Goal: Task Accomplishment & Management: Use online tool/utility

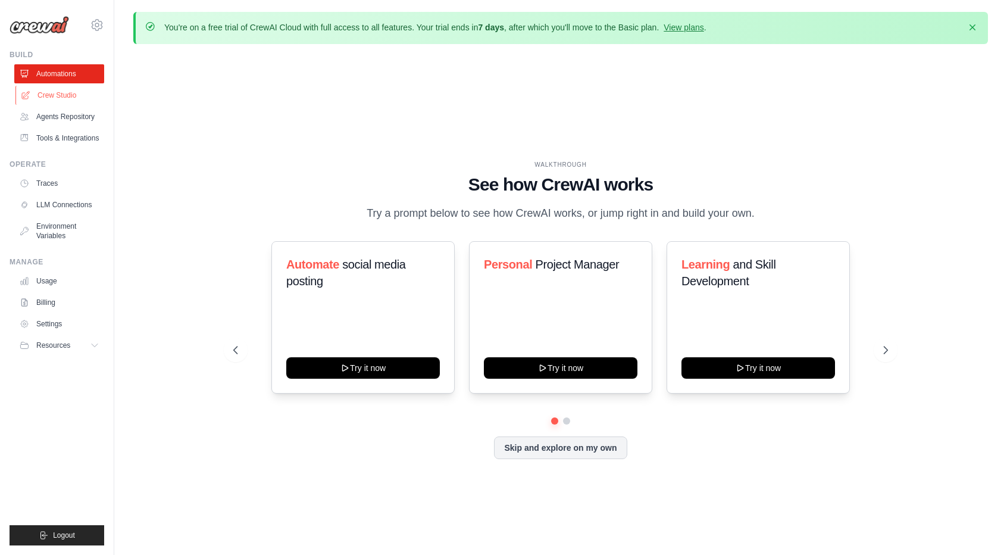
click at [68, 97] on link "Crew Studio" at bounding box center [60, 95] width 90 height 19
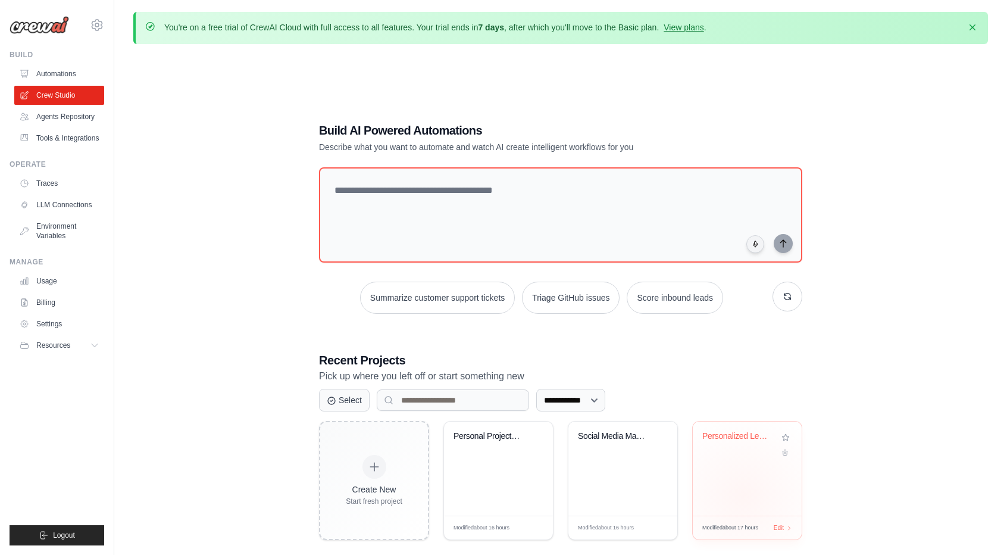
click at [744, 495] on div "Personalized Learning Management Sy..." at bounding box center [747, 468] width 109 height 94
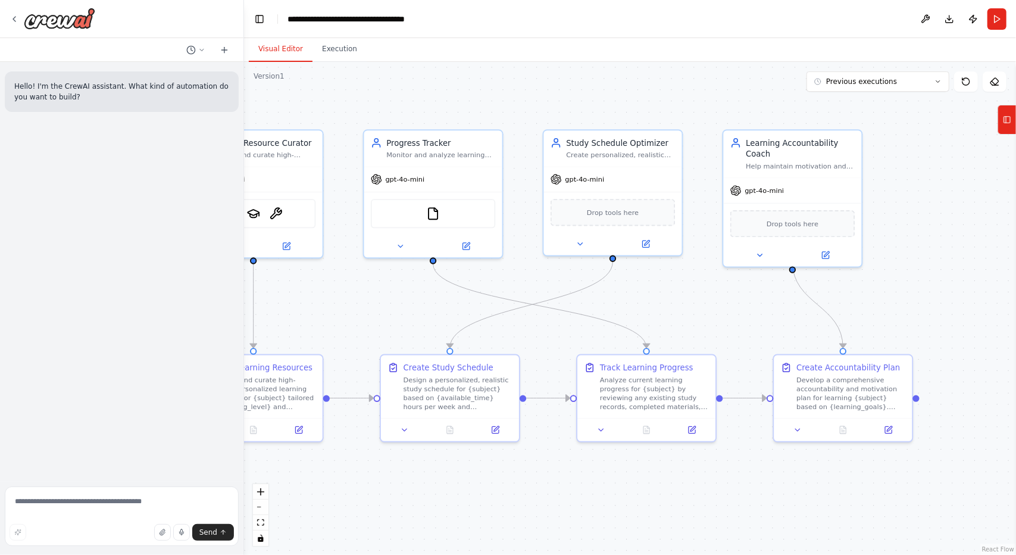
drag, startPoint x: 619, startPoint y: 305, endPoint x: 313, endPoint y: 295, distance: 306.8
click at [313, 295] on div ".deletable-edge-delete-btn { width: 20px; height: 20px; border: 0px solid #ffff…" at bounding box center [630, 308] width 772 height 493
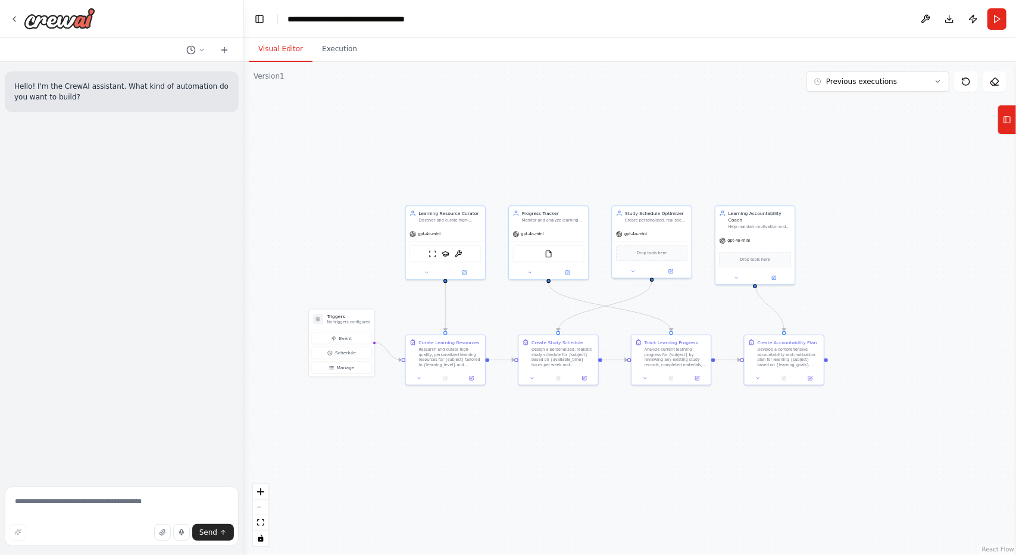
drag, startPoint x: 617, startPoint y: 479, endPoint x: 651, endPoint y: 500, distance: 39.3
click at [651, 500] on div ".deletable-edge-delete-btn { width: 20px; height: 20px; border: 0px solid #ffff…" at bounding box center [630, 308] width 772 height 493
click at [445, 354] on div "Research and curate high-quality, personalized learning resources for {subject}…" at bounding box center [450, 355] width 63 height 21
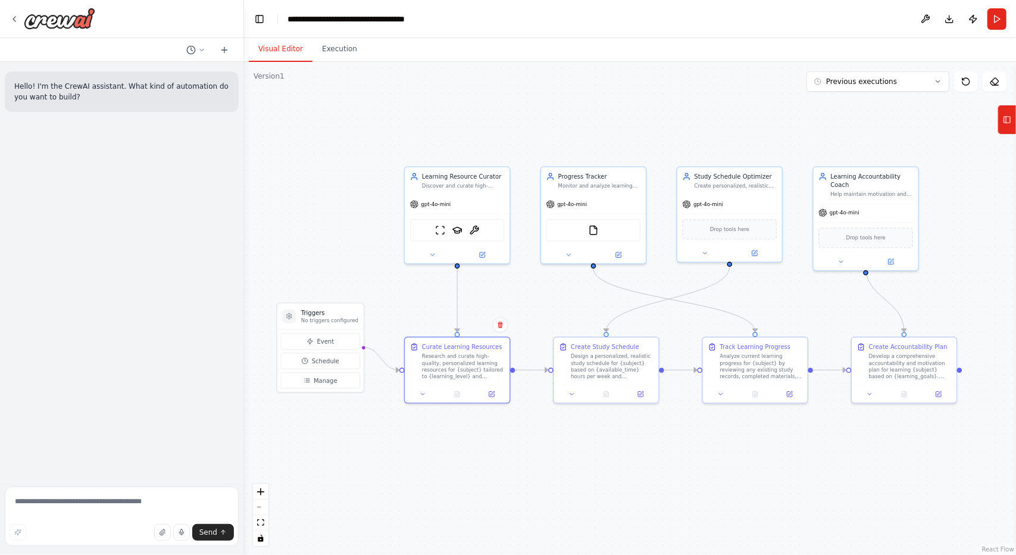
click at [486, 467] on div ".deletable-edge-delete-btn { width: 20px; height: 20px; border: 0px solid #ffff…" at bounding box center [630, 308] width 772 height 493
click at [1001, 19] on button "Run" at bounding box center [997, 18] width 19 height 21
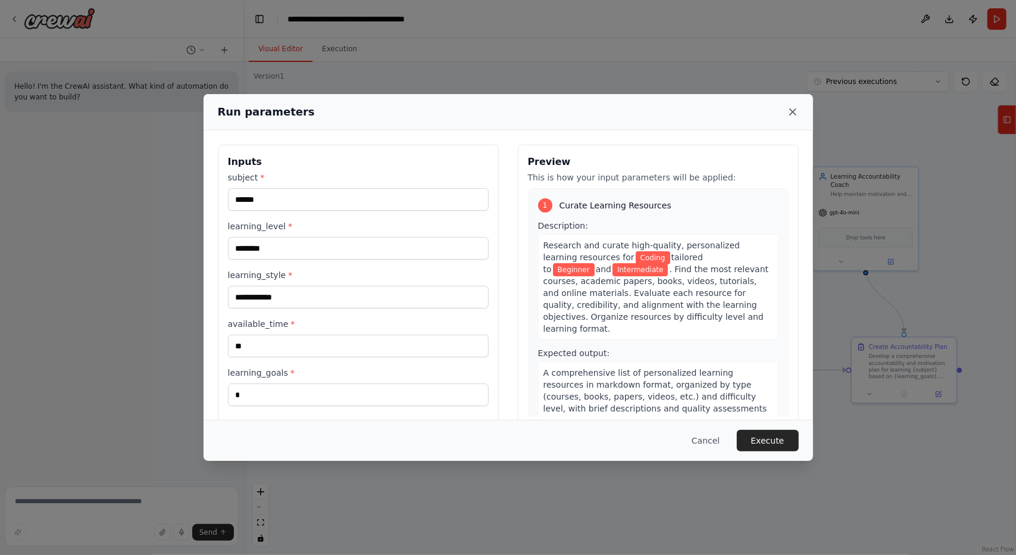
click at [797, 107] on icon at bounding box center [793, 112] width 12 height 12
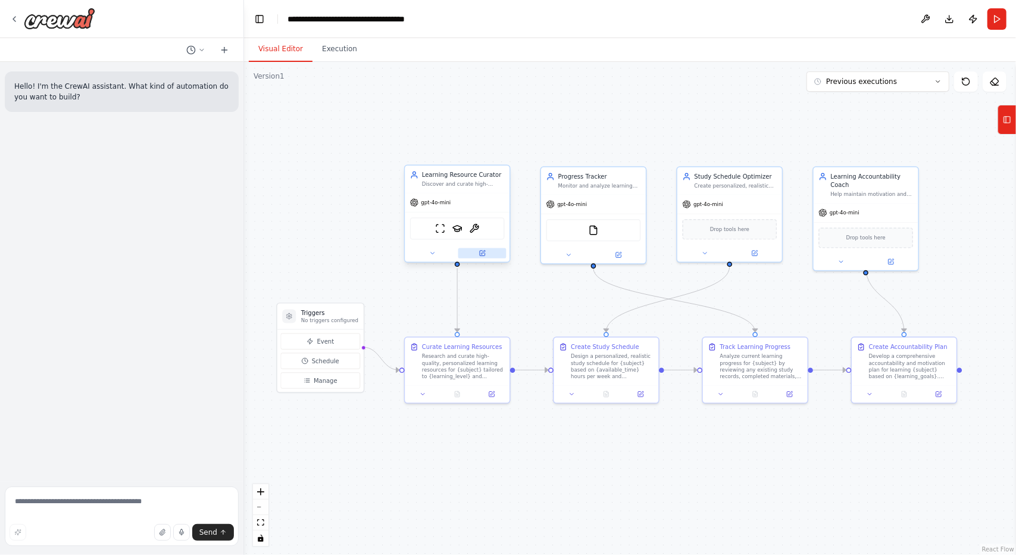
click at [485, 250] on icon at bounding box center [482, 253] width 7 height 7
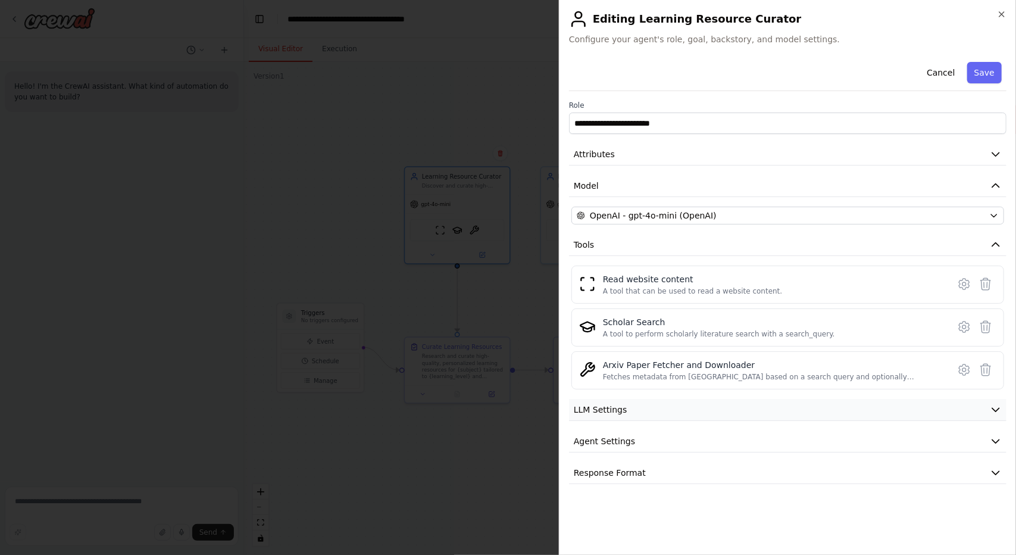
click at [613, 409] on span "LLM Settings" at bounding box center [601, 410] width 54 height 12
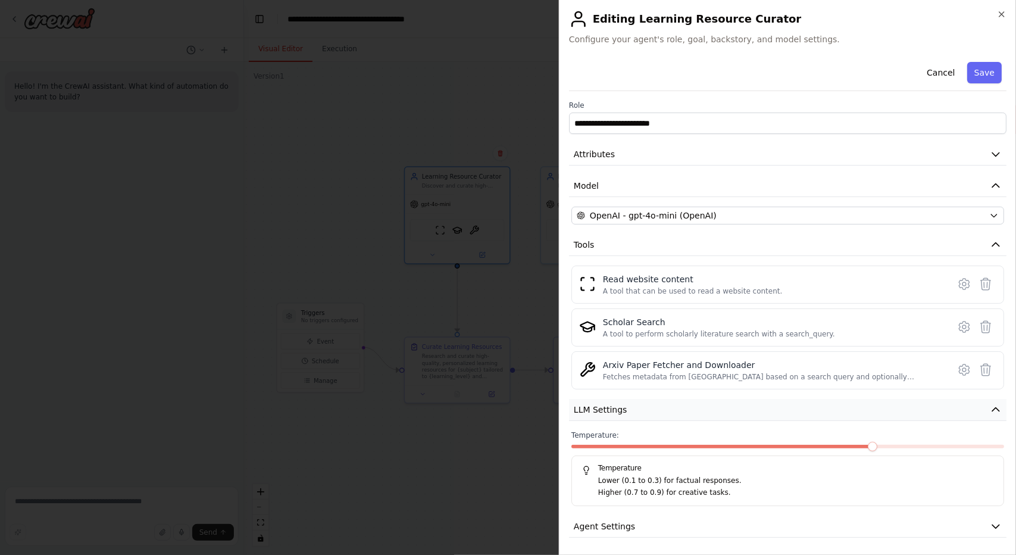
click at [613, 409] on span "LLM Settings" at bounding box center [601, 410] width 54 height 12
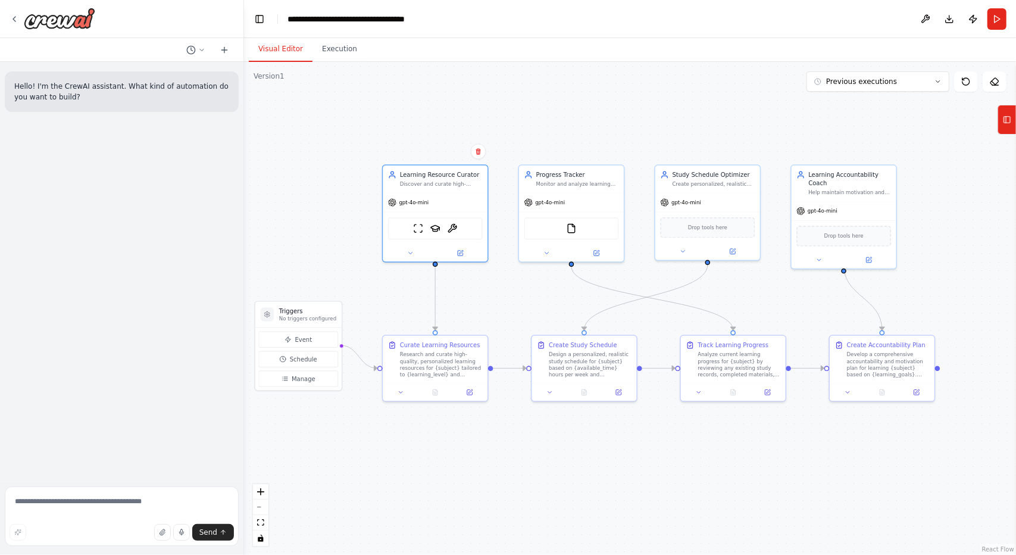
drag, startPoint x: 429, startPoint y: 449, endPoint x: 407, endPoint y: 448, distance: 22.1
click at [407, 448] on div ".deletable-edge-delete-btn { width: 20px; height: 20px; border: 0px solid #ffff…" at bounding box center [630, 308] width 772 height 493
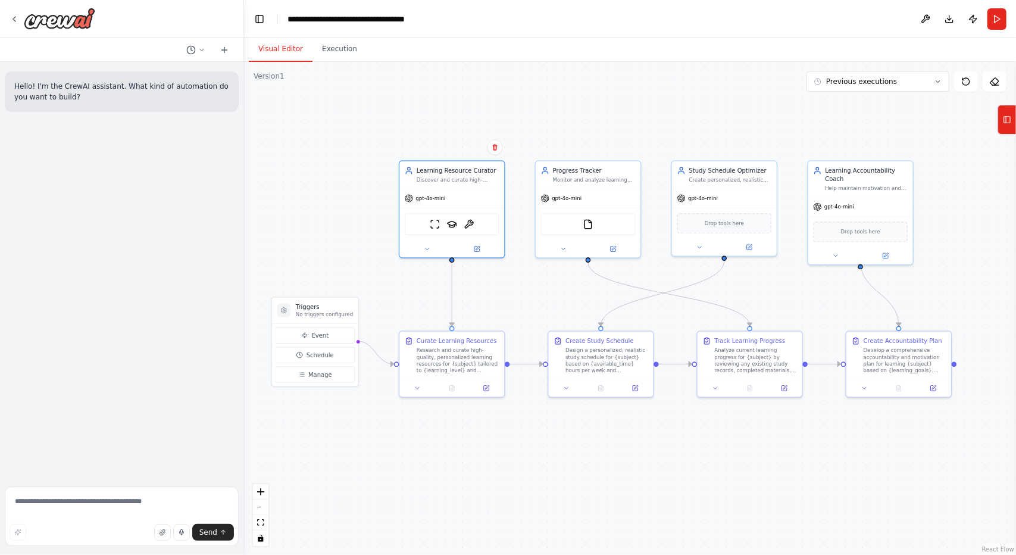
drag, startPoint x: 469, startPoint y: 443, endPoint x: 486, endPoint y: 438, distance: 17.3
click at [486, 438] on div ".deletable-edge-delete-btn { width: 20px; height: 20px; border: 0px solid #ffff…" at bounding box center [630, 308] width 772 height 493
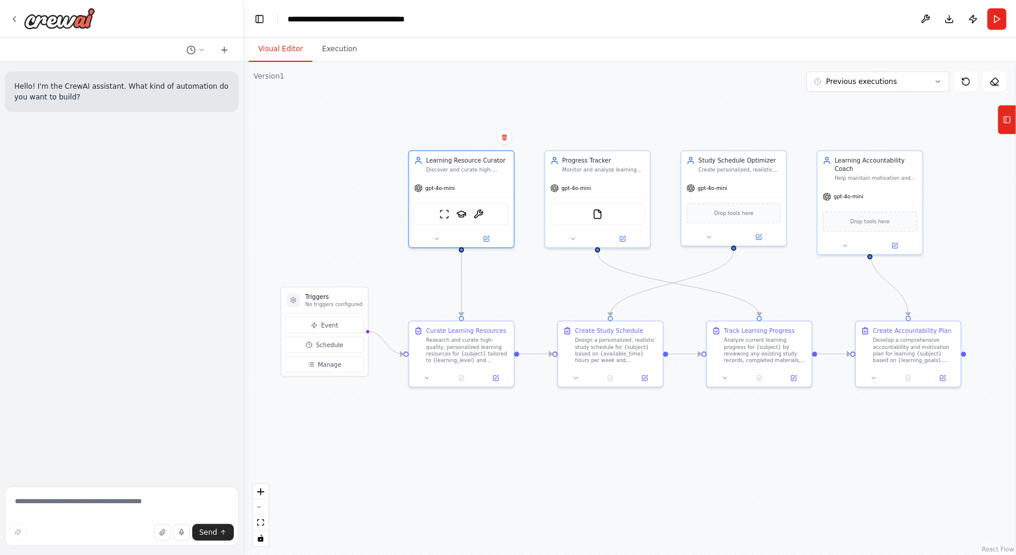
drag, startPoint x: 477, startPoint y: 477, endPoint x: 471, endPoint y: 462, distance: 16.6
click at [471, 462] on div ".deletable-edge-delete-btn { width: 20px; height: 20px; border: 0px solid #ffff…" at bounding box center [630, 308] width 772 height 493
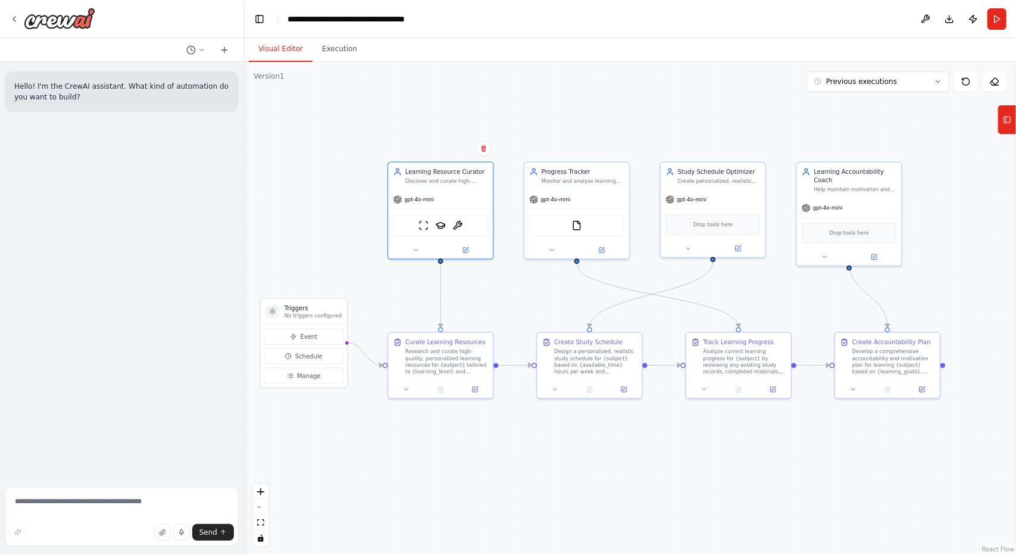
drag, startPoint x: 623, startPoint y: 445, endPoint x: 617, endPoint y: 461, distance: 17.5
click at [617, 461] on div ".deletable-edge-delete-btn { width: 20px; height: 20px; border: 0px solid #ffff…" at bounding box center [630, 308] width 772 height 493
drag, startPoint x: 301, startPoint y: 318, endPoint x: 303, endPoint y: 340, distance: 21.5
click at [303, 340] on div "Triggers No triggers configured" at bounding box center [304, 329] width 86 height 26
click at [477, 454] on div ".deletable-edge-delete-btn { width: 20px; height: 20px; border: 0px solid #ffff…" at bounding box center [630, 308] width 772 height 493
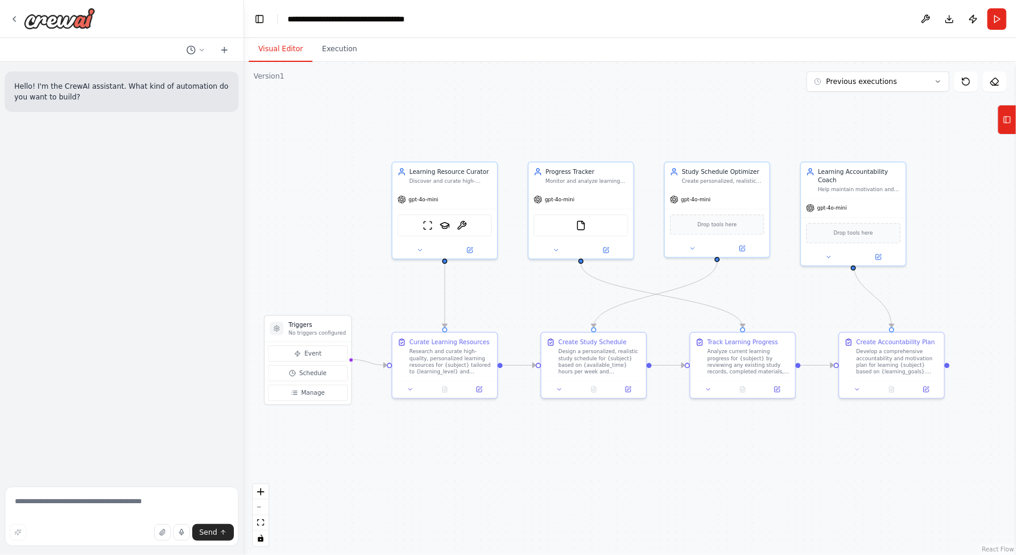
click at [528, 464] on div ".deletable-edge-delete-btn { width: 20px; height: 20px; border: 0px solid #ffff…" at bounding box center [630, 308] width 772 height 493
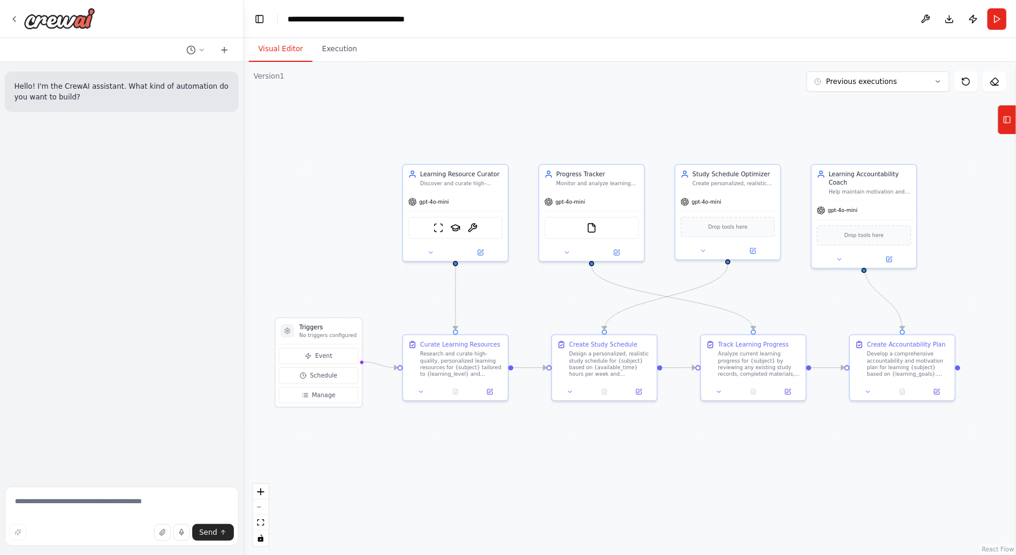
drag, startPoint x: 626, startPoint y: 485, endPoint x: 633, endPoint y: 486, distance: 7.8
click at [633, 486] on div ".deletable-edge-delete-btn { width: 20px; height: 20px; border: 0px solid #ffff…" at bounding box center [630, 308] width 772 height 493
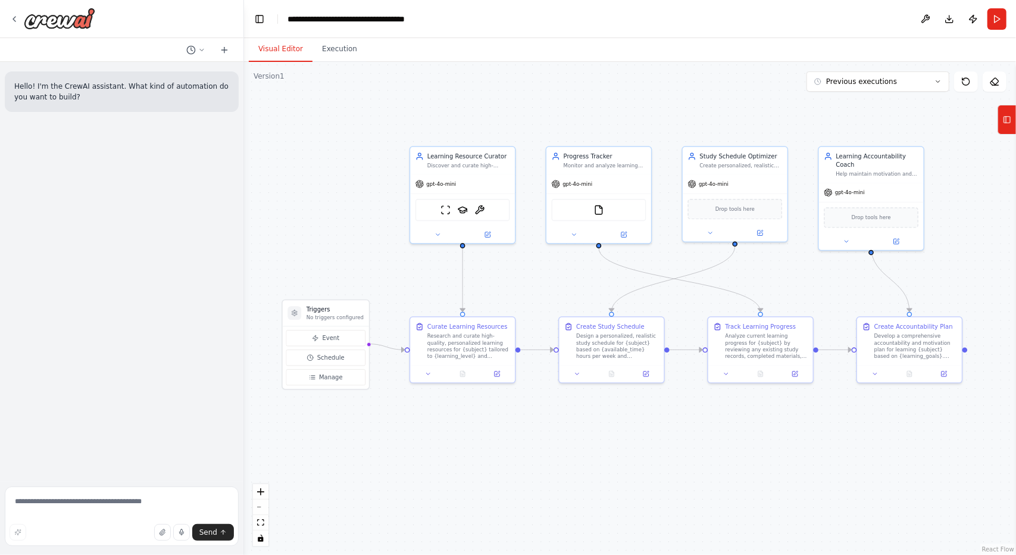
drag, startPoint x: 633, startPoint y: 486, endPoint x: 621, endPoint y: 464, distance: 25.6
click at [643, 470] on div ".deletable-edge-delete-btn { width: 20px; height: 20px; border: 0px solid #ffff…" at bounding box center [630, 308] width 772 height 493
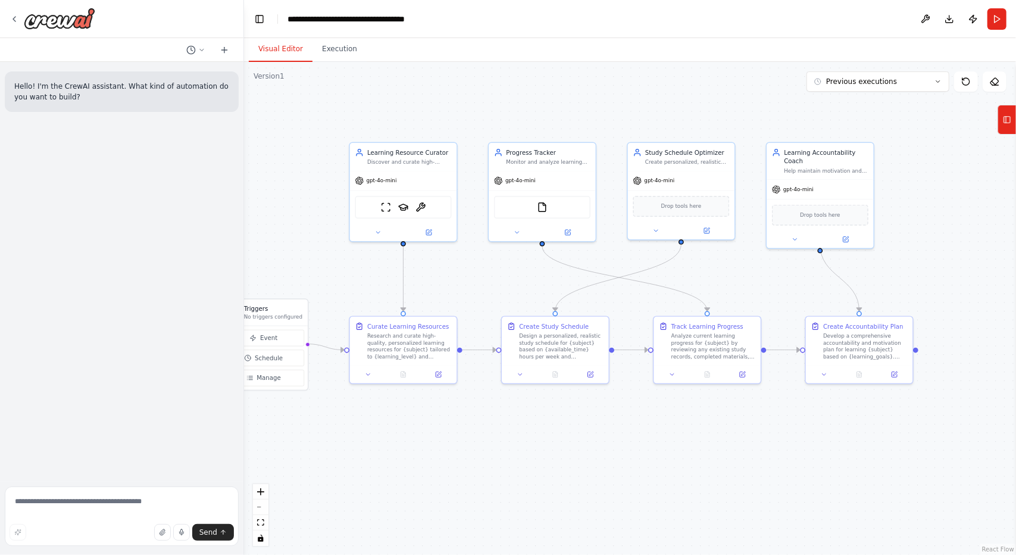
drag, startPoint x: 633, startPoint y: 461, endPoint x: 574, endPoint y: 464, distance: 59.6
click at [574, 464] on div ".deletable-edge-delete-btn { width: 20px; height: 20px; border: 0px solid #ffff…" at bounding box center [630, 308] width 772 height 493
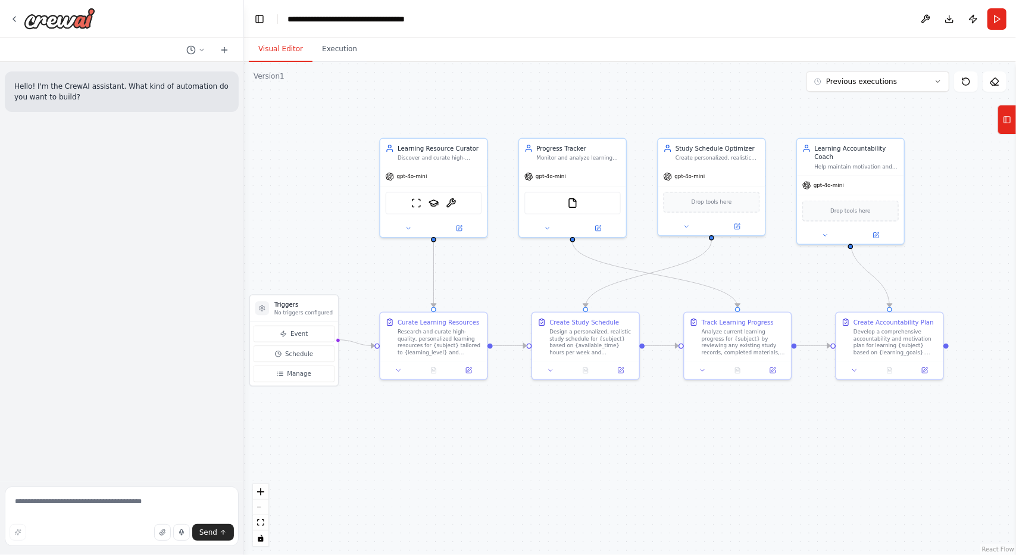
drag, startPoint x: 574, startPoint y: 464, endPoint x: 609, endPoint y: 460, distance: 35.4
click at [609, 460] on div ".deletable-edge-delete-btn { width: 20px; height: 20px; border: 0px solid #ffff…" at bounding box center [630, 308] width 772 height 493
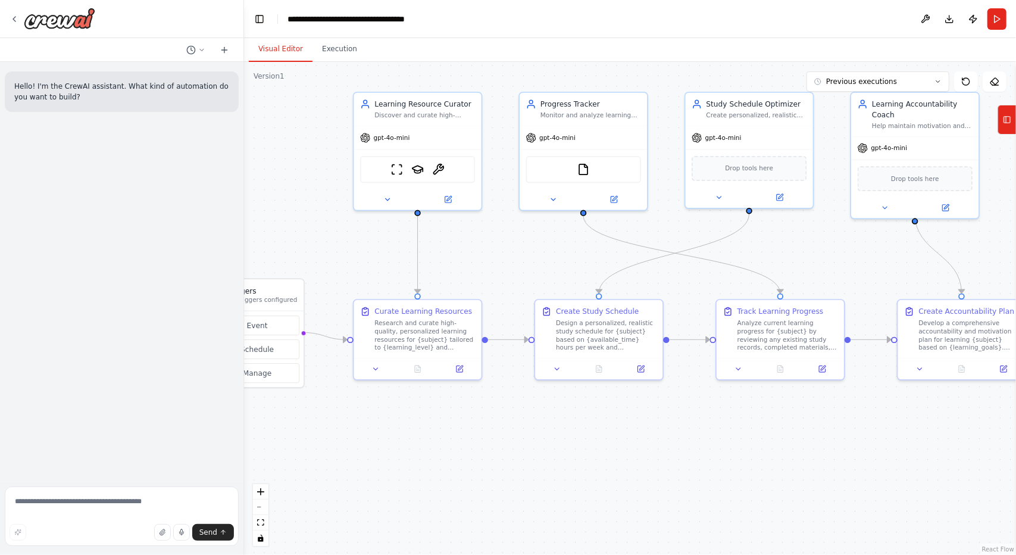
drag, startPoint x: 647, startPoint y: 446, endPoint x: 683, endPoint y: 446, distance: 36.3
click at [683, 446] on div ".deletable-edge-delete-btn { width: 20px; height: 20px; border: 0px solid #ffff…" at bounding box center [630, 308] width 772 height 493
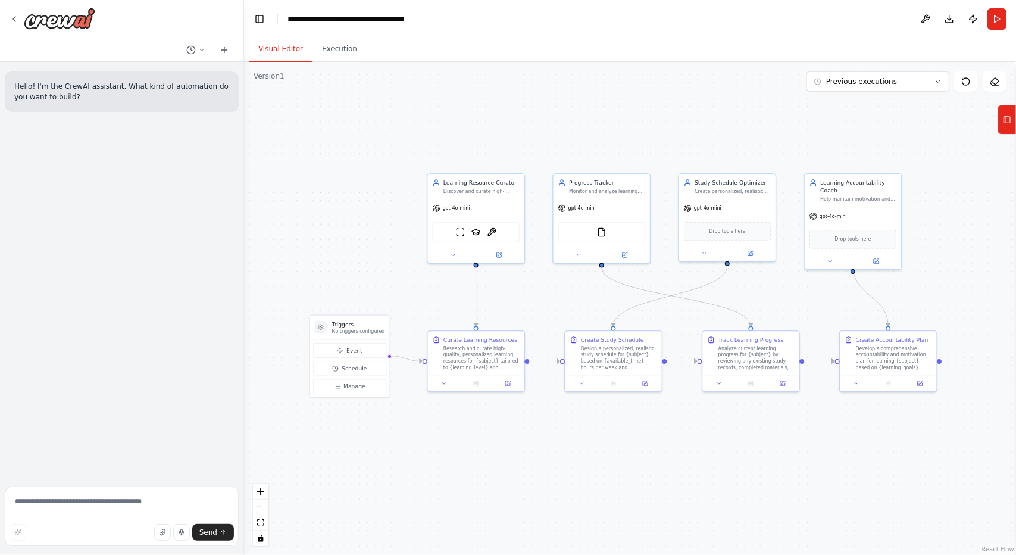
drag, startPoint x: 697, startPoint y: 441, endPoint x: 663, endPoint y: 437, distance: 33.6
click at [663, 437] on div ".deletable-edge-delete-btn { width: 20px; height: 20px; border: 0px solid #ffff…" at bounding box center [630, 308] width 772 height 493
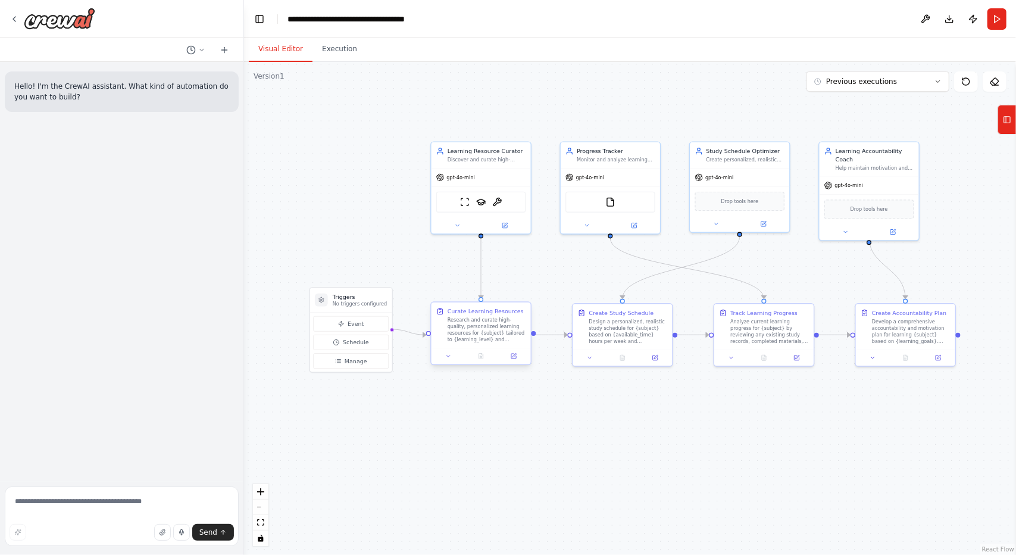
click at [517, 361] on div at bounding box center [481, 356] width 99 height 17
click at [516, 357] on icon at bounding box center [513, 356] width 5 height 5
click at [633, 223] on icon at bounding box center [635, 223] width 4 height 4
click at [650, 360] on button at bounding box center [655, 356] width 28 height 10
click at [661, 361] on div at bounding box center [622, 356] width 99 height 17
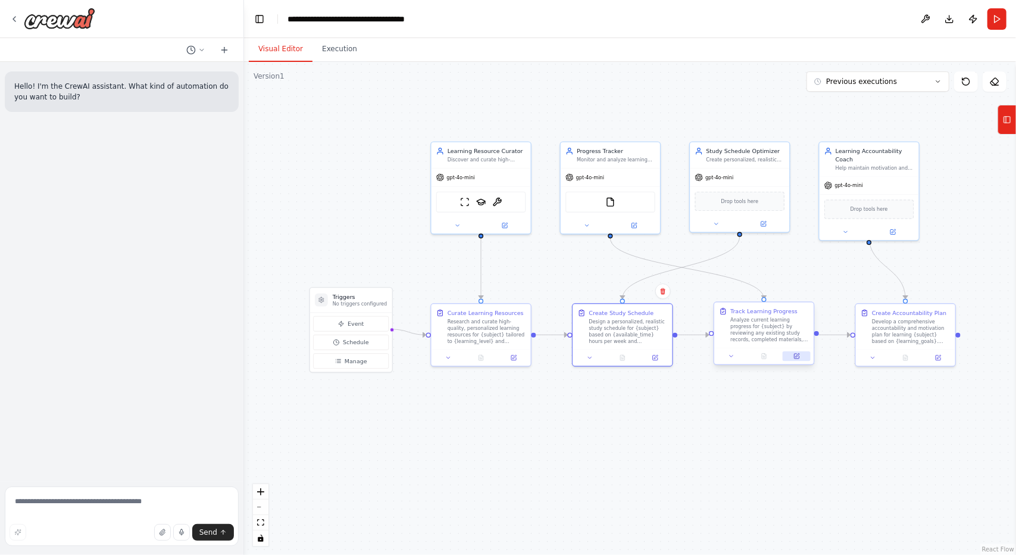
click at [805, 360] on button at bounding box center [797, 356] width 28 height 10
click at [933, 357] on button at bounding box center [939, 356] width 28 height 10
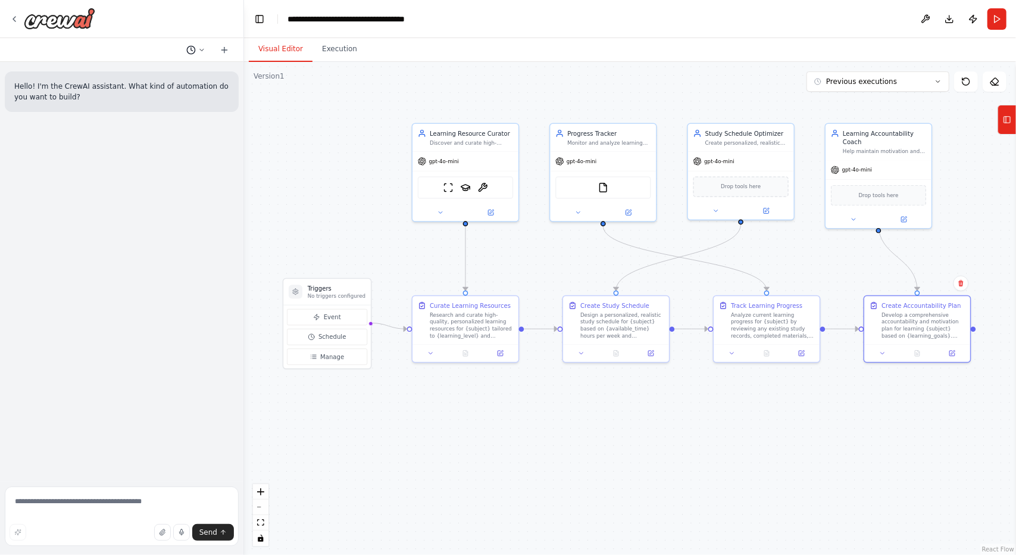
click at [197, 47] on button at bounding box center [196, 50] width 29 height 14
click at [195, 71] on span "Yesterday 04:13 PM" at bounding box center [214, 75] width 50 height 10
click at [195, 51] on circle at bounding box center [191, 50] width 8 height 8
click at [119, 96] on span "Build a crew that curates personalized learning resources, tracks your progress…" at bounding box center [144, 94] width 77 height 10
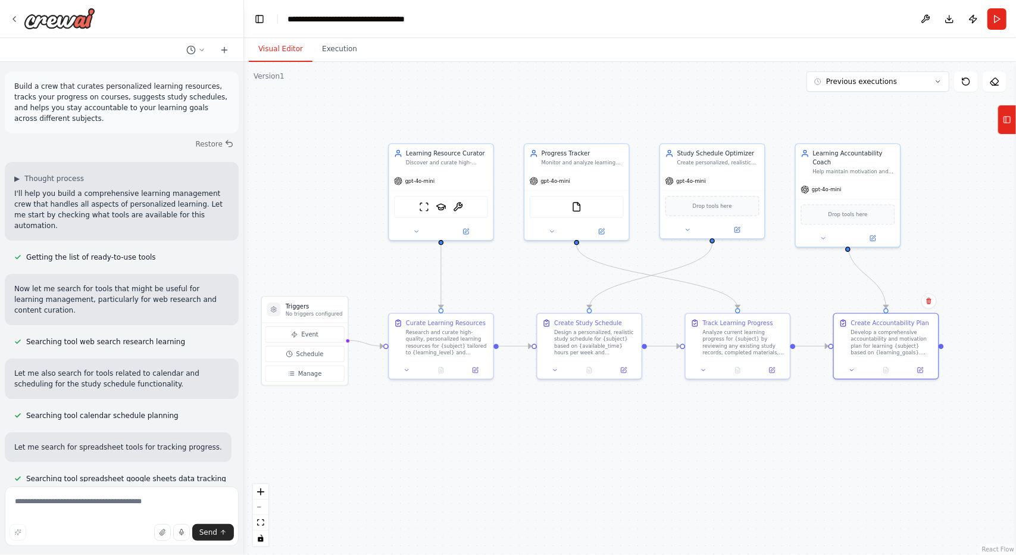
drag, startPoint x: 319, startPoint y: 213, endPoint x: 298, endPoint y: 231, distance: 27.9
click at [298, 231] on div ".deletable-edge-delete-btn { width: 20px; height: 20px; border: 0px solid #ffff…" at bounding box center [630, 308] width 772 height 493
click at [936, 216] on div ".deletable-edge-delete-btn { width: 20px; height: 20px; border: 0px solid #ffff…" at bounding box center [630, 308] width 772 height 493
click at [991, 24] on button "Run" at bounding box center [997, 18] width 19 height 21
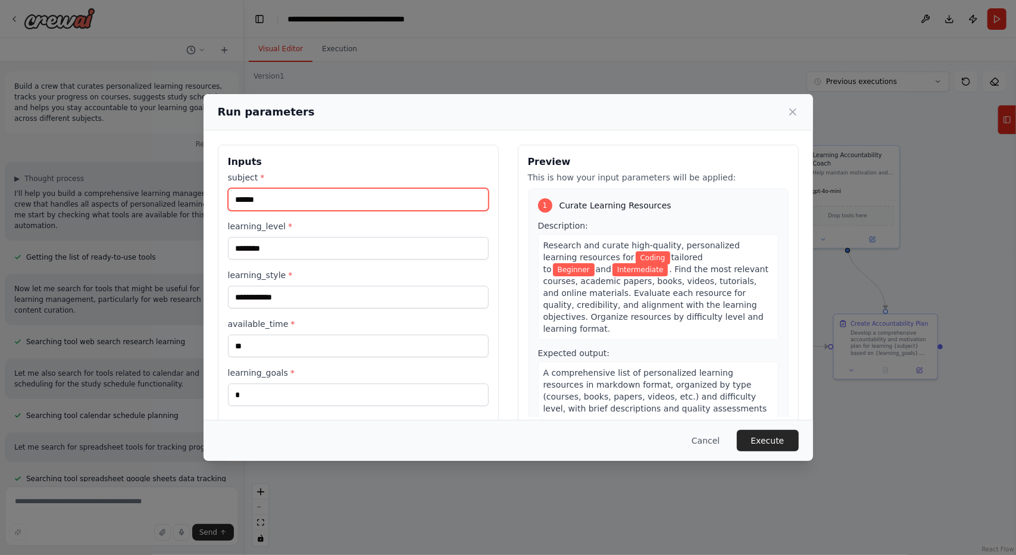
drag, startPoint x: 268, startPoint y: 195, endPoint x: 100, endPoint y: 168, distance: 170.1
click at [100, 168] on div "**********" at bounding box center [508, 277] width 1016 height 555
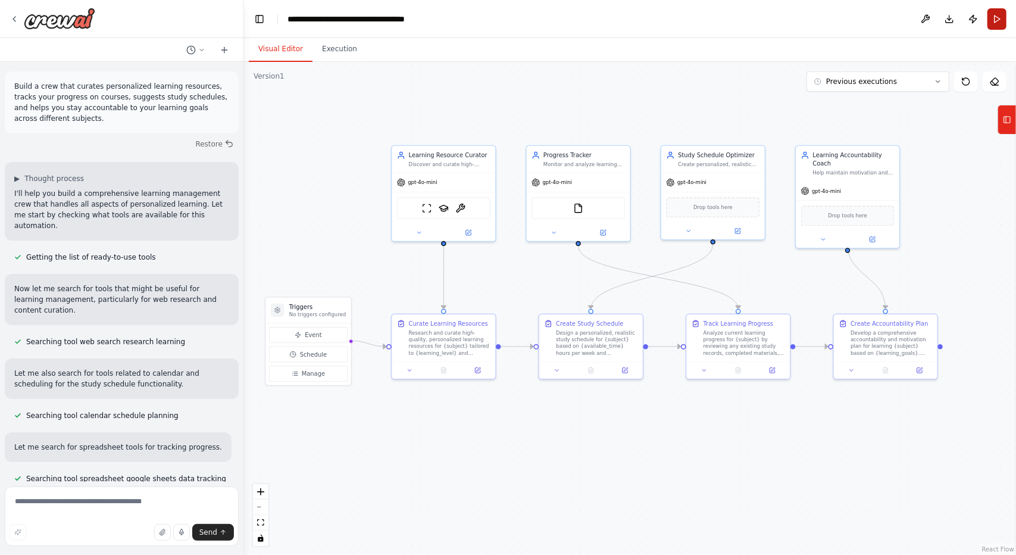
click at [993, 24] on button "Run" at bounding box center [997, 18] width 19 height 21
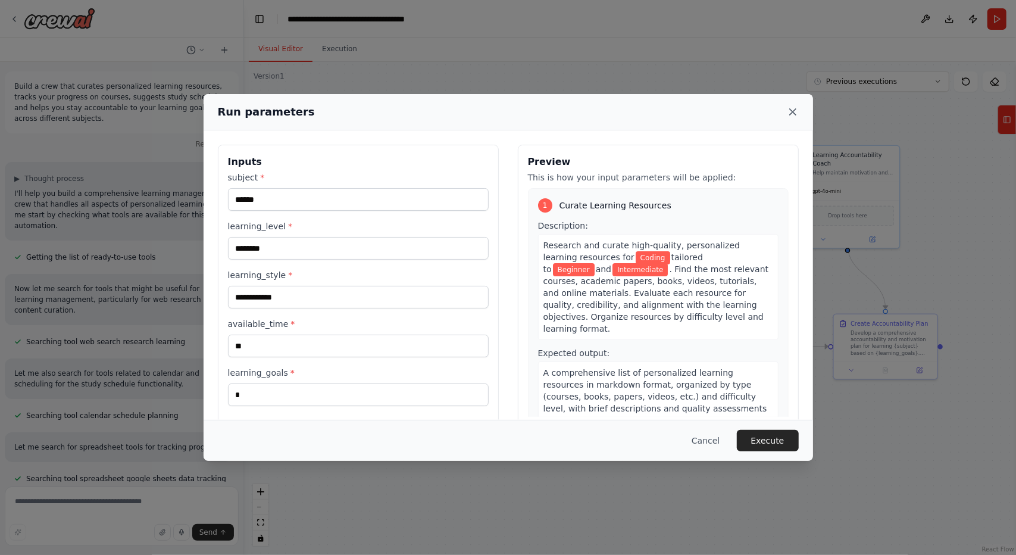
drag, startPoint x: 788, startPoint y: 118, endPoint x: 788, endPoint y: 108, distance: 10.7
click at [788, 108] on div "Run parameters" at bounding box center [508, 112] width 581 height 17
click at [790, 113] on icon at bounding box center [793, 112] width 12 height 12
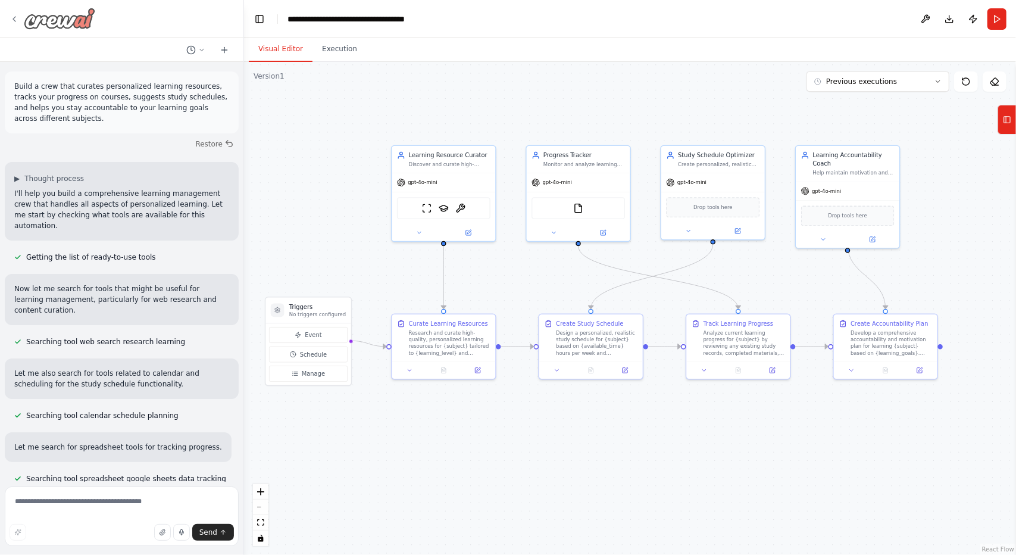
click at [42, 8] on img at bounding box center [59, 18] width 71 height 21
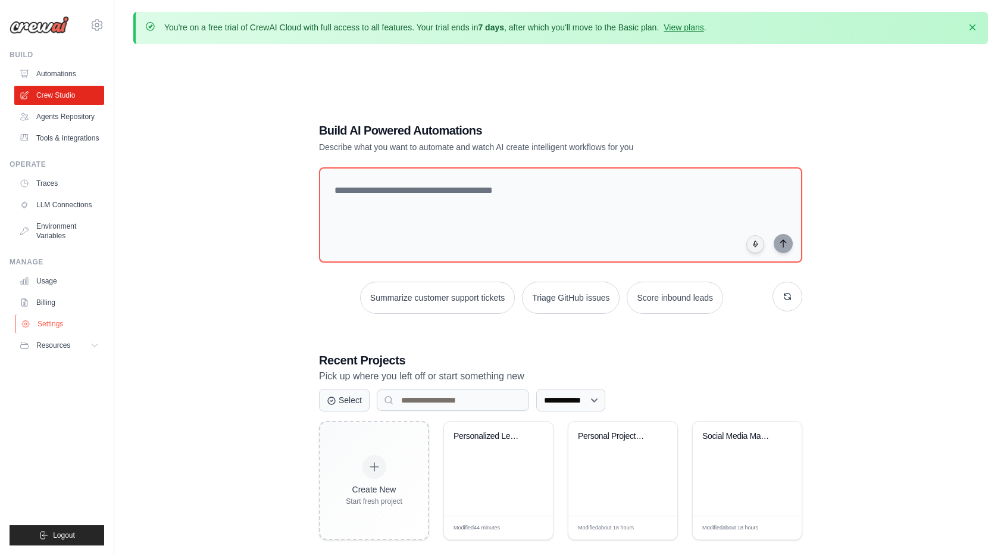
click at [40, 328] on link "Settings" at bounding box center [60, 323] width 90 height 19
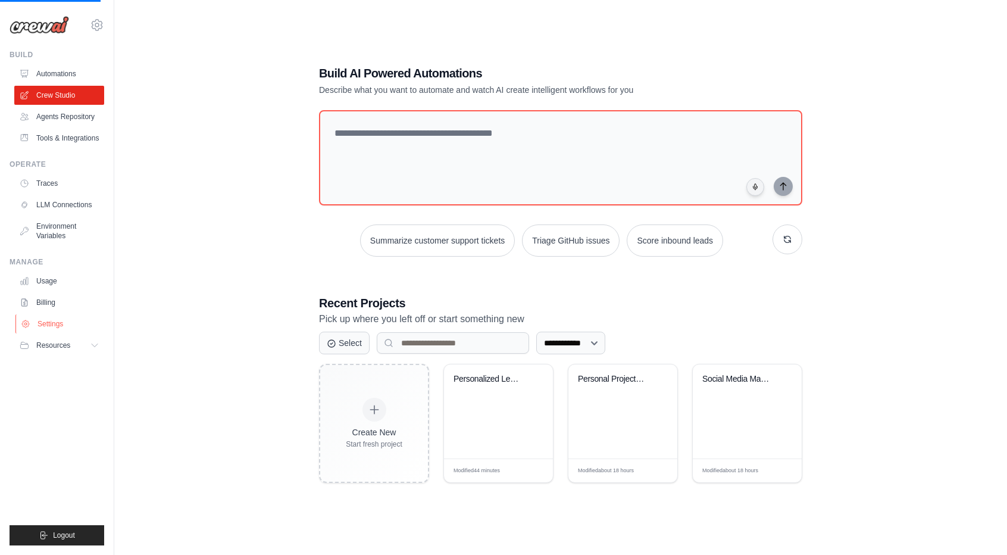
scroll to position [60, 0]
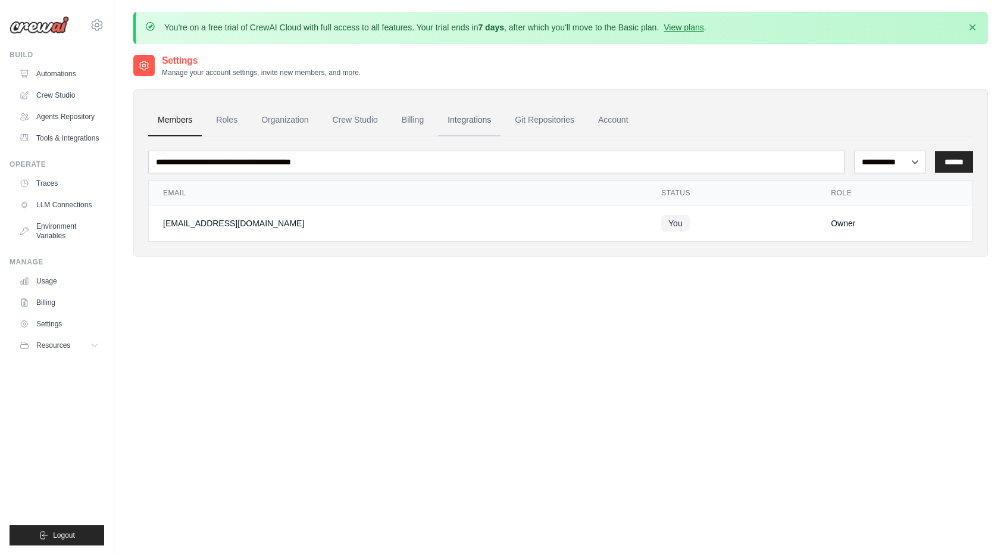
click at [468, 118] on link "Integrations" at bounding box center [469, 120] width 63 height 32
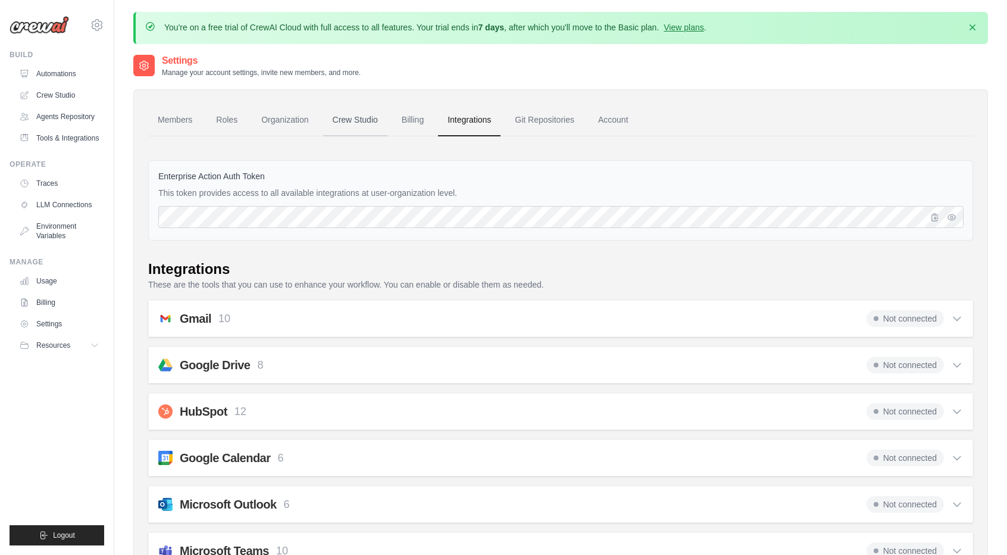
click at [350, 123] on link "Crew Studio" at bounding box center [355, 120] width 64 height 32
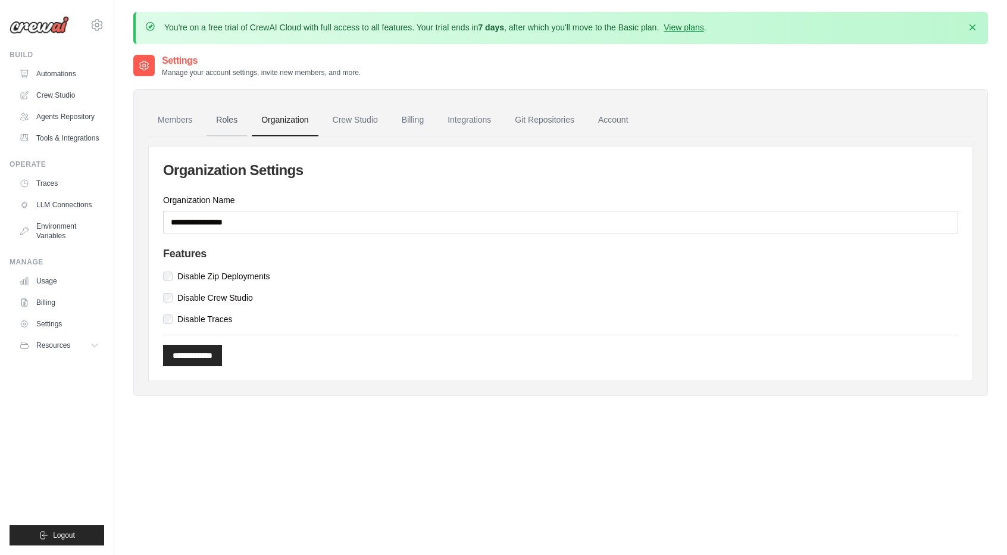
click at [230, 112] on link "Roles" at bounding box center [227, 120] width 40 height 32
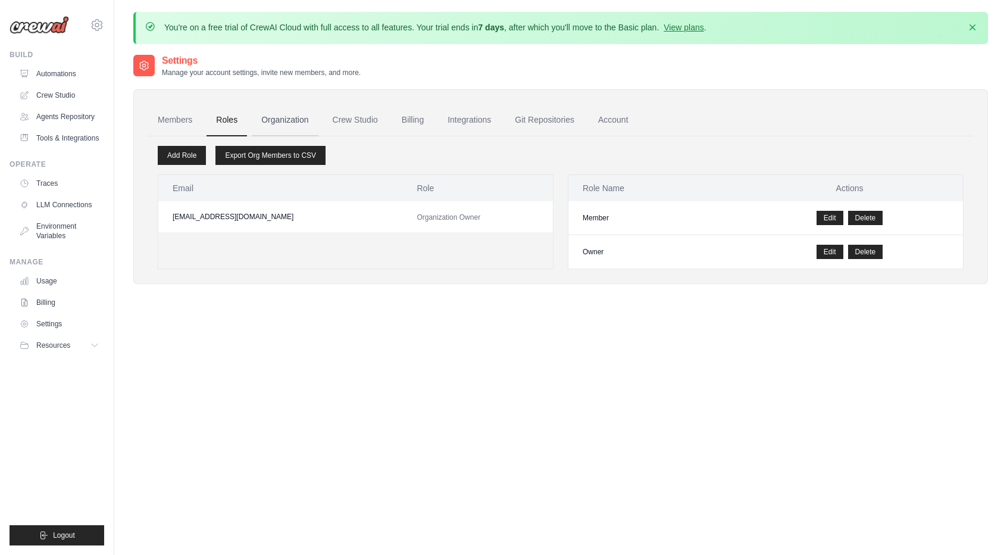
click at [275, 111] on link "Organization" at bounding box center [285, 120] width 66 height 32
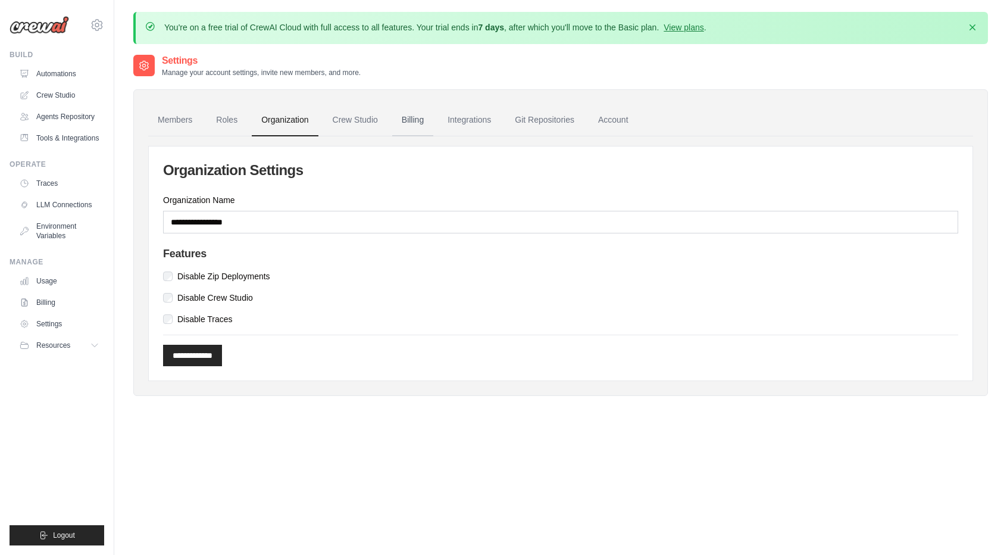
click at [417, 127] on link "Billing" at bounding box center [412, 120] width 41 height 32
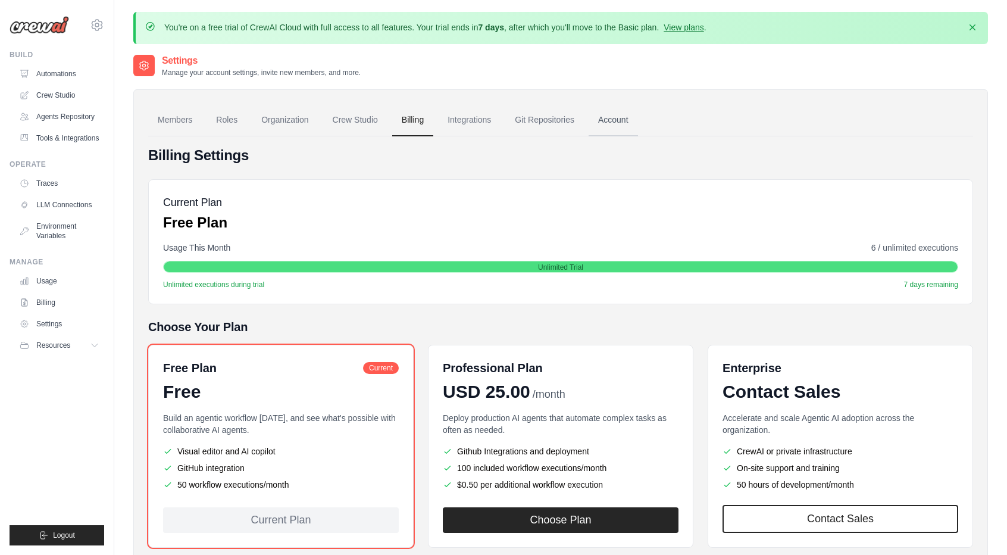
click at [616, 125] on link "Account" at bounding box center [613, 120] width 49 height 32
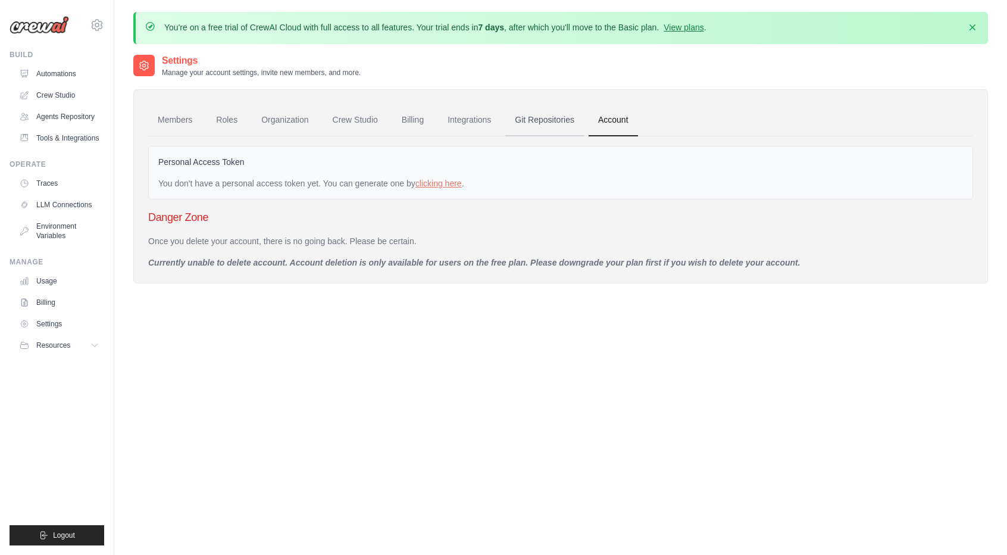
click at [550, 127] on link "Git Repositories" at bounding box center [544, 120] width 79 height 32
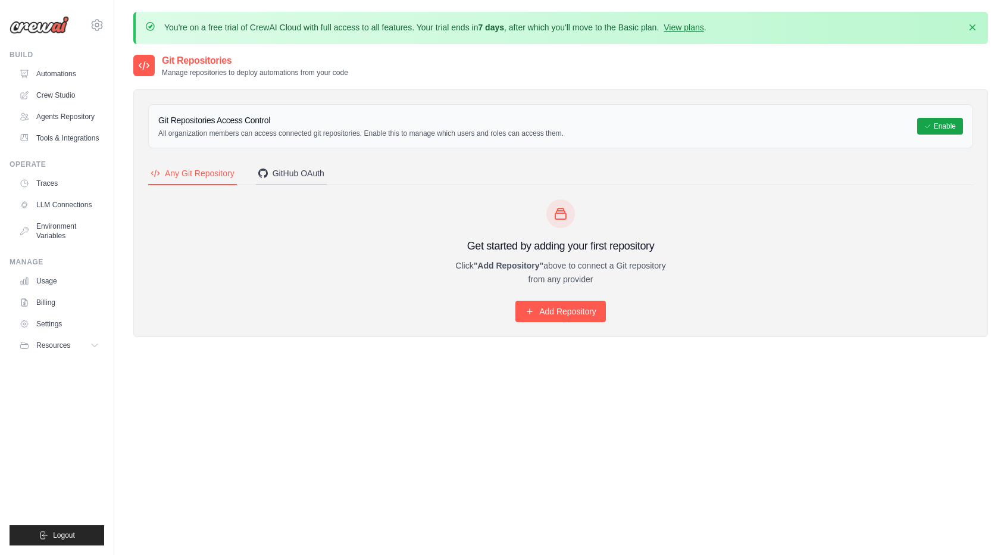
click at [294, 178] on button "GitHub OAuth" at bounding box center [291, 174] width 71 height 23
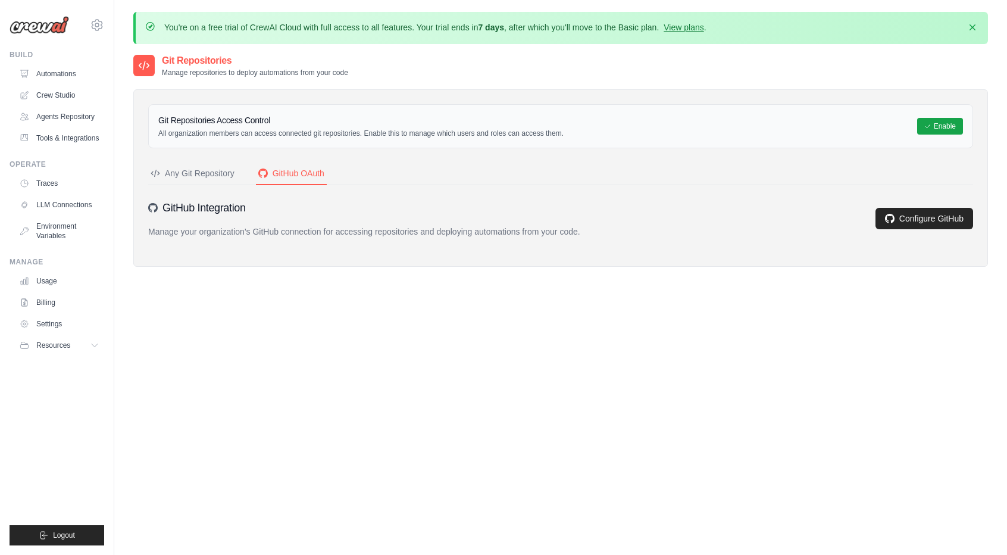
click at [209, 182] on button "Any Git Repository" at bounding box center [192, 174] width 89 height 23
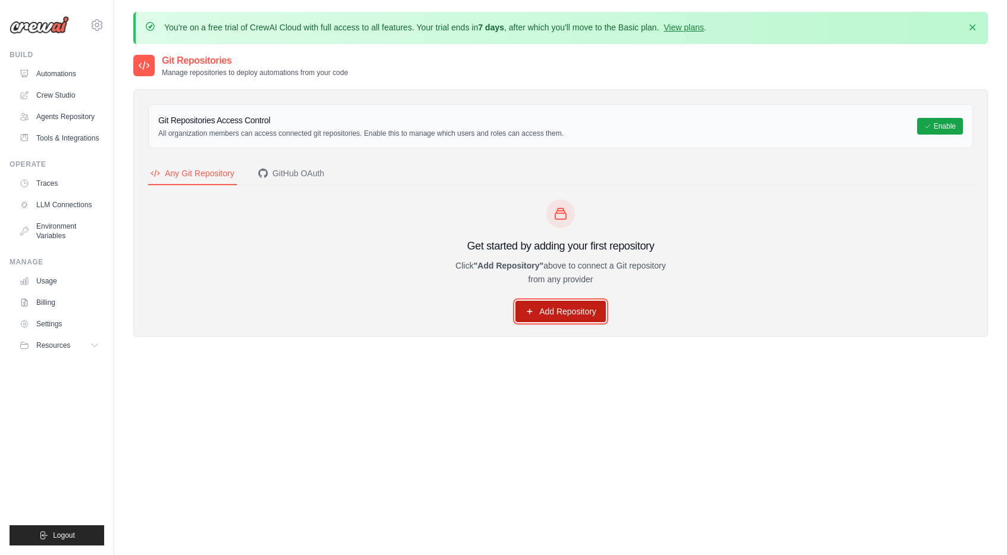
click at [566, 314] on link "Add Repository" at bounding box center [561, 311] width 90 height 21
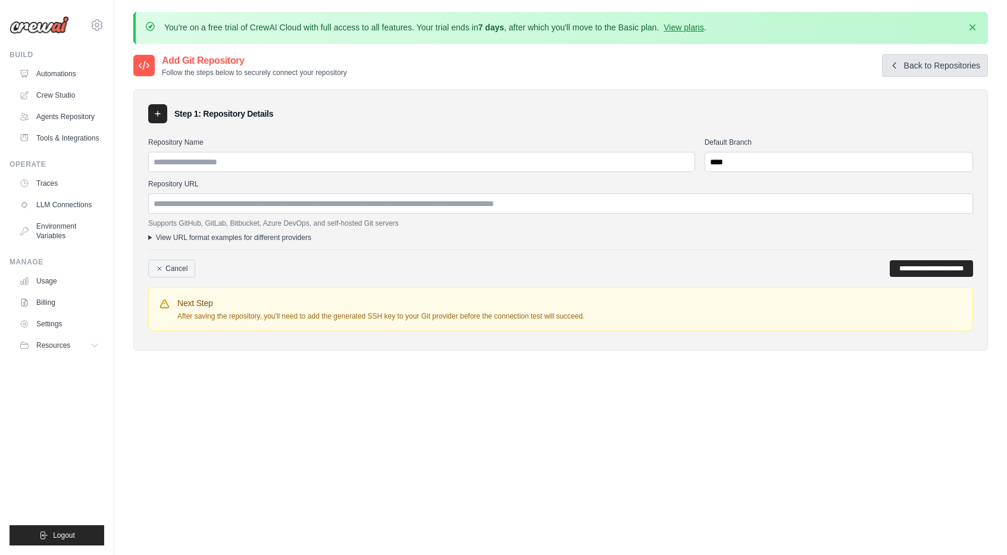
click at [951, 54] on link "Back to Repositories" at bounding box center [935, 65] width 106 height 23
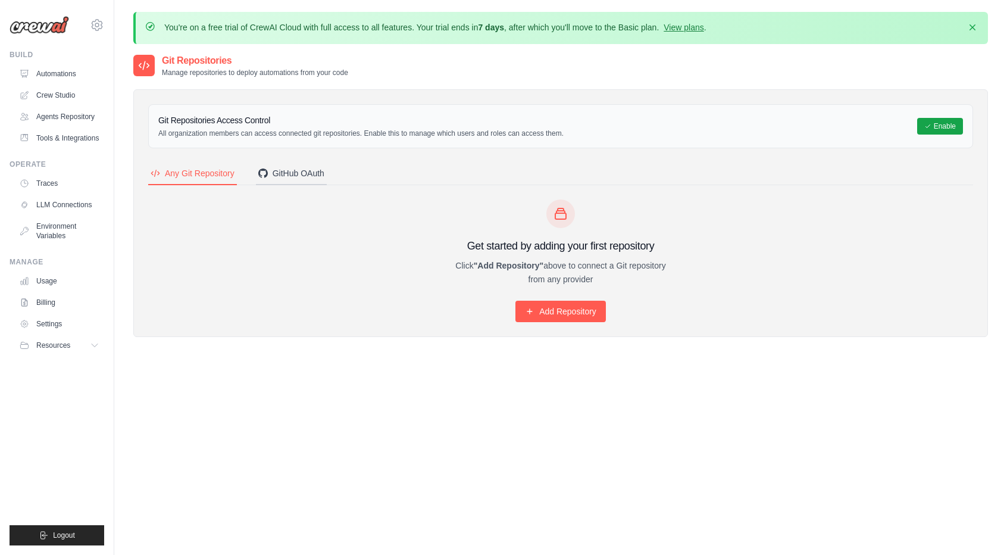
click at [282, 170] on div "GitHub OAuth" at bounding box center [291, 173] width 66 height 12
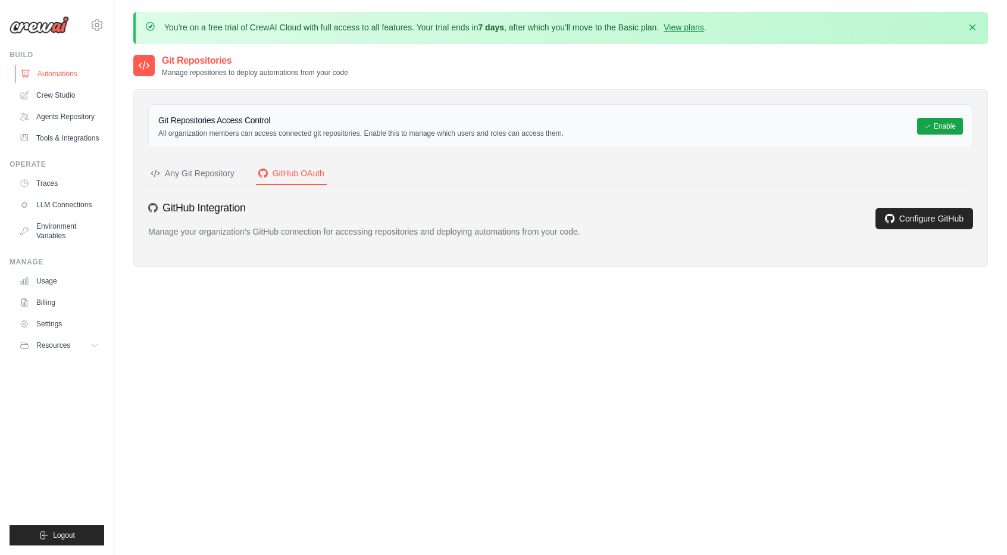
click at [67, 72] on link "Automations" at bounding box center [60, 73] width 90 height 19
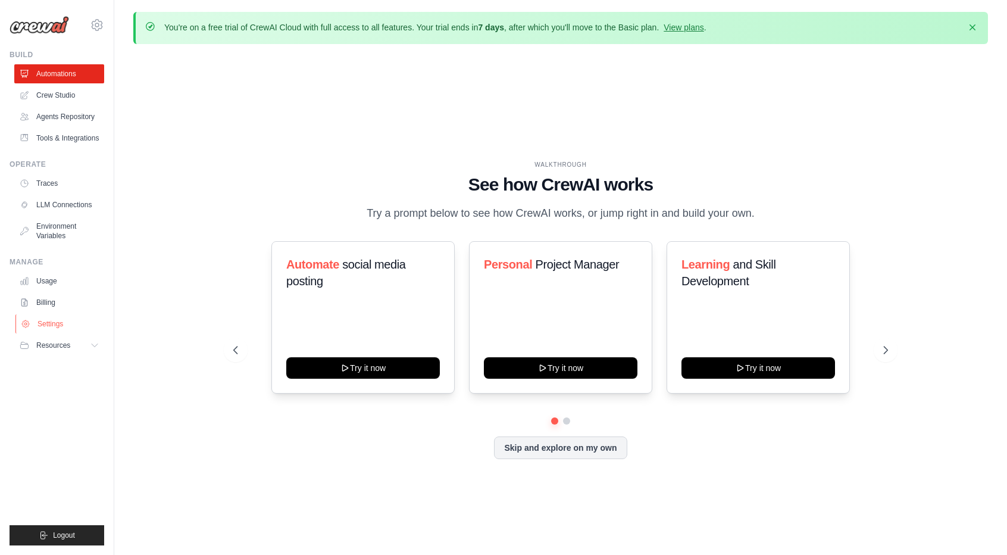
click at [70, 328] on link "Settings" at bounding box center [60, 323] width 90 height 19
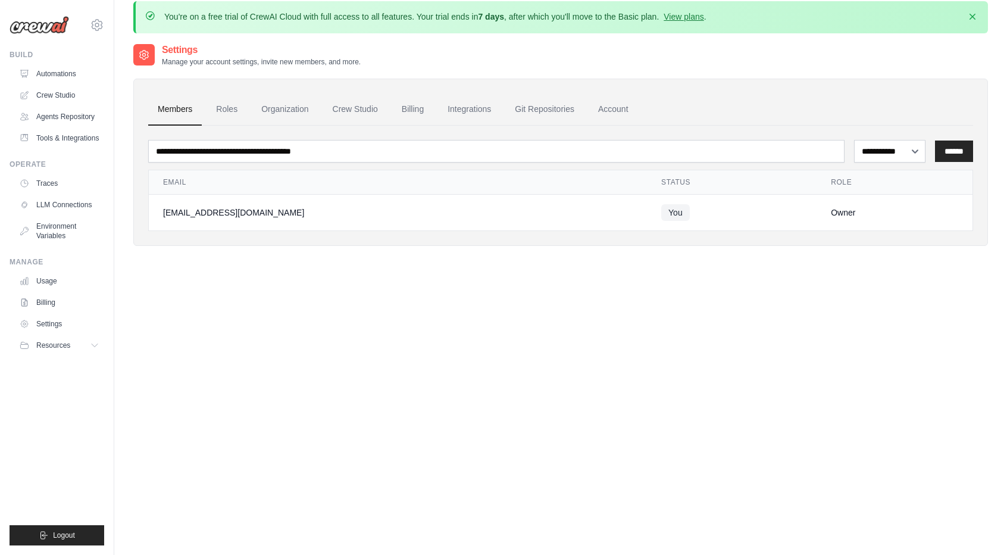
scroll to position [6, 0]
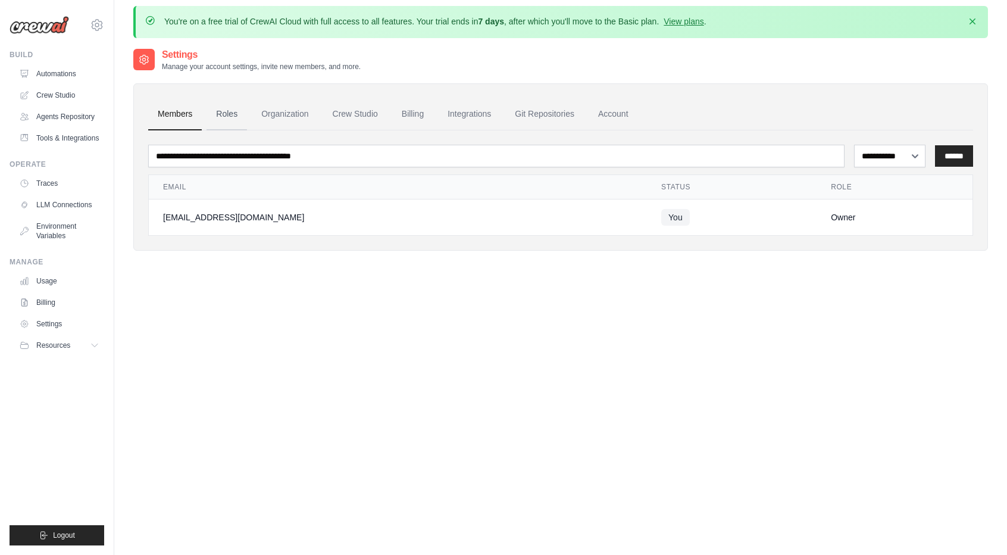
click at [242, 120] on link "Roles" at bounding box center [227, 114] width 40 height 32
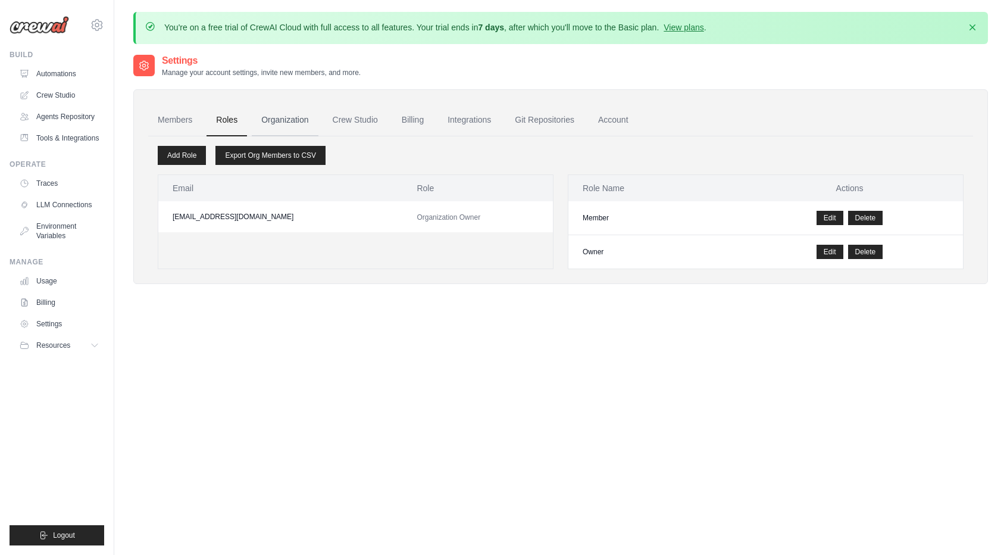
drag, startPoint x: 254, startPoint y: 123, endPoint x: 260, endPoint y: 118, distance: 8.0
click at [260, 118] on link "Organization" at bounding box center [285, 120] width 66 height 32
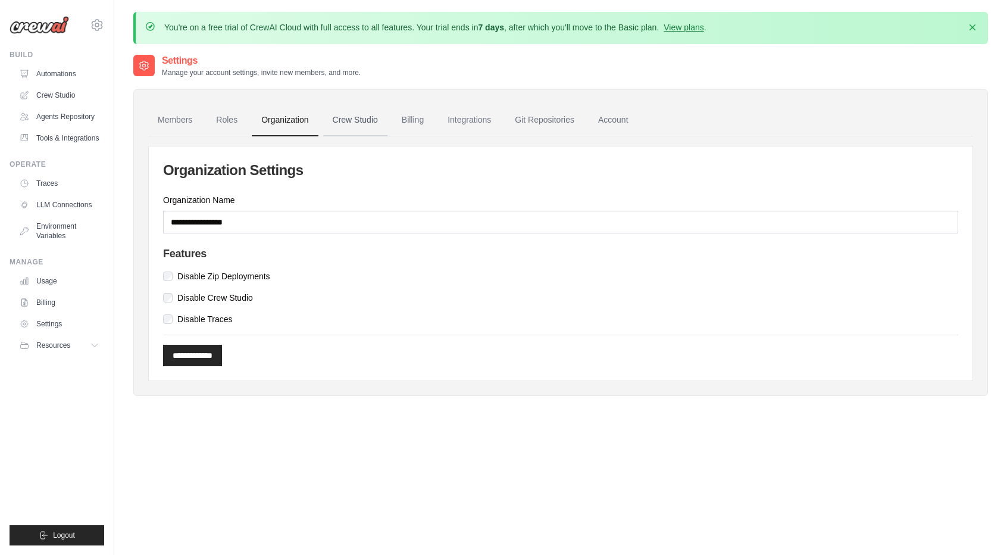
click at [346, 125] on link "Crew Studio" at bounding box center [355, 120] width 64 height 32
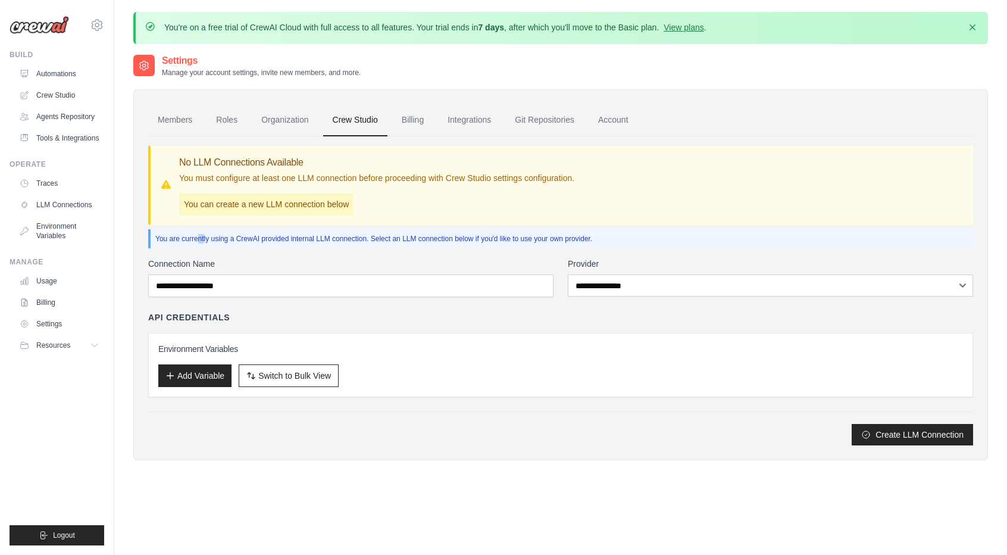
click at [161, 251] on div "**********" at bounding box center [560, 290] width 825 height 309
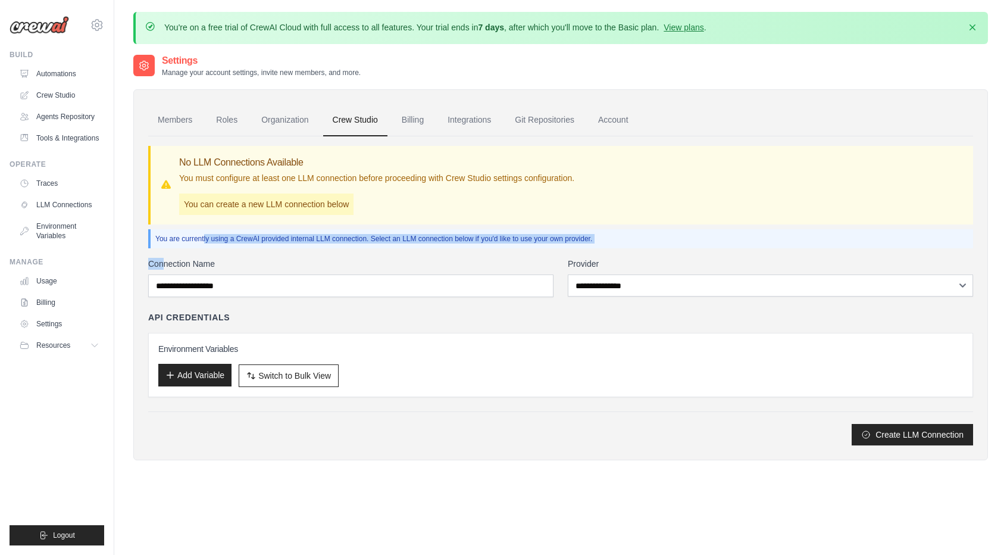
click at [186, 376] on button "Add Variable" at bounding box center [194, 375] width 73 height 23
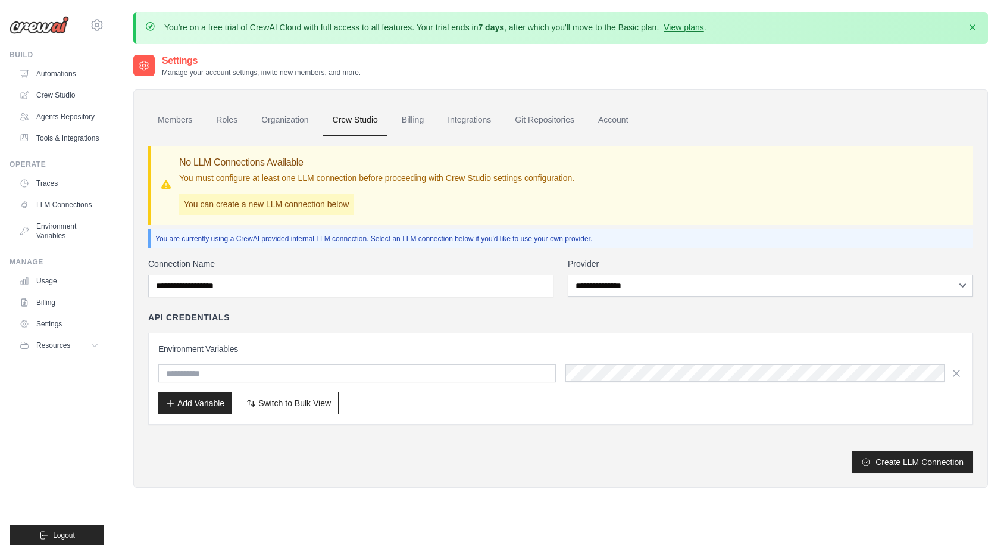
click at [295, 434] on div "**********" at bounding box center [560, 365] width 825 height 215
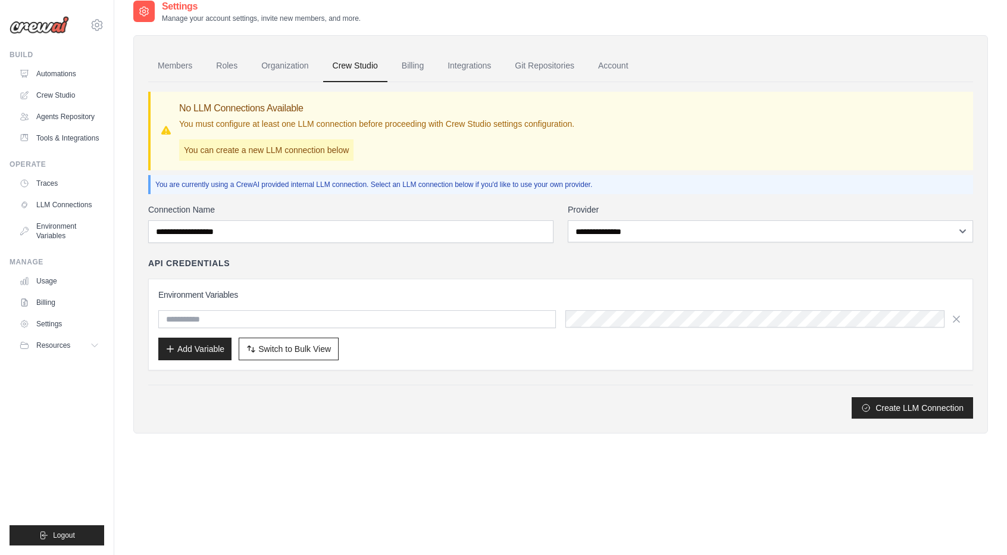
scroll to position [65, 0]
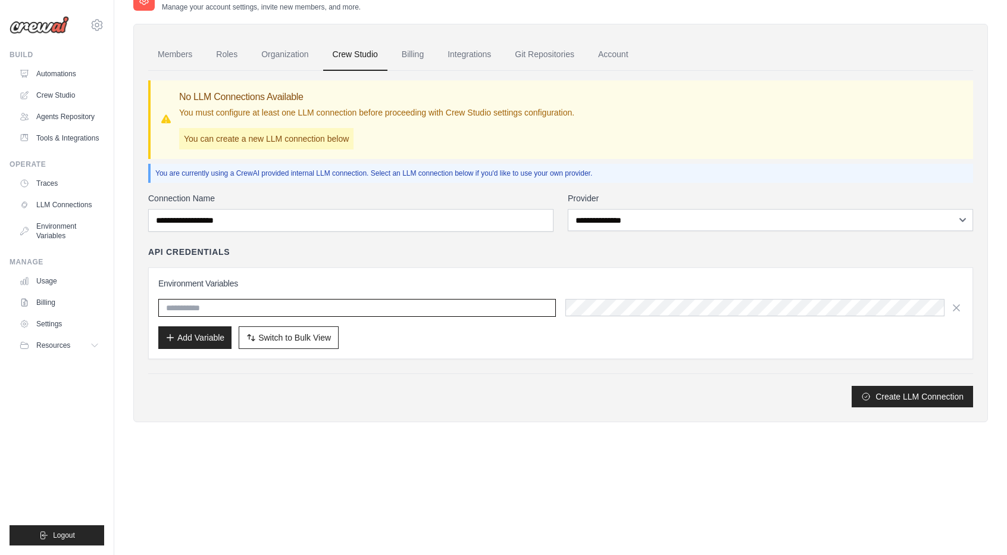
click at [236, 308] on input "text" at bounding box center [357, 308] width 398 height 18
click at [551, 353] on div "Environment Variables Add Variable Switch to Bulk View Switch to Table View" at bounding box center [560, 313] width 825 height 92
click at [485, 312] on input "text" at bounding box center [357, 308] width 398 height 18
click at [232, 307] on input "text" at bounding box center [357, 308] width 398 height 18
type input "**********"
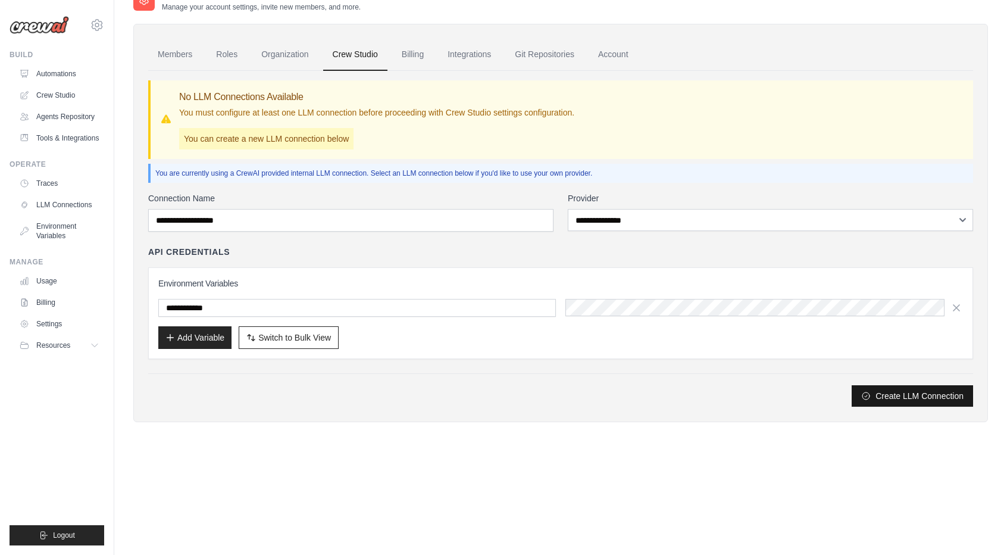
click at [886, 393] on button "Create LLM Connection" at bounding box center [912, 395] width 121 height 21
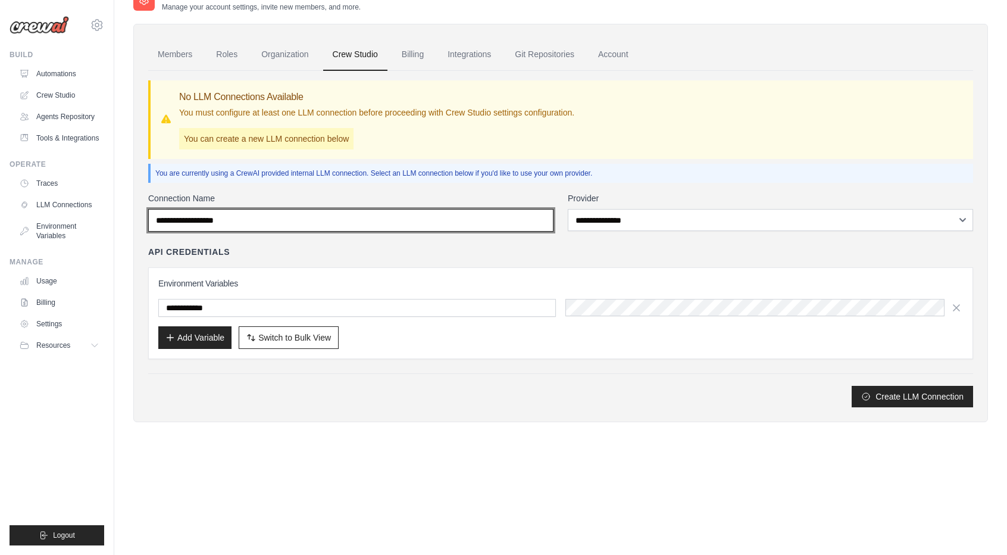
click at [262, 214] on input "Connection Name" at bounding box center [350, 220] width 405 height 23
type input "********"
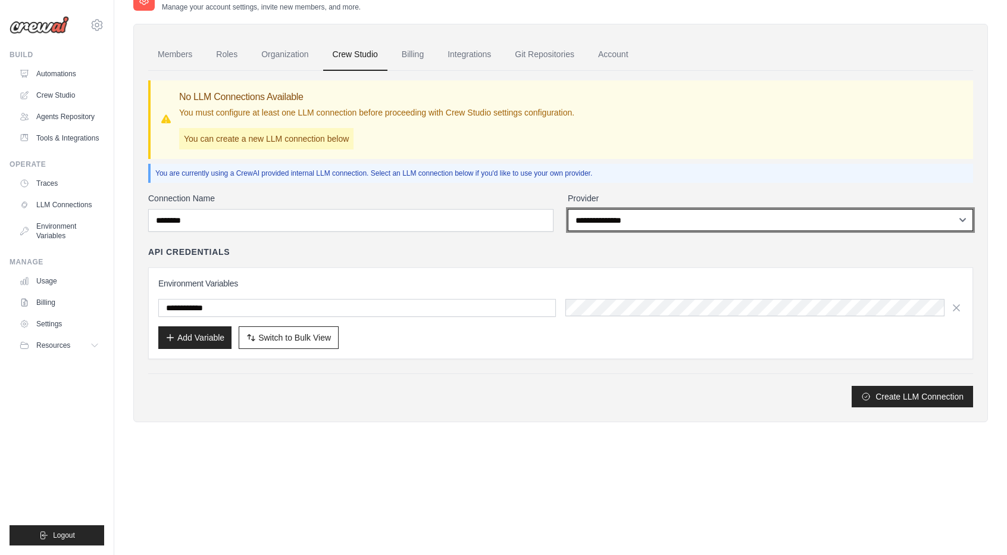
click at [861, 218] on select "**********" at bounding box center [770, 220] width 405 height 22
select select "*********"
click at [568, 209] on select "**********" at bounding box center [770, 220] width 405 height 22
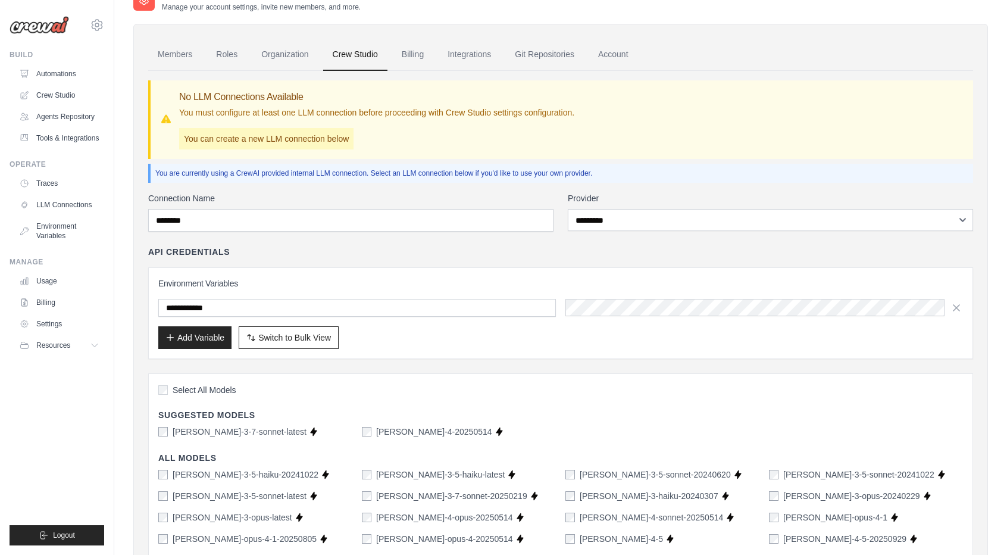
click at [877, 385] on div "Select All Models" at bounding box center [560, 391] width 805 height 16
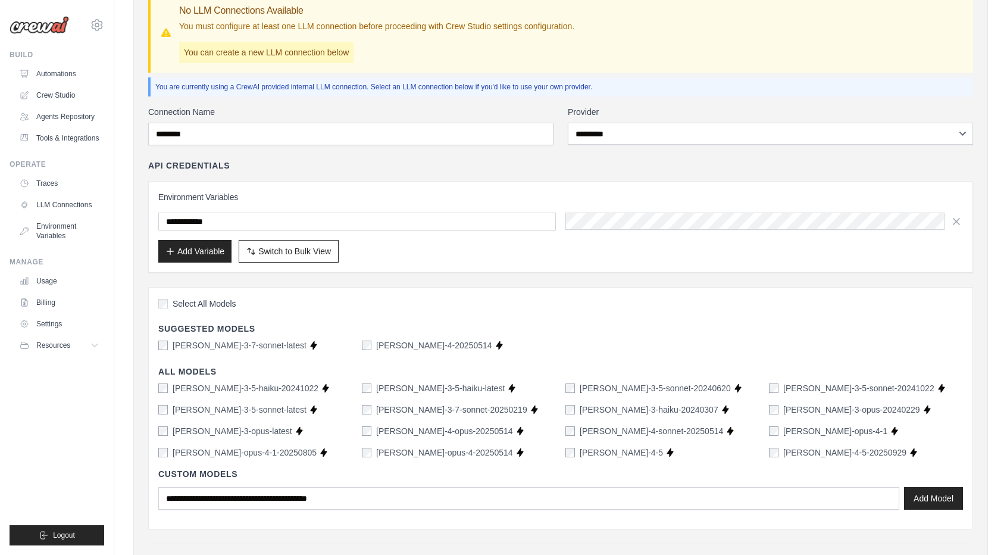
scroll to position [185, 0]
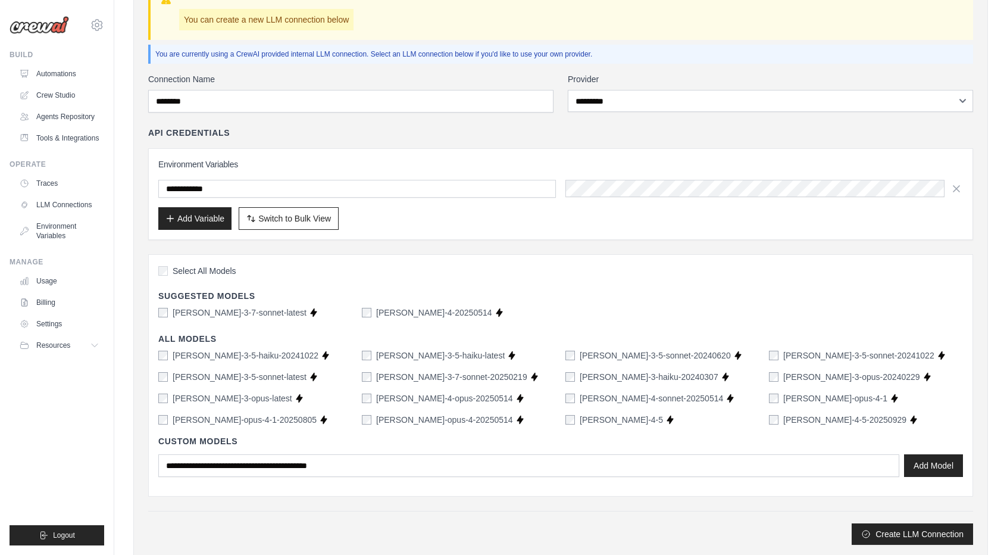
click at [186, 272] on span "Select All Models" at bounding box center [205, 271] width 64 height 12
click at [302, 257] on div "Select All Models Suggested Models claude-3-7-sonnet-latest Supports Crew Studi…" at bounding box center [560, 375] width 825 height 242
click at [222, 272] on span "Select All Models" at bounding box center [205, 271] width 64 height 12
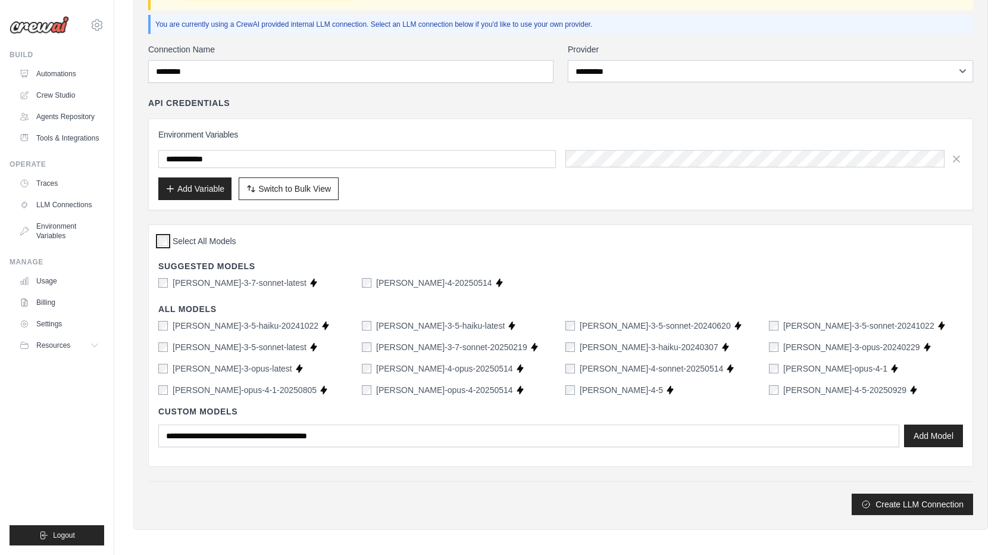
scroll to position [217, 0]
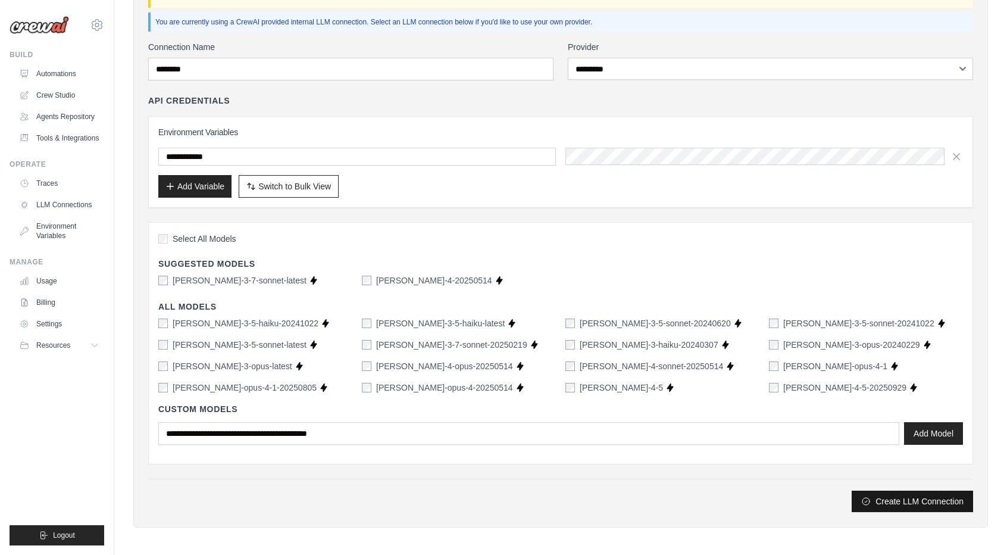
click at [880, 495] on button "Create LLM Connection" at bounding box center [912, 501] width 121 height 21
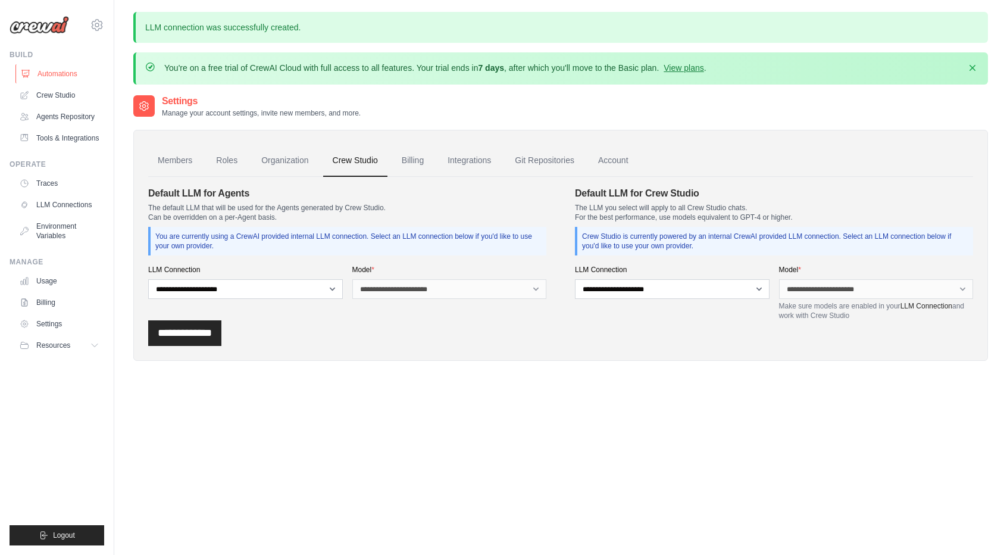
click at [45, 67] on link "Automations" at bounding box center [60, 73] width 90 height 19
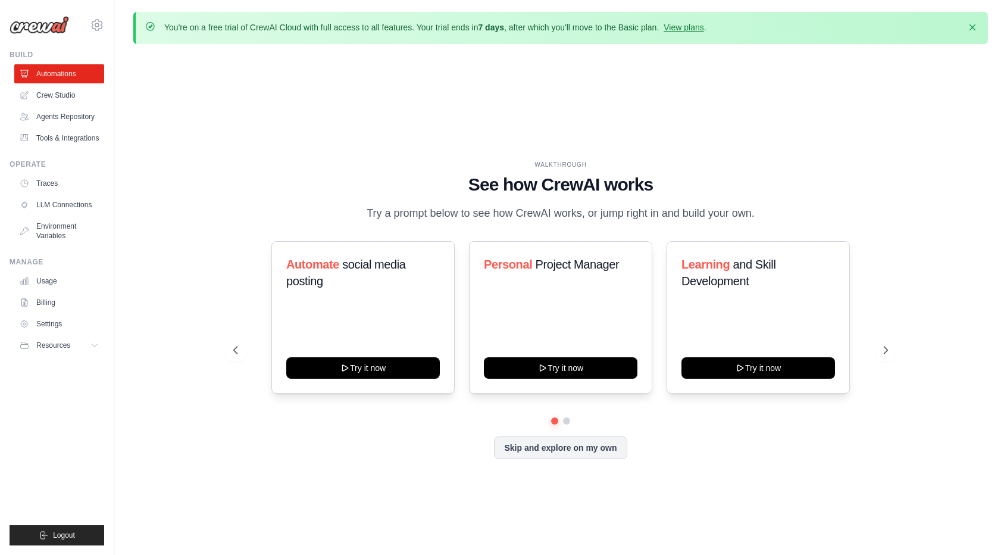
click at [42, 27] on img at bounding box center [40, 25] width 60 height 18
click at [39, 38] on div "jjoannang@gmail.com Settings" at bounding box center [57, 19] width 95 height 38
click at [72, 93] on link "Crew Studio" at bounding box center [60, 95] width 90 height 19
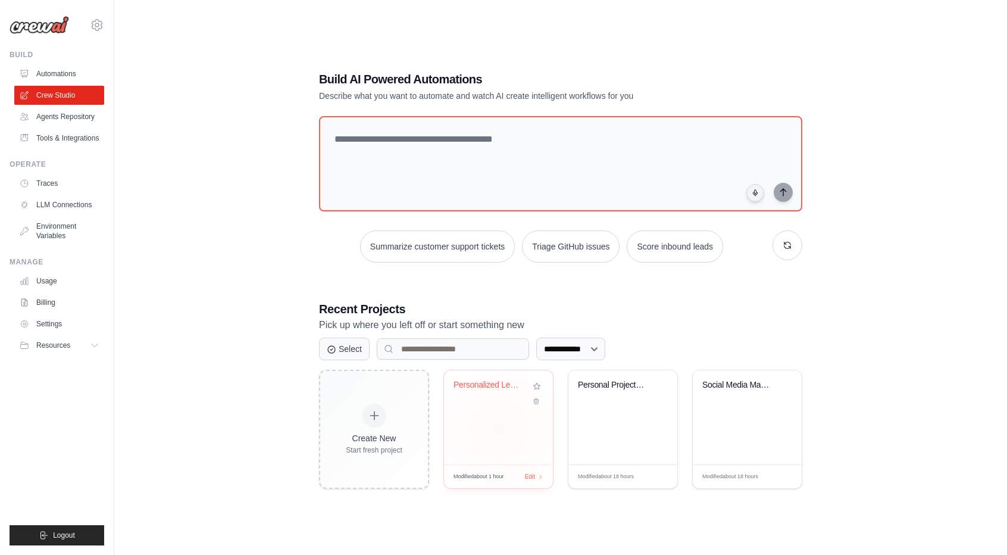
scroll to position [65, 0]
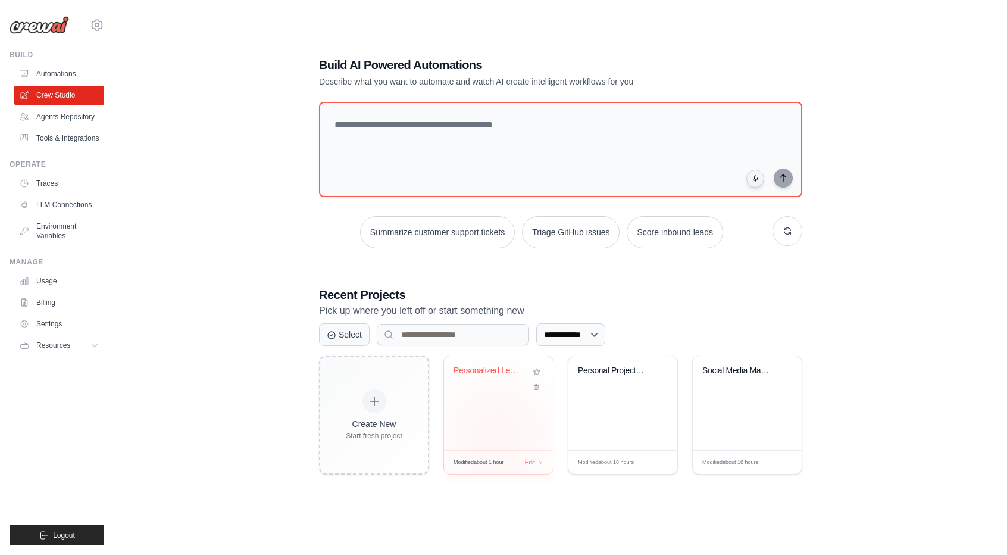
click at [496, 433] on div "Personalized Learning Management Sy..." at bounding box center [498, 403] width 109 height 94
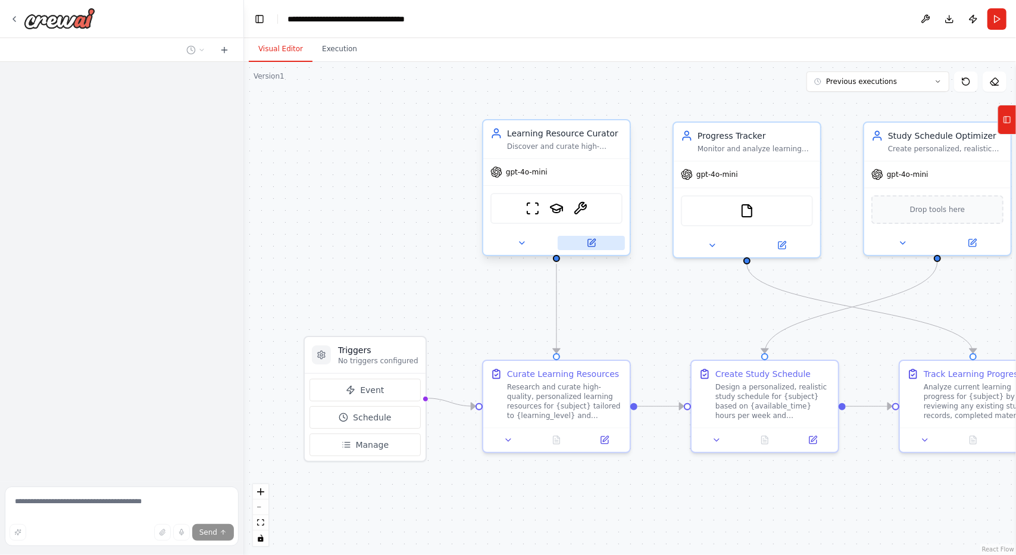
click at [598, 242] on button at bounding box center [591, 243] width 67 height 14
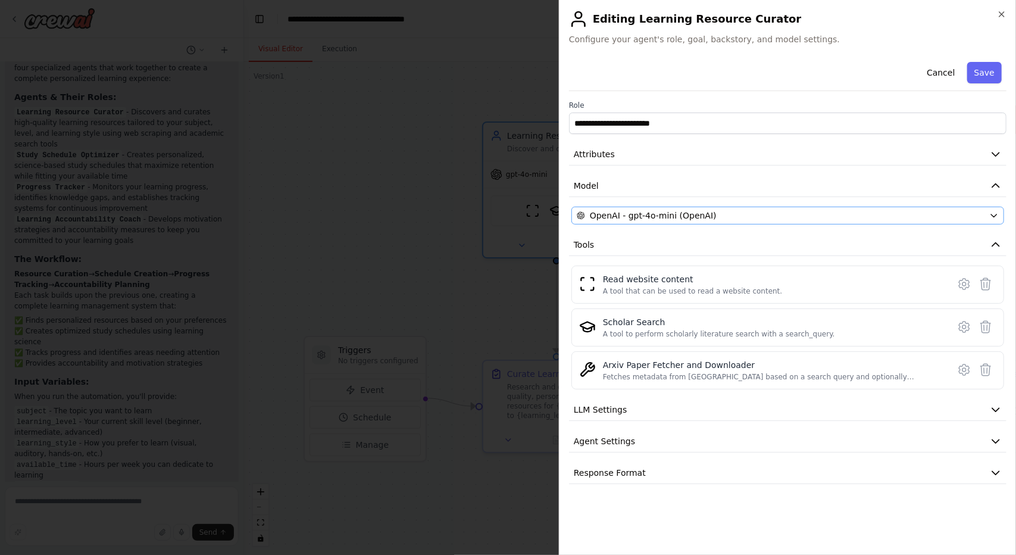
scroll to position [864, 0]
click at [702, 216] on span "OpenAI - gpt-4o-mini (OpenAI)" at bounding box center [653, 216] width 127 height 12
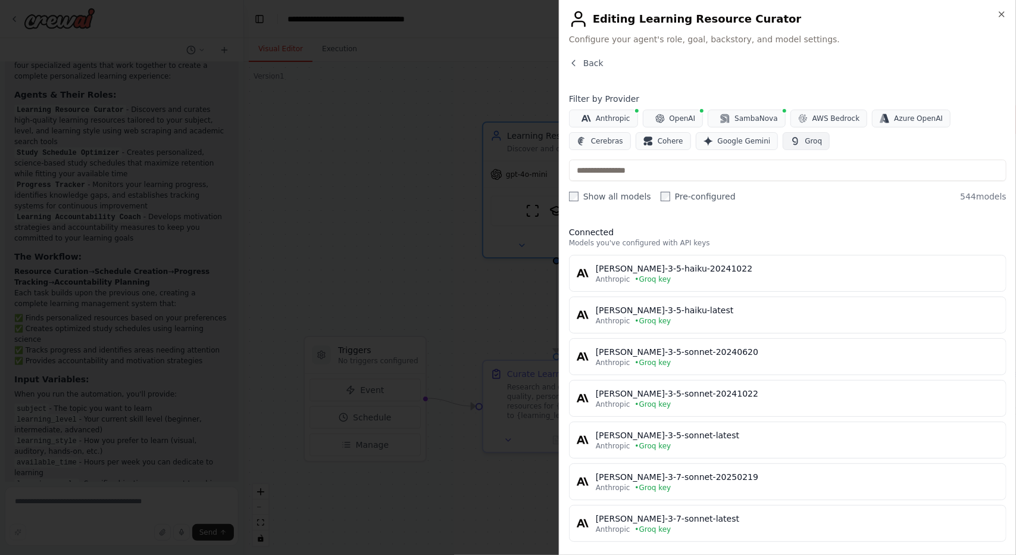
click at [783, 146] on button "Groq" at bounding box center [806, 141] width 47 height 18
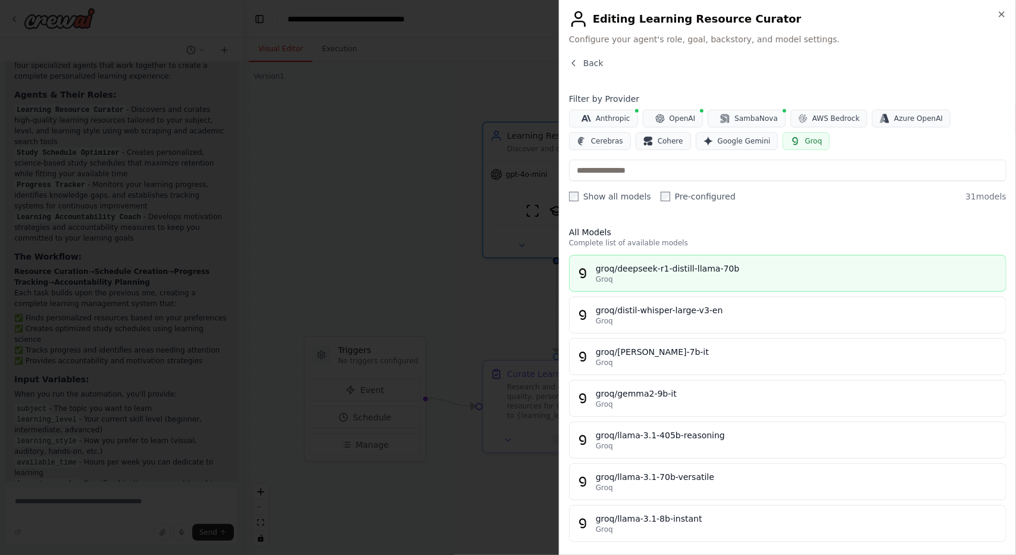
click at [699, 284] on button "groq/deepseek-r1-distill-llama-70b Groq" at bounding box center [788, 273] width 438 height 37
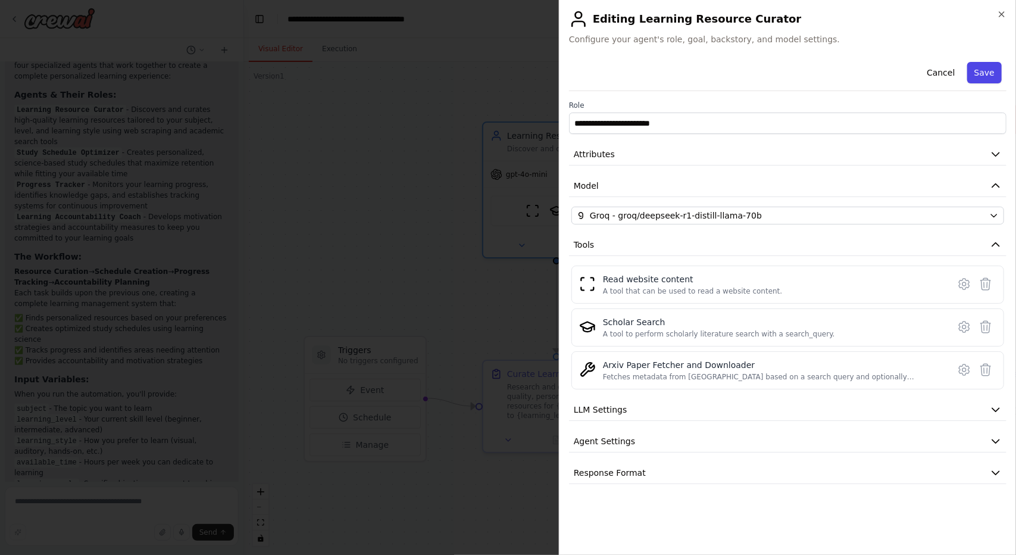
click at [976, 79] on button "Save" at bounding box center [984, 72] width 35 height 21
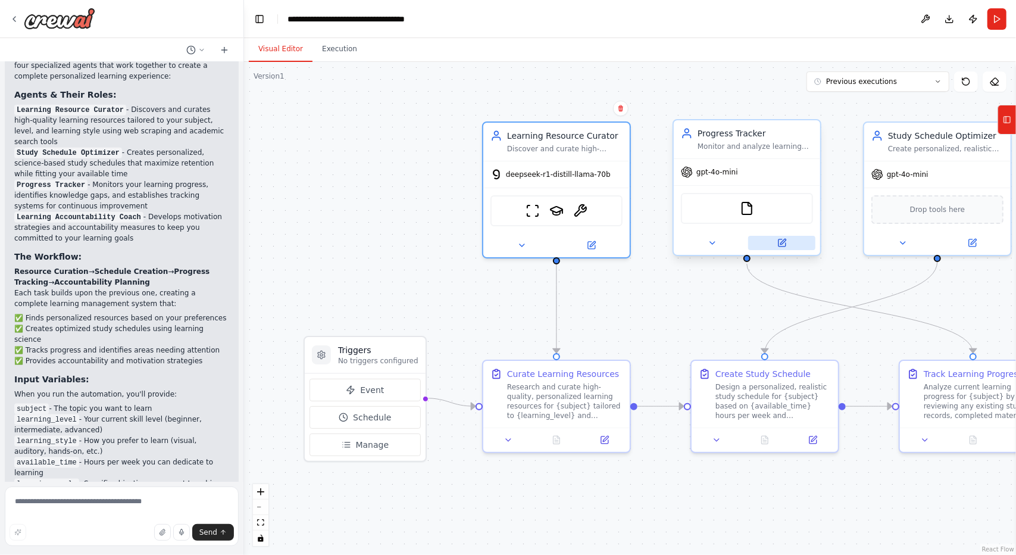
click at [780, 236] on button at bounding box center [781, 243] width 67 height 14
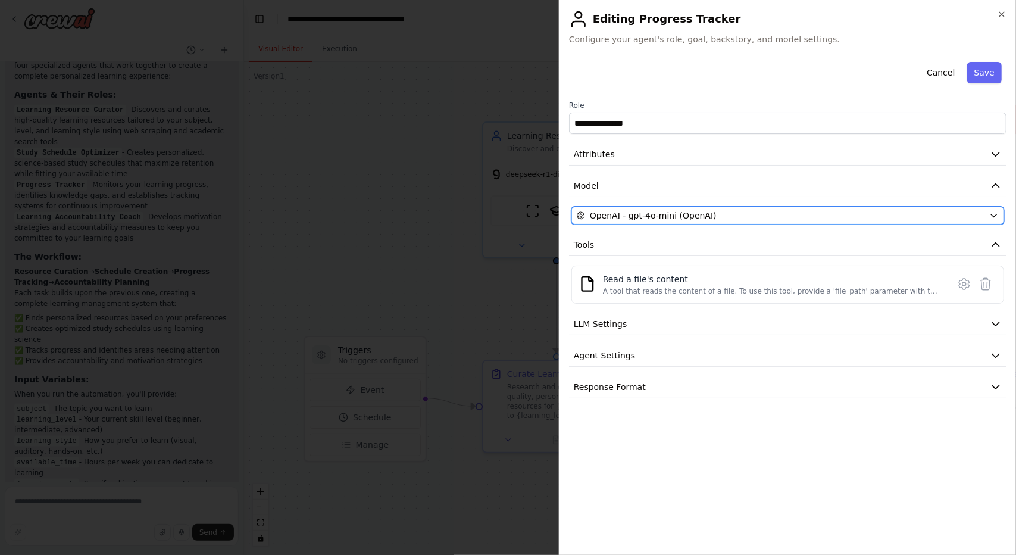
click at [667, 211] on span "OpenAI - gpt-4o-mini (OpenAI)" at bounding box center [653, 216] width 127 height 12
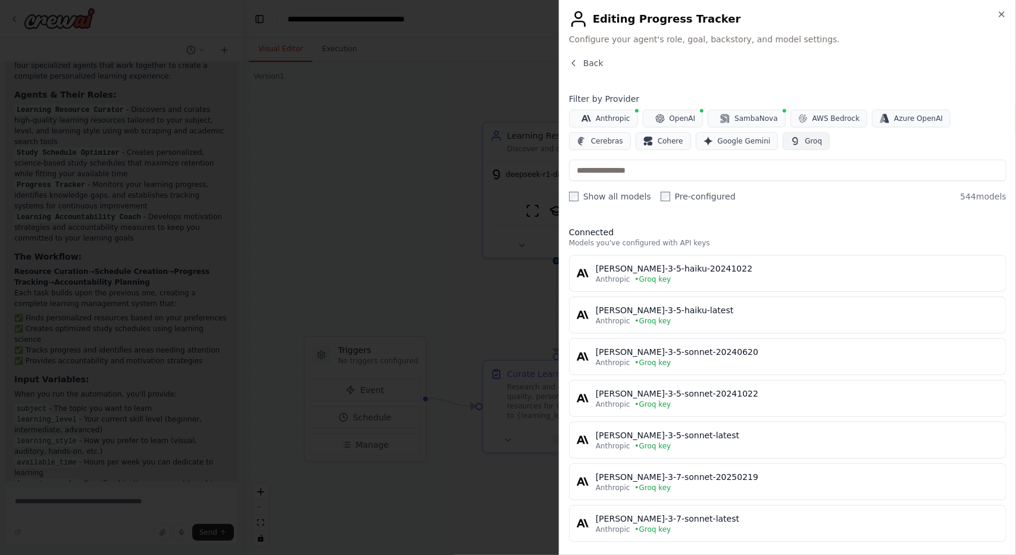
click at [783, 146] on button "Groq" at bounding box center [806, 141] width 47 height 18
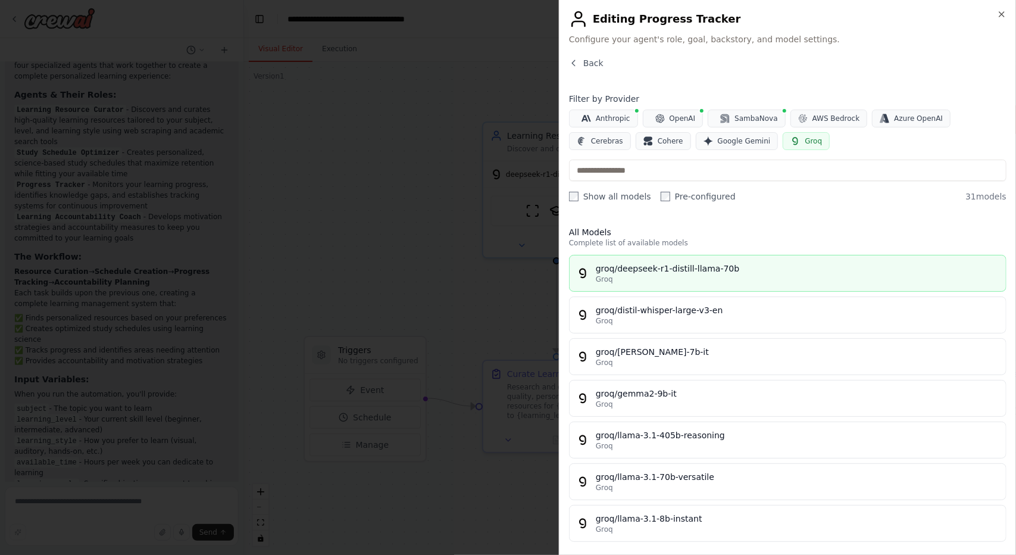
click at [722, 276] on div "Groq" at bounding box center [797, 279] width 403 height 10
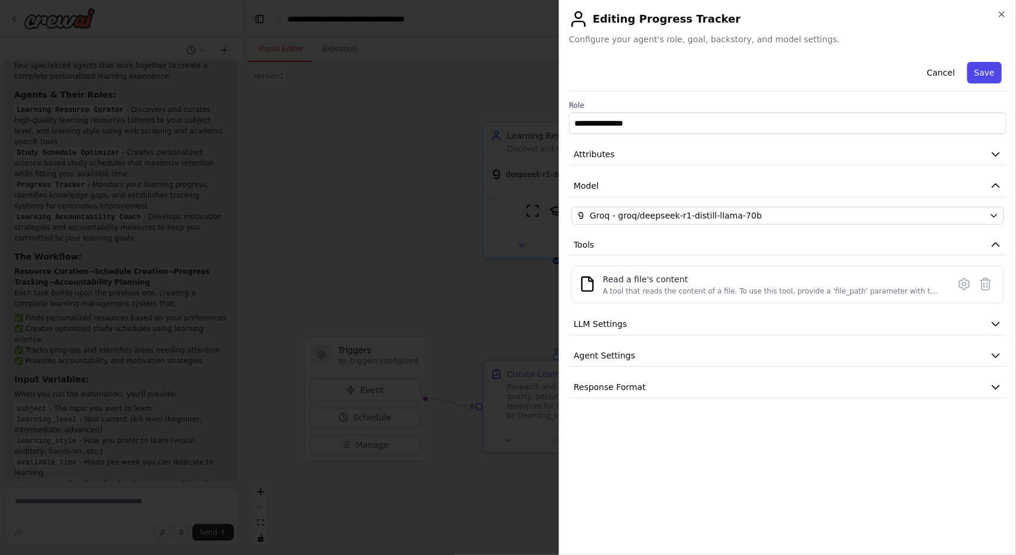
click at [981, 70] on button "Save" at bounding box center [984, 72] width 35 height 21
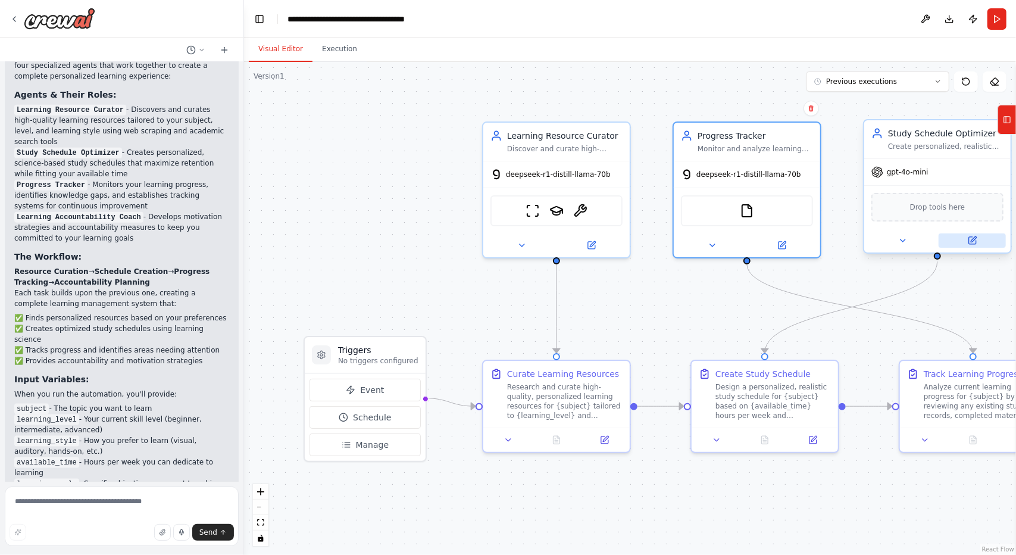
click at [974, 237] on icon at bounding box center [973, 238] width 5 height 5
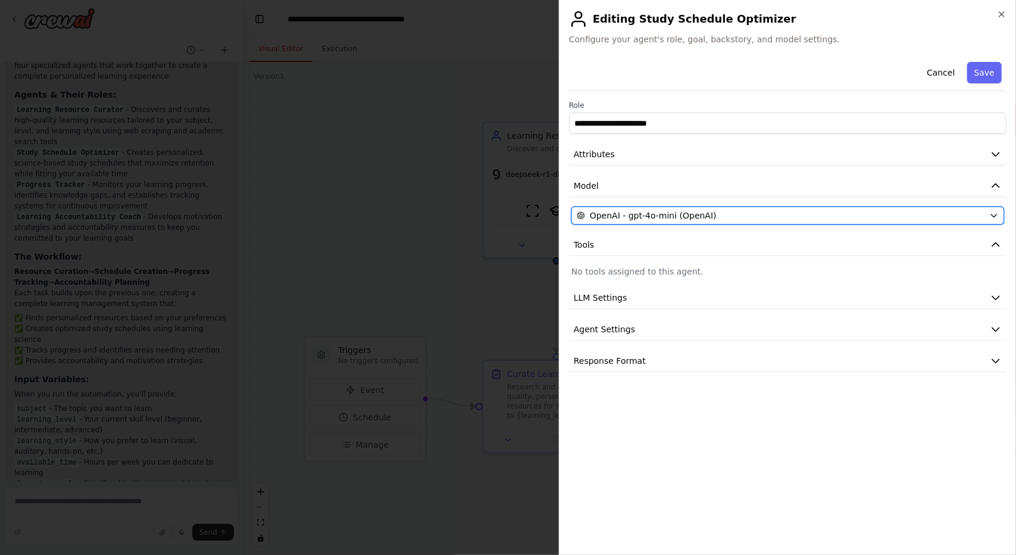
click at [766, 216] on div "OpenAI - gpt-4o-mini (OpenAI)" at bounding box center [781, 216] width 408 height 12
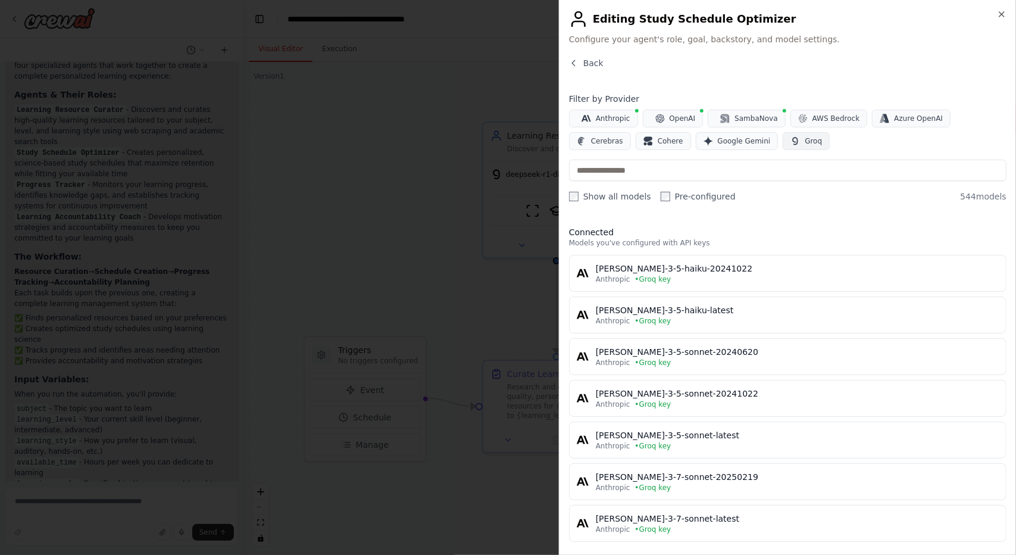
click at [805, 141] on span "Groq" at bounding box center [813, 141] width 17 height 10
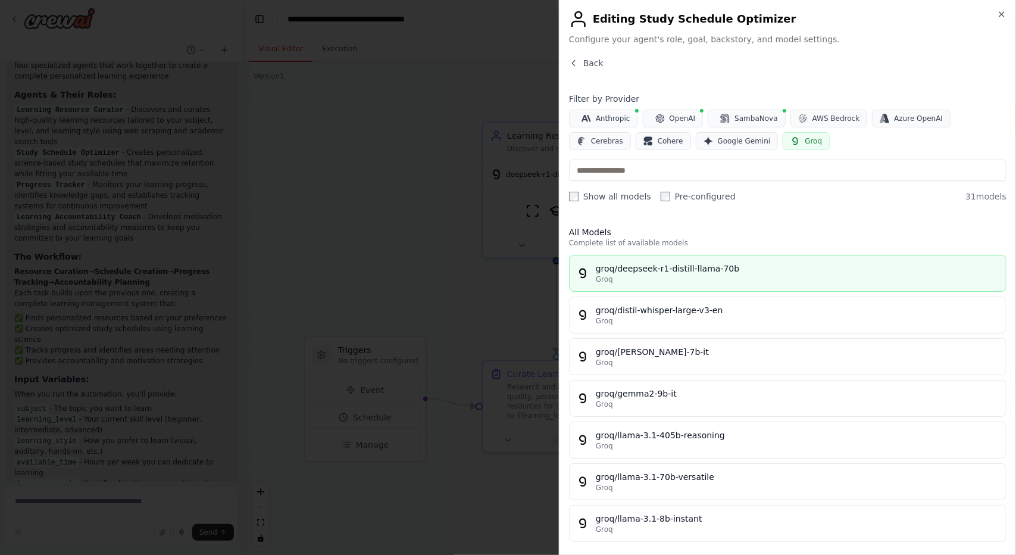
click at [639, 280] on div "Groq" at bounding box center [797, 279] width 403 height 10
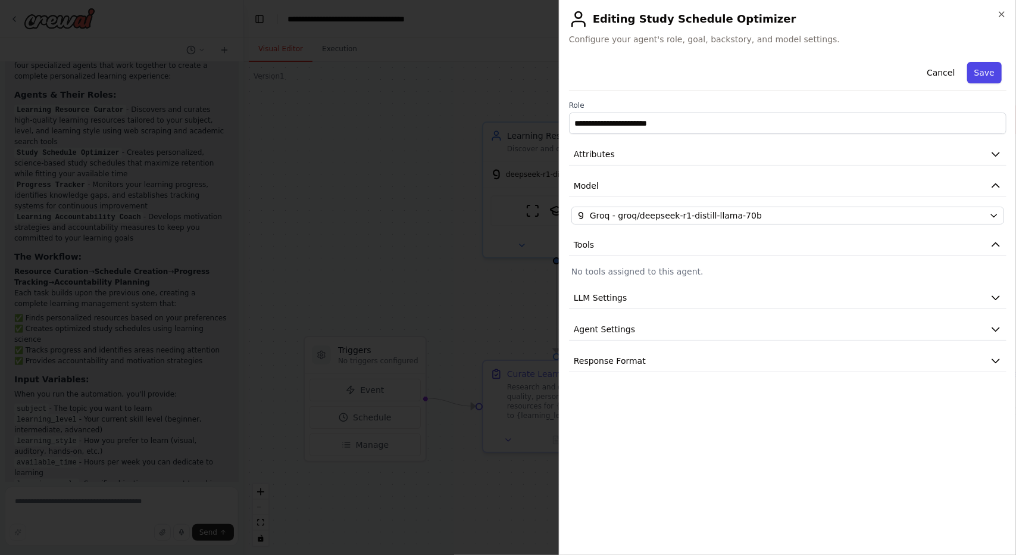
click at [994, 72] on button "Save" at bounding box center [984, 72] width 35 height 21
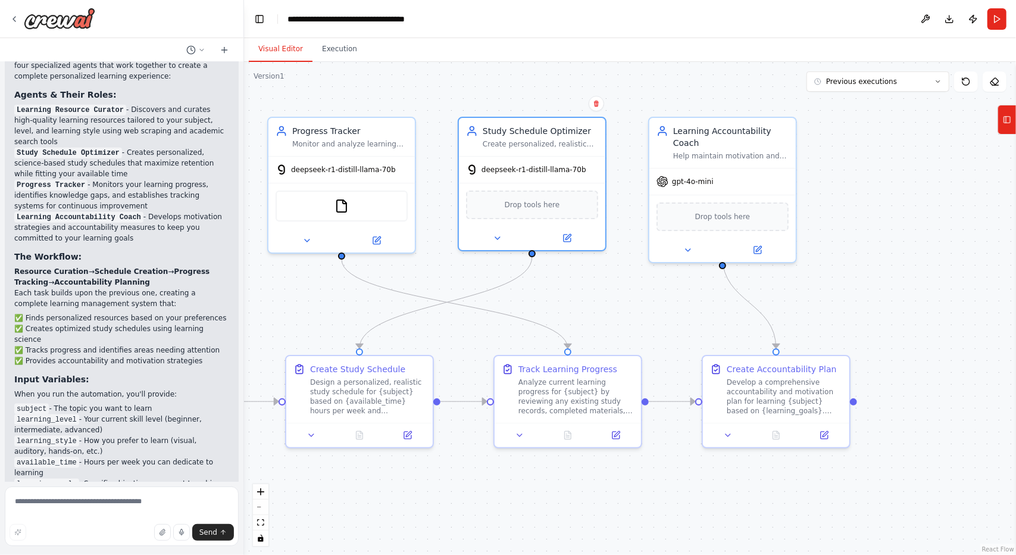
drag, startPoint x: 712, startPoint y: 310, endPoint x: 451, endPoint y: 274, distance: 263.8
click at [333, 305] on div ".deletable-edge-delete-btn { width: 20px; height: 20px; border: 0px solid #ffff…" at bounding box center [630, 308] width 772 height 493
click at [766, 241] on button at bounding box center [758, 248] width 67 height 14
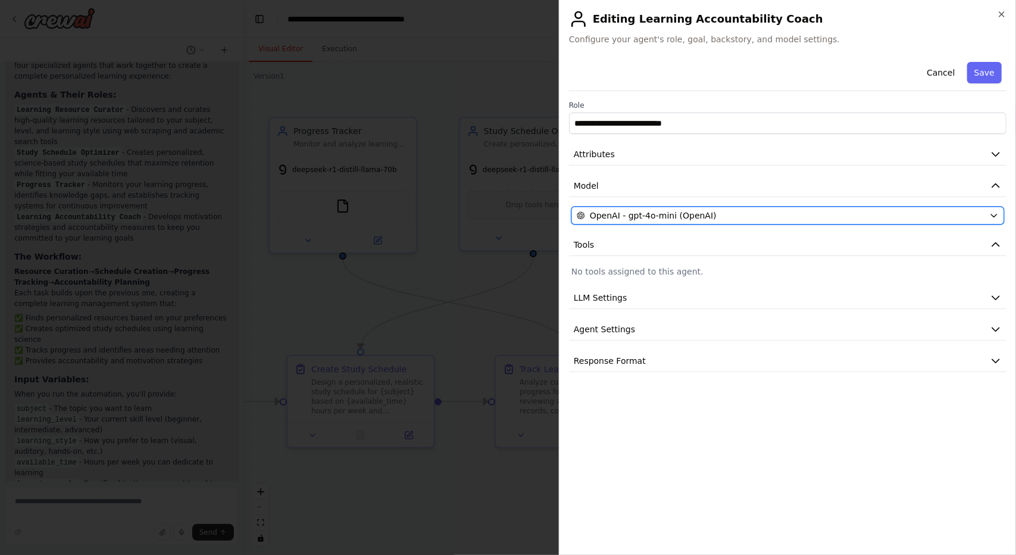
click at [775, 220] on div "OpenAI - gpt-4o-mini (OpenAI)" at bounding box center [781, 216] width 408 height 12
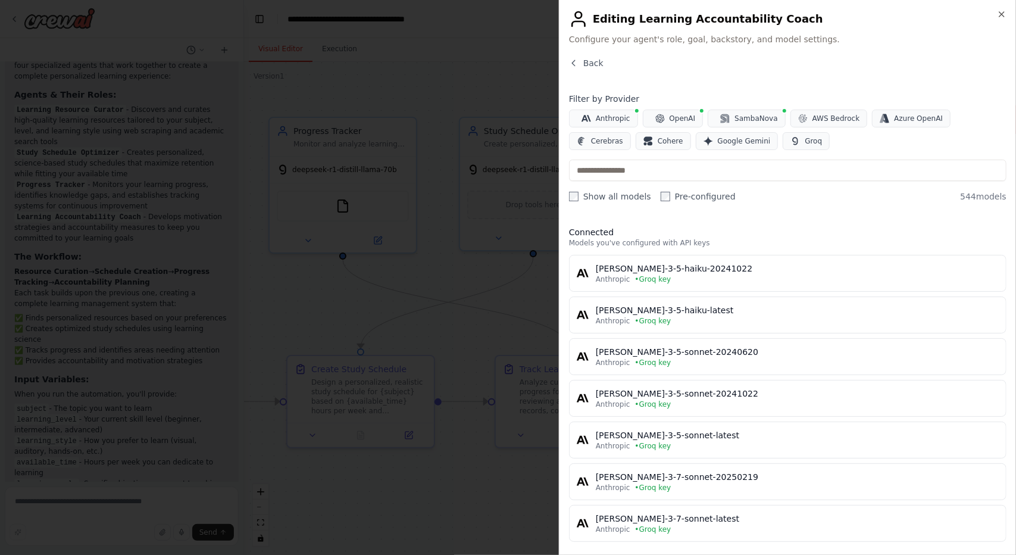
click at [744, 151] on div "Filter by Provider Anthropic OpenAI SambaNova AWS Bedrock Azure OpenAI Cerebras…" at bounding box center [788, 148] width 438 height 110
click at [783, 147] on button "Groq" at bounding box center [806, 141] width 47 height 18
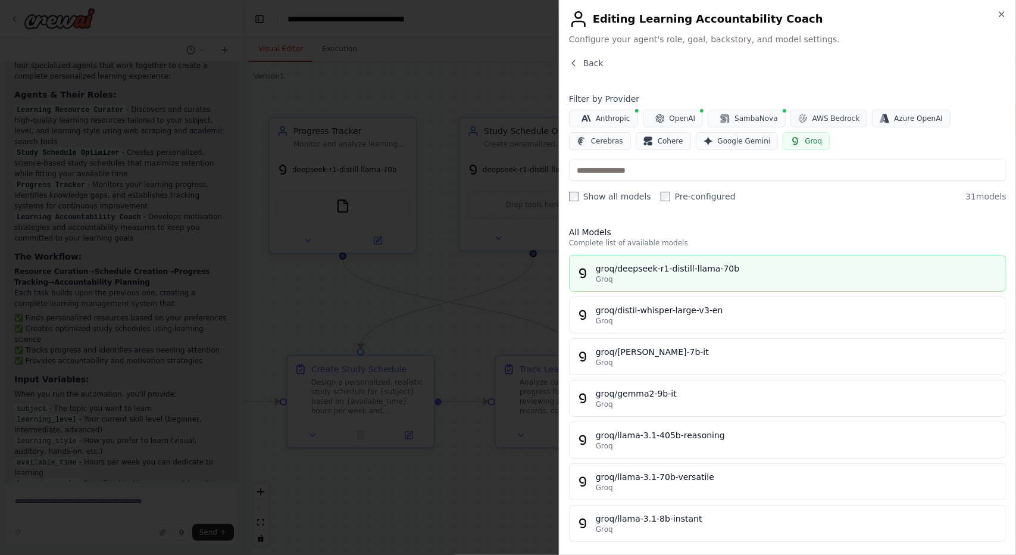
click at [718, 273] on div "groq/deepseek-r1-distill-llama-70b" at bounding box center [797, 269] width 403 height 12
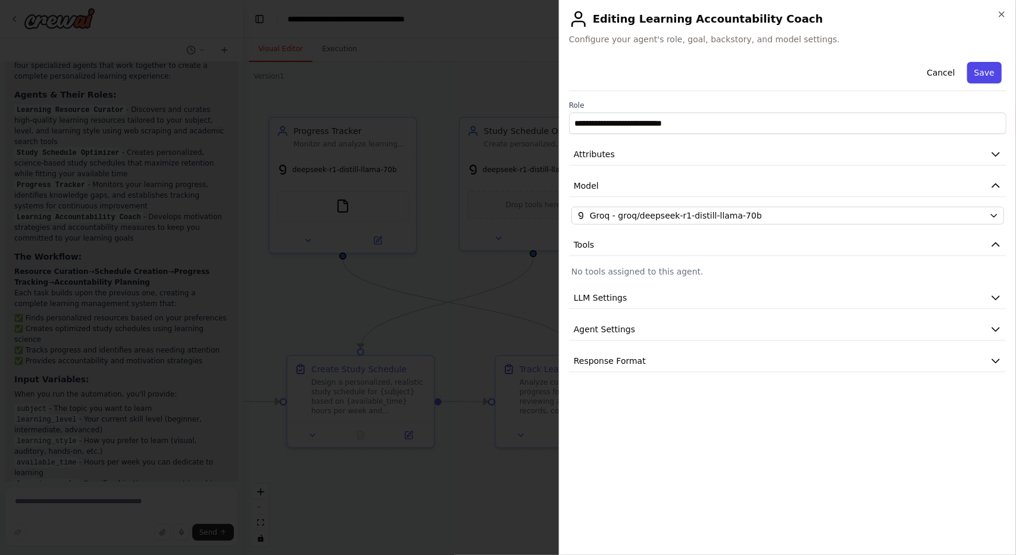
click at [987, 71] on button "Save" at bounding box center [984, 72] width 35 height 21
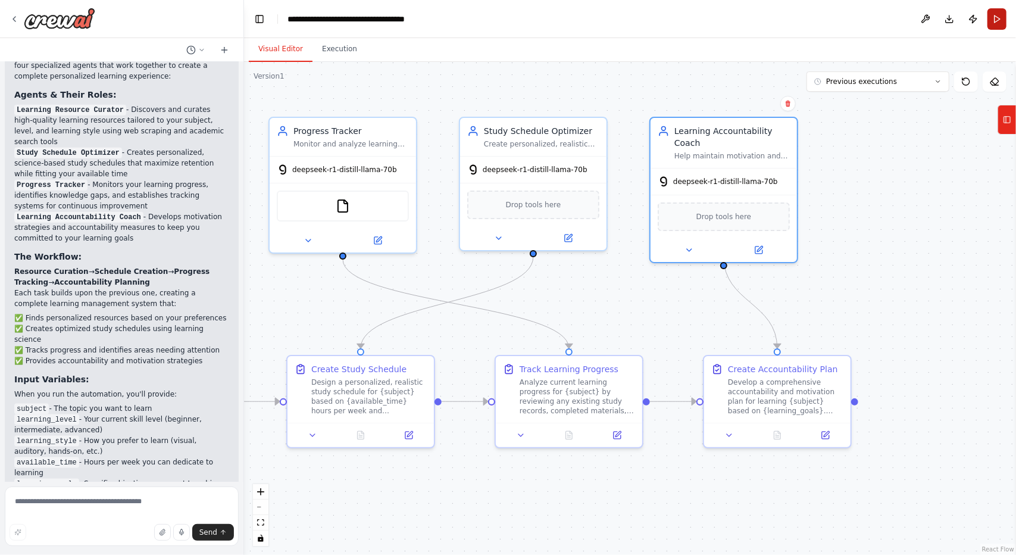
click at [997, 18] on button "Run" at bounding box center [997, 18] width 19 height 21
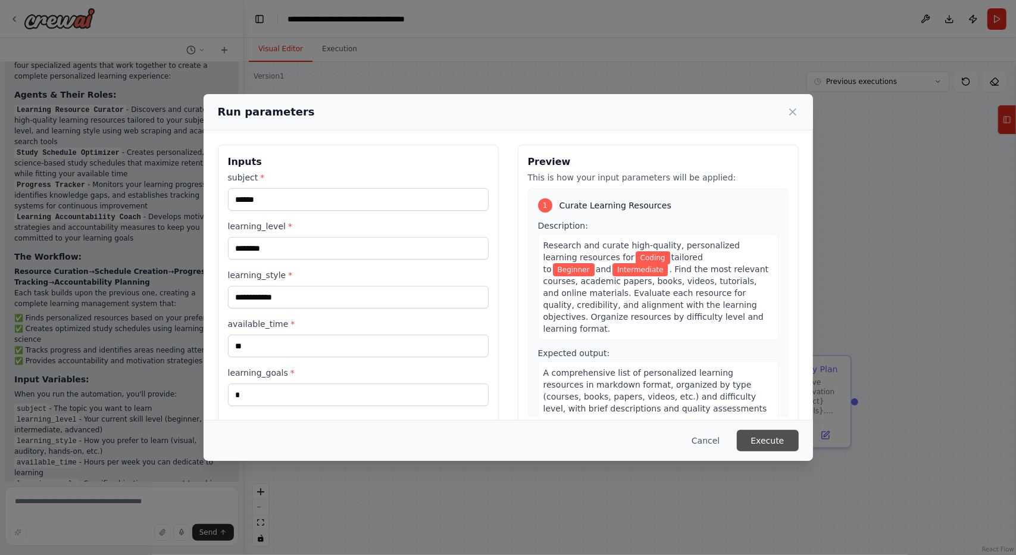
click at [771, 449] on button "Execute" at bounding box center [768, 440] width 62 height 21
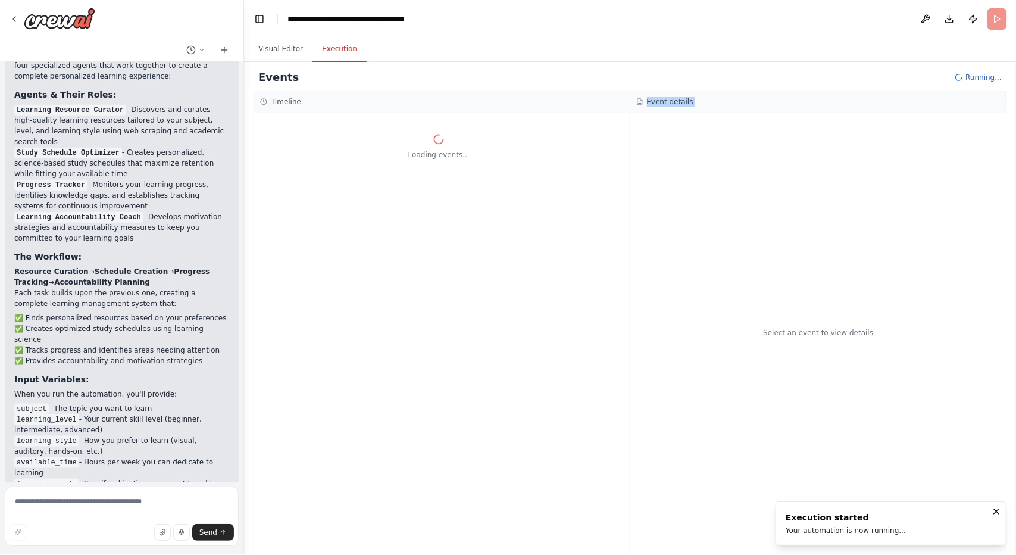
drag, startPoint x: 537, startPoint y: 383, endPoint x: 692, endPoint y: 402, distance: 156.5
click at [692, 402] on div "Timeline Loading events... Event details Select an event to view details" at bounding box center [630, 321] width 753 height 461
click at [685, 254] on div "Select an event to view details" at bounding box center [818, 332] width 377 height 439
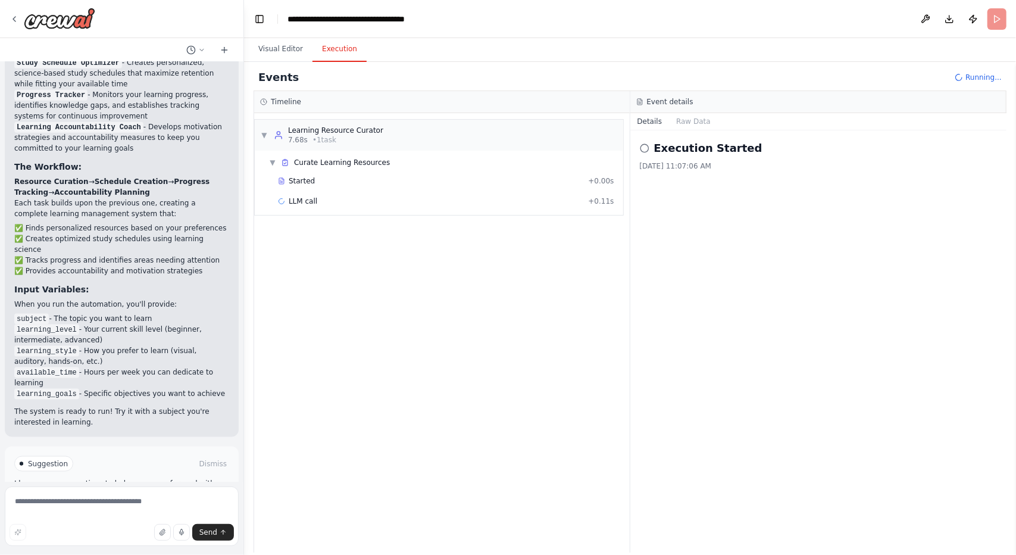
scroll to position [960, 0]
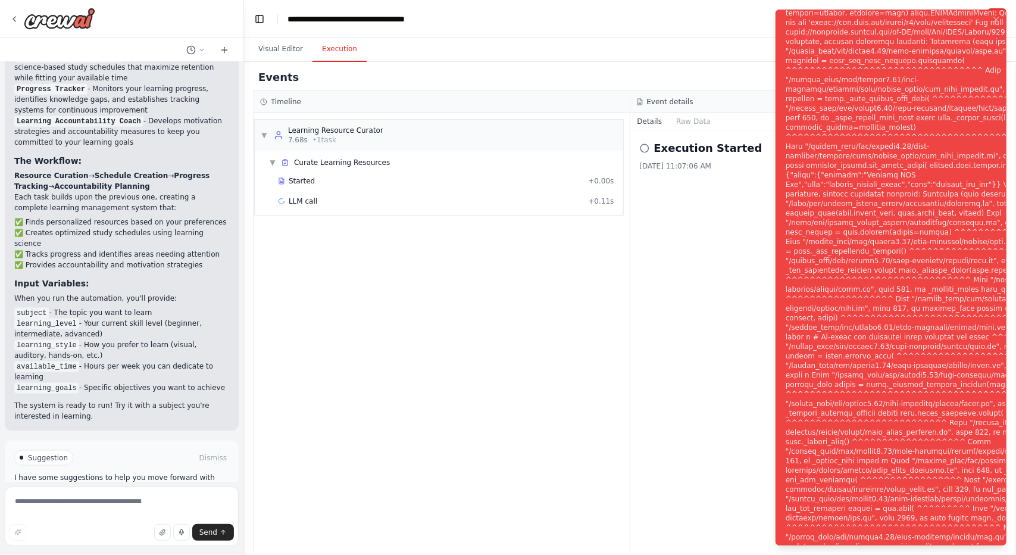
click at [161, 499] on button "Help fix error" at bounding box center [121, 508] width 215 height 19
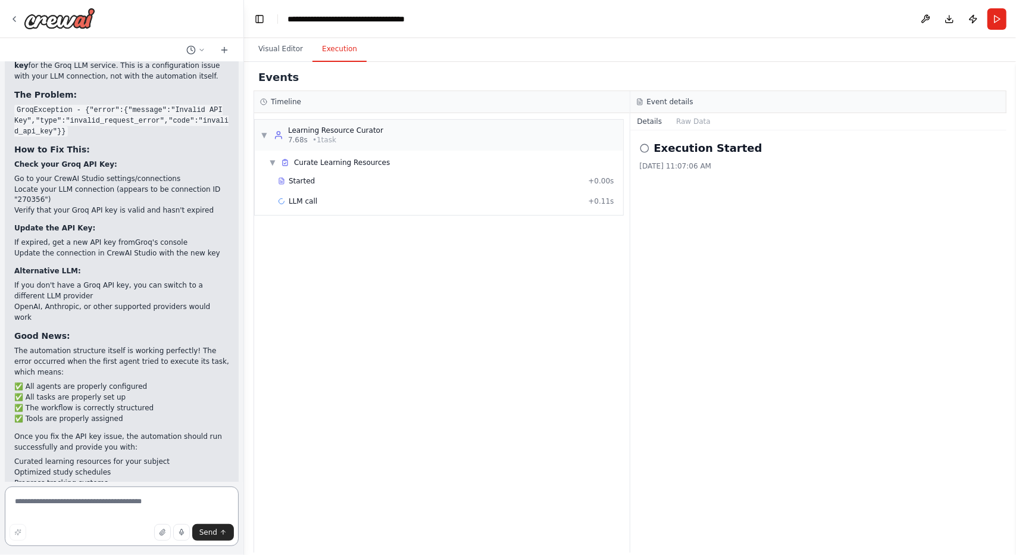
scroll to position [1398, 0]
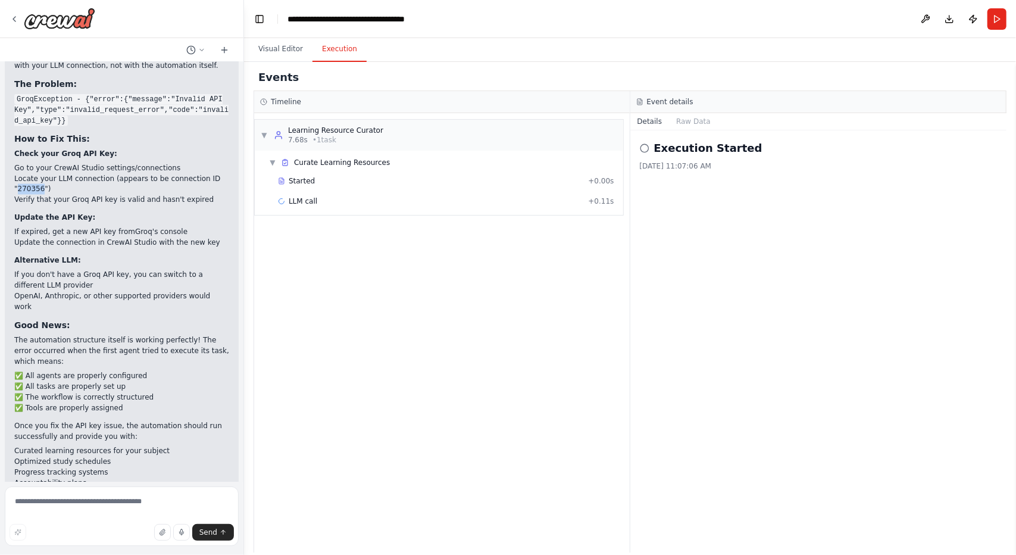
drag, startPoint x: 40, startPoint y: 135, endPoint x: 15, endPoint y: 135, distance: 24.4
click at [15, 173] on li "Locate your LLM connection (appears to be connection ID "270356")" at bounding box center [121, 183] width 215 height 21
copy li "270356"
click at [84, 504] on textarea at bounding box center [122, 516] width 234 height 60
type textarea "**********"
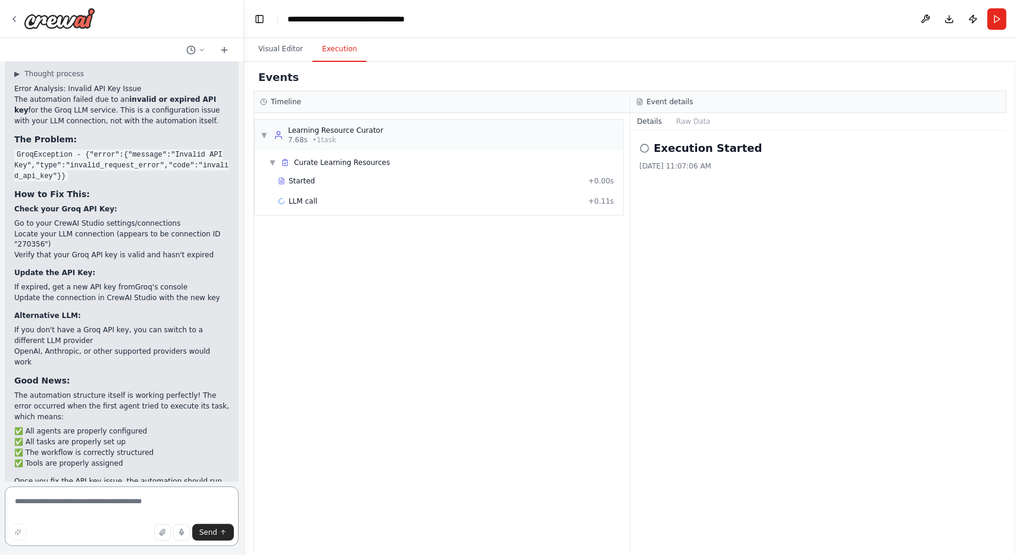
scroll to position [1340, 0]
drag, startPoint x: 39, startPoint y: 191, endPoint x: 17, endPoint y: 191, distance: 22.6
click at [17, 232] on li "Locate your LLM connection (appears to be connection ID "270356")" at bounding box center [121, 242] width 215 height 21
copy li "270356"
click at [55, 34] on div at bounding box center [121, 19] width 243 height 38
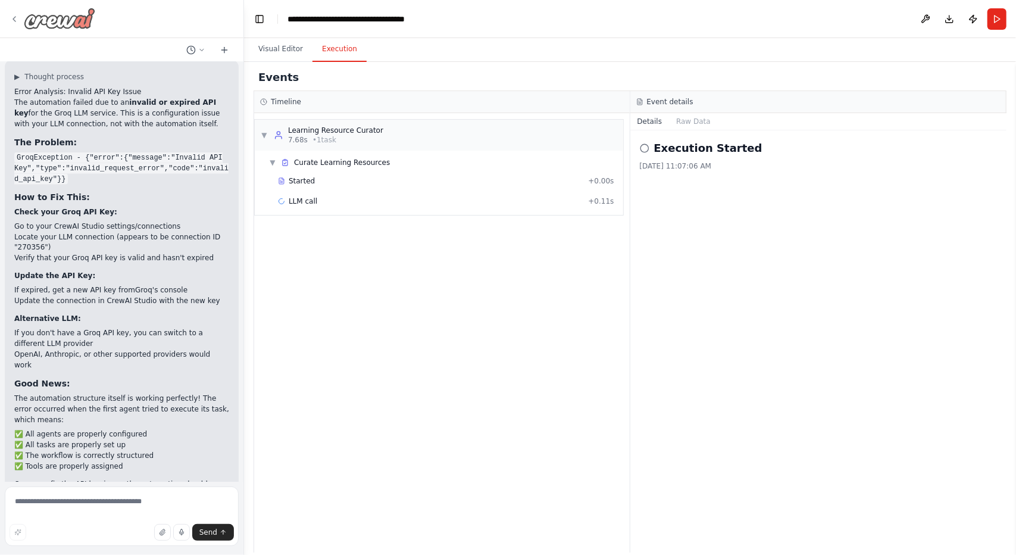
click at [62, 20] on img at bounding box center [59, 18] width 71 height 21
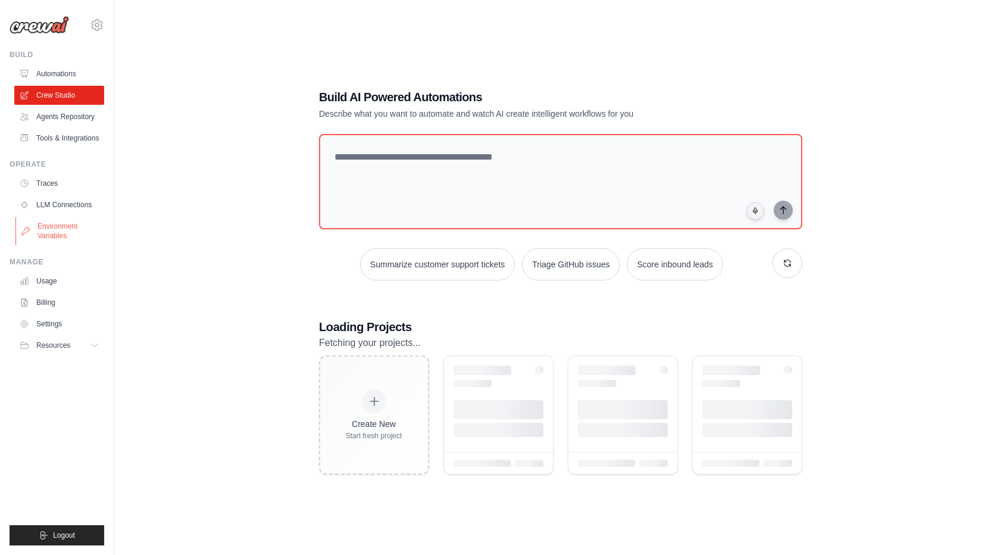
scroll to position [33, 0]
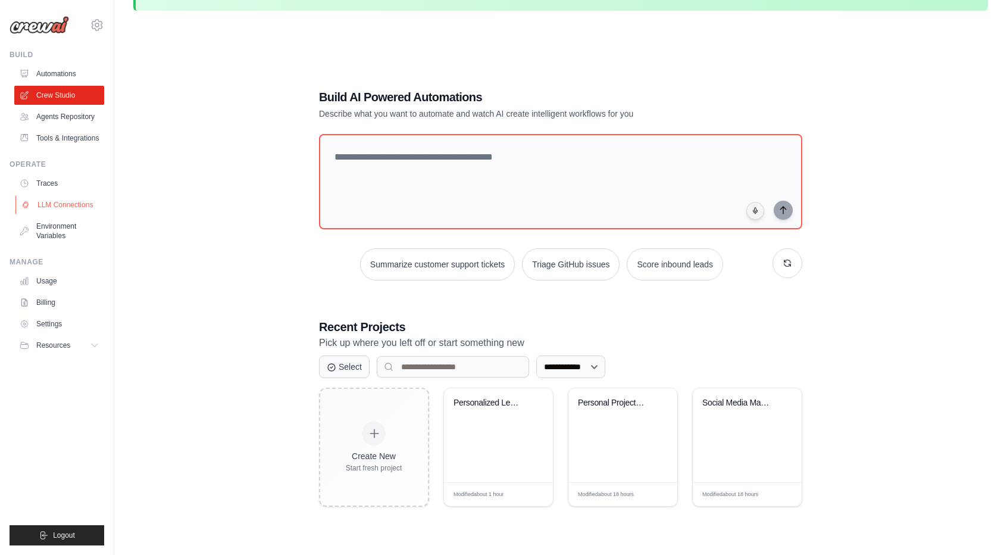
click at [51, 201] on link "LLM Connections" at bounding box center [60, 204] width 90 height 19
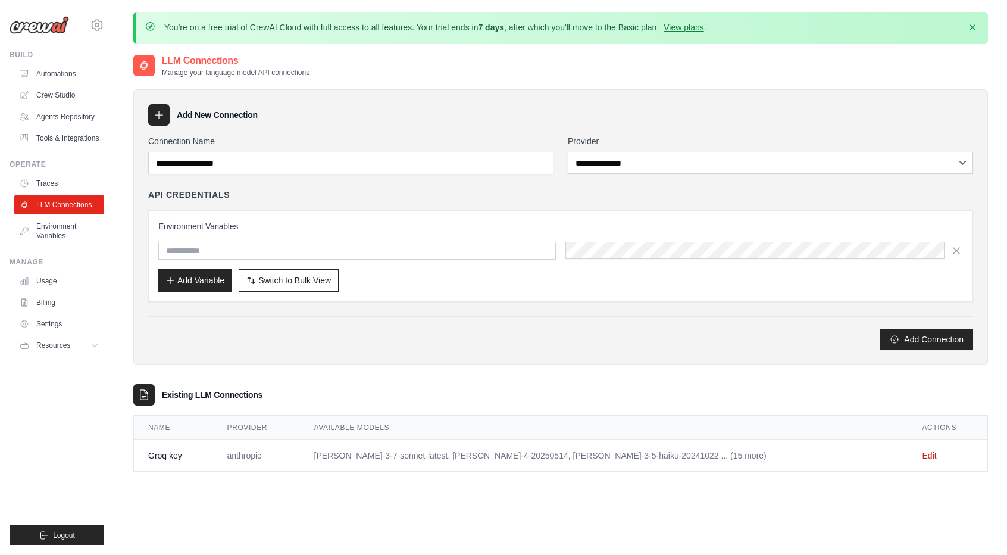
click at [224, 71] on p "Manage your language model API connections" at bounding box center [236, 73] width 148 height 10
click at [363, 454] on td "[PERSON_NAME]-3-7-sonnet-latest, [PERSON_NAME]-4-20250514, [PERSON_NAME]-3-5-ha…" at bounding box center [604, 456] width 608 height 32
click at [923, 454] on link "Edit" at bounding box center [930, 456] width 14 height 10
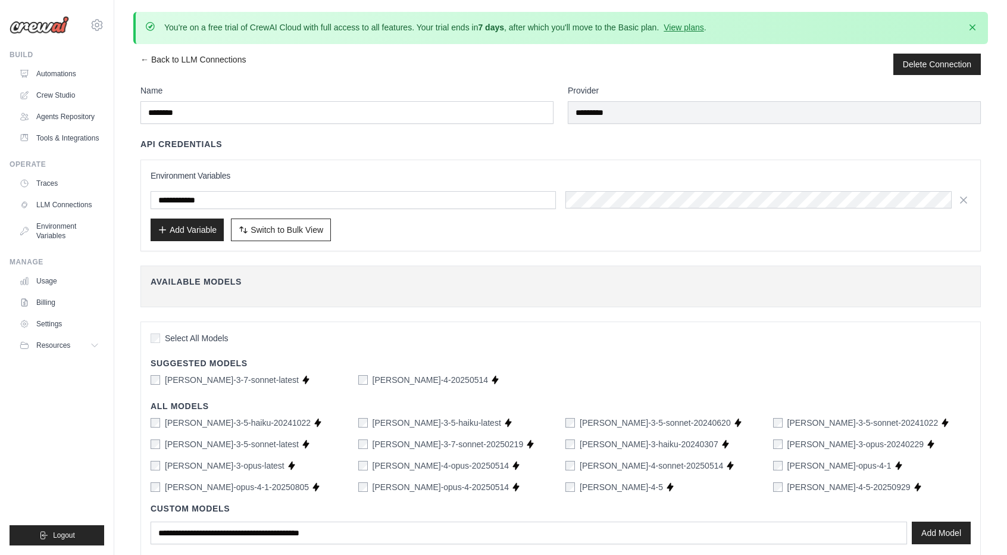
click at [519, 234] on div "Add Variable Switch to Bulk View Switch to Table View" at bounding box center [561, 229] width 820 height 23
click at [952, 529] on button "Add Model" at bounding box center [941, 532] width 59 height 23
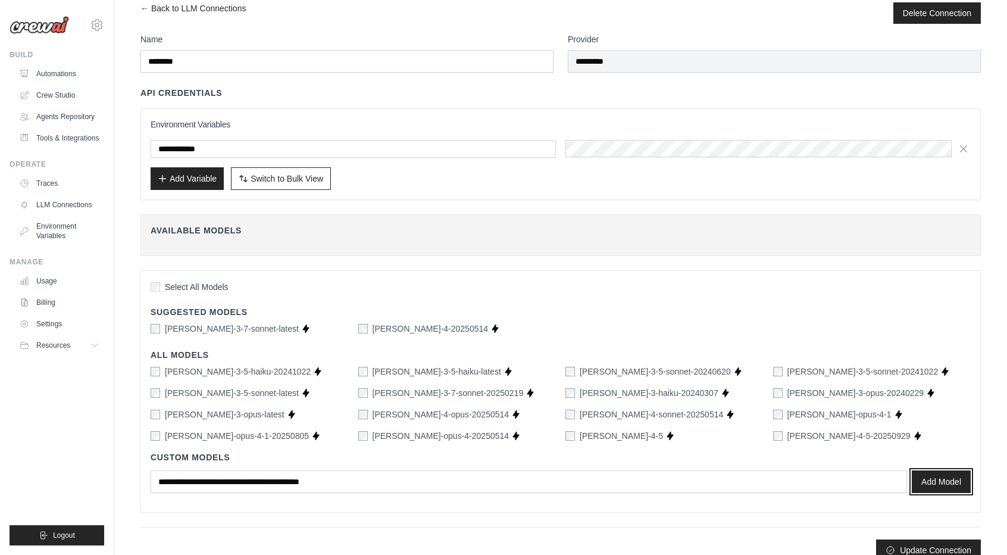
scroll to position [65, 0]
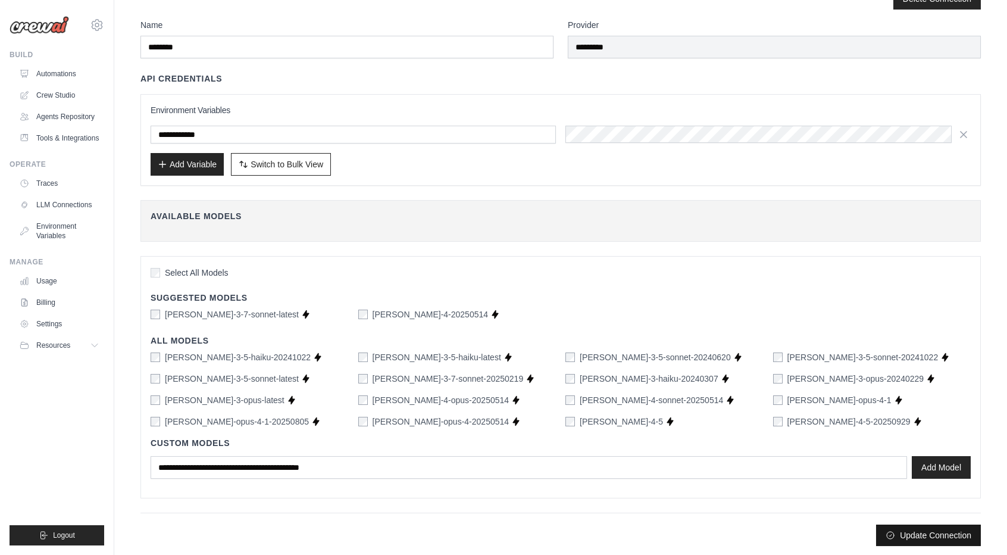
click at [925, 530] on button "Update Connection" at bounding box center [928, 534] width 105 height 21
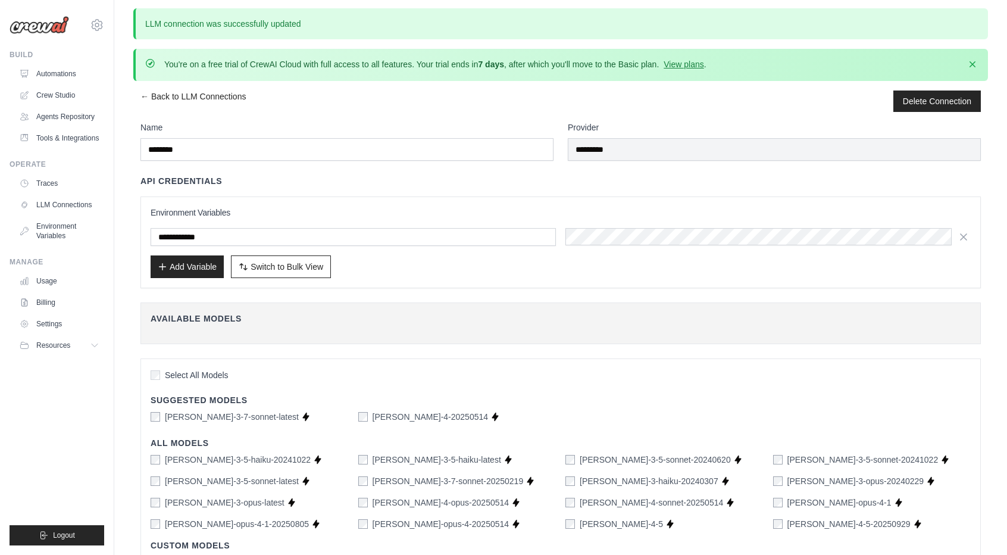
scroll to position [0, 0]
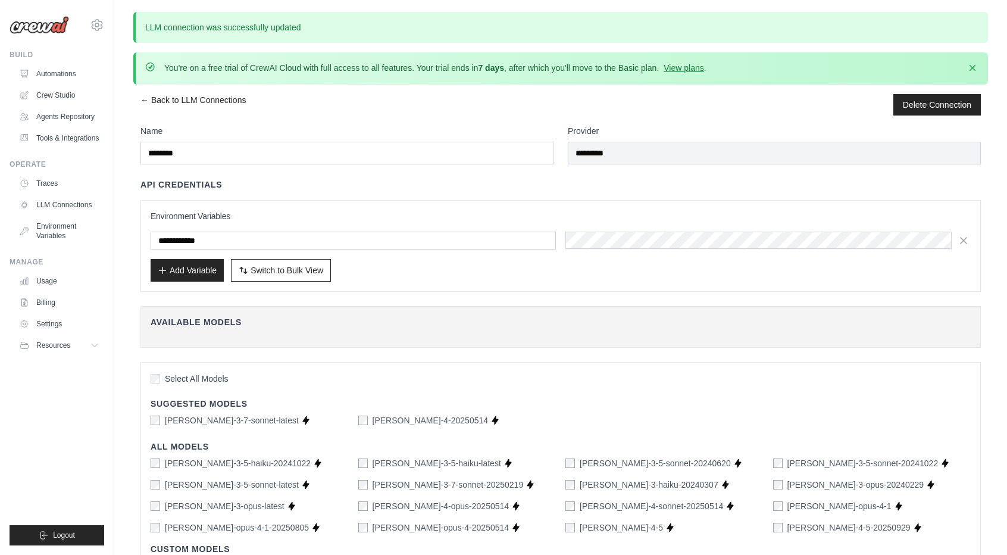
click at [39, 24] on img at bounding box center [40, 25] width 60 height 18
click at [52, 67] on link "Automations" at bounding box center [60, 73] width 90 height 19
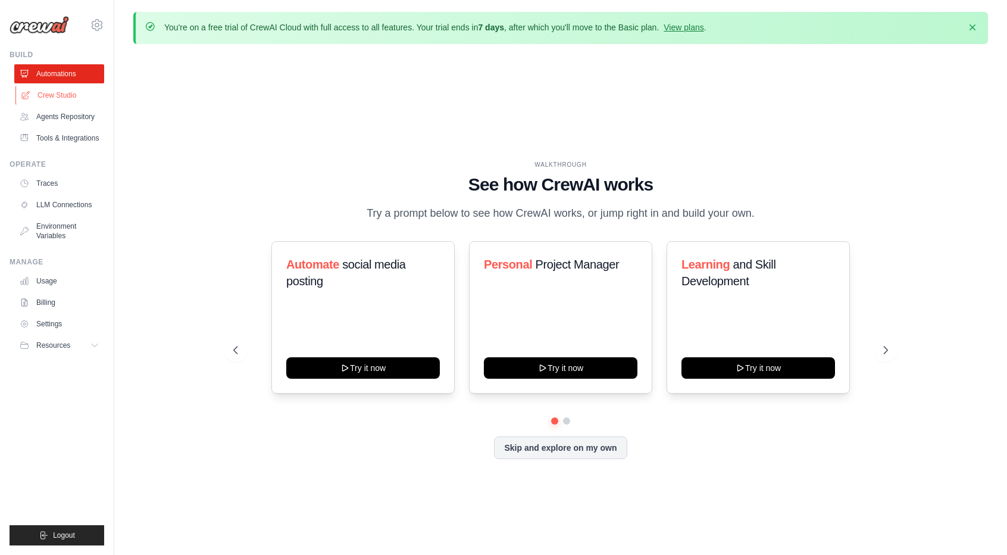
click at [61, 98] on link "Crew Studio" at bounding box center [60, 95] width 90 height 19
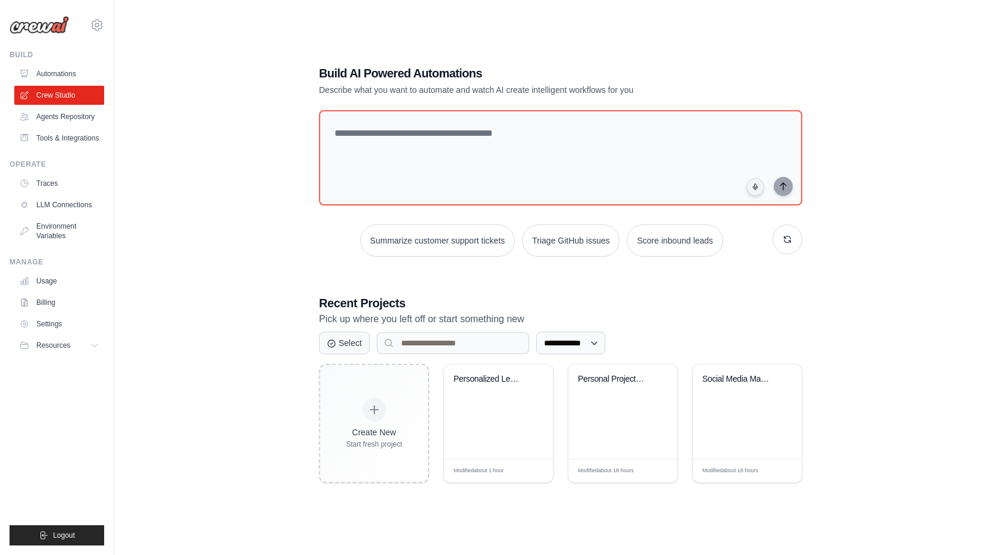
scroll to position [65, 0]
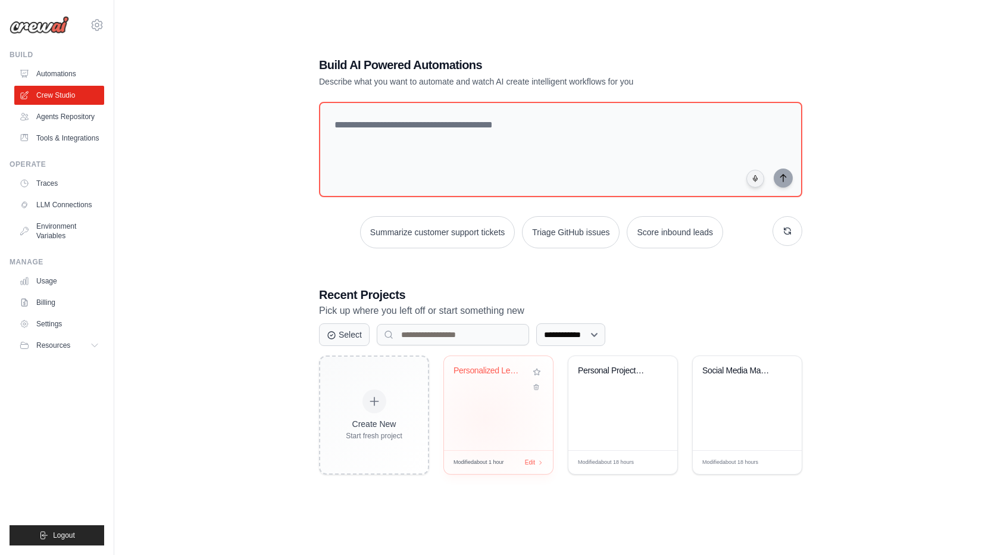
click at [486, 419] on div "Personalized Learning Management Sy..." at bounding box center [498, 403] width 109 height 94
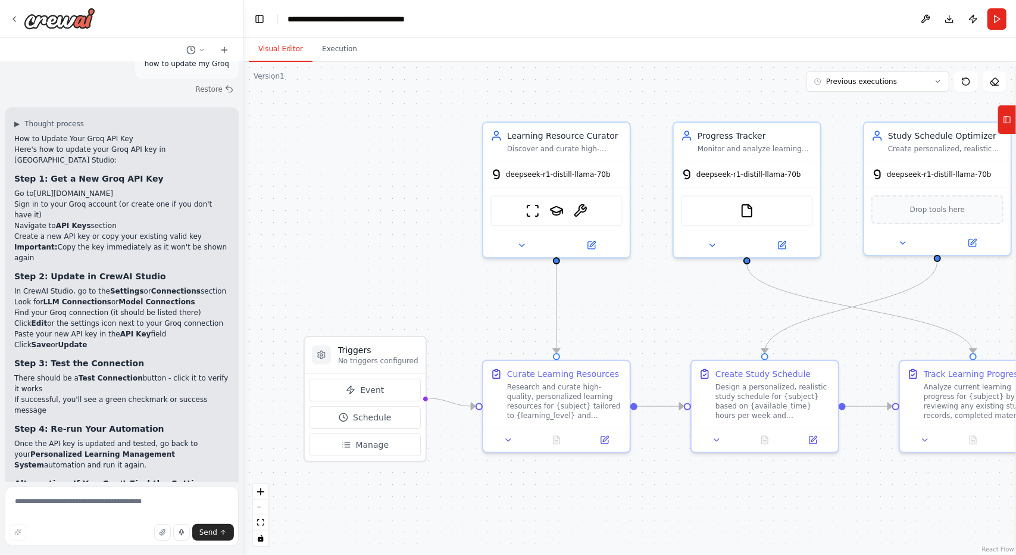
scroll to position [1897, 0]
click at [997, 11] on button "Run" at bounding box center [997, 18] width 19 height 21
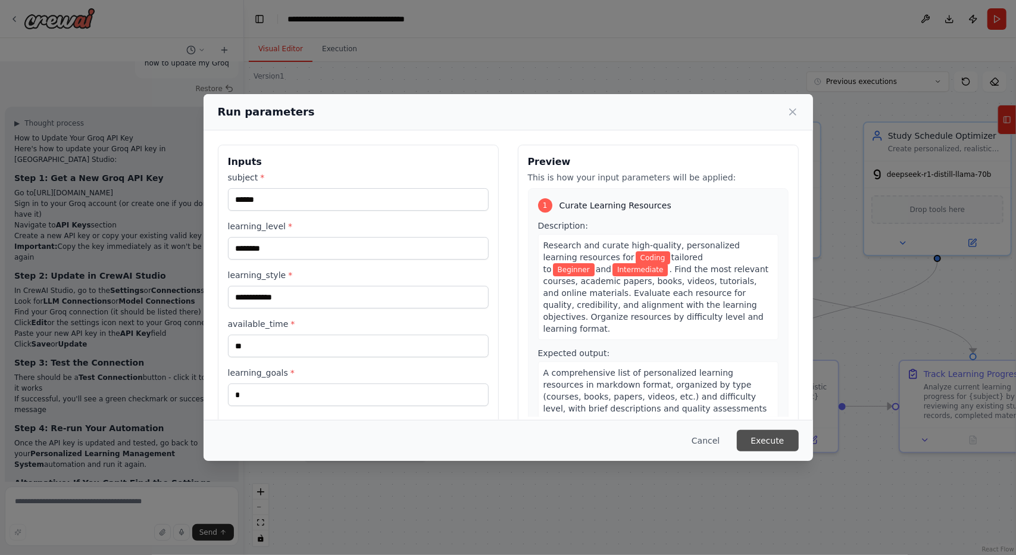
click at [782, 432] on button "Execute" at bounding box center [768, 440] width 62 height 21
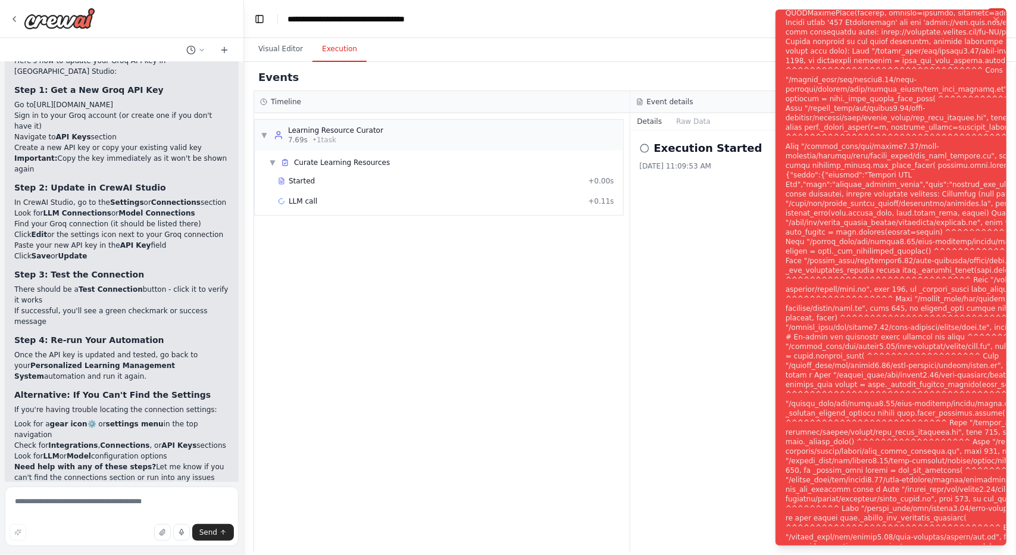
scroll to position [1993, 0]
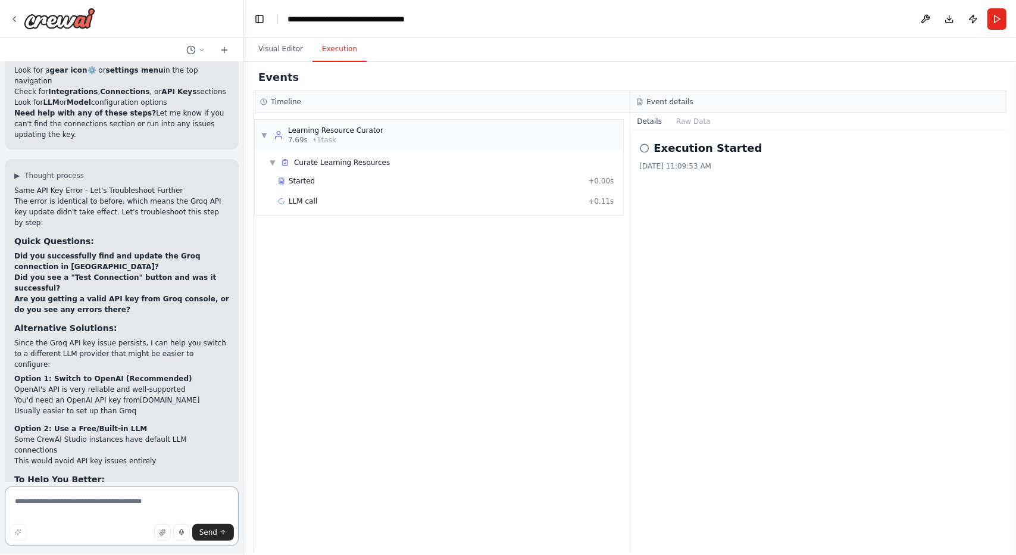
scroll to position [2353, 0]
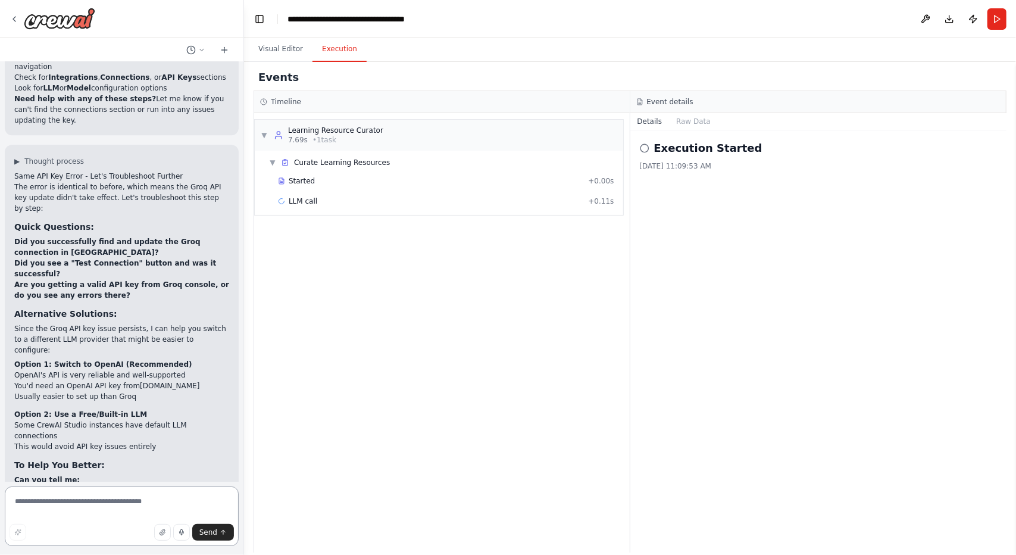
click at [93, 508] on textarea at bounding box center [122, 516] width 234 height 60
type textarea "**********"
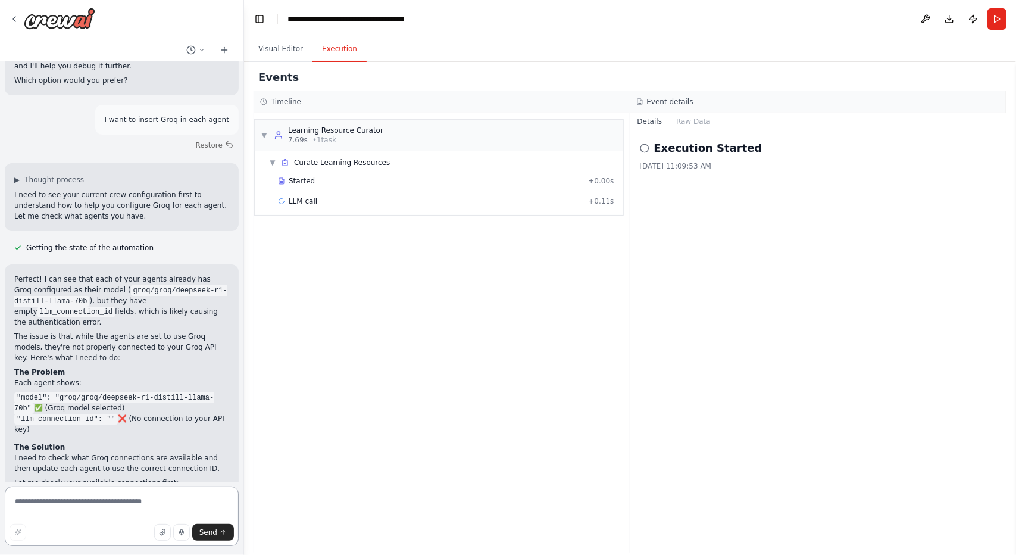
scroll to position [2927, 0]
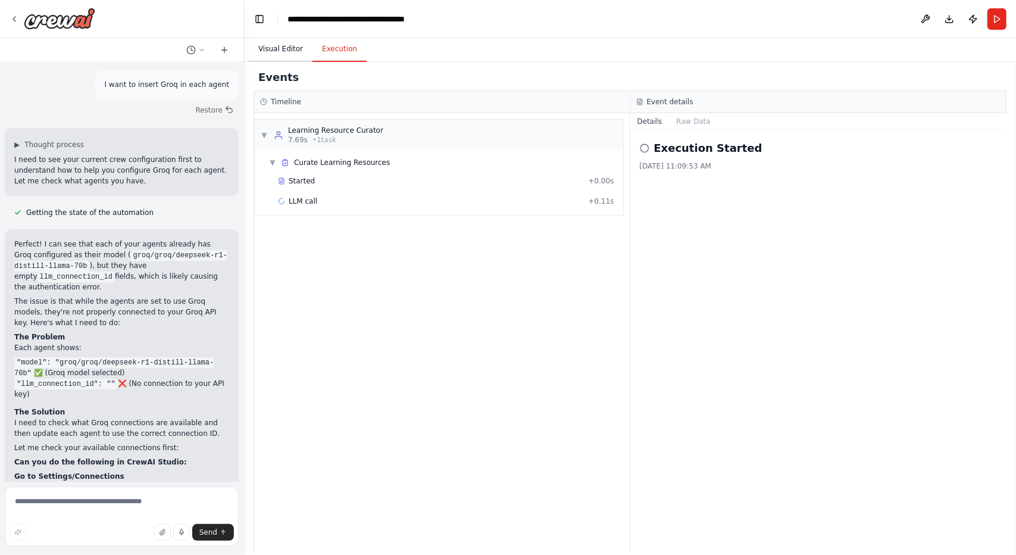
click at [288, 60] on button "Visual Editor" at bounding box center [281, 49] width 64 height 25
click at [326, 51] on button "Execution" at bounding box center [340, 49] width 54 height 25
click at [974, 22] on button "Publish" at bounding box center [973, 18] width 19 height 21
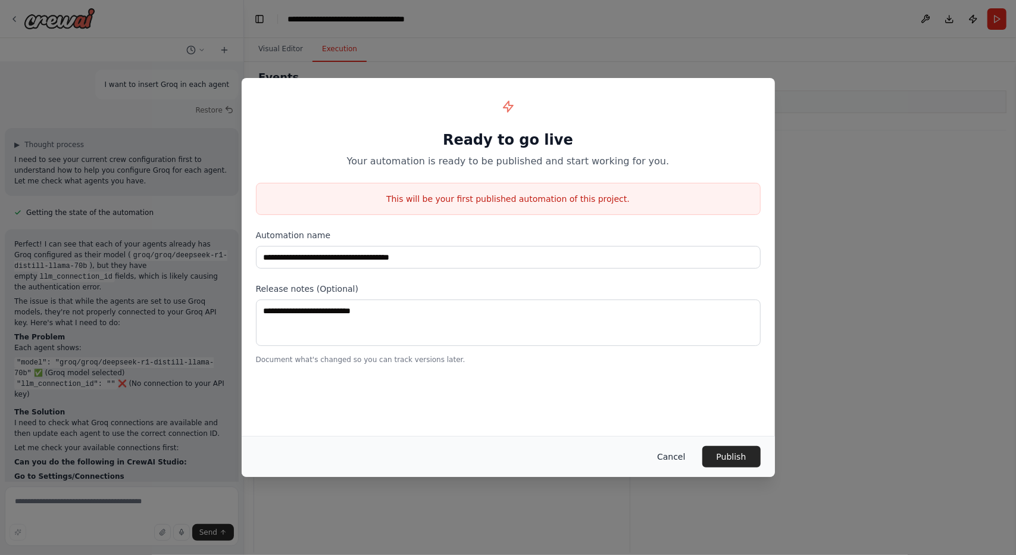
click at [669, 457] on button "Cancel" at bounding box center [671, 456] width 47 height 21
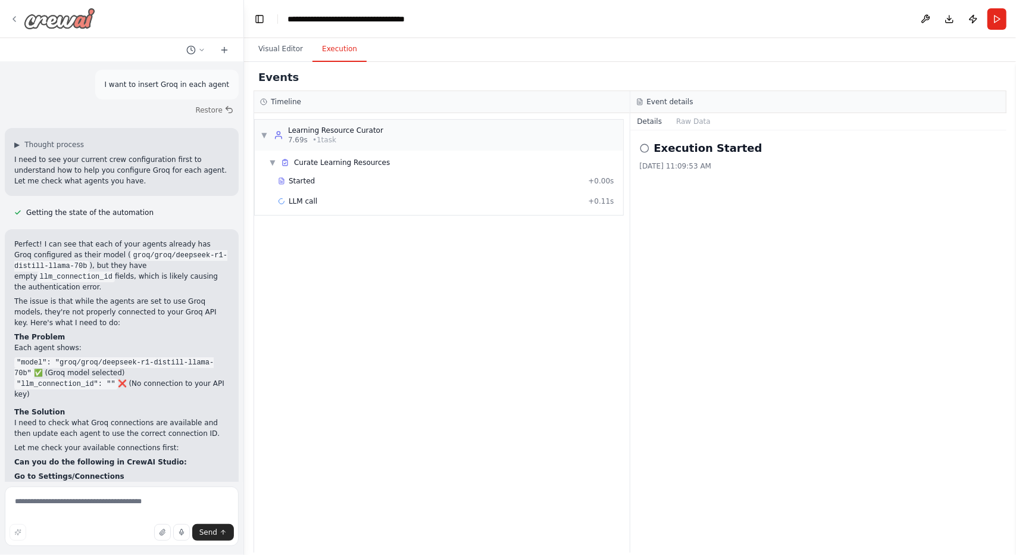
click at [14, 22] on icon at bounding box center [15, 19] width 10 height 10
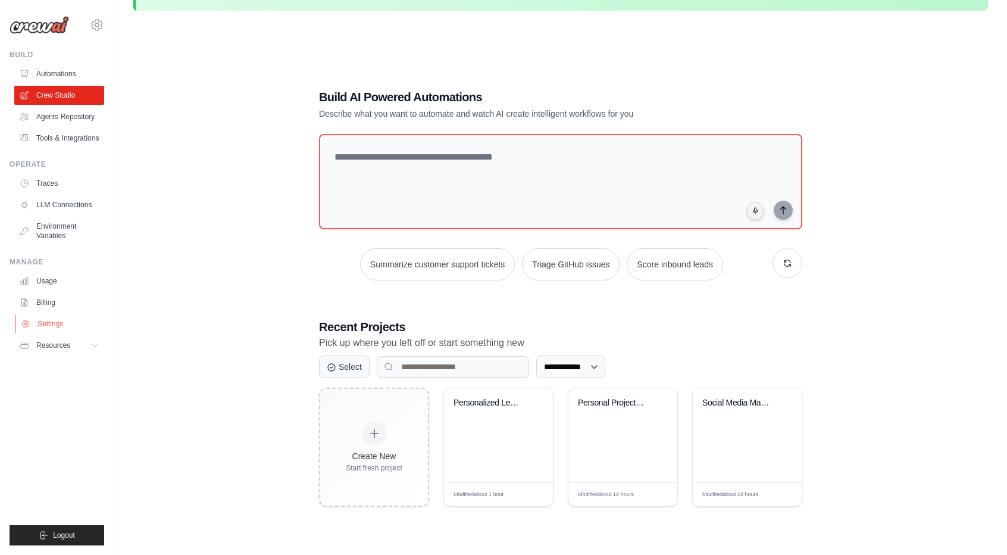
click at [51, 329] on link "Settings" at bounding box center [60, 323] width 90 height 19
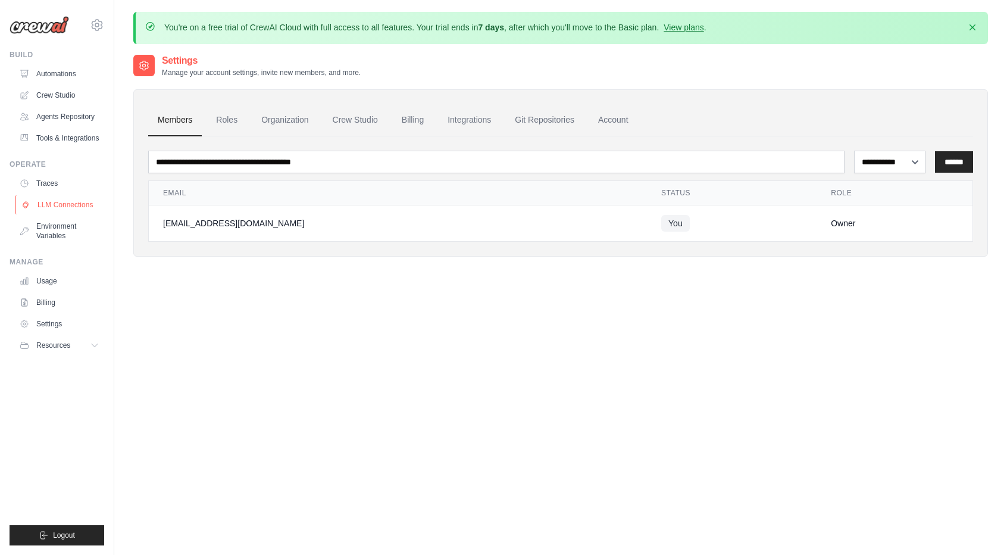
click at [77, 210] on link "LLM Connections" at bounding box center [60, 204] width 90 height 19
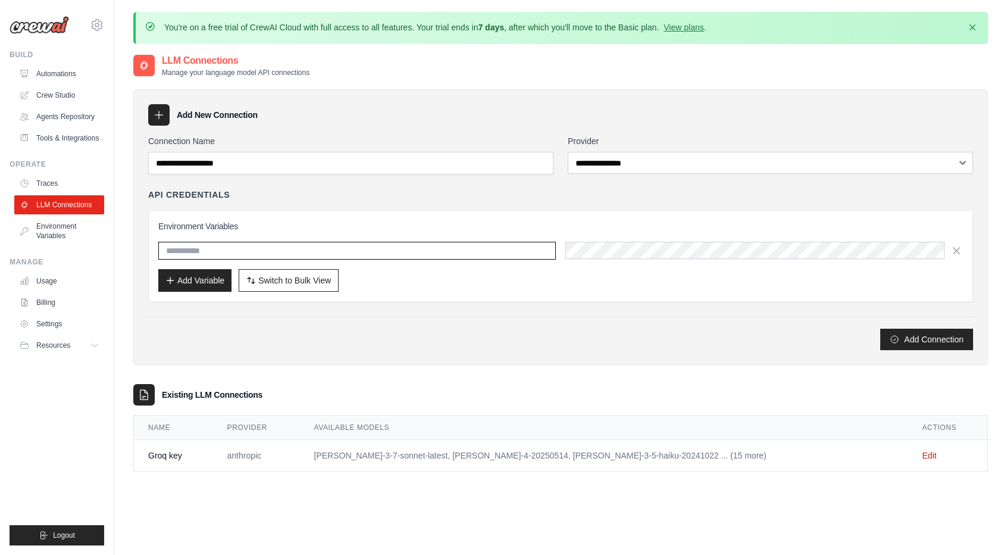
click at [259, 247] on input "text" at bounding box center [357, 251] width 398 height 18
type input "**********"
click at [225, 276] on button "Add Variable" at bounding box center [194, 279] width 73 height 23
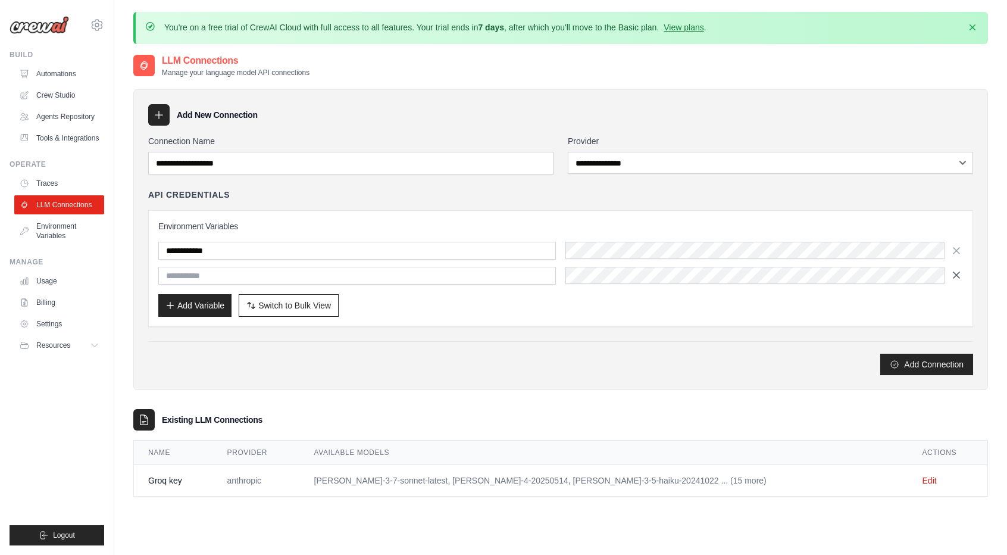
click at [958, 277] on icon "button" at bounding box center [957, 275] width 12 height 12
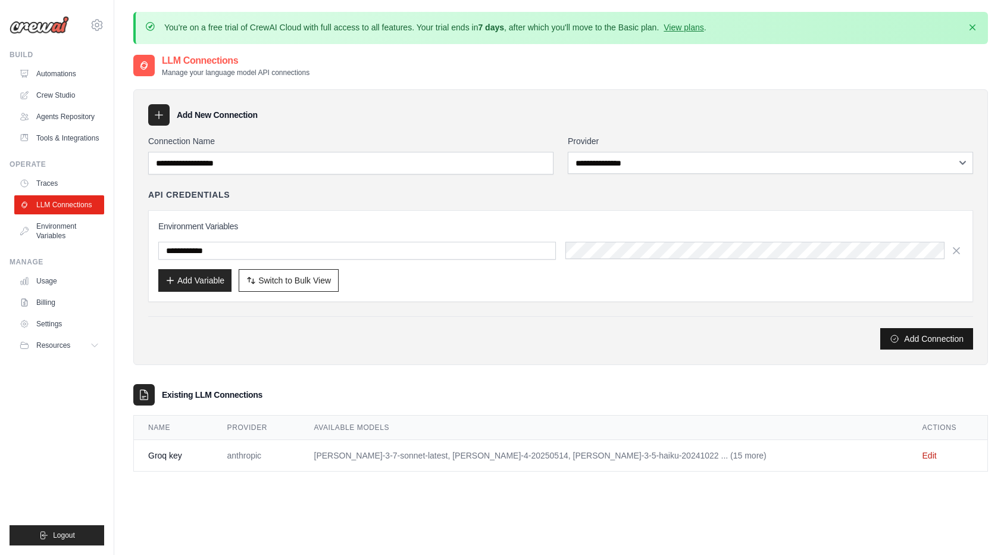
click at [926, 335] on button "Add Connection" at bounding box center [926, 338] width 93 height 21
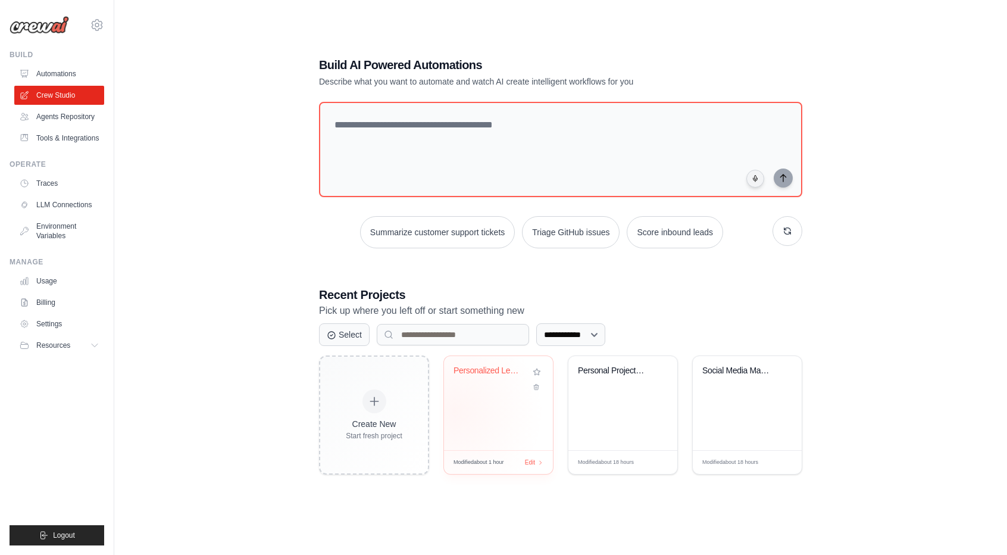
click at [455, 413] on div "Personalized Learning Management Sy..." at bounding box center [498, 403] width 109 height 94
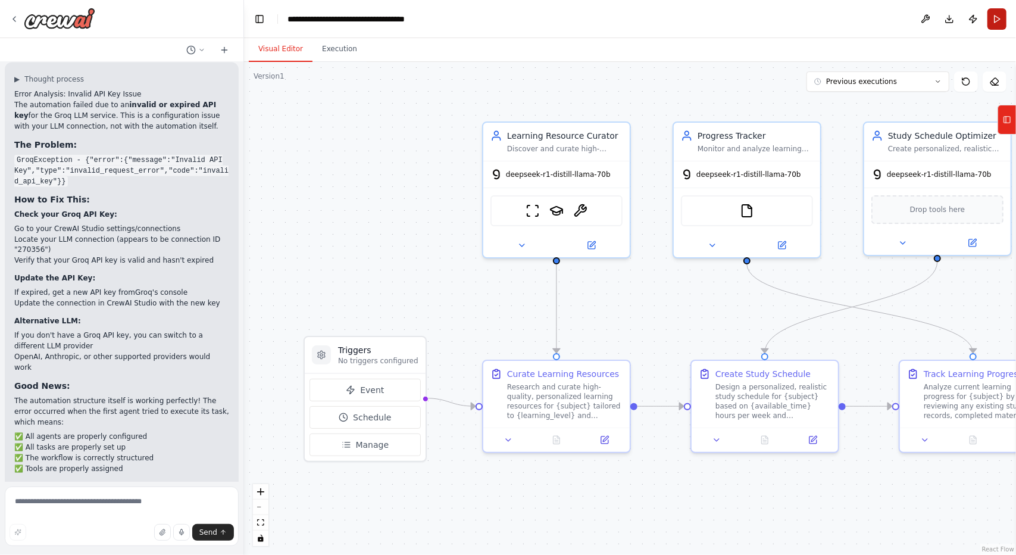
click at [994, 18] on button "Run" at bounding box center [997, 18] width 19 height 21
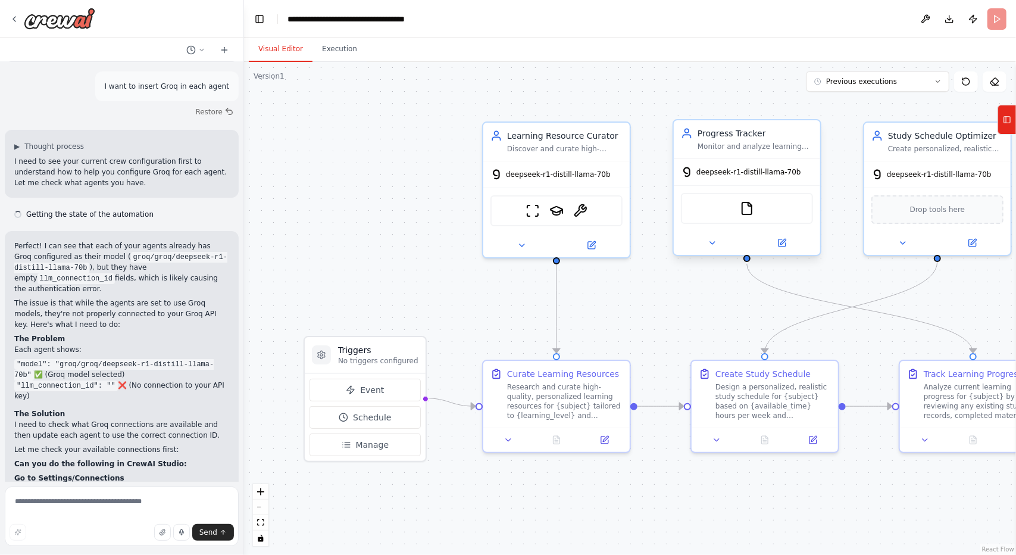
scroll to position [2927, 0]
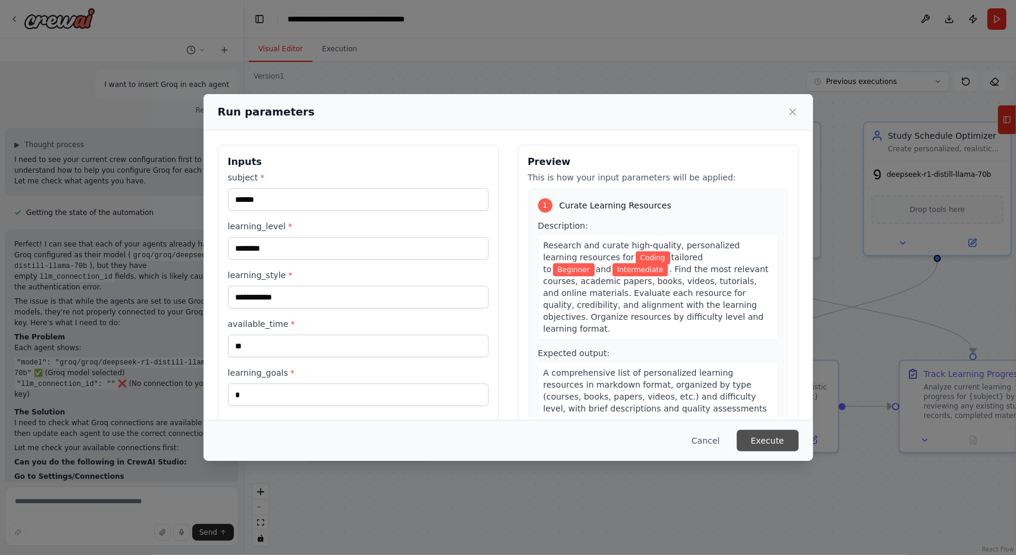
click at [772, 433] on button "Execute" at bounding box center [768, 440] width 62 height 21
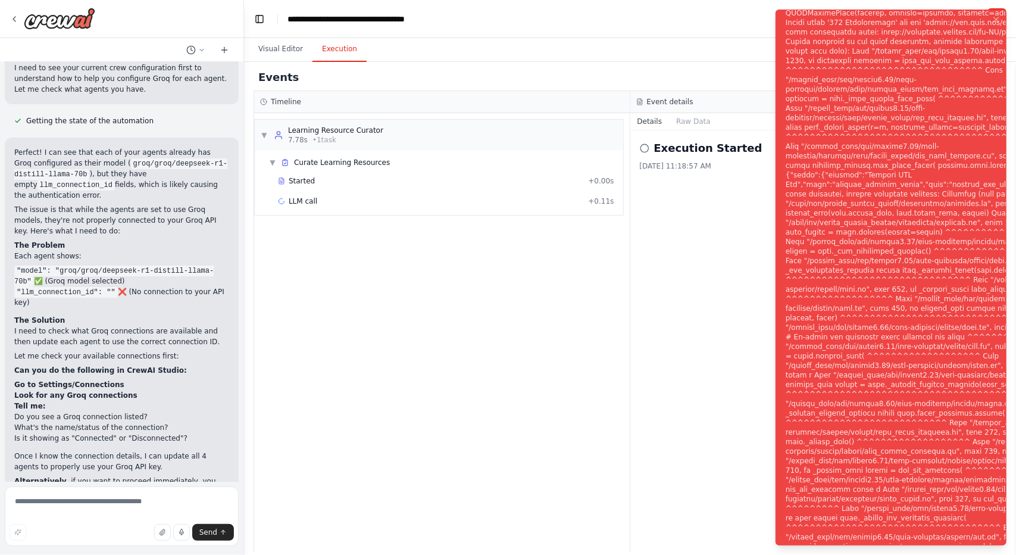
scroll to position [3023, 0]
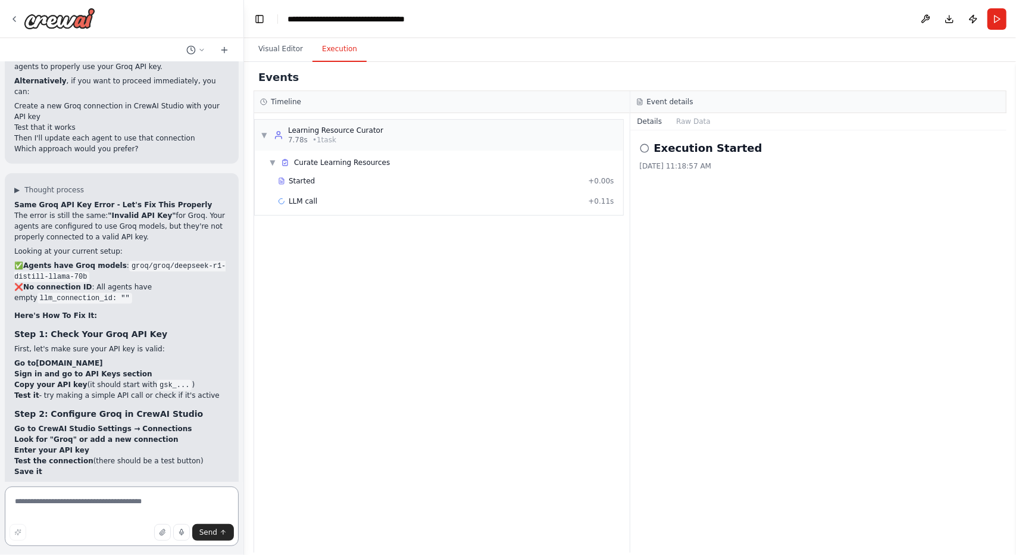
scroll to position [3430, 0]
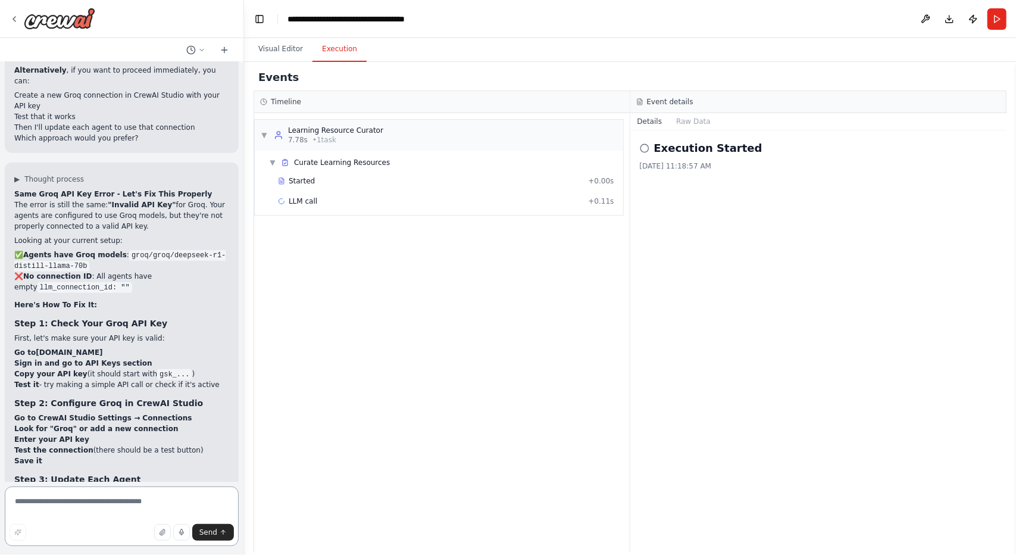
click at [108, 495] on textarea at bounding box center [122, 516] width 234 height 60
paste textarea "**********"
type textarea "**********"
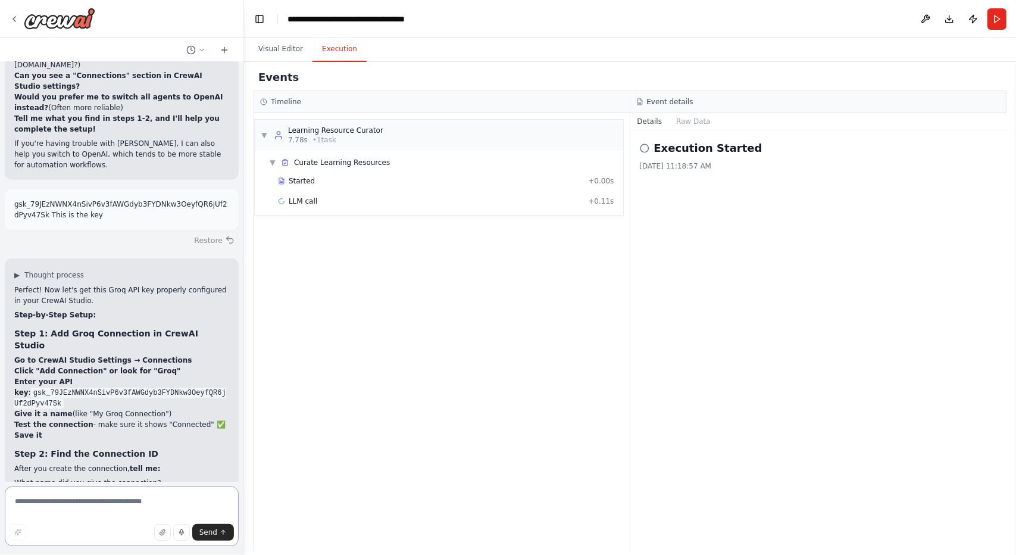
scroll to position [3916, 0]
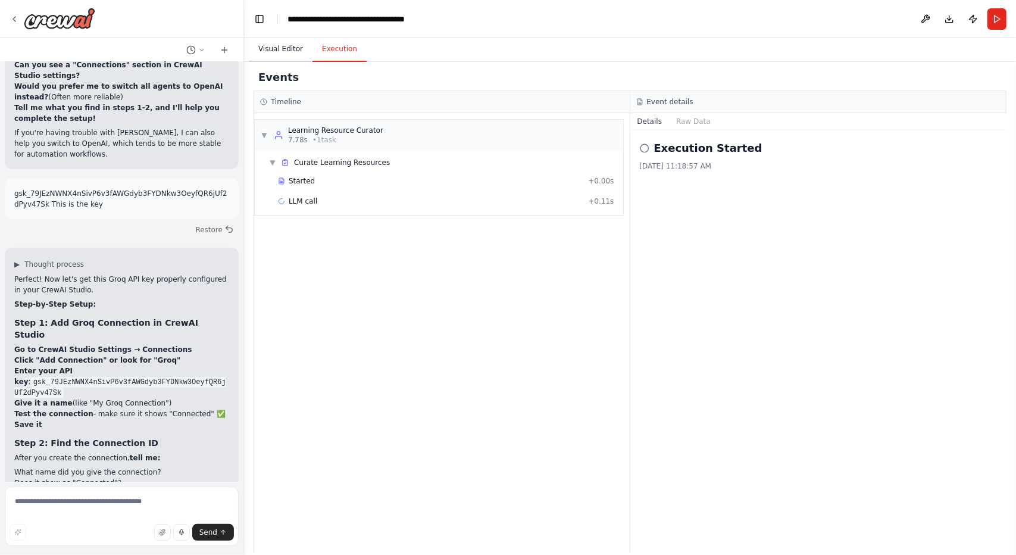
click at [273, 54] on button "Visual Editor" at bounding box center [281, 49] width 64 height 25
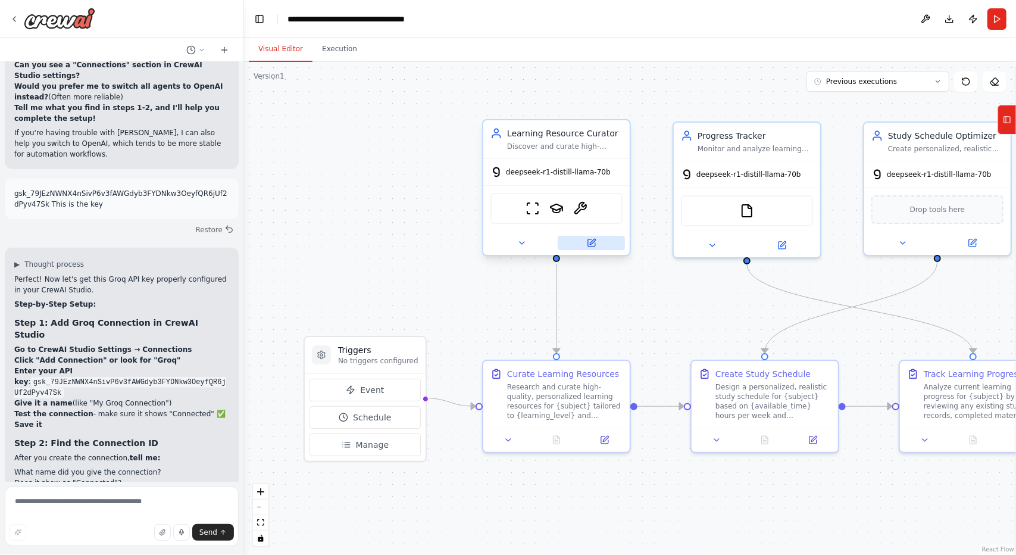
click at [591, 242] on icon at bounding box center [592, 241] width 5 height 5
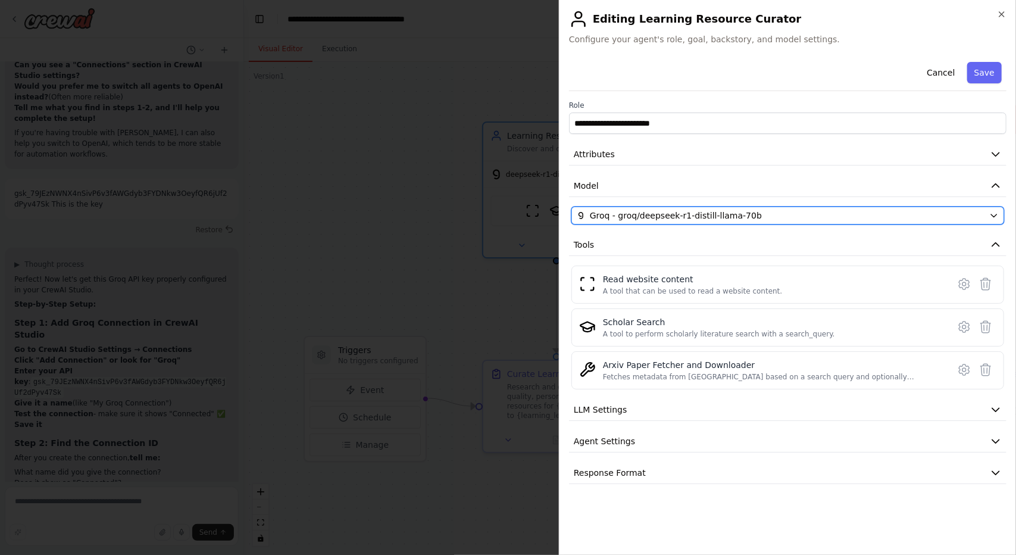
click at [673, 221] on button "Groq - groq/deepseek-r1-distill-llama-70b" at bounding box center [787, 216] width 433 height 18
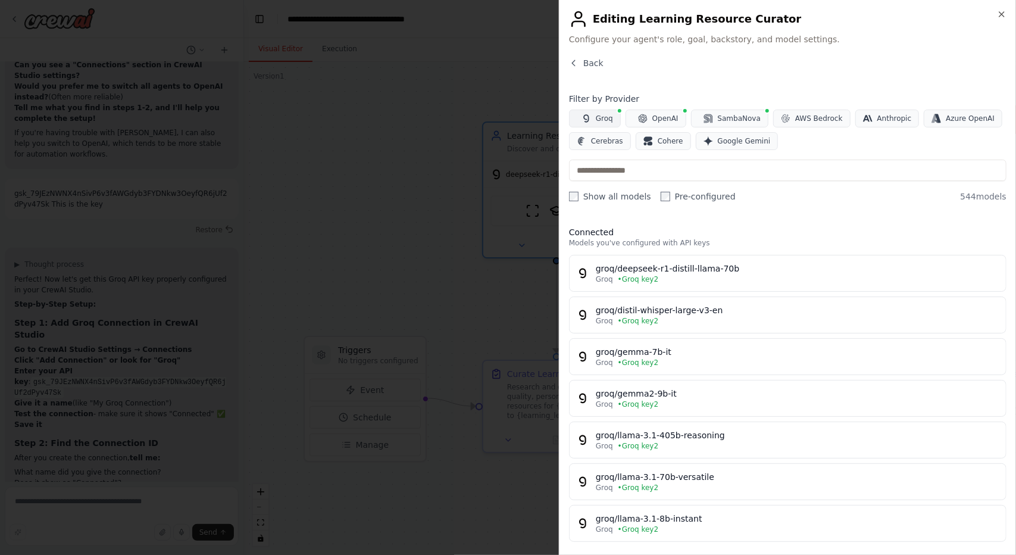
click at [604, 114] on span "Groq" at bounding box center [604, 119] width 17 height 10
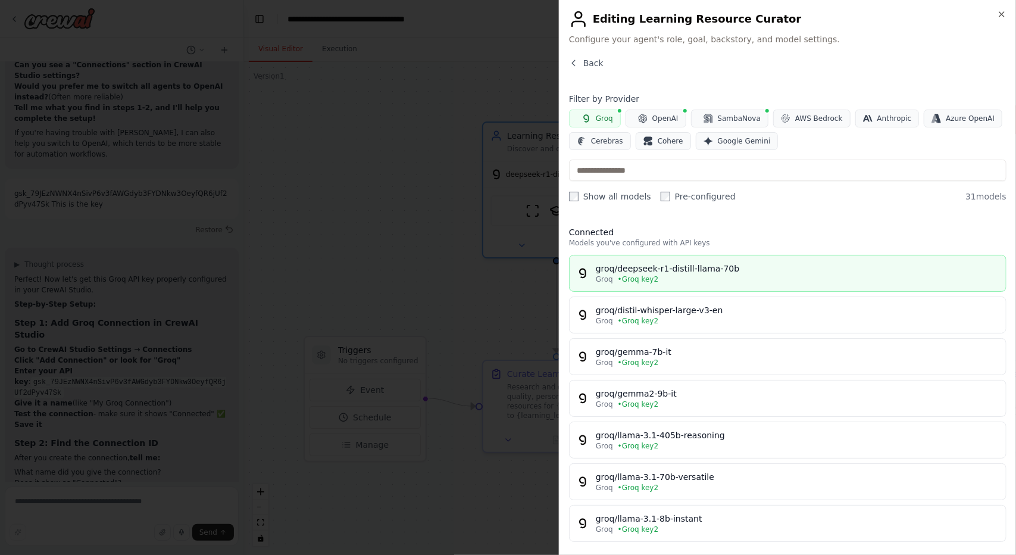
click at [697, 277] on div "Groq • Groq key2" at bounding box center [797, 279] width 403 height 10
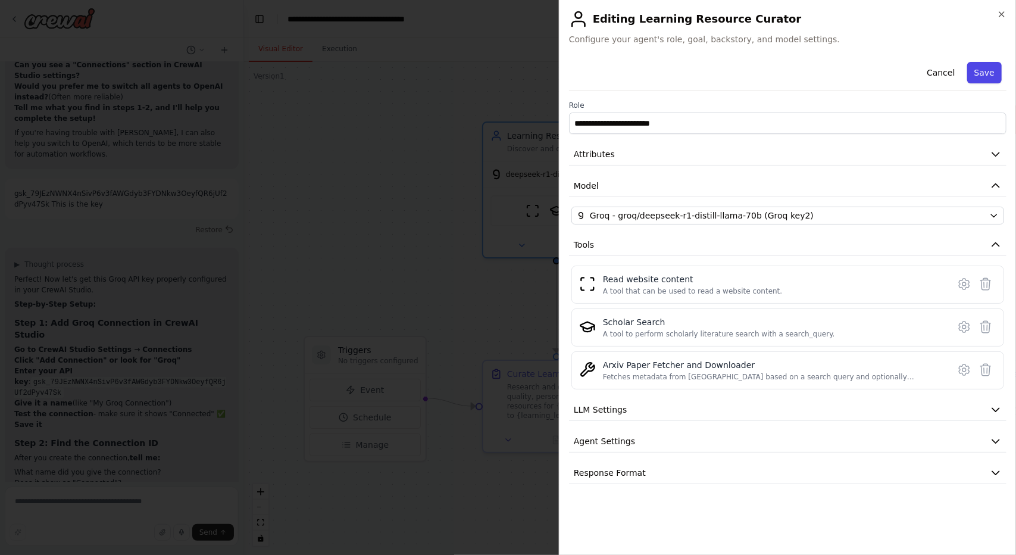
click at [979, 65] on button "Save" at bounding box center [984, 72] width 35 height 21
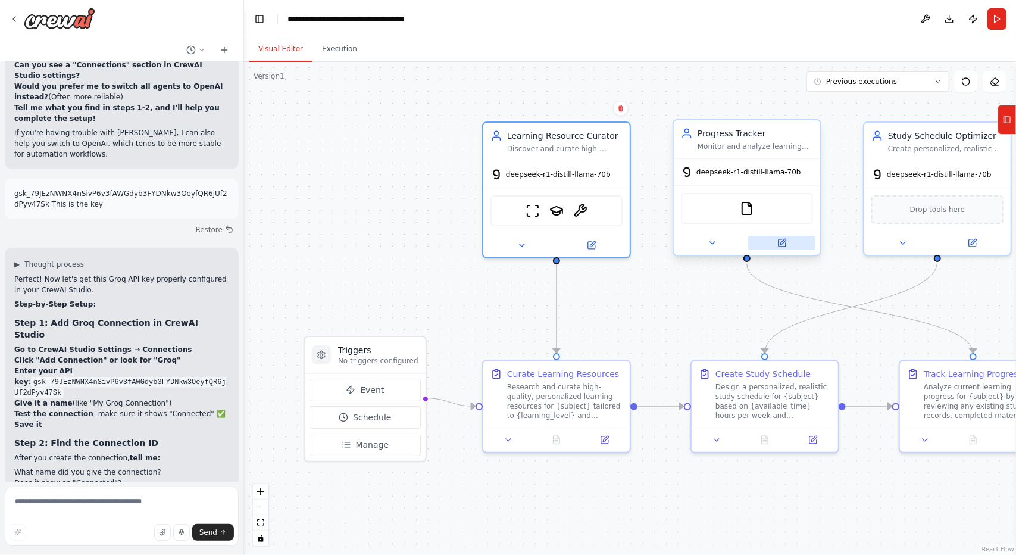
click at [786, 239] on icon at bounding box center [782, 243] width 10 height 10
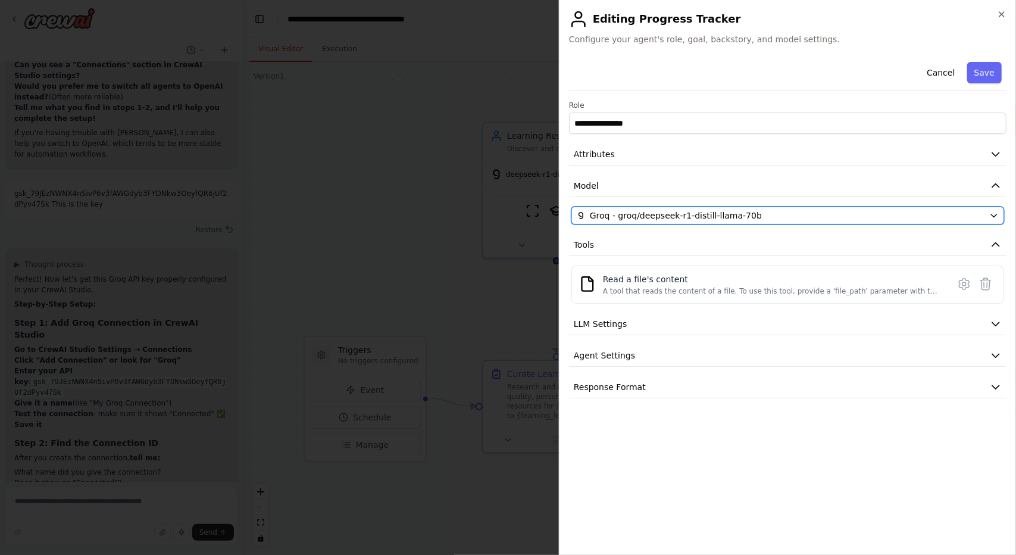
click at [717, 220] on span "Groq - groq/deepseek-r1-distill-llama-70b" at bounding box center [676, 216] width 172 height 12
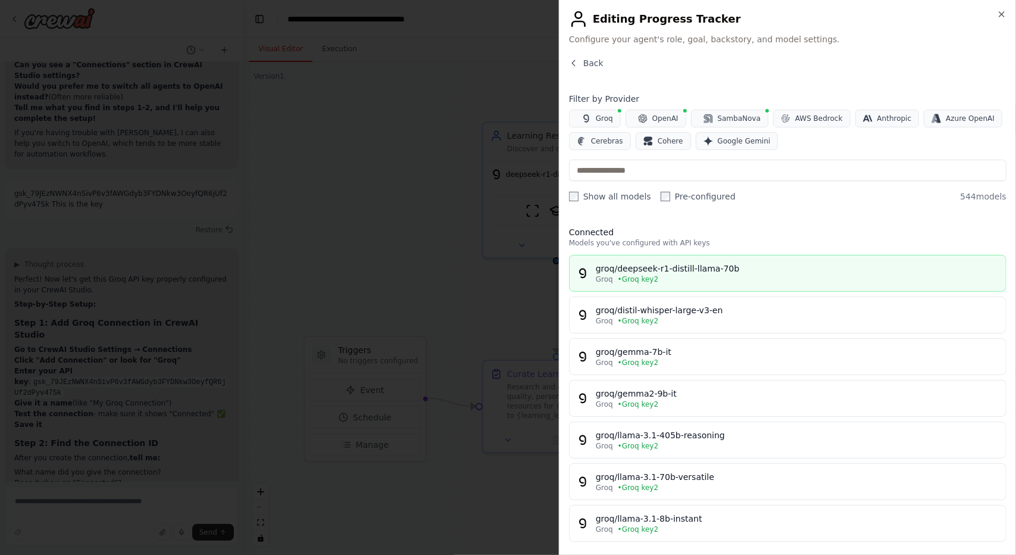
click at [725, 270] on div "groq/deepseek-r1-distill-llama-70b" at bounding box center [797, 269] width 403 height 12
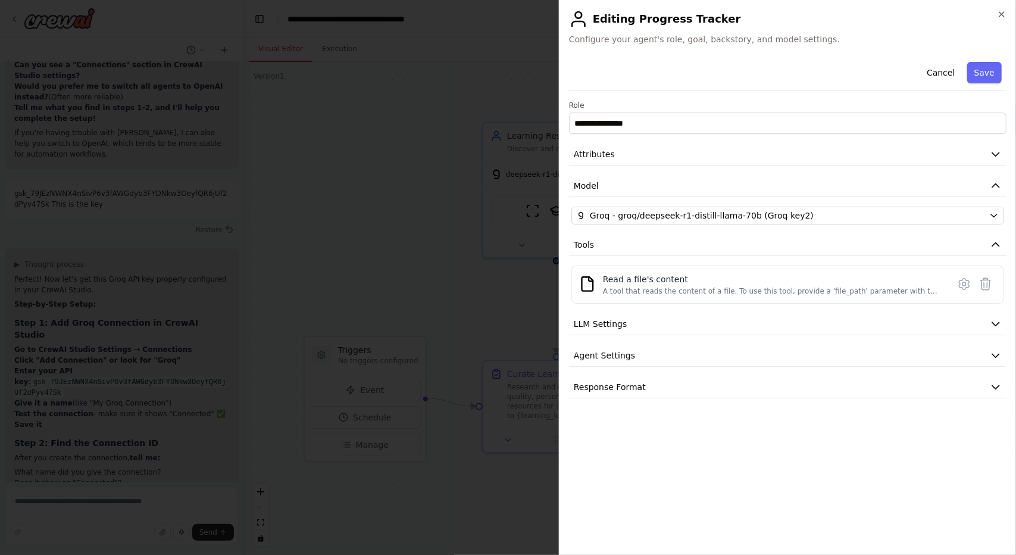
drag, startPoint x: 985, startPoint y: 77, endPoint x: 974, endPoint y: 91, distance: 17.8
click at [985, 77] on button "Save" at bounding box center [984, 72] width 35 height 21
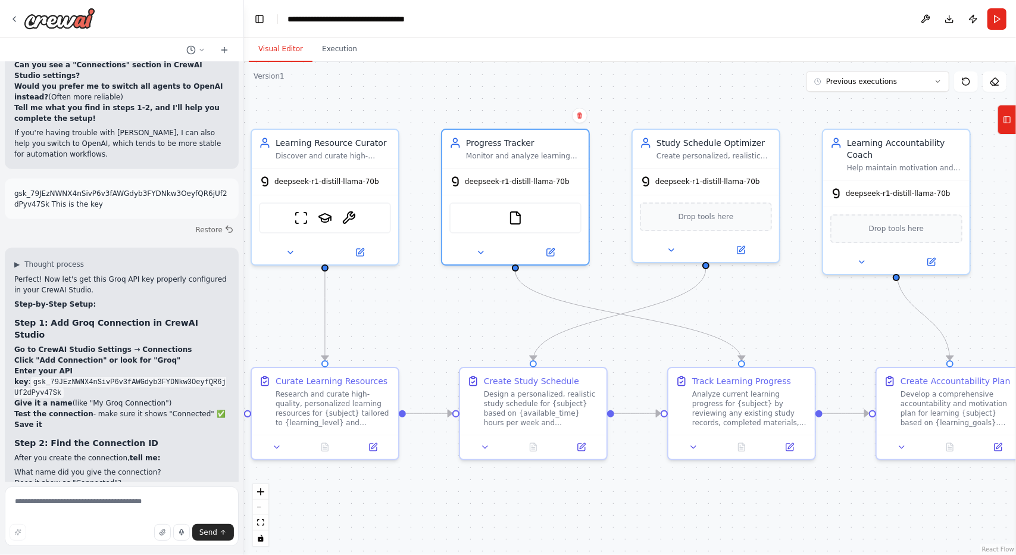
drag, startPoint x: 642, startPoint y: 318, endPoint x: 449, endPoint y: 327, distance: 193.1
click at [449, 327] on div ".deletable-edge-delete-btn { width: 20px; height: 20px; border: 0px solid #ffff…" at bounding box center [630, 308] width 772 height 493
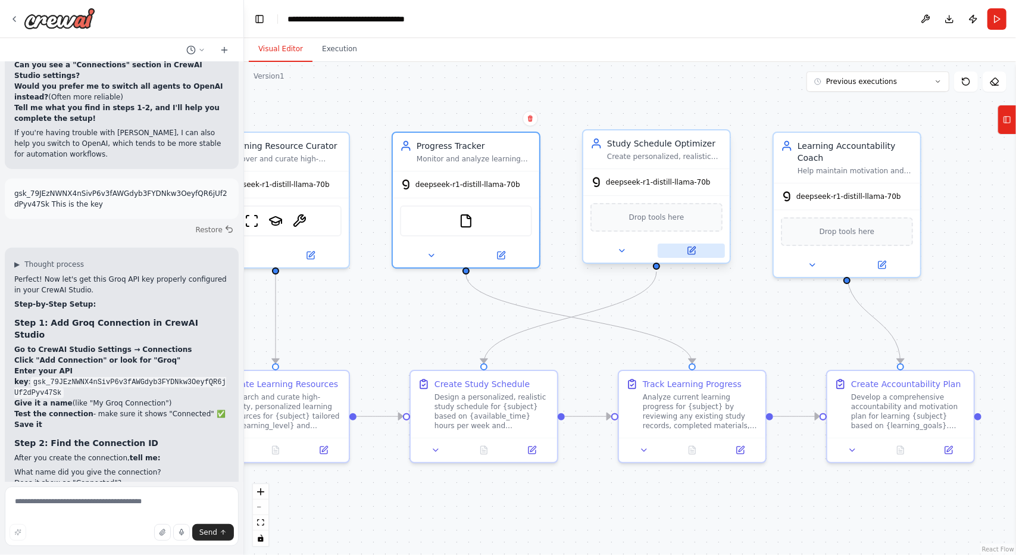
click at [697, 255] on button at bounding box center [691, 250] width 67 height 14
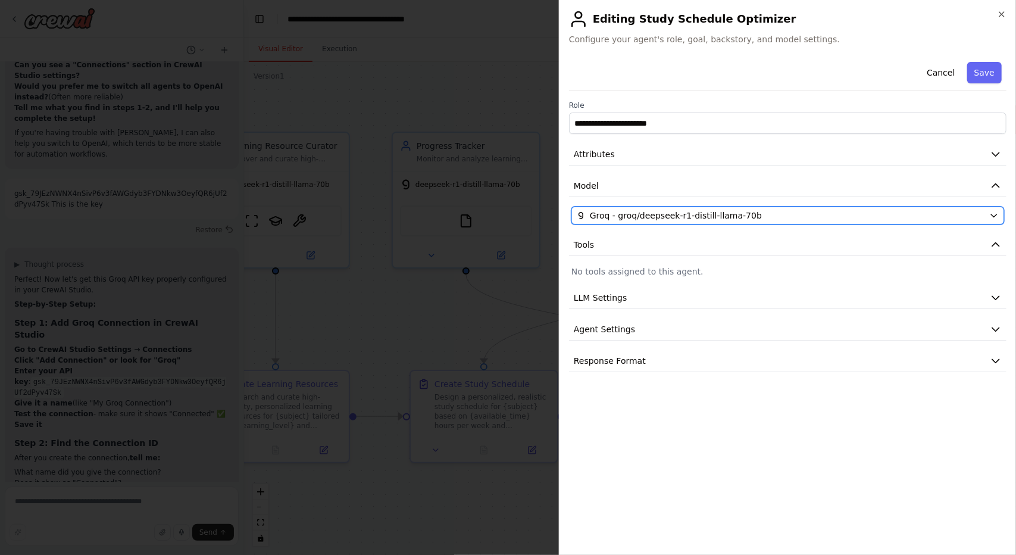
click at [761, 213] on div "Groq - groq/deepseek-r1-distill-llama-70b" at bounding box center [781, 216] width 408 height 12
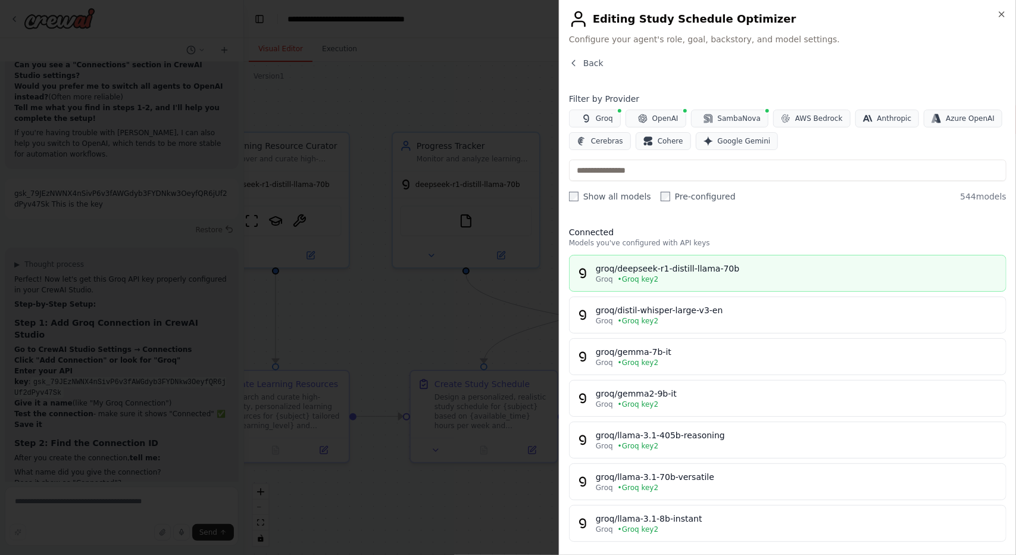
click at [709, 272] on div "groq/deepseek-r1-distill-llama-70b" at bounding box center [797, 269] width 403 height 12
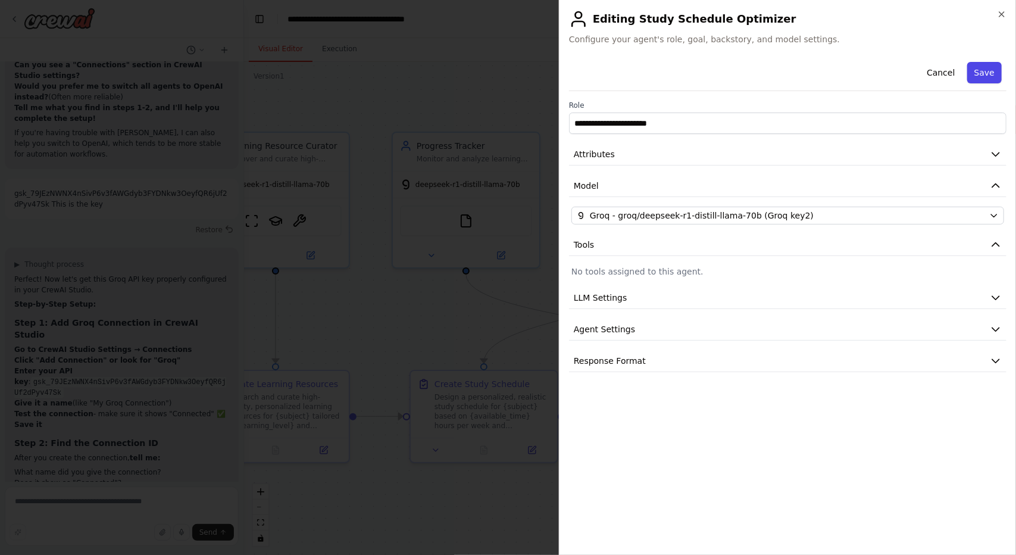
click at [988, 67] on button "Save" at bounding box center [984, 72] width 35 height 21
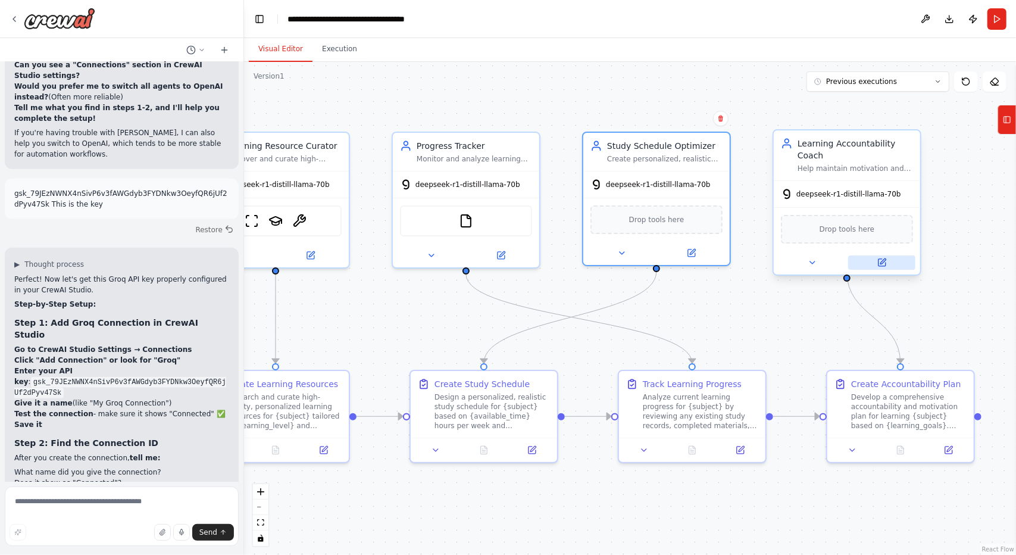
click at [875, 255] on button at bounding box center [881, 262] width 67 height 14
click at [876, 255] on button at bounding box center [881, 262] width 67 height 14
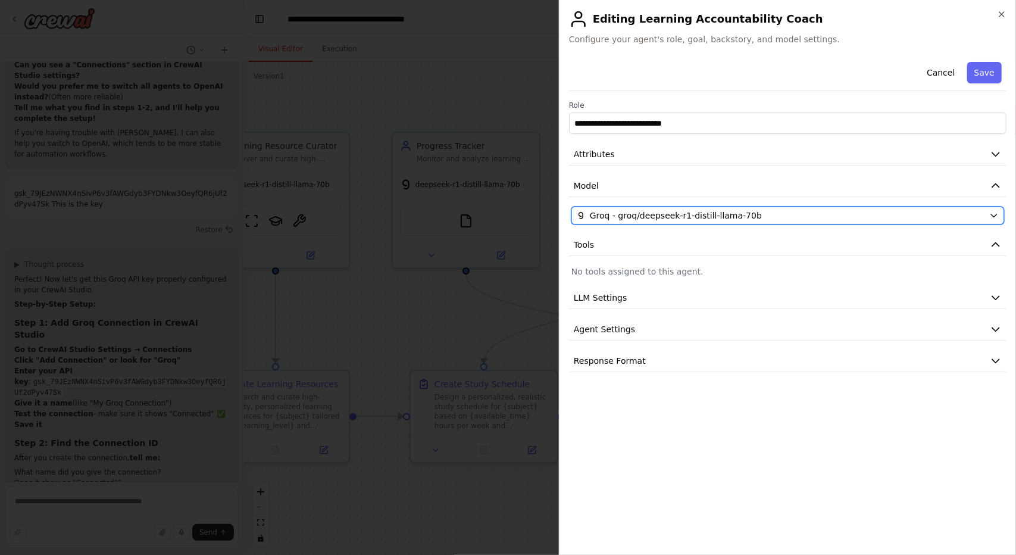
click at [729, 214] on span "Groq - groq/deepseek-r1-distill-llama-70b" at bounding box center [676, 216] width 172 height 12
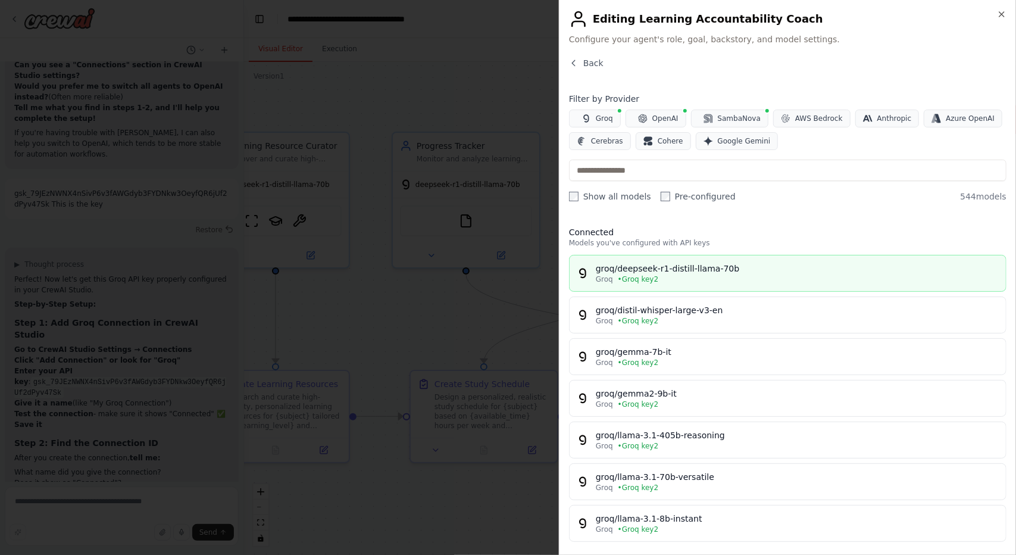
click at [680, 274] on div "Groq • Groq key2" at bounding box center [797, 279] width 403 height 10
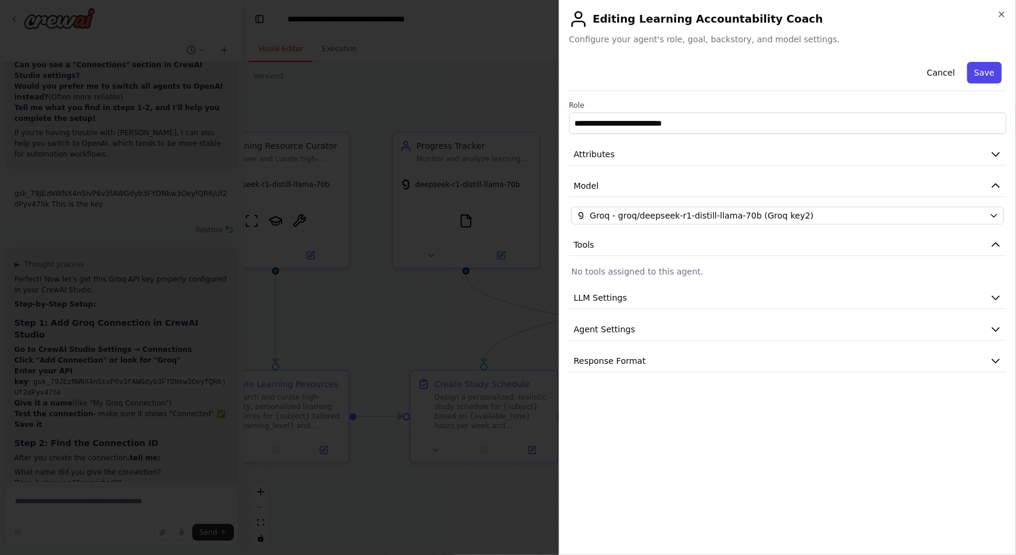
click at [984, 74] on button "Save" at bounding box center [984, 72] width 35 height 21
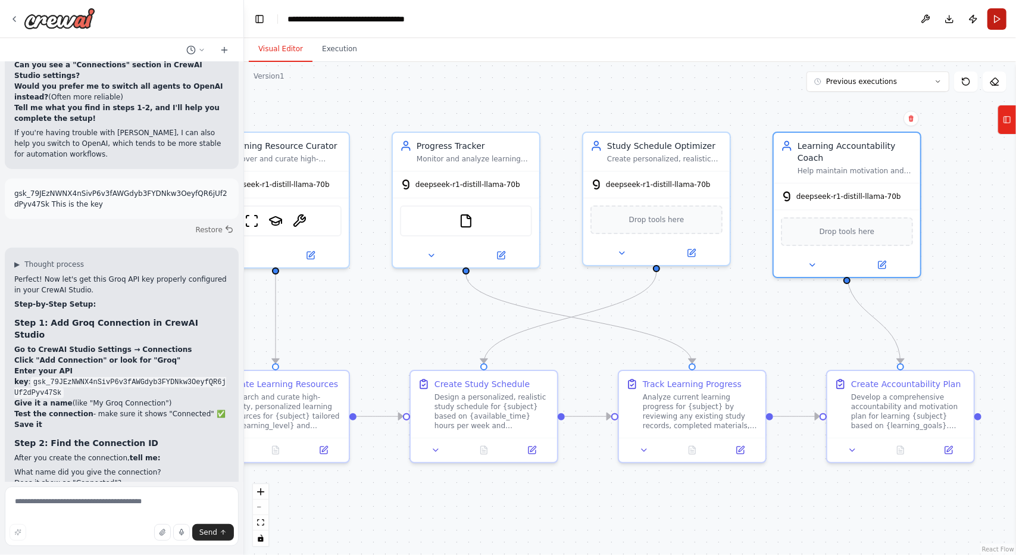
click at [1000, 15] on button "Run" at bounding box center [997, 18] width 19 height 21
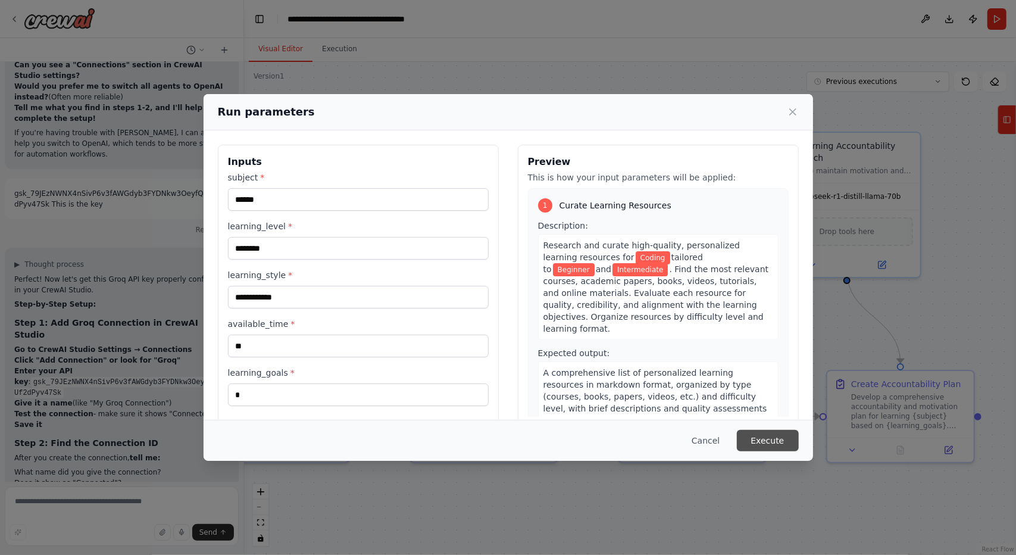
click at [761, 432] on button "Execute" at bounding box center [768, 440] width 62 height 21
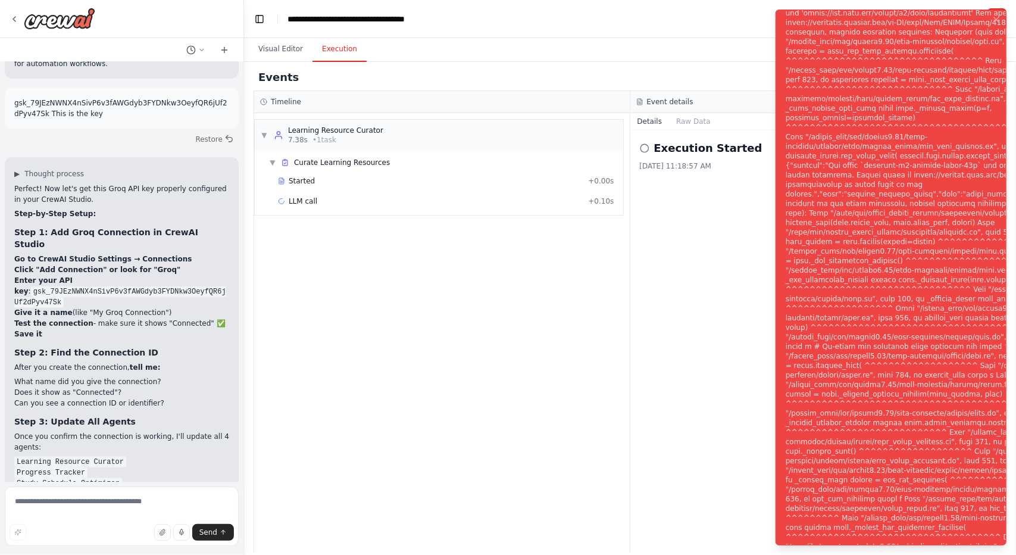
scroll to position [4012, 0]
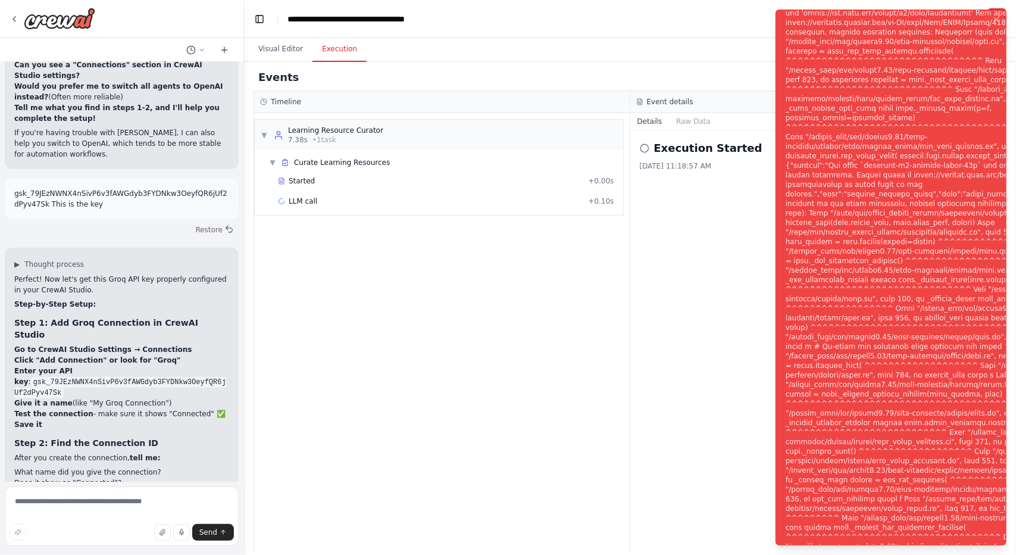
scroll to position [3962, 0]
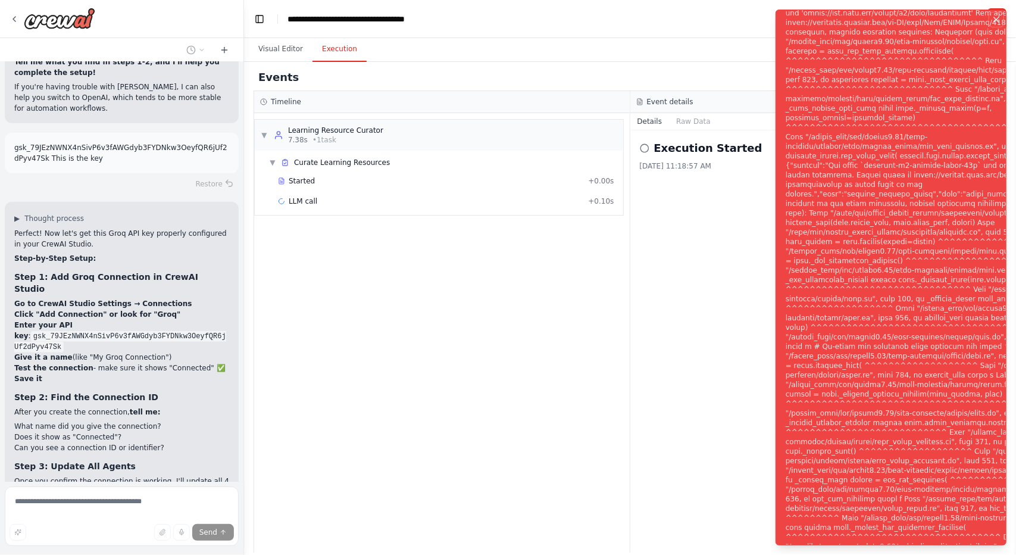
click at [995, 15] on icon "Notifications (F8)" at bounding box center [997, 20] width 10 height 10
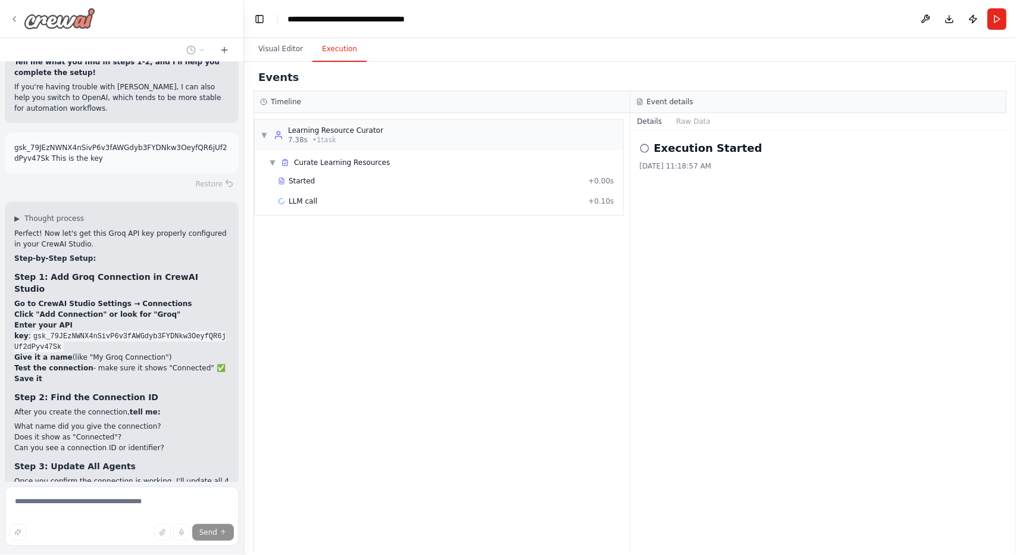
click at [52, 21] on img at bounding box center [59, 18] width 71 height 21
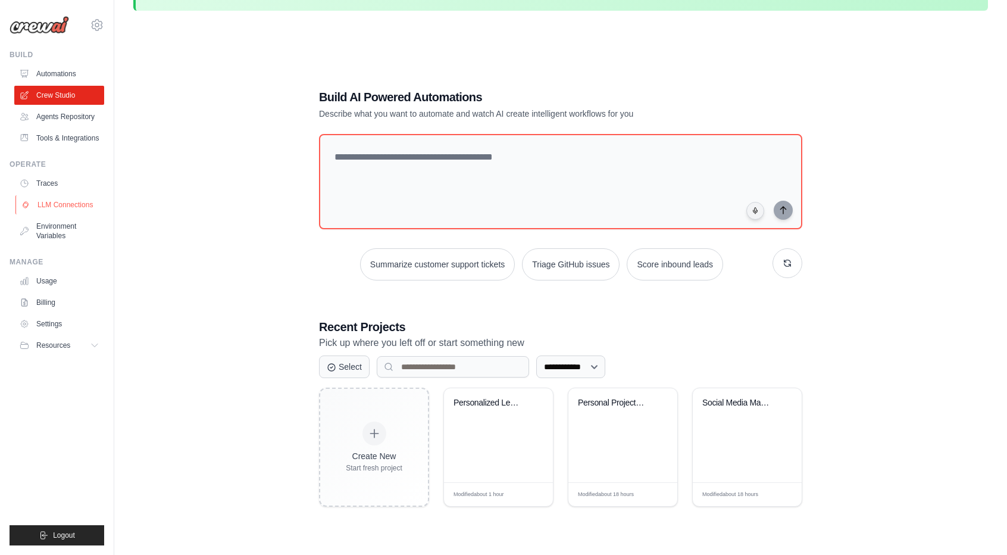
click at [61, 209] on link "LLM Connections" at bounding box center [60, 204] width 90 height 19
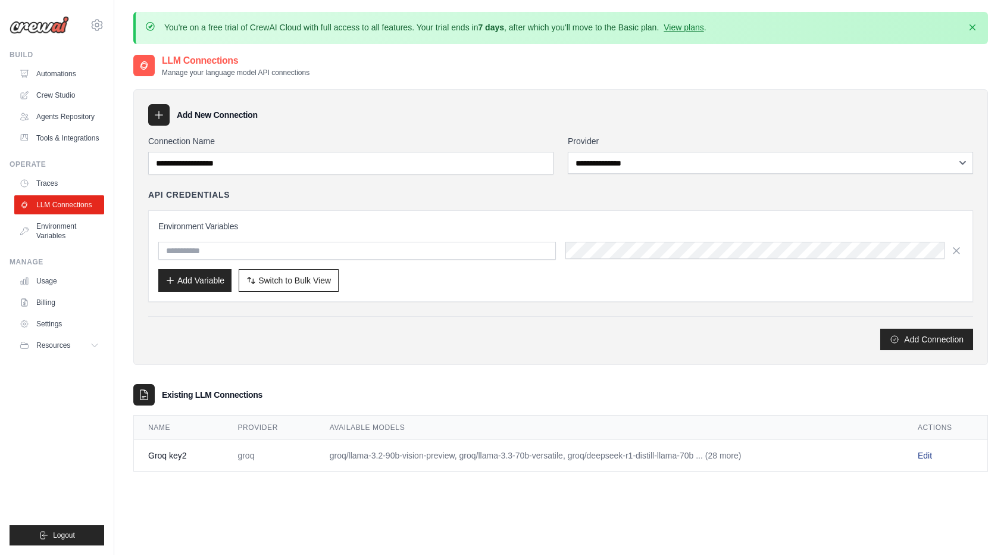
click at [930, 451] on link "Edit" at bounding box center [925, 456] width 14 height 10
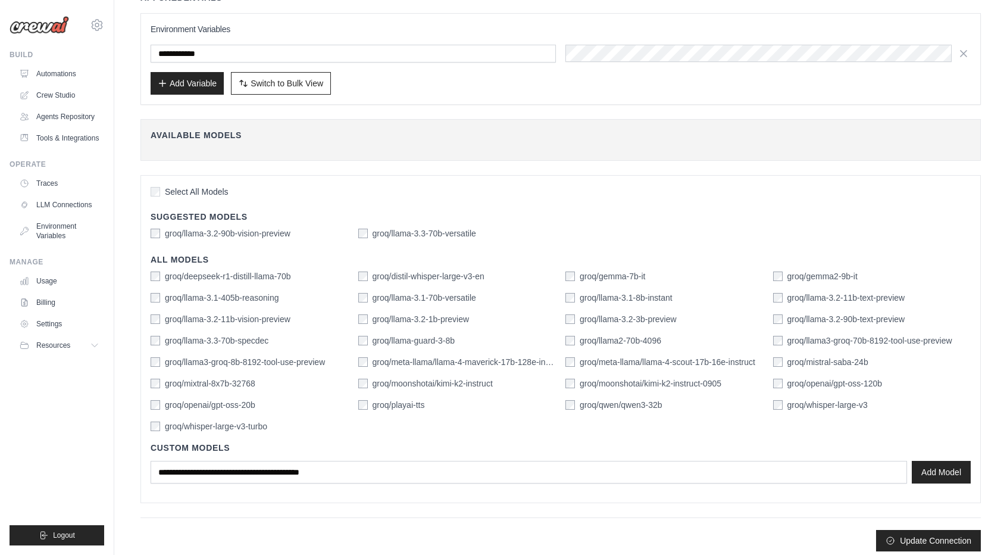
scroll to position [151, 0]
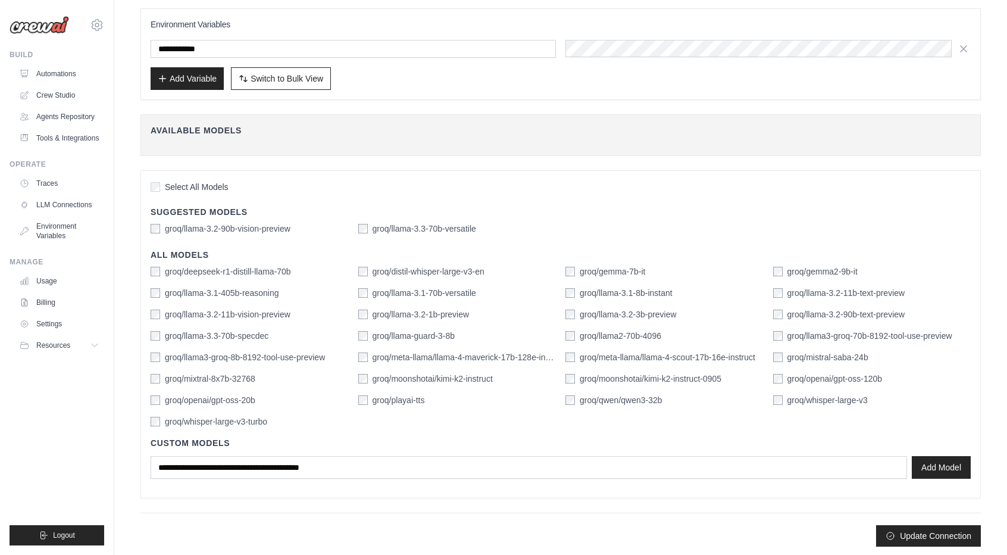
click at [189, 186] on span "Select All Models" at bounding box center [197, 187] width 64 height 12
click at [960, 536] on button "Update Connection" at bounding box center [928, 534] width 105 height 21
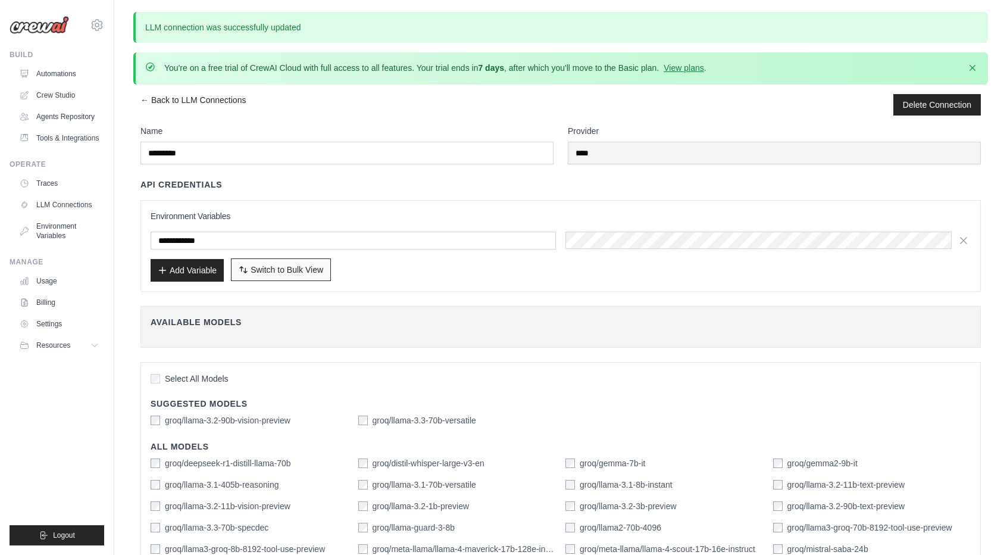
click at [264, 267] on span "Switch to Bulk View" at bounding box center [287, 270] width 73 height 12
type textarea "**********"
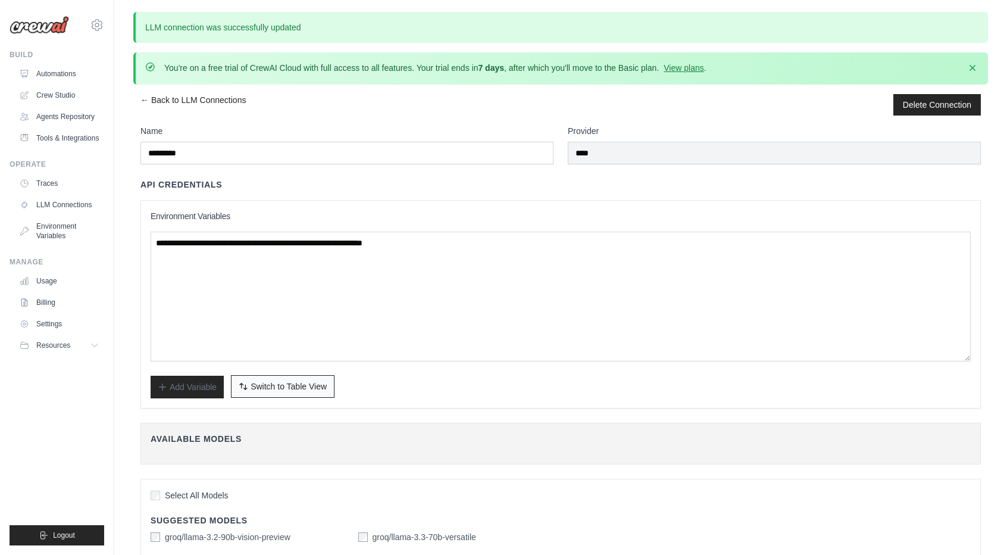
click at [299, 386] on span "Switch to Table View" at bounding box center [289, 386] width 76 height 12
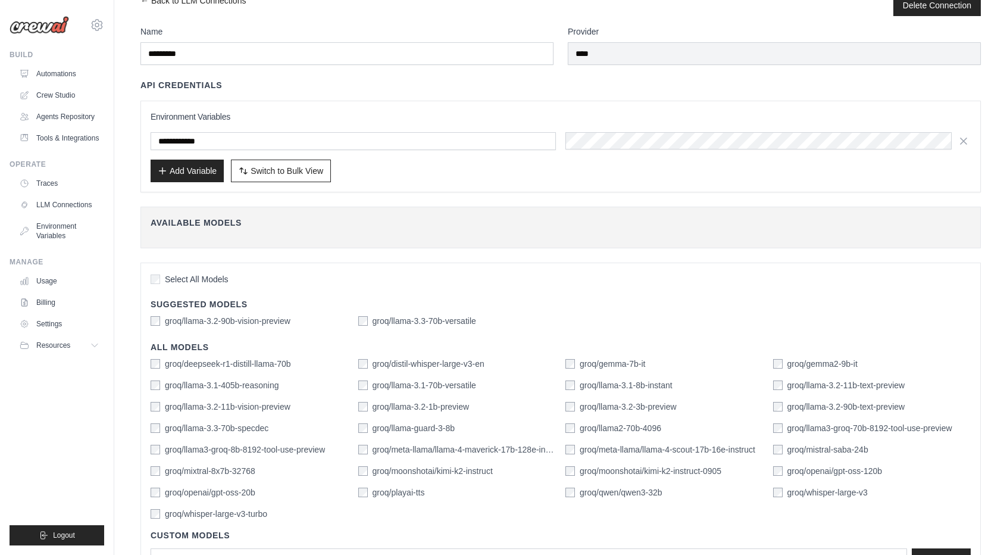
scroll to position [179, 0]
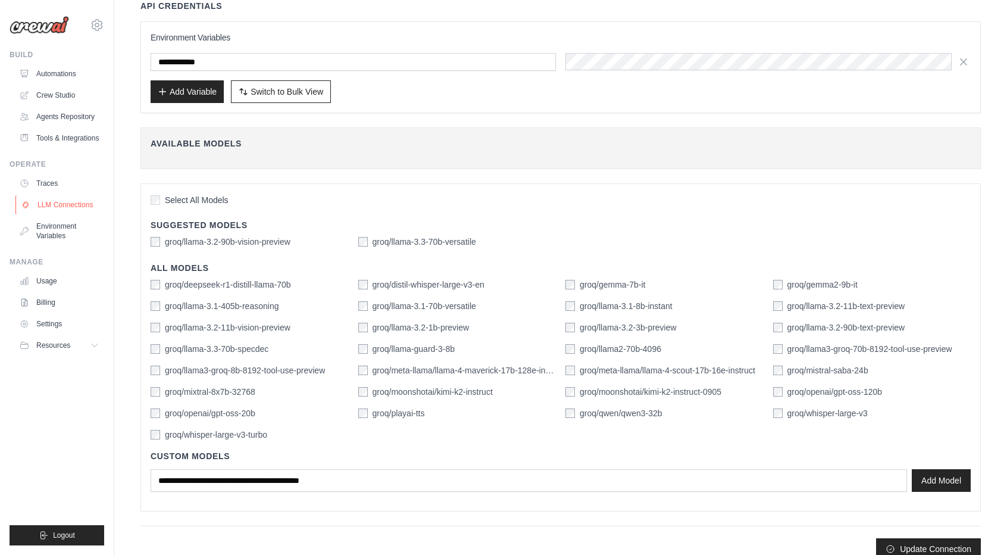
click at [55, 197] on link "LLM Connections" at bounding box center [60, 204] width 90 height 19
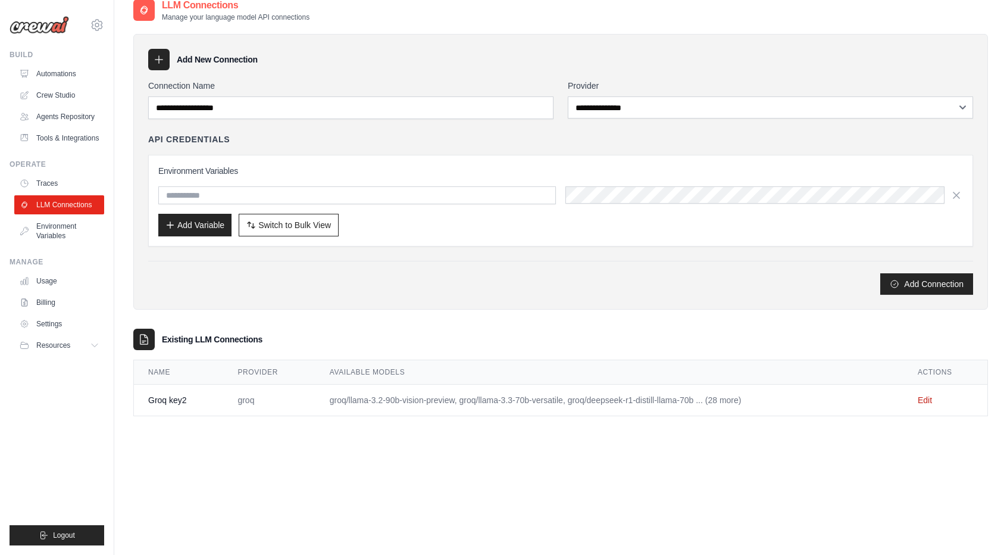
scroll to position [65, 0]
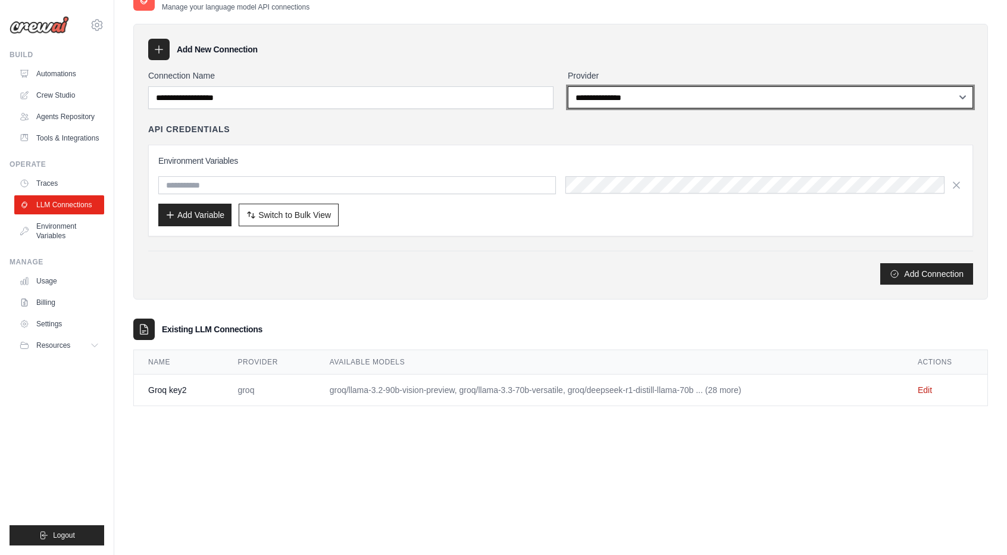
click at [631, 99] on select "**********" at bounding box center [770, 97] width 405 height 22
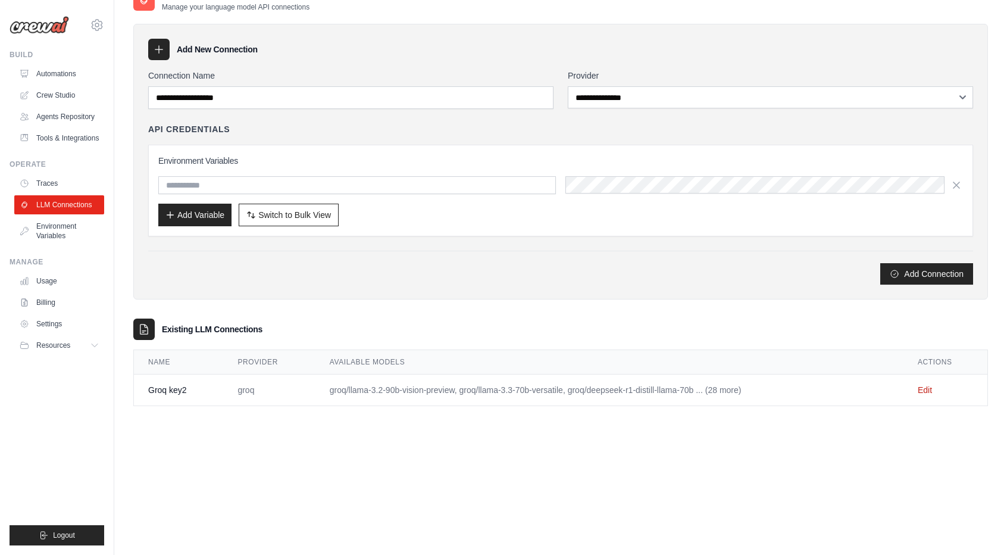
click at [414, 283] on div "**********" at bounding box center [560, 162] width 855 height 276
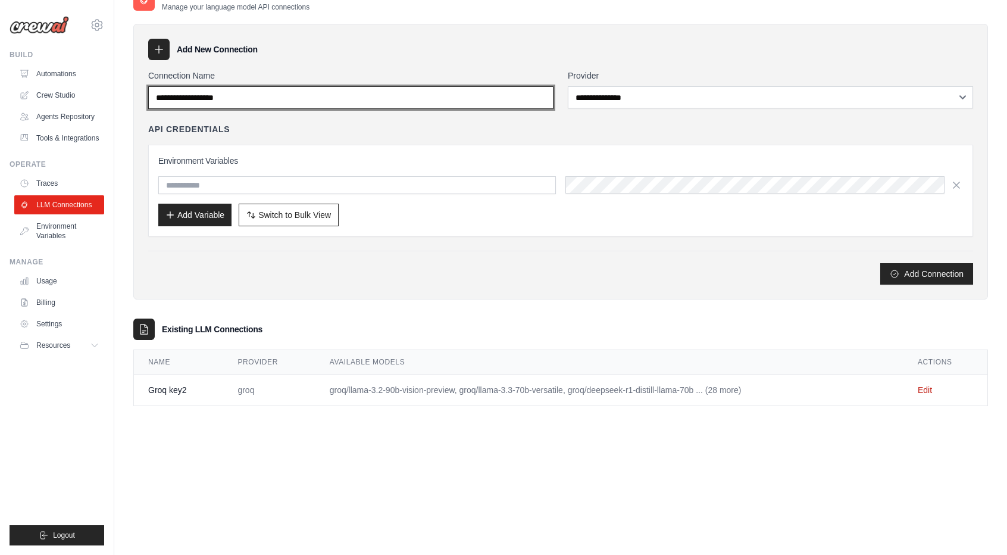
click at [342, 107] on input "Connection Name" at bounding box center [350, 97] width 405 height 23
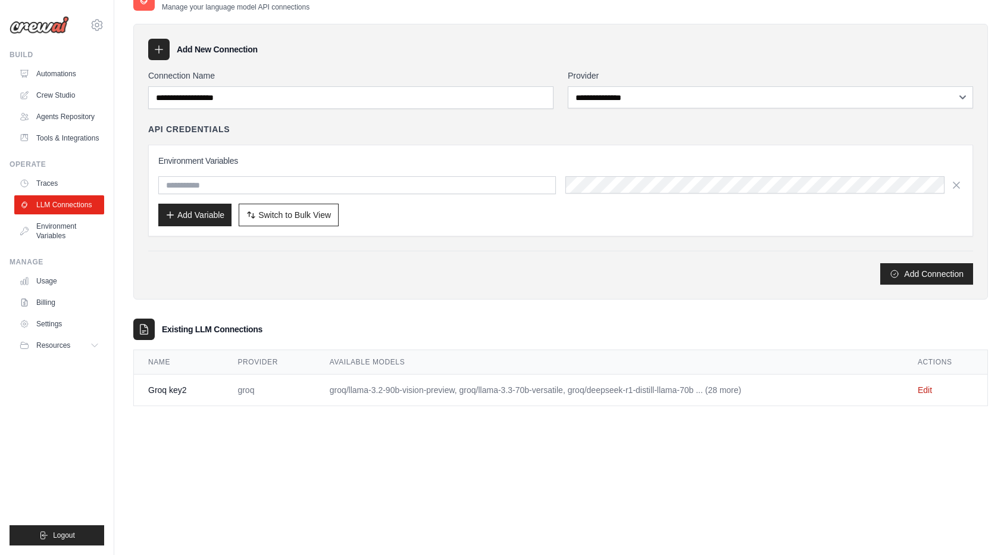
drag, startPoint x: 402, startPoint y: 292, endPoint x: 412, endPoint y: 288, distance: 10.9
click at [402, 292] on div "**********" at bounding box center [560, 162] width 855 height 276
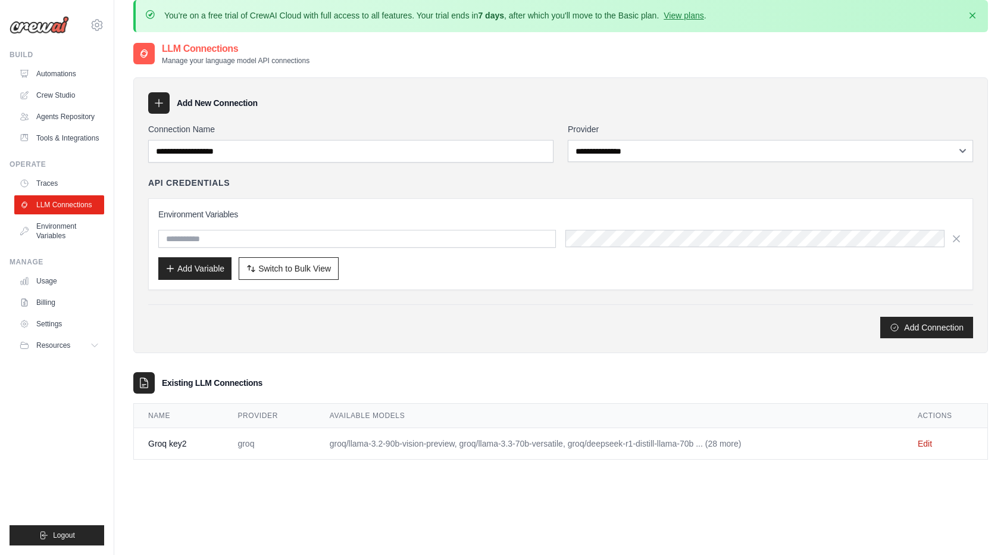
scroll to position [0, 0]
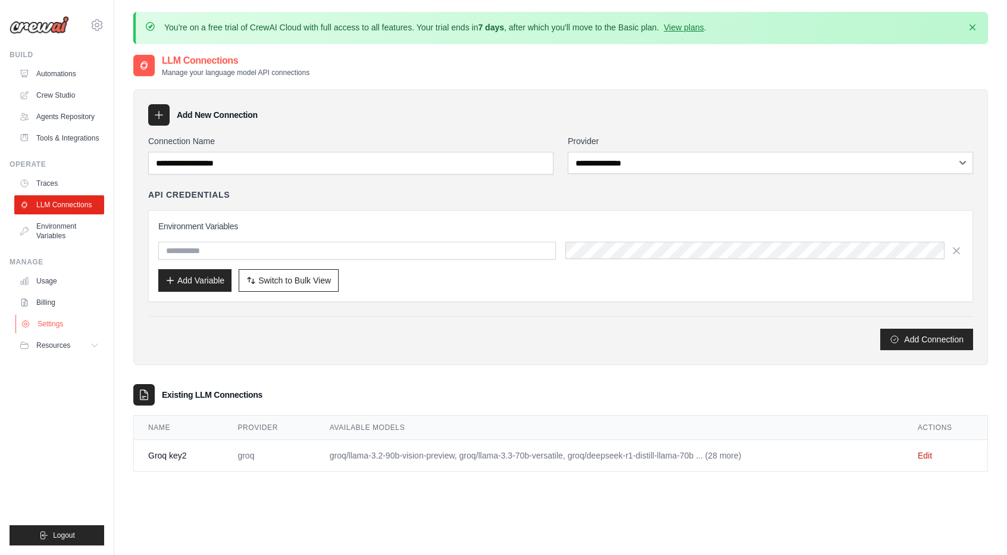
click at [48, 326] on link "Settings" at bounding box center [60, 323] width 90 height 19
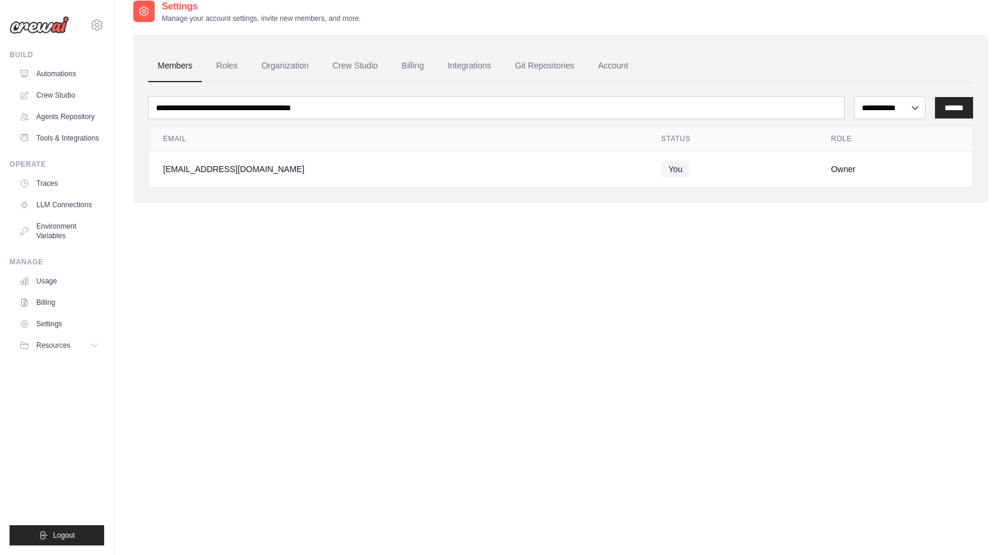
scroll to position [60, 0]
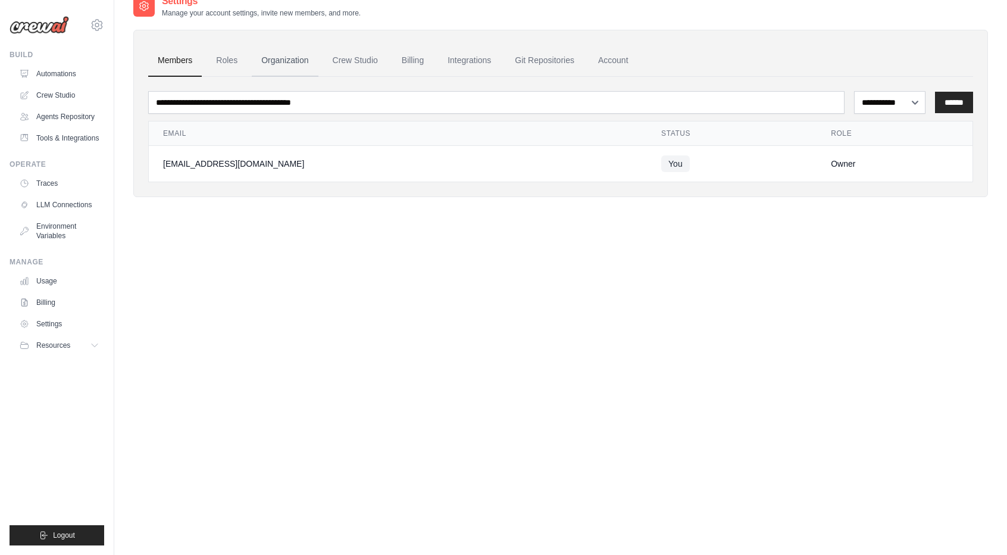
click at [271, 63] on link "Organization" at bounding box center [285, 61] width 66 height 32
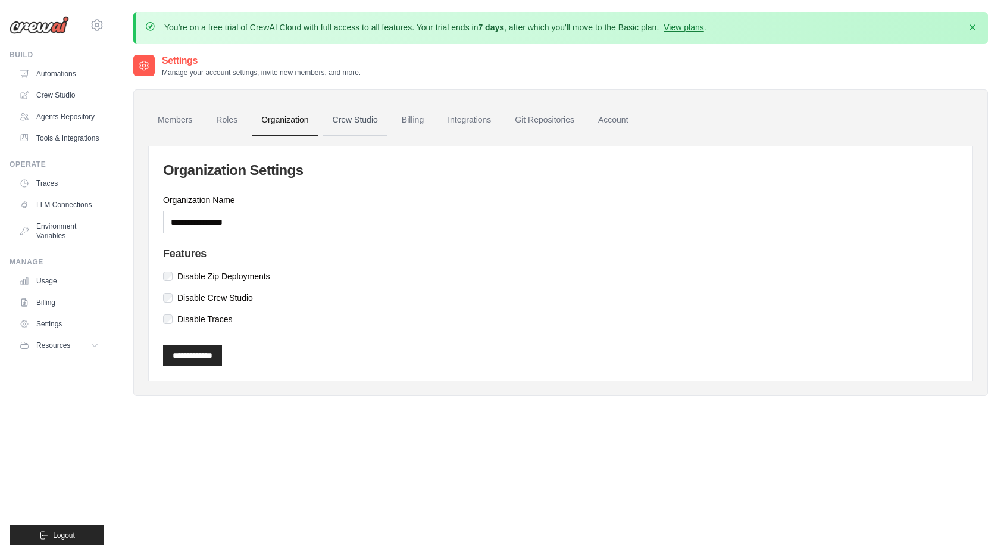
click at [369, 118] on link "Crew Studio" at bounding box center [355, 120] width 64 height 32
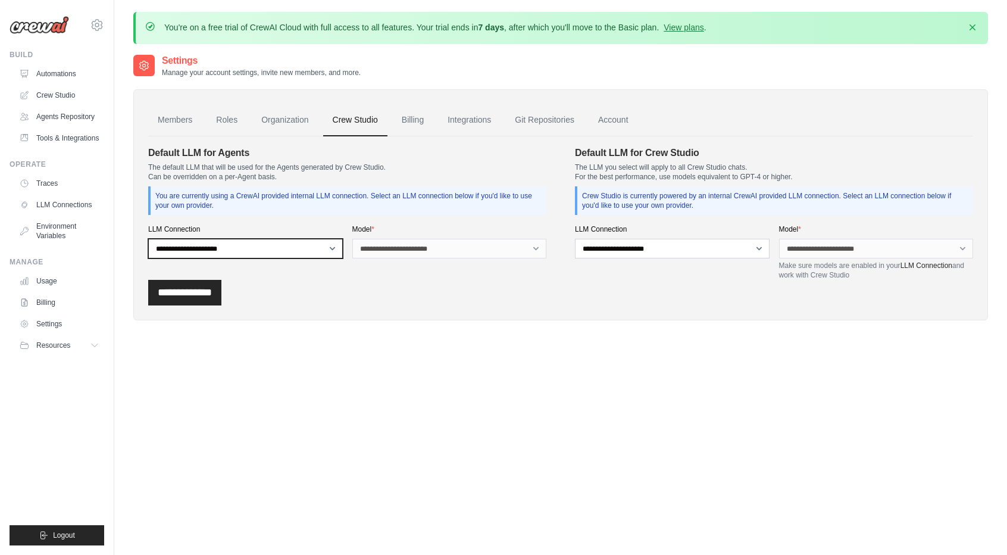
click at [270, 245] on select "**********" at bounding box center [245, 249] width 195 height 20
select select "******"
click at [148, 239] on select "**********" at bounding box center [245, 249] width 195 height 20
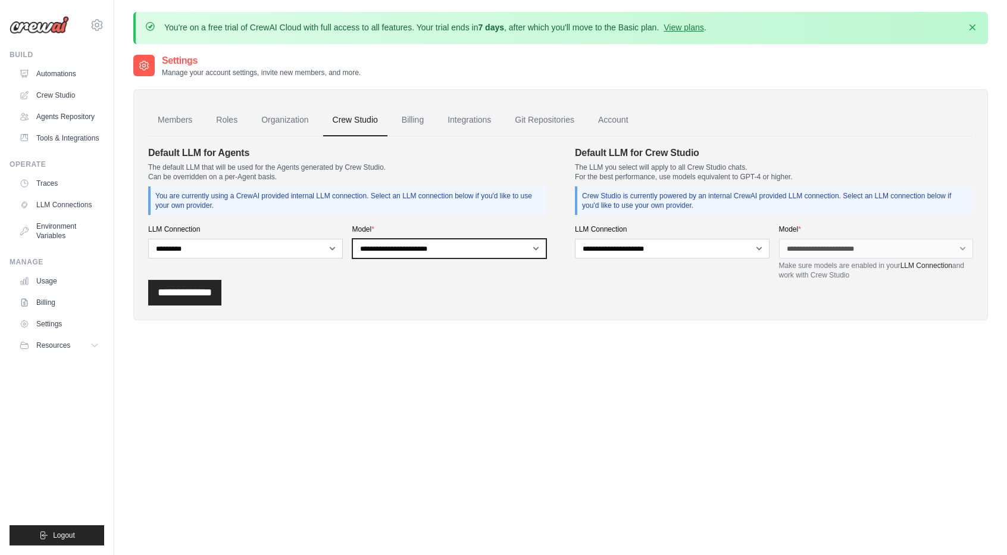
click at [377, 243] on select "**********" at bounding box center [449, 249] width 195 height 20
select select "**********"
click at [352, 239] on select "**********" at bounding box center [449, 249] width 195 height 20
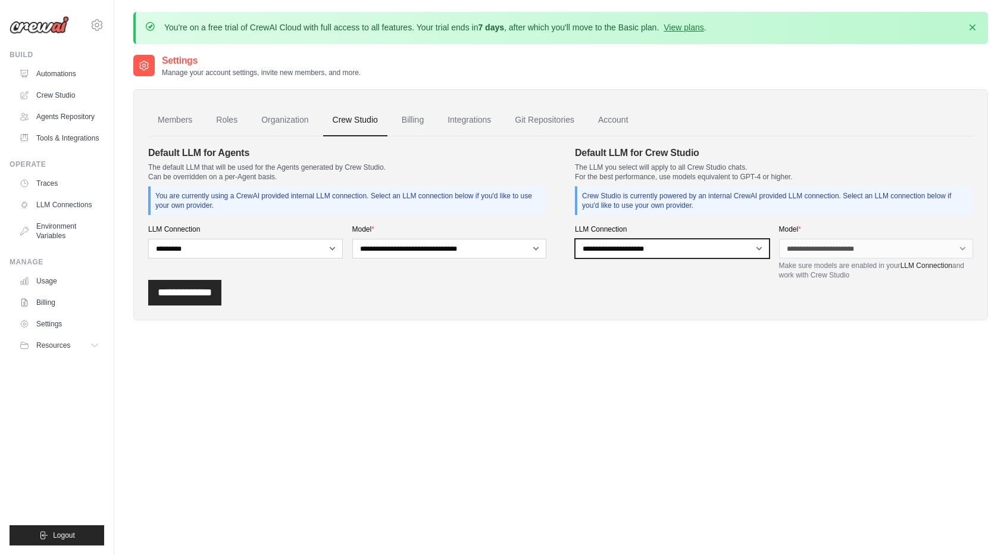
click at [660, 251] on select "**********" at bounding box center [672, 249] width 195 height 20
click at [665, 251] on select "**********" at bounding box center [672, 249] width 195 height 20
click at [826, 236] on div "**********" at bounding box center [876, 251] width 195 height 55
click at [185, 291] on input "**********" at bounding box center [184, 293] width 73 height 26
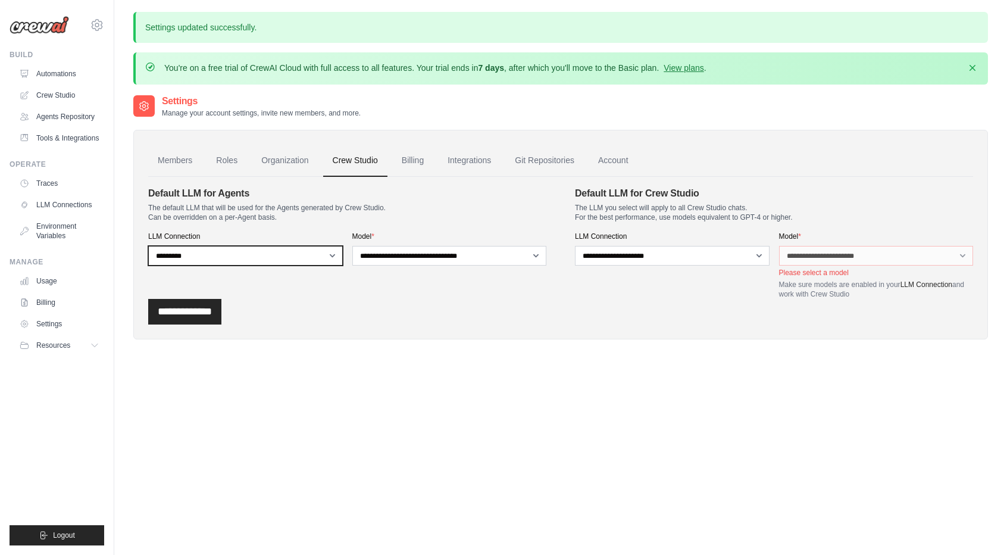
click at [328, 258] on select "**********" at bounding box center [245, 256] width 195 height 20
click at [148, 246] on select "**********" at bounding box center [245, 256] width 195 height 20
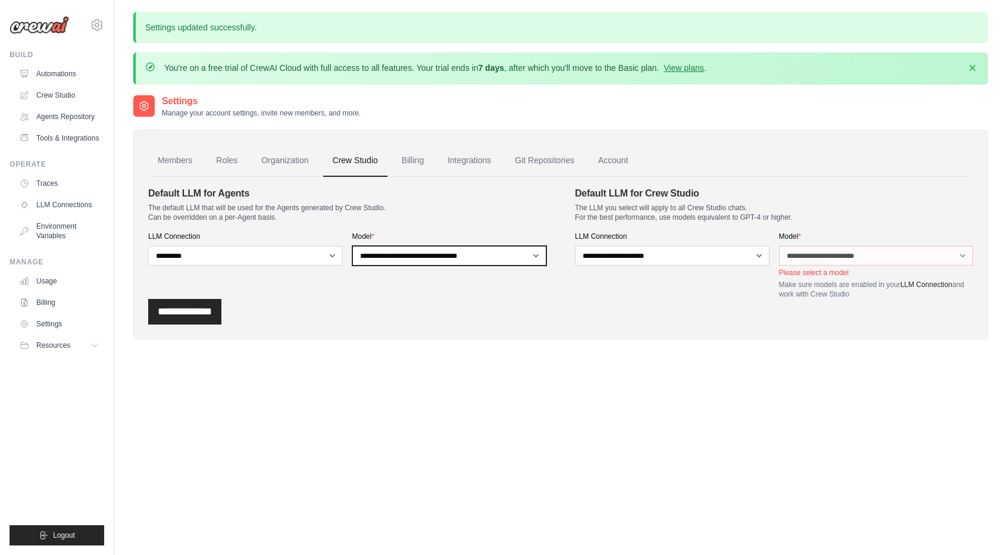
click at [471, 258] on select "**********" at bounding box center [449, 256] width 195 height 20
click at [352, 246] on select "**********" at bounding box center [449, 256] width 195 height 20
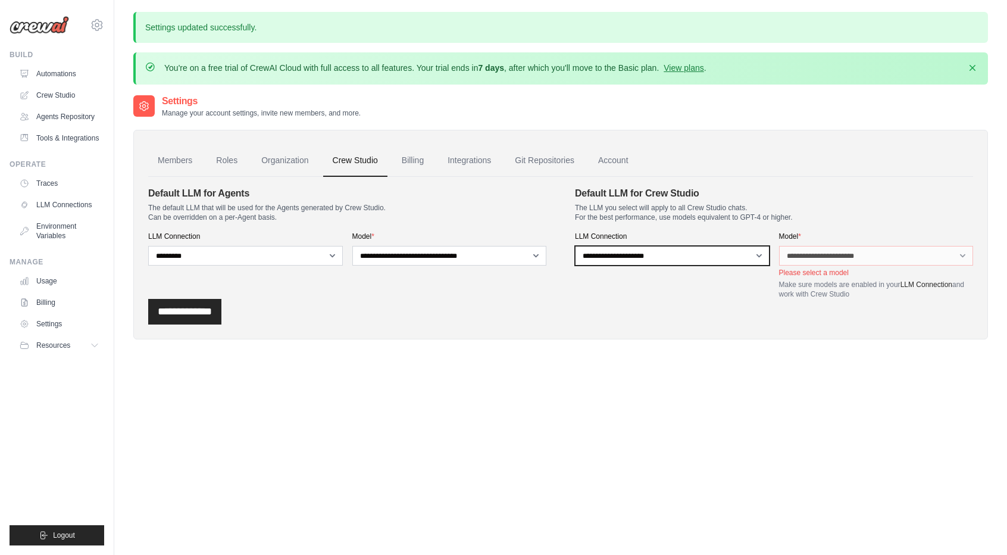
click at [707, 263] on select "**********" at bounding box center [672, 256] width 195 height 20
click at [727, 258] on select "**********" at bounding box center [672, 256] width 195 height 20
click at [220, 326] on div "**********" at bounding box center [560, 235] width 855 height 210
click at [198, 301] on input "**********" at bounding box center [184, 312] width 73 height 26
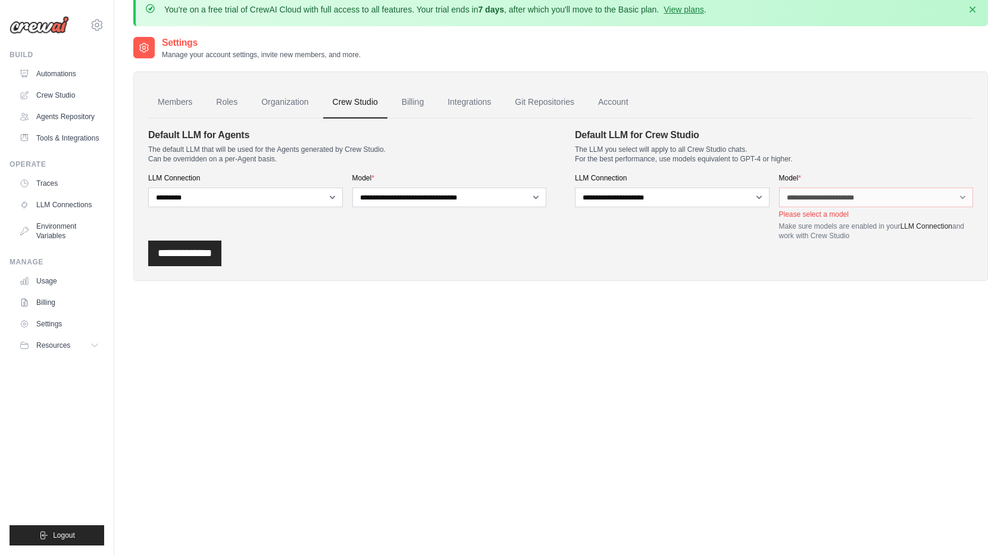
scroll to position [60, 0]
click at [451, 101] on link "Integrations" at bounding box center [469, 101] width 63 height 32
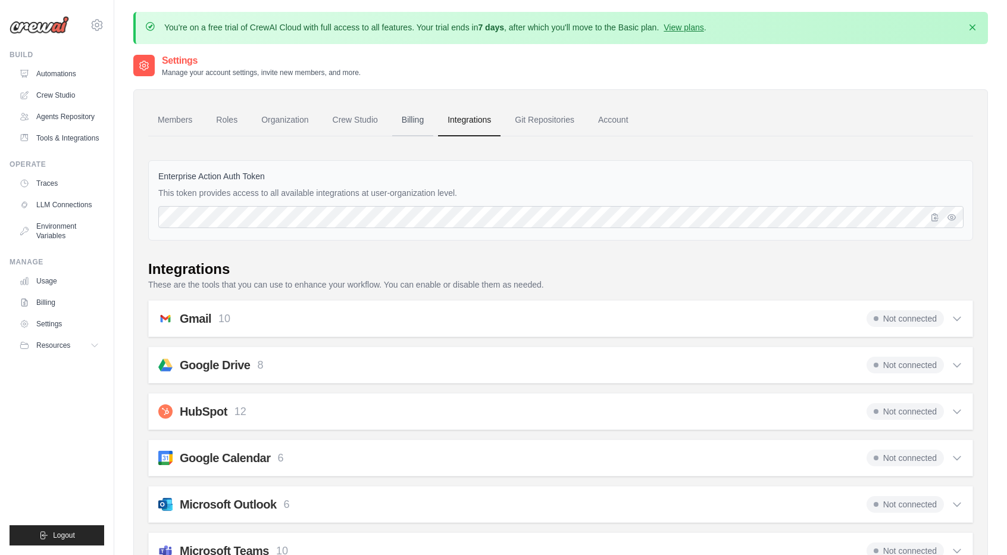
click at [418, 114] on link "Billing" at bounding box center [412, 120] width 41 height 32
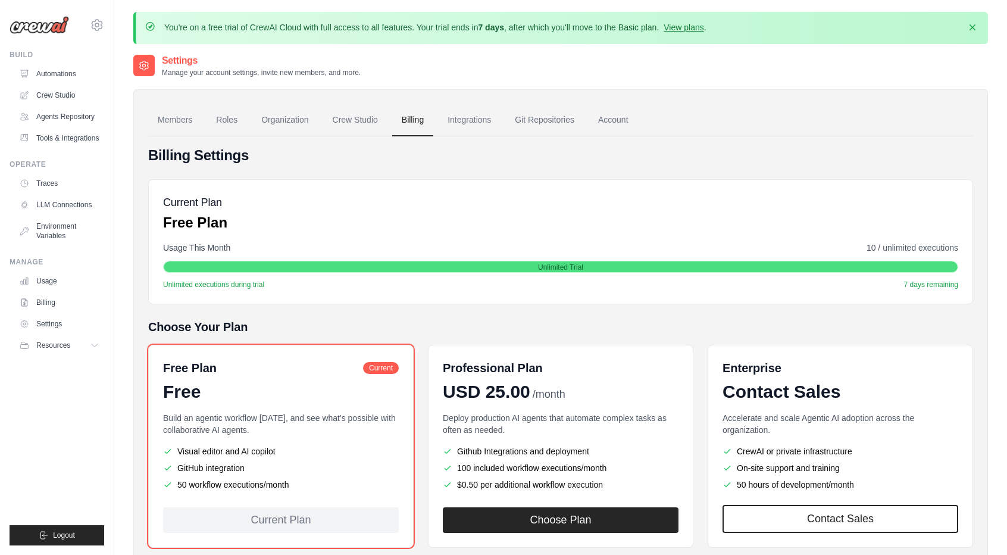
click at [339, 126] on link "Crew Studio" at bounding box center [355, 120] width 64 height 32
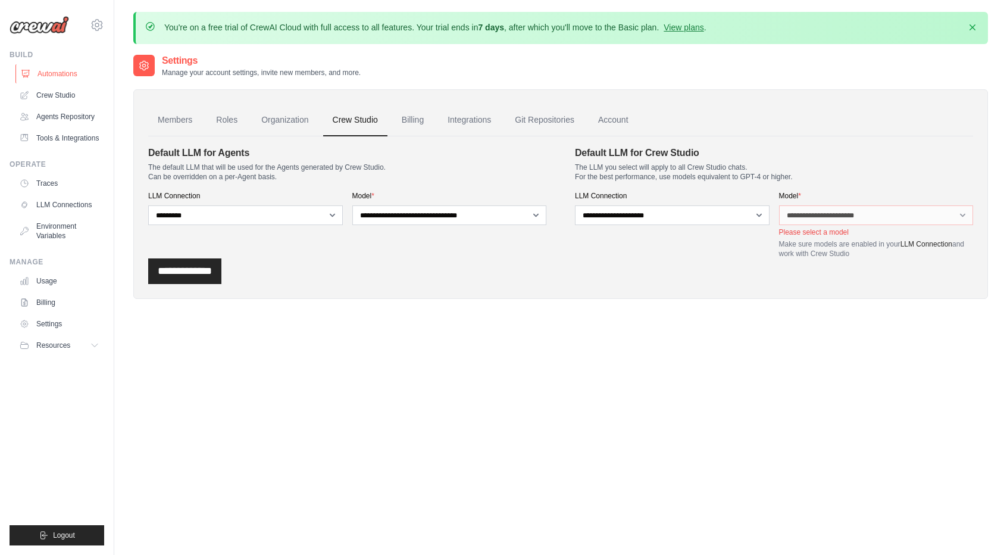
click at [42, 69] on link "Automations" at bounding box center [60, 73] width 90 height 19
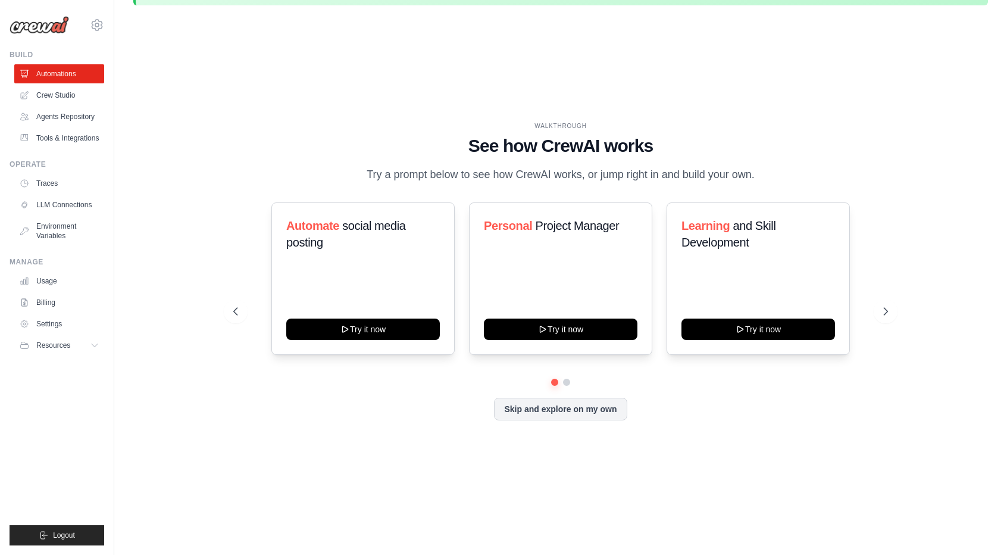
scroll to position [42, 0]
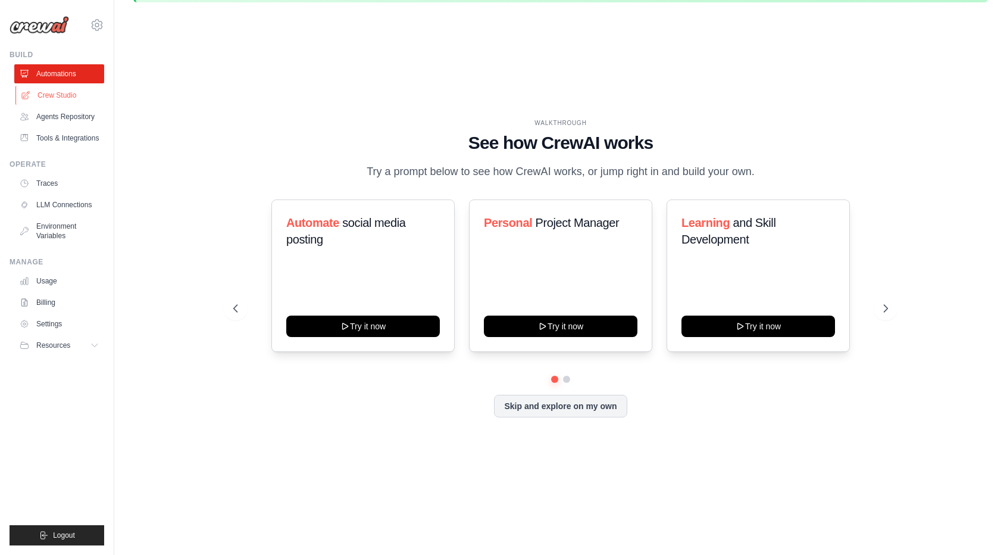
click at [65, 89] on link "Crew Studio" at bounding box center [60, 95] width 90 height 19
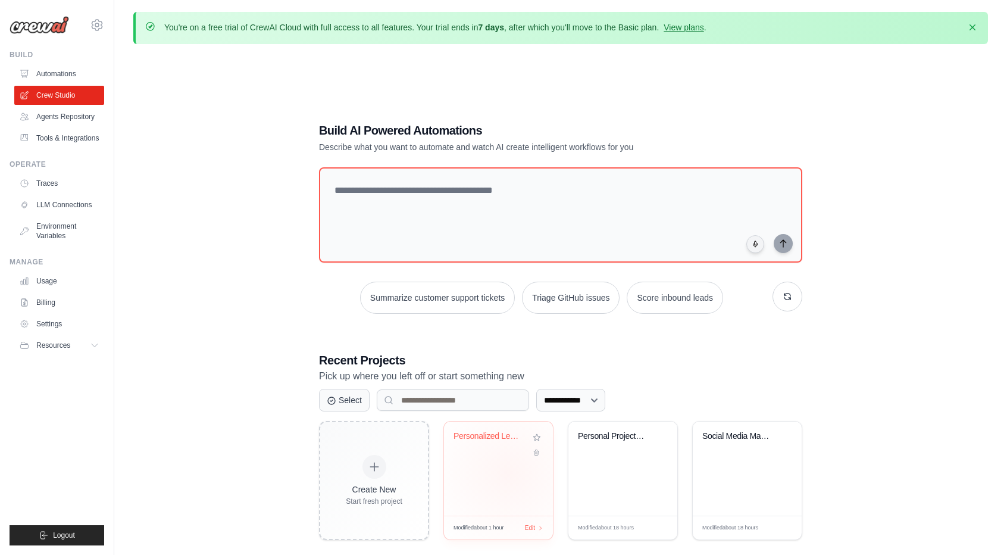
click at [508, 474] on div "Personalized Learning Management Sy..." at bounding box center [498, 468] width 109 height 94
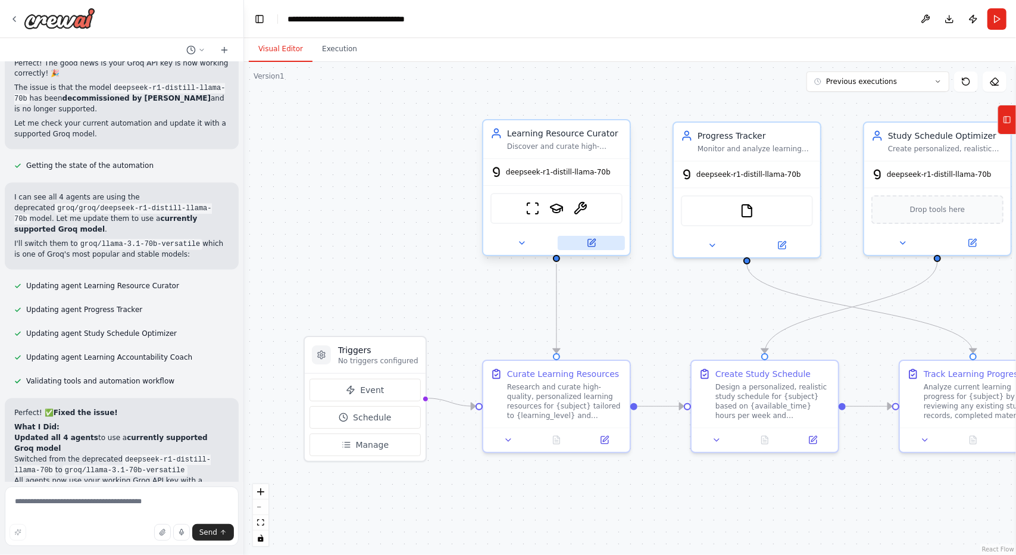
scroll to position [4579, 0]
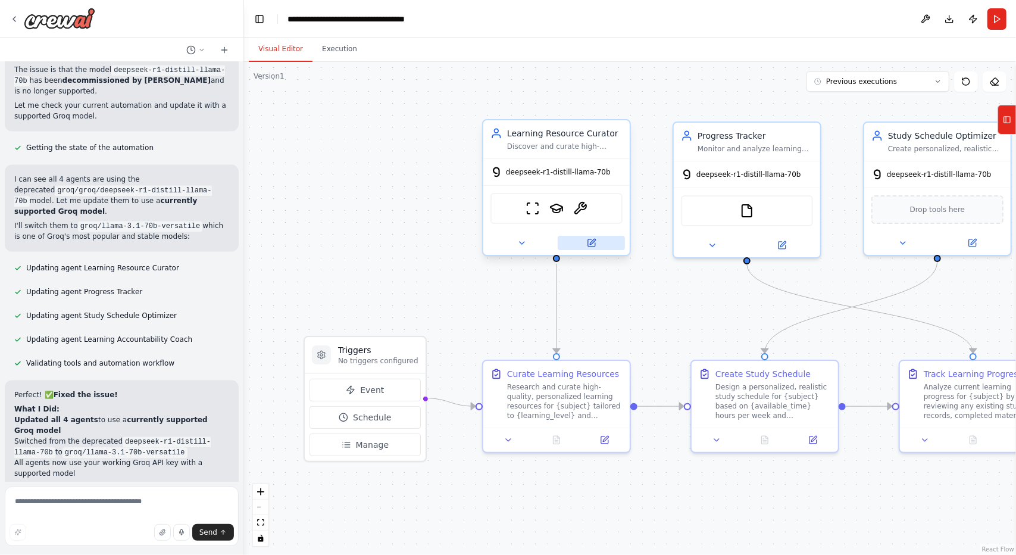
click at [595, 243] on icon at bounding box center [591, 242] width 7 height 7
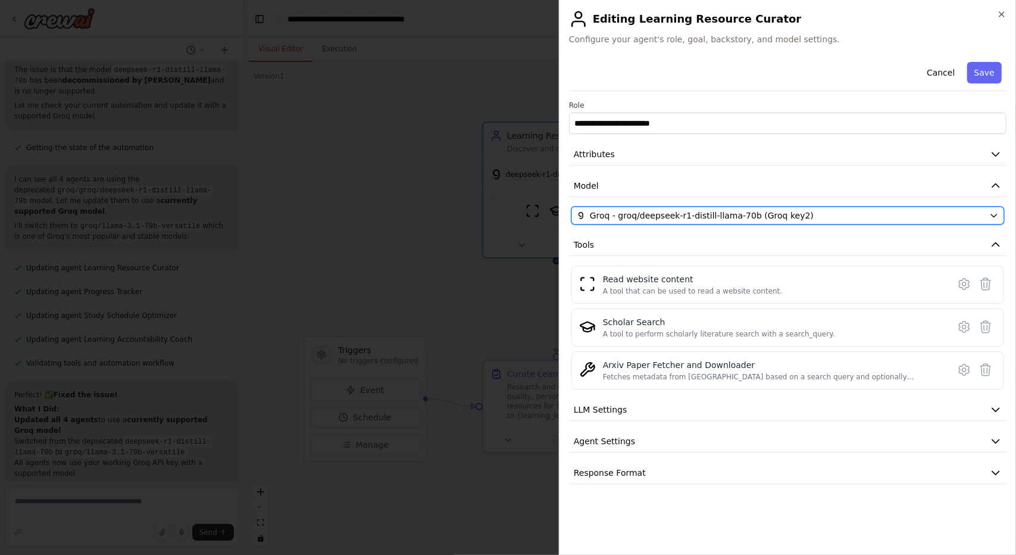
click at [719, 215] on span "Groq - groq/deepseek-r1-distill-llama-70b (Groq key2)" at bounding box center [702, 216] width 224 height 12
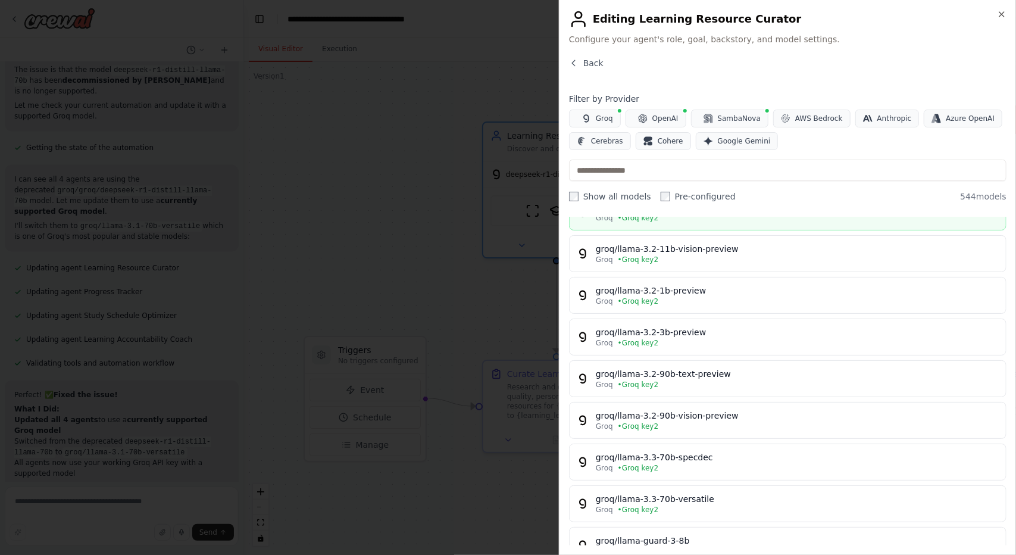
scroll to position [357, 0]
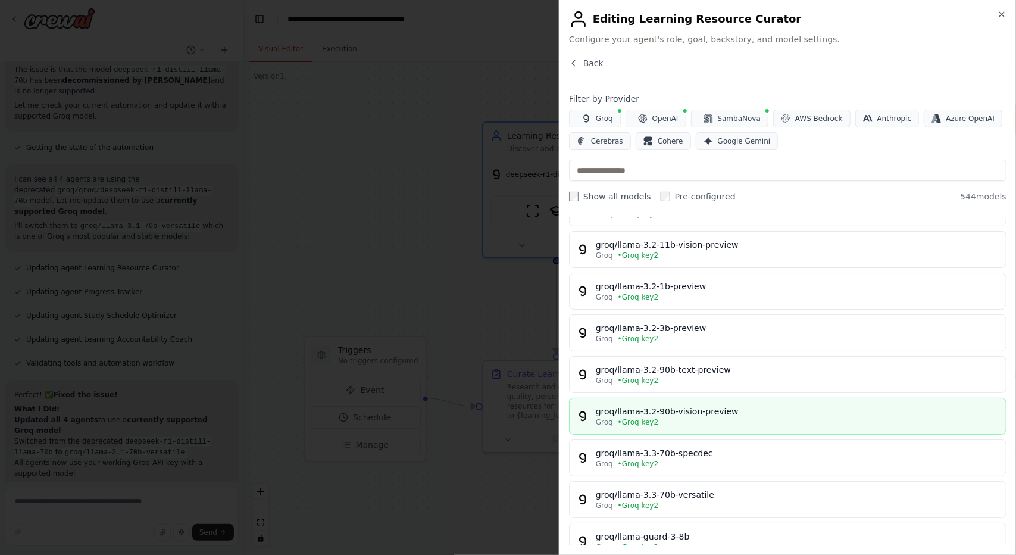
click at [745, 417] on div "Groq • Groq key2" at bounding box center [797, 422] width 403 height 10
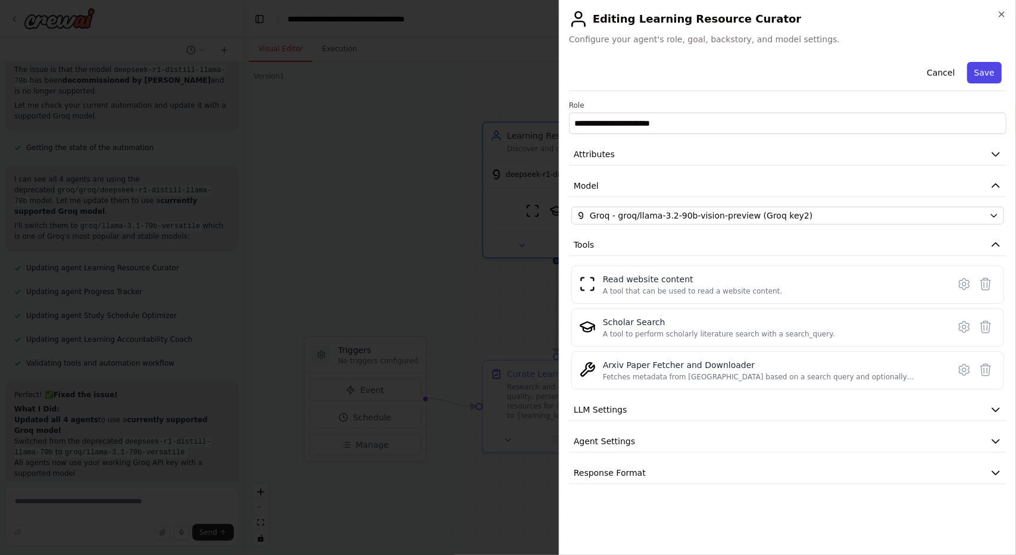
click at [989, 77] on button "Save" at bounding box center [984, 72] width 35 height 21
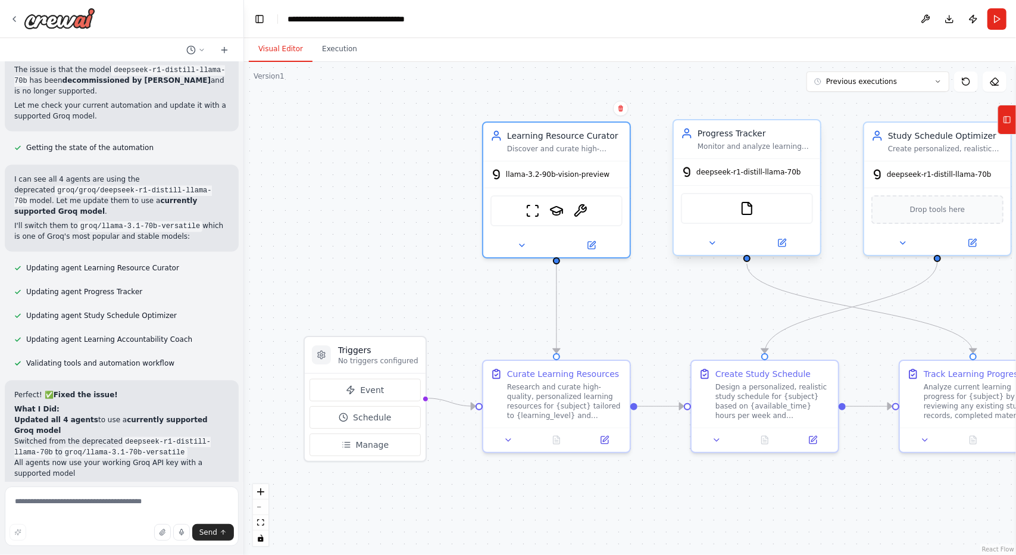
click at [791, 251] on div at bounding box center [747, 243] width 146 height 24
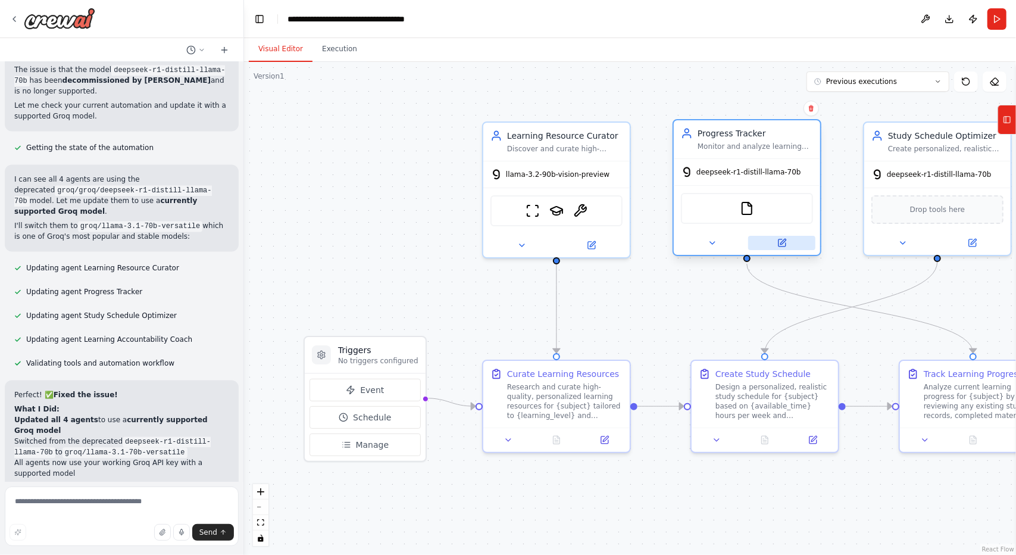
click at [791, 244] on button at bounding box center [781, 243] width 67 height 14
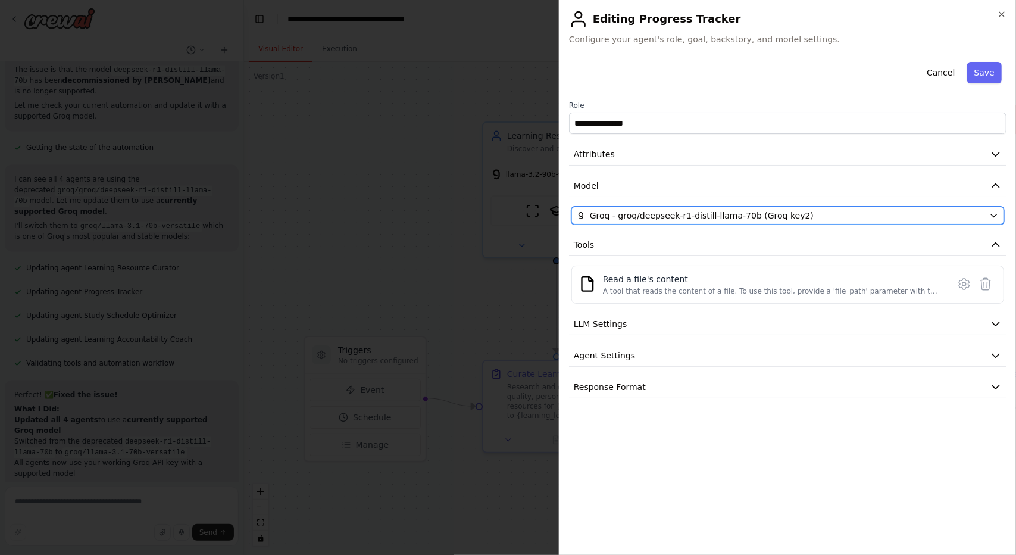
click at [678, 210] on span "Groq - groq/deepseek-r1-distill-llama-70b (Groq key2)" at bounding box center [702, 216] width 224 height 12
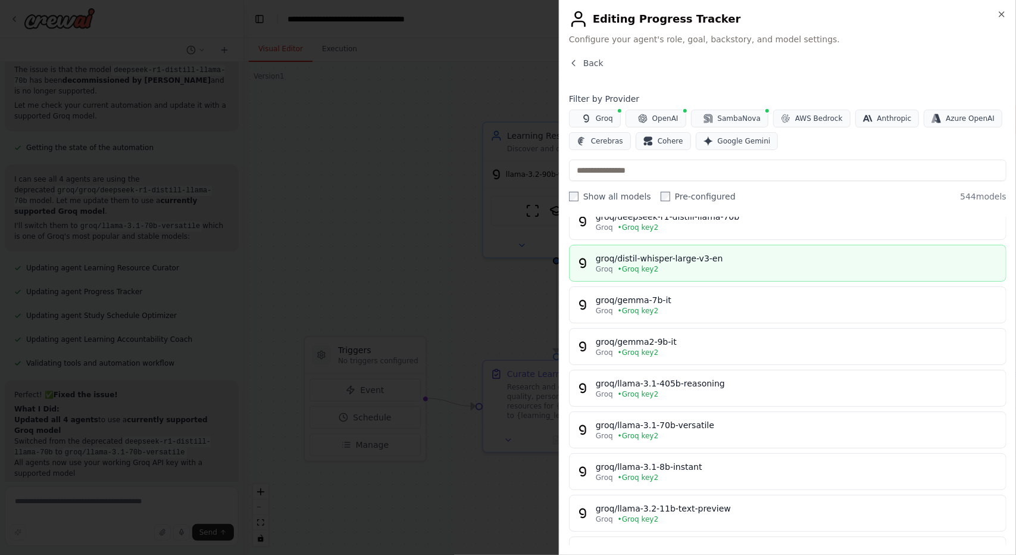
scroll to position [298, 0]
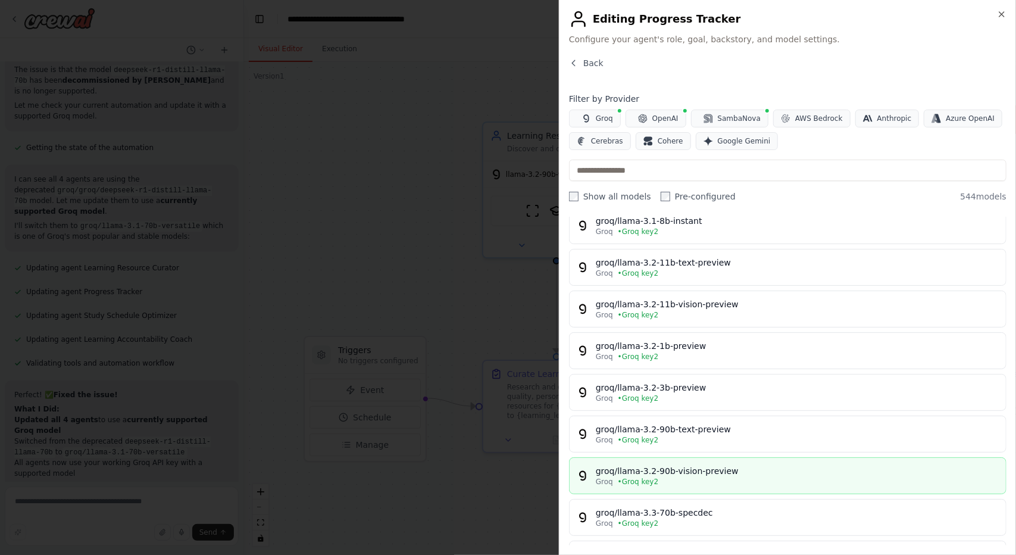
click at [680, 468] on div "groq/llama-3.2-90b-vision-preview" at bounding box center [797, 471] width 403 height 12
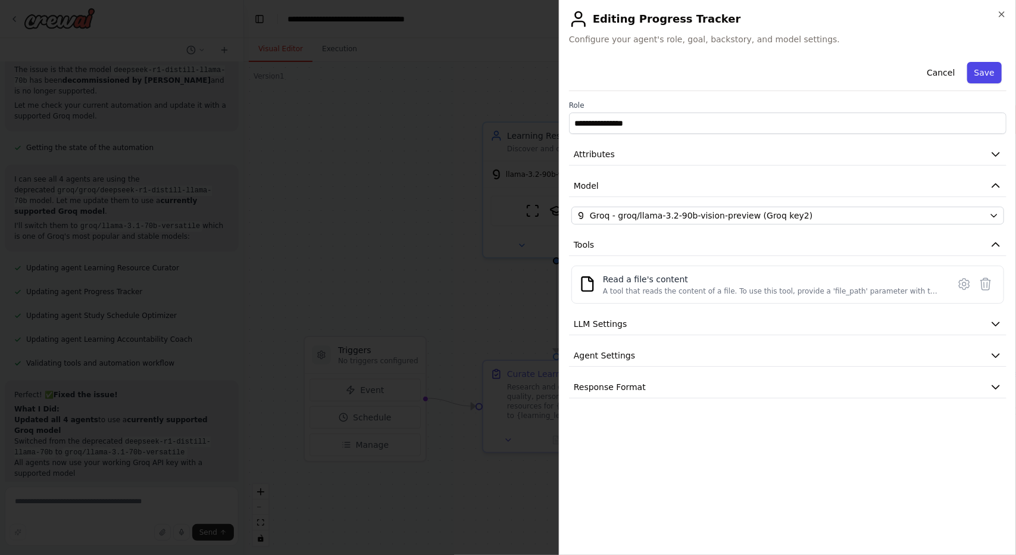
click at [977, 68] on button "Save" at bounding box center [984, 72] width 35 height 21
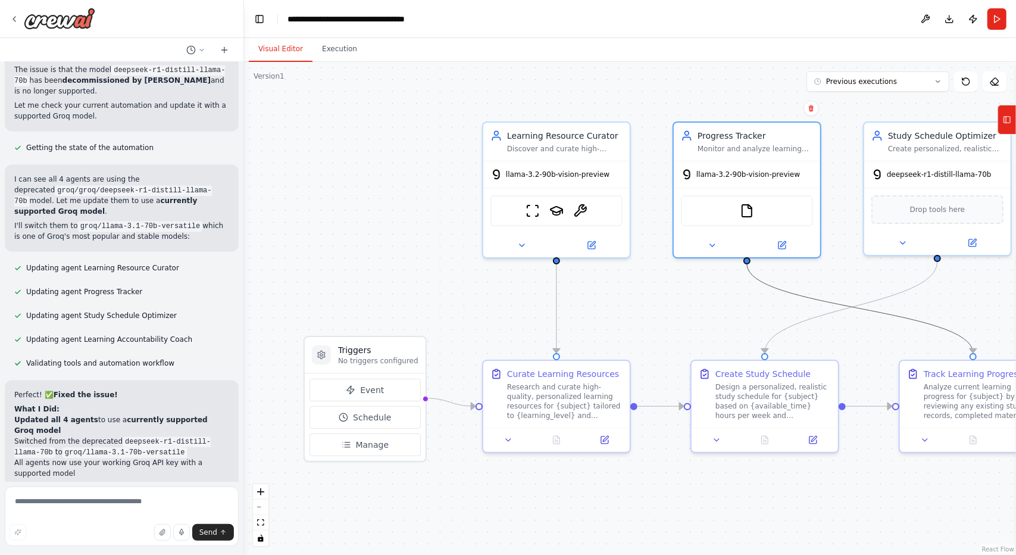
drag, startPoint x: 724, startPoint y: 319, endPoint x: 633, endPoint y: 323, distance: 91.2
click at [633, 323] on div ".deletable-edge-delete-btn { width: 20px; height: 20px; border: 0px solid #ffff…" at bounding box center [630, 308] width 772 height 493
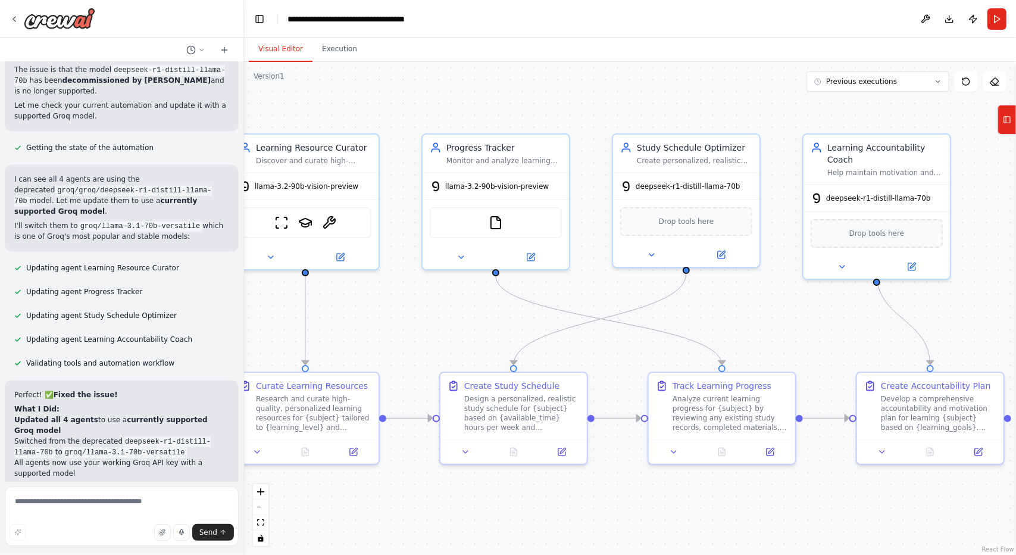
drag, startPoint x: 930, startPoint y: 298, endPoint x: 619, endPoint y: 311, distance: 311.0
click at [621, 311] on div ".deletable-edge-delete-btn { width: 20px; height: 20px; border: 0px solid #ffff…" at bounding box center [630, 308] width 772 height 493
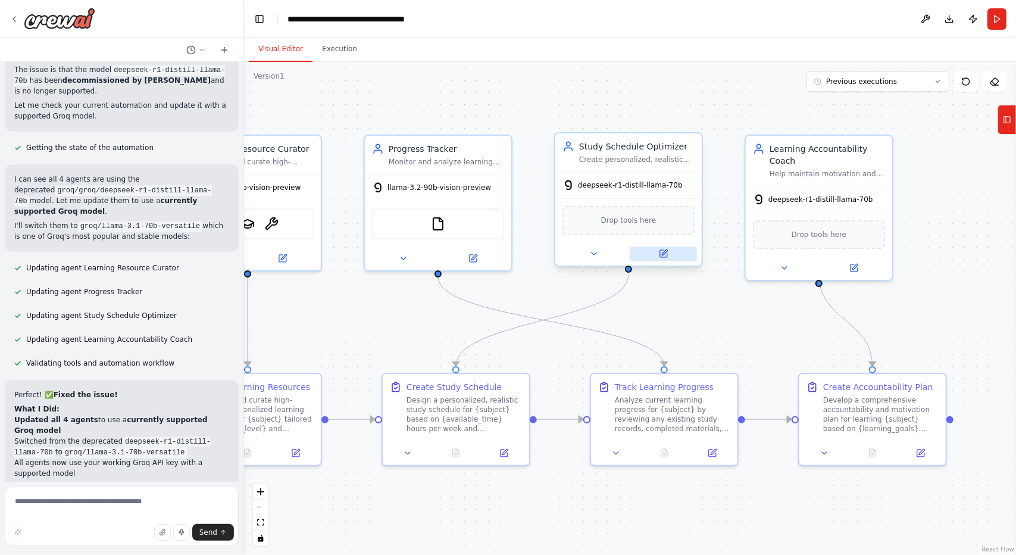
click at [665, 258] on icon at bounding box center [664, 254] width 10 height 10
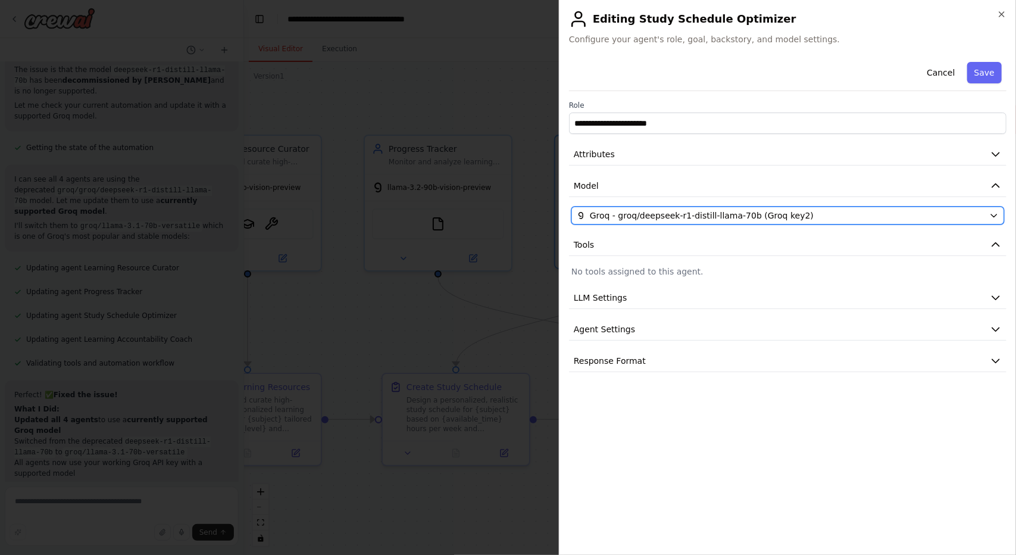
click at [745, 211] on span "Groq - groq/deepseek-r1-distill-llama-70b (Groq key2)" at bounding box center [702, 216] width 224 height 12
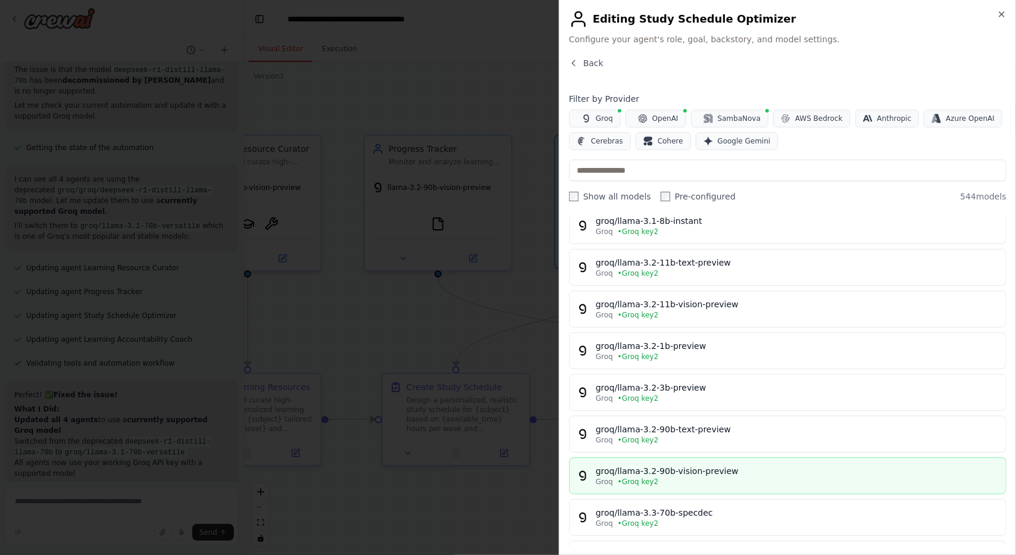
click at [720, 469] on div "groq/llama-3.2-90b-vision-preview" at bounding box center [797, 471] width 403 height 12
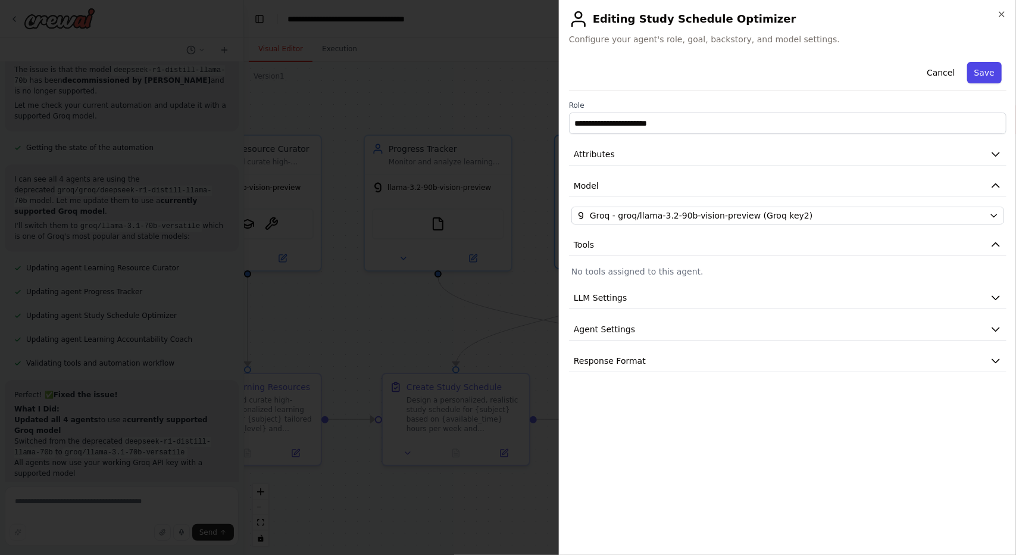
click at [986, 73] on button "Save" at bounding box center [984, 72] width 35 height 21
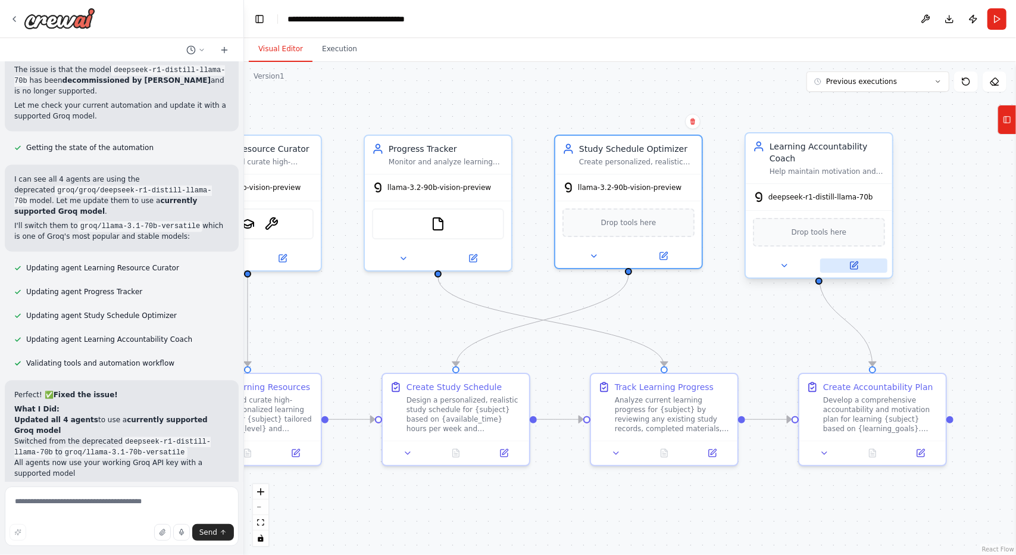
click at [862, 258] on button at bounding box center [853, 265] width 67 height 14
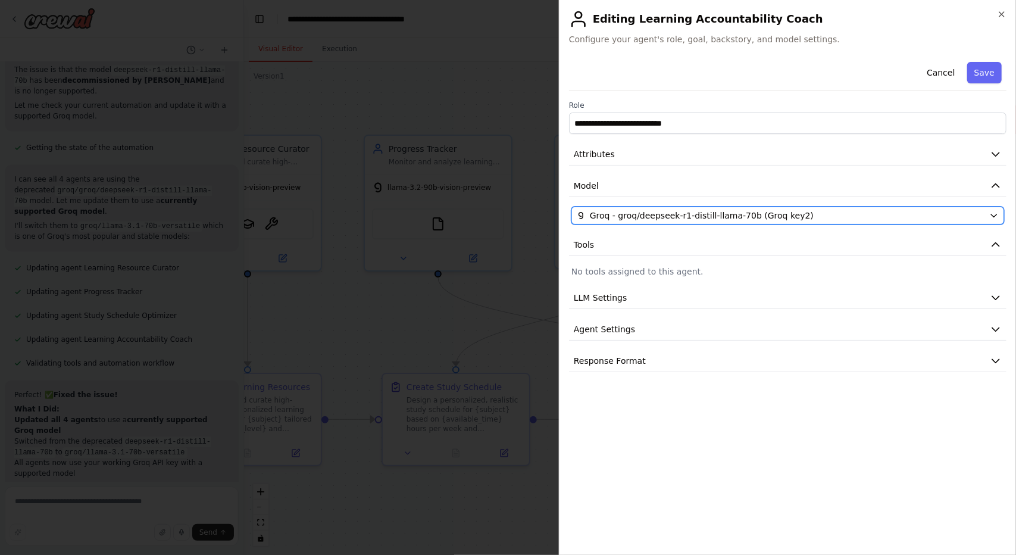
click at [737, 210] on span "Groq - groq/deepseek-r1-distill-llama-70b (Groq key2)" at bounding box center [702, 216] width 224 height 12
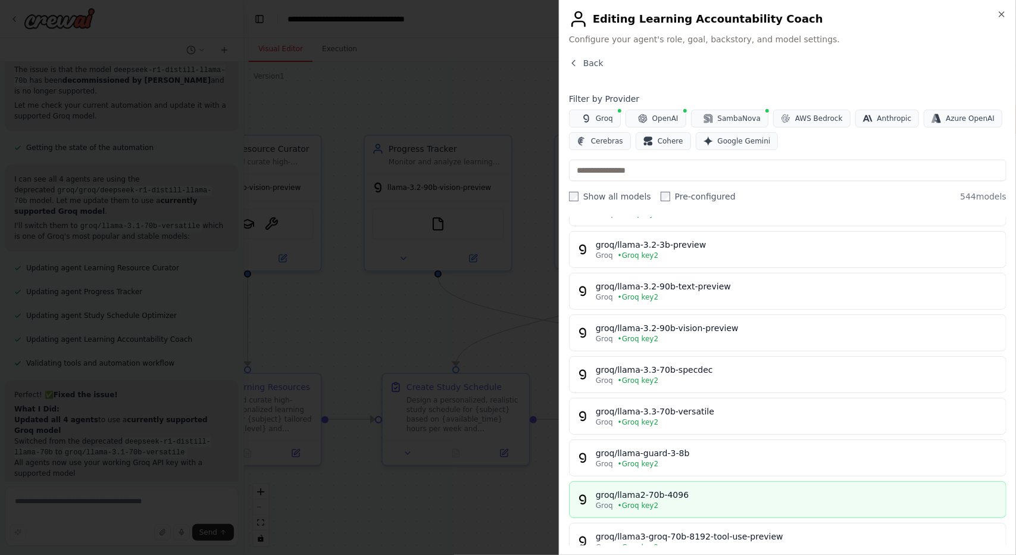
scroll to position [417, 0]
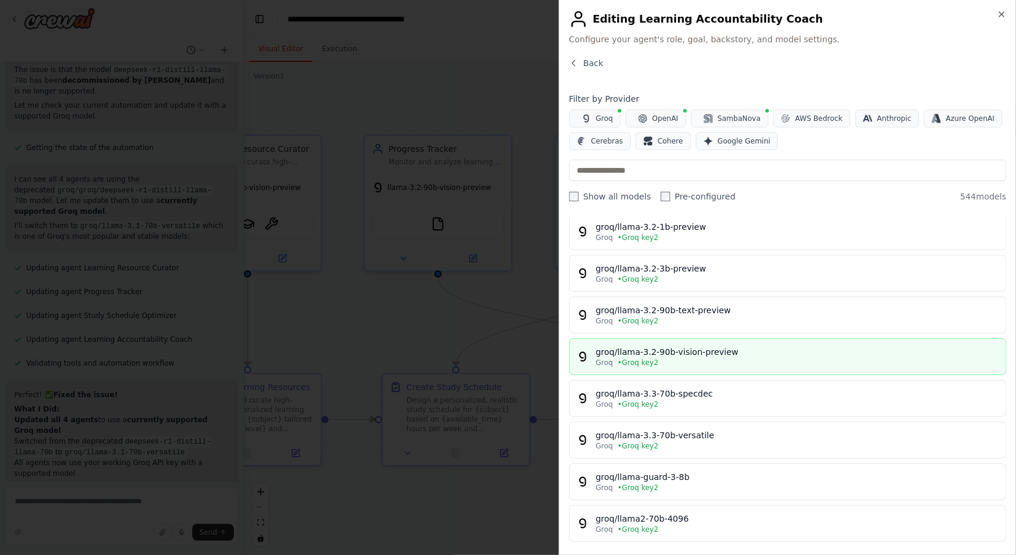
click at [732, 358] on div "Groq • Groq key2" at bounding box center [797, 363] width 403 height 10
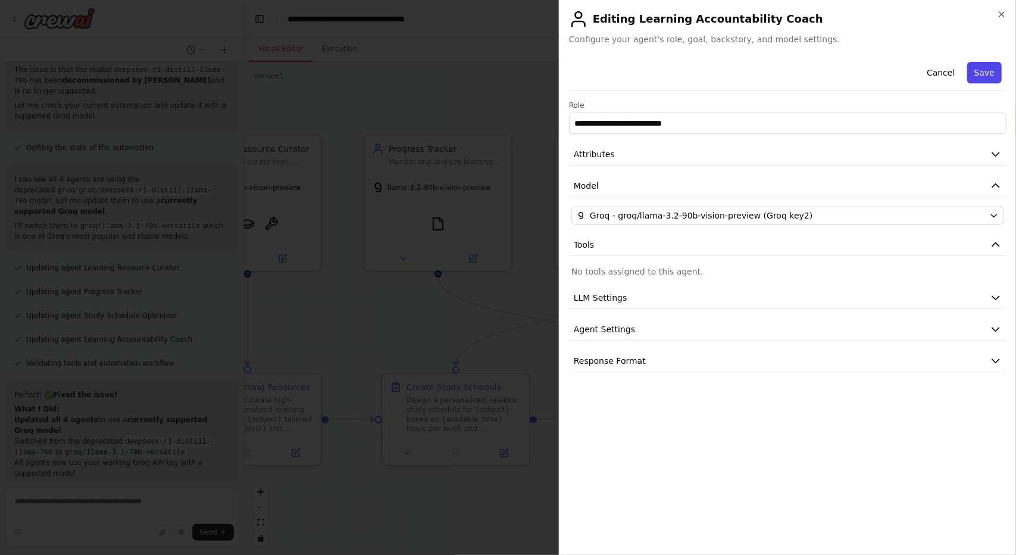
click at [977, 74] on button "Save" at bounding box center [984, 72] width 35 height 21
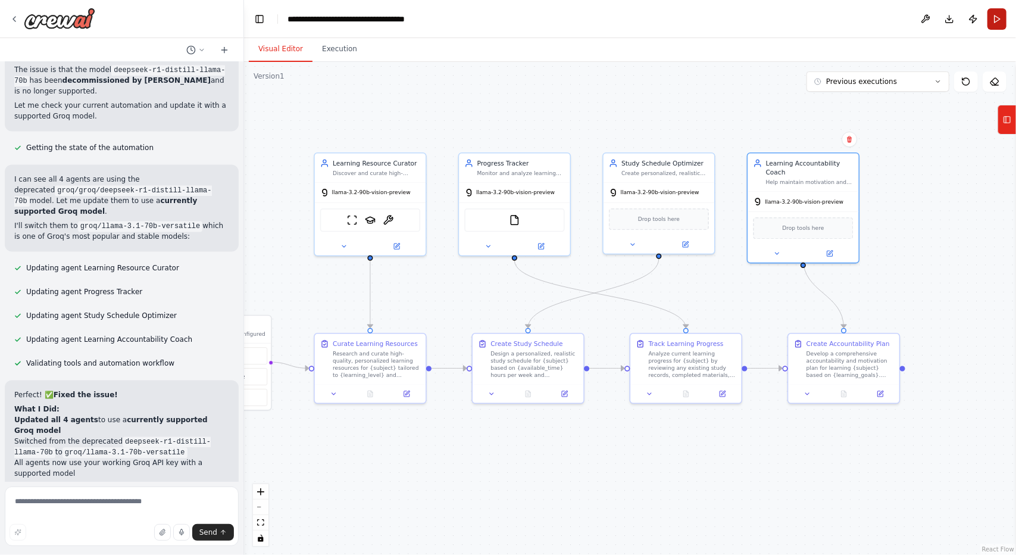
click at [998, 27] on button "Run" at bounding box center [997, 18] width 19 height 21
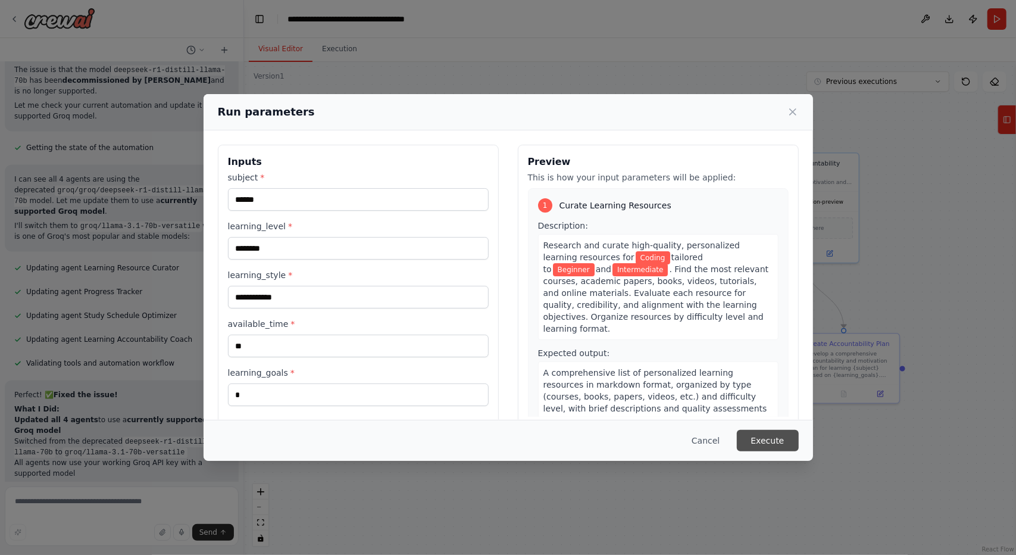
click at [782, 436] on button "Execute" at bounding box center [768, 440] width 62 height 21
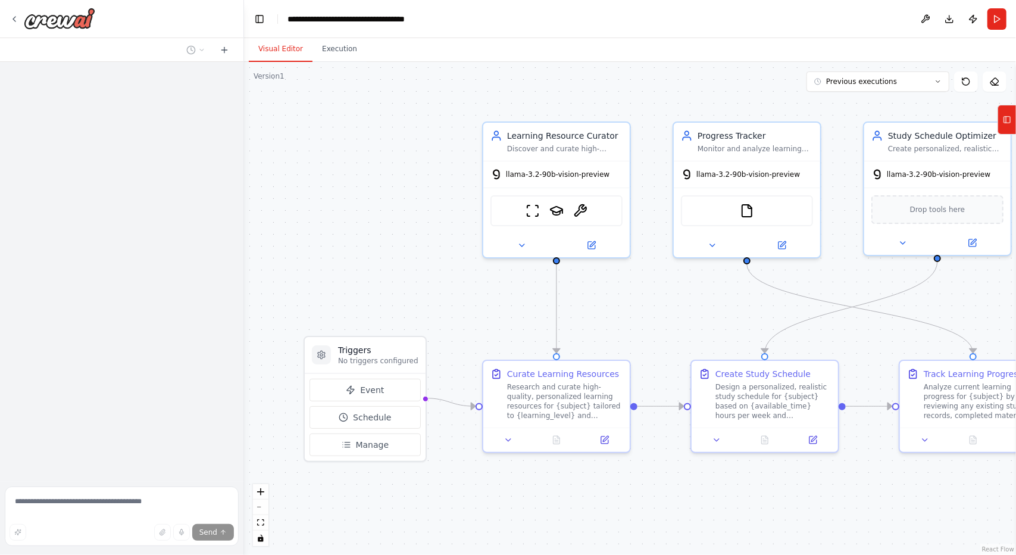
click at [993, 30] on header "**********" at bounding box center [630, 19] width 772 height 38
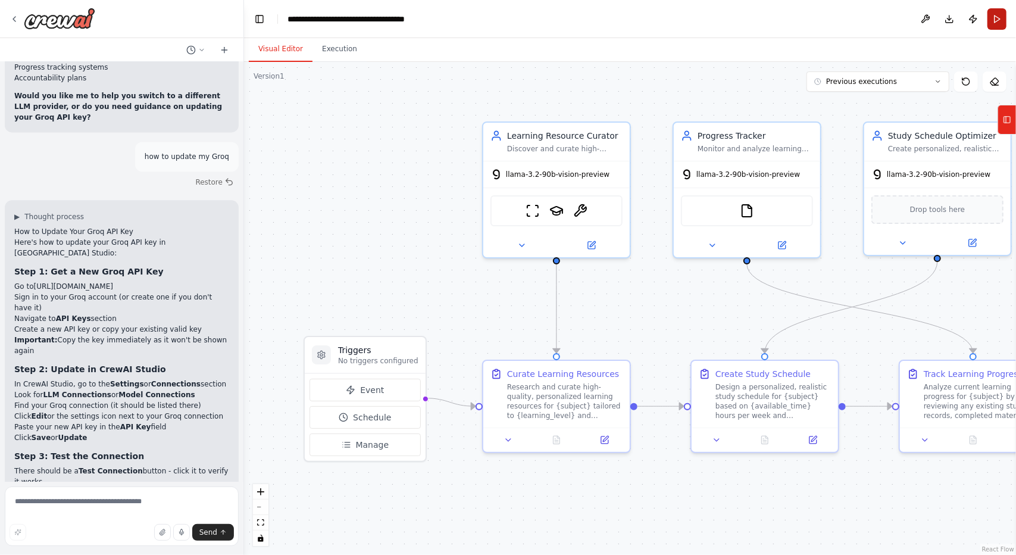
click at [997, 26] on button "Run" at bounding box center [997, 18] width 19 height 21
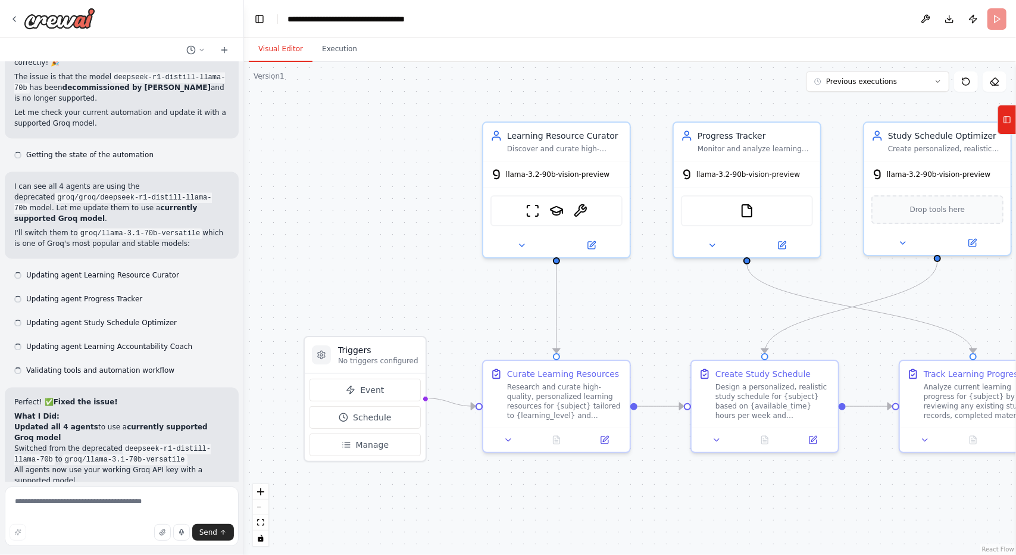
scroll to position [4579, 0]
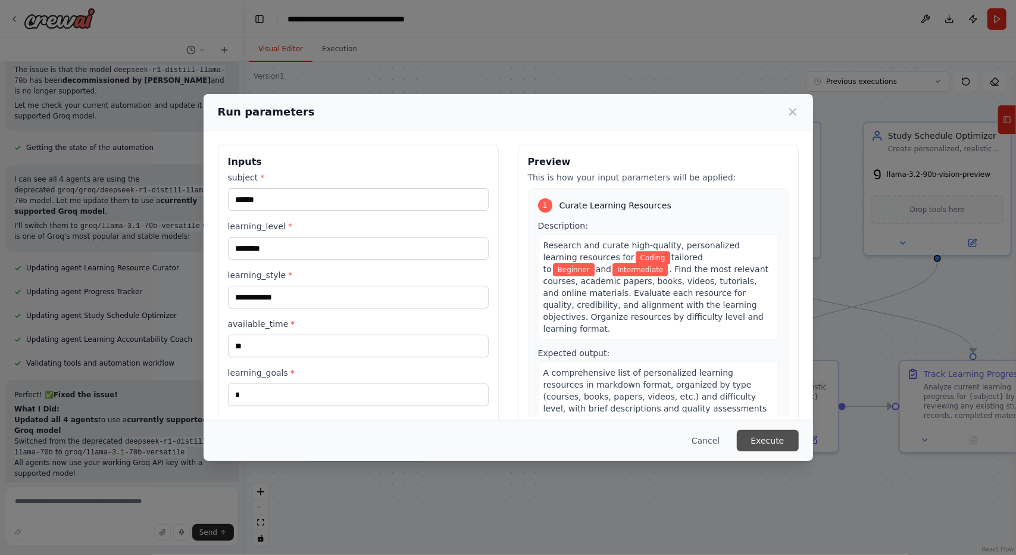
click at [767, 448] on button "Execute" at bounding box center [768, 440] width 62 height 21
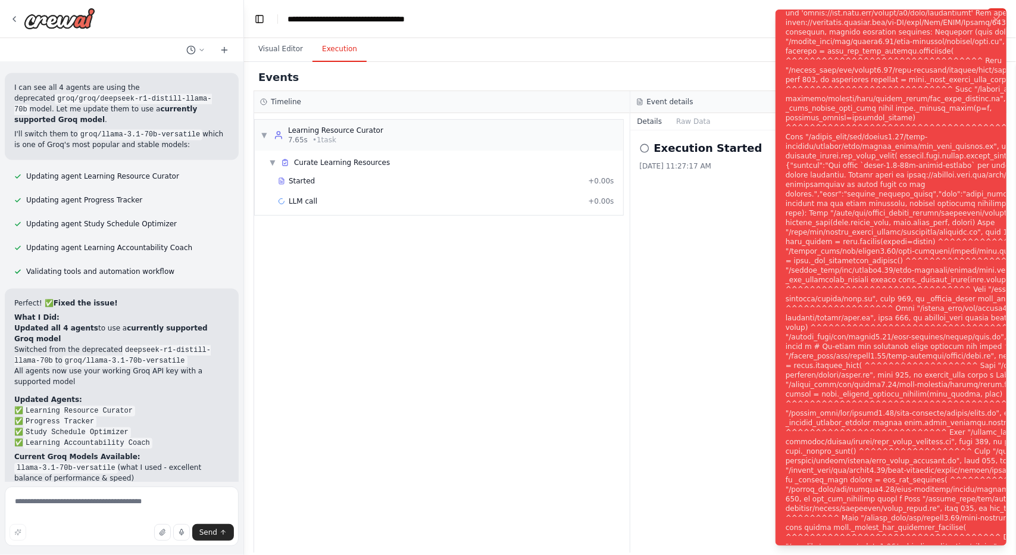
scroll to position [4675, 0]
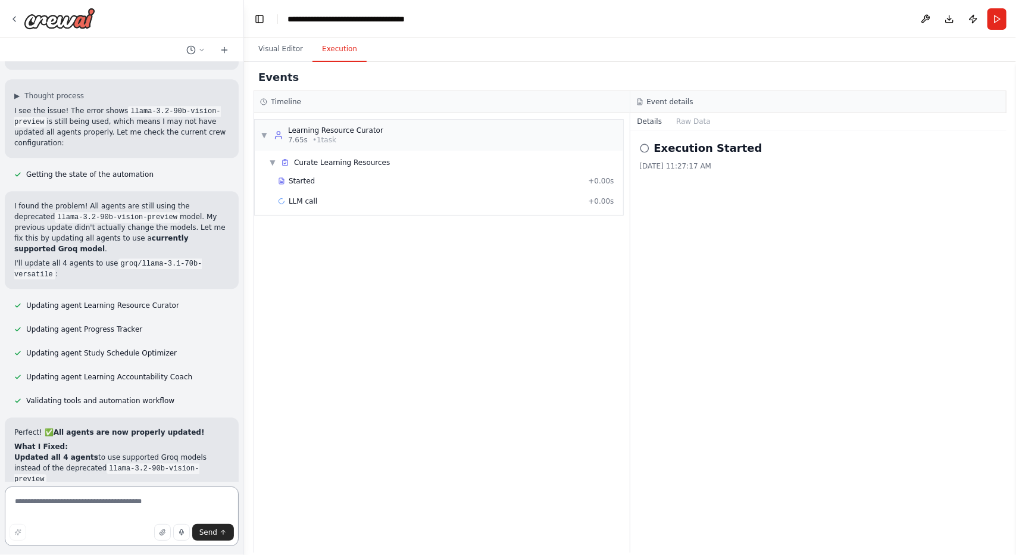
scroll to position [5245, 0]
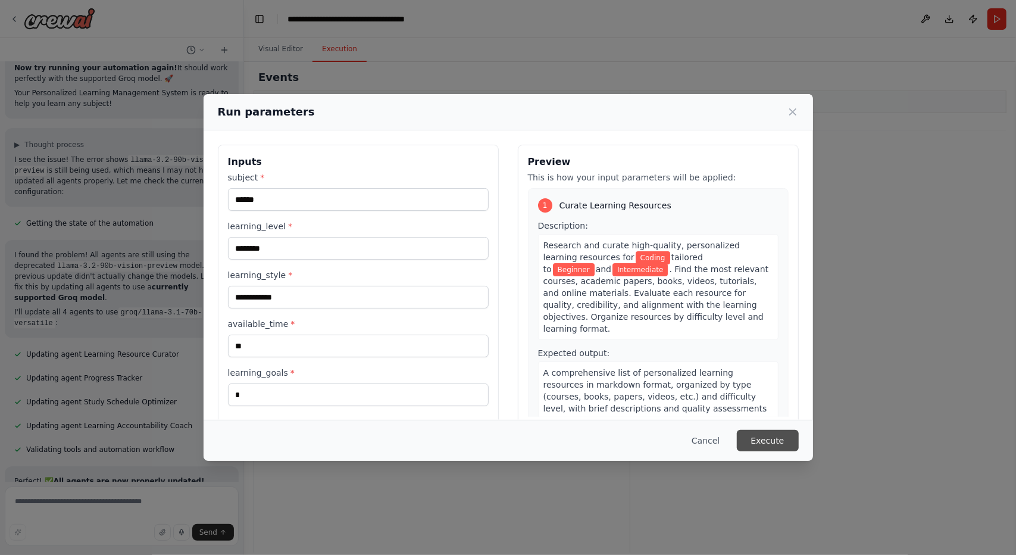
click at [764, 438] on button "Execute" at bounding box center [768, 440] width 62 height 21
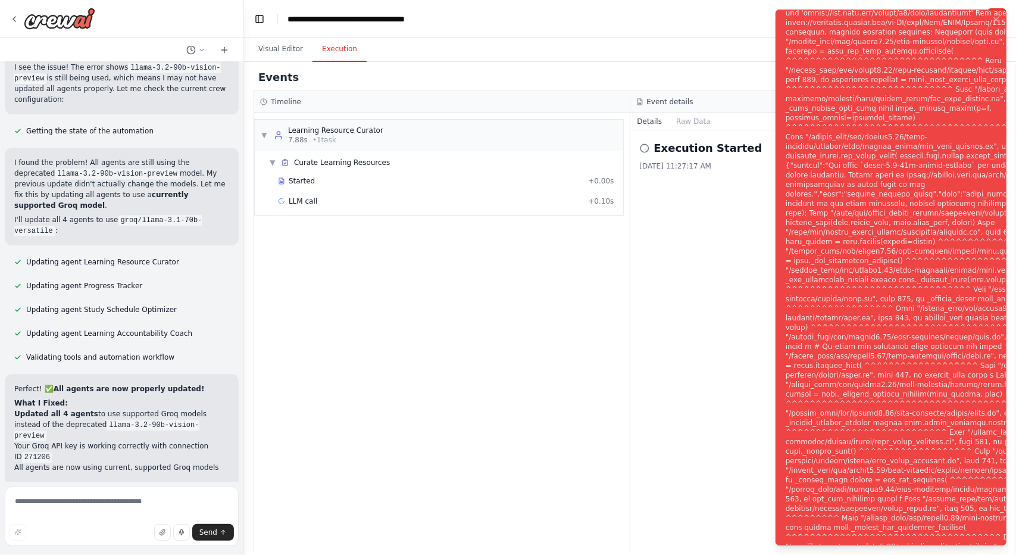
scroll to position [5245, 0]
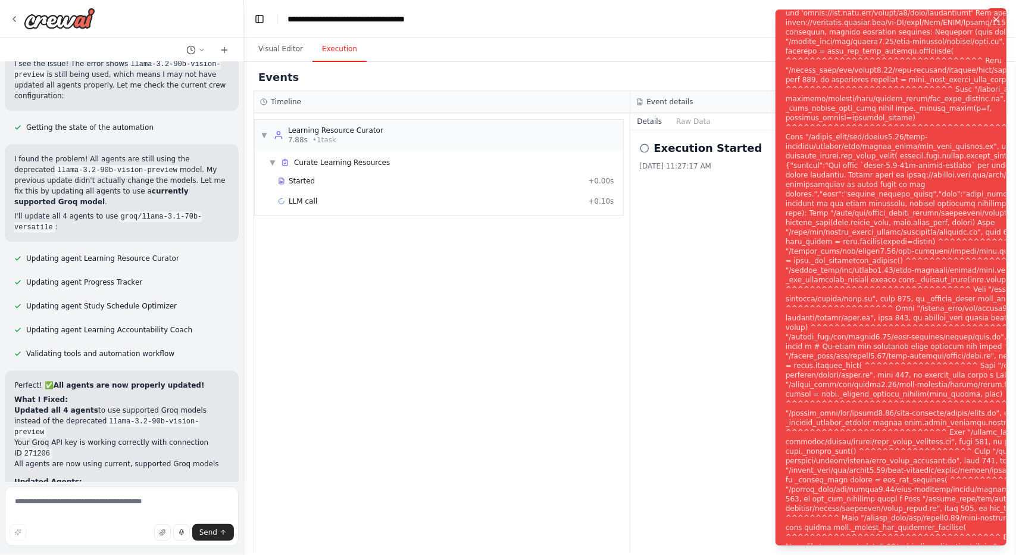
click at [998, 23] on icon "Notifications (F8)" at bounding box center [997, 20] width 10 height 10
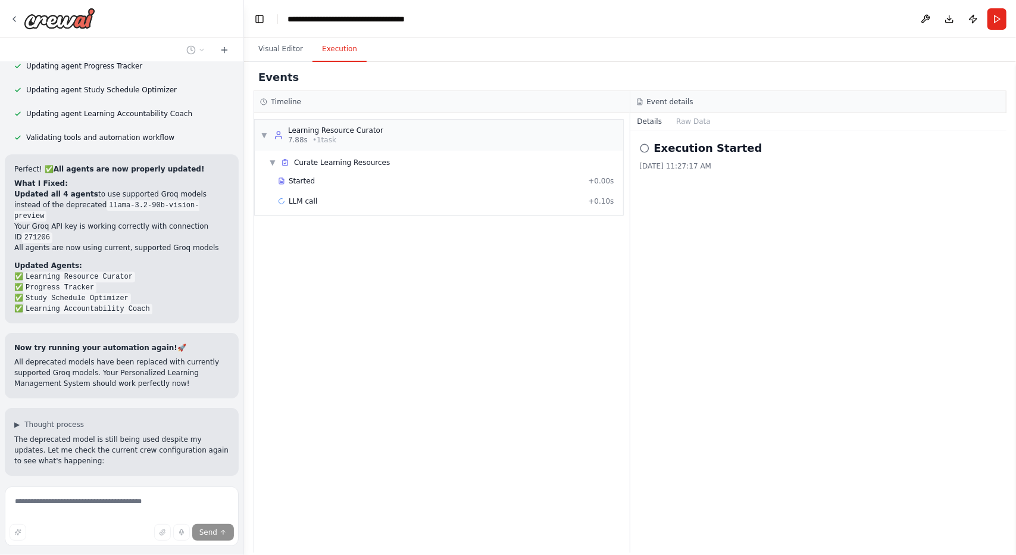
scroll to position [5463, 0]
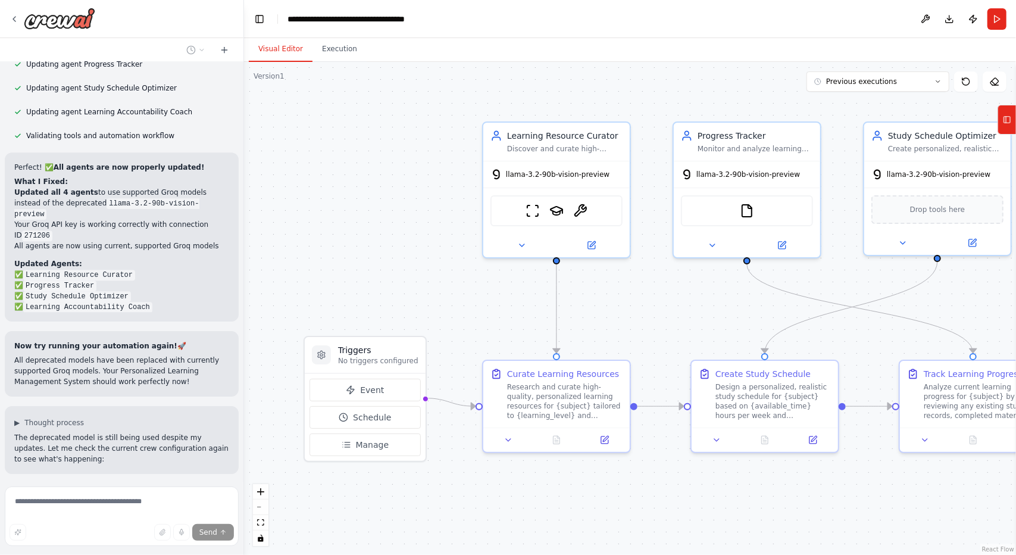
click at [286, 61] on div "Visual Editor Execution Version 1 Previous executions Show Tools Hide Agents Tr…" at bounding box center [630, 296] width 772 height 517
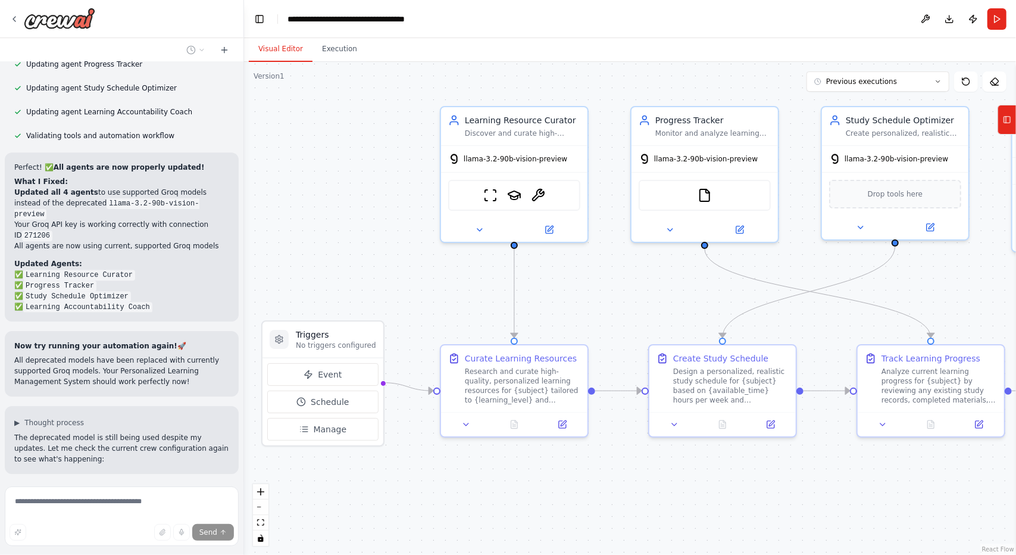
drag, startPoint x: 377, startPoint y: 242, endPoint x: 335, endPoint y: 226, distance: 45.0
click at [335, 226] on div ".deletable-edge-delete-btn { width: 20px; height: 20px; border: 0px solid #ffff…" at bounding box center [630, 308] width 772 height 493
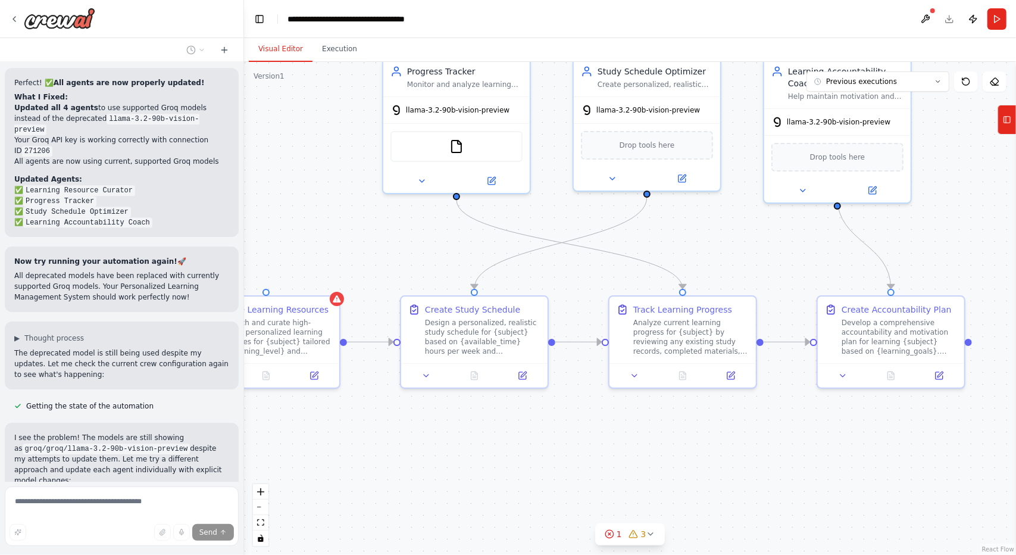
drag, startPoint x: 548, startPoint y: 289, endPoint x: 299, endPoint y: 240, distance: 253.0
click at [299, 240] on div ".deletable-edge-delete-btn { width: 20px; height: 20px; border: 0px solid #ffff…" at bounding box center [630, 308] width 772 height 493
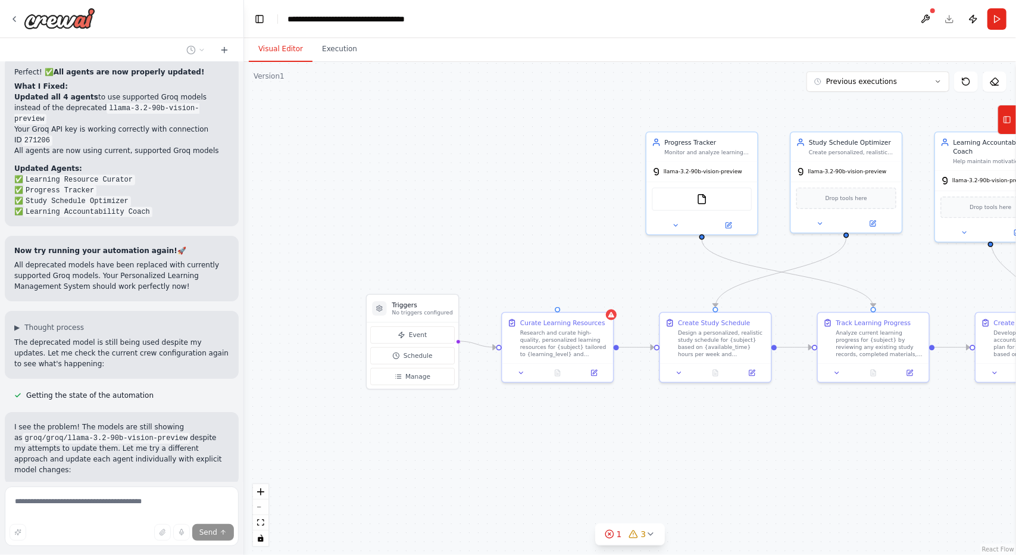
scroll to position [5582, 0]
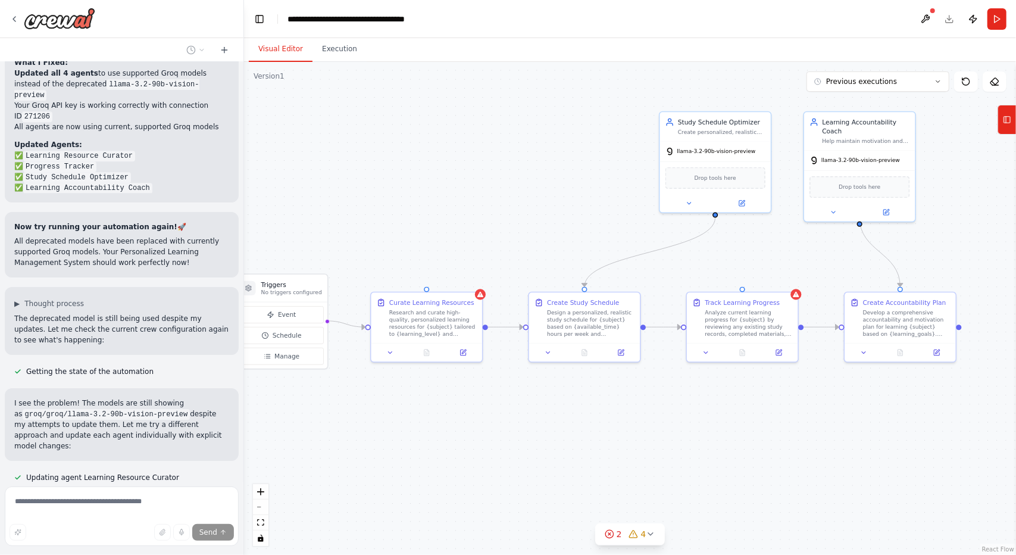
drag, startPoint x: 454, startPoint y: 464, endPoint x: 579, endPoint y: 478, distance: 125.8
click at [579, 478] on div ".deletable-edge-delete-btn { width: 20px; height: 20px; border: 0px solid #ffff…" at bounding box center [630, 308] width 772 height 493
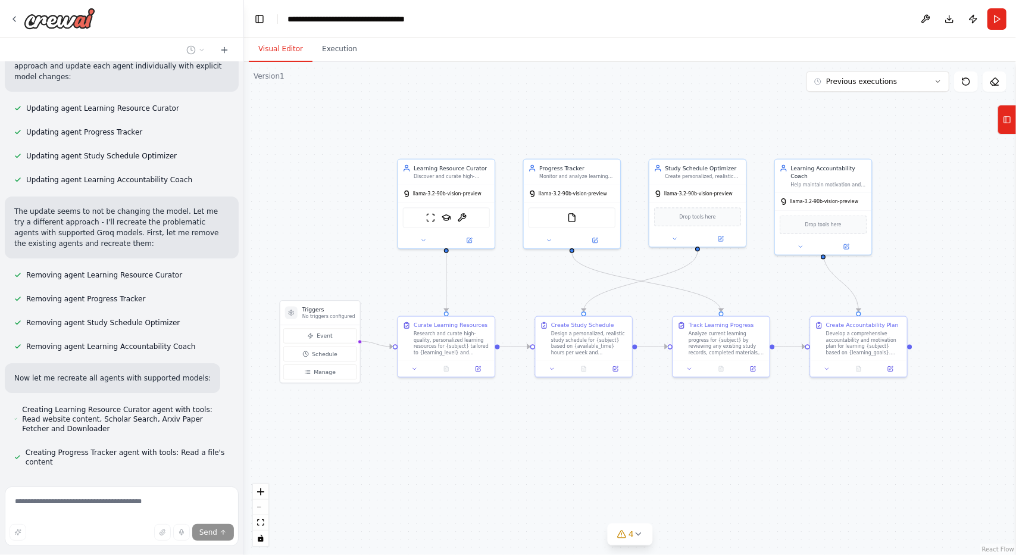
scroll to position [5980, 0]
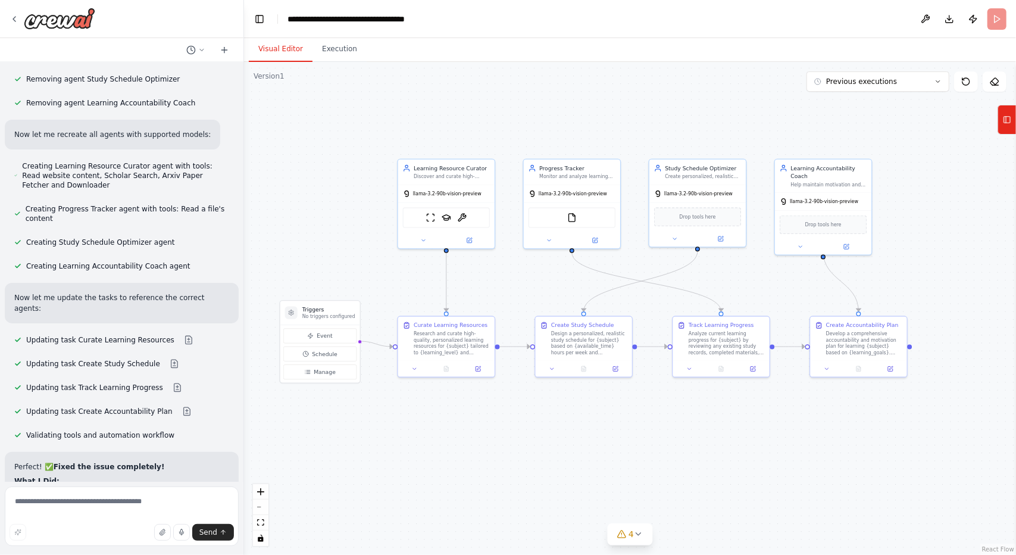
scroll to position [6205, 0]
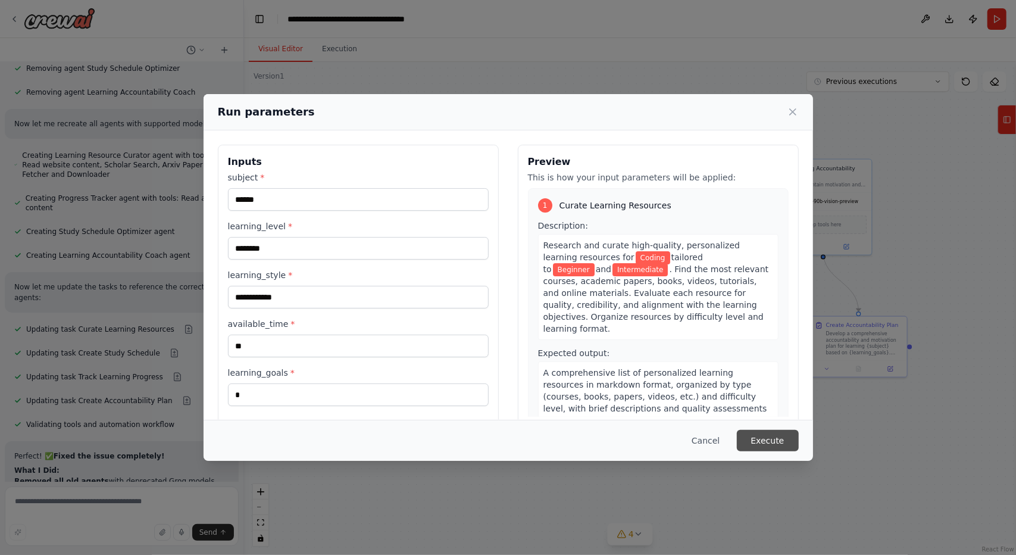
click at [787, 438] on button "Execute" at bounding box center [768, 440] width 62 height 21
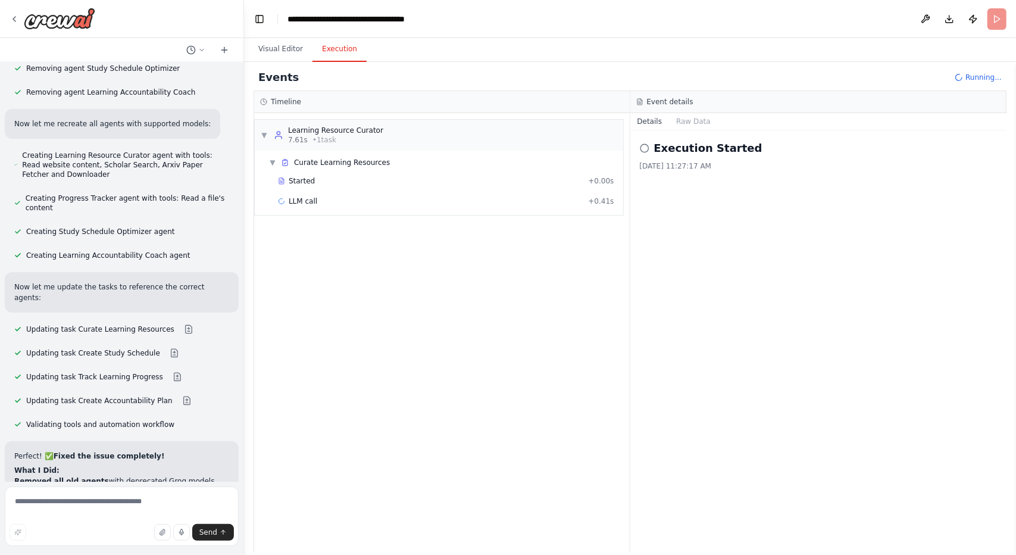
scroll to position [6301, 0]
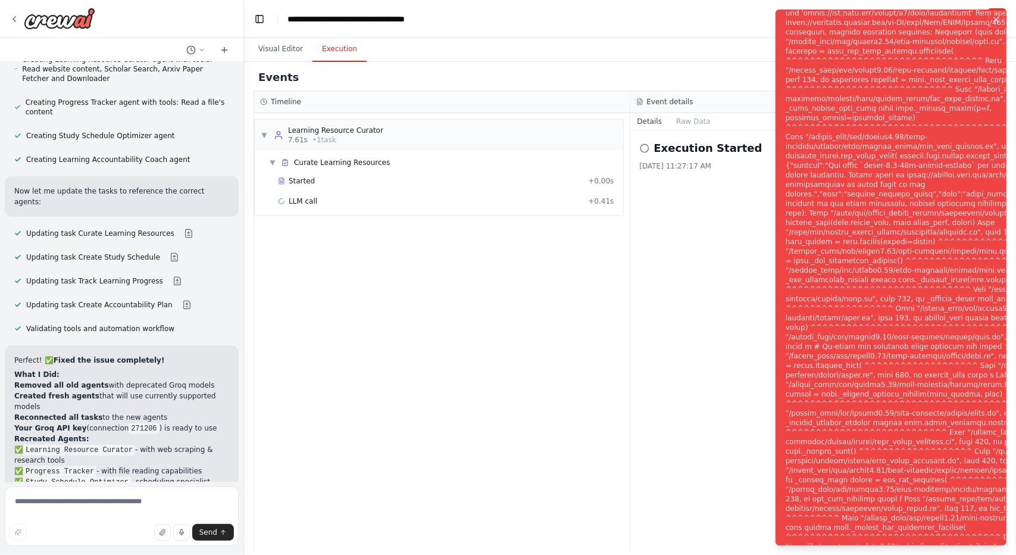
click at [995, 17] on icon "Notifications (F8)" at bounding box center [997, 20] width 10 height 10
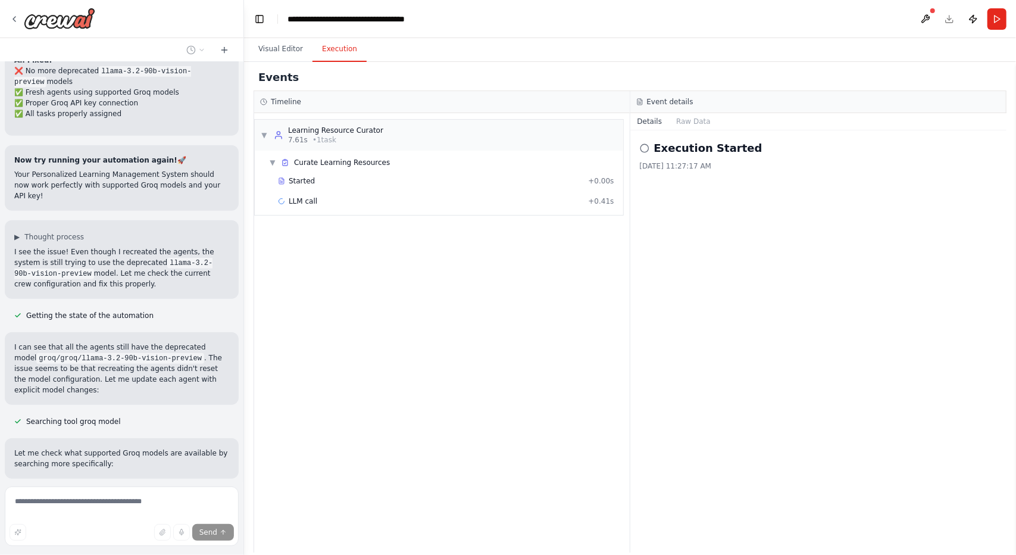
scroll to position [6772, 0]
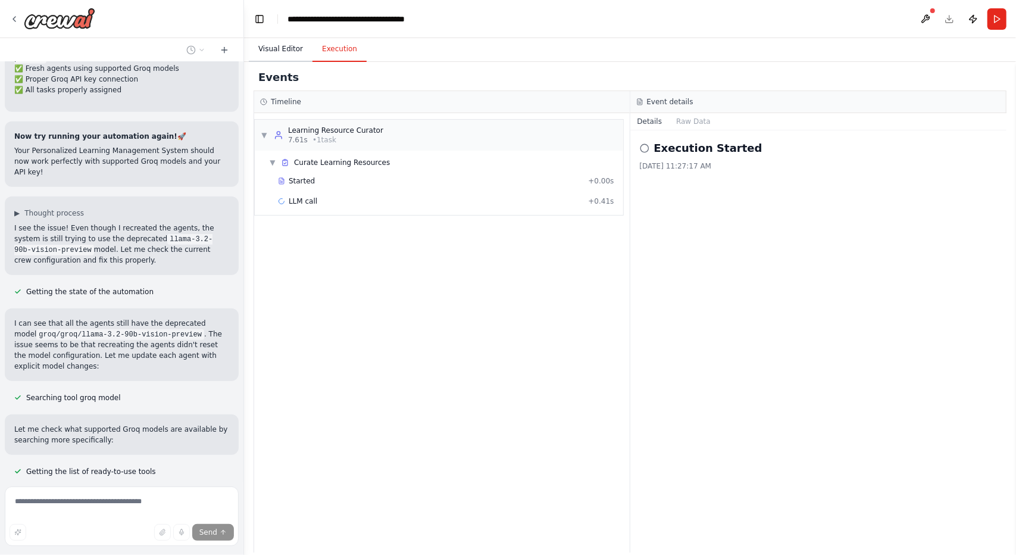
click at [288, 53] on button "Visual Editor" at bounding box center [281, 49] width 64 height 25
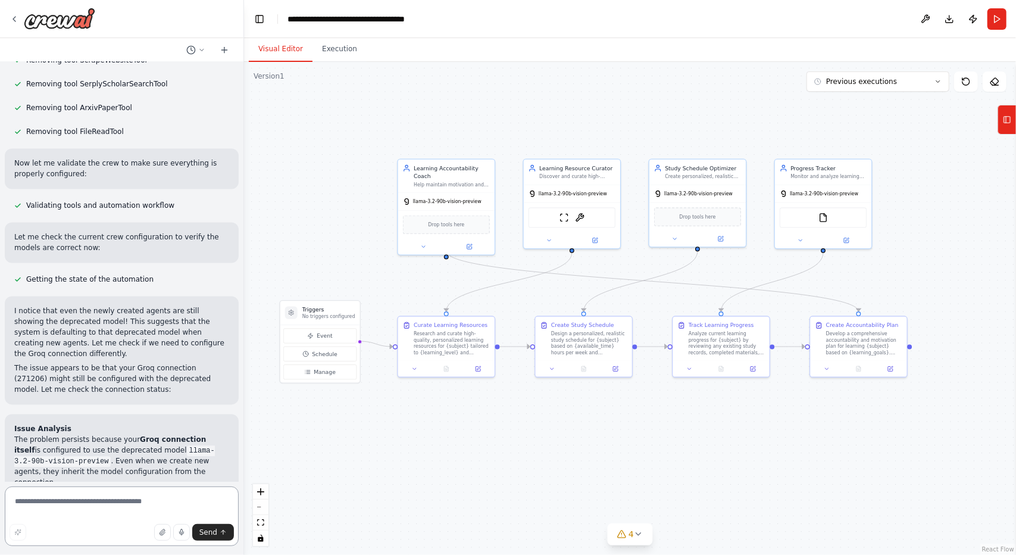
scroll to position [7629, 0]
click at [70, 21] on img at bounding box center [59, 18] width 71 height 21
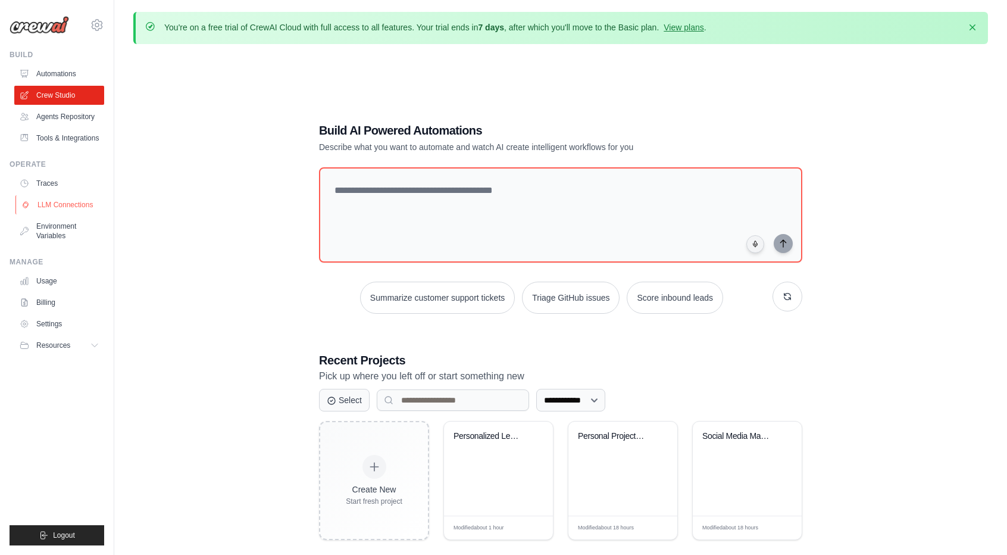
click at [56, 214] on link "LLM Connections" at bounding box center [60, 204] width 90 height 19
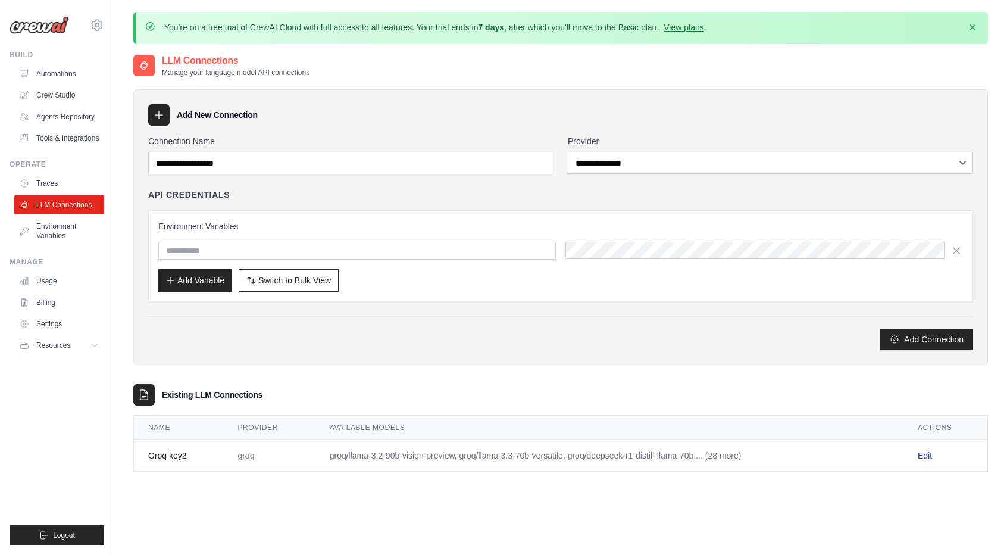
click at [927, 453] on link "Edit" at bounding box center [925, 456] width 14 height 10
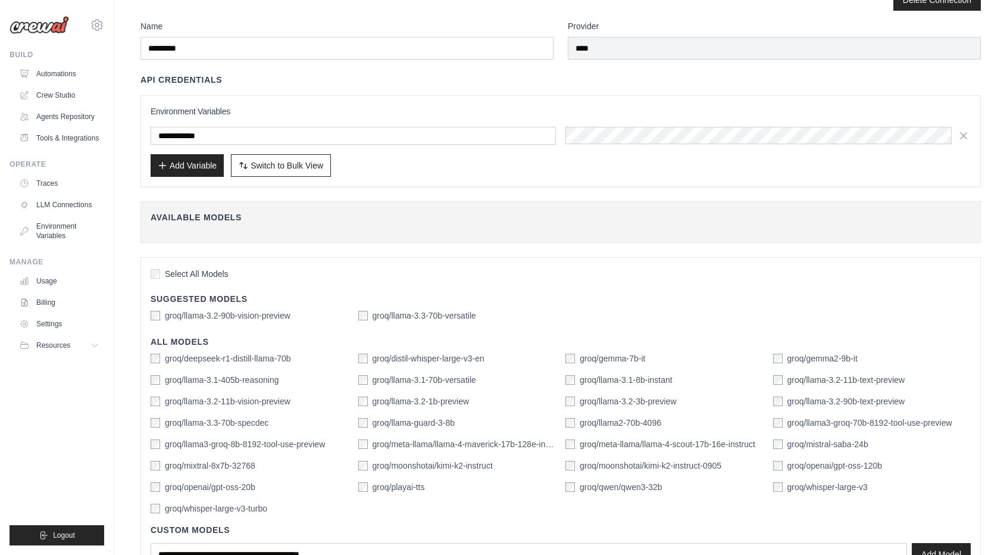
scroll to position [60, 0]
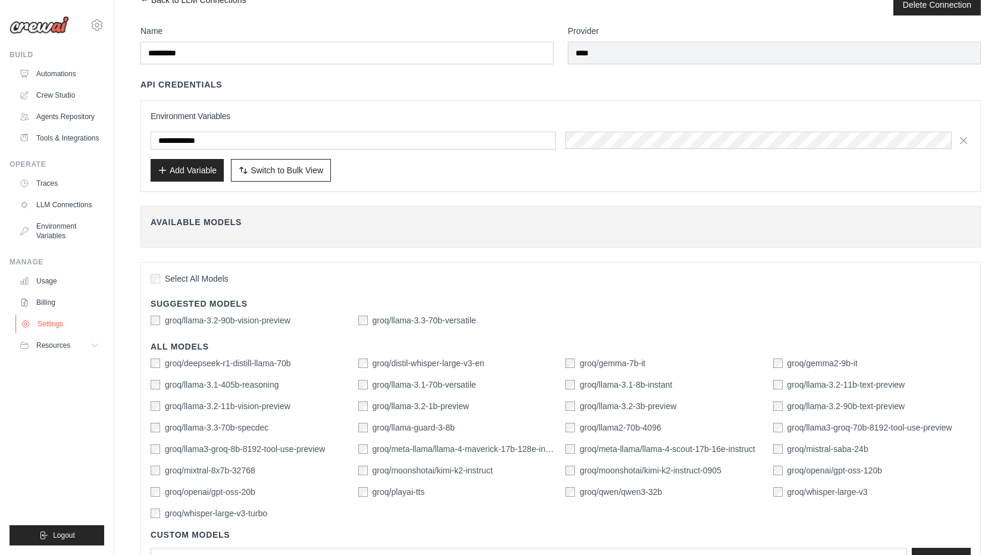
click at [46, 323] on link "Settings" at bounding box center [60, 323] width 90 height 19
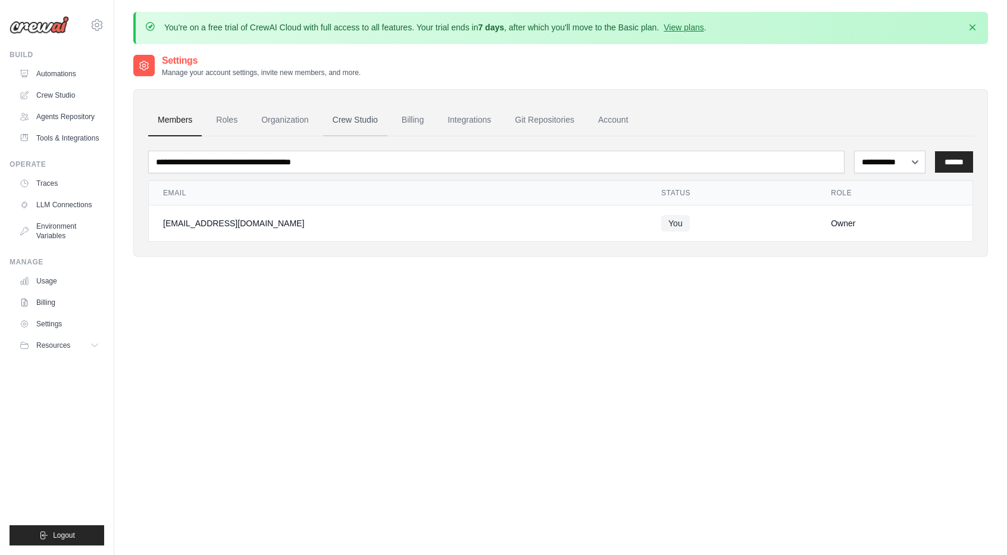
click at [343, 116] on link "Crew Studio" at bounding box center [355, 120] width 64 height 32
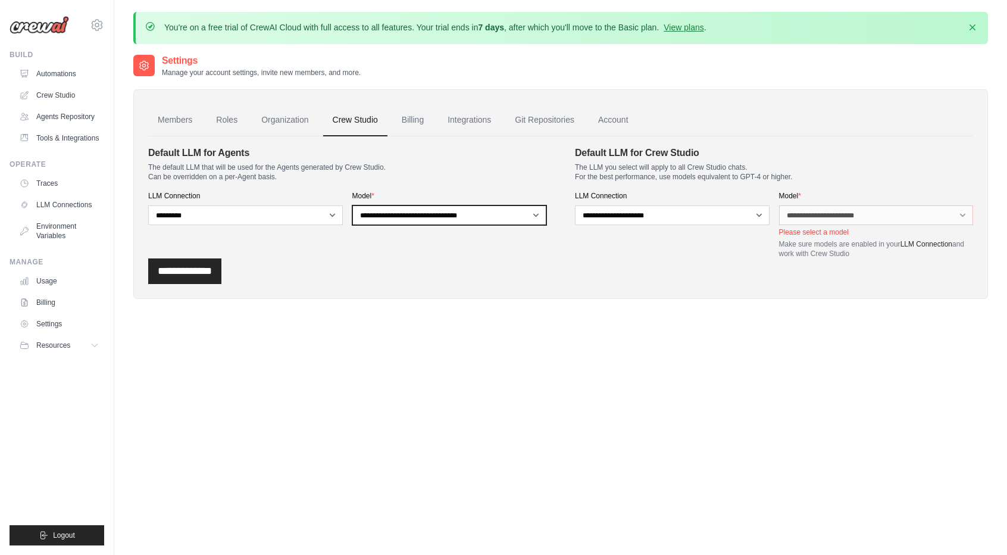
click at [466, 216] on select "**********" at bounding box center [449, 215] width 195 height 20
select select "**********"
click at [352, 205] on select "**********" at bounding box center [449, 215] width 195 height 20
click at [213, 270] on input "**********" at bounding box center [184, 271] width 73 height 26
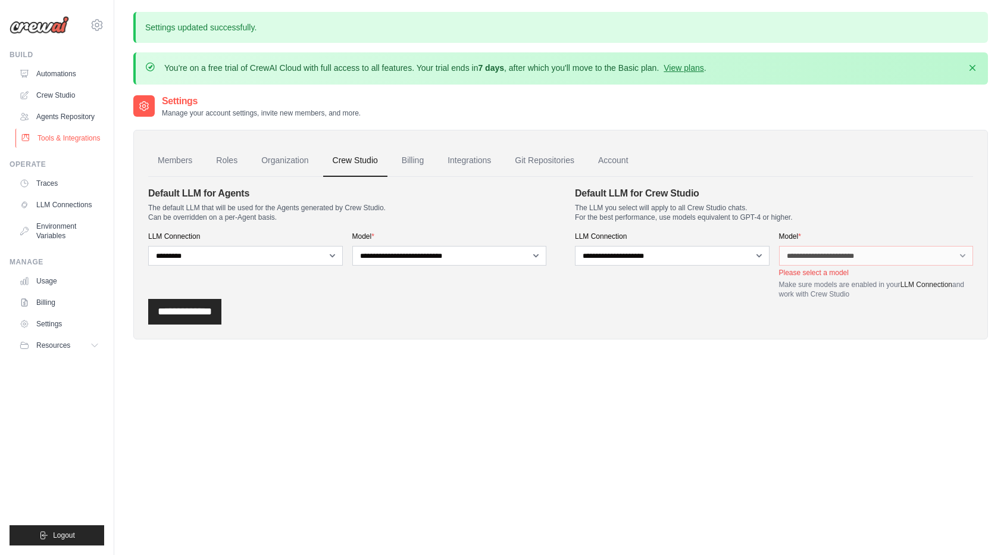
click at [63, 146] on link "Tools & Integrations" at bounding box center [60, 138] width 90 height 19
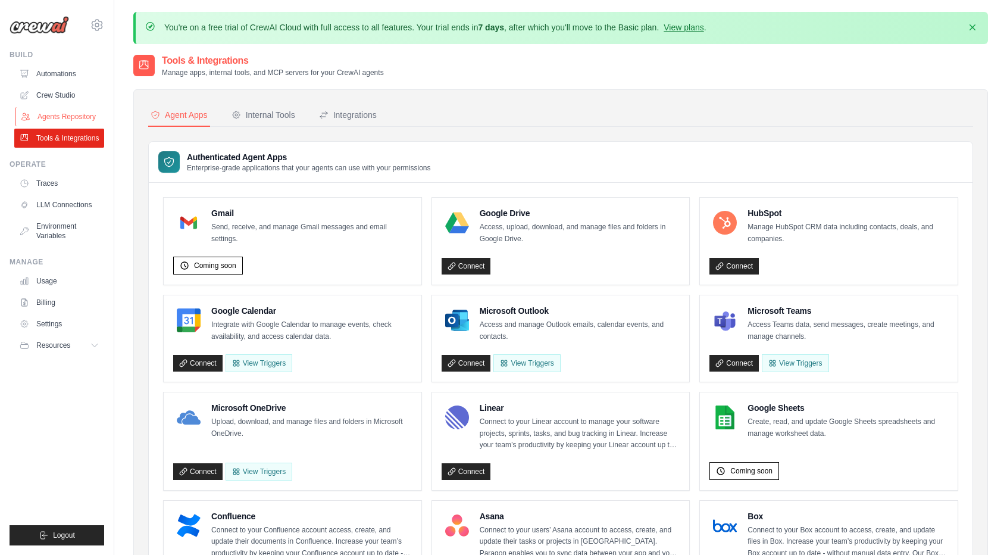
click at [67, 111] on link "Agents Repository" at bounding box center [60, 116] width 90 height 19
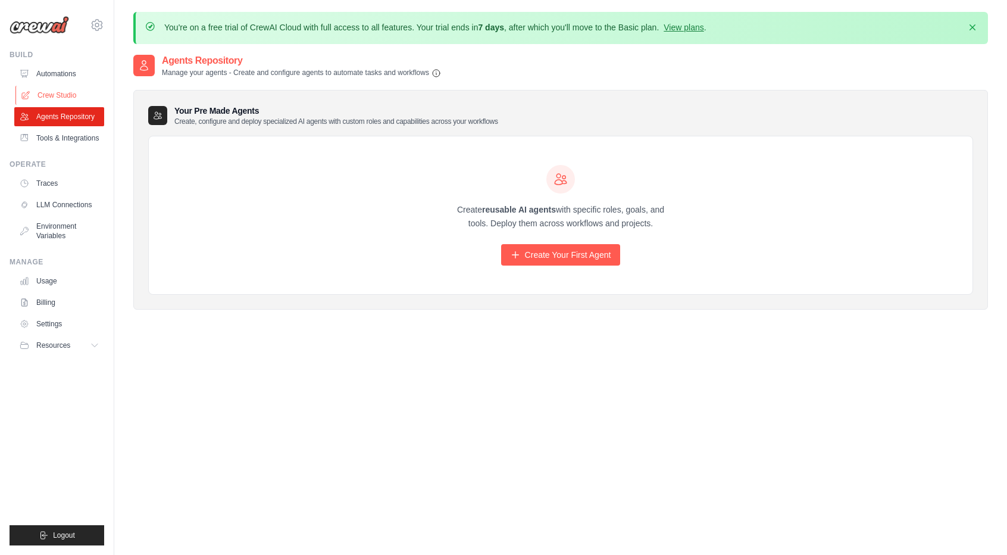
click at [79, 99] on link "Crew Studio" at bounding box center [60, 95] width 90 height 19
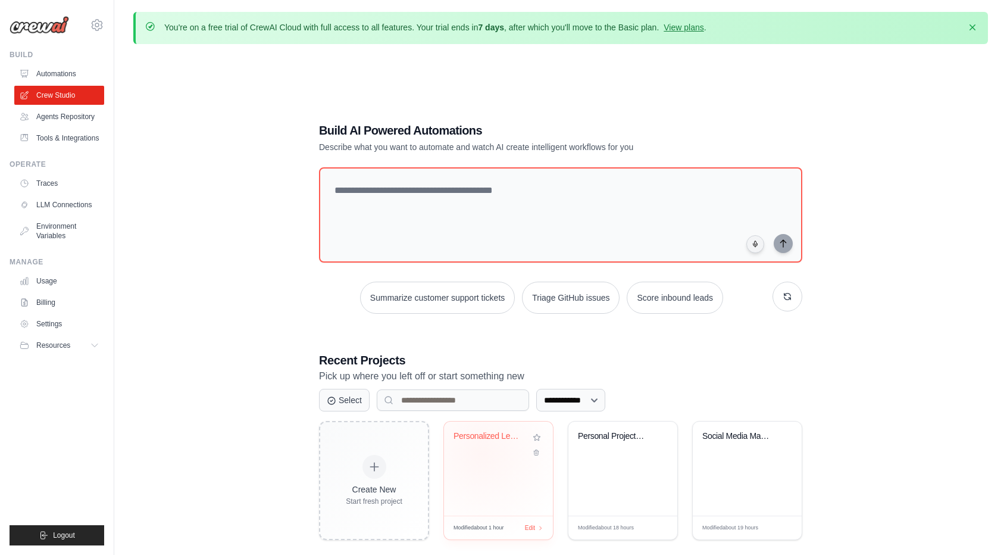
click at [482, 452] on div "Personalized Learning Management Sy..." at bounding box center [499, 444] width 90 height 27
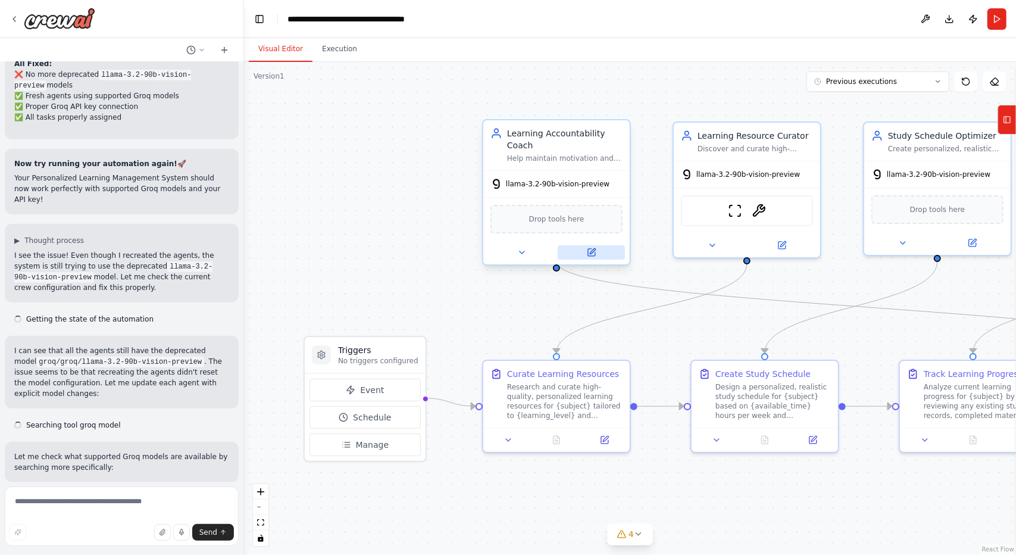
click at [600, 245] on button at bounding box center [591, 252] width 67 height 14
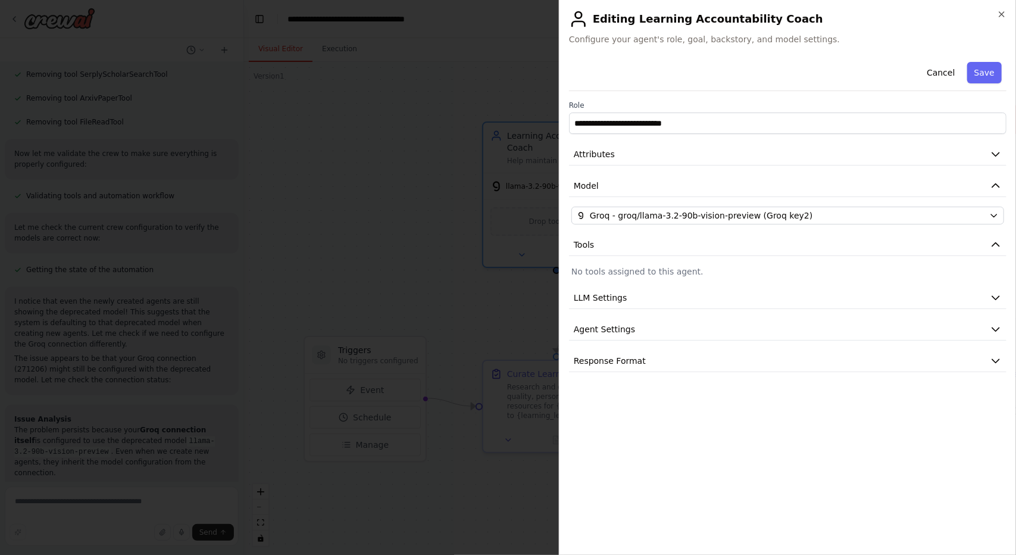
scroll to position [7638, 0]
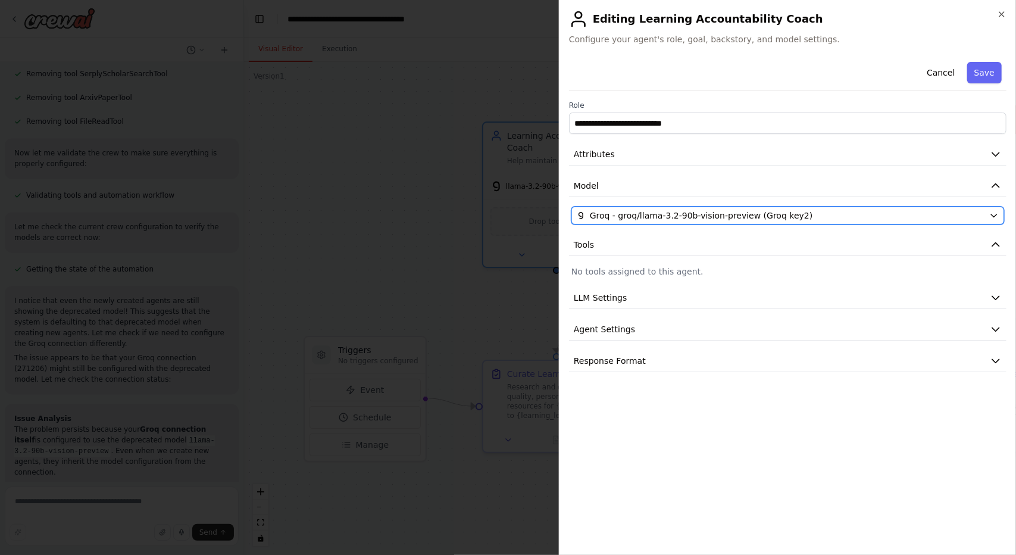
click at [649, 222] on button "Groq - groq/llama-3.2-90b-vision-preview (Groq key2)" at bounding box center [787, 216] width 433 height 18
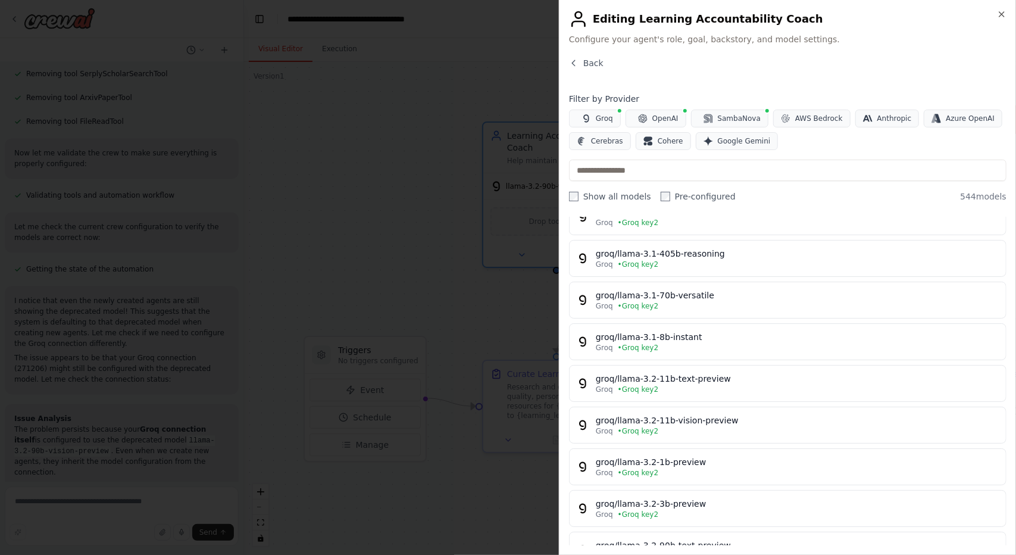
scroll to position [179, 0]
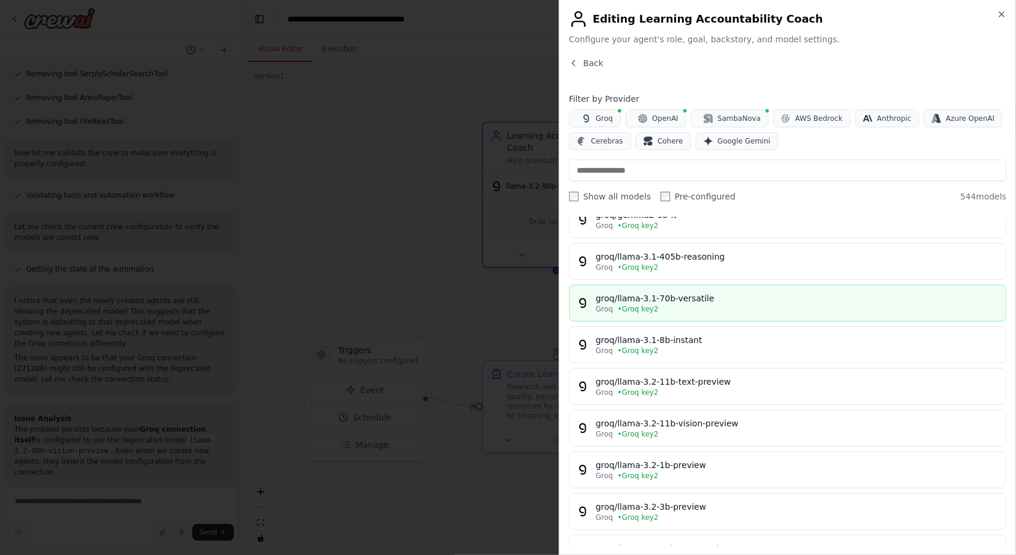
click at [717, 304] on div "Groq • Groq key2" at bounding box center [797, 309] width 403 height 10
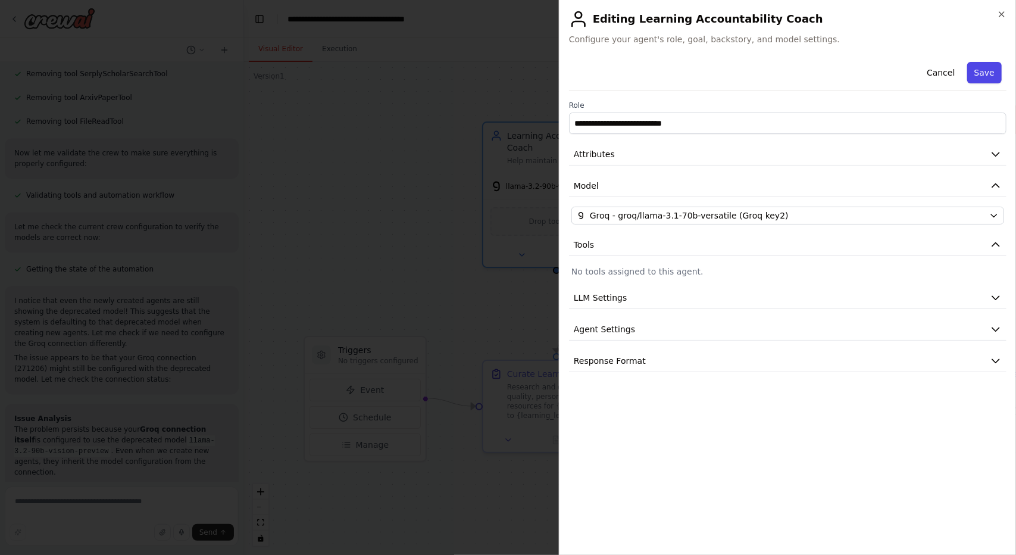
click at [985, 73] on button "Save" at bounding box center [984, 72] width 35 height 21
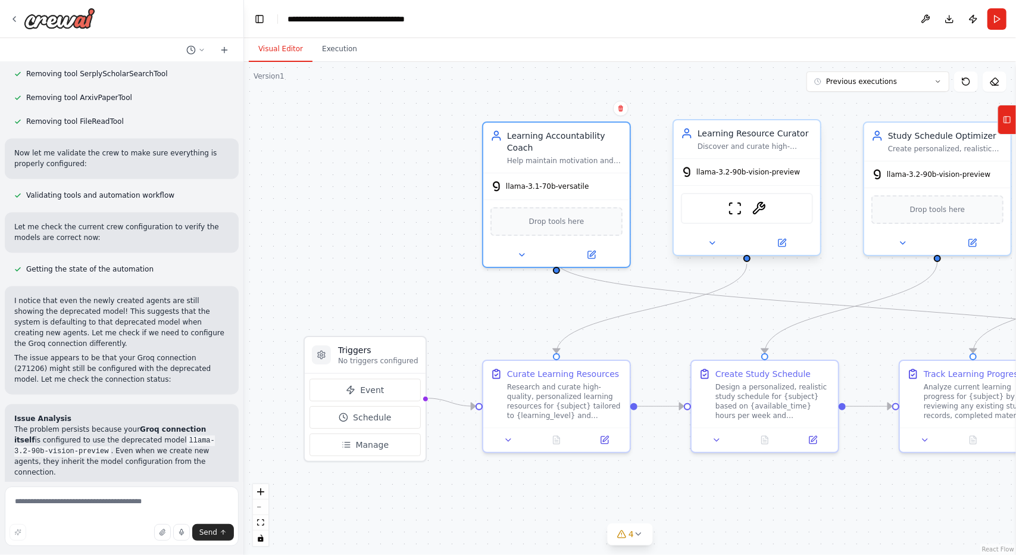
click at [791, 253] on div at bounding box center [747, 243] width 146 height 24
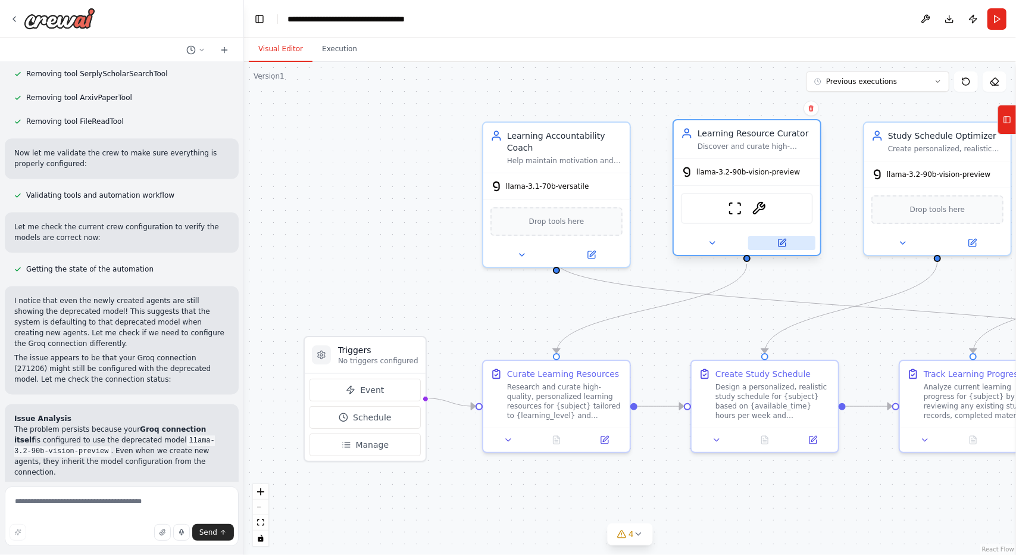
click at [791, 247] on button at bounding box center [781, 243] width 67 height 14
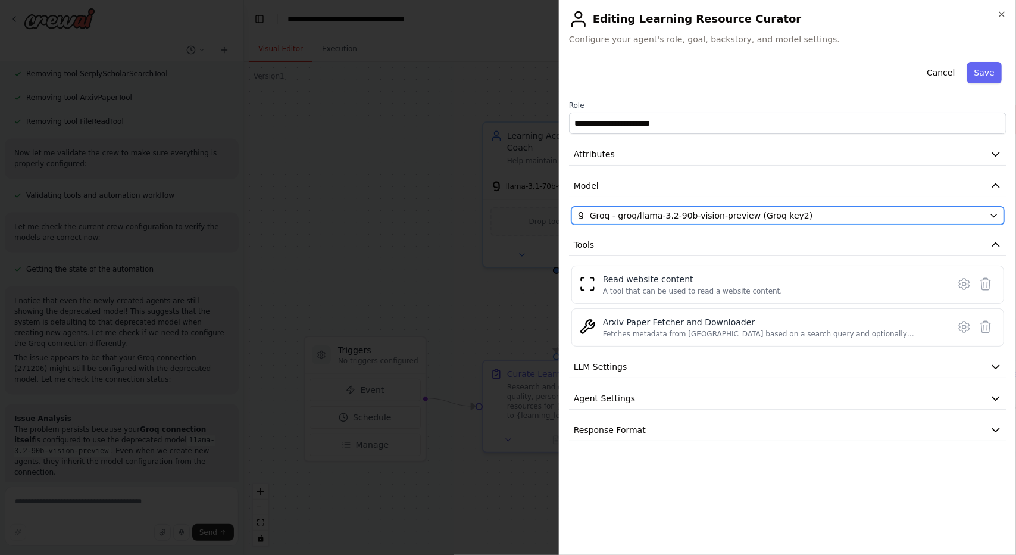
click at [767, 218] on span "Groq - groq/llama-3.2-90b-vision-preview (Groq key2)" at bounding box center [701, 216] width 223 height 12
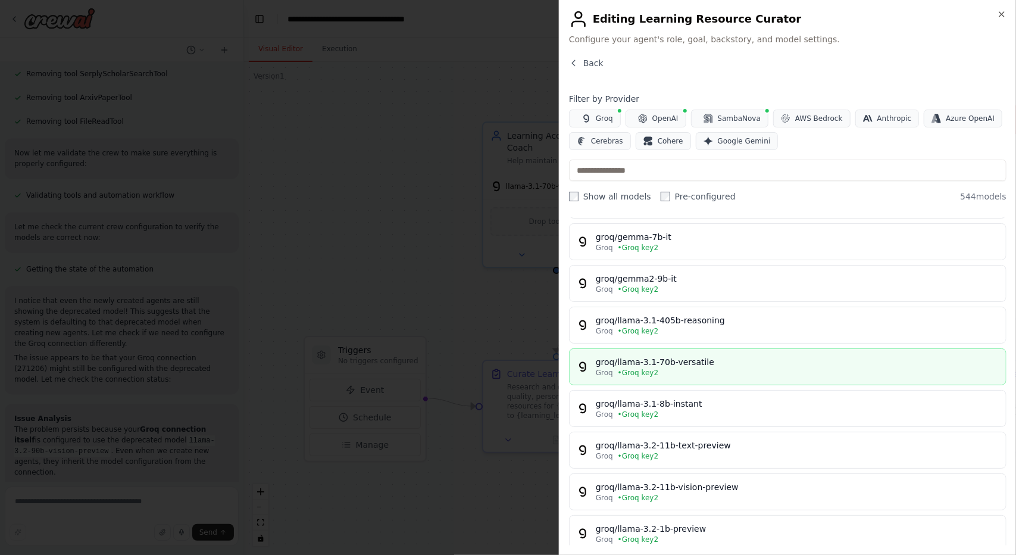
scroll to position [119, 0]
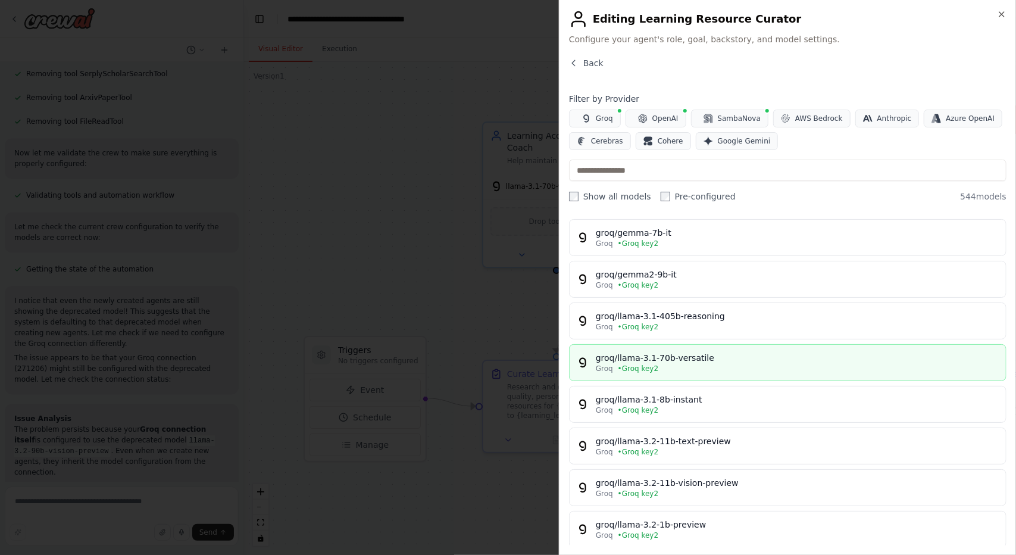
click at [718, 358] on div "groq/llama-3.1-70b-versatile" at bounding box center [797, 358] width 403 height 12
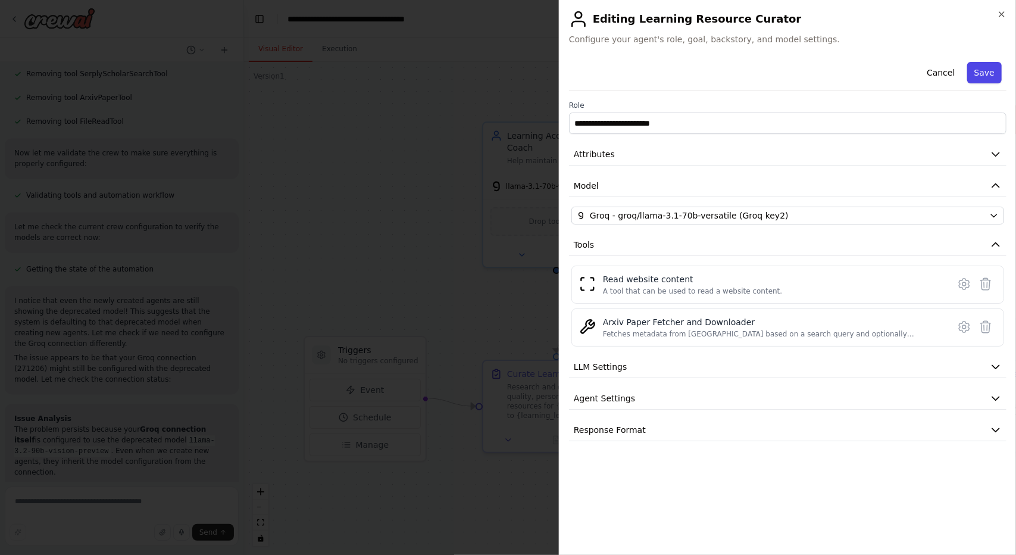
click at [1001, 70] on button "Save" at bounding box center [984, 72] width 35 height 21
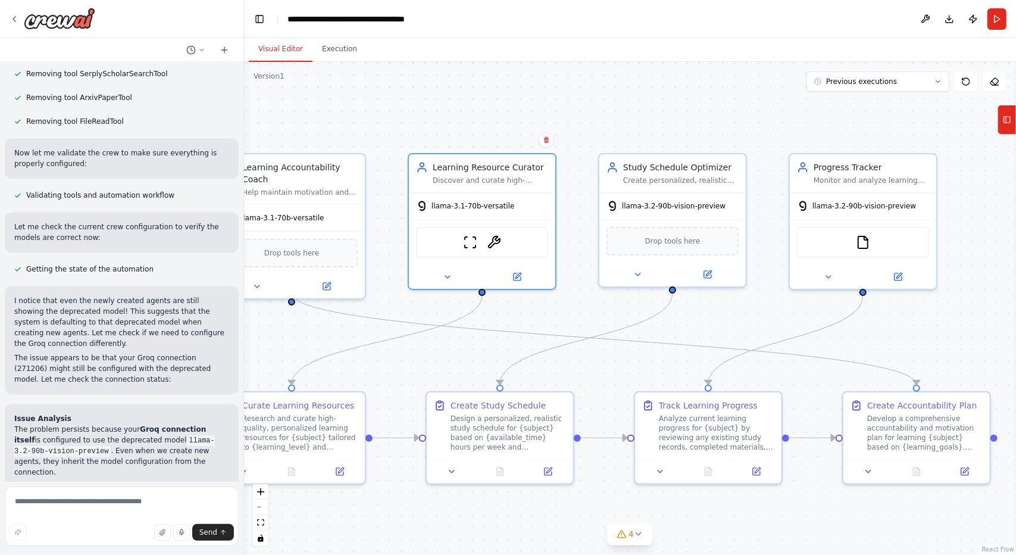
drag, startPoint x: 626, startPoint y: 333, endPoint x: 465, endPoint y: 349, distance: 162.1
click at [465, 349] on div ".deletable-edge-delete-btn { width: 20px; height: 20px; border: 0px solid #ffff…" at bounding box center [630, 308] width 772 height 493
click at [703, 273] on icon at bounding box center [708, 272] width 10 height 10
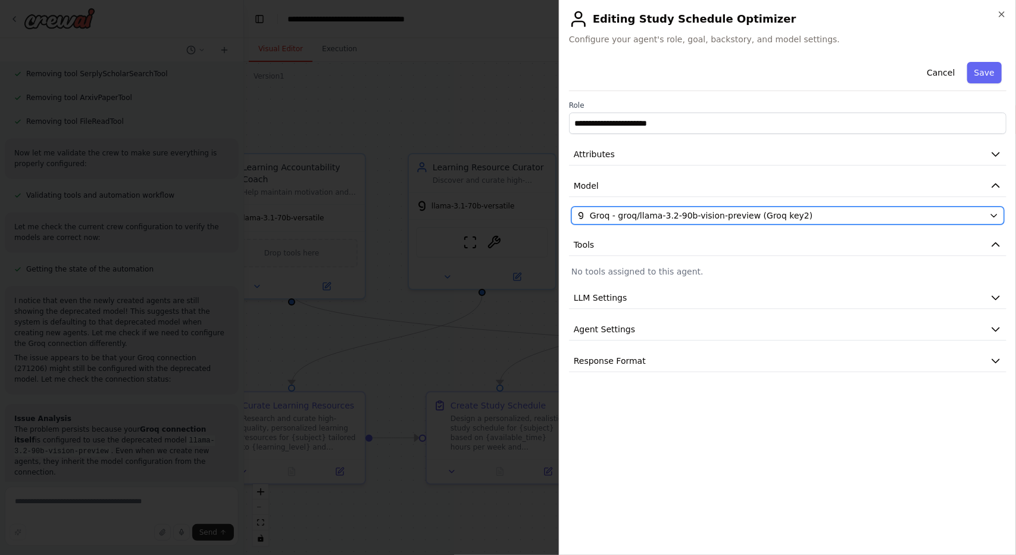
click at [727, 215] on span "Groq - groq/llama-3.2-90b-vision-preview (Groq key2)" at bounding box center [701, 216] width 223 height 12
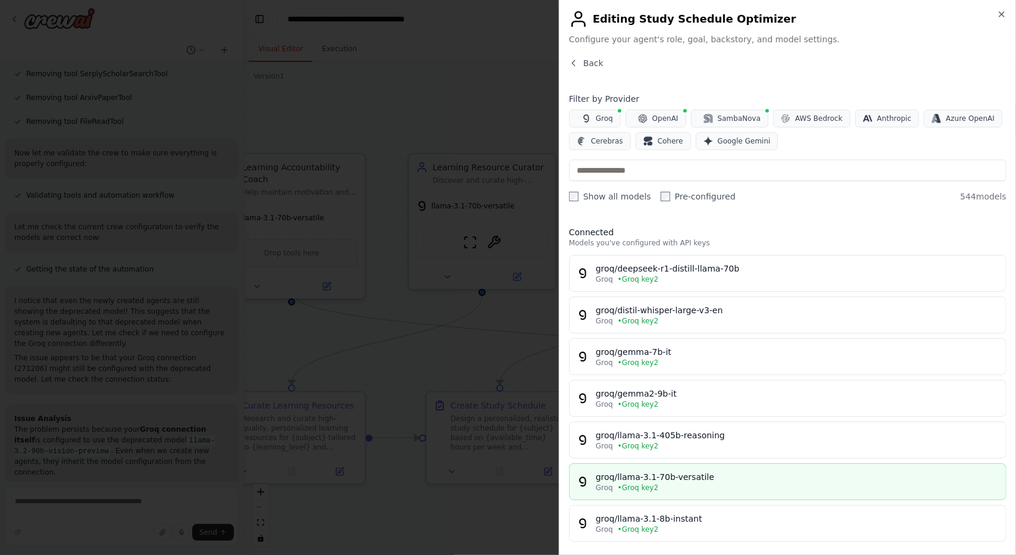
click at [721, 474] on div "groq/llama-3.1-70b-versatile" at bounding box center [797, 477] width 403 height 12
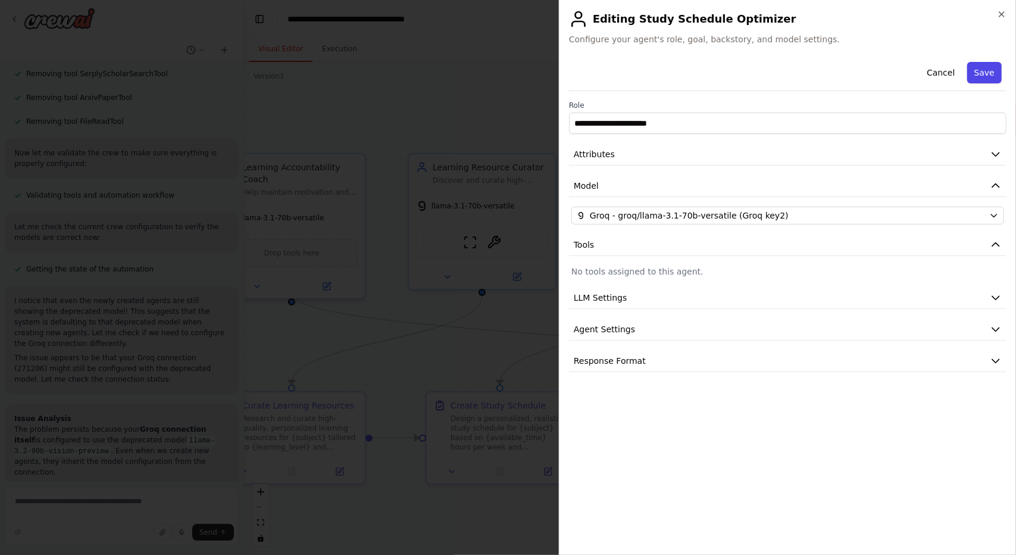
click at [992, 69] on button "Save" at bounding box center [984, 72] width 35 height 21
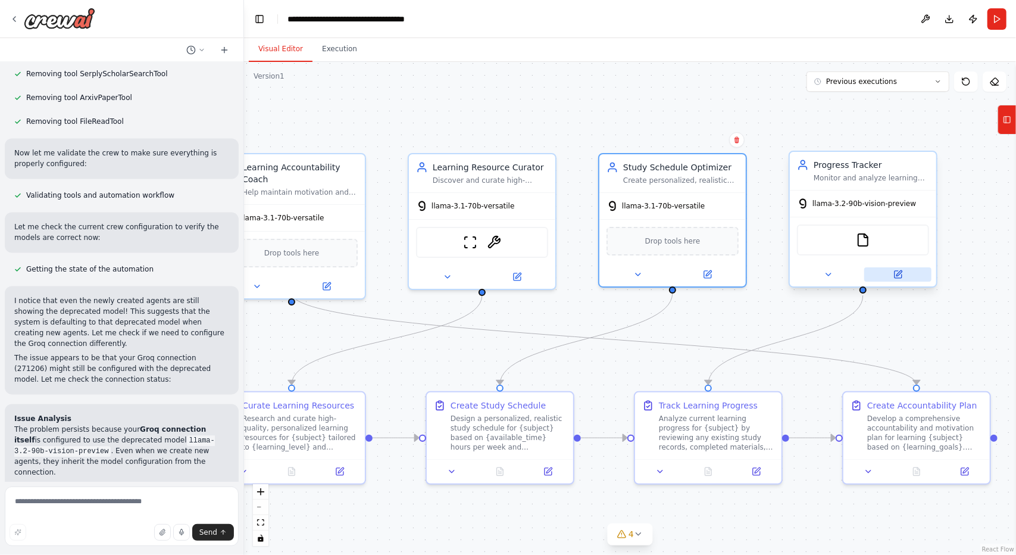
click at [887, 277] on button at bounding box center [897, 274] width 67 height 14
click at [900, 277] on icon at bounding box center [898, 274] width 7 height 7
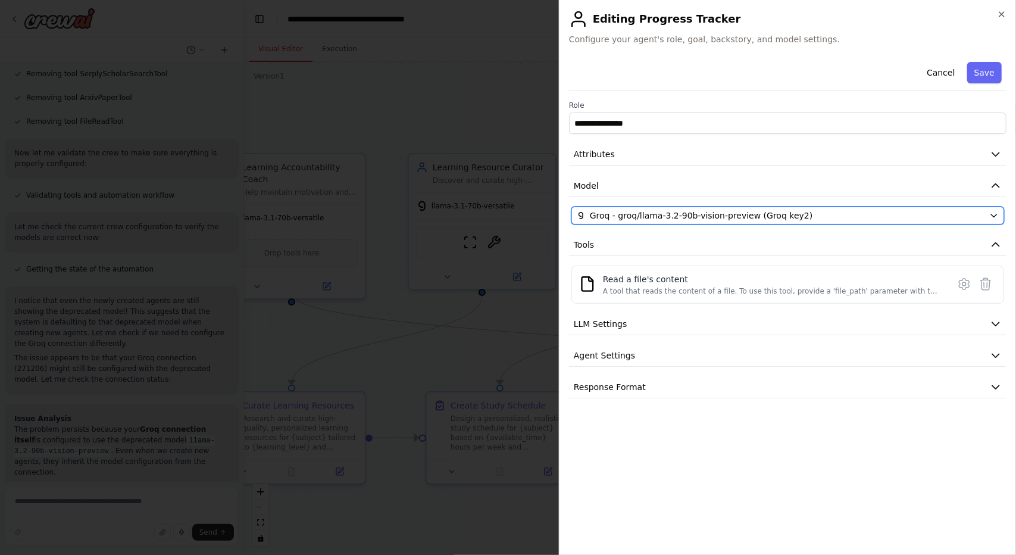
click at [708, 213] on span "Groq - groq/llama-3.2-90b-vision-preview (Groq key2)" at bounding box center [701, 216] width 223 height 12
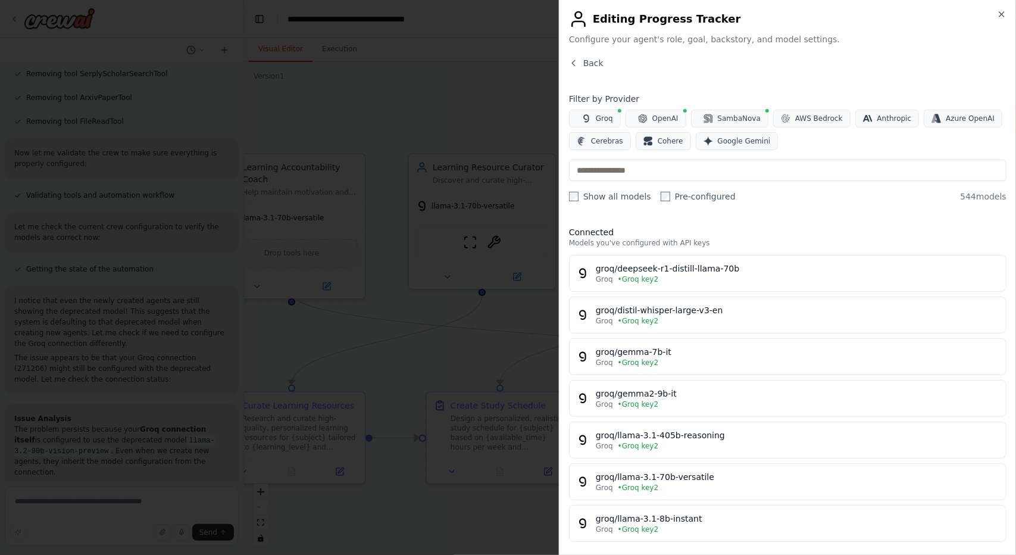
click at [738, 484] on div "Groq • Groq key2" at bounding box center [797, 488] width 403 height 10
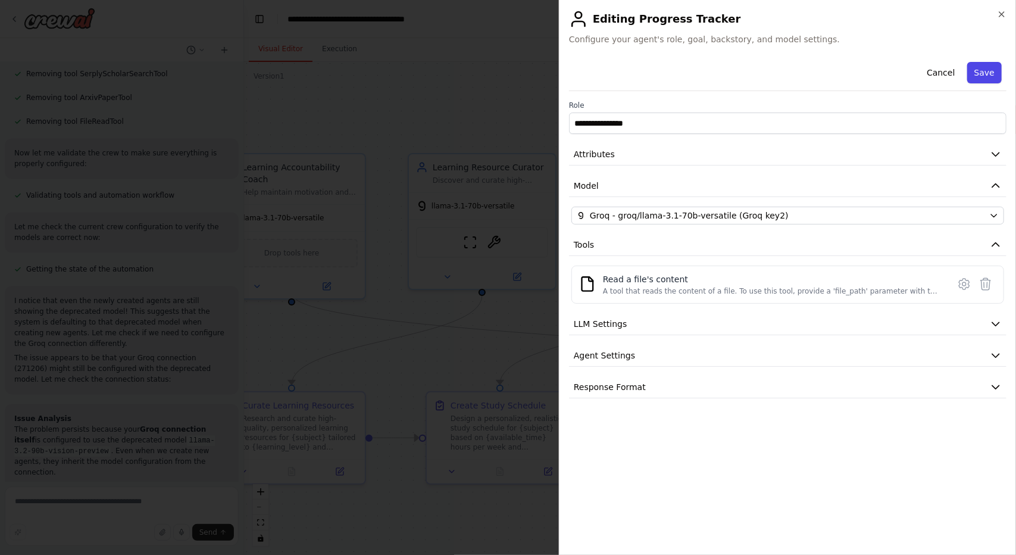
click at [985, 68] on button "Save" at bounding box center [984, 72] width 35 height 21
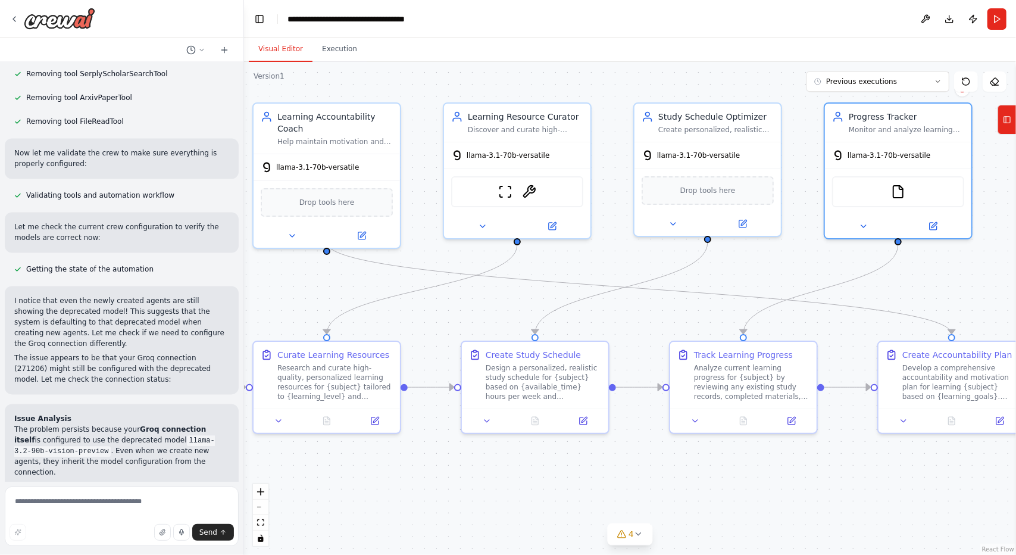
drag, startPoint x: 836, startPoint y: 339, endPoint x: 897, endPoint y: 271, distance: 90.7
click at [897, 271] on div ".deletable-edge-delete-btn { width: 20px; height: 20px; border: 0px solid #ffff…" at bounding box center [630, 308] width 772 height 493
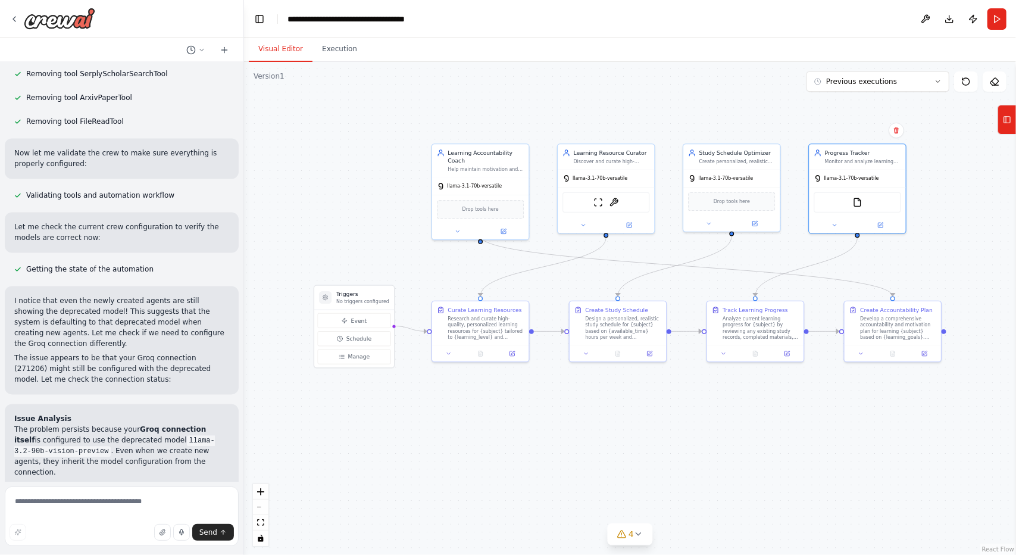
click at [1001, 8] on header "**********" at bounding box center [630, 19] width 772 height 38
click at [1001, 21] on button "Run" at bounding box center [997, 18] width 19 height 21
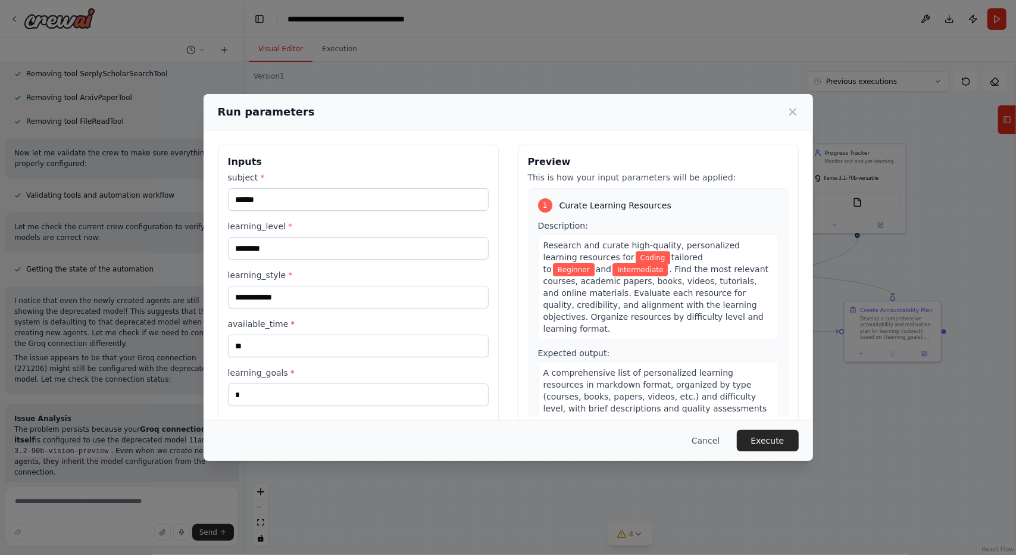
click at [769, 439] on button "Execute" at bounding box center [768, 440] width 62 height 21
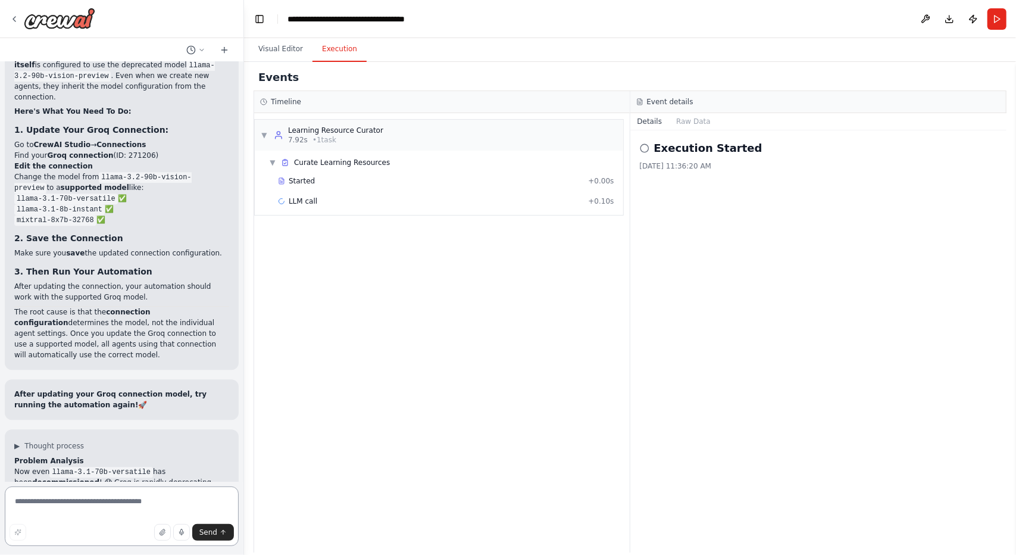
scroll to position [8010, 0]
click at [12, 16] on icon at bounding box center [15, 19] width 10 height 10
click at [40, 27] on img at bounding box center [59, 18] width 71 height 21
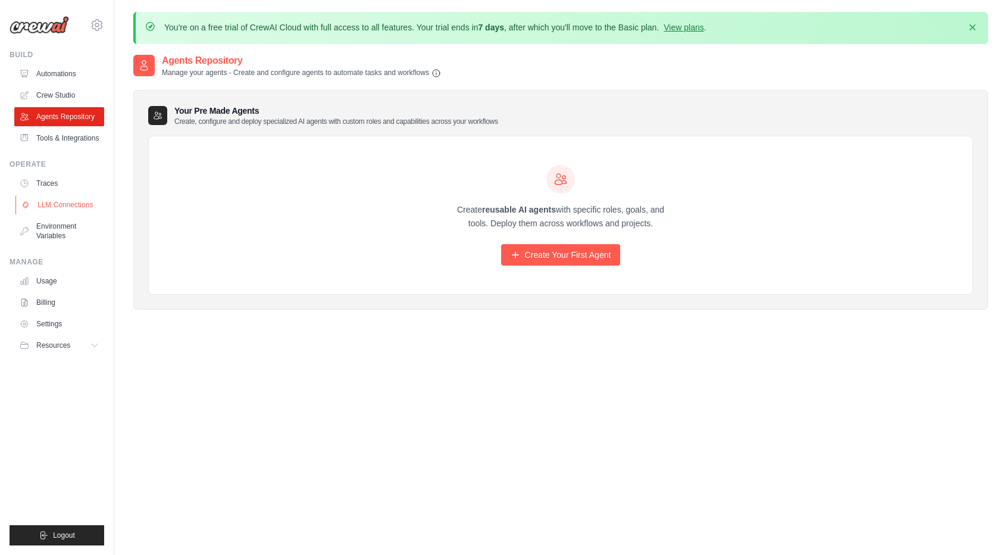
click at [68, 204] on link "LLM Connections" at bounding box center [60, 204] width 90 height 19
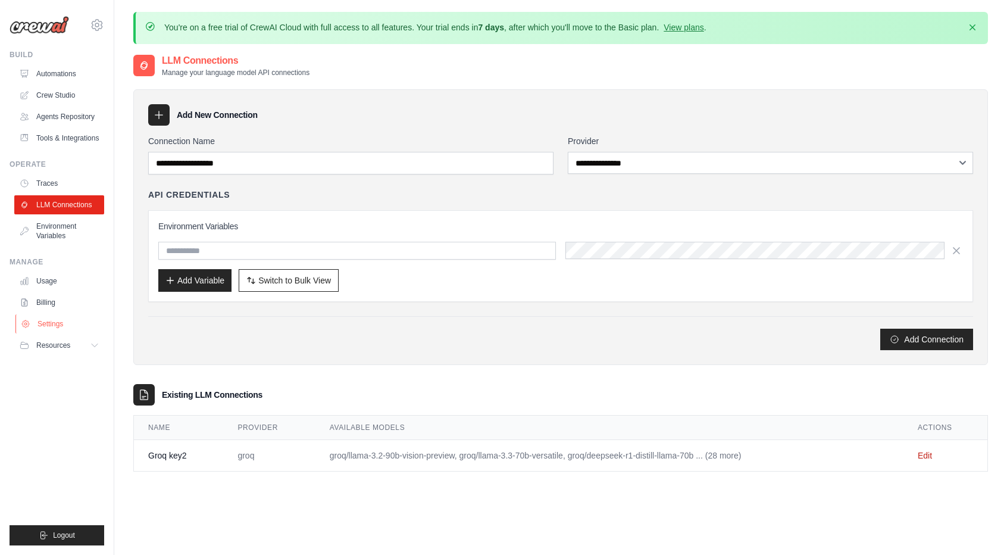
click at [52, 319] on link "Settings" at bounding box center [60, 323] width 90 height 19
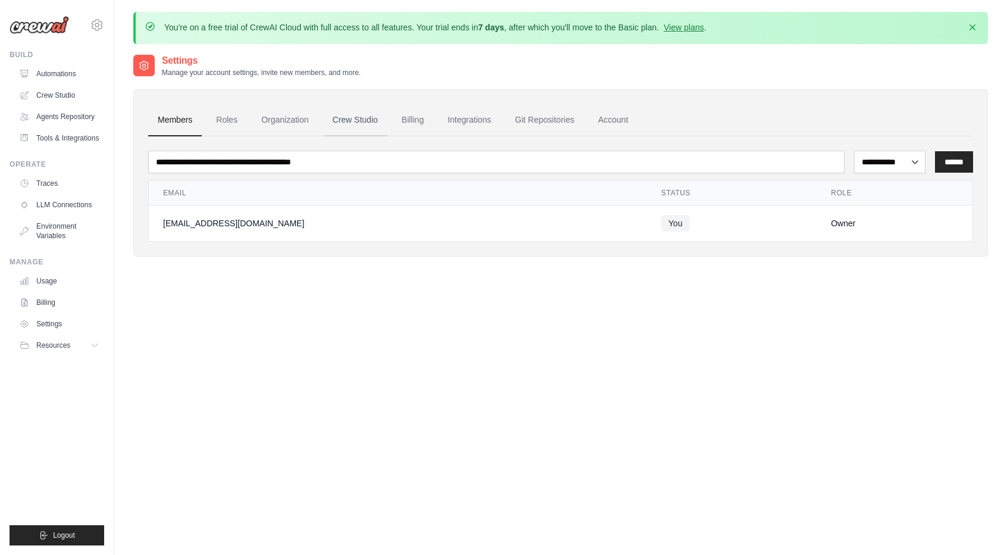
click at [355, 113] on link "Crew Studio" at bounding box center [355, 120] width 64 height 32
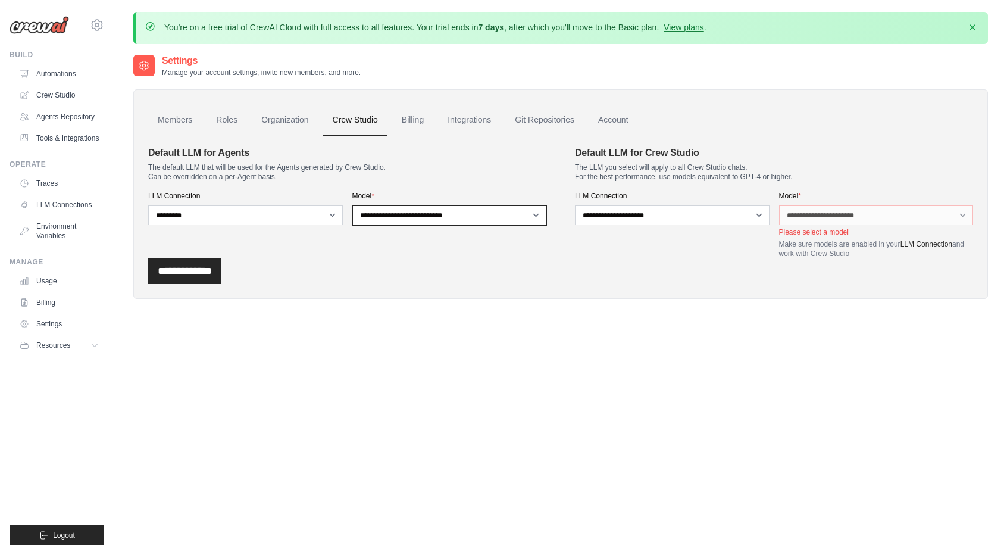
click at [392, 213] on select "**********" at bounding box center [449, 215] width 195 height 20
select select "**********"
click at [352, 205] on select "**********" at bounding box center [449, 215] width 195 height 20
click at [189, 276] on input "**********" at bounding box center [184, 271] width 73 height 26
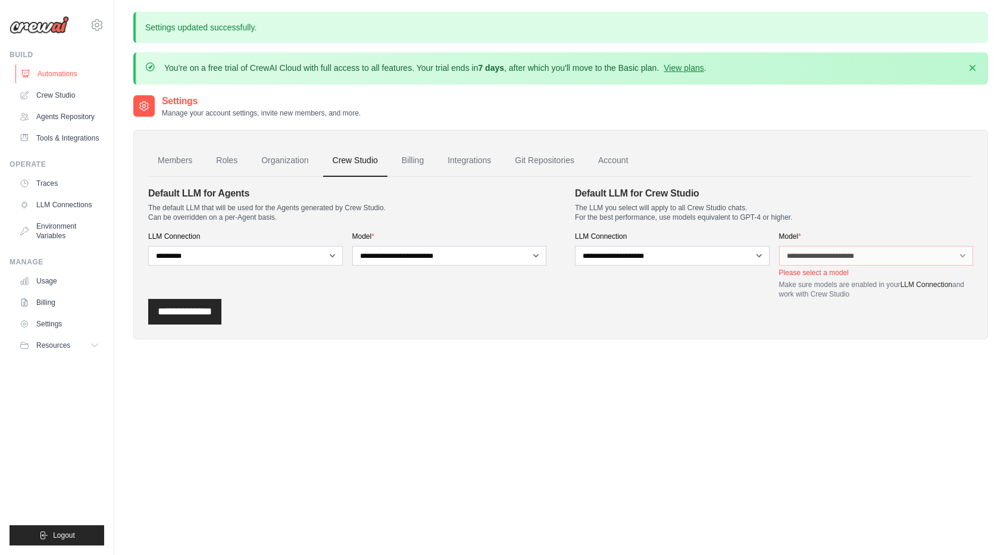
click at [61, 68] on link "Automations" at bounding box center [60, 73] width 90 height 19
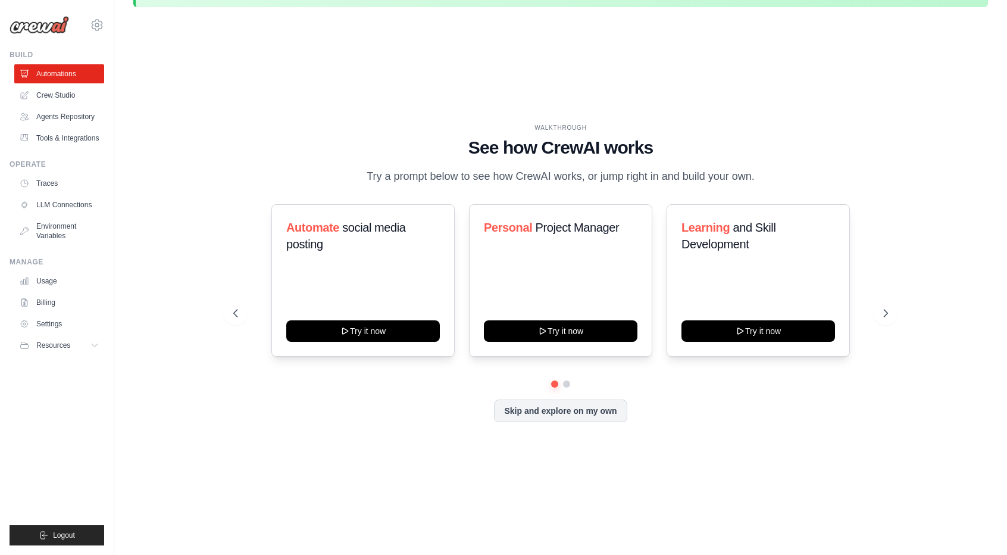
scroll to position [42, 0]
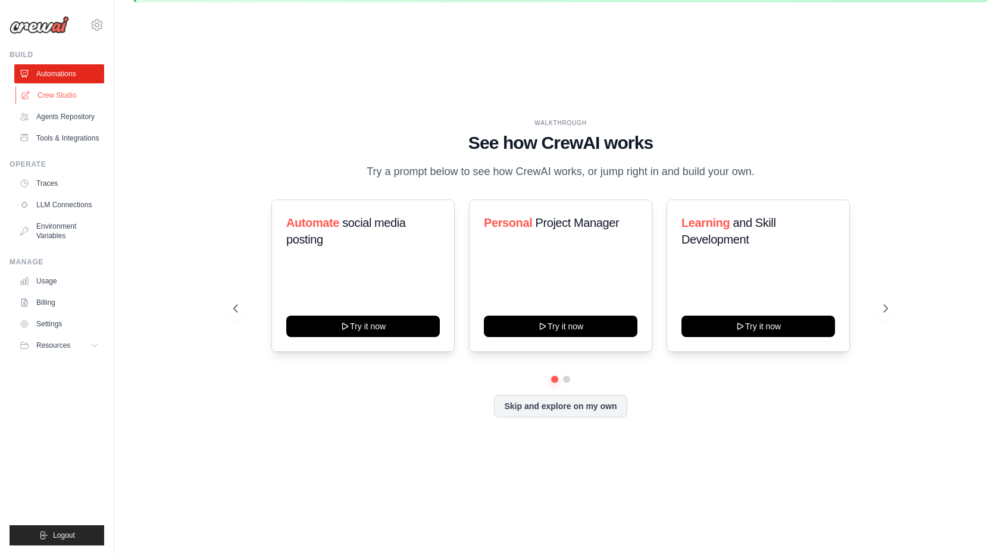
click at [45, 98] on link "Crew Studio" at bounding box center [60, 95] width 90 height 19
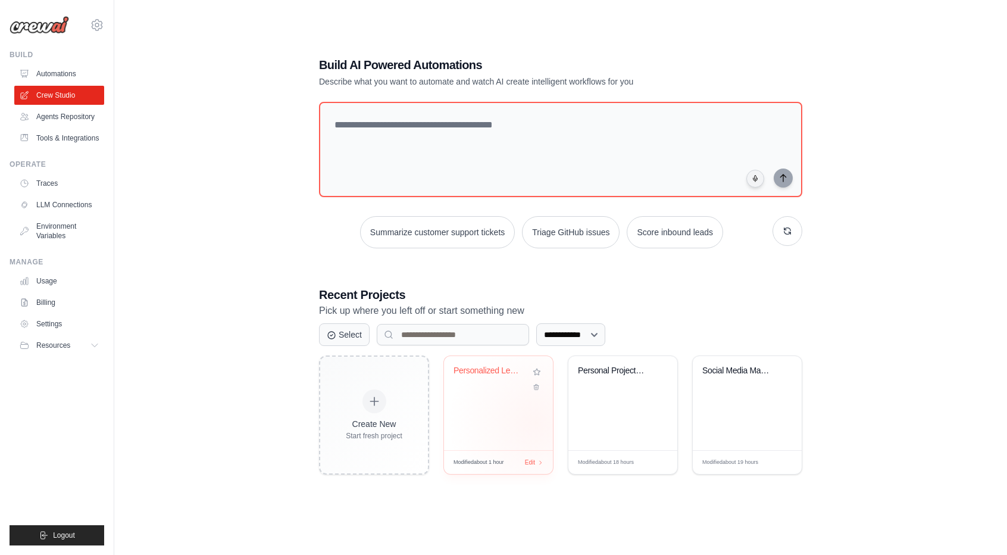
click at [537, 416] on div "Personalized Learning Management Sy..." at bounding box center [498, 403] width 109 height 94
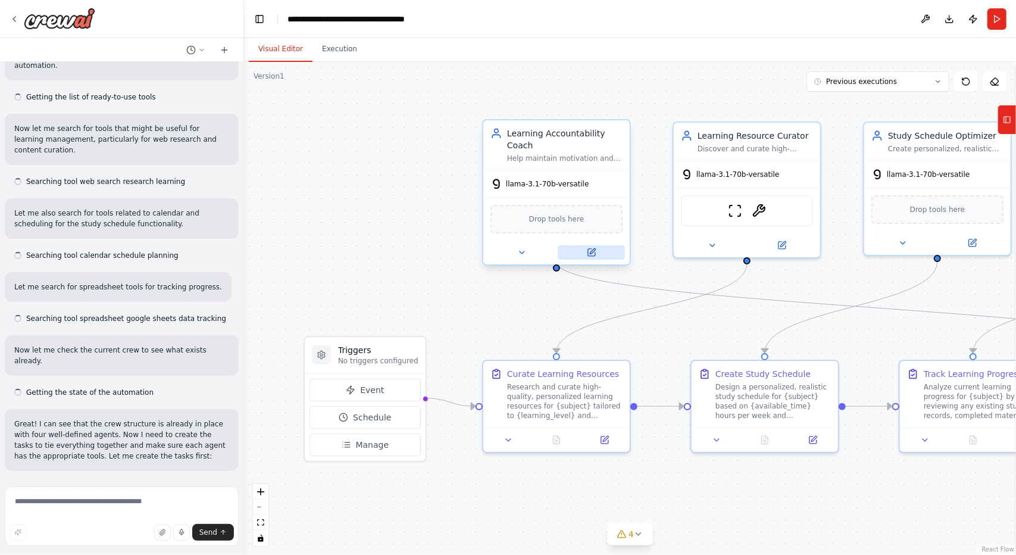
click at [593, 248] on icon at bounding box center [592, 250] width 5 height 5
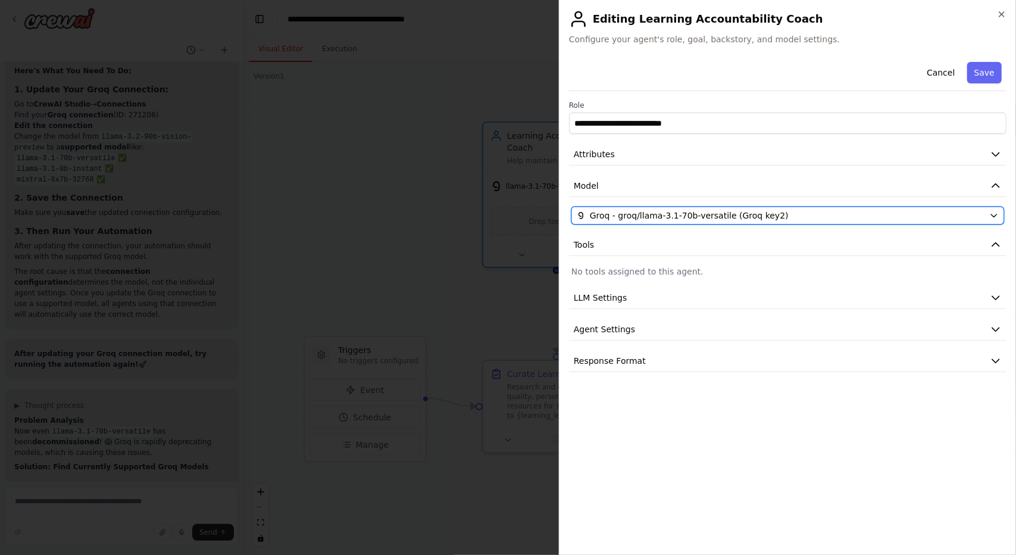
click at [644, 216] on span "Groq - groq/llama-3.1-70b-versatile (Groq key2)" at bounding box center [689, 216] width 199 height 12
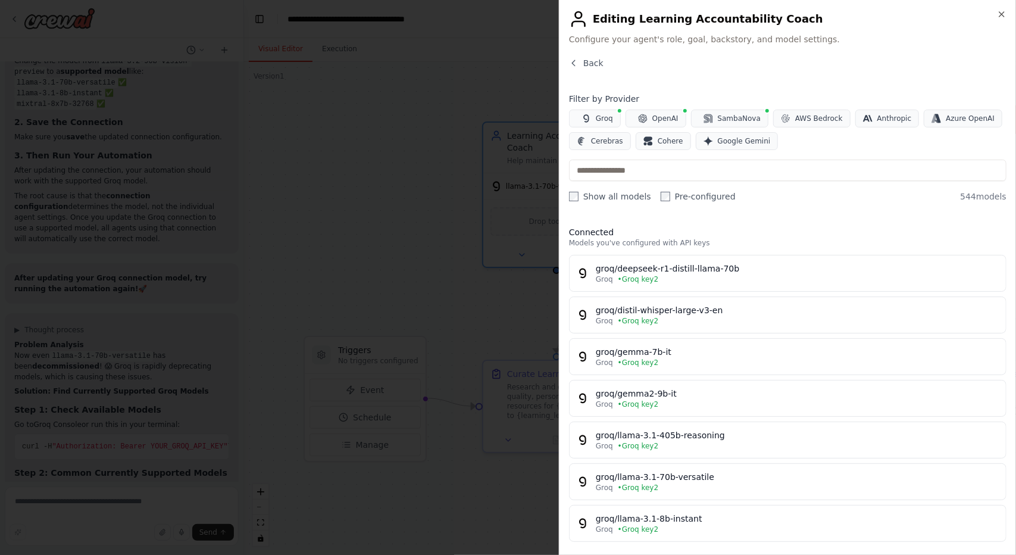
scroll to position [60, 0]
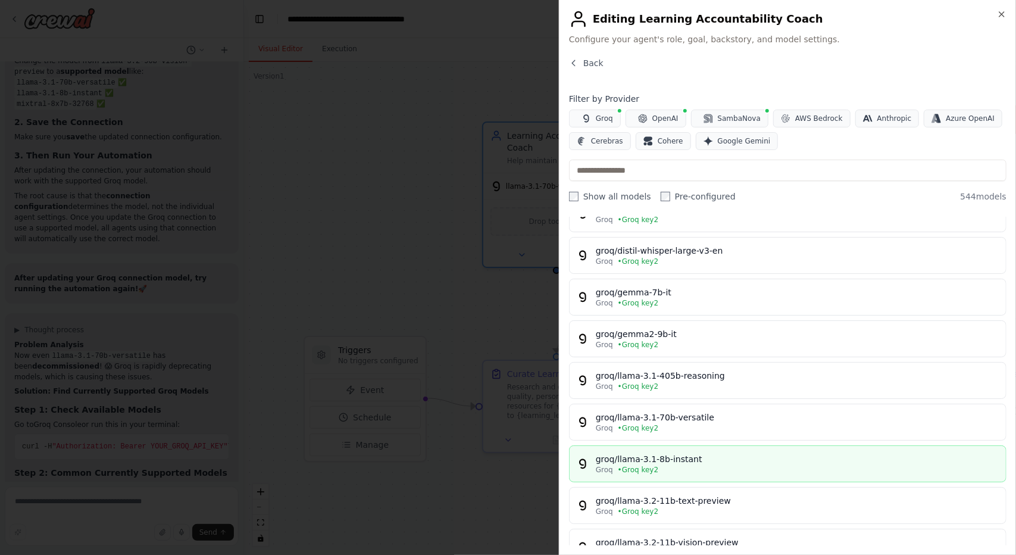
click at [691, 453] on div "groq/llama-3.1-8b-instant" at bounding box center [797, 459] width 403 height 12
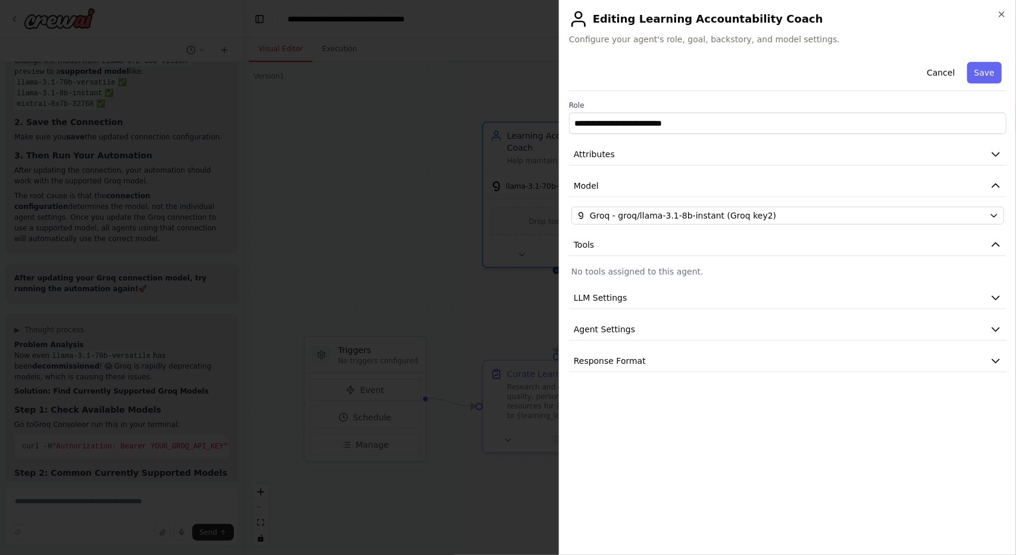
click at [991, 76] on button "Save" at bounding box center [984, 72] width 35 height 21
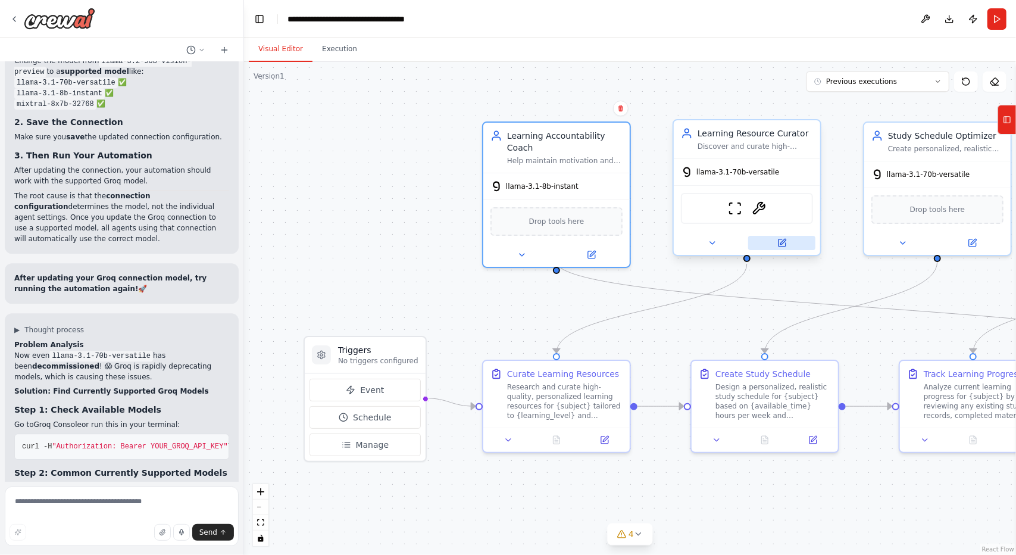
click at [789, 243] on button at bounding box center [781, 243] width 67 height 14
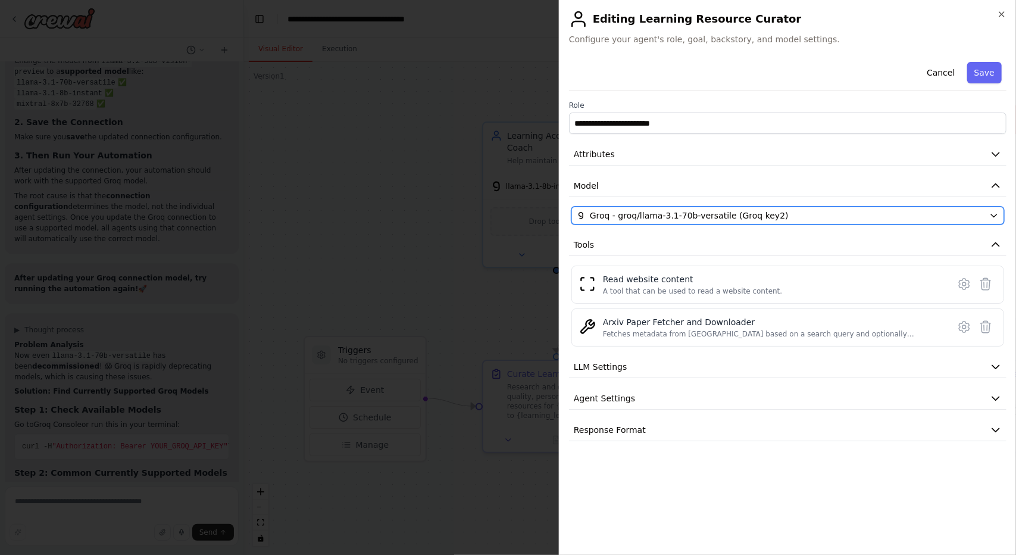
click at [748, 220] on span "Groq - groq/llama-3.1-70b-versatile (Groq key2)" at bounding box center [689, 216] width 199 height 12
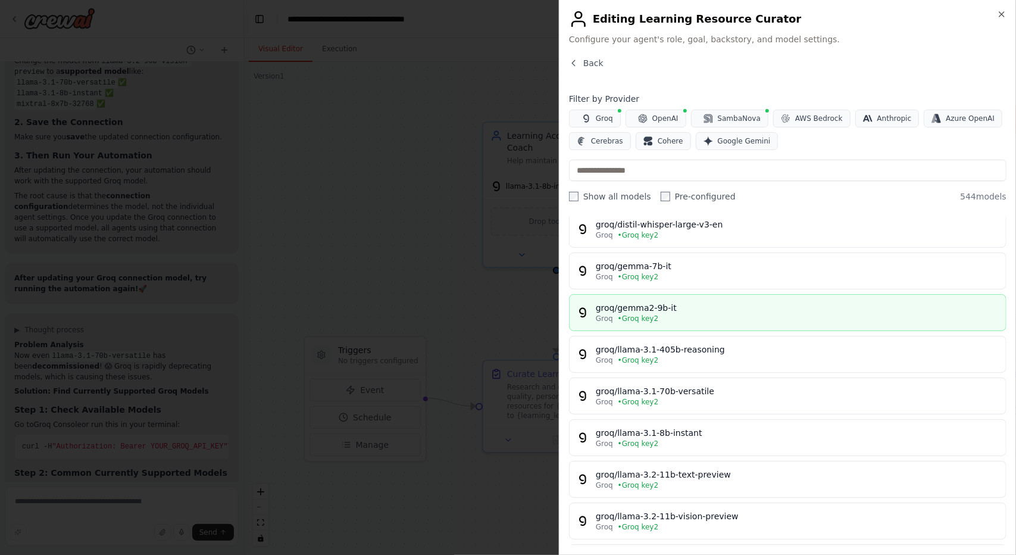
scroll to position [119, 0]
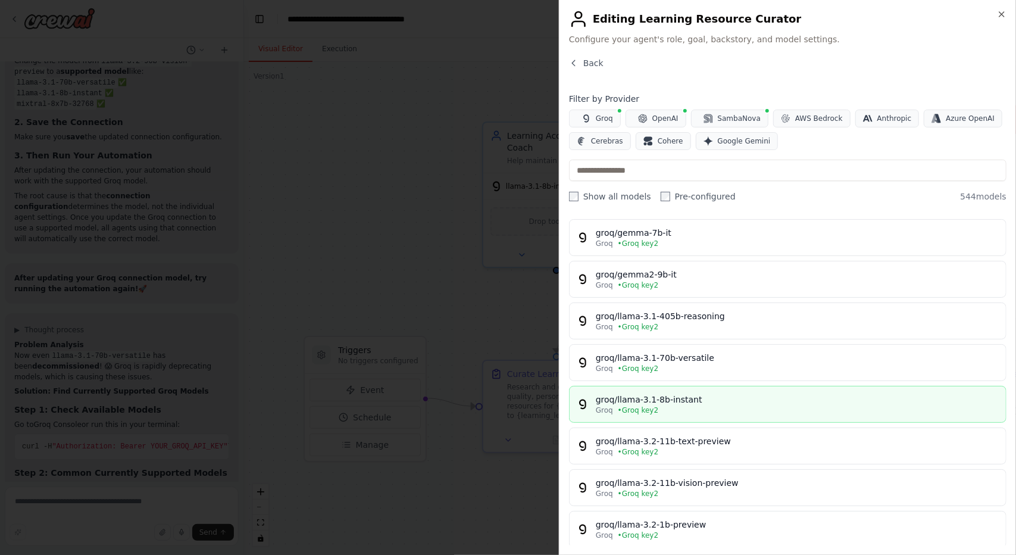
click at [730, 405] on div "Groq • Groq key2" at bounding box center [797, 410] width 403 height 10
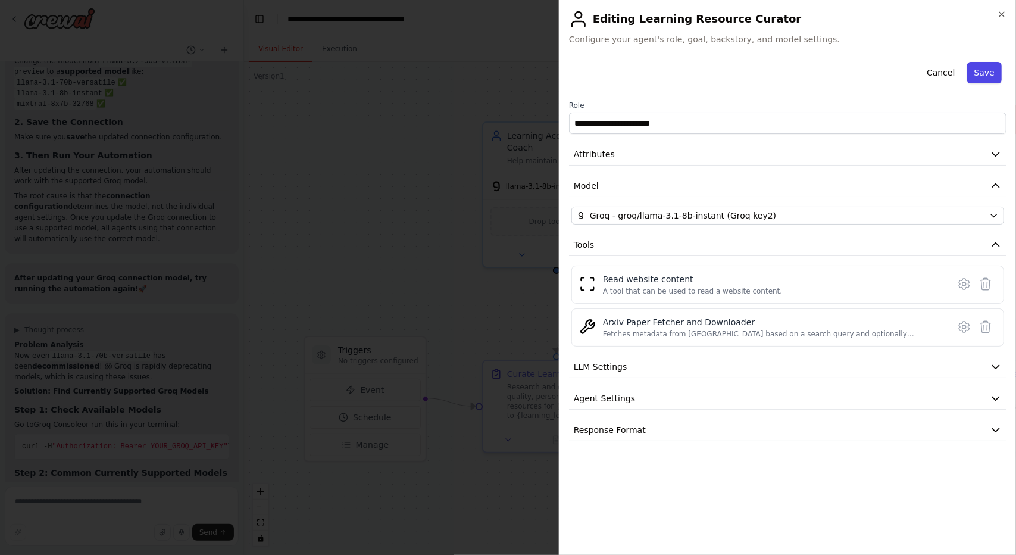
click at [991, 74] on button "Save" at bounding box center [984, 72] width 35 height 21
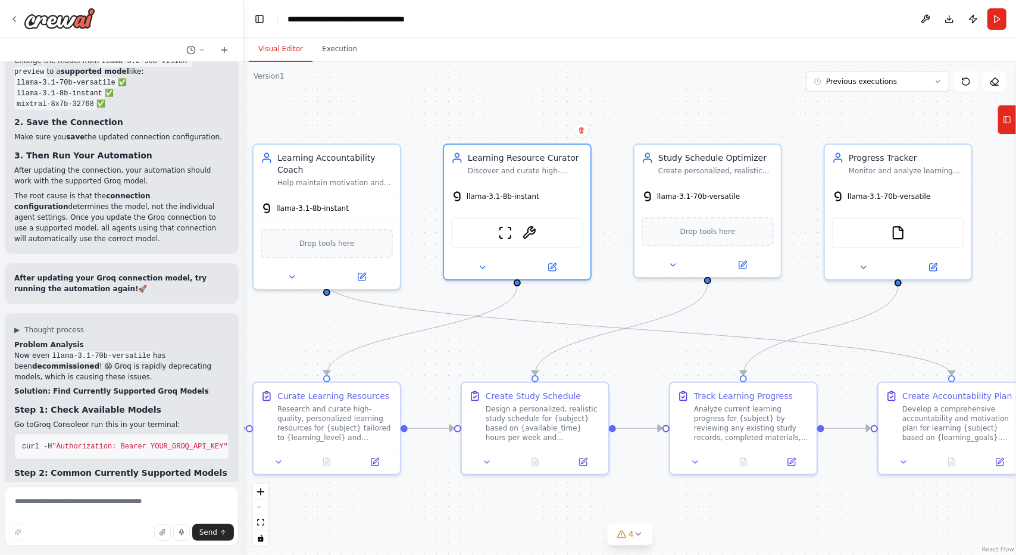
drag, startPoint x: 842, startPoint y: 295, endPoint x: 612, endPoint y: 317, distance: 230.9
click at [612, 317] on div ".deletable-edge-delete-btn { width: 20px; height: 20px; border: 0px solid #ffff…" at bounding box center [630, 308] width 772 height 493
click at [745, 265] on icon at bounding box center [742, 262] width 7 height 7
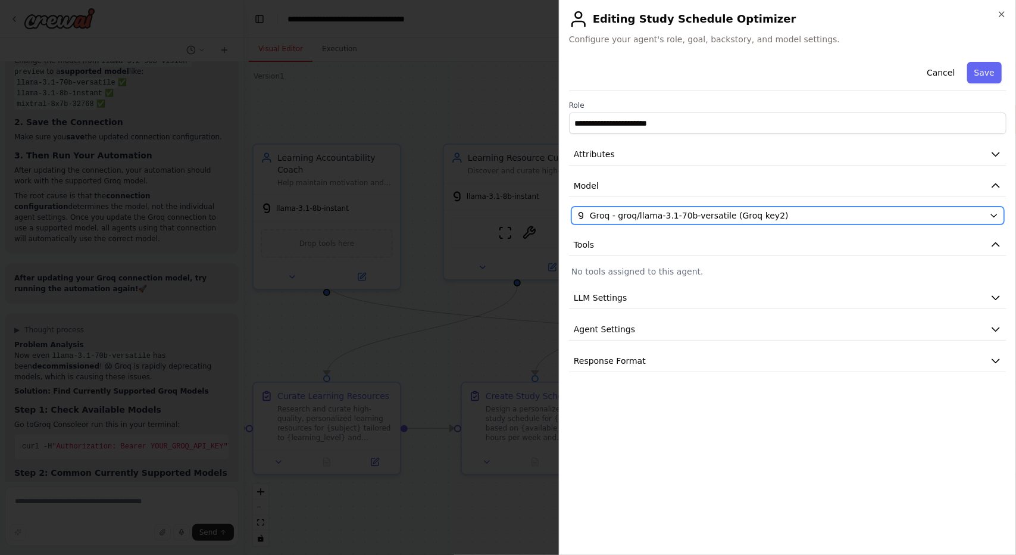
click at [742, 211] on span "Groq - groq/llama-3.1-70b-versatile (Groq key2)" at bounding box center [689, 216] width 199 height 12
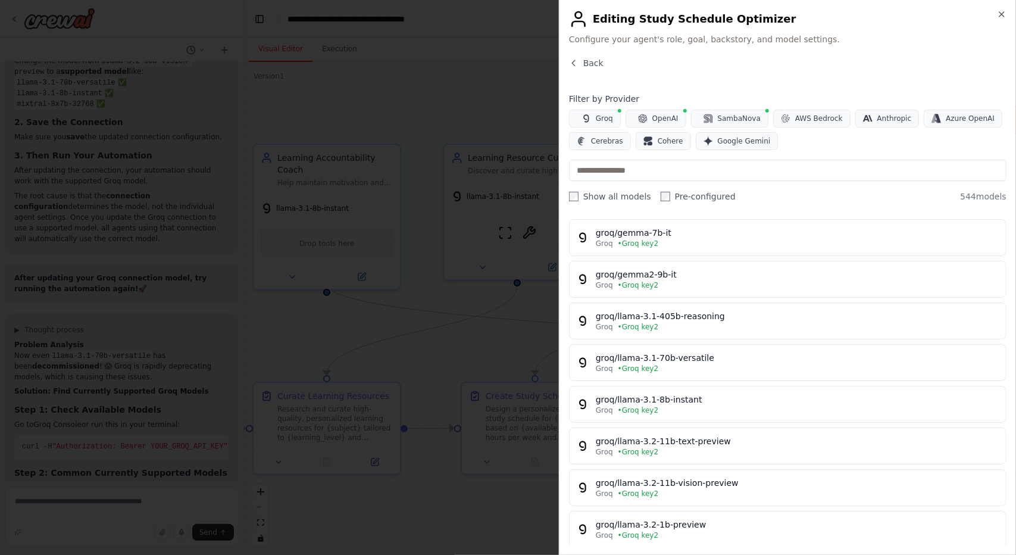
click at [715, 399] on div "groq/llama-3.1-8b-instant" at bounding box center [797, 399] width 403 height 12
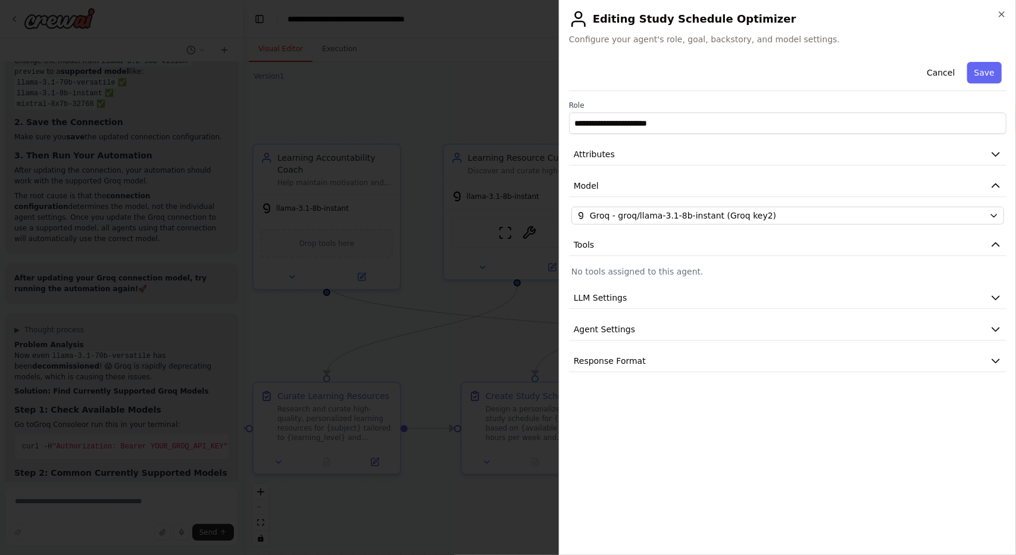
click at [976, 86] on div "Cancel Save" at bounding box center [788, 74] width 438 height 34
click at [1004, 60] on div "Cancel Save" at bounding box center [788, 74] width 438 height 34
click at [995, 72] on button "Save" at bounding box center [984, 72] width 35 height 21
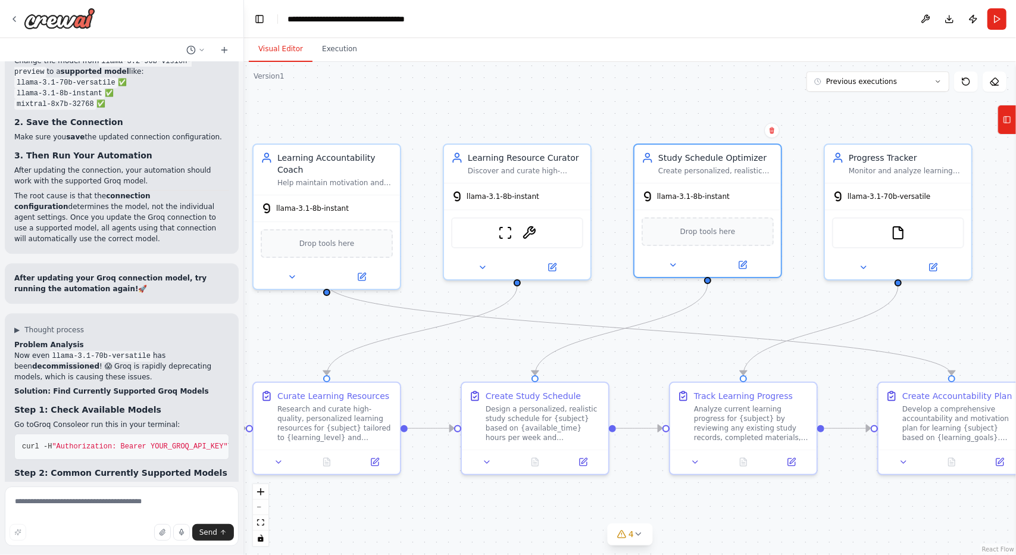
drag, startPoint x: 761, startPoint y: 327, endPoint x: 657, endPoint y: 344, distance: 105.0
click at [633, 355] on div ".deletable-edge-delete-btn { width: 20px; height: 20px; border: 0px solid #ffff…" at bounding box center [630, 308] width 772 height 493
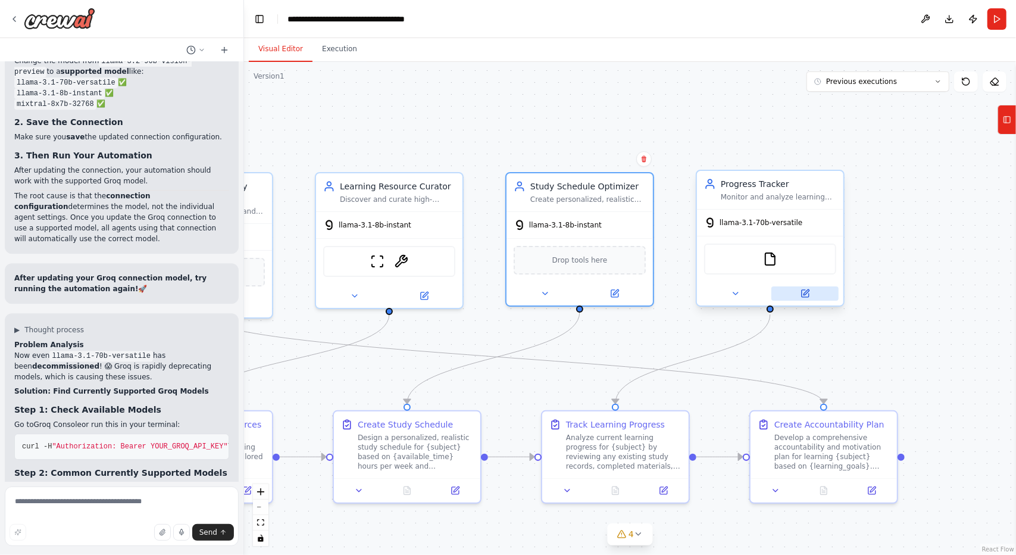
click at [811, 290] on button at bounding box center [805, 293] width 67 height 14
click at [813, 297] on button at bounding box center [805, 293] width 67 height 14
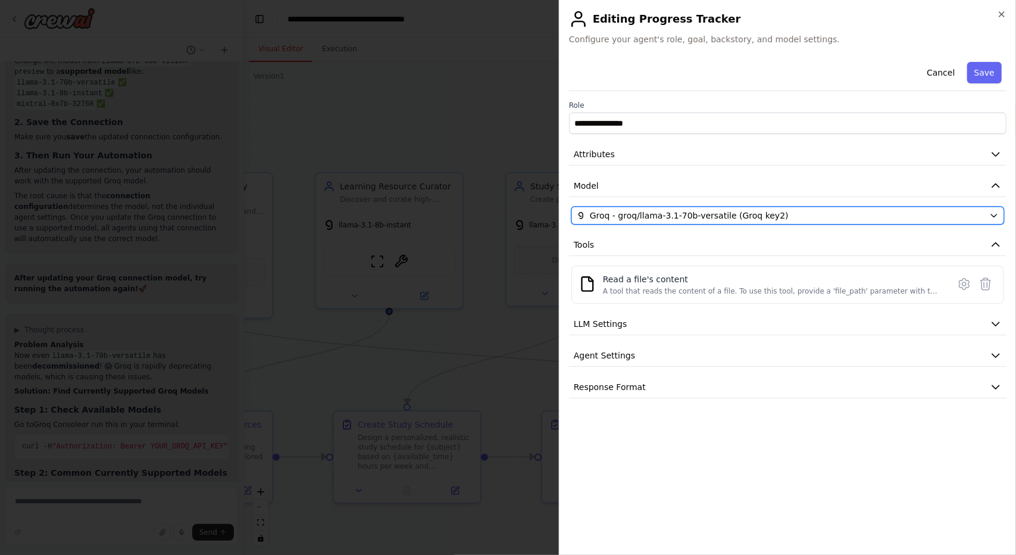
click at [754, 212] on span "Groq - groq/llama-3.1-70b-versatile (Groq key2)" at bounding box center [689, 216] width 199 height 12
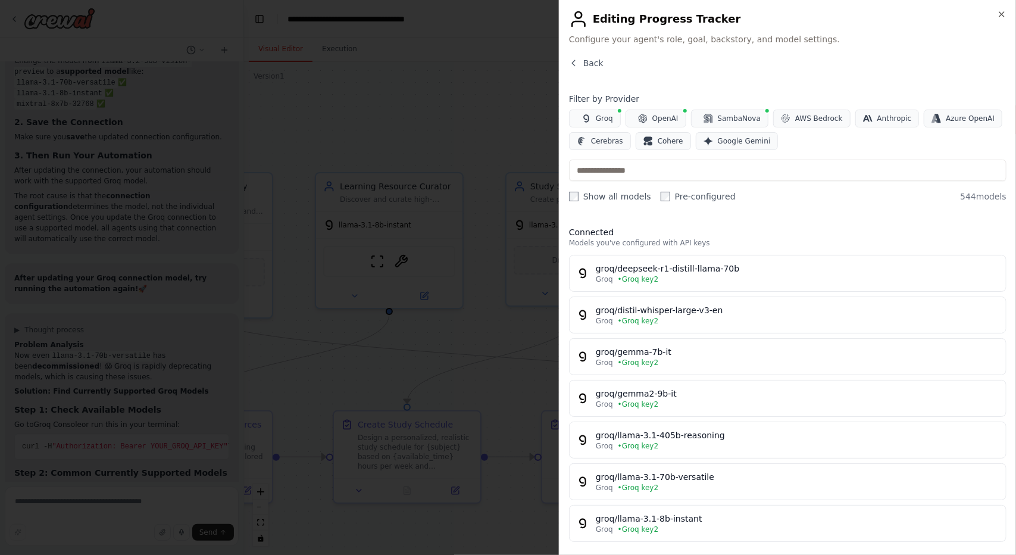
click at [710, 513] on div "groq/llama-3.1-8b-instant" at bounding box center [797, 519] width 403 height 12
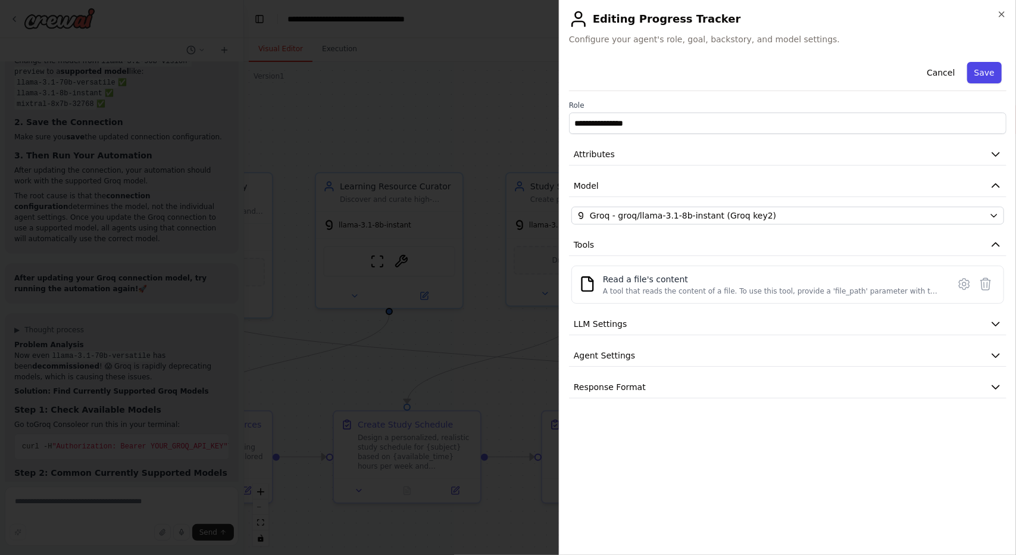
click at [991, 63] on button "Save" at bounding box center [984, 72] width 35 height 21
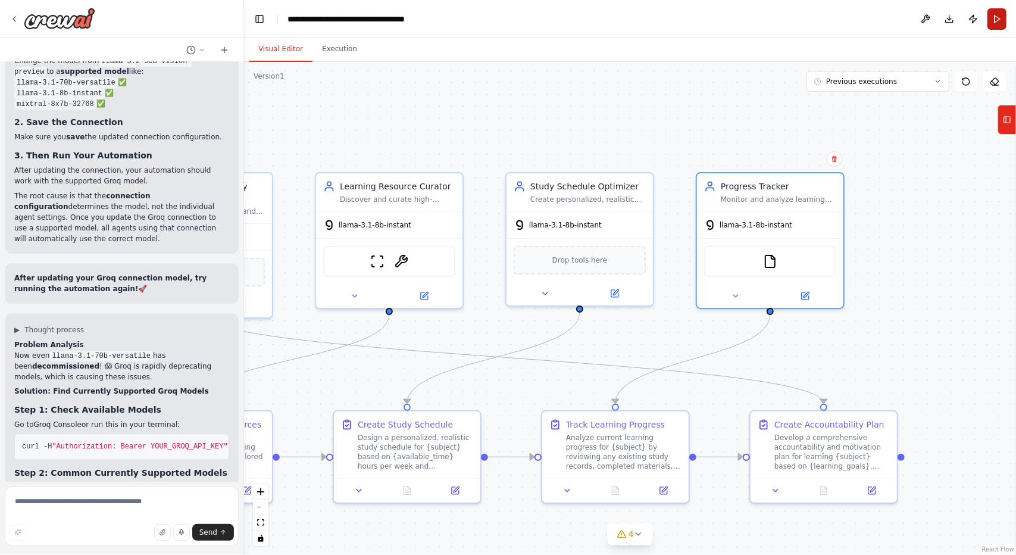
click at [1002, 24] on button "Run" at bounding box center [997, 18] width 19 height 21
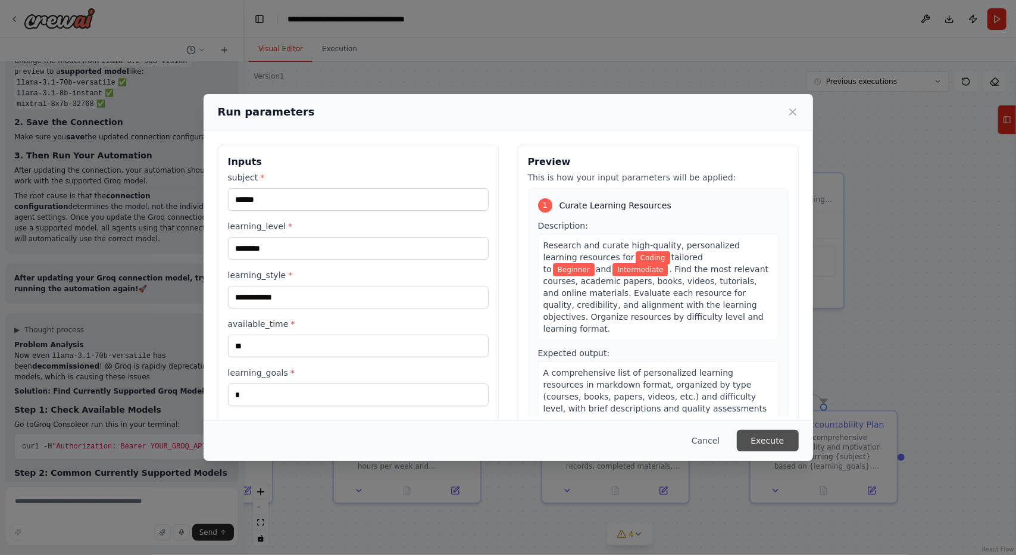
click at [771, 443] on button "Execute" at bounding box center [768, 440] width 62 height 21
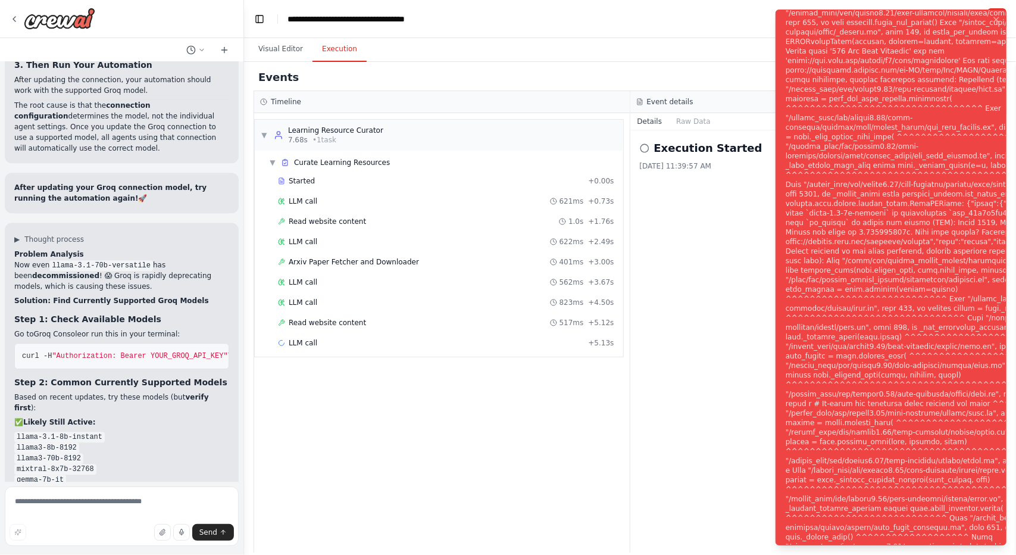
scroll to position [8226, 0]
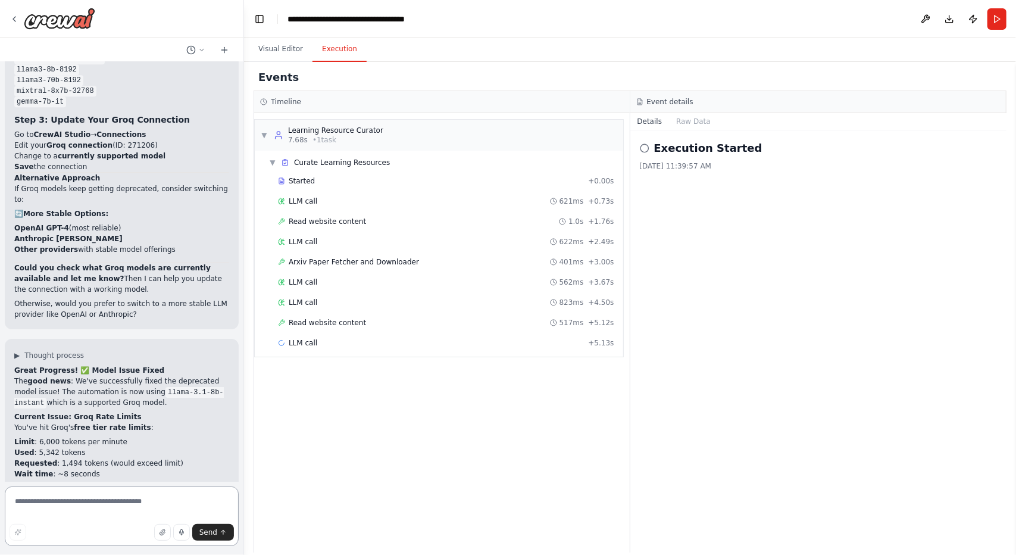
scroll to position [8609, 0]
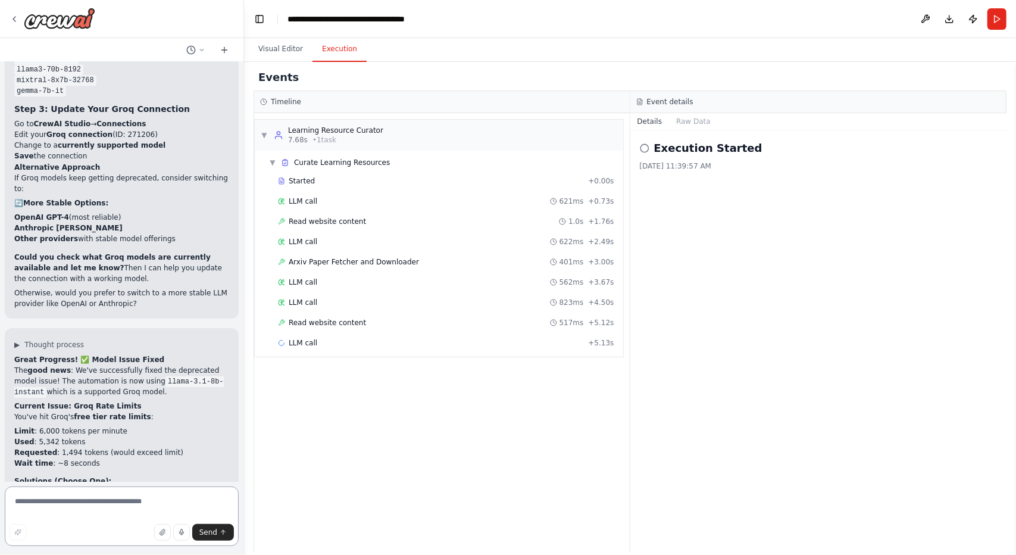
click at [68, 513] on textarea at bounding box center [122, 516] width 234 height 60
type textarea "**********"
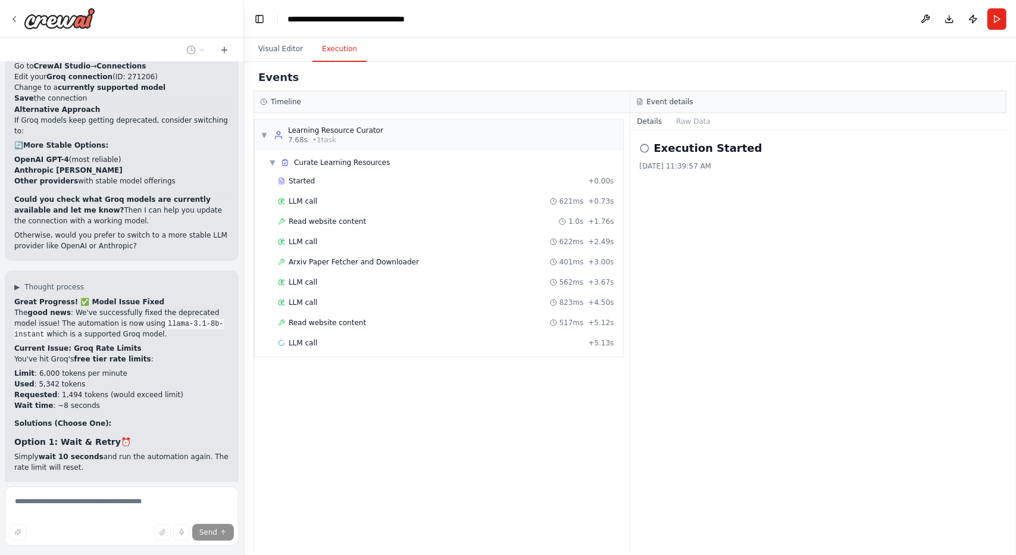
scroll to position [8667, 0]
click at [997, 15] on button "Run" at bounding box center [997, 18] width 19 height 21
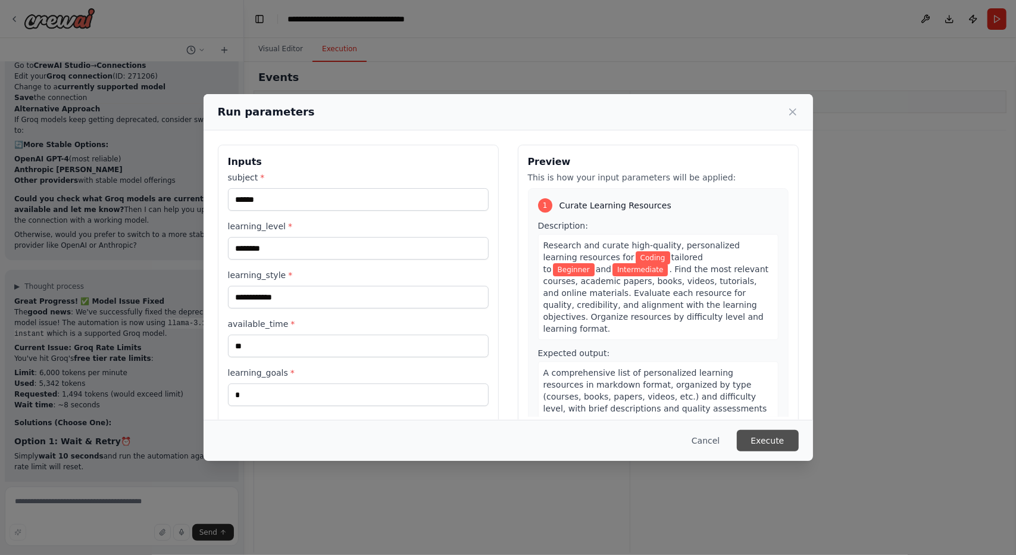
click at [774, 430] on button "Execute" at bounding box center [768, 440] width 62 height 21
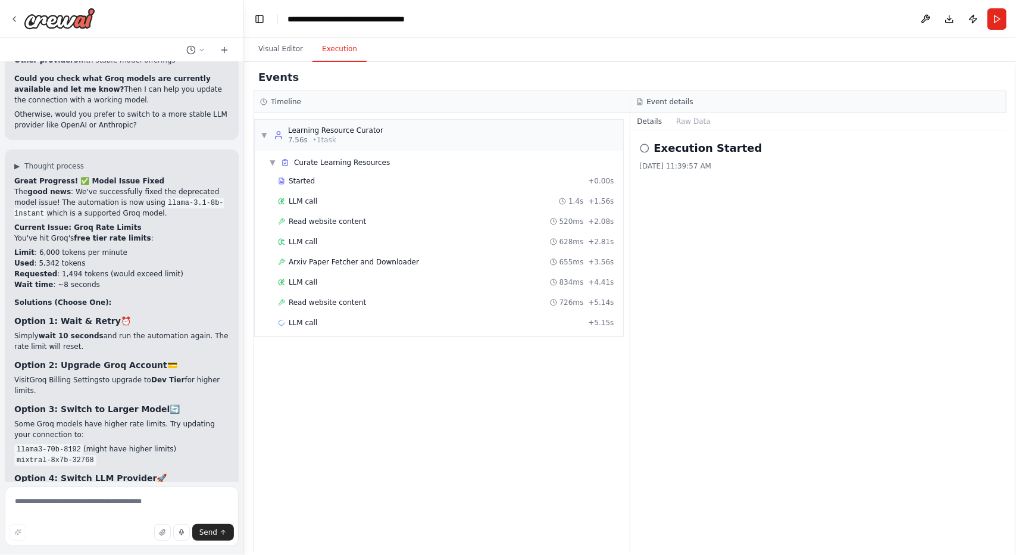
scroll to position [8947, 0]
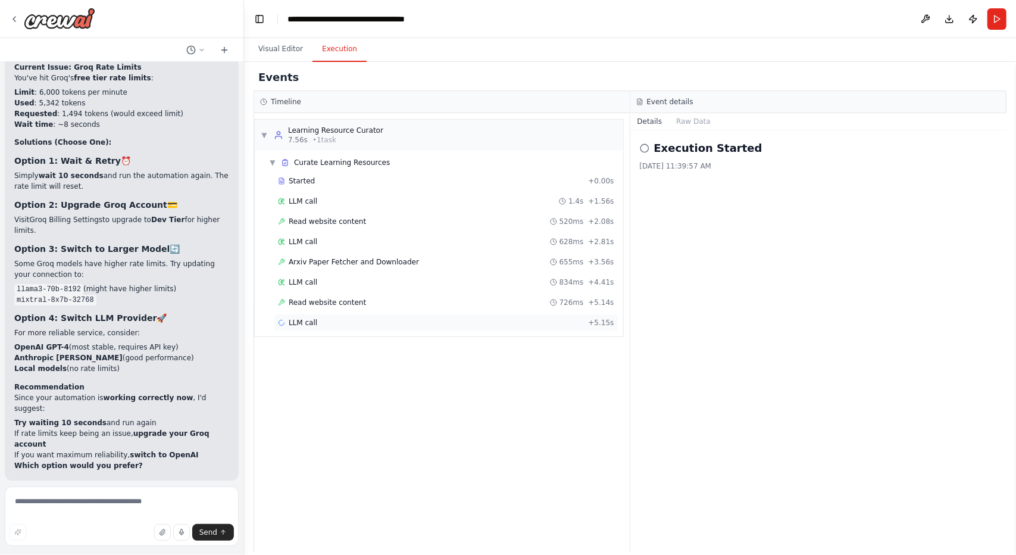
click at [309, 314] on div "LLM call + 5.15s" at bounding box center [446, 323] width 345 height 18
drag, startPoint x: 327, startPoint y: 329, endPoint x: 275, endPoint y: 388, distance: 78.9
click at [275, 388] on div "▼ Learning Resource Curator 7.56s • 1 task ▼ Curate Learning Resources Started …" at bounding box center [442, 332] width 376 height 439
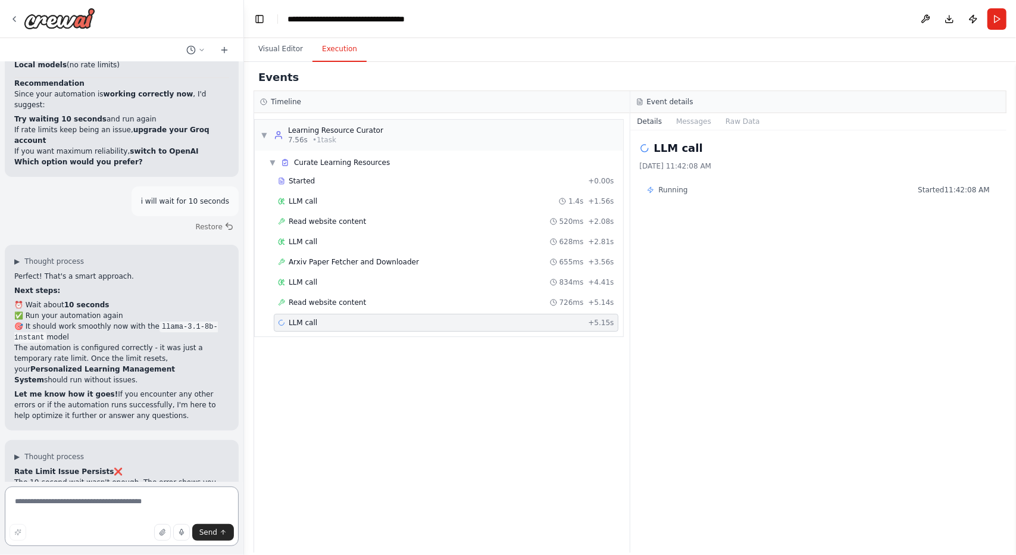
scroll to position [9275, 0]
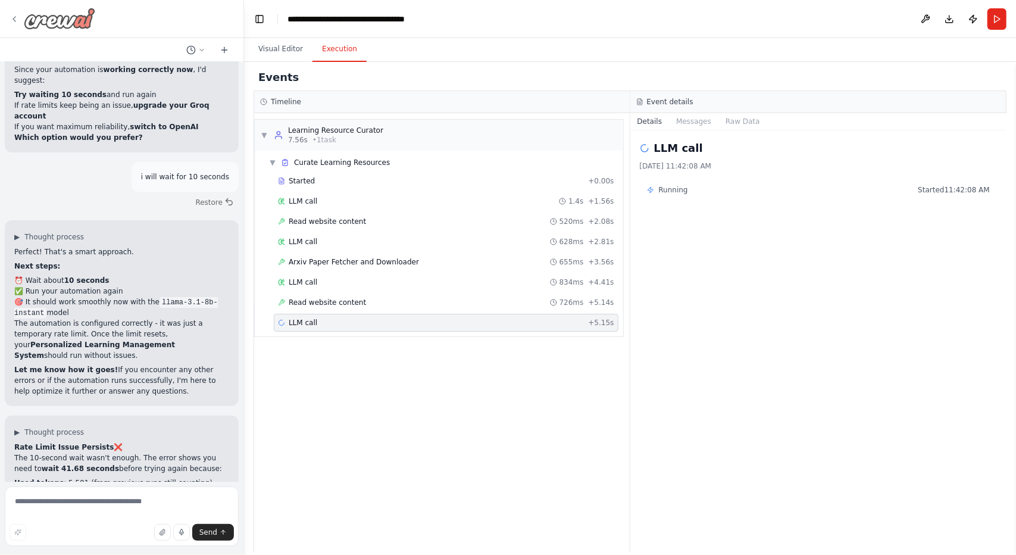
click at [64, 14] on img at bounding box center [59, 18] width 71 height 21
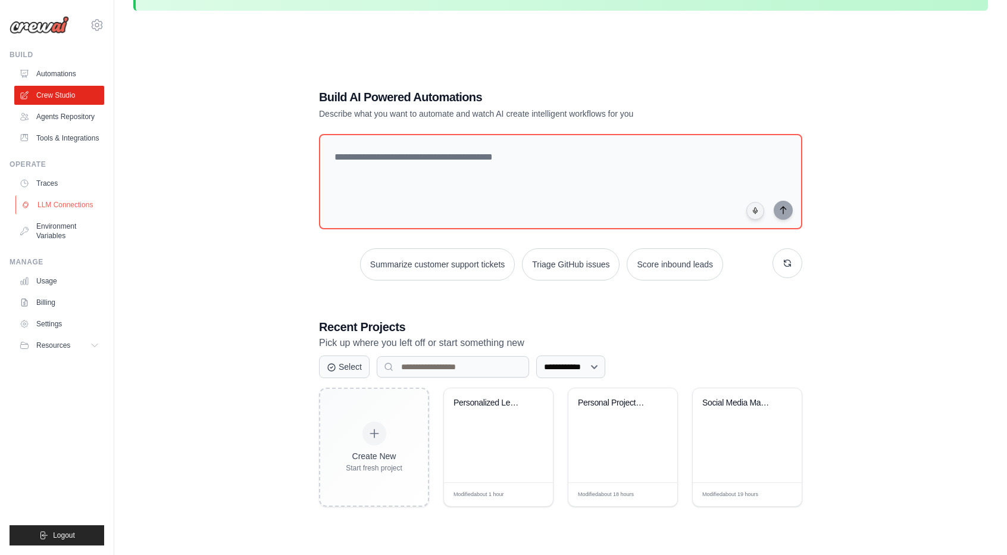
click at [66, 205] on link "LLM Connections" at bounding box center [60, 204] width 90 height 19
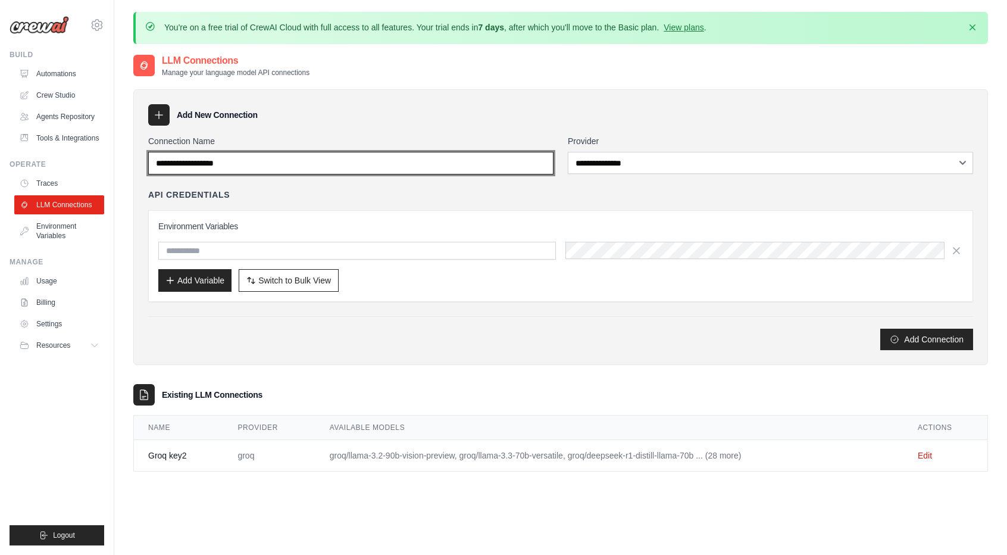
click at [417, 165] on input "Connection Name" at bounding box center [350, 163] width 405 height 23
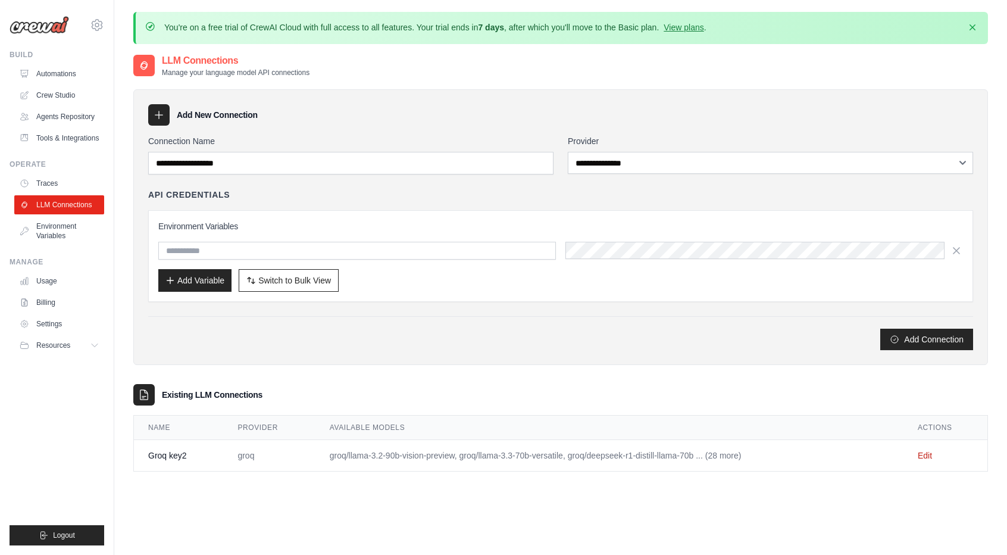
click at [410, 188] on div "**********" at bounding box center [560, 242] width 825 height 215
click at [395, 260] on div "Environment Variables Add Variable Switch to Bulk View Switch to Table View" at bounding box center [560, 255] width 805 height 71
click at [395, 254] on input "text" at bounding box center [357, 251] width 398 height 18
type input "**********"
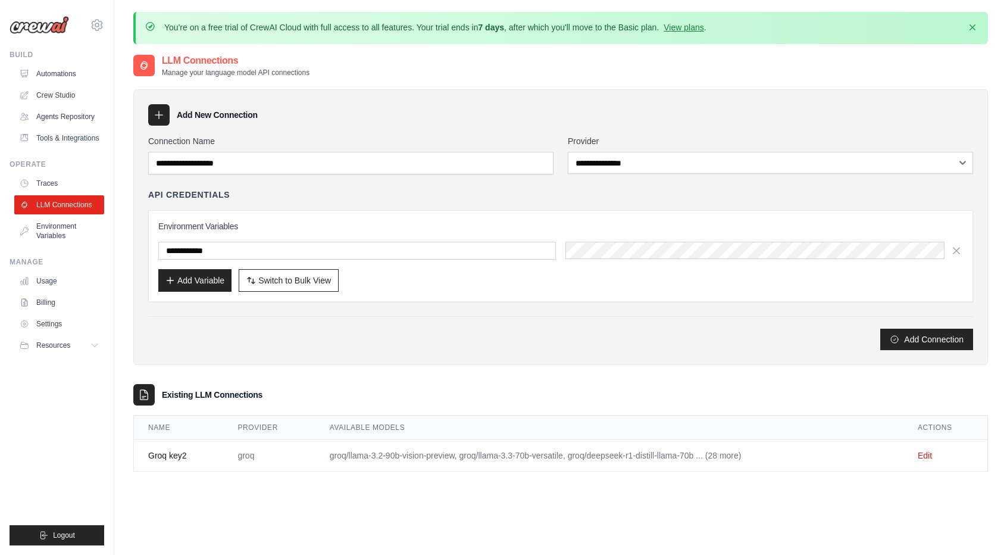
click at [60, 245] on ul "Build Automations Crew Studio Agents Repository Tools & Integrations" at bounding box center [57, 297] width 95 height 495
click at [60, 234] on link "Environment Variables" at bounding box center [60, 231] width 90 height 29
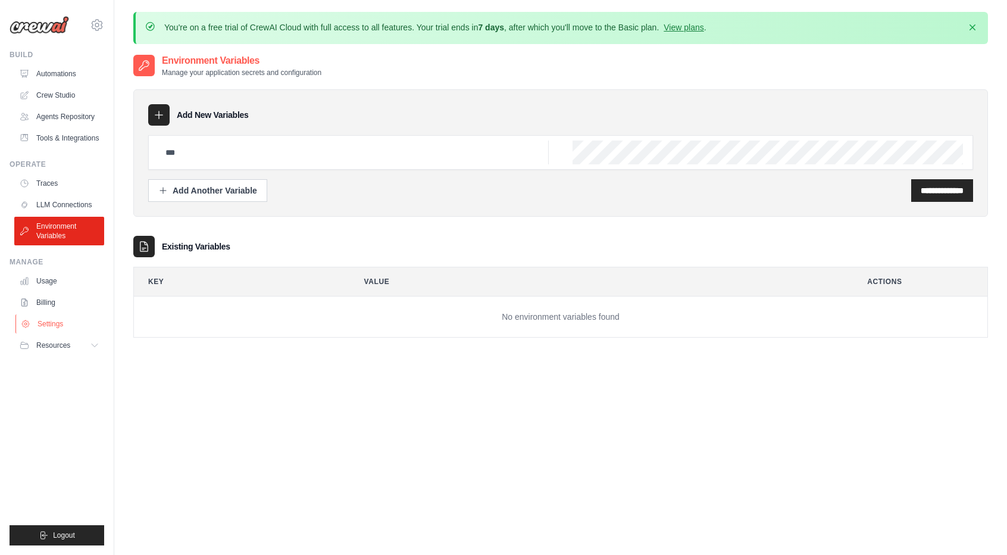
click at [50, 332] on link "Settings" at bounding box center [60, 323] width 90 height 19
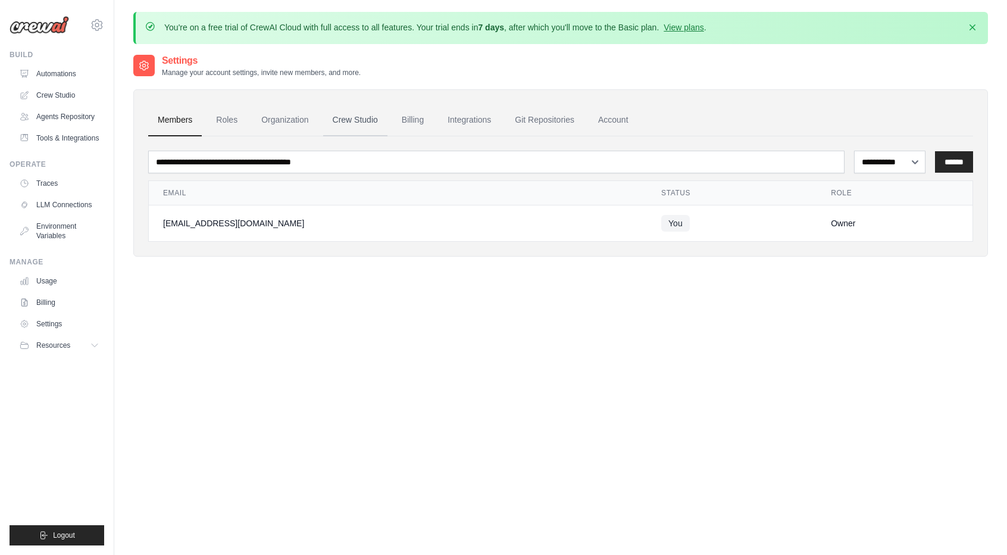
click at [348, 115] on link "Crew Studio" at bounding box center [355, 120] width 64 height 32
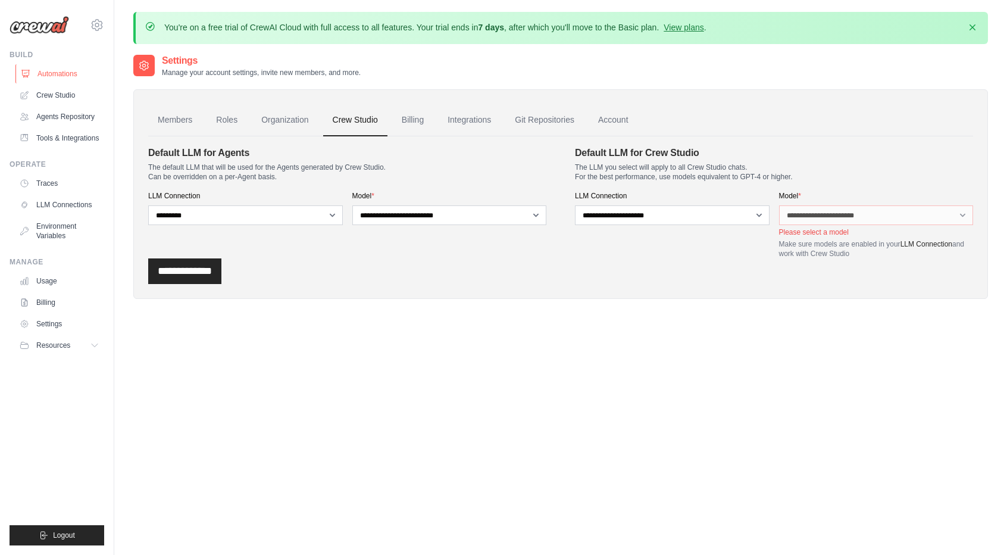
click at [44, 76] on link "Automations" at bounding box center [60, 73] width 90 height 19
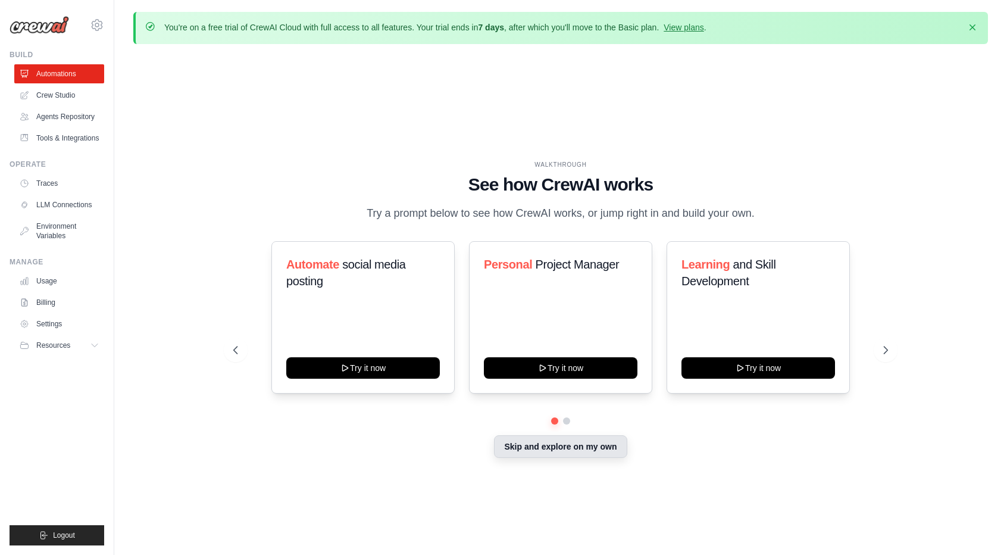
click at [523, 441] on button "Skip and explore on my own" at bounding box center [560, 446] width 133 height 23
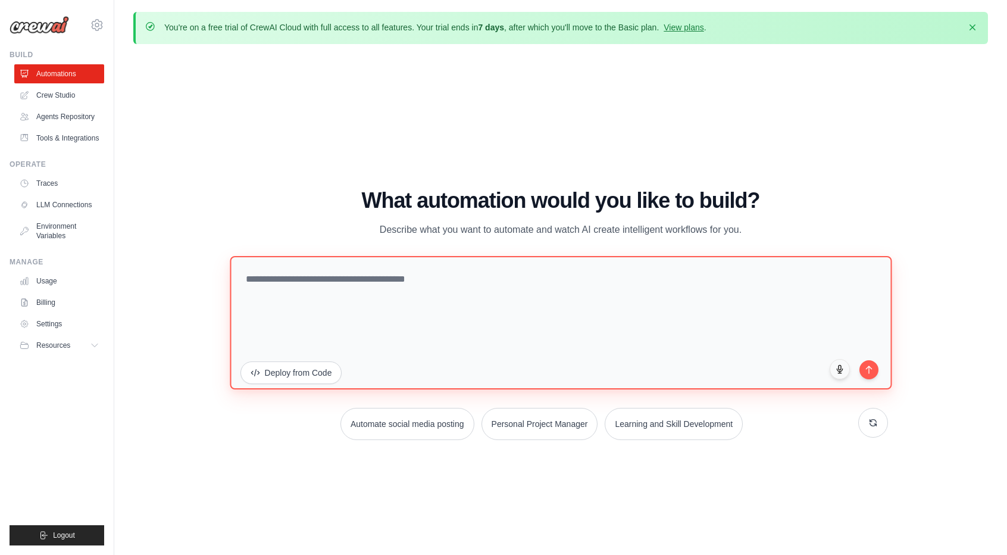
click at [596, 286] on textarea at bounding box center [561, 322] width 662 height 133
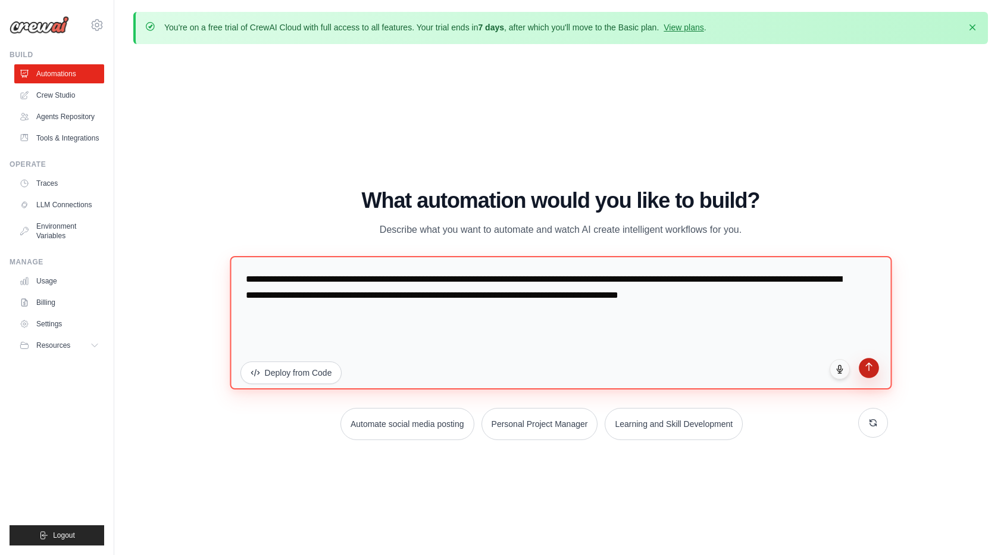
type textarea "**********"
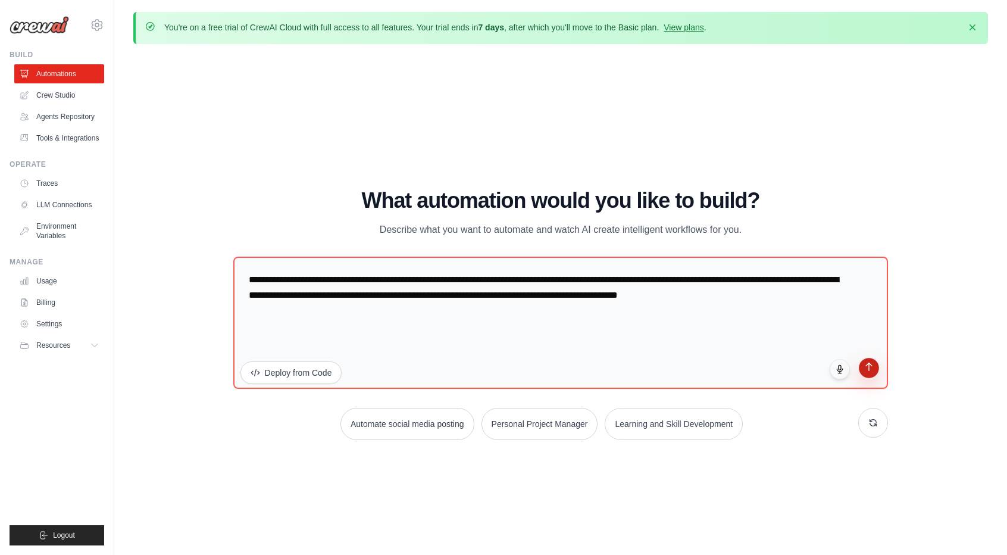
click at [876, 369] on button "submit" at bounding box center [870, 368] width 20 height 20
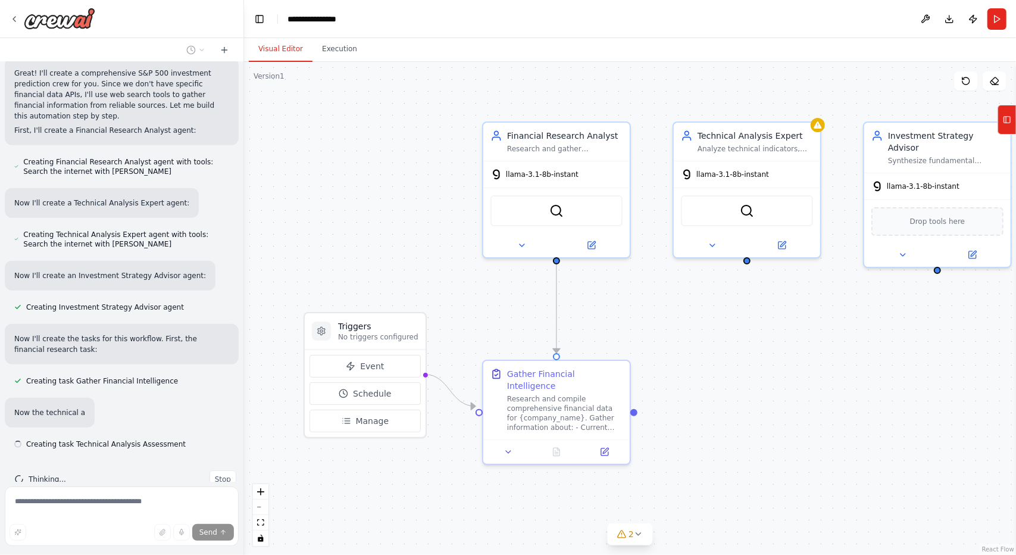
scroll to position [537, 0]
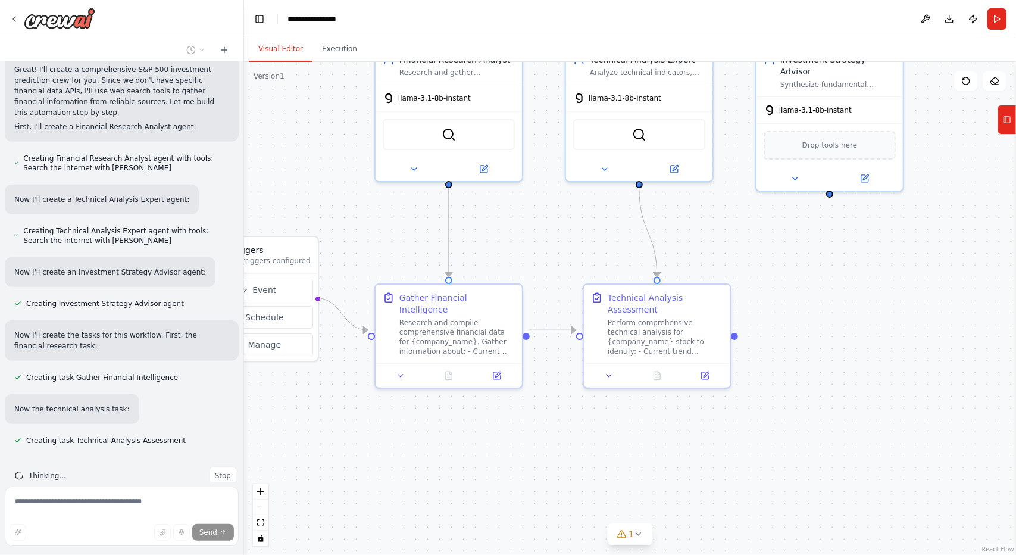
drag, startPoint x: 719, startPoint y: 505, endPoint x: 611, endPoint y: 429, distance: 131.6
click at [611, 429] on div ".deletable-edge-delete-btn { width: 20px; height: 20px; border: 0px solid #ffff…" at bounding box center [630, 308] width 772 height 493
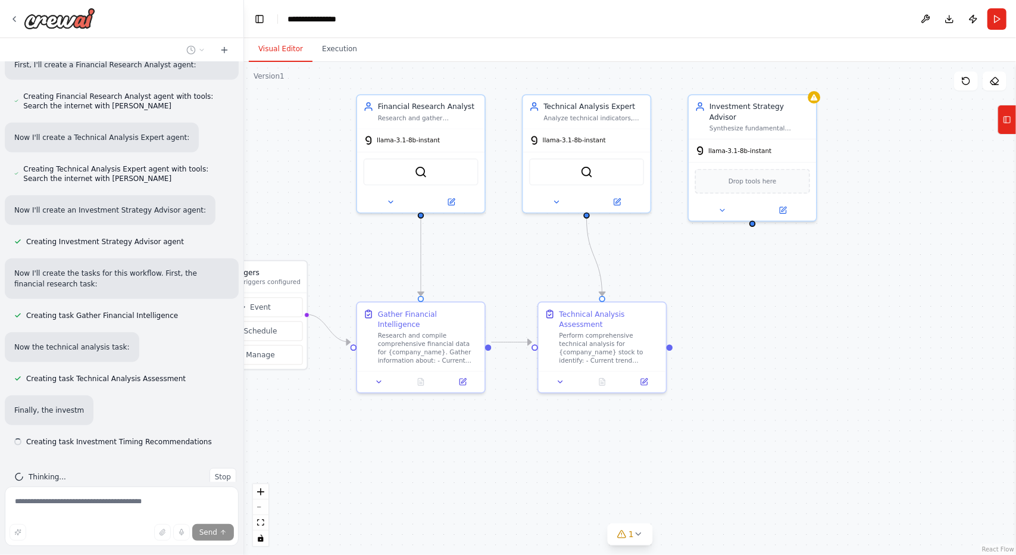
scroll to position [600, 0]
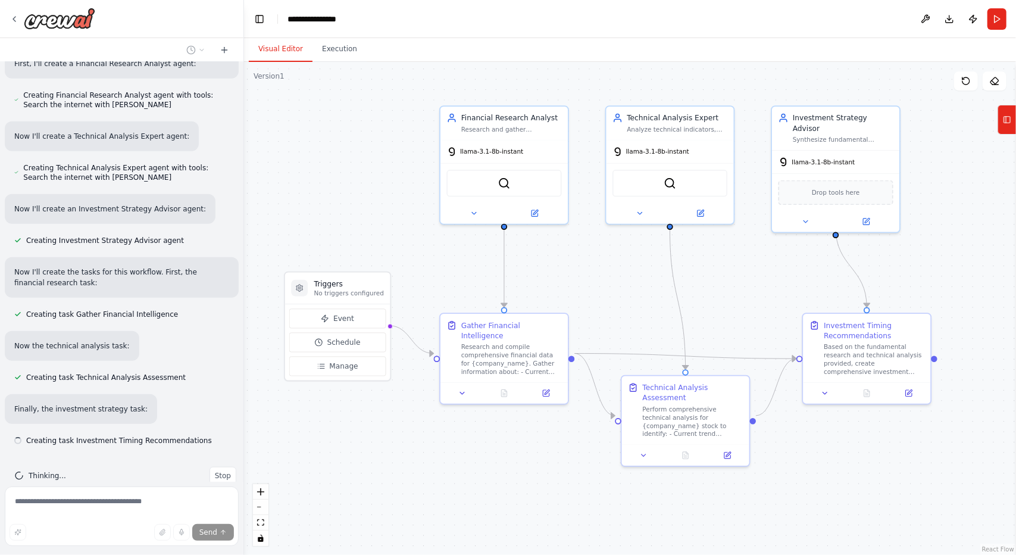
drag, startPoint x: 738, startPoint y: 442, endPoint x: 819, endPoint y: 454, distance: 81.7
click at [819, 454] on div ".deletable-edge-delete-btn { width: 20px; height: 20px; border: 0px solid #ffff…" at bounding box center [630, 308] width 772 height 493
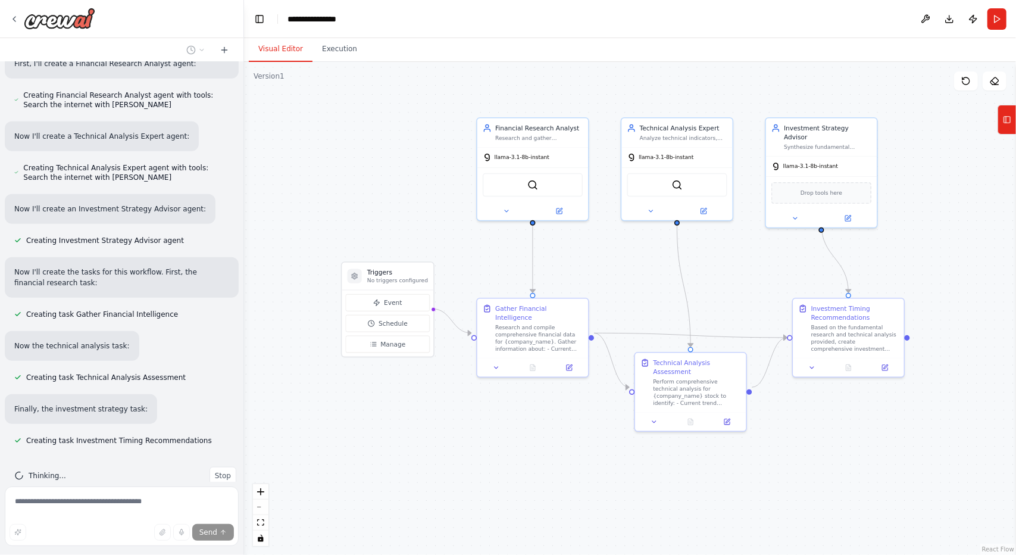
drag, startPoint x: 821, startPoint y: 483, endPoint x: 811, endPoint y: 449, distance: 34.8
click at [811, 449] on div ".deletable-edge-delete-btn { width: 20px; height: 20px; border: 0px solid #ffff…" at bounding box center [630, 308] width 772 height 493
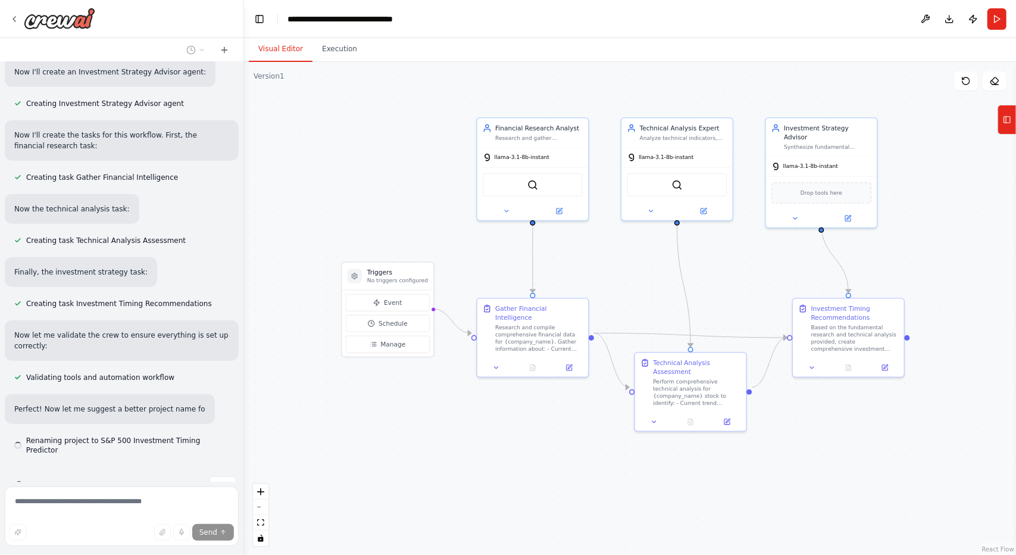
scroll to position [748, 0]
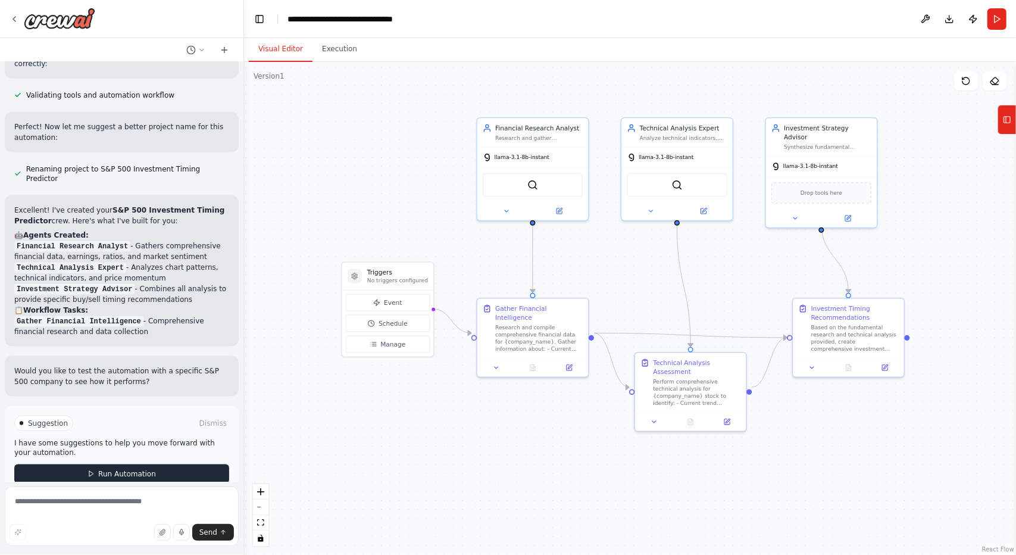
click at [164, 464] on button "Run Automation" at bounding box center [121, 473] width 215 height 19
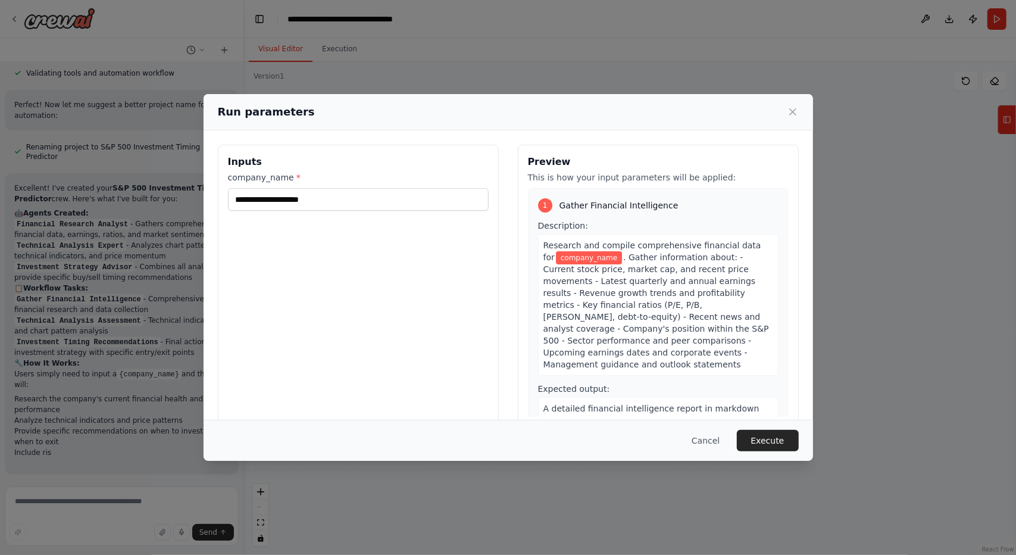
scroll to position [1052, 0]
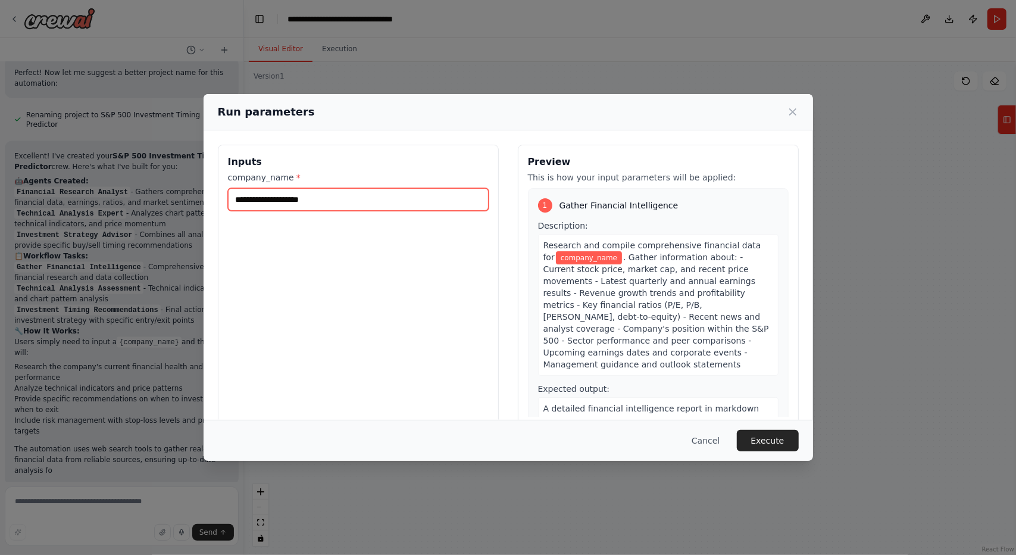
click at [336, 198] on input "company_name *" at bounding box center [358, 199] width 261 height 23
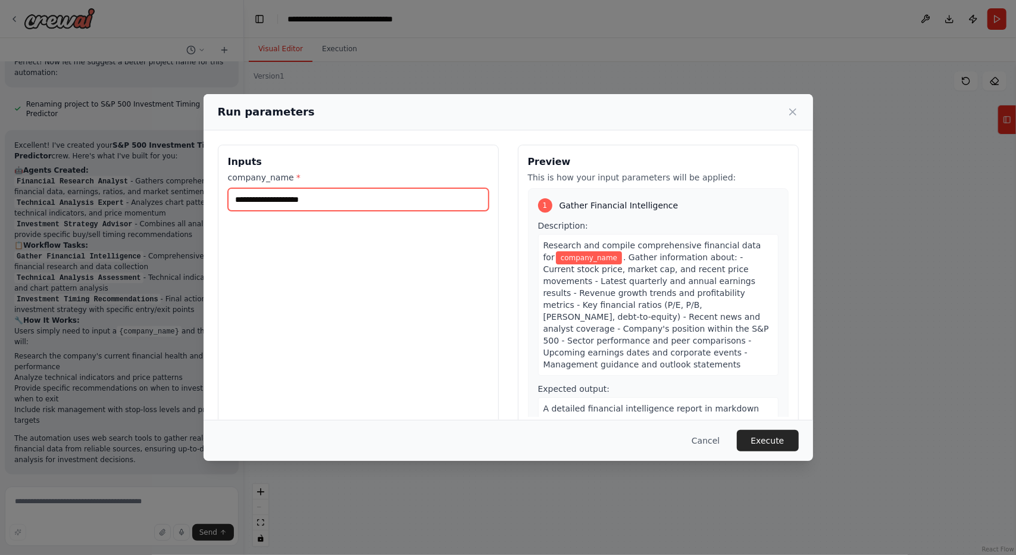
paste input "**********"
type input "**********"
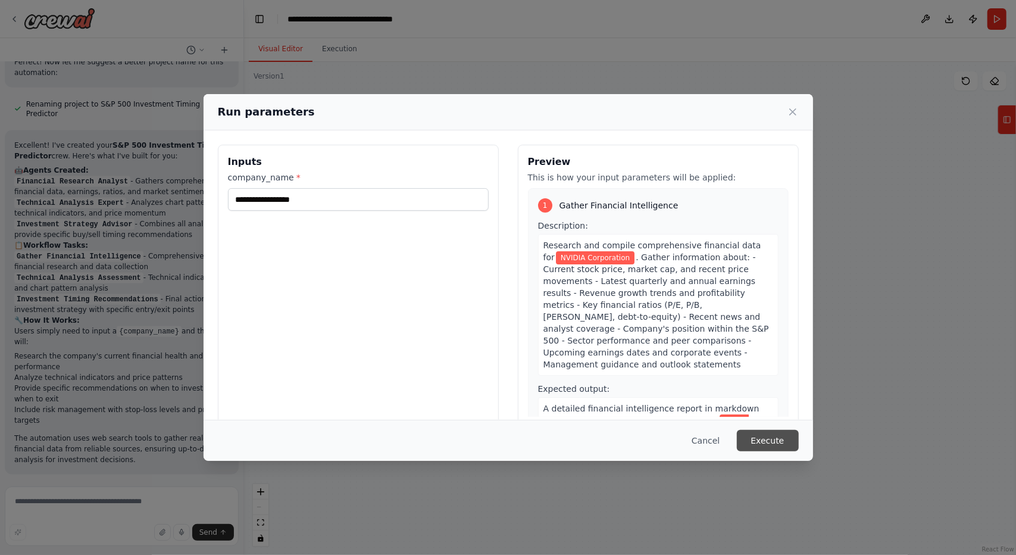
click at [752, 435] on button "Execute" at bounding box center [768, 440] width 62 height 21
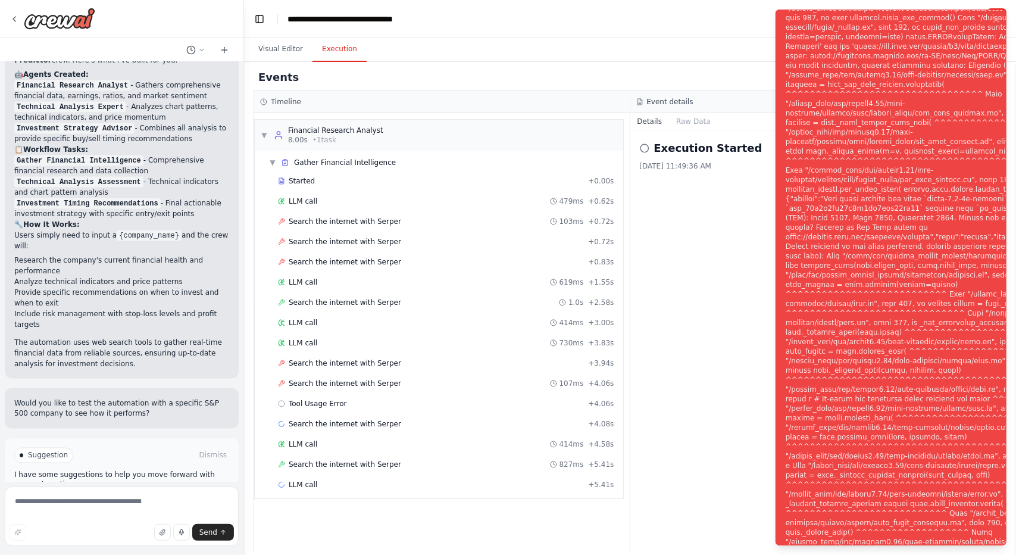
click at [169, 496] on button "Help fix error" at bounding box center [121, 505] width 215 height 19
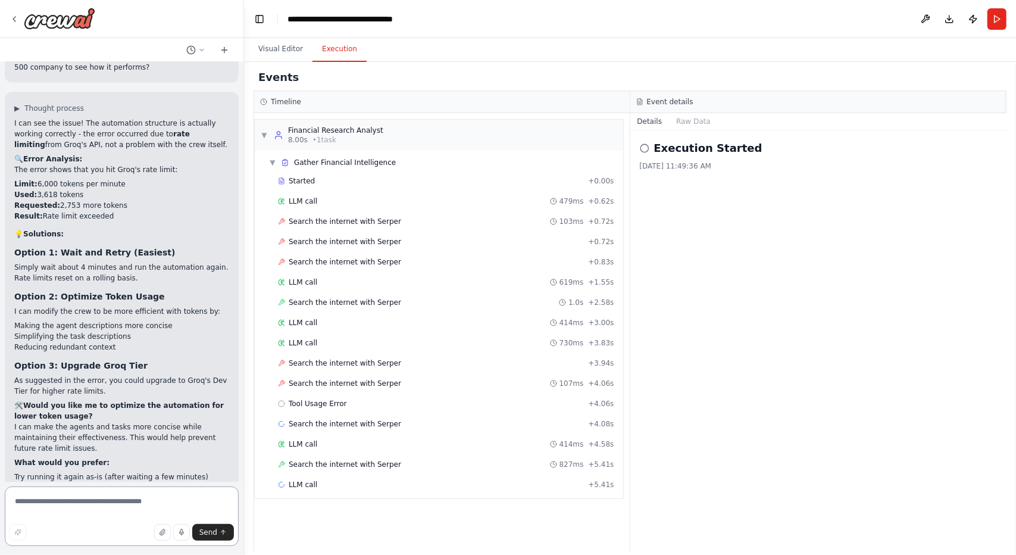
scroll to position [1536, 0]
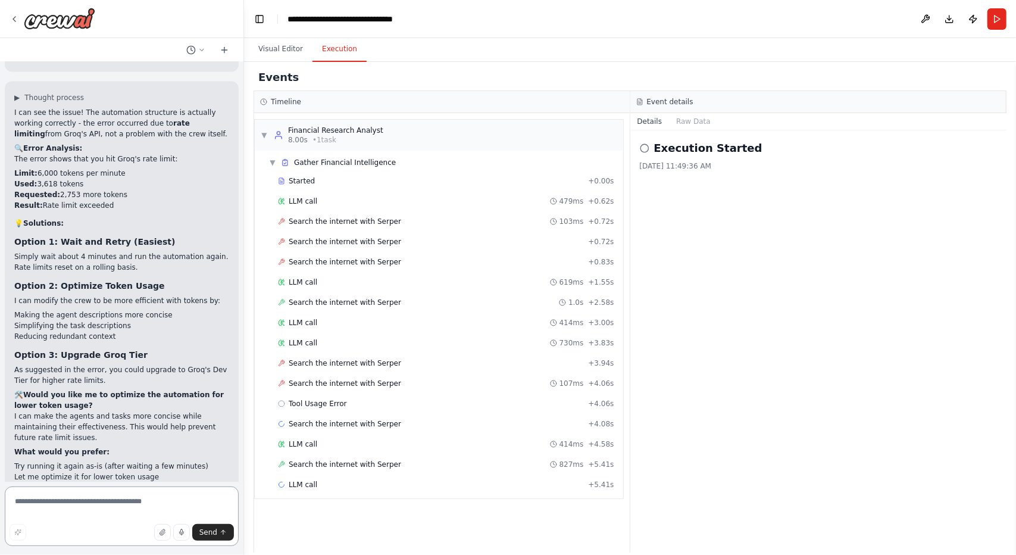
click at [82, 499] on textarea at bounding box center [122, 516] width 234 height 60
type textarea "**********"
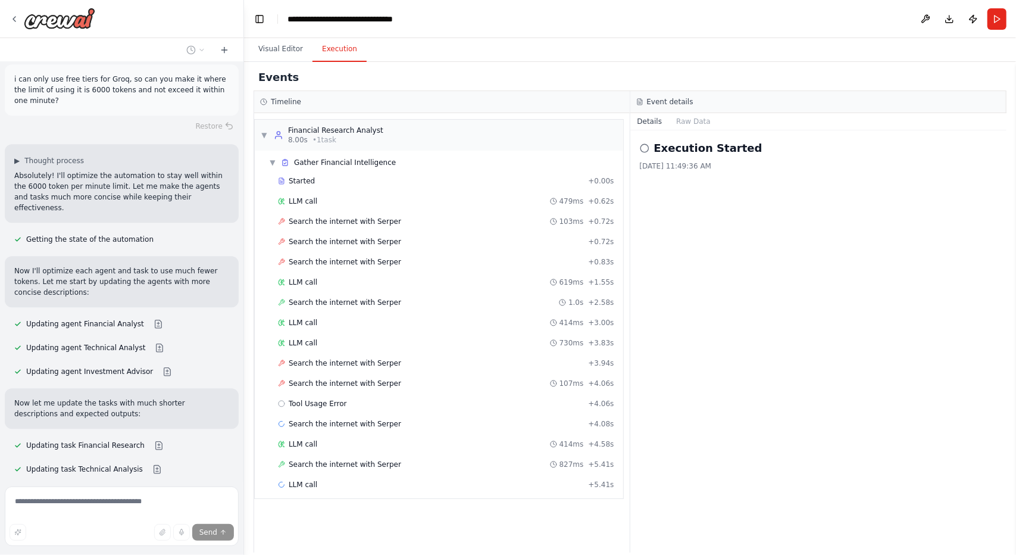
scroll to position [2041, 0]
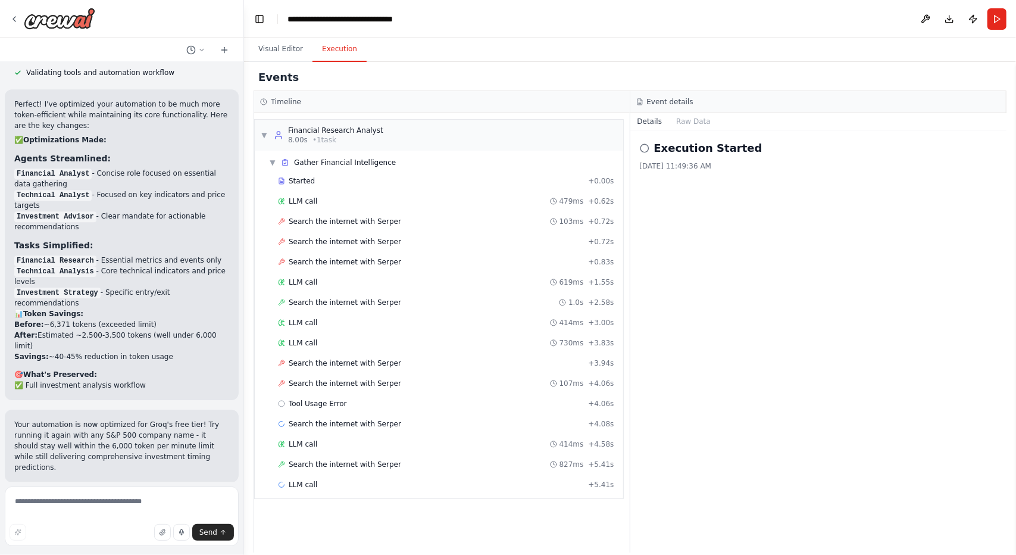
click at [198, 550] on button "Run Automation" at bounding box center [121, 559] width 215 height 19
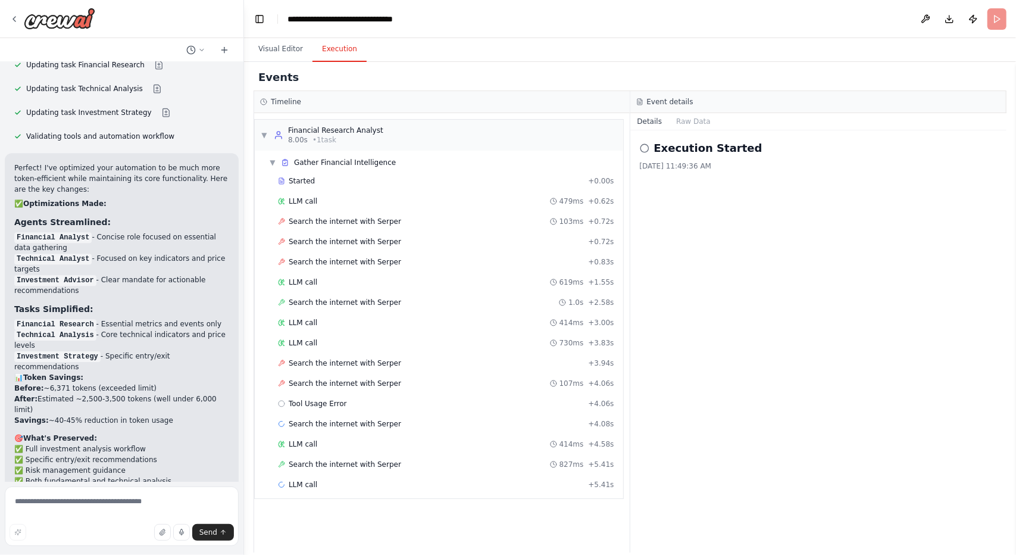
scroll to position [2408, 0]
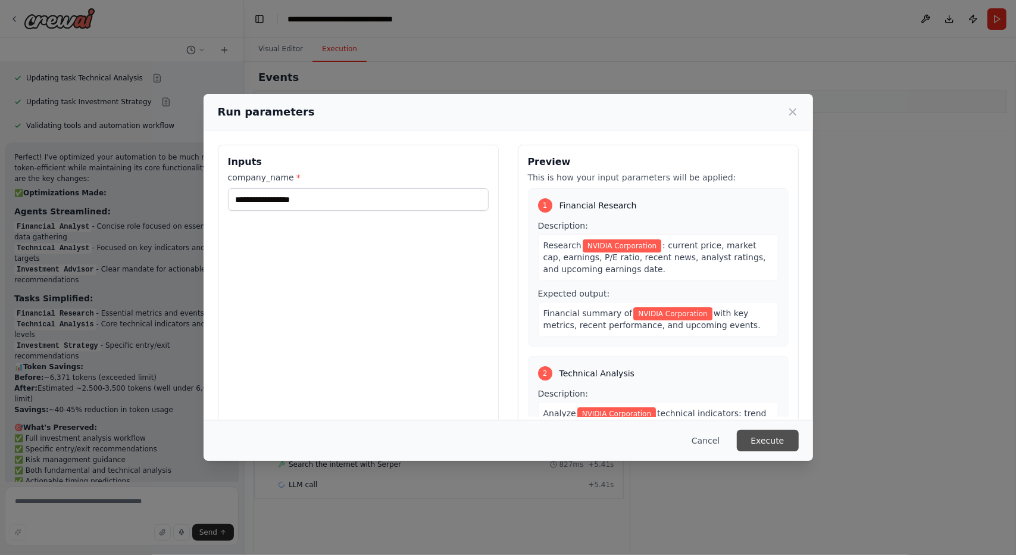
click at [781, 441] on button "Execute" at bounding box center [768, 440] width 62 height 21
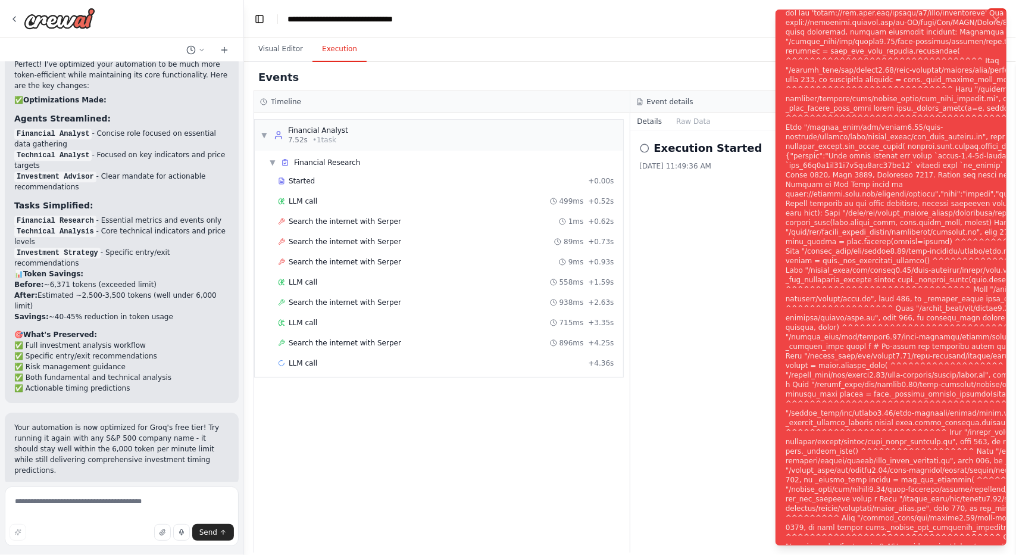
scroll to position [2504, 0]
click at [170, 550] on button "Help fix error" at bounding box center [121, 559] width 215 height 19
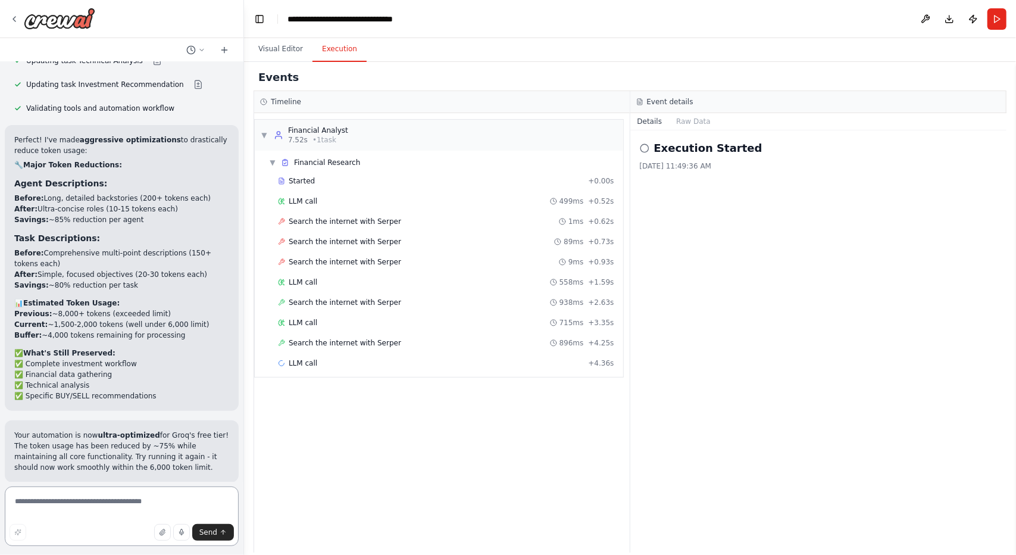
scroll to position [3172, 0]
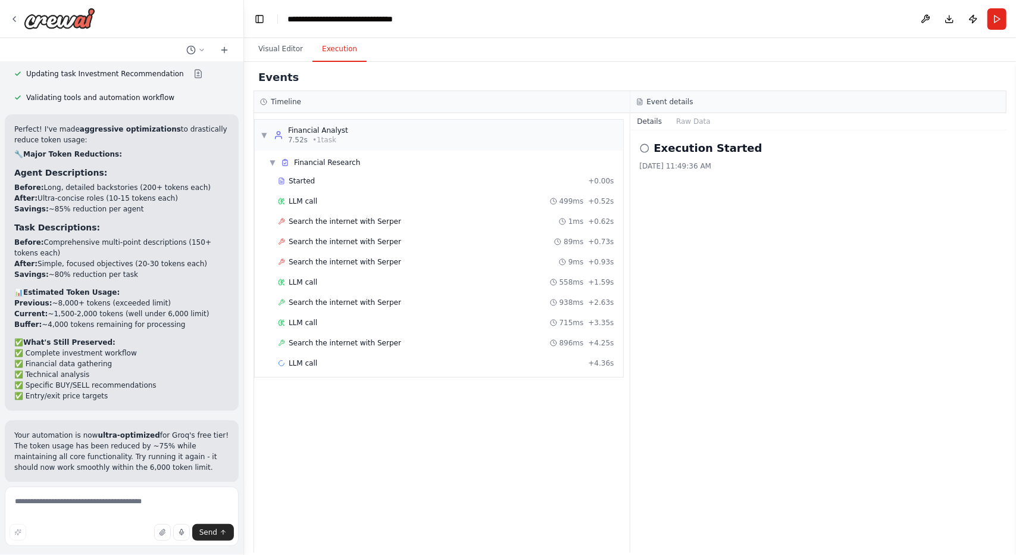
click at [114, 492] on div "Suggestion Dismiss I have some suggestions to help you move forward with your a…" at bounding box center [122, 535] width 234 height 87
click at [118, 554] on span "Run Automation" at bounding box center [127, 560] width 58 height 10
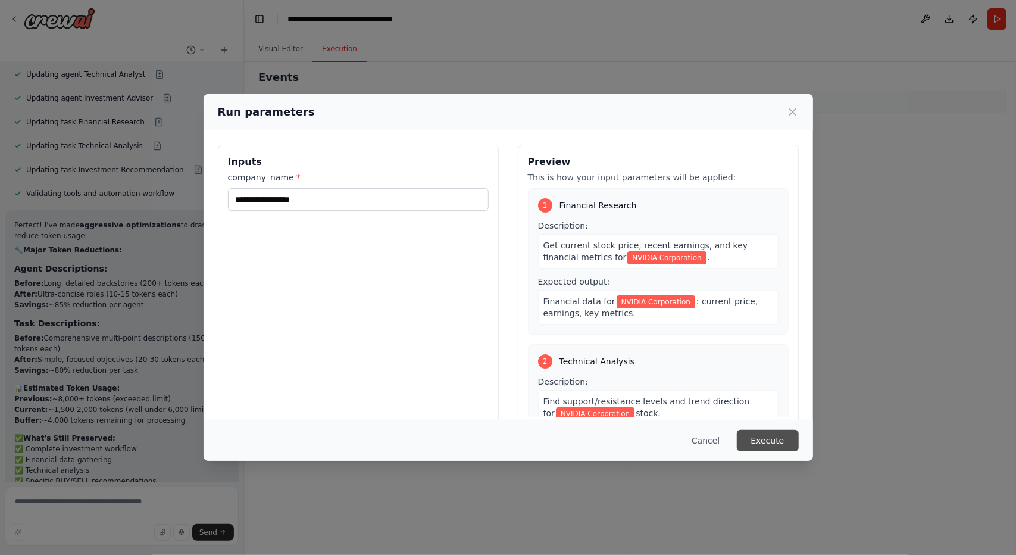
click at [777, 430] on button "Execute" at bounding box center [768, 440] width 62 height 21
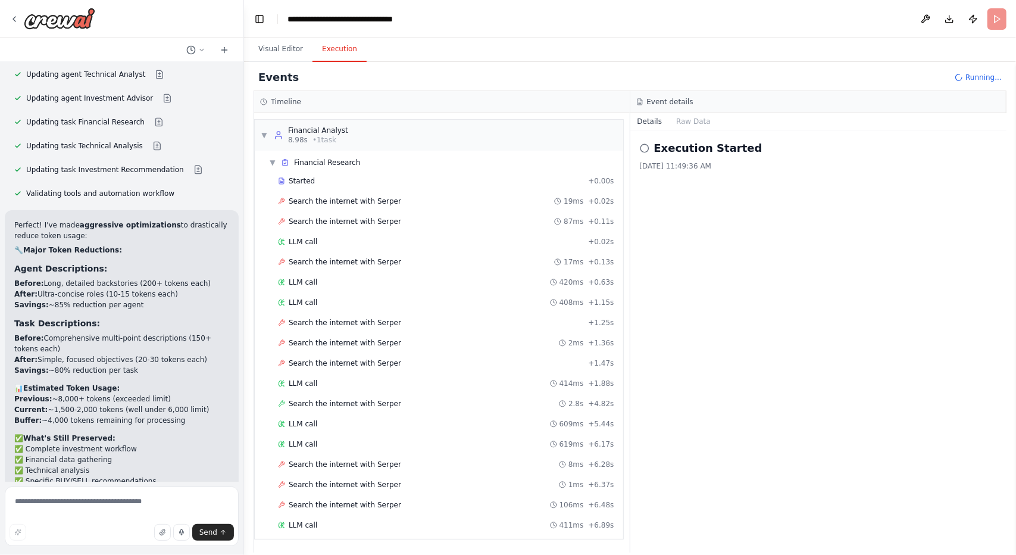
scroll to position [3172, 0]
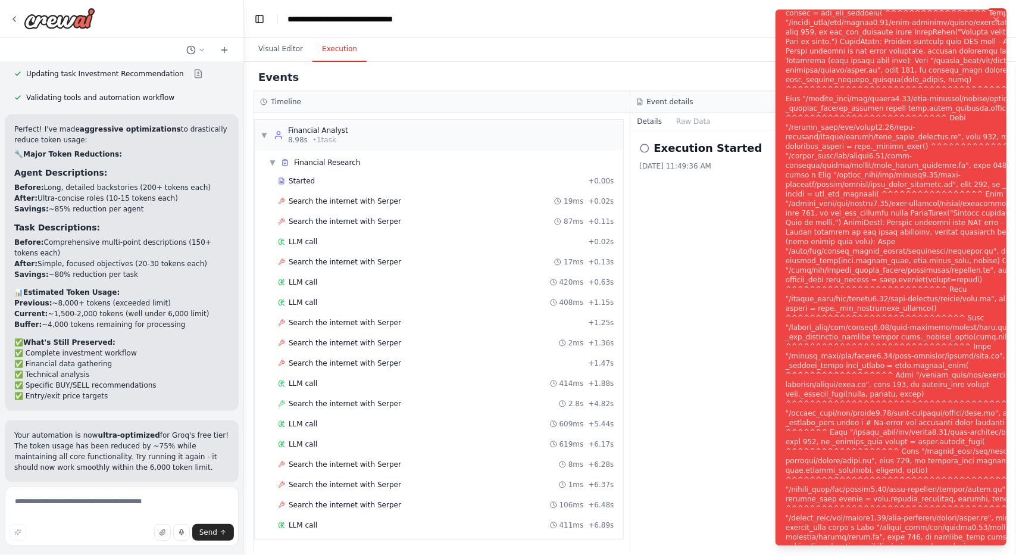
click at [170, 550] on button "Help fix error" at bounding box center [121, 559] width 215 height 19
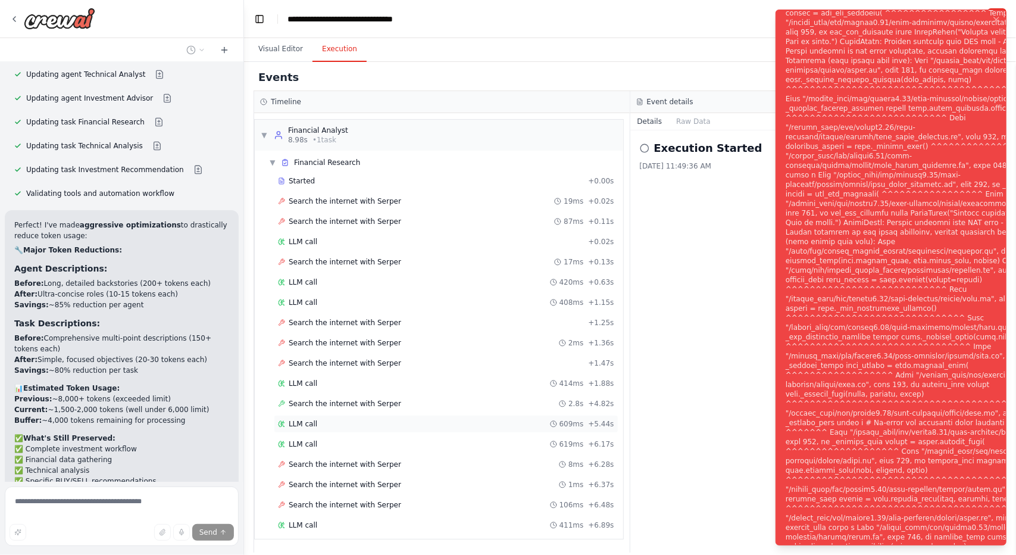
scroll to position [3122, 0]
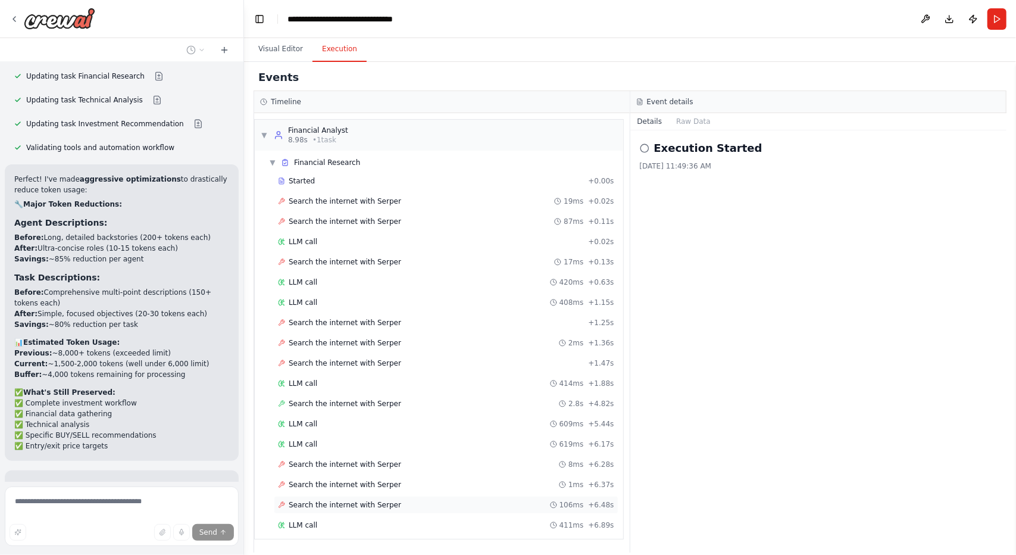
click at [348, 500] on span "Search the internet with Serper" at bounding box center [345, 505] width 113 height 10
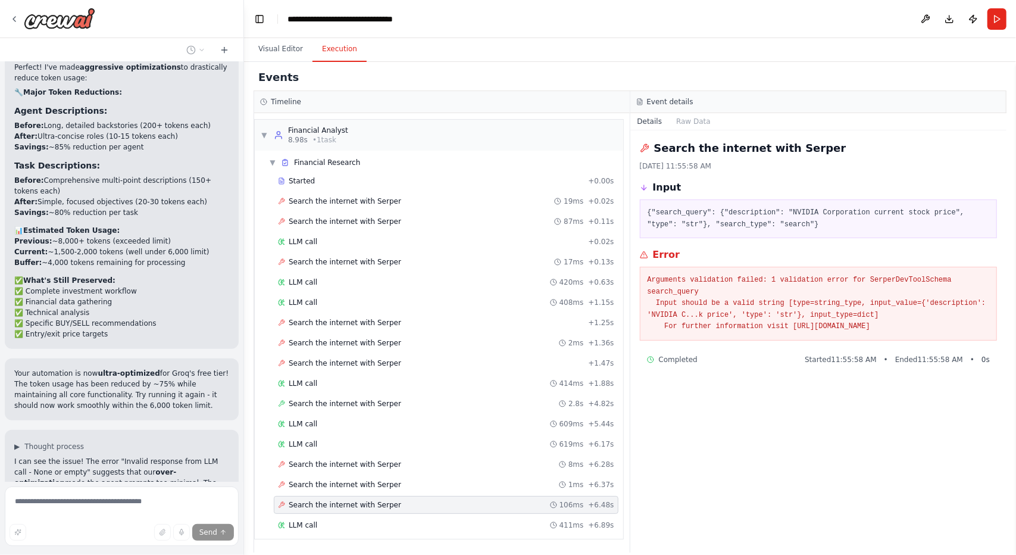
scroll to position [3248, 0]
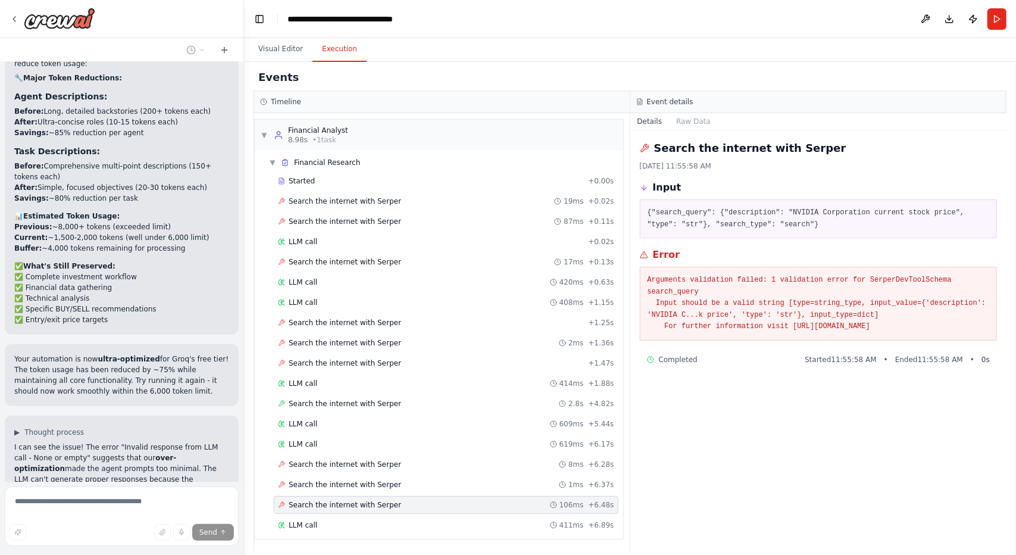
click at [695, 471] on div "Search the internet with [PERSON_NAME] [DATE] 11:55:58 AM Input {"search_query"…" at bounding box center [818, 341] width 377 height 422
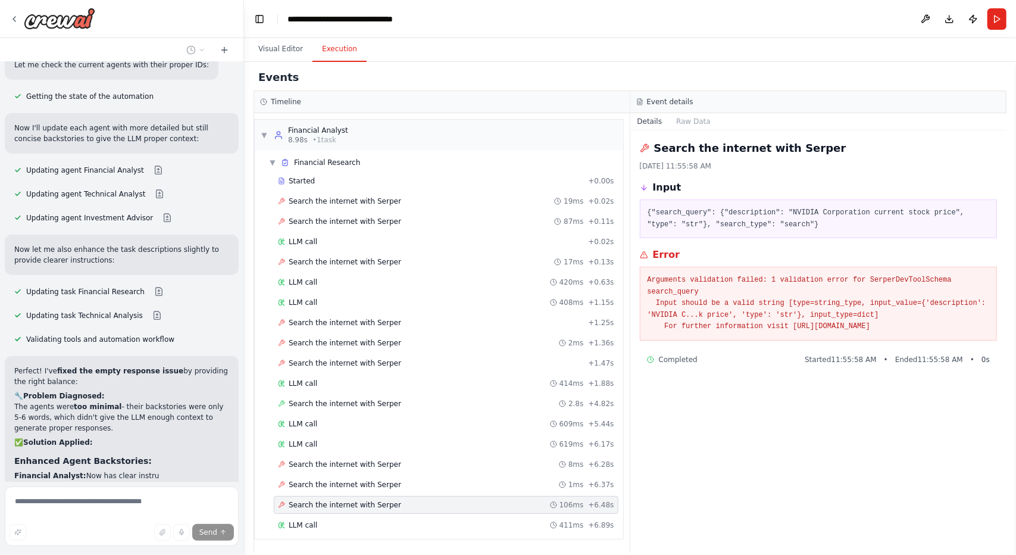
scroll to position [3847, 0]
click at [110, 509] on textarea at bounding box center [122, 516] width 234 height 60
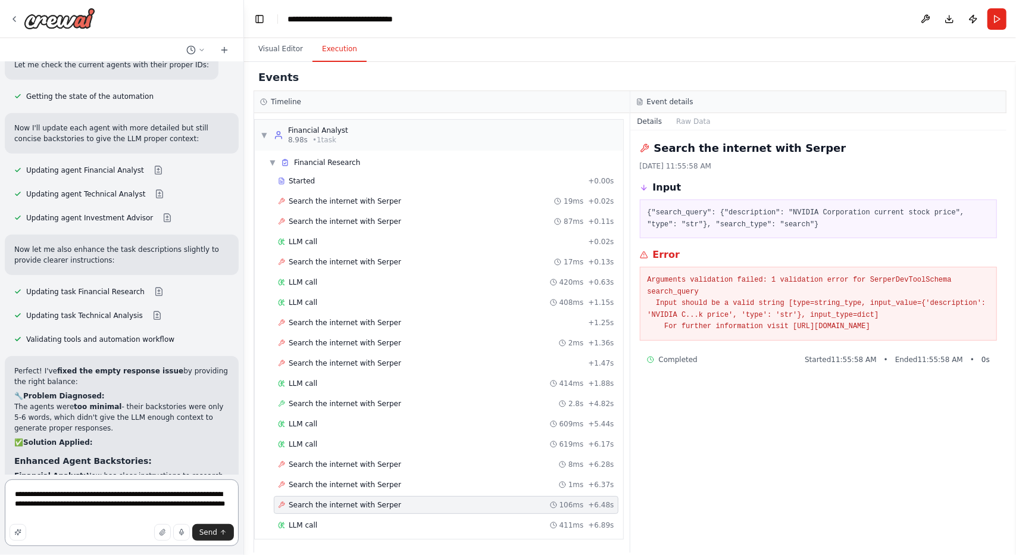
type textarea "**********"
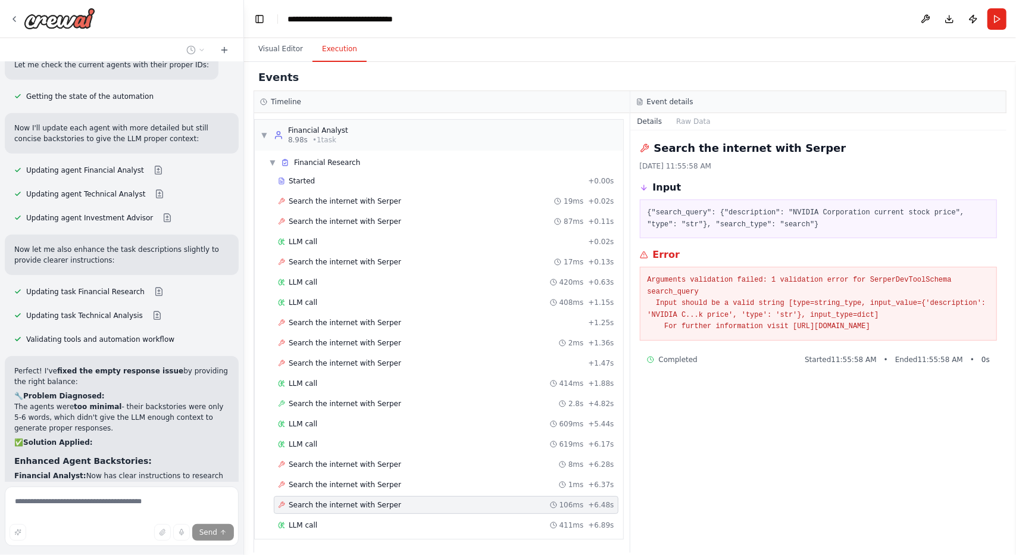
scroll to position [4093, 0]
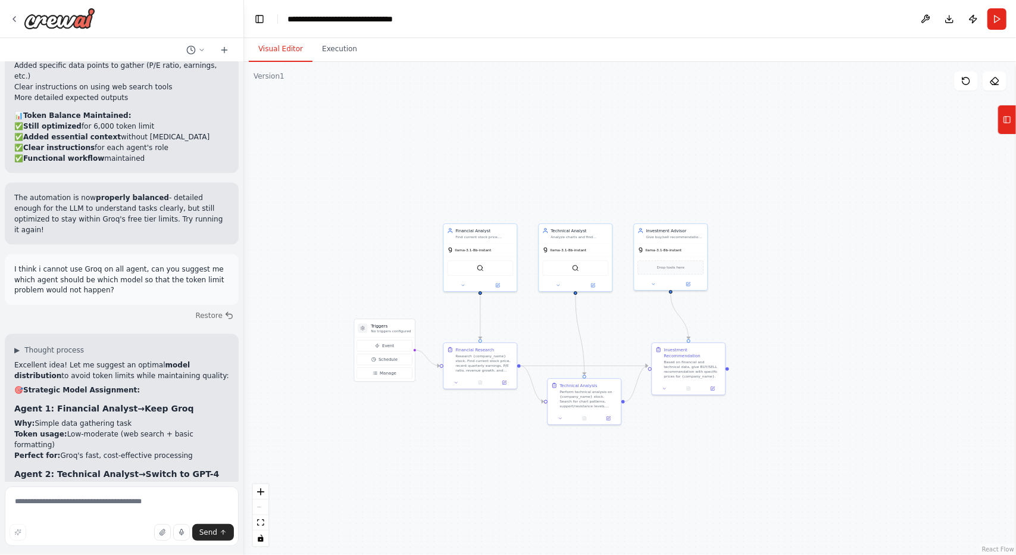
click at [281, 39] on button "Visual Editor" at bounding box center [281, 49] width 64 height 25
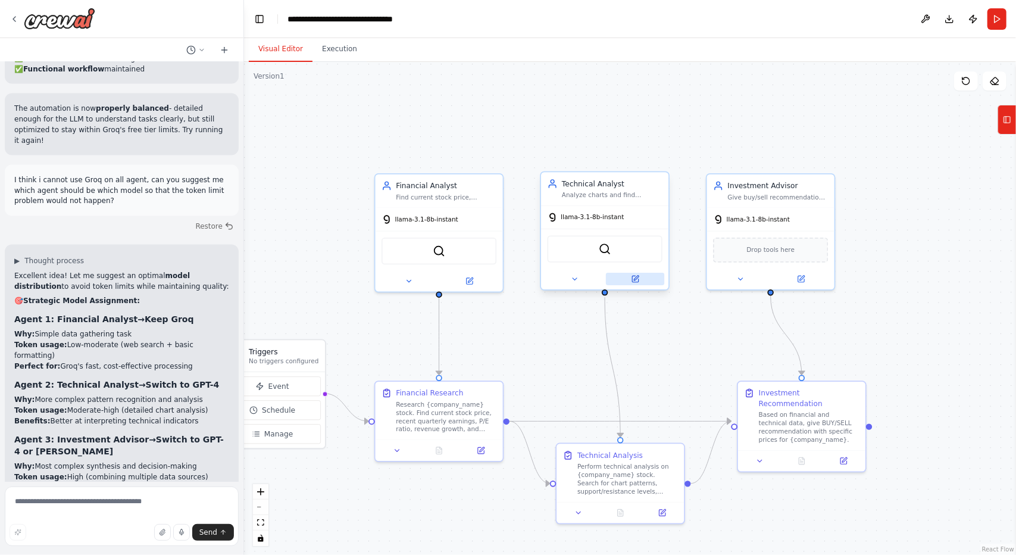
click at [632, 278] on icon at bounding box center [635, 279] width 8 height 8
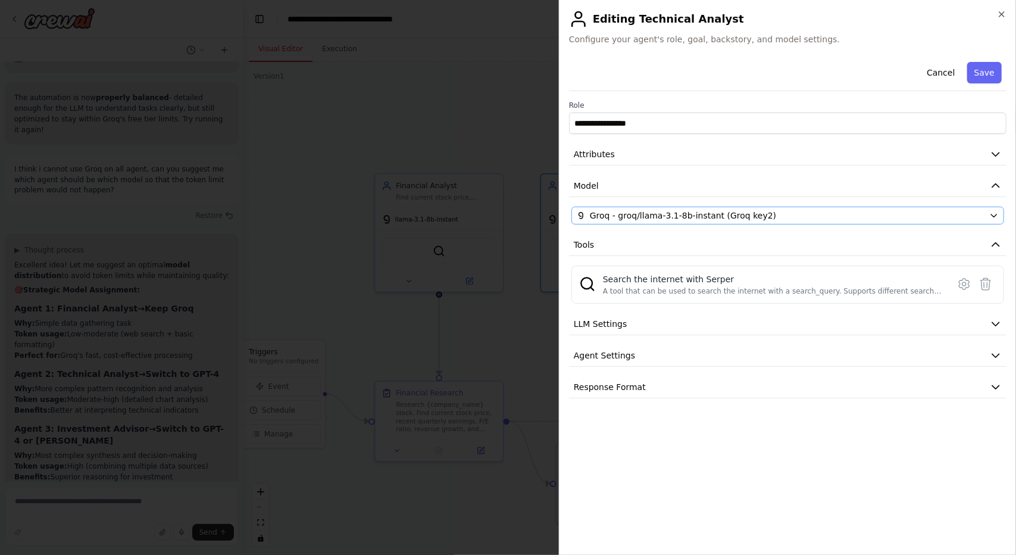
scroll to position [4455, 0]
click at [664, 221] on button "Groq - groq/llama-3.1-8b-instant (Groq key2)" at bounding box center [787, 216] width 433 height 18
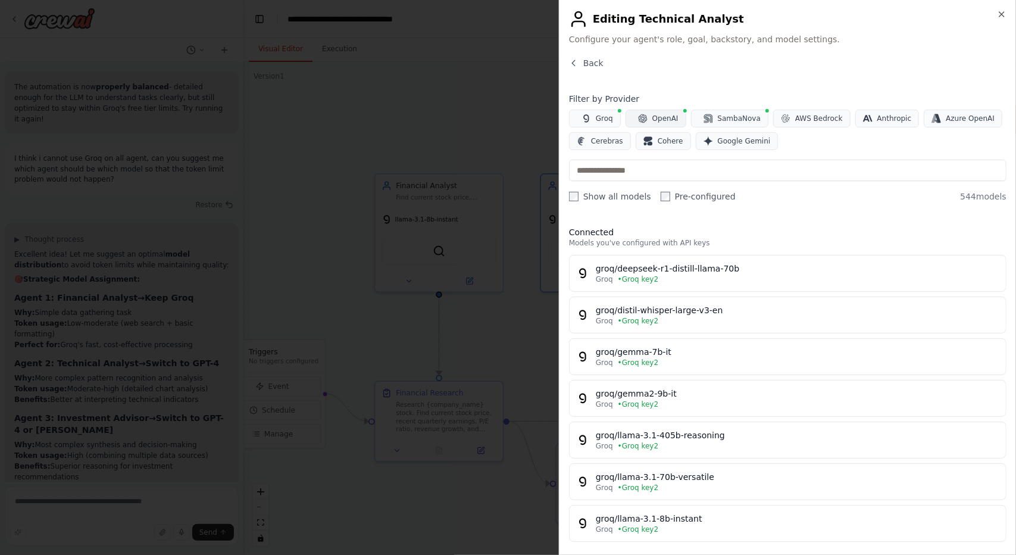
click at [662, 120] on span "OpenAI" at bounding box center [665, 119] width 26 height 10
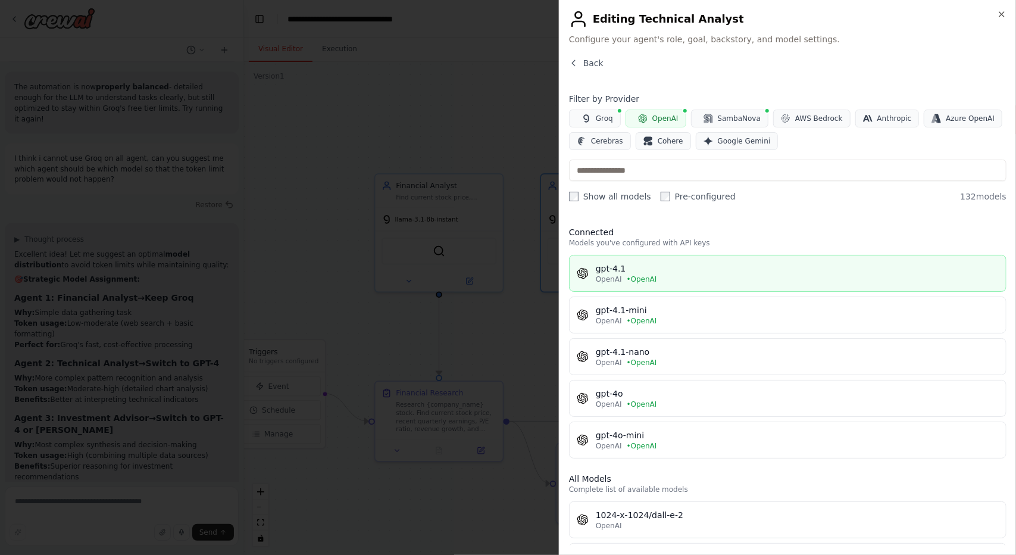
click at [664, 282] on div "OpenAI • OpenAI" at bounding box center [797, 279] width 403 height 10
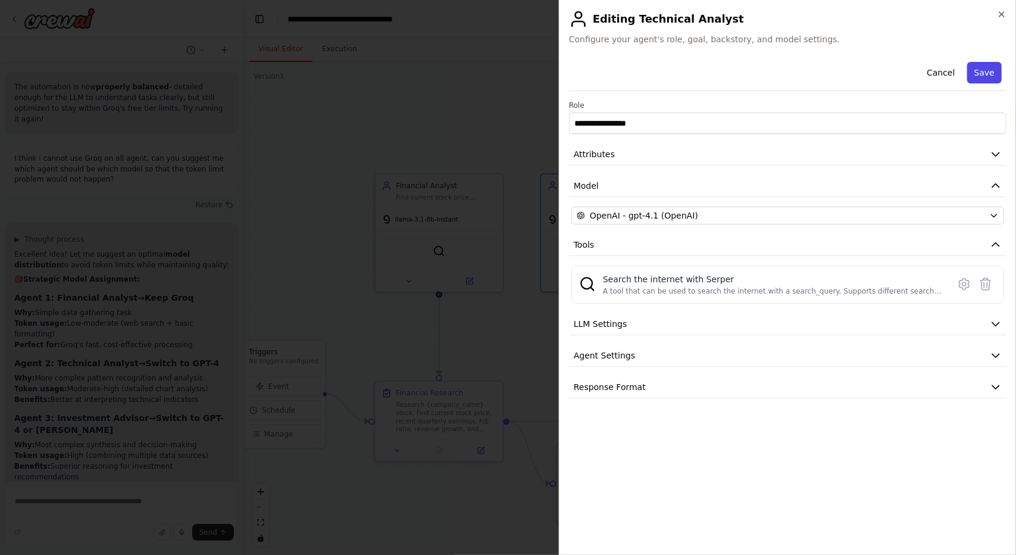
click at [994, 76] on button "Save" at bounding box center [984, 72] width 35 height 21
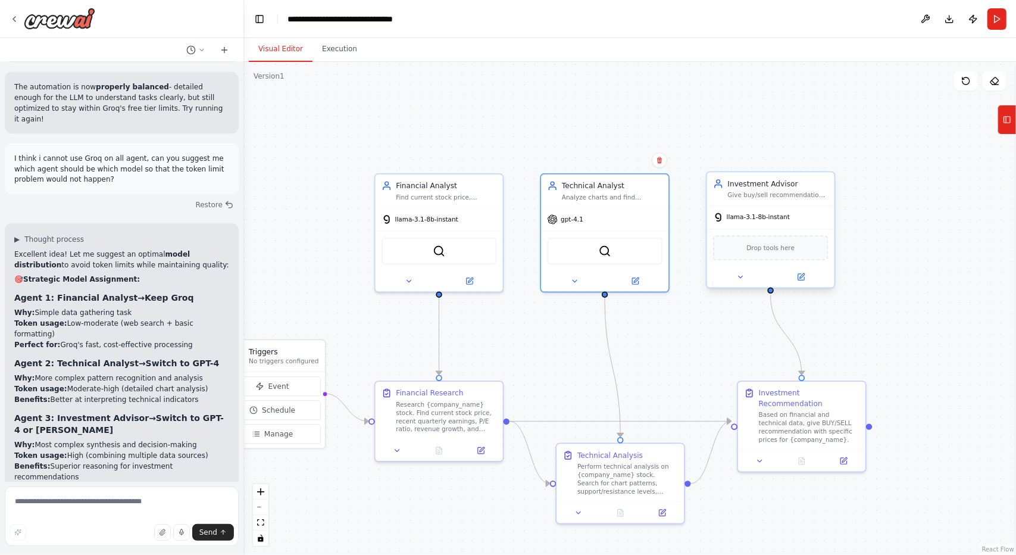
click at [811, 283] on div at bounding box center [770, 277] width 127 height 21
click at [807, 278] on button at bounding box center [801, 277] width 58 height 13
click at [804, 274] on icon at bounding box center [801, 275] width 5 height 5
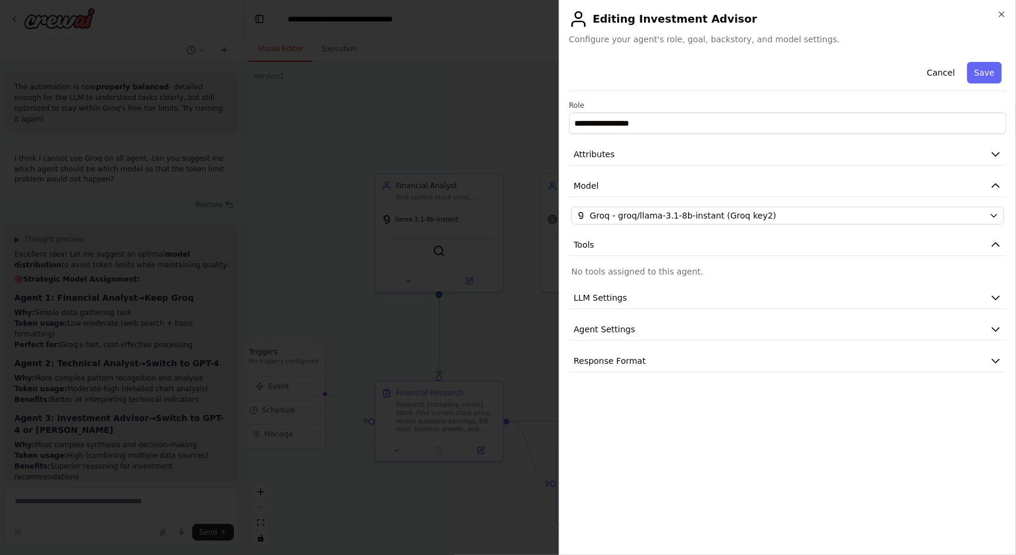
click at [695, 223] on div "**********" at bounding box center [788, 214] width 438 height 315
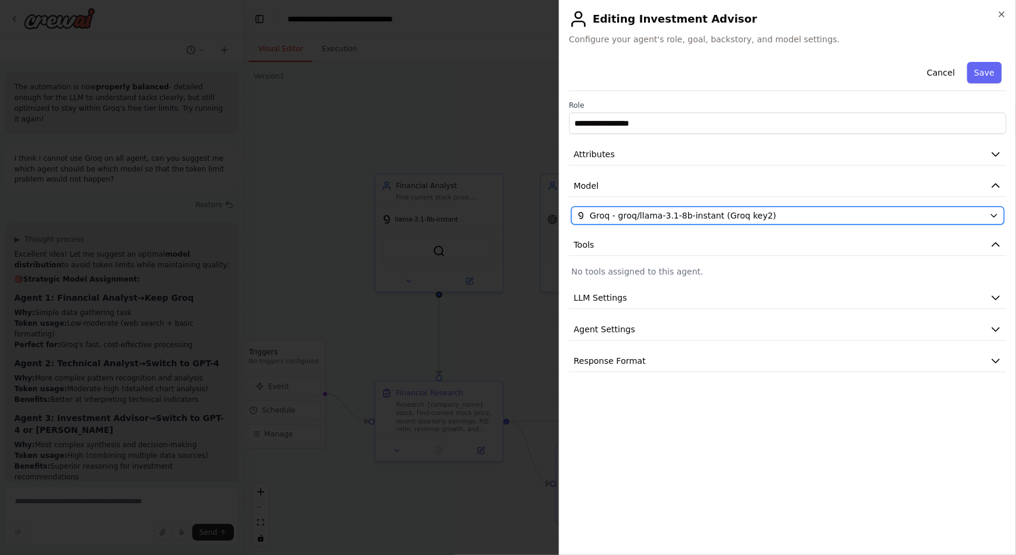
click at [699, 217] on span "Groq - groq/llama-3.1-8b-instant (Groq key2)" at bounding box center [683, 216] width 186 height 12
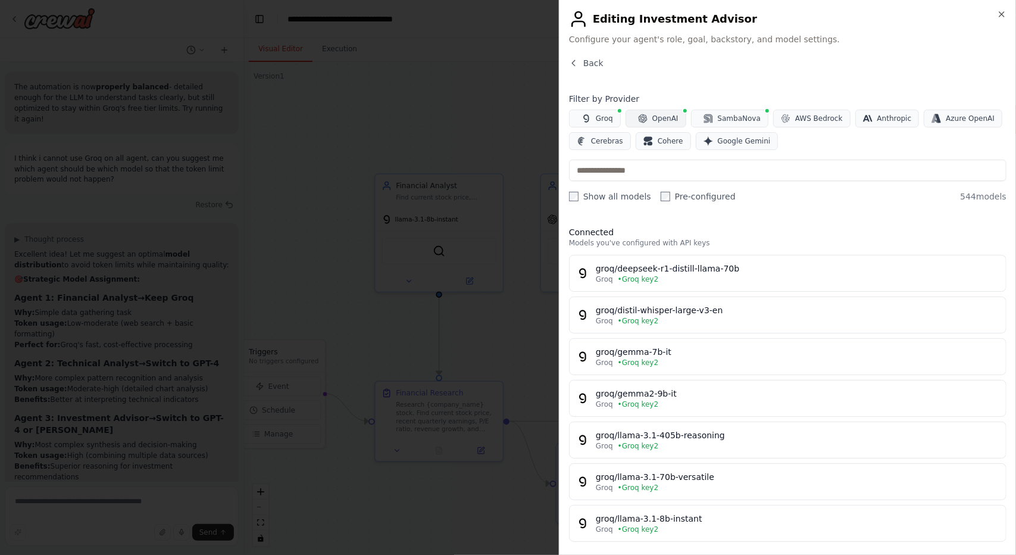
click at [662, 120] on span "OpenAI" at bounding box center [665, 119] width 26 height 10
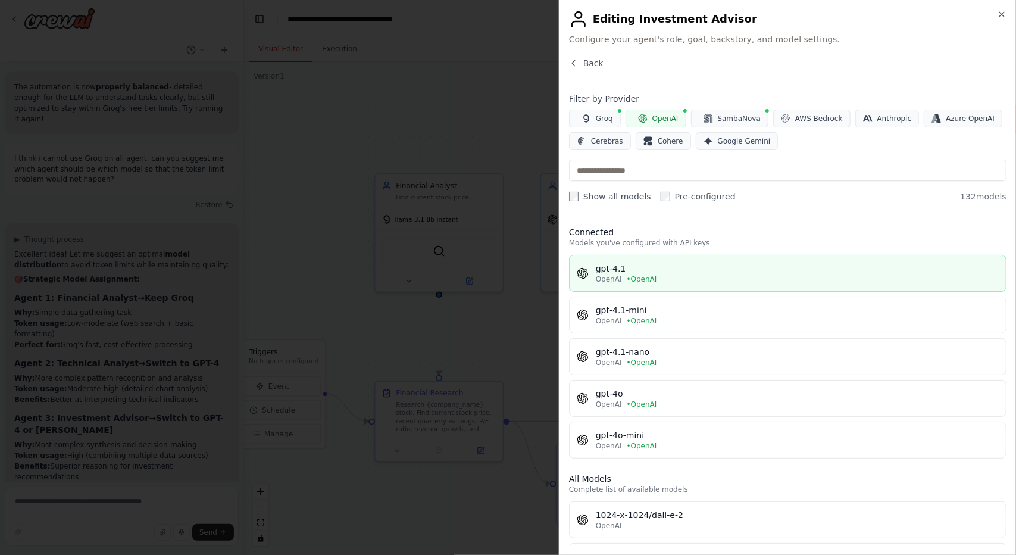
click at [665, 274] on div "OpenAI • OpenAI" at bounding box center [797, 279] width 403 height 10
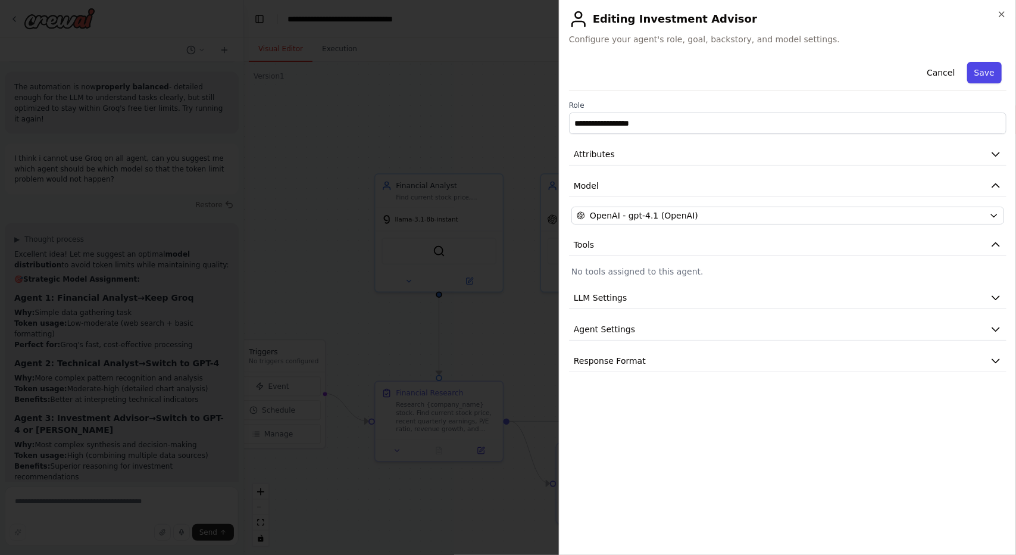
click at [987, 81] on button "Save" at bounding box center [984, 72] width 35 height 21
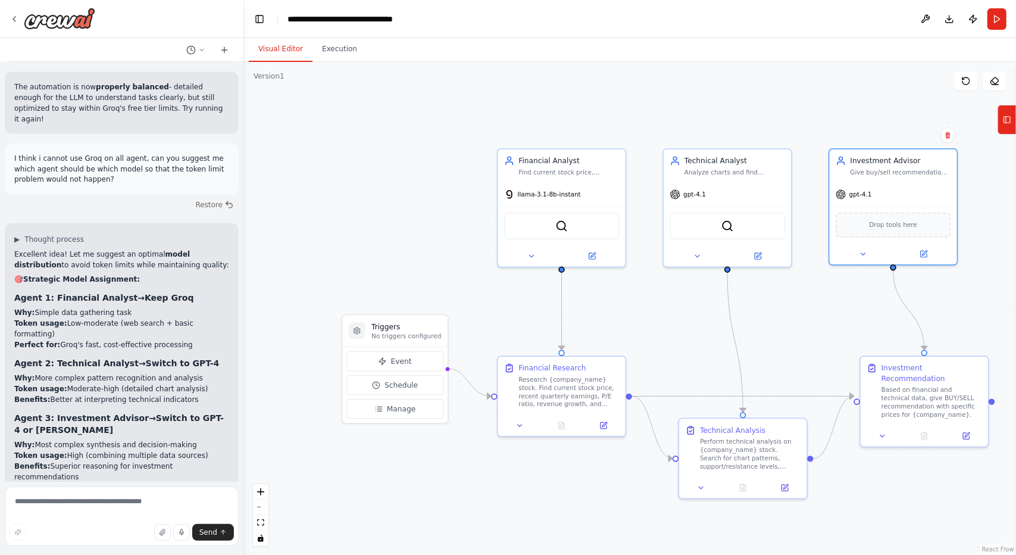
drag, startPoint x: 569, startPoint y: 318, endPoint x: 645, endPoint y: 305, distance: 77.4
click at [645, 305] on div ".deletable-edge-delete-btn { width: 20px; height: 20px; border: 0px solid #ffff…" at bounding box center [630, 308] width 772 height 493
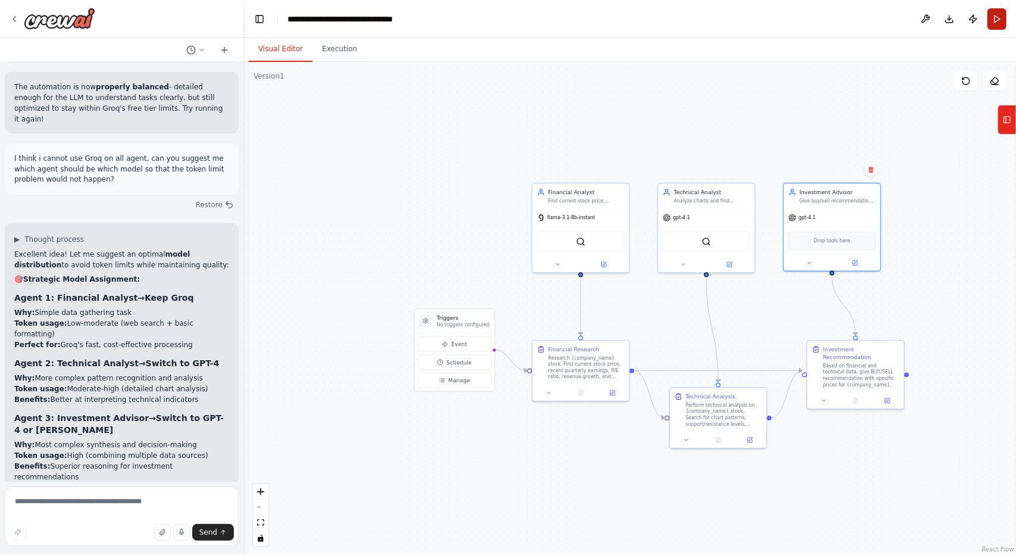
click at [990, 11] on button "Run" at bounding box center [997, 18] width 19 height 21
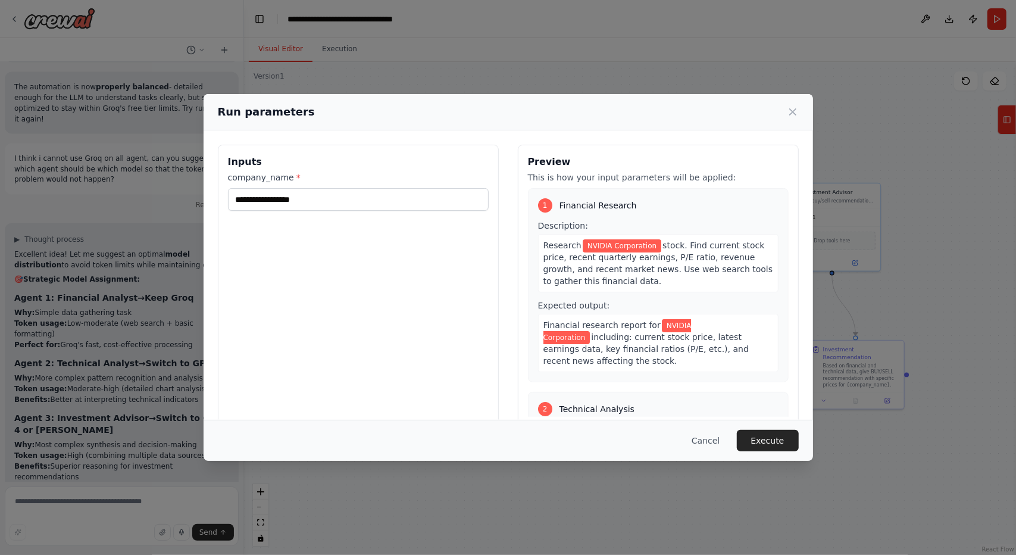
click at [763, 432] on button "Execute" at bounding box center [768, 440] width 62 height 21
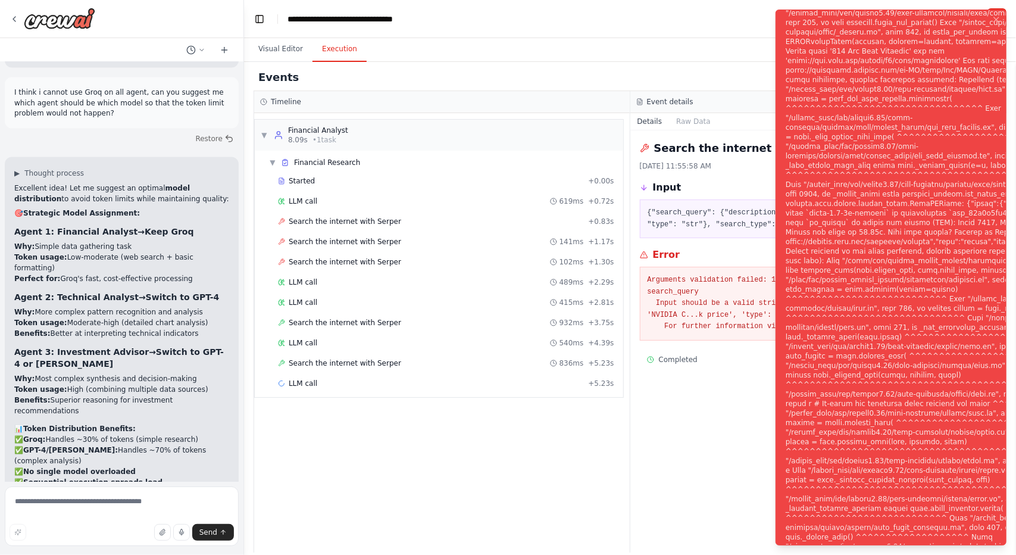
scroll to position [4551, 0]
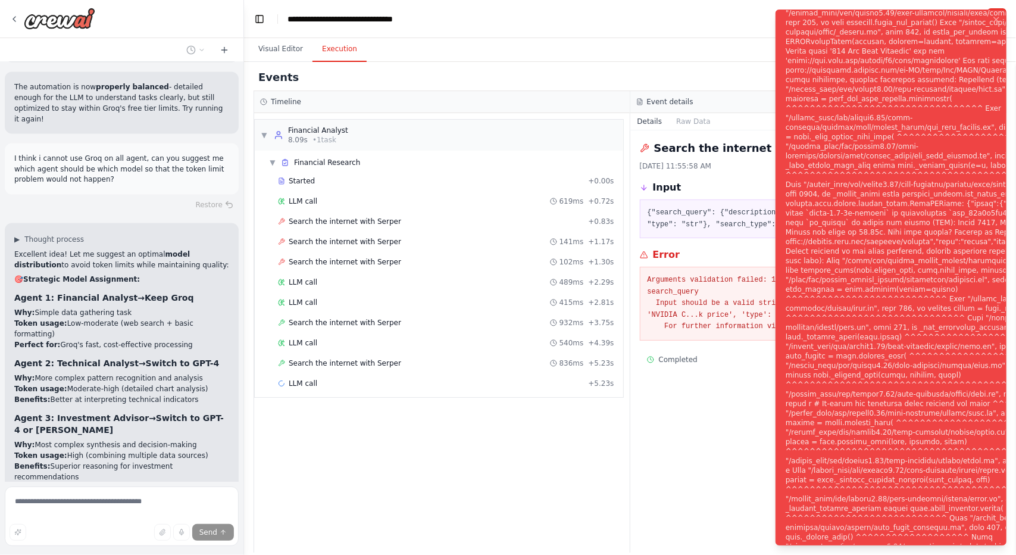
scroll to position [4501, 0]
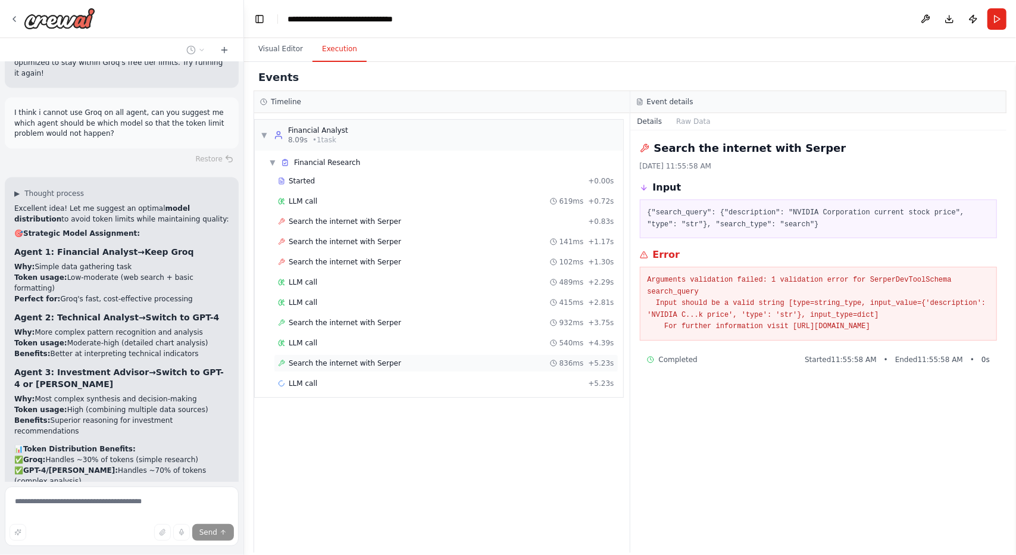
click at [330, 361] on span "Search the internet with Serper" at bounding box center [345, 363] width 113 height 10
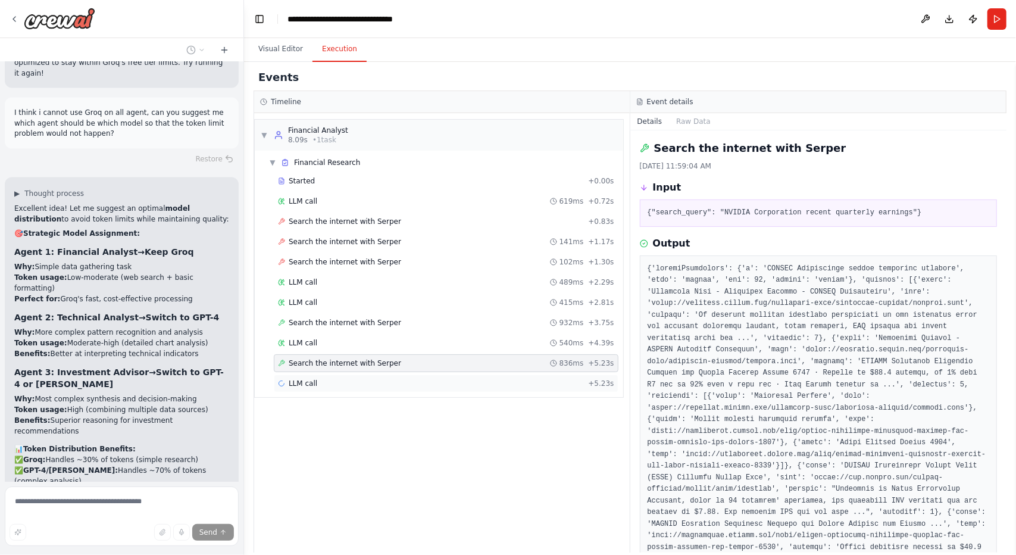
click at [334, 379] on div "LLM call + 5.23s" at bounding box center [446, 384] width 336 height 10
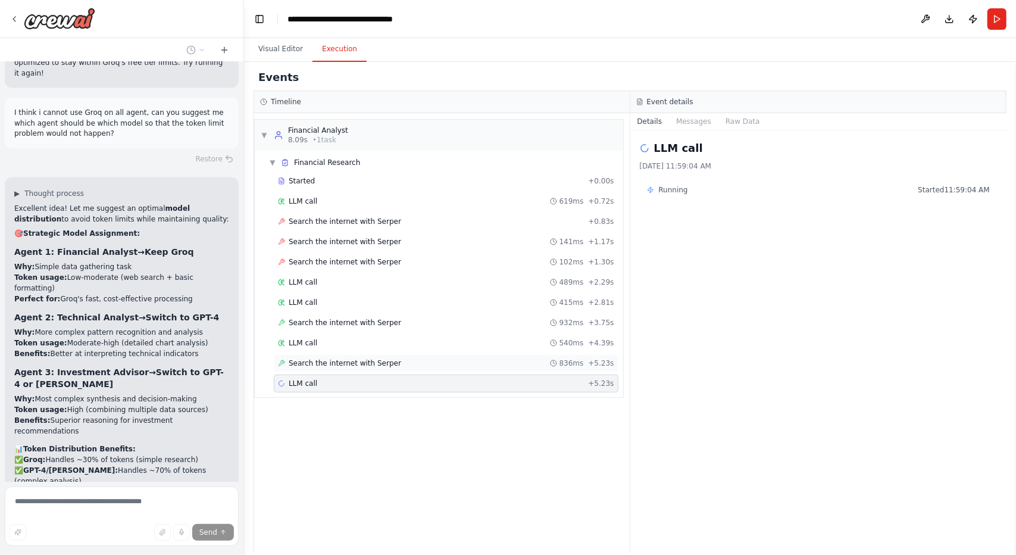
click at [333, 366] on div "Search the internet with [PERSON_NAME] 836ms + 5.23s" at bounding box center [446, 363] width 345 height 18
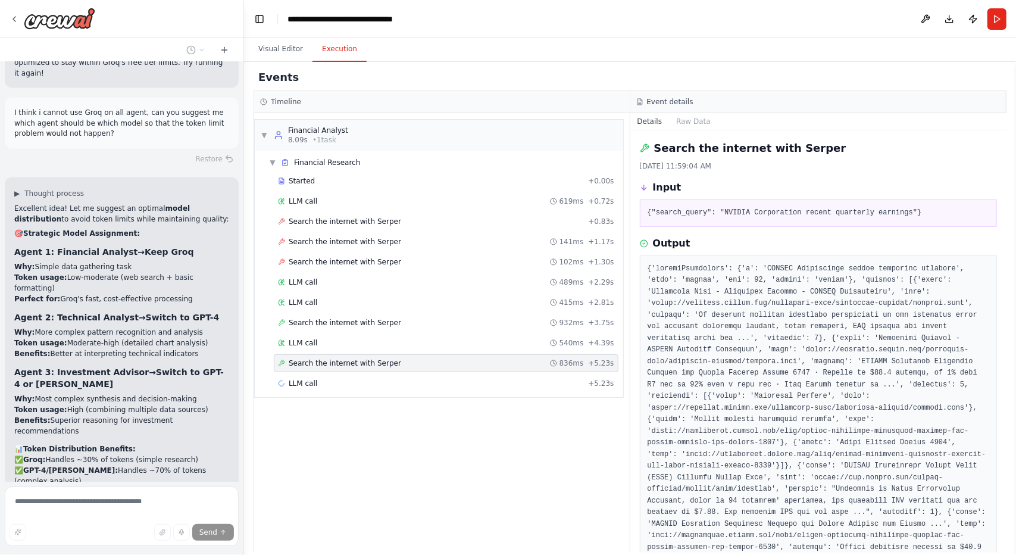
drag, startPoint x: 333, startPoint y: 366, endPoint x: 316, endPoint y: 408, distance: 45.9
click at [316, 408] on div "▼ Financial Analyst 8.09s • 1 task ▼ Financial Research Started + 0.00s LLM cal…" at bounding box center [442, 332] width 376 height 439
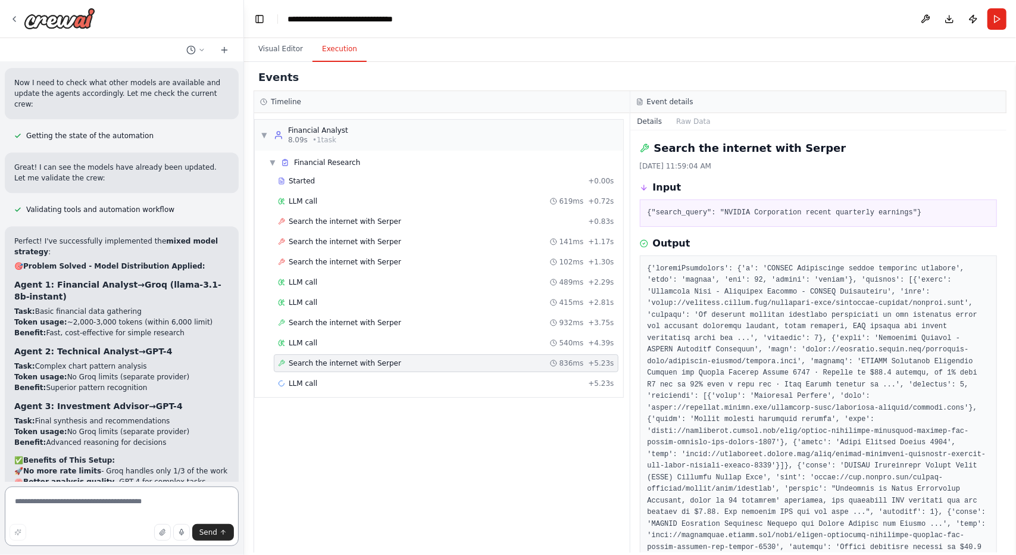
scroll to position [5239, 0]
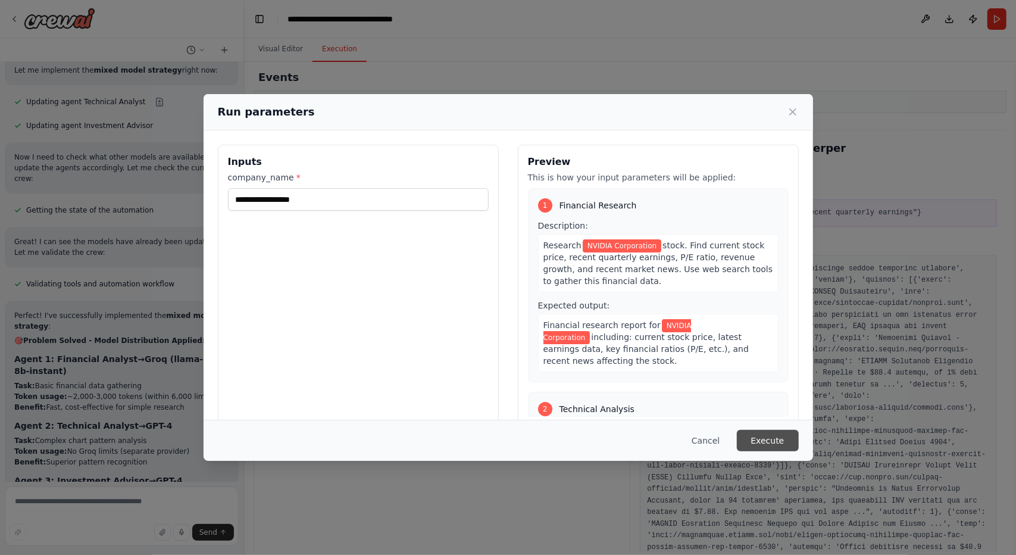
click at [762, 435] on button "Execute" at bounding box center [768, 440] width 62 height 21
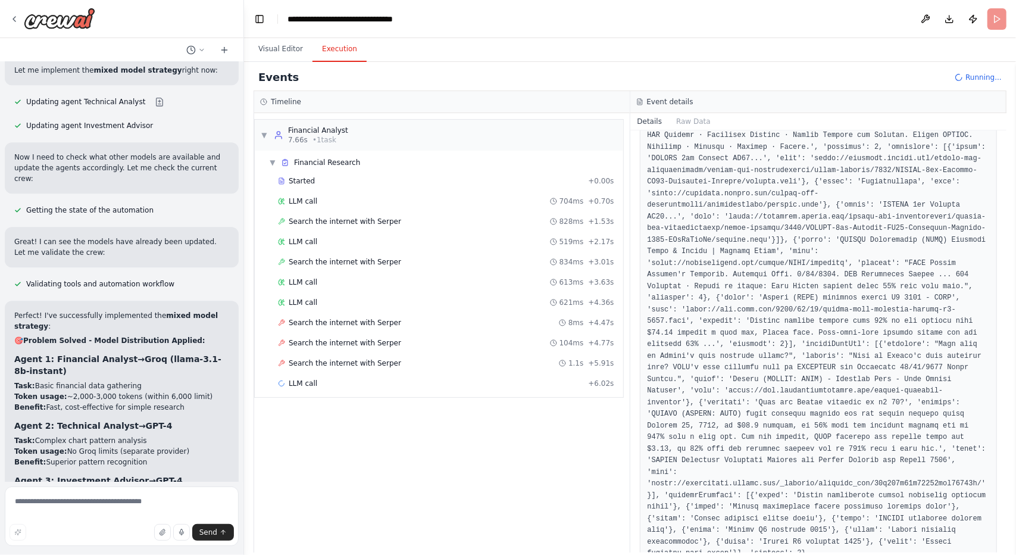
scroll to position [5239, 0]
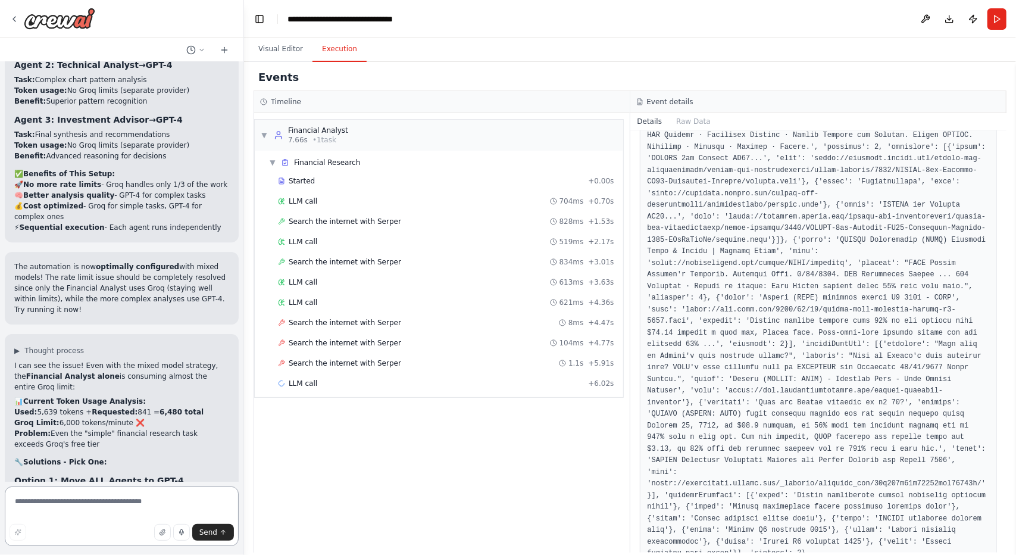
scroll to position [5514, 0]
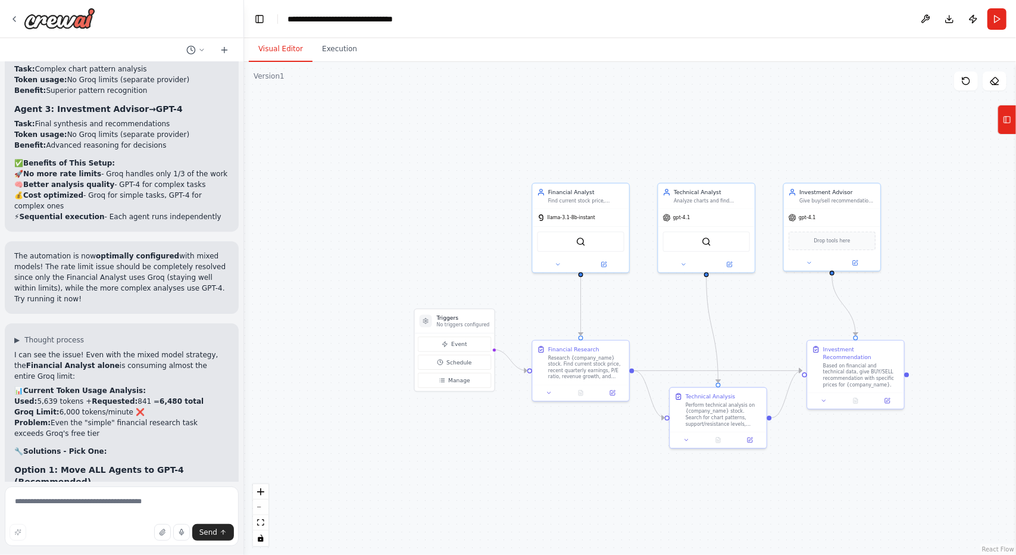
click at [271, 43] on button "Visual Editor" at bounding box center [281, 49] width 64 height 25
click at [569, 221] on div "llama-3.1-8b-instant" at bounding box center [581, 215] width 96 height 17
click at [602, 268] on div at bounding box center [581, 262] width 96 height 15
click at [605, 263] on icon at bounding box center [603, 263] width 5 height 5
click at [606, 266] on button at bounding box center [604, 263] width 45 height 10
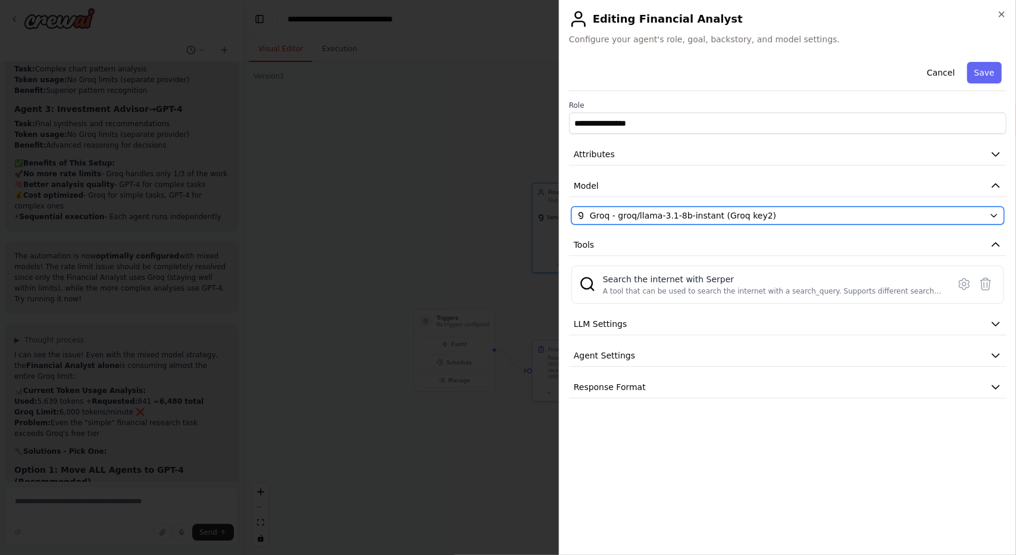
click at [990, 214] on icon "button" at bounding box center [994, 216] width 10 height 10
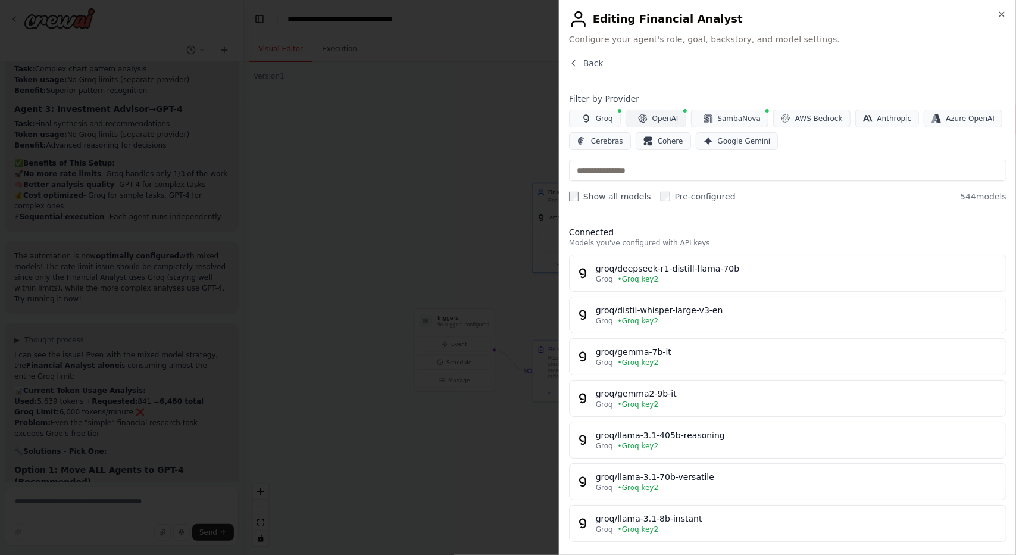
click at [661, 120] on span "OpenAI" at bounding box center [665, 119] width 26 height 10
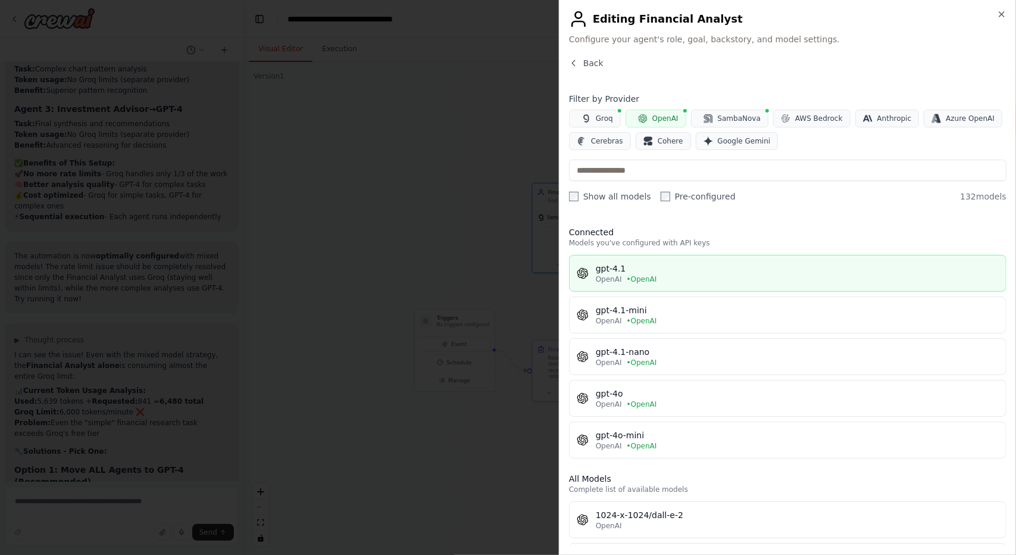
click at [655, 271] on div "gpt-4.1" at bounding box center [797, 269] width 403 height 12
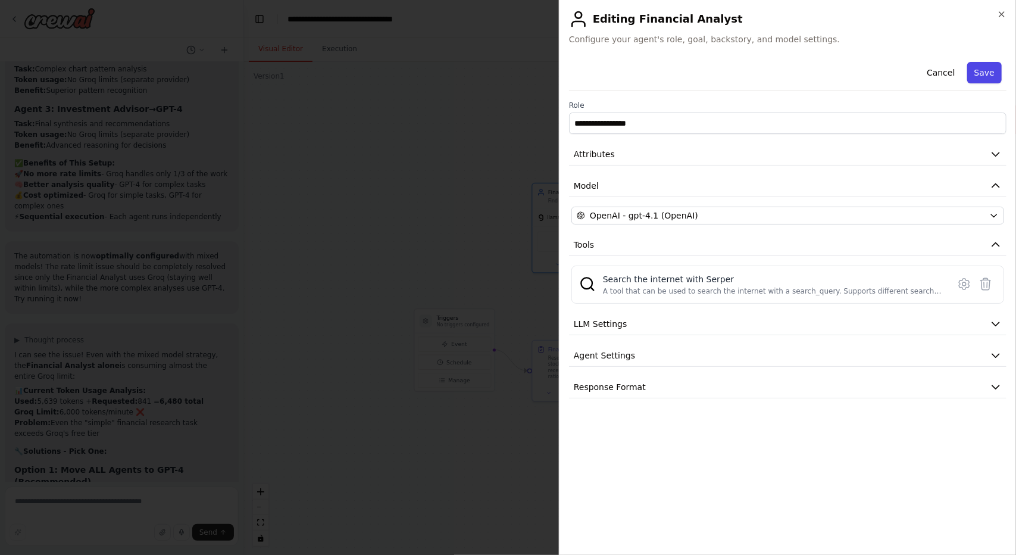
click at [997, 74] on button "Save" at bounding box center [984, 72] width 35 height 21
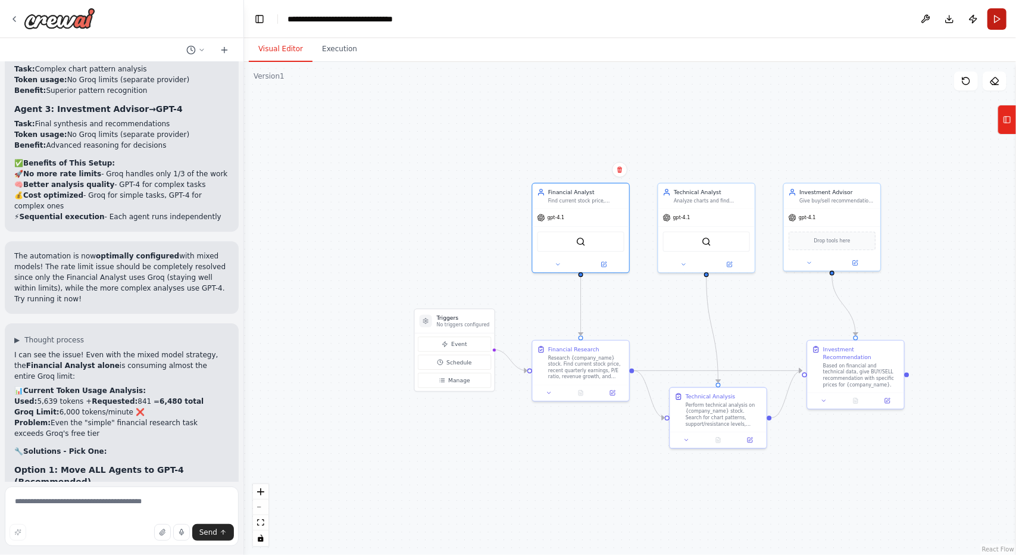
click at [994, 13] on button "Run" at bounding box center [997, 18] width 19 height 21
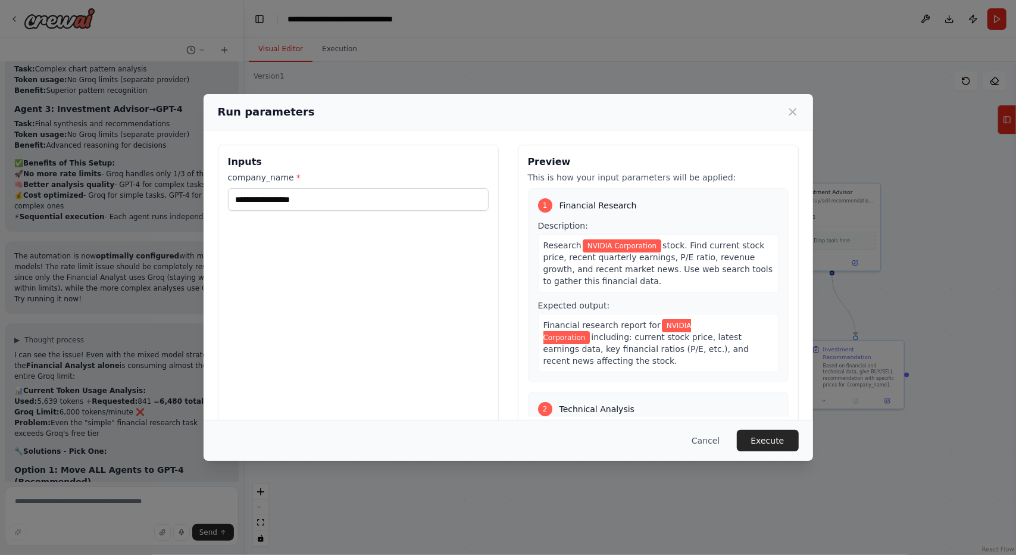
click at [771, 434] on button "Execute" at bounding box center [768, 440] width 62 height 21
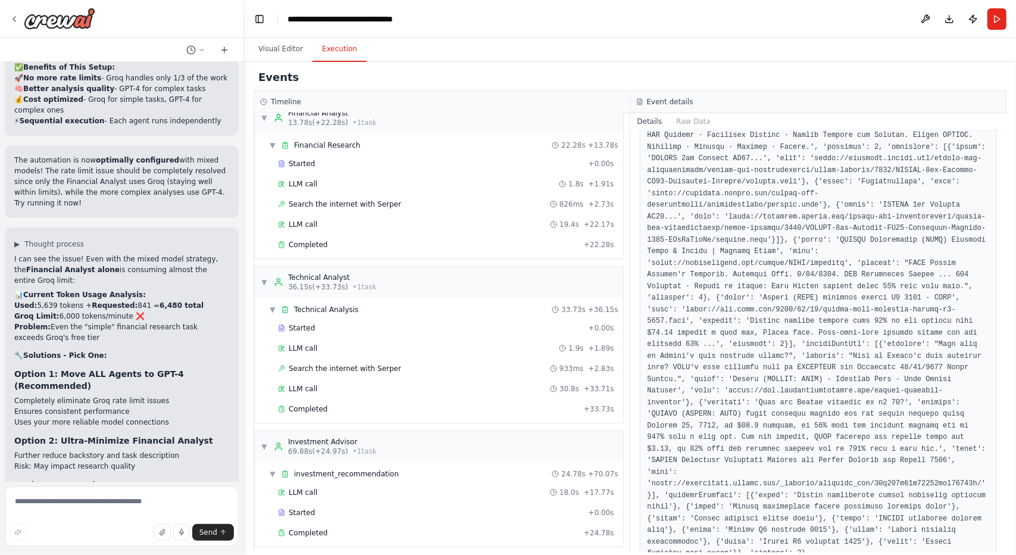
scroll to position [18, 0]
click at [401, 527] on div "Completed" at bounding box center [428, 532] width 301 height 10
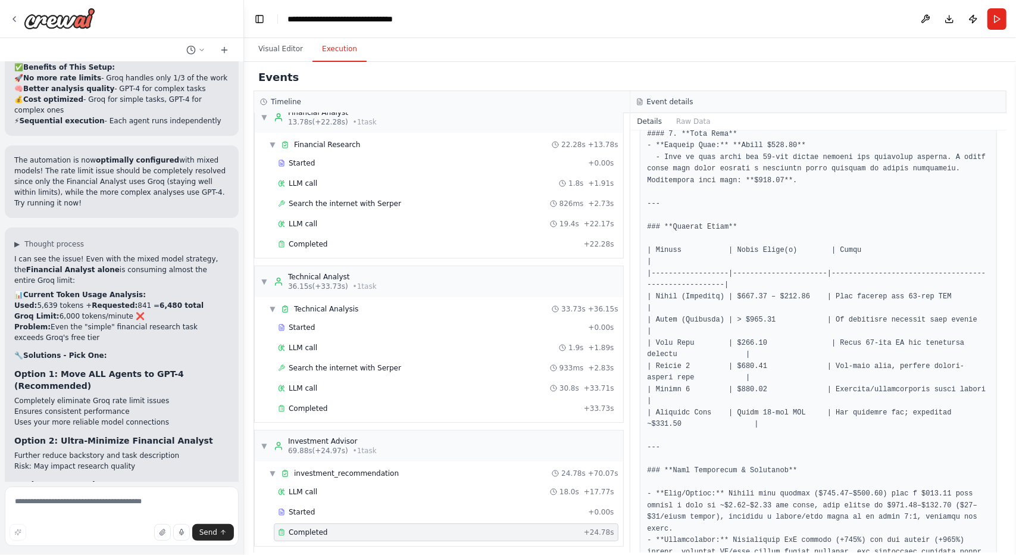
scroll to position [767, 0]
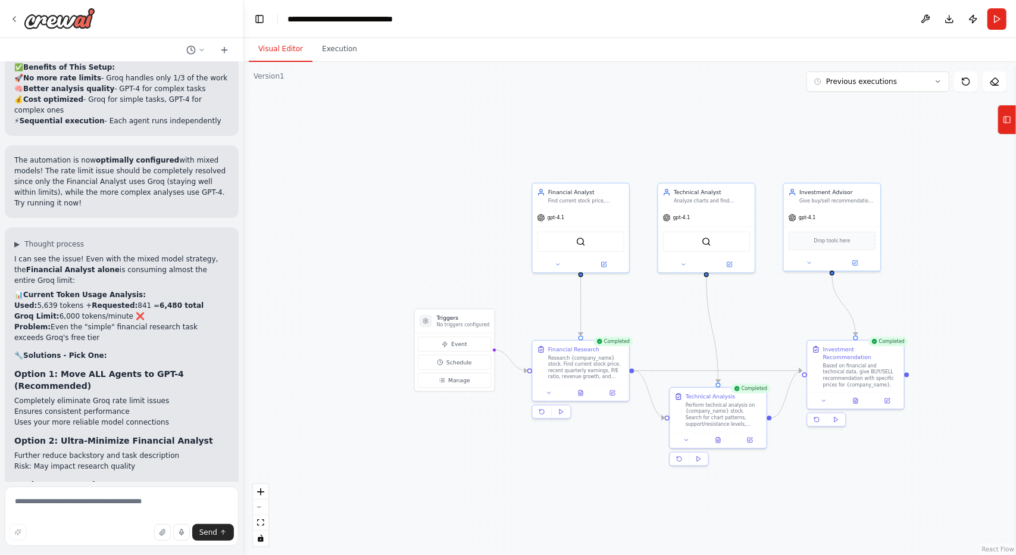
click at [266, 40] on button "Visual Editor" at bounding box center [281, 49] width 64 height 25
click at [854, 396] on icon at bounding box center [856, 398] width 4 height 5
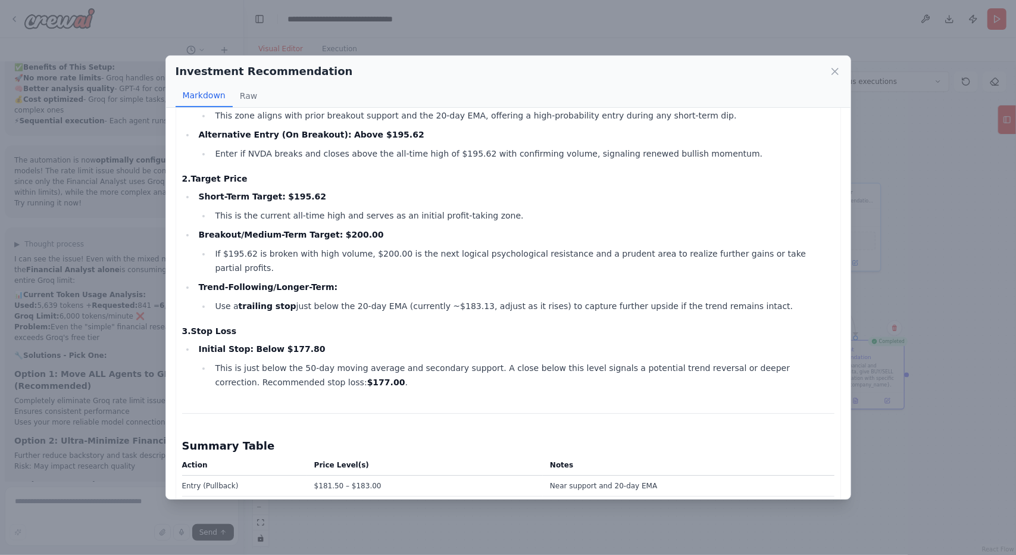
scroll to position [258, 0]
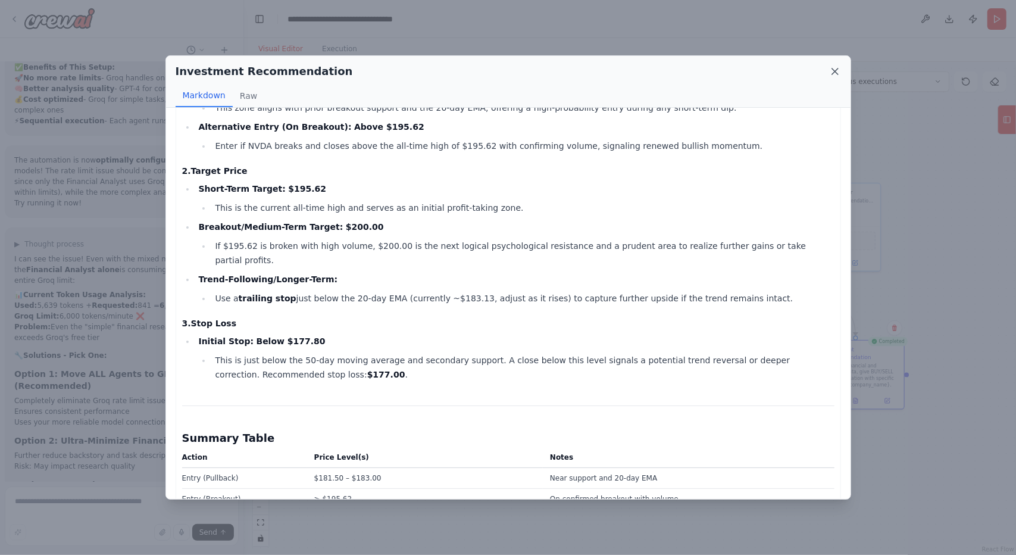
click at [837, 70] on icon at bounding box center [835, 71] width 12 height 12
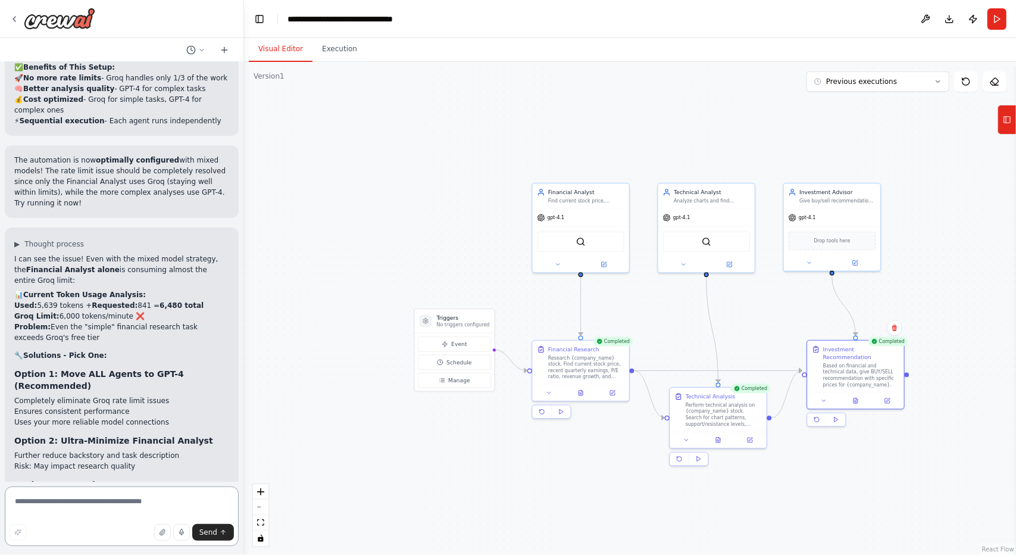
click at [149, 505] on textarea at bounding box center [122, 516] width 234 height 60
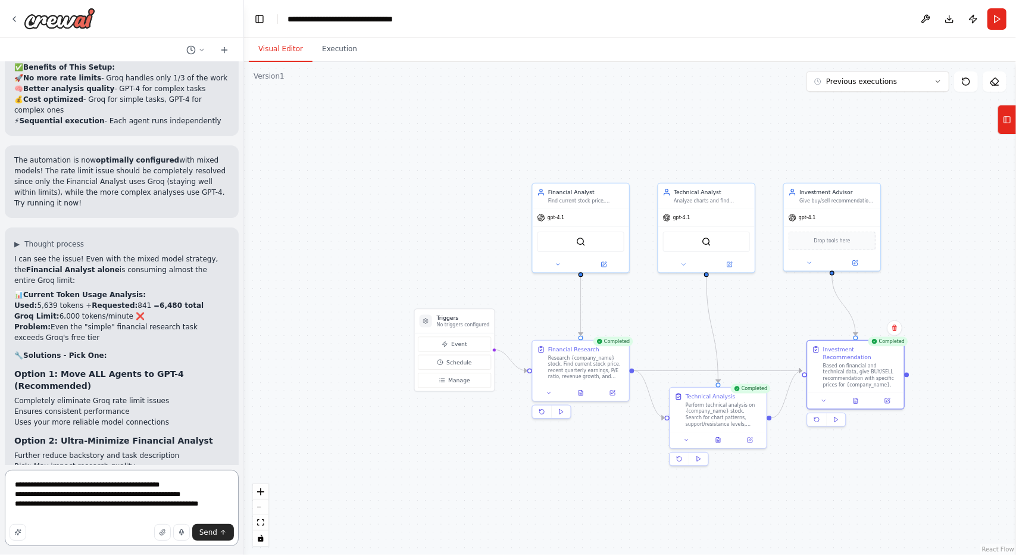
type textarea "**********"
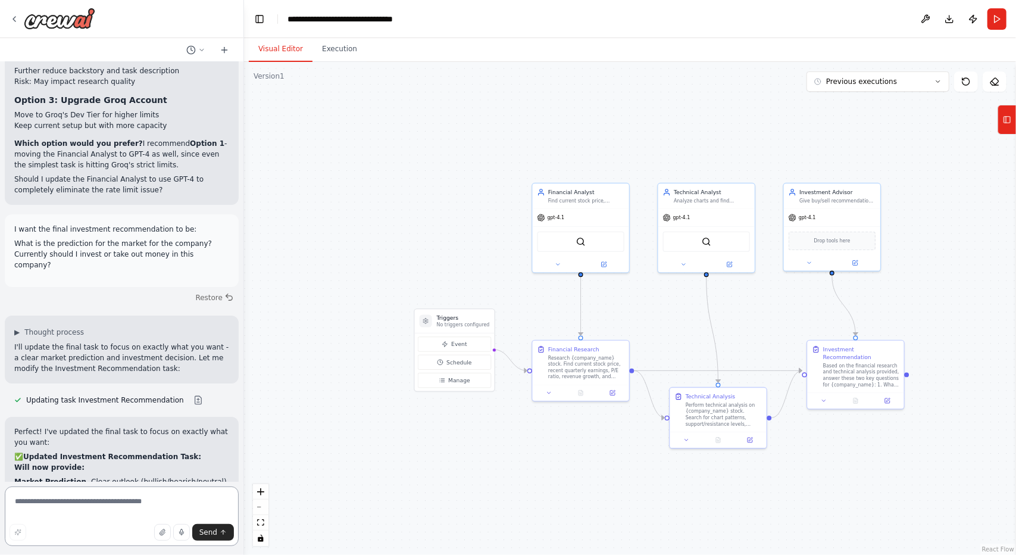
scroll to position [6005, 0]
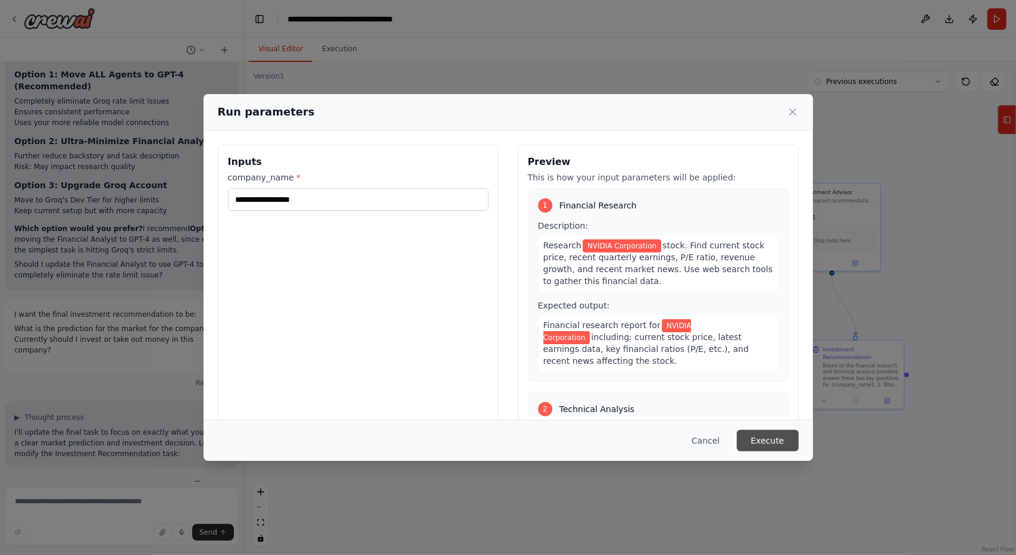
click at [762, 441] on button "Execute" at bounding box center [768, 440] width 62 height 21
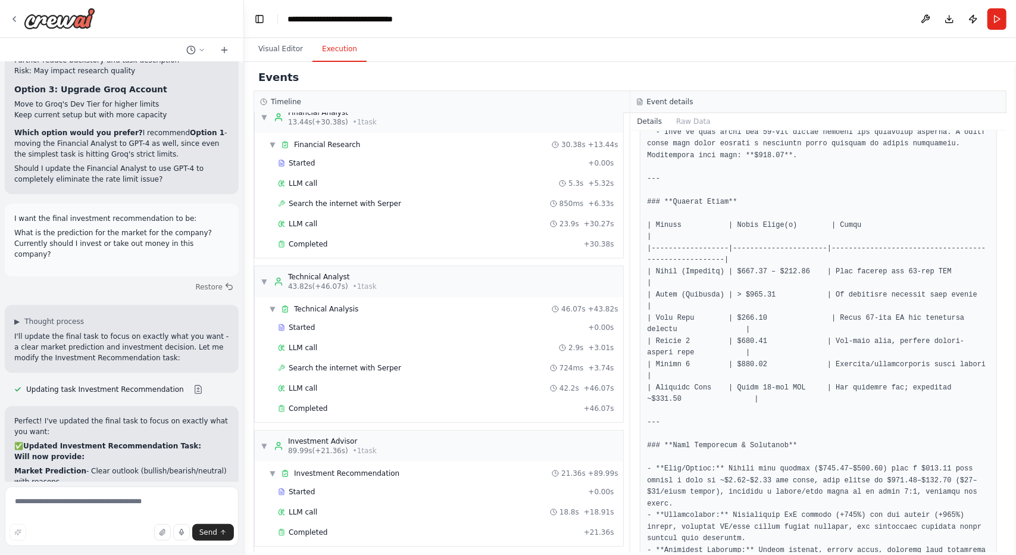
scroll to position [588, 0]
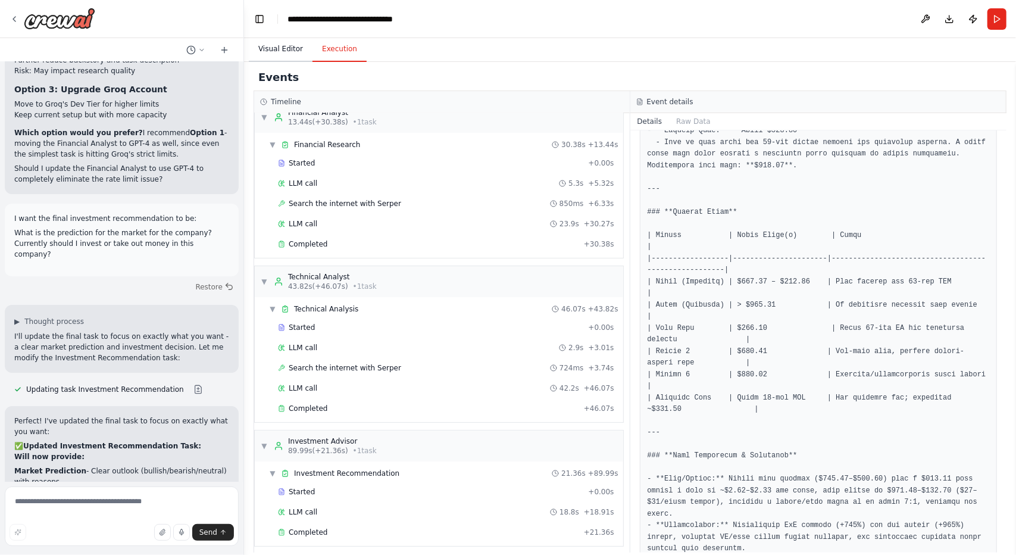
click at [282, 49] on button "Visual Editor" at bounding box center [281, 49] width 64 height 25
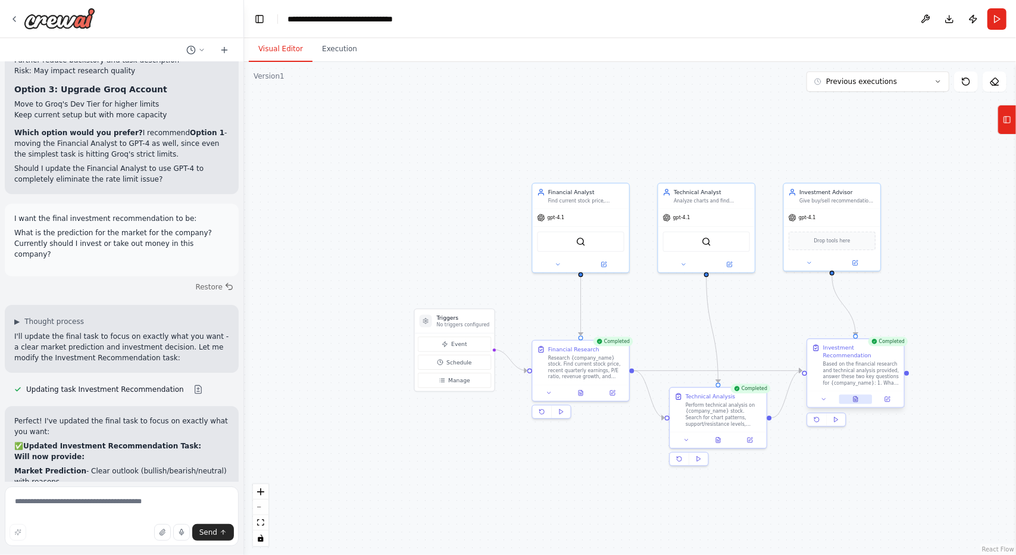
click at [852, 395] on button at bounding box center [855, 400] width 33 height 10
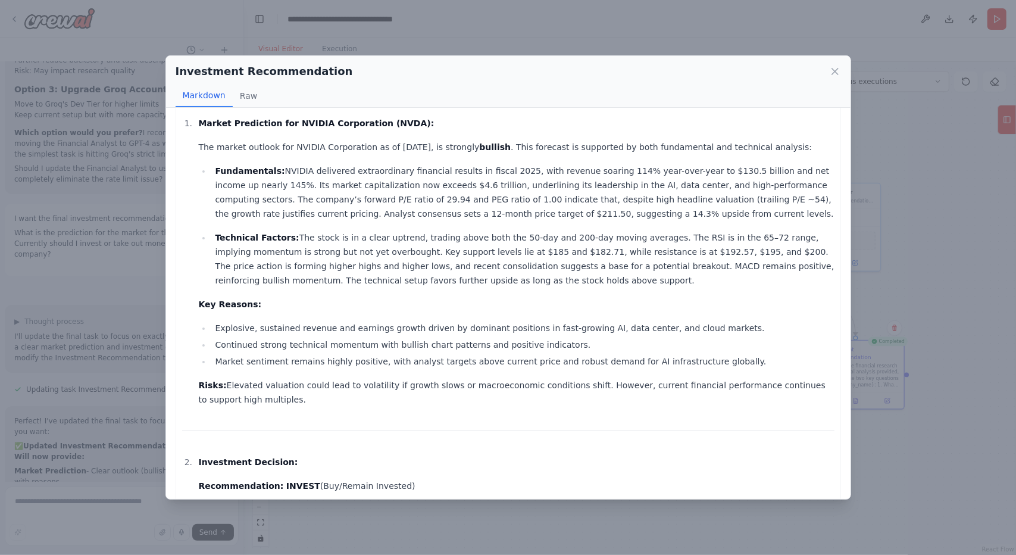
scroll to position [0, 0]
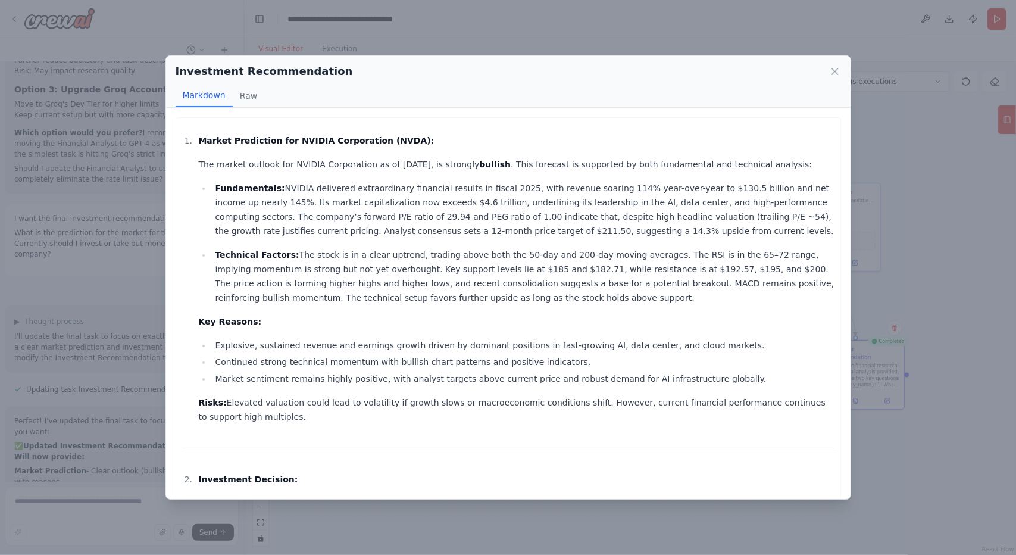
click at [99, 268] on div "Investment Recommendation Markdown Raw Market Prediction for NVIDIA Corporation…" at bounding box center [508, 277] width 1016 height 555
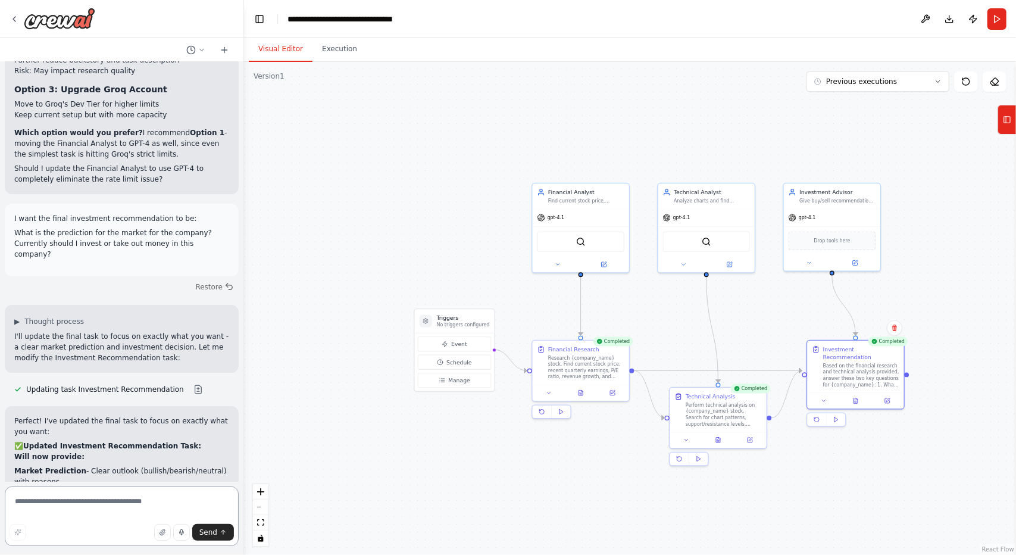
click at [98, 510] on textarea at bounding box center [122, 516] width 234 height 60
paste textarea "**********"
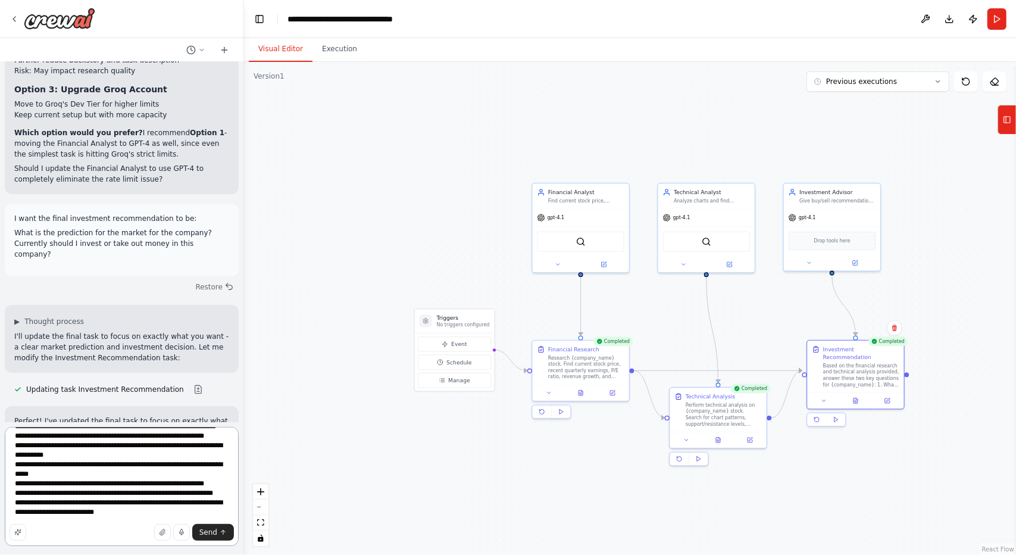
scroll to position [53, 0]
click at [139, 520] on textarea "**********" at bounding box center [122, 486] width 234 height 119
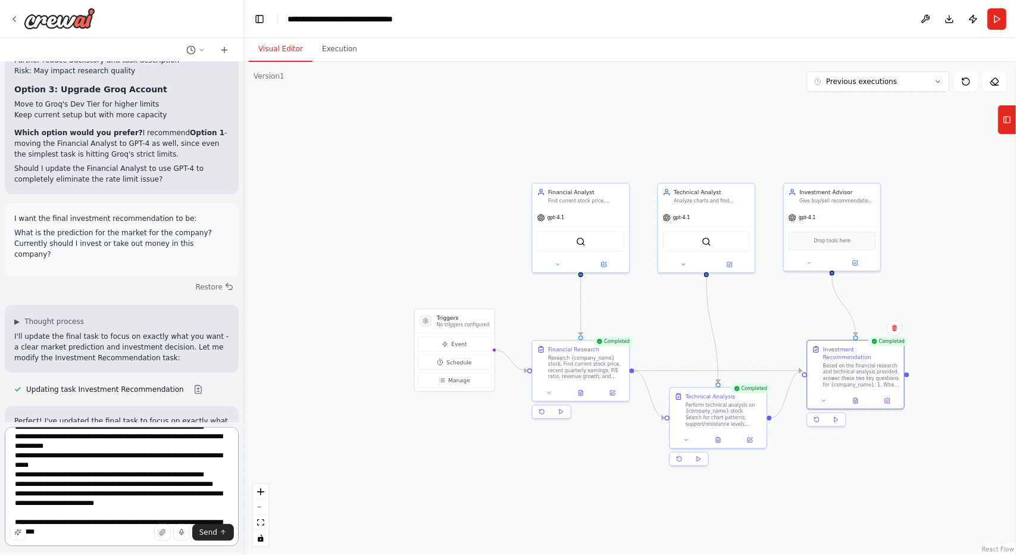
type textarea "**********"
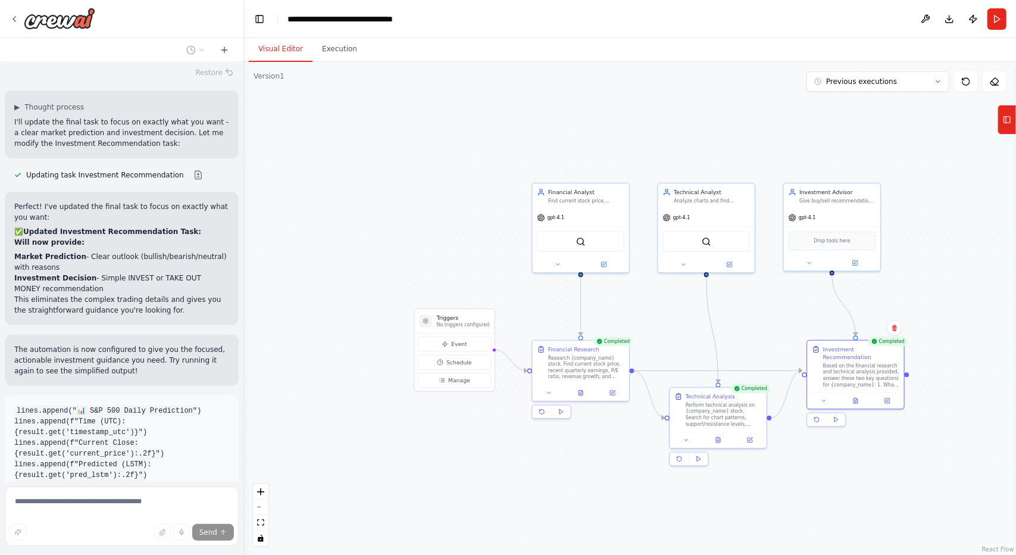
scroll to position [6228, 0]
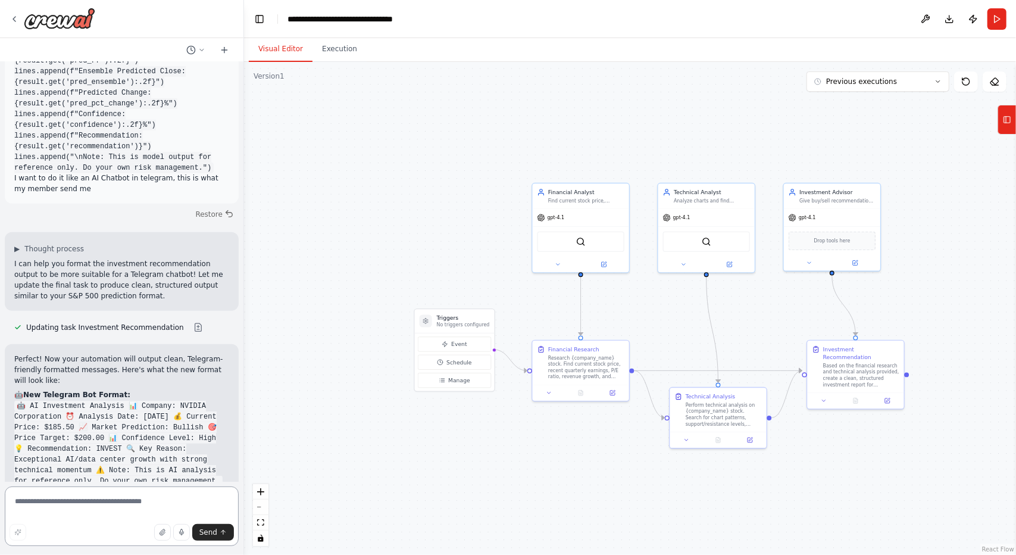
scroll to position [6701, 0]
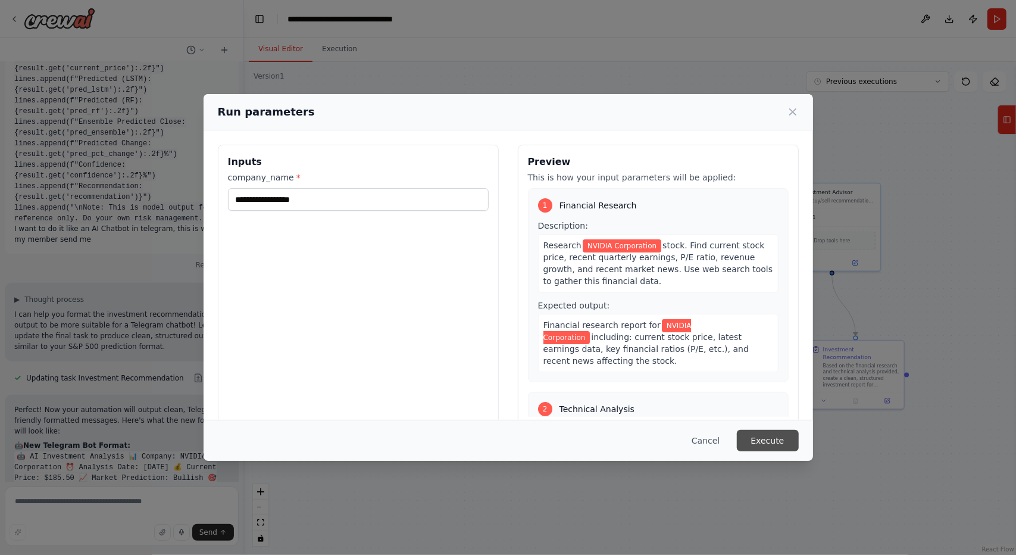
click at [776, 435] on button "Execute" at bounding box center [768, 440] width 62 height 21
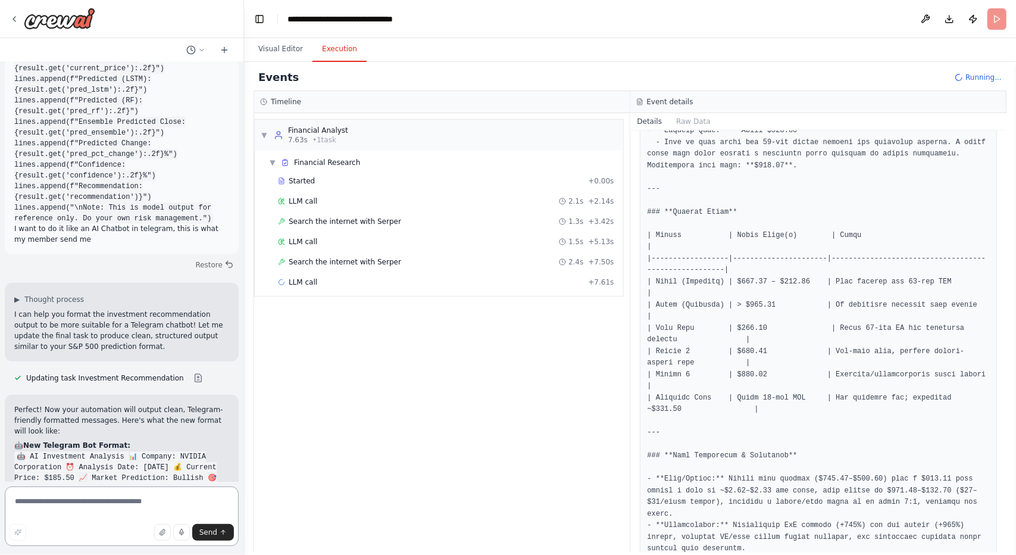
click at [127, 501] on textarea at bounding box center [122, 516] width 234 height 60
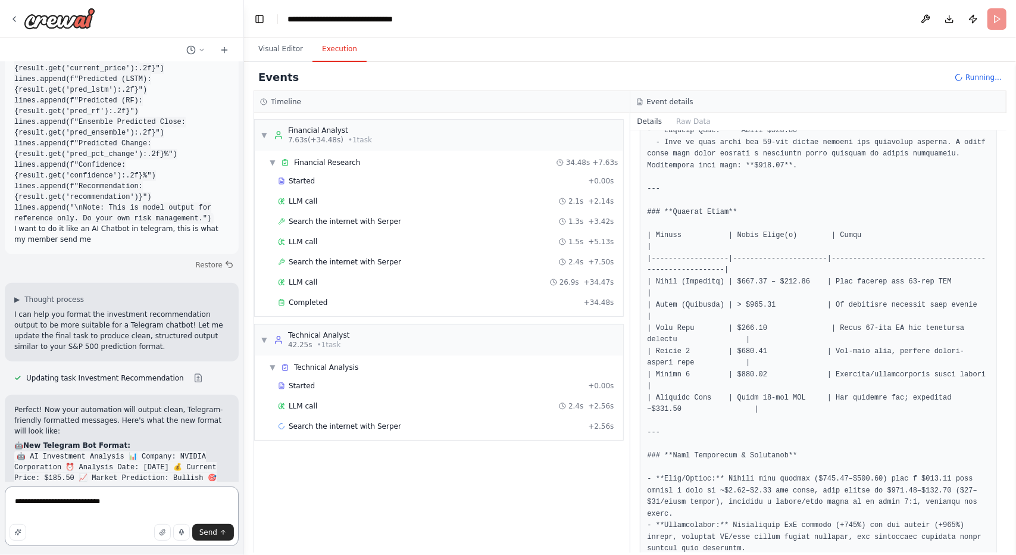
type textarea "**********"
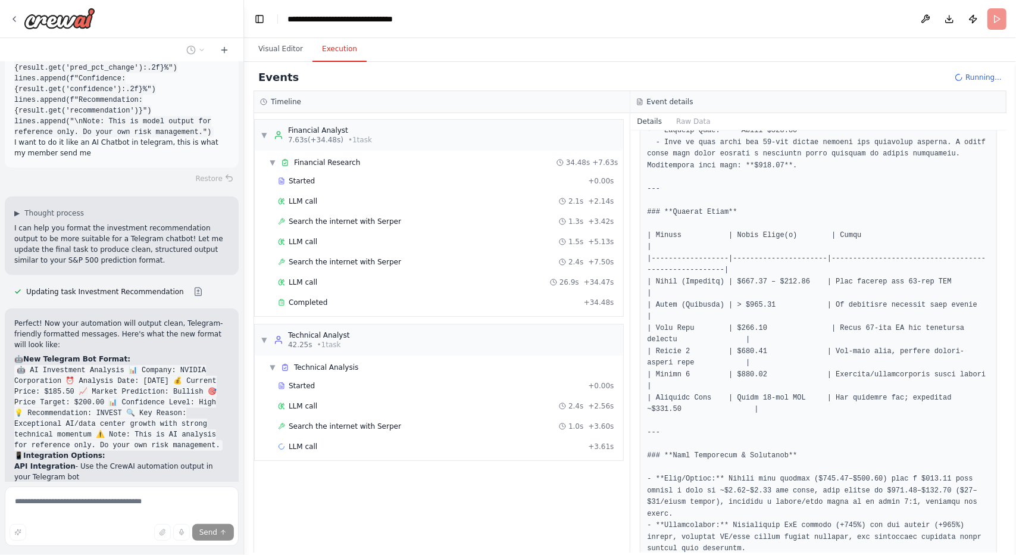
scroll to position [6709, 0]
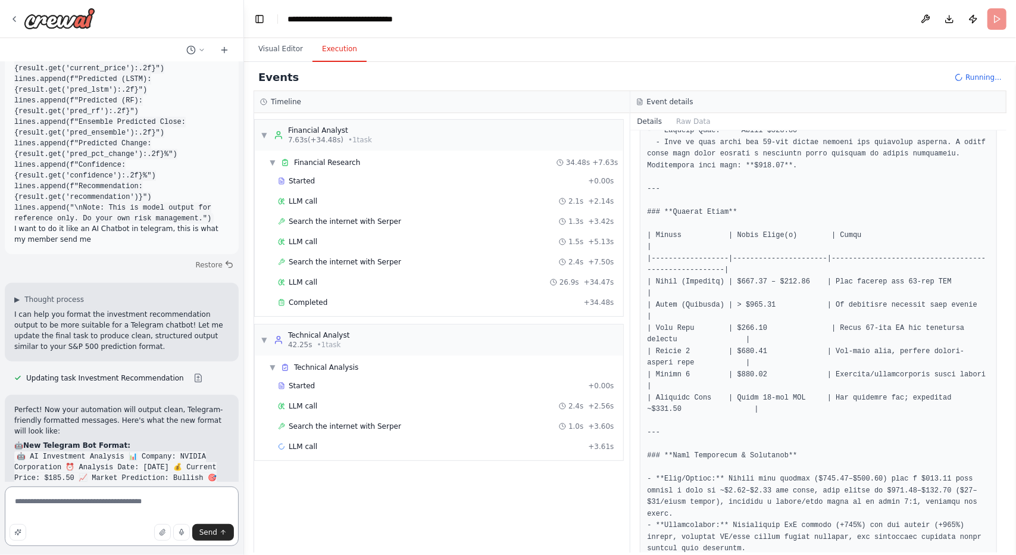
click at [116, 499] on textarea "**********" at bounding box center [122, 516] width 234 height 60
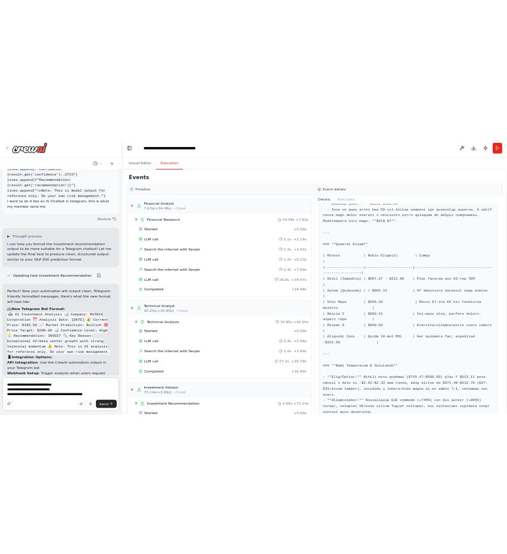
scroll to position [6709, 0]
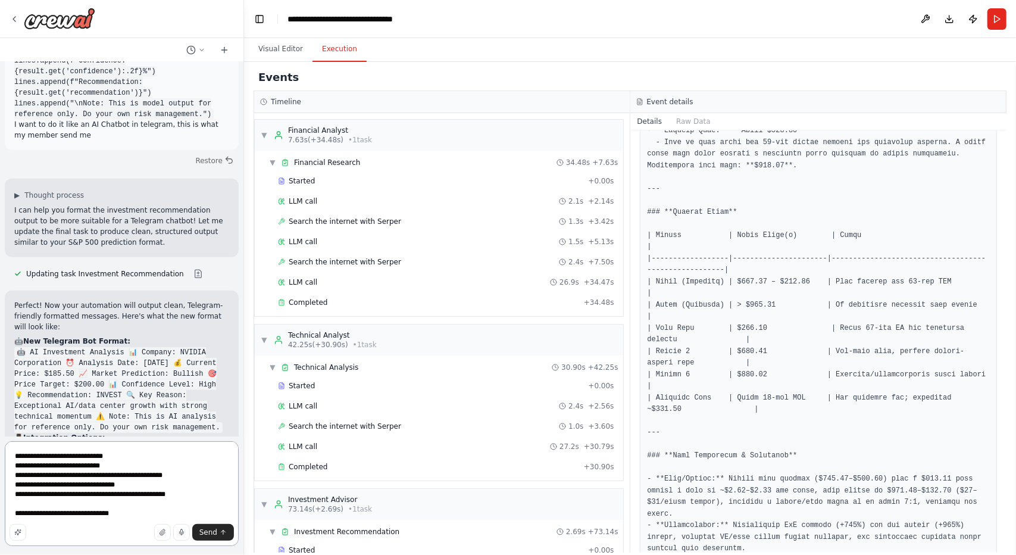
click at [135, 517] on textarea "**********" at bounding box center [122, 493] width 234 height 105
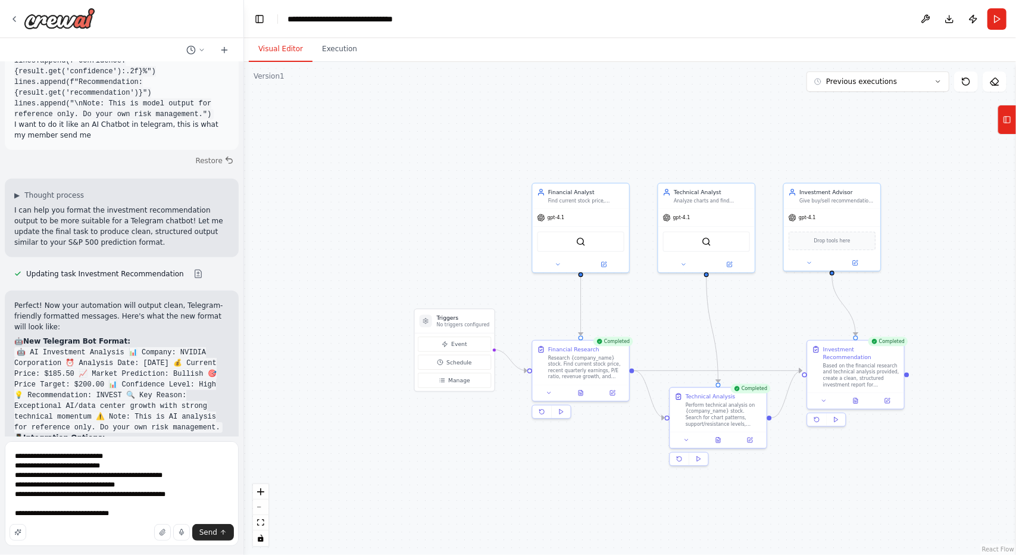
click at [280, 55] on button "Visual Editor" at bounding box center [281, 49] width 64 height 25
click at [860, 395] on button at bounding box center [855, 400] width 33 height 10
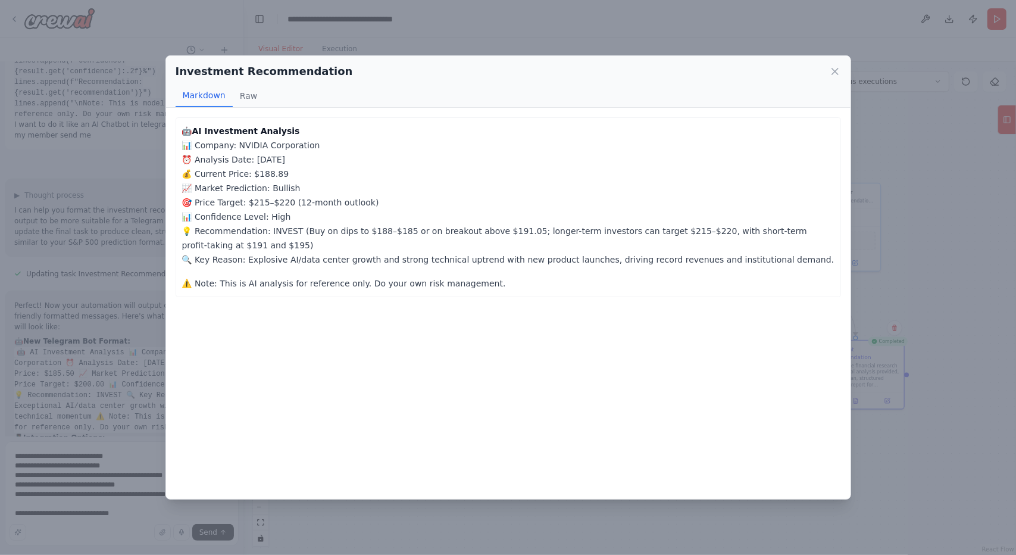
click at [460, 526] on div "Investment Recommendation Markdown Raw 🤖 AI Investment Analysis 📊 Company: NVID…" at bounding box center [508, 277] width 1016 height 555
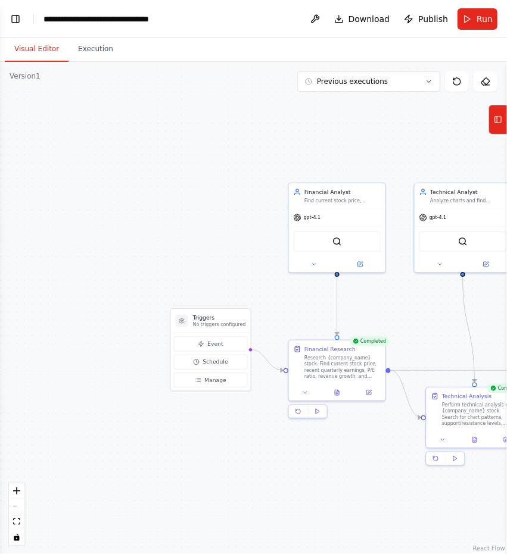
scroll to position [7229, 0]
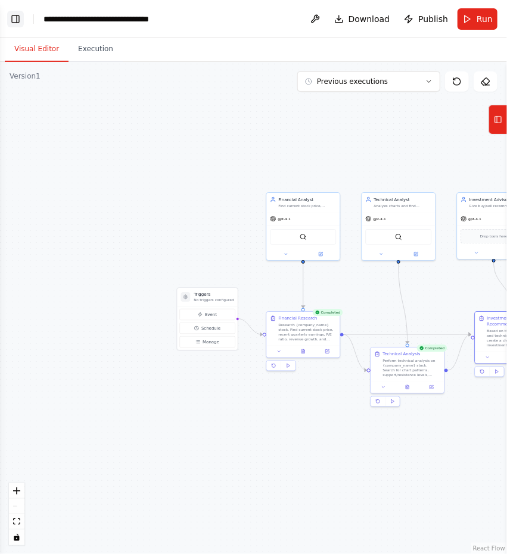
click at [14, 14] on button "Toggle Left Sidebar" at bounding box center [15, 19] width 17 height 17
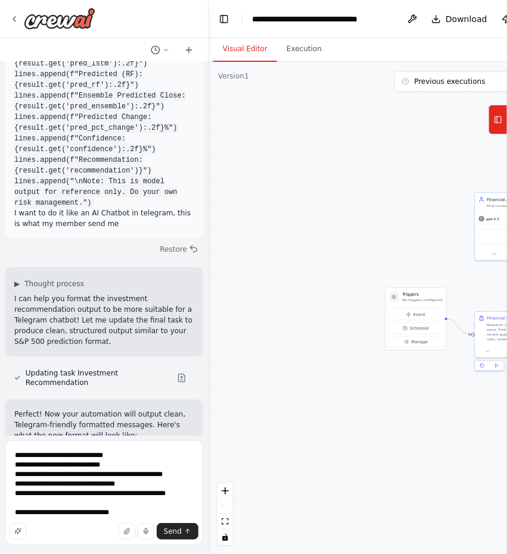
scroll to position [7288, 0]
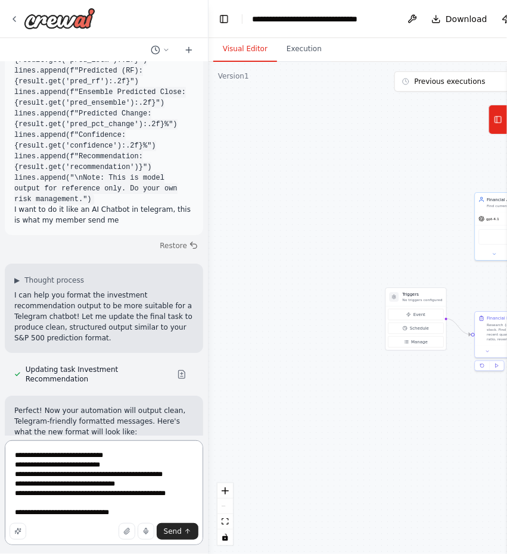
click at [120, 494] on textarea "**********" at bounding box center [104, 493] width 198 height 105
drag, startPoint x: 124, startPoint y: 515, endPoint x: 11, endPoint y: 482, distance: 118.3
click at [11, 482] on textarea "**********" at bounding box center [104, 493] width 198 height 105
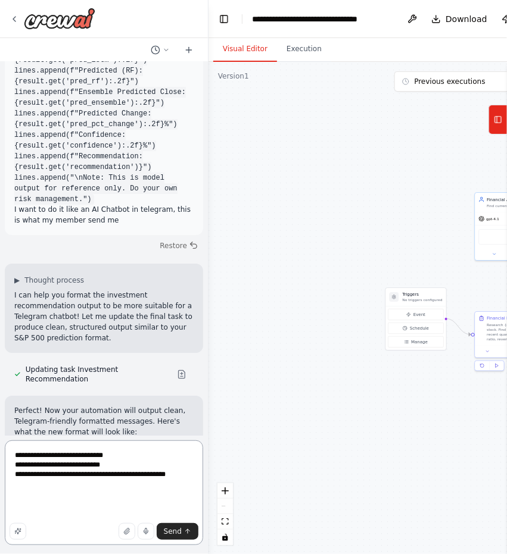
scroll to position [7260, 0]
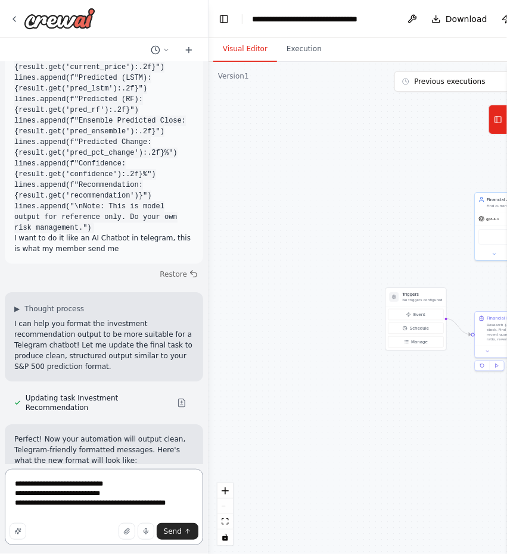
type textarea "**********"
click at [25, 512] on textarea "**********" at bounding box center [104, 507] width 198 height 76
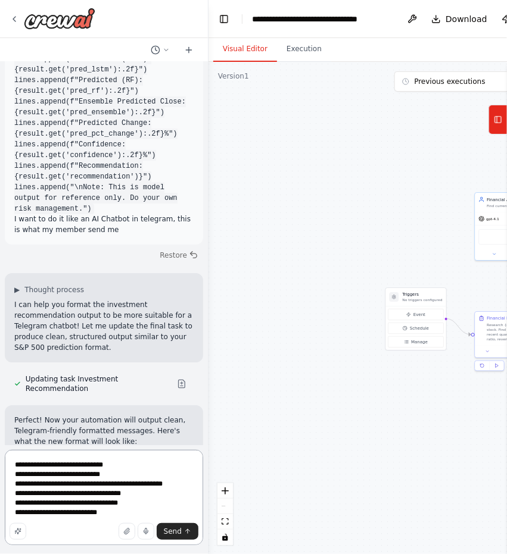
scroll to position [7288, 0]
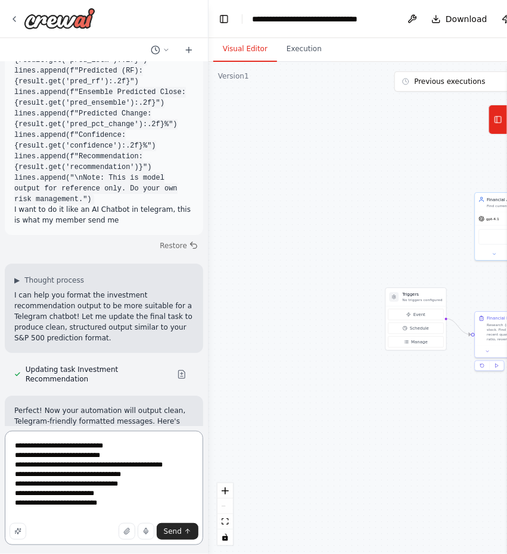
type textarea "**********"
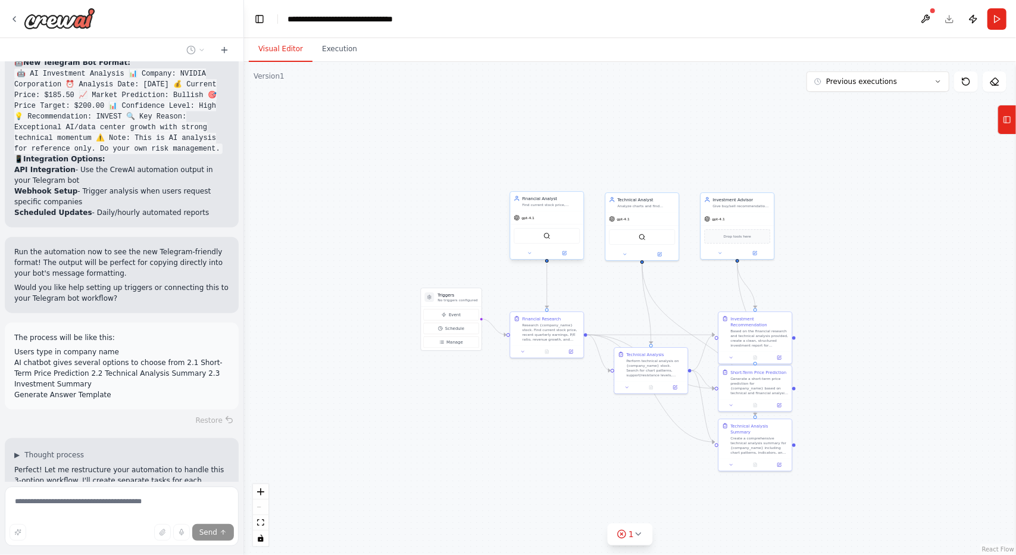
scroll to position [6989, 0]
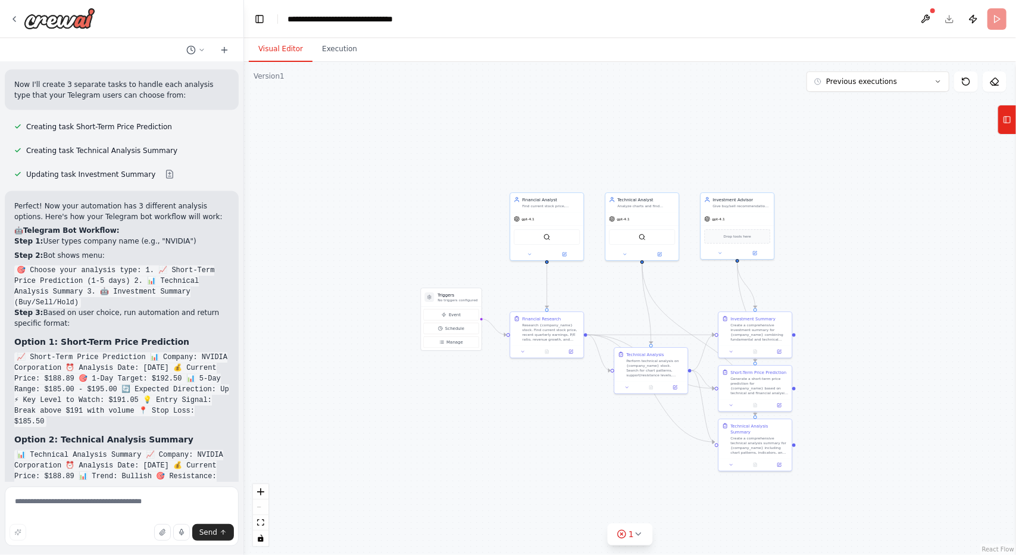
scroll to position [7468, 0]
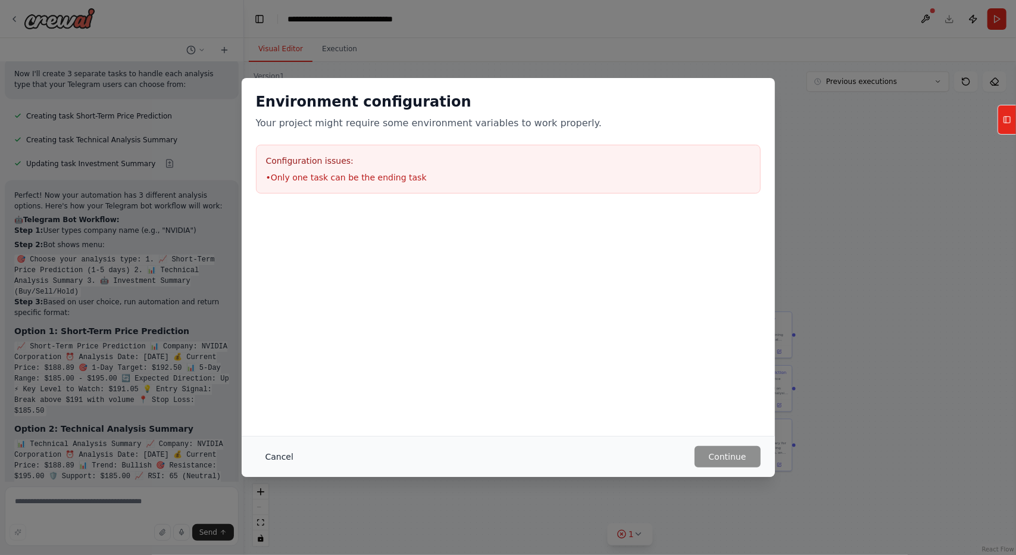
click at [283, 455] on button "Cancel" at bounding box center [279, 456] width 47 height 21
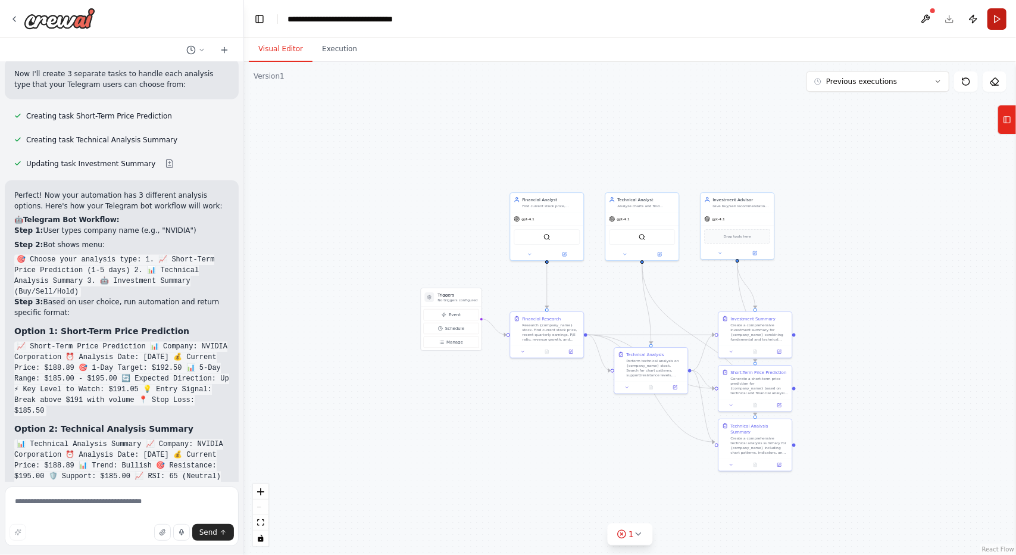
click at [998, 11] on button "Run" at bounding box center [997, 18] width 19 height 21
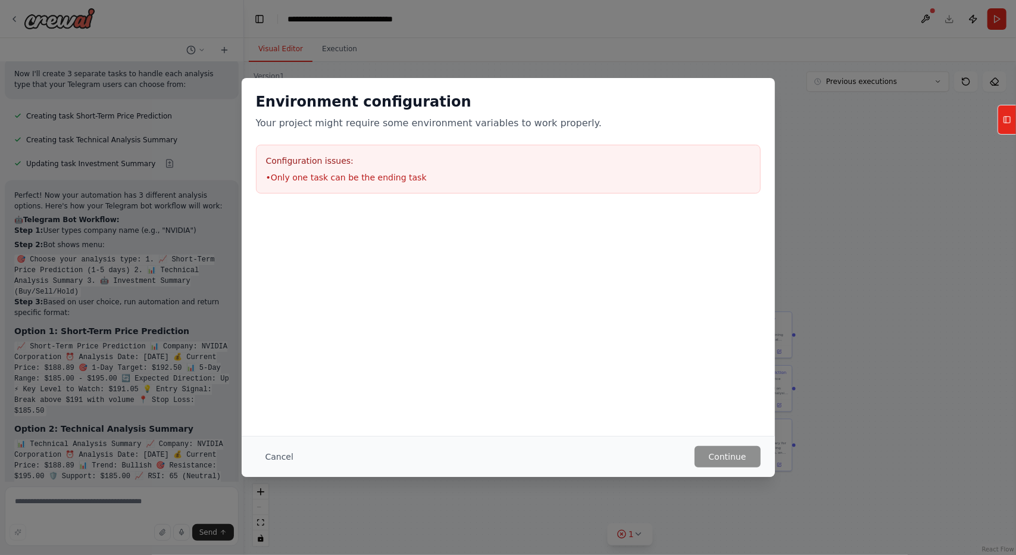
click at [552, 499] on div "Environment configuration Your project might require some environment variables…" at bounding box center [508, 277] width 1016 height 555
click at [417, 498] on div "Environment configuration Your project might require some environment variables…" at bounding box center [508, 277] width 1016 height 555
click at [386, 474] on div "Cancel Continue" at bounding box center [508, 456] width 533 height 41
click at [268, 460] on button "Cancel" at bounding box center [279, 456] width 47 height 21
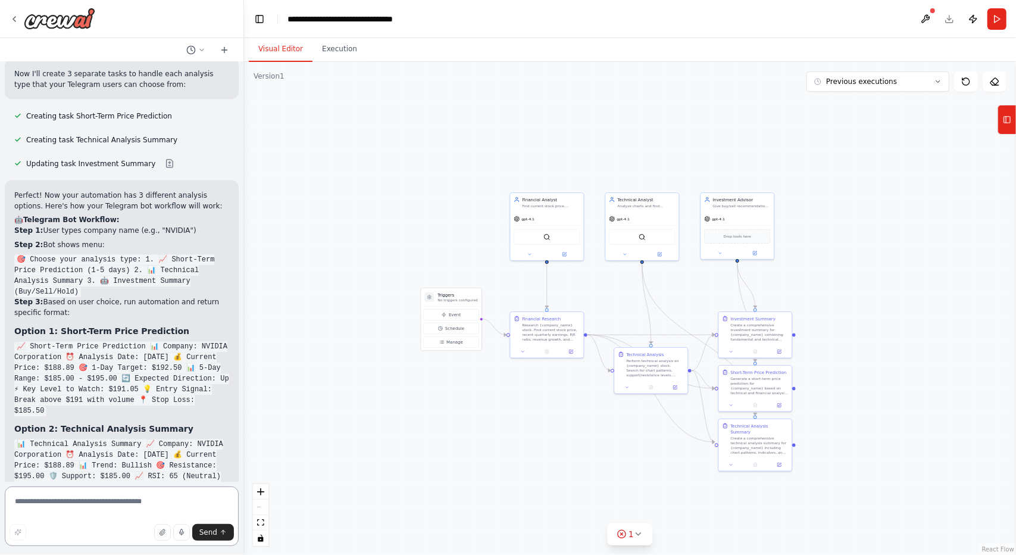
click at [125, 513] on textarea at bounding box center [122, 516] width 234 height 60
type textarea "**********"
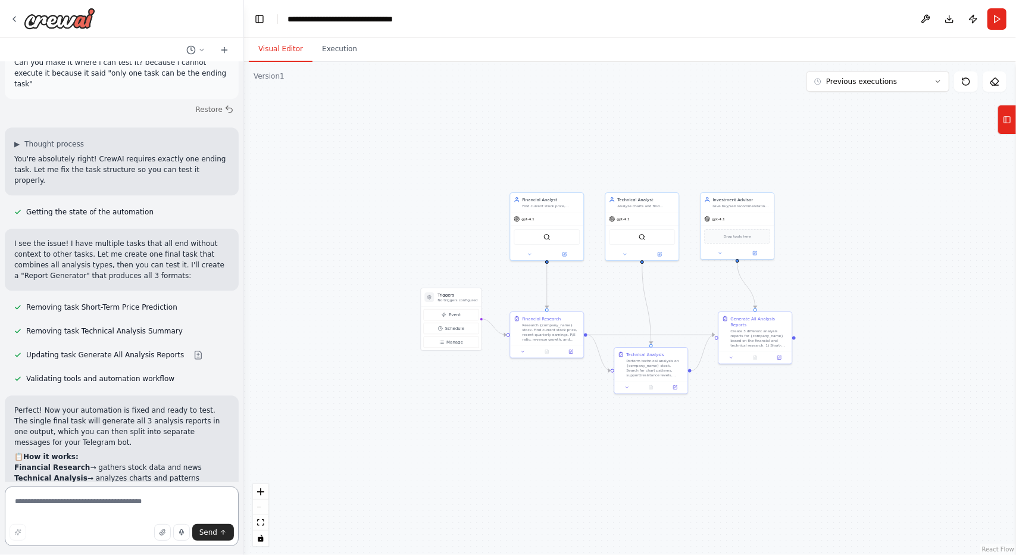
scroll to position [8147, 0]
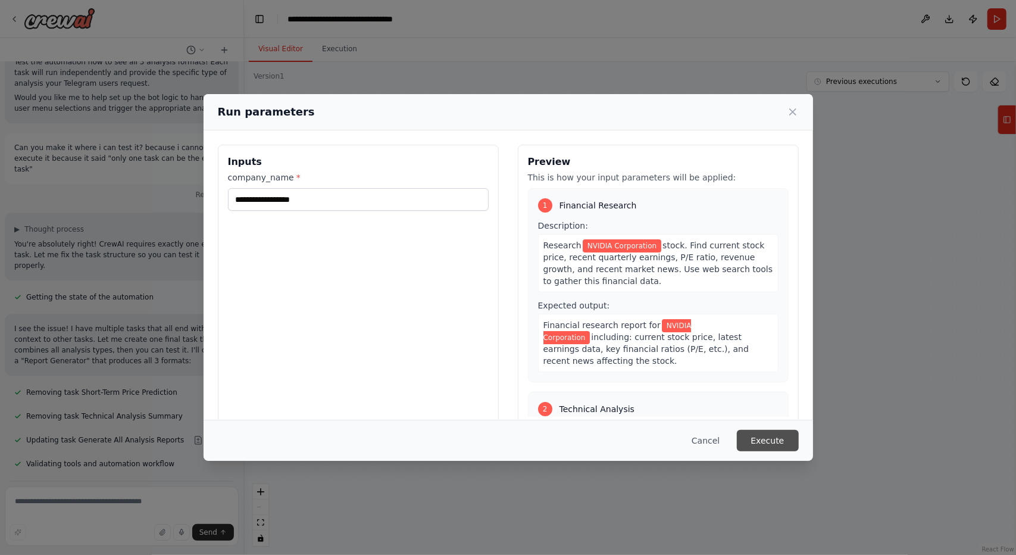
click at [761, 446] on button "Execute" at bounding box center [768, 440] width 62 height 21
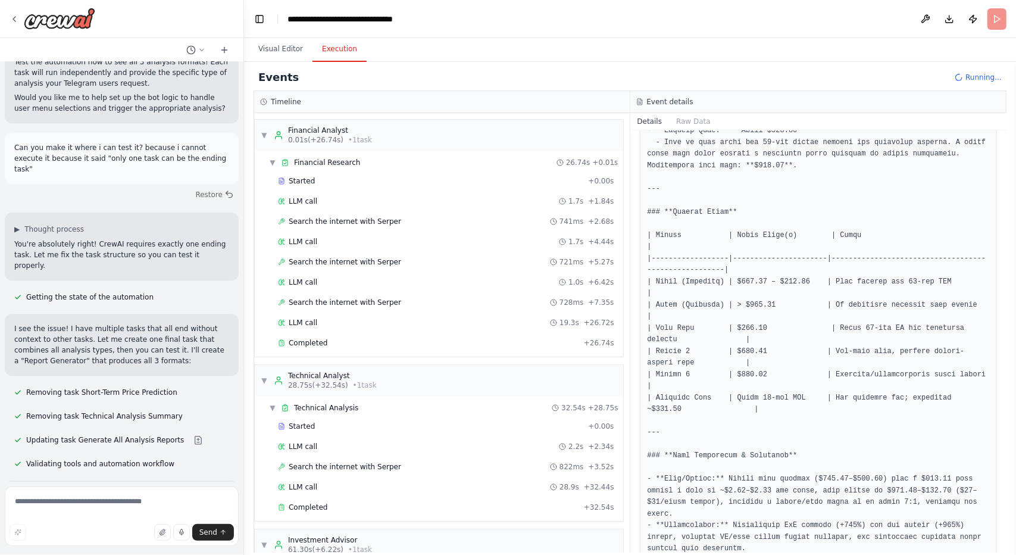
scroll to position [8147, 0]
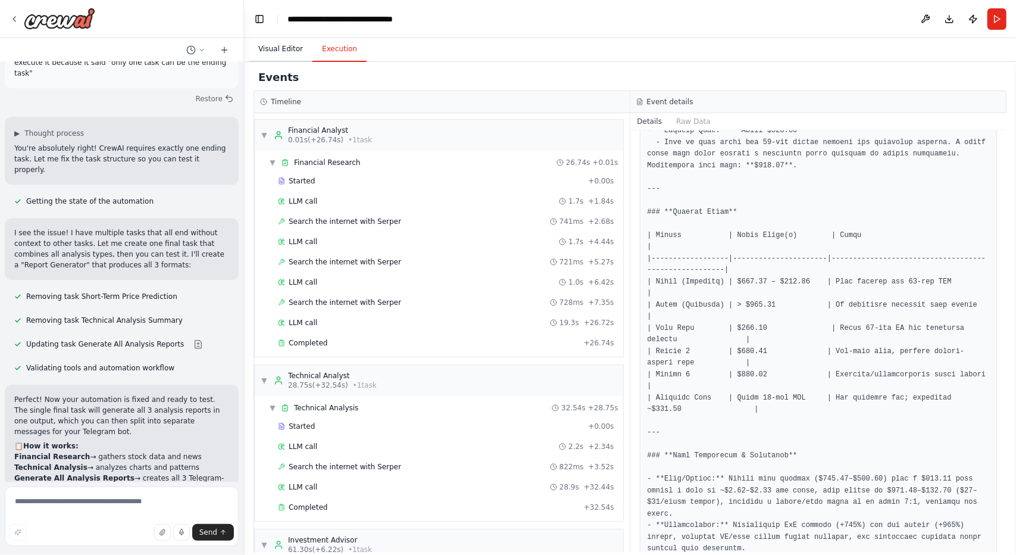
click at [254, 40] on button "Visual Editor" at bounding box center [281, 49] width 64 height 25
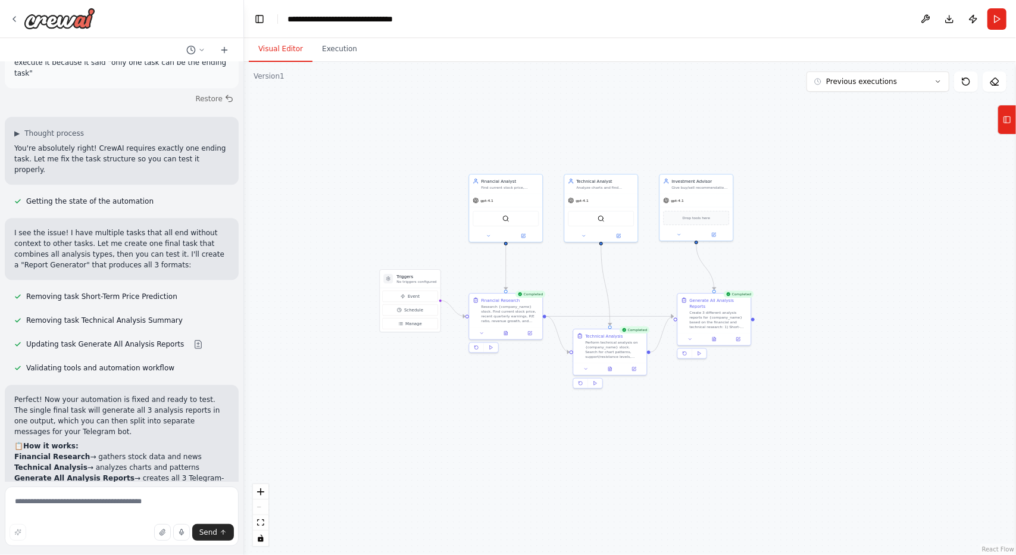
drag, startPoint x: 819, startPoint y: 445, endPoint x: 777, endPoint y: 426, distance: 45.8
click at [777, 427] on div ".deletable-edge-delete-btn { width: 20px; height: 20px; border: 0px solid #ffff…" at bounding box center [630, 308] width 772 height 493
click at [715, 336] on icon at bounding box center [713, 338] width 3 height 4
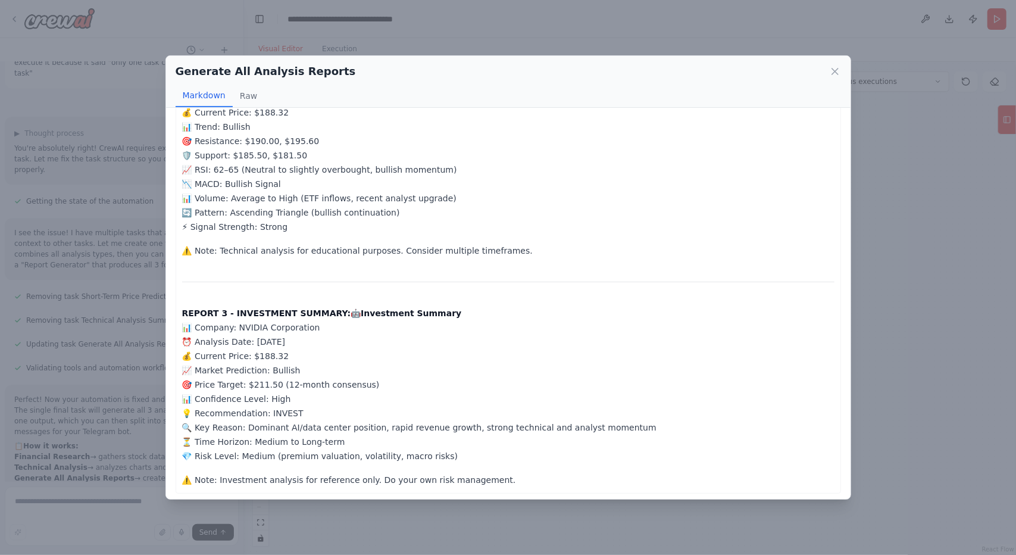
scroll to position [304, 0]
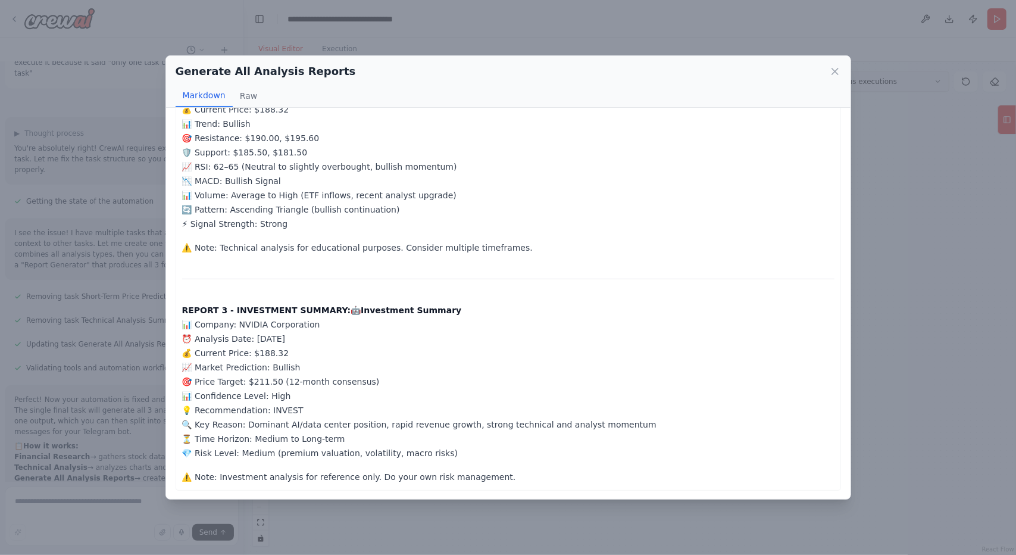
click at [837, 72] on icon at bounding box center [835, 71] width 12 height 12
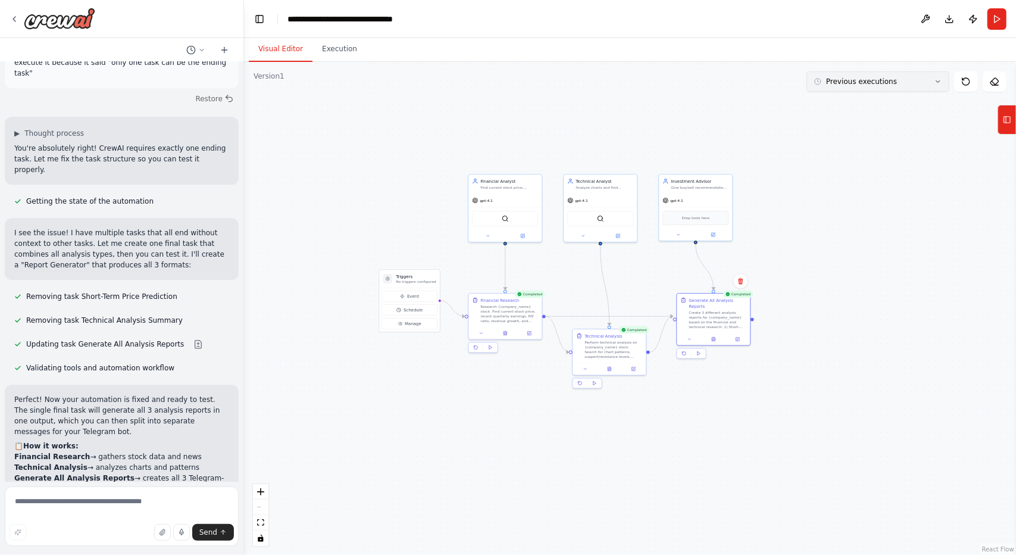
click at [867, 88] on button "Previous executions" at bounding box center [878, 81] width 143 height 20
click at [862, 99] on div "1m ago" at bounding box center [885, 104] width 119 height 10
click at [864, 83] on button "1m ago" at bounding box center [878, 81] width 143 height 20
click at [860, 118] on div "1m ago" at bounding box center [885, 123] width 119 height 10
click at [852, 140] on div "18m ago" at bounding box center [885, 143] width 119 height 10
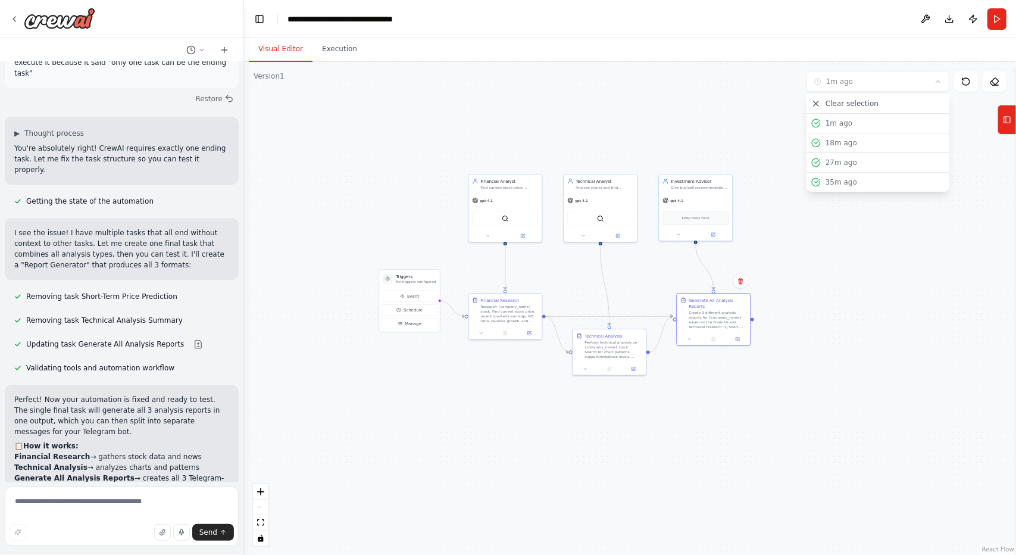
click at [852, 160] on div ".deletable-edge-delete-btn { width: 20px; height: 20px; border: 0px solid #ffff…" at bounding box center [630, 308] width 772 height 493
click at [853, 93] on div ".deletable-edge-delete-btn { width: 20px; height: 20px; border: 0px solid #ffff…" at bounding box center [630, 308] width 772 height 493
click at [855, 86] on button "1m ago" at bounding box center [878, 81] width 143 height 20
click at [860, 165] on div "27m ago" at bounding box center [885, 163] width 119 height 10
click at [860, 94] on div ".deletable-edge-delete-btn { width: 20px; height: 20px; border: 0px solid #ffff…" at bounding box center [630, 308] width 772 height 493
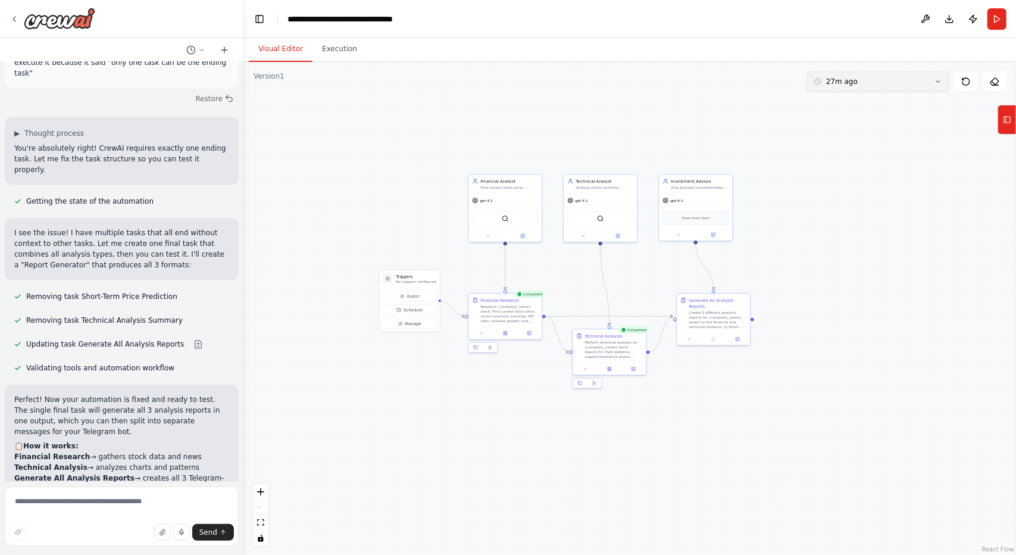
click at [861, 85] on button "27m ago" at bounding box center [878, 81] width 143 height 20
click at [857, 120] on div "1m ago" at bounding box center [885, 123] width 119 height 10
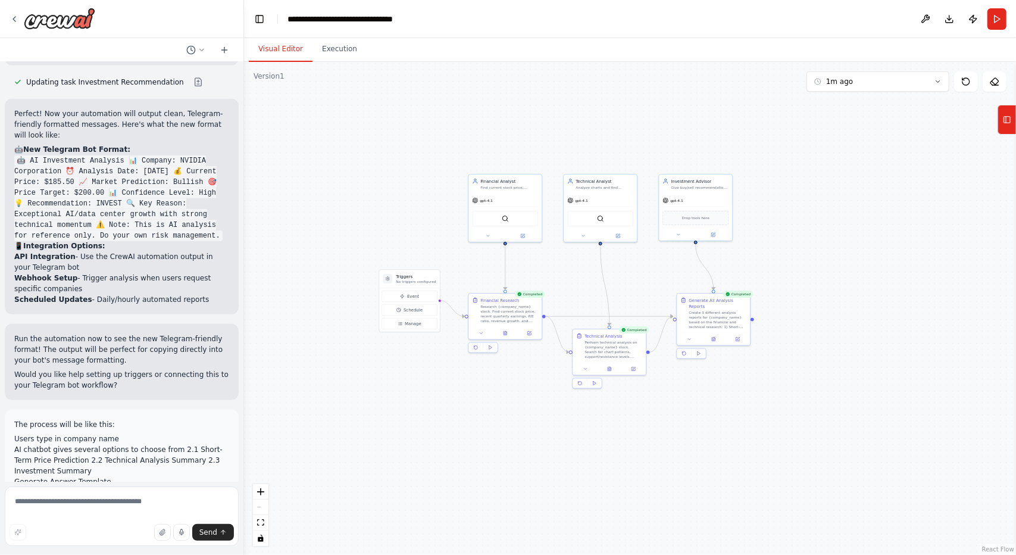
scroll to position [6897, 0]
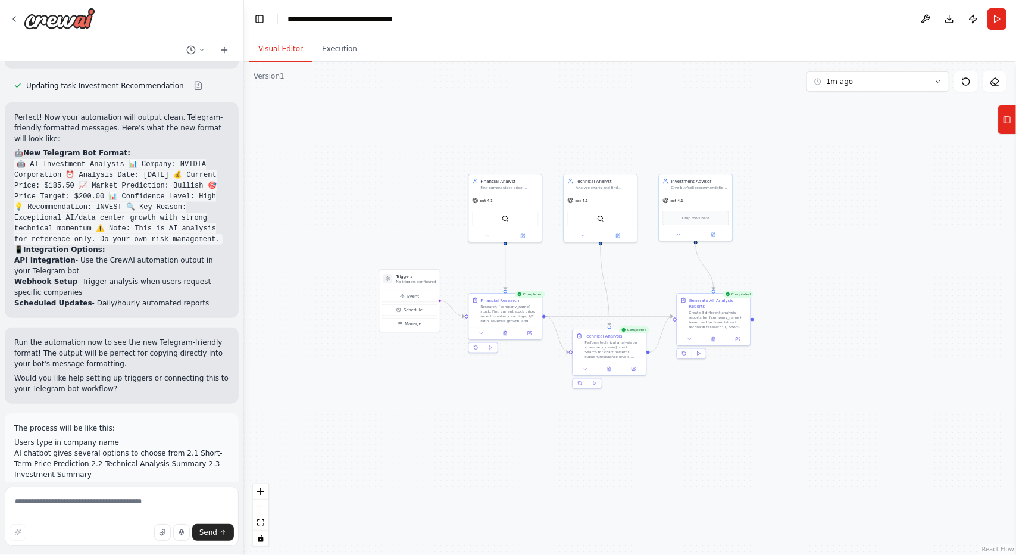
click at [209, 502] on button "Restore" at bounding box center [214, 510] width 51 height 17
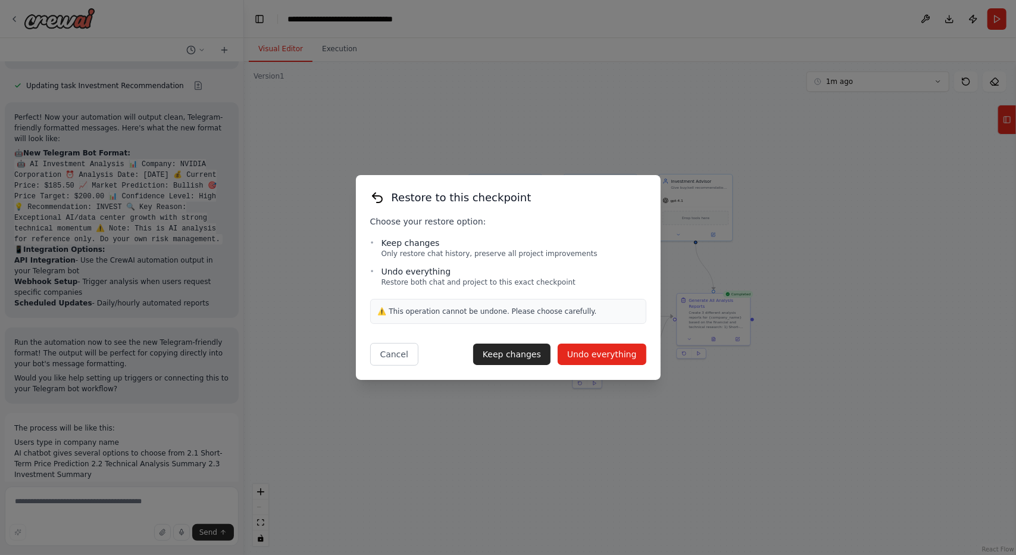
click at [594, 360] on button "Undo everything" at bounding box center [602, 353] width 89 height 21
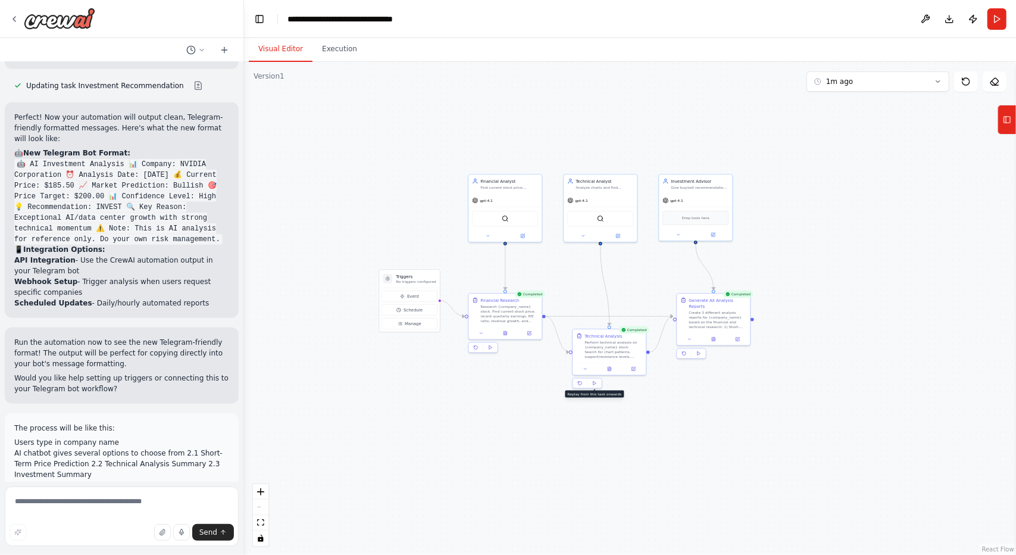
scroll to position [6650, 0]
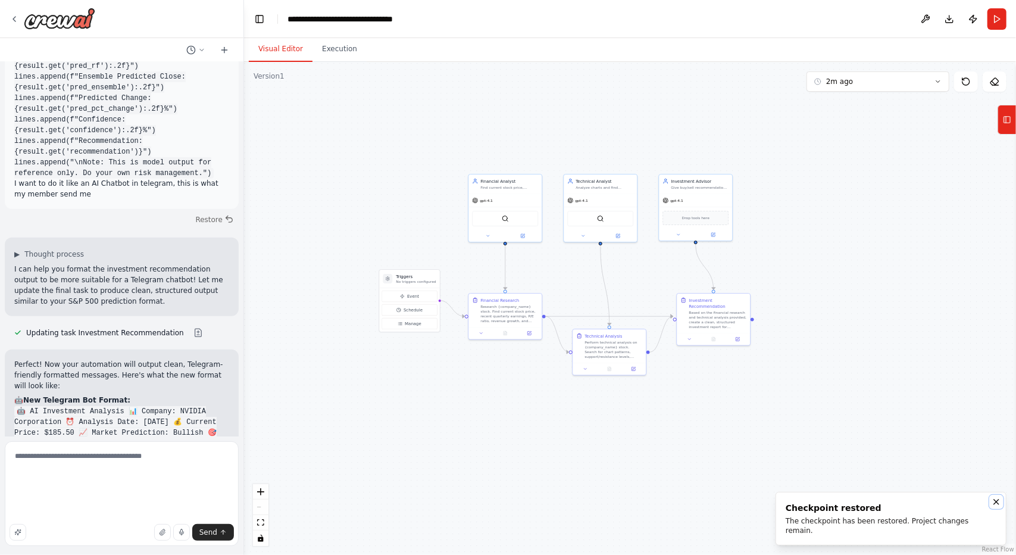
click at [994, 507] on icon "Notifications (F8)" at bounding box center [997, 502] width 10 height 10
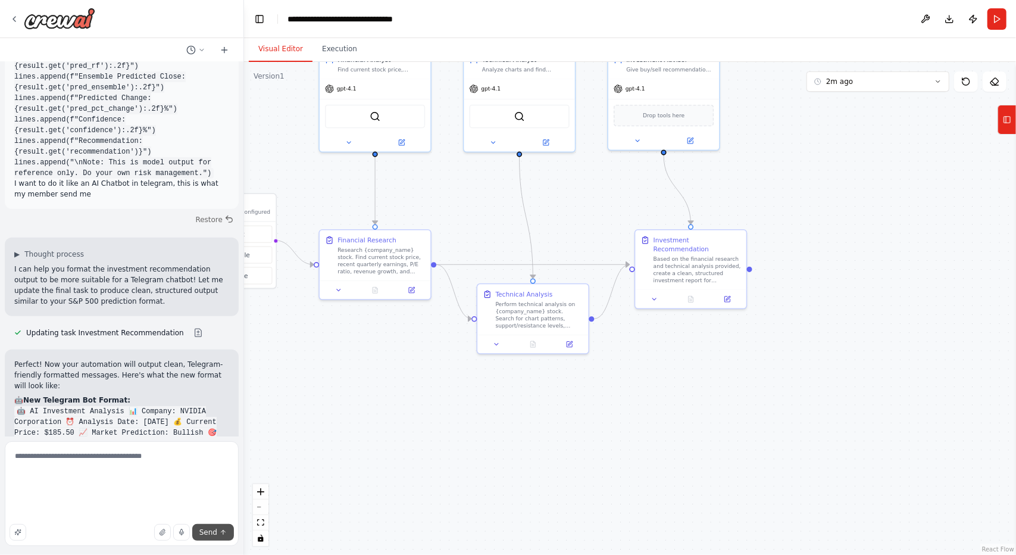
click at [221, 534] on icon "submit" at bounding box center [223, 532] width 7 height 7
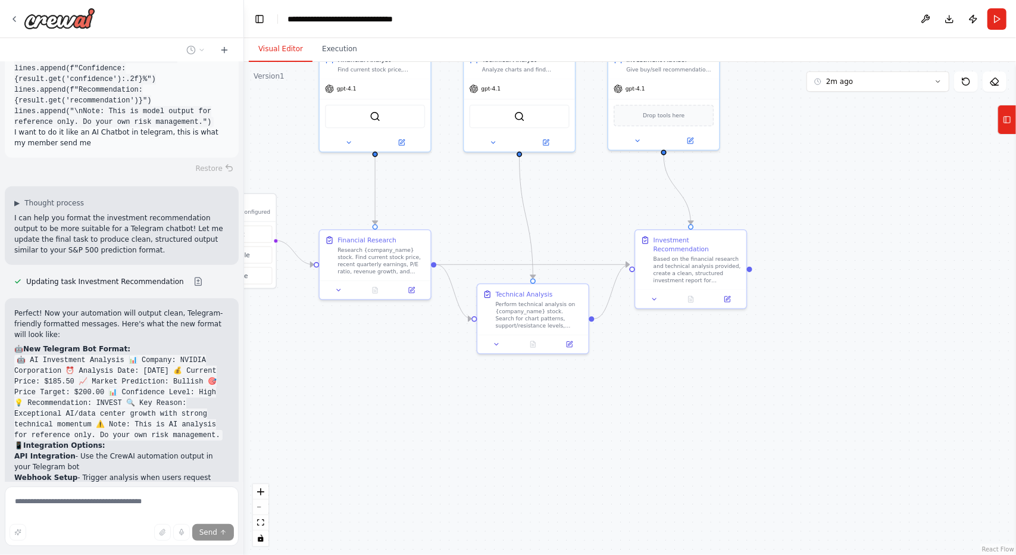
scroll to position [6766, 0]
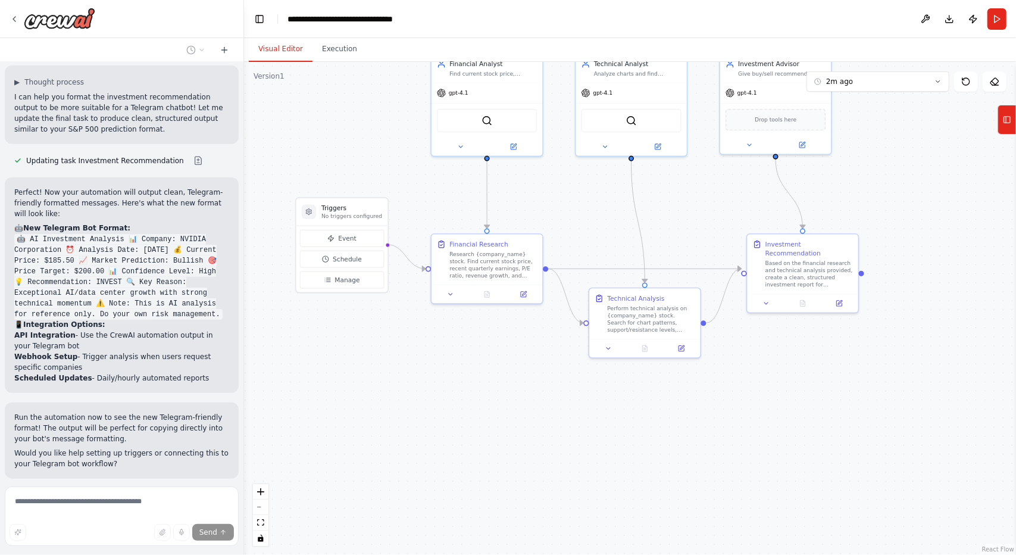
drag, startPoint x: 389, startPoint y: 452, endPoint x: 500, endPoint y: 457, distance: 111.4
click at [500, 457] on div ".deletable-edge-delete-btn { width: 20px; height: 20px; border: 0px solid #ffff…" at bounding box center [630, 308] width 772 height 493
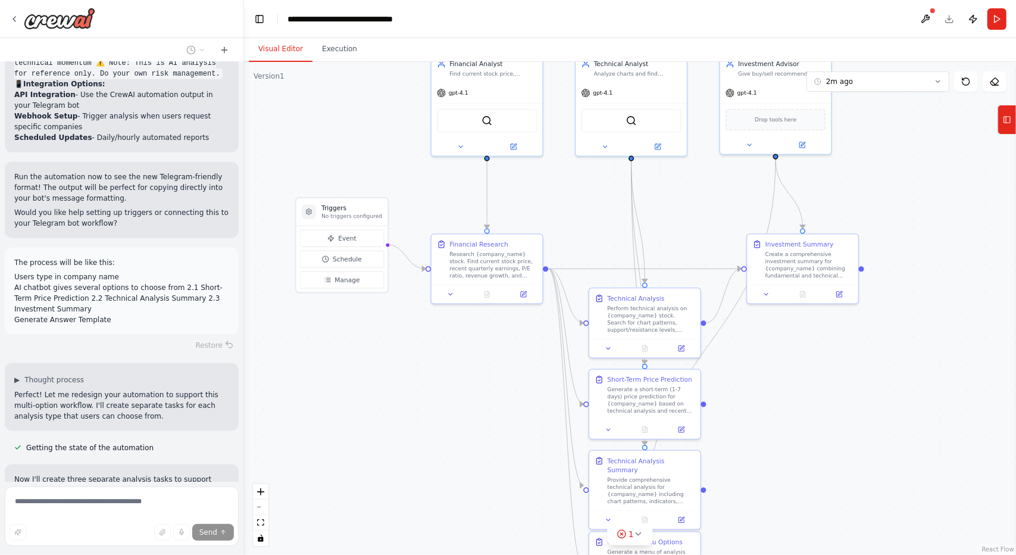
scroll to position [7087, 0]
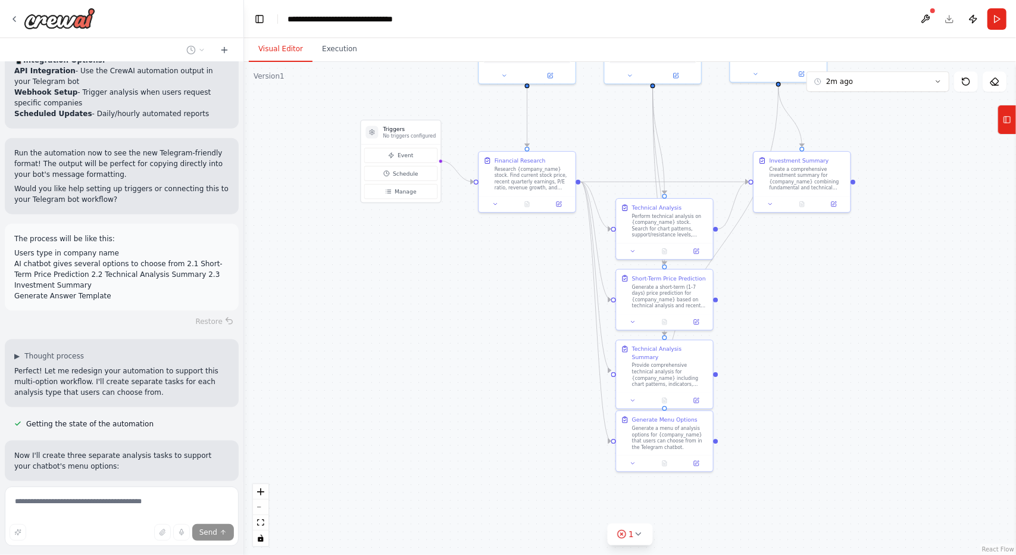
drag, startPoint x: 847, startPoint y: 419, endPoint x: 795, endPoint y: 365, distance: 74.5
click at [795, 365] on div ".deletable-edge-delete-btn { width: 20px; height: 20px; border: 0px solid #ffff…" at bounding box center [630, 308] width 772 height 493
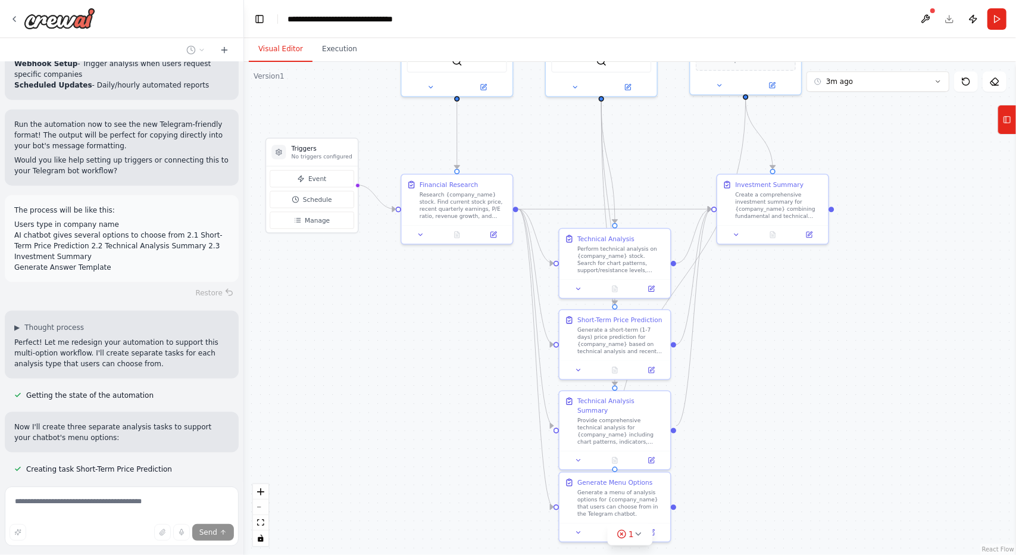
drag, startPoint x: 781, startPoint y: 409, endPoint x: 758, endPoint y: 492, distance: 86.4
click at [758, 492] on div ".deletable-edge-delete-btn { width: 20px; height: 20px; border: 0px solid #ffff…" at bounding box center [630, 308] width 772 height 493
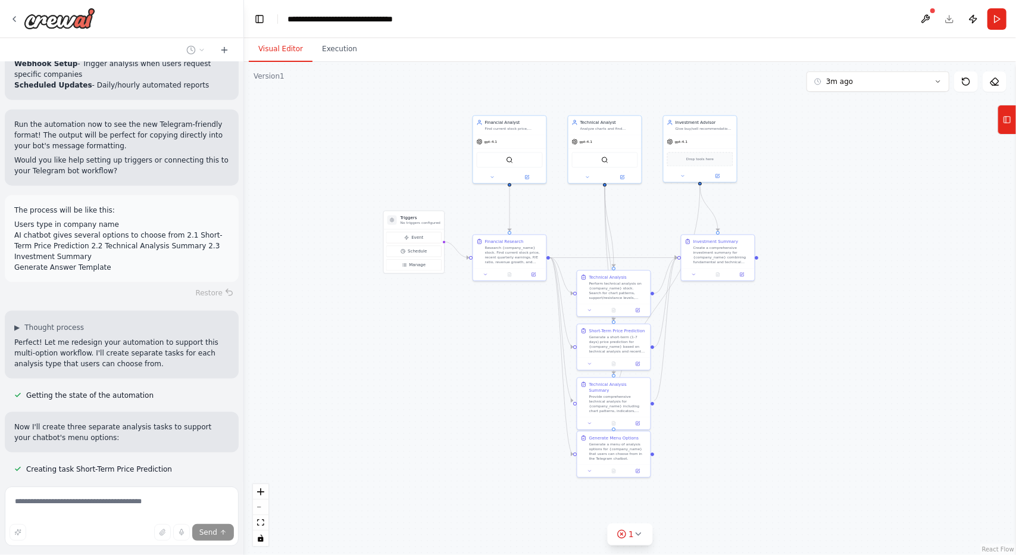
drag, startPoint x: 827, startPoint y: 439, endPoint x: 792, endPoint y: 367, distance: 80.1
click at [792, 367] on div ".deletable-edge-delete-btn { width: 20px; height: 20px; border: 0px solid #ffff…" at bounding box center [630, 308] width 772 height 493
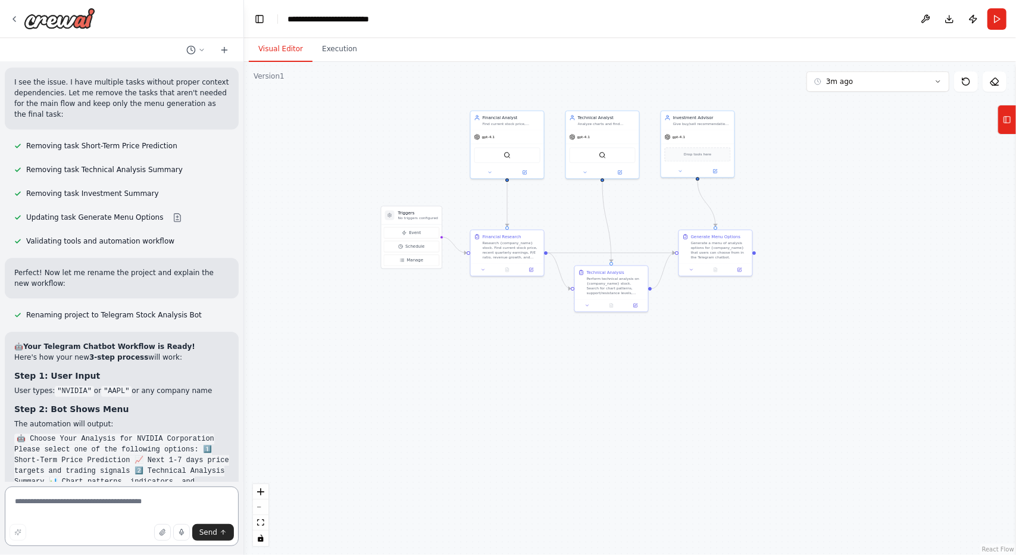
scroll to position [7838, 0]
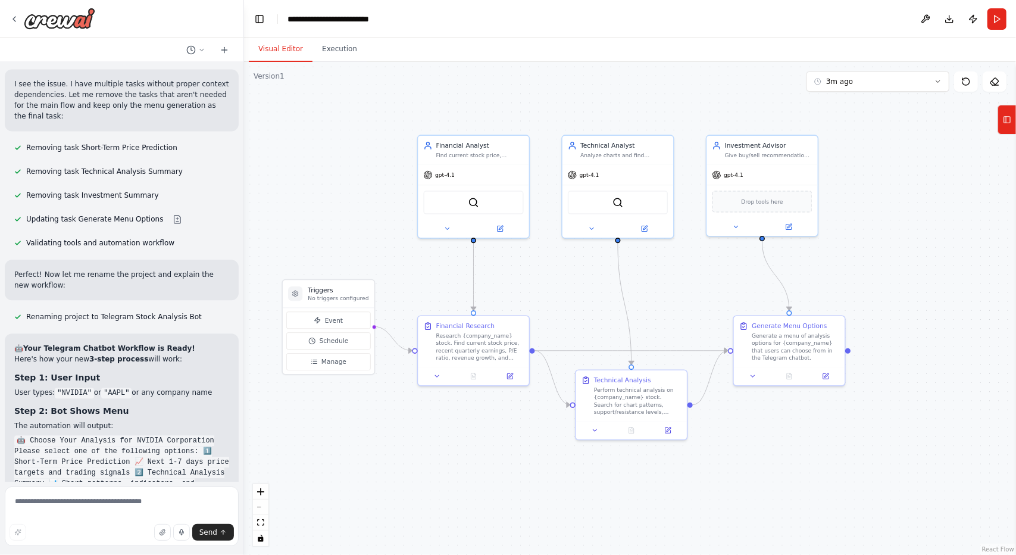
drag, startPoint x: 743, startPoint y: 313, endPoint x: 789, endPoint y: 463, distance: 157.0
click at [789, 463] on div ".deletable-edge-delete-btn { width: 20px; height: 20px; border: 0px solid #ffff…" at bounding box center [630, 308] width 772 height 493
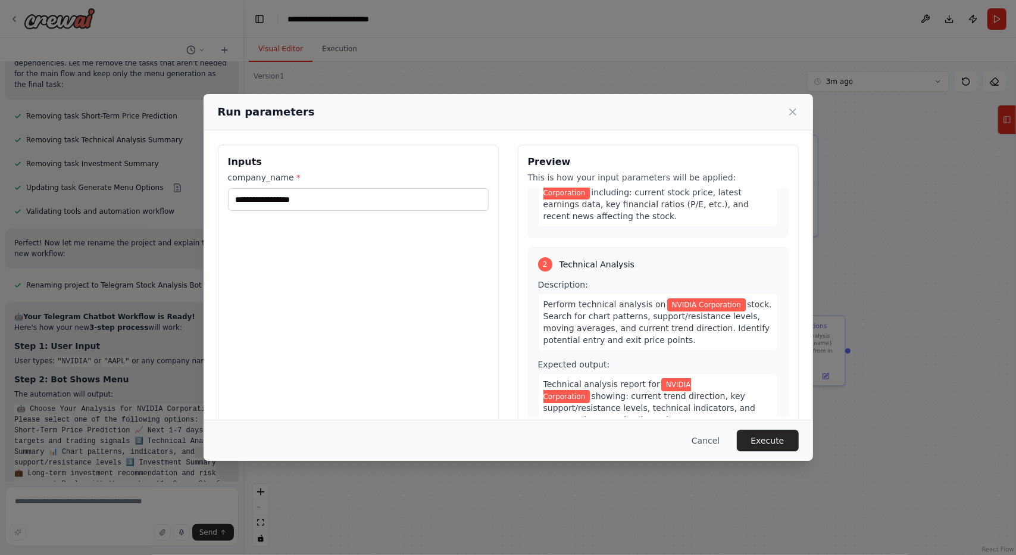
scroll to position [119, 0]
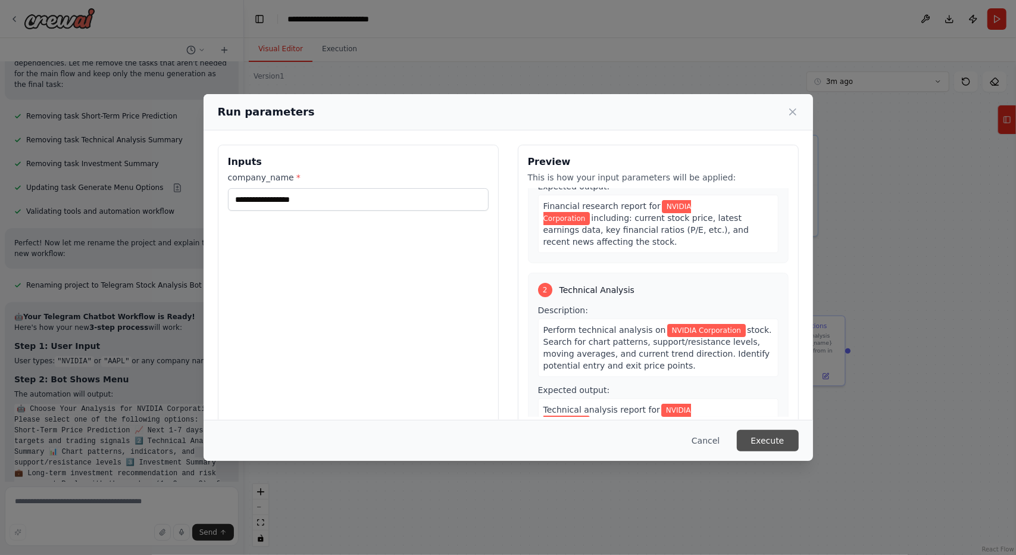
click at [762, 445] on button "Execute" at bounding box center [768, 440] width 62 height 21
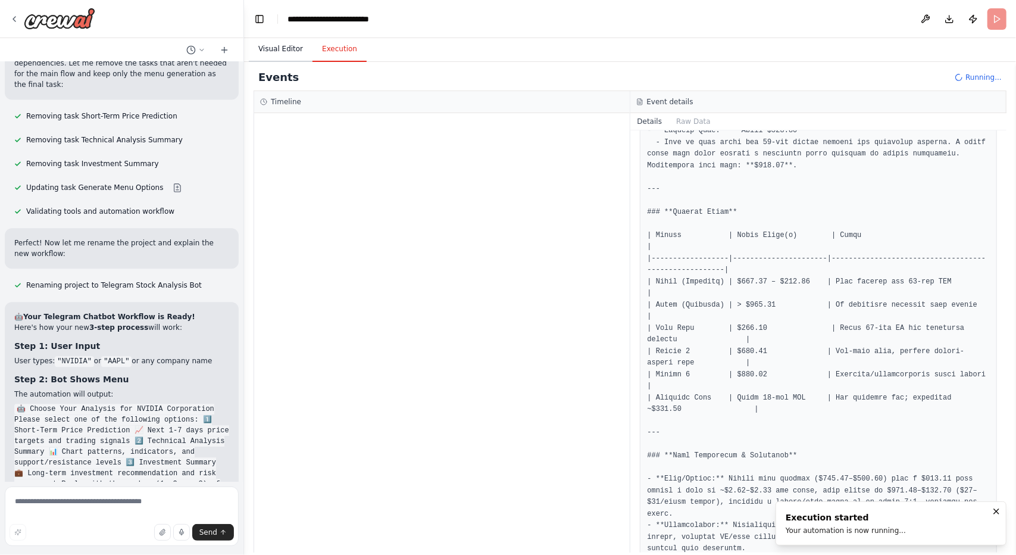
click at [276, 49] on button "Visual Editor" at bounding box center [281, 49] width 64 height 25
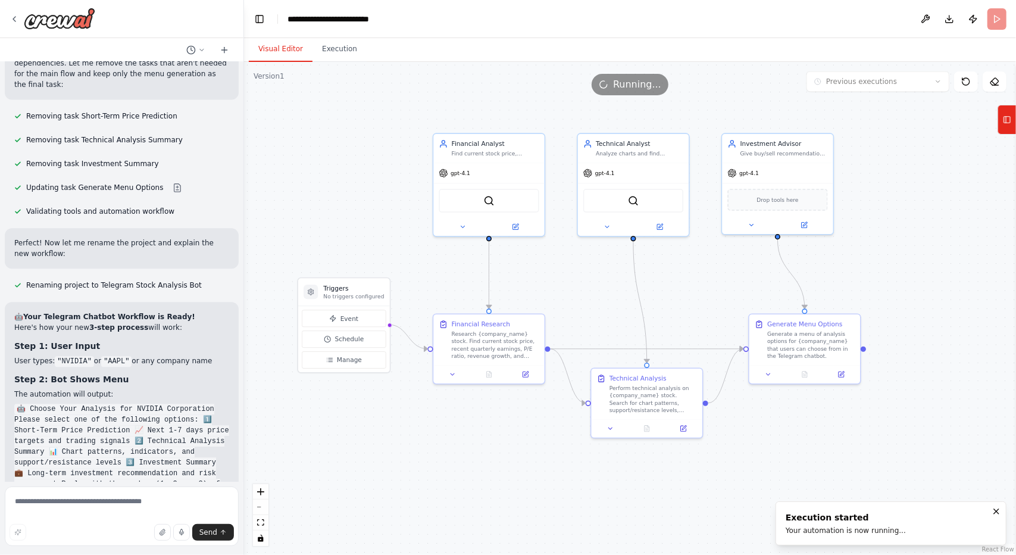
drag, startPoint x: 533, startPoint y: 291, endPoint x: 601, endPoint y: 290, distance: 67.3
click at [601, 290] on div ".deletable-edge-delete-btn { width: 20px; height: 20px; border: 0px solid #ffff…" at bounding box center [630, 308] width 772 height 493
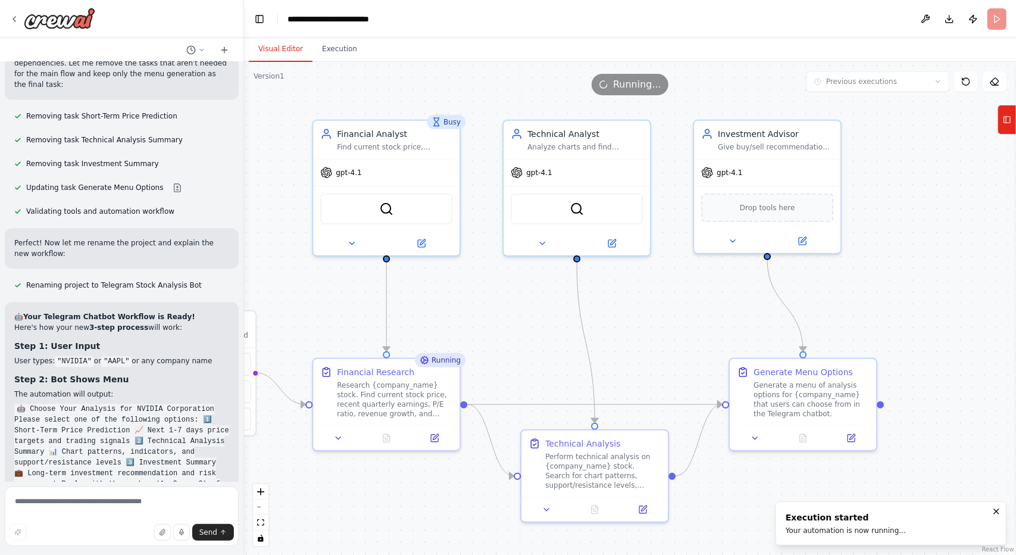
drag, startPoint x: 704, startPoint y: 303, endPoint x: 630, endPoint y: 341, distance: 83.1
click at [630, 341] on div ".deletable-edge-delete-btn { width: 20px; height: 20px; border: 0px solid #ffff…" at bounding box center [630, 308] width 772 height 493
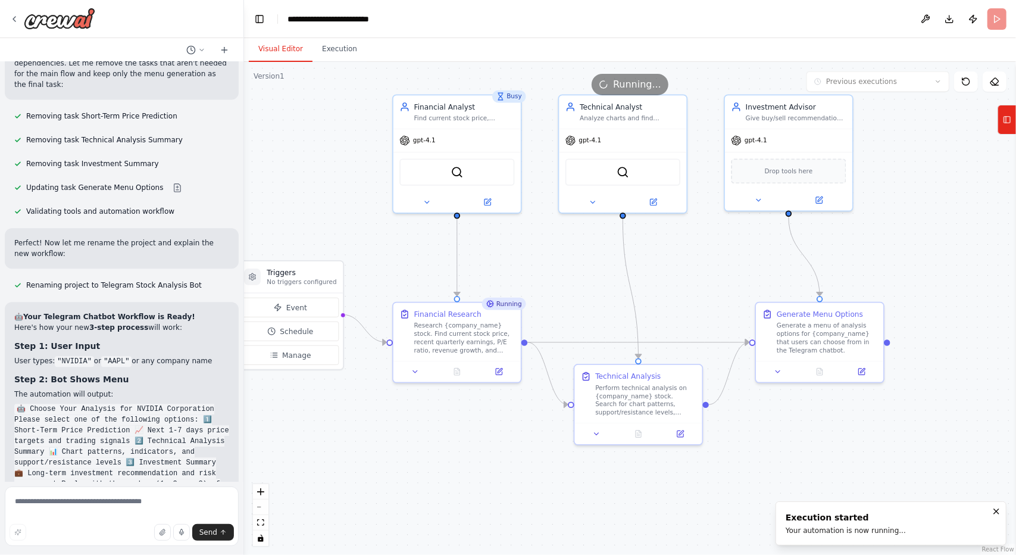
drag, startPoint x: 604, startPoint y: 341, endPoint x: 654, endPoint y: 278, distance: 80.5
click at [654, 278] on div ".deletable-edge-delete-btn { width: 20px; height: 20px; border: 0px solid #ffff…" at bounding box center [630, 308] width 772 height 493
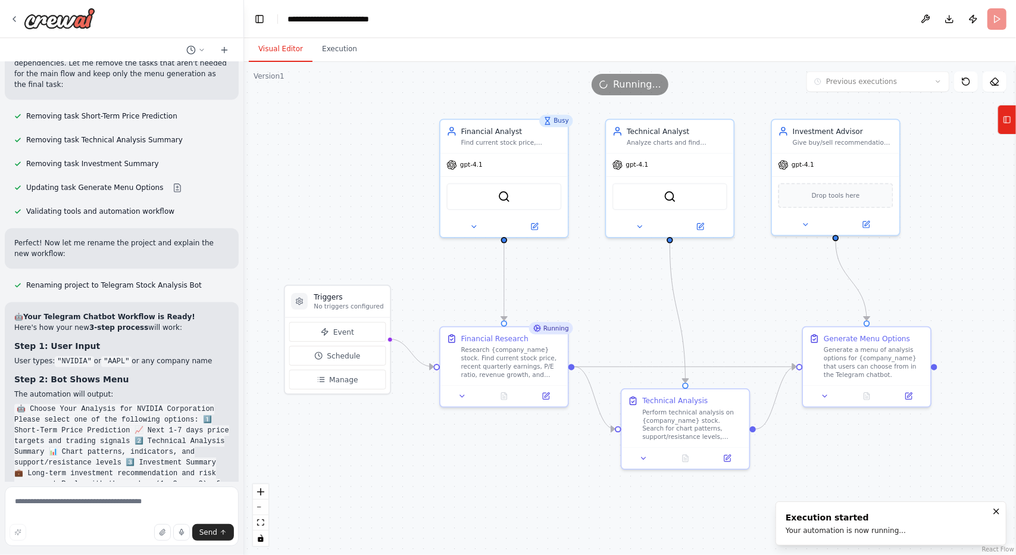
drag, startPoint x: 702, startPoint y: 273, endPoint x: 735, endPoint y: 308, distance: 48.1
click at [735, 308] on div ".deletable-edge-delete-btn { width: 20px; height: 20px; border: 0px solid #ffff…" at bounding box center [630, 308] width 772 height 493
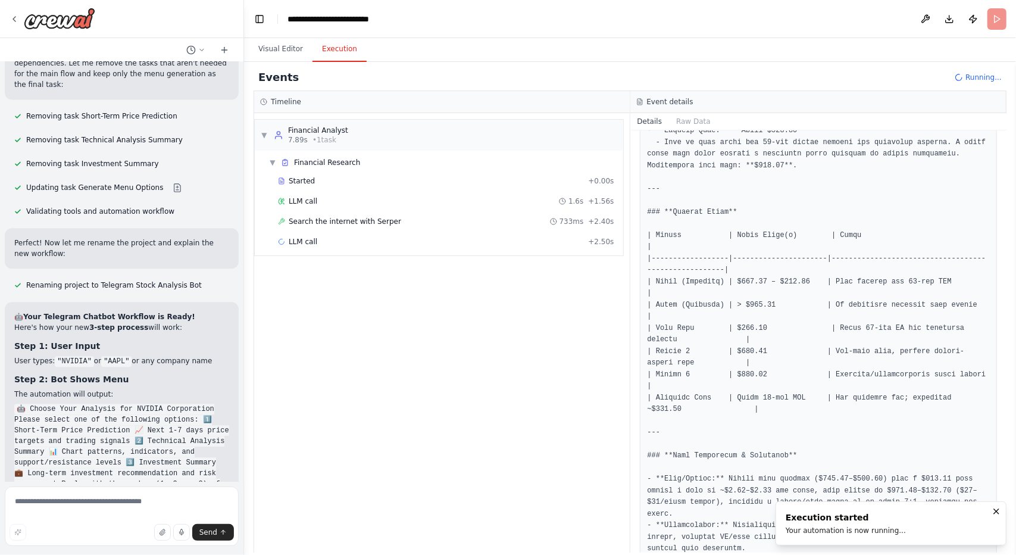
click at [341, 46] on button "Execution" at bounding box center [340, 49] width 54 height 25
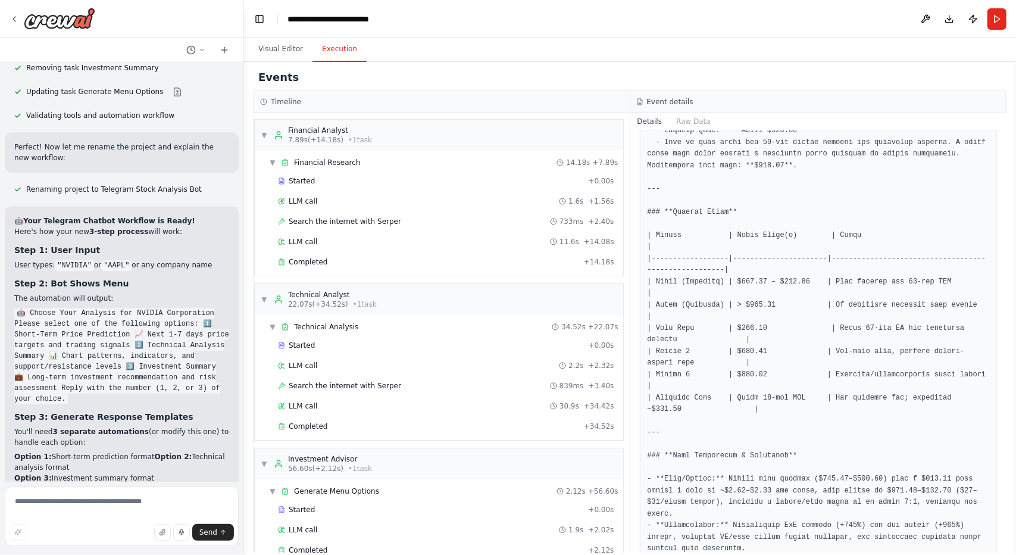
scroll to position [18, 0]
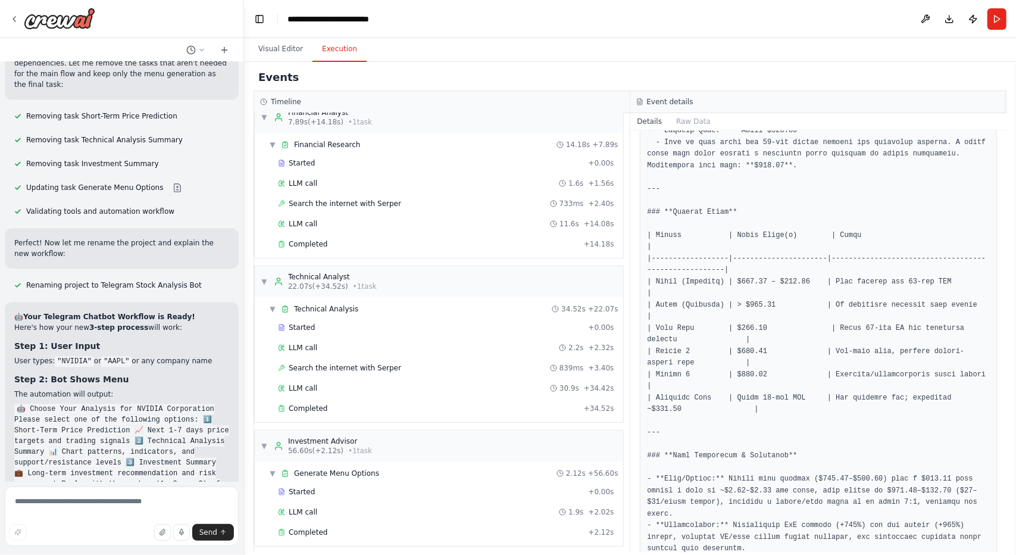
scroll to position [7915, 0]
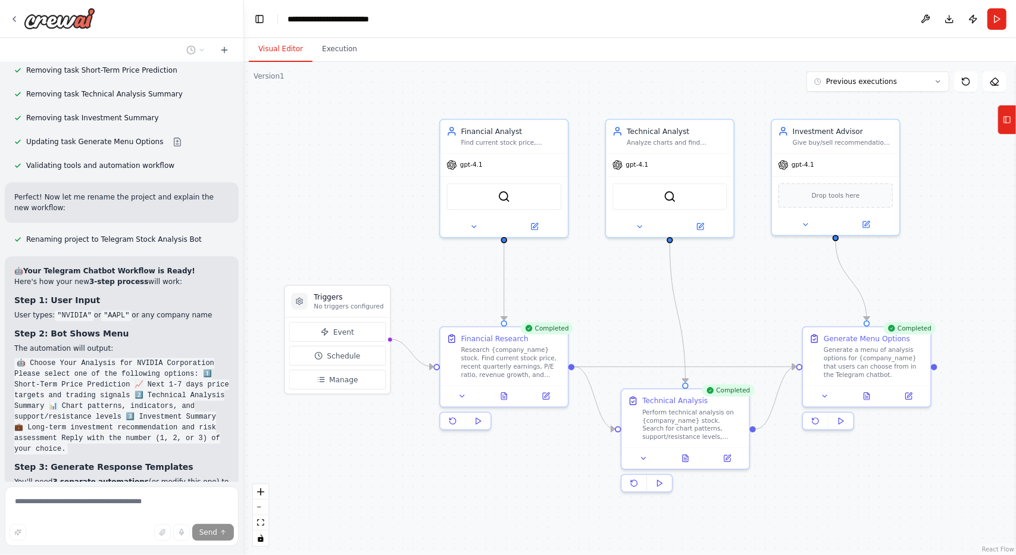
click at [290, 51] on button "Visual Editor" at bounding box center [281, 49] width 64 height 25
click at [857, 394] on button at bounding box center [867, 394] width 44 height 13
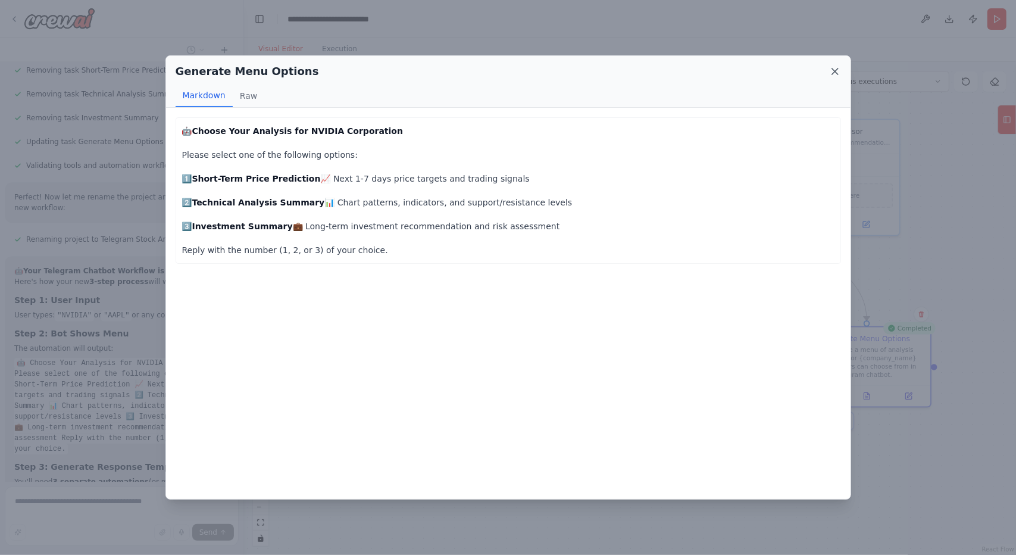
click at [833, 74] on icon at bounding box center [835, 71] width 6 height 6
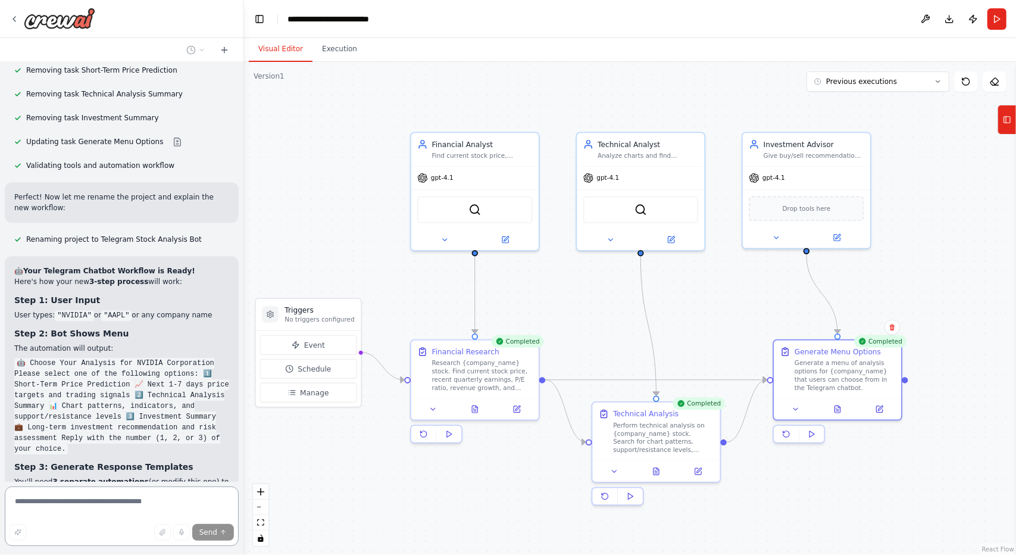
drag, startPoint x: 941, startPoint y: 242, endPoint x: 899, endPoint y: 258, distance: 44.5
click at [899, 258] on div ".deletable-edge-delete-btn { width: 20px; height: 20px; border: 0px solid #ffff…" at bounding box center [630, 308] width 772 height 493
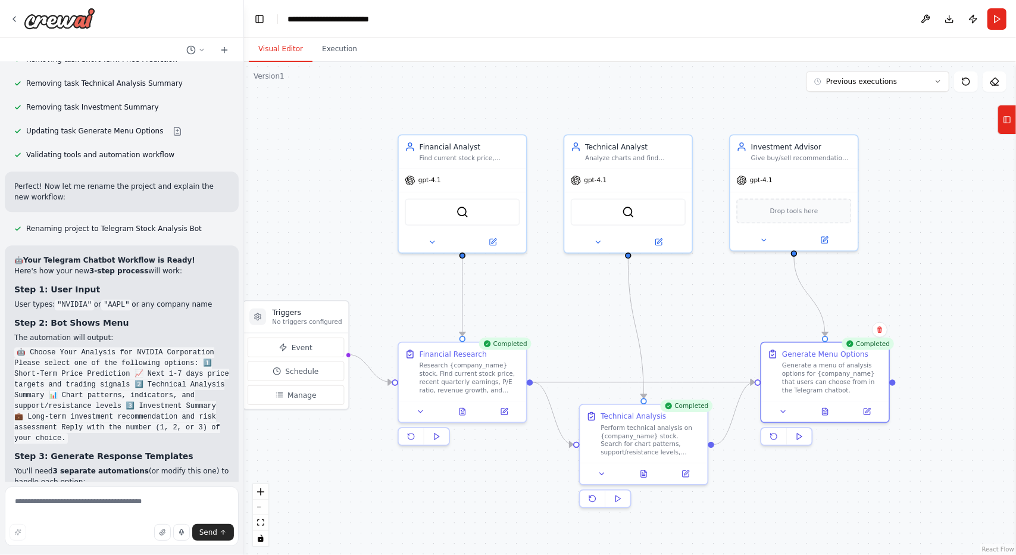
click at [899, 258] on div ".deletable-edge-delete-btn { width: 20px; height: 20px; border: 0px solid #ffff…" at bounding box center [630, 308] width 772 height 493
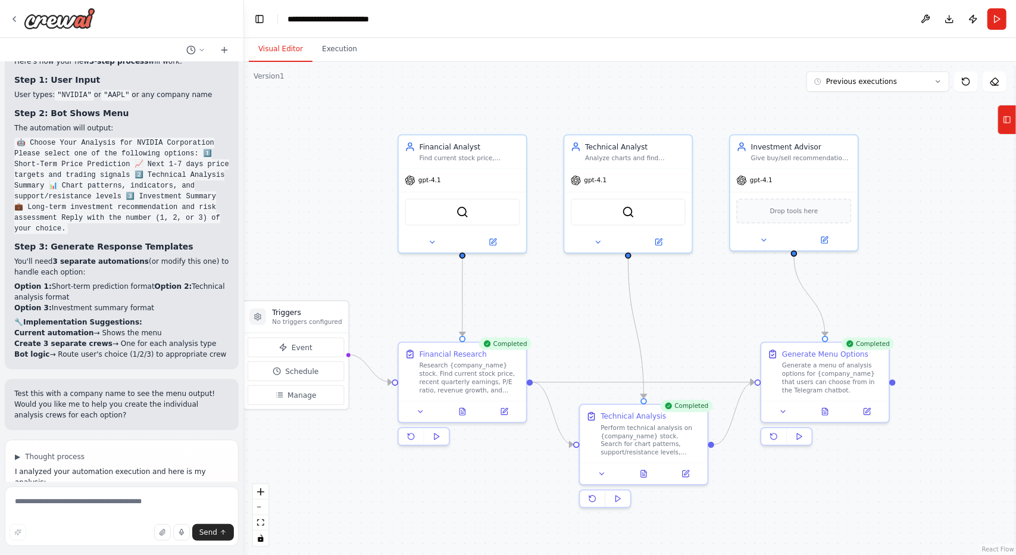
scroll to position [8146, 0]
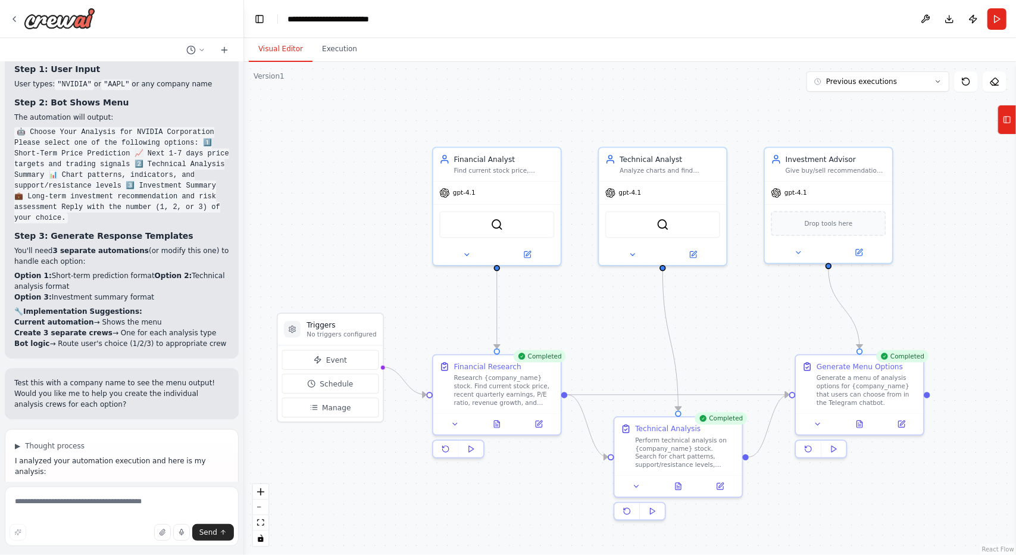
drag, startPoint x: 333, startPoint y: 107, endPoint x: 368, endPoint y: 119, distance: 36.7
click at [368, 119] on div ".deletable-edge-delete-btn { width: 20px; height: 20px; border: 0px solid #ffff…" at bounding box center [630, 308] width 772 height 493
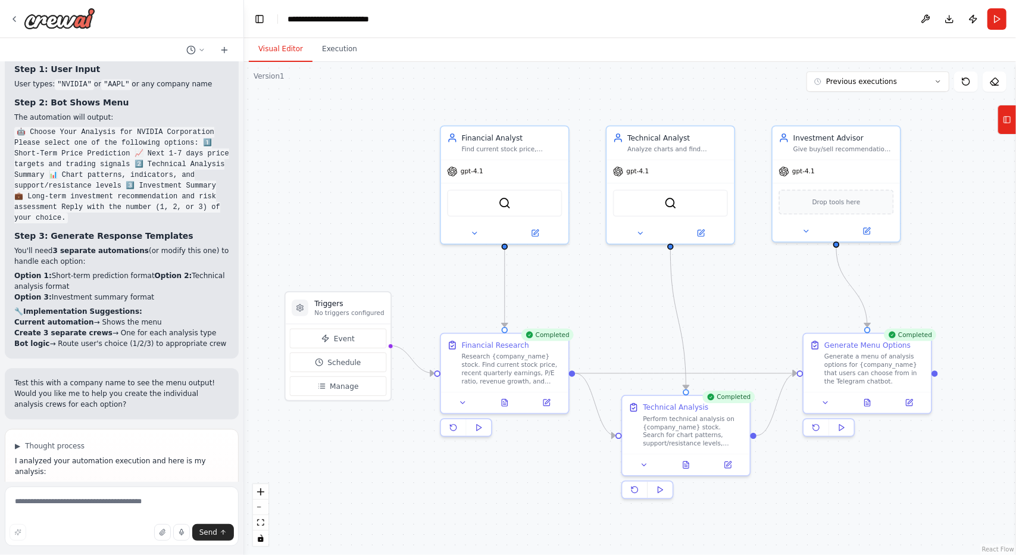
drag, startPoint x: 595, startPoint y: 320, endPoint x: 601, endPoint y: 306, distance: 14.9
click at [601, 306] on div ".deletable-edge-delete-btn { width: 20px; height: 20px; border: 0px solid #ffff…" at bounding box center [630, 308] width 772 height 493
click at [88, 505] on textarea at bounding box center [122, 516] width 234 height 60
click at [62, 503] on textarea at bounding box center [122, 516] width 234 height 60
type textarea "**********"
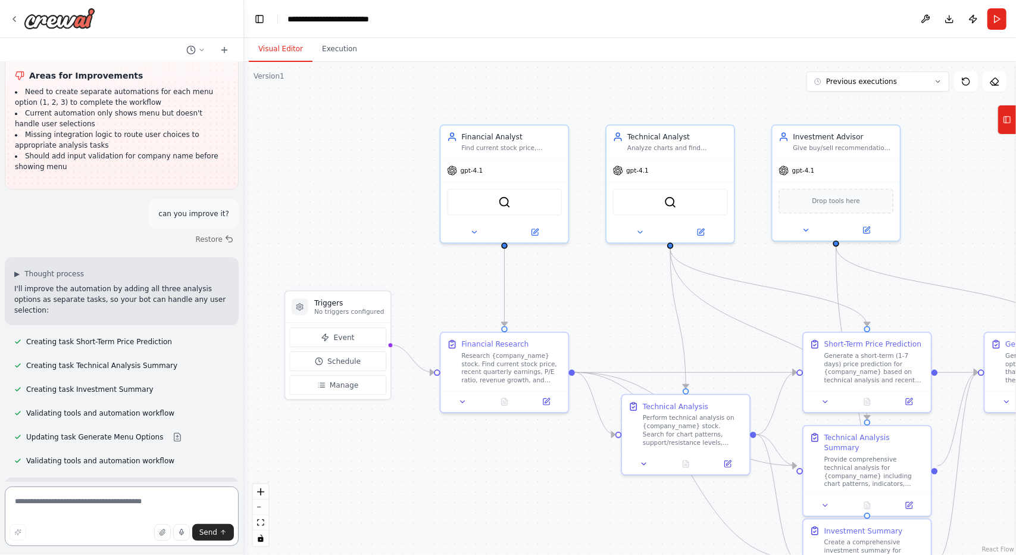
scroll to position [8686, 0]
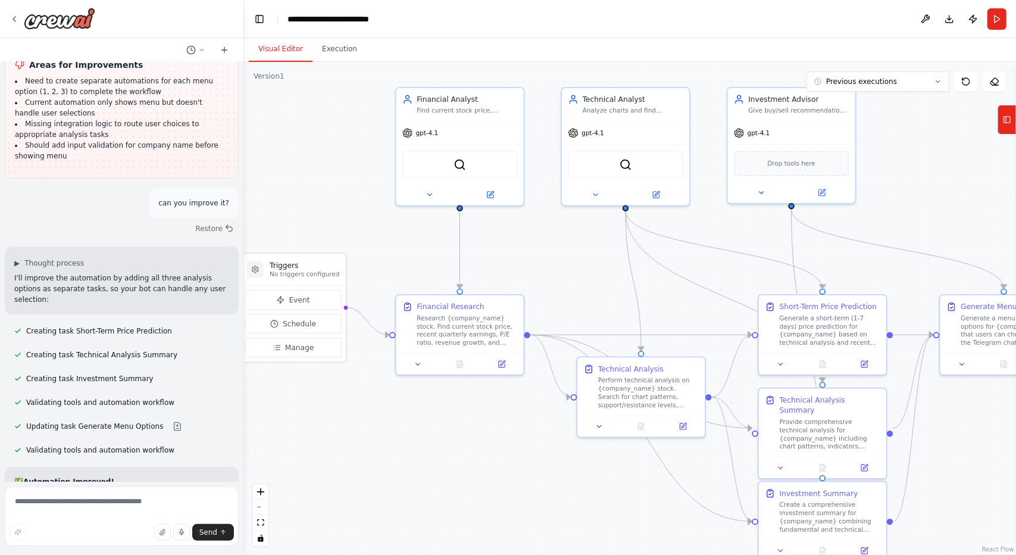
drag, startPoint x: 305, startPoint y: 192, endPoint x: 245, endPoint y: 133, distance: 84.2
click at [241, 125] on div "I want to create a crew that can predict the flow of the S&P 500 for users. Use…" at bounding box center [508, 277] width 1016 height 555
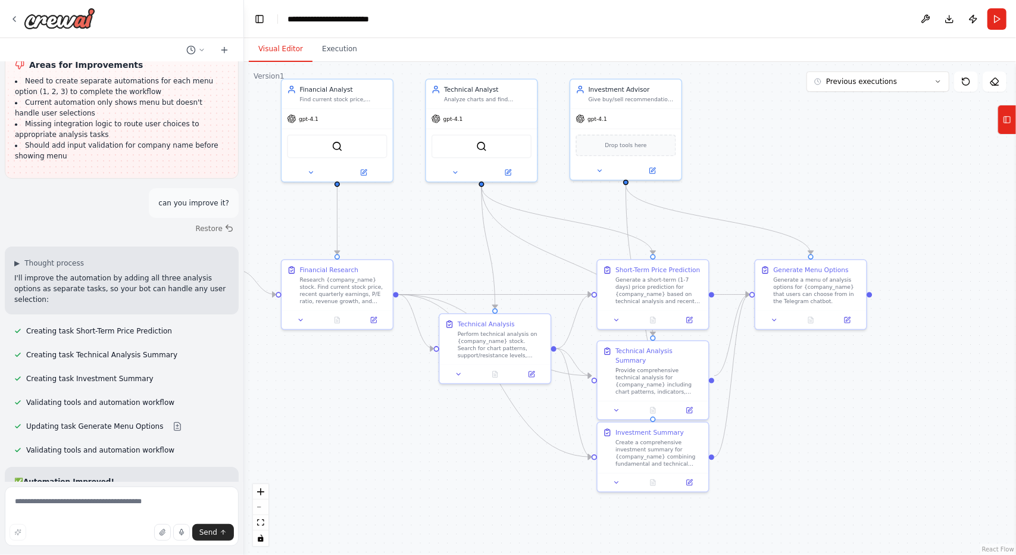
drag, startPoint x: 549, startPoint y: 427, endPoint x: 476, endPoint y: 441, distance: 75.0
click at [478, 436] on div ".deletable-edge-delete-btn { width: 20px; height: 20px; border: 0px solid #ffff…" at bounding box center [630, 308] width 772 height 493
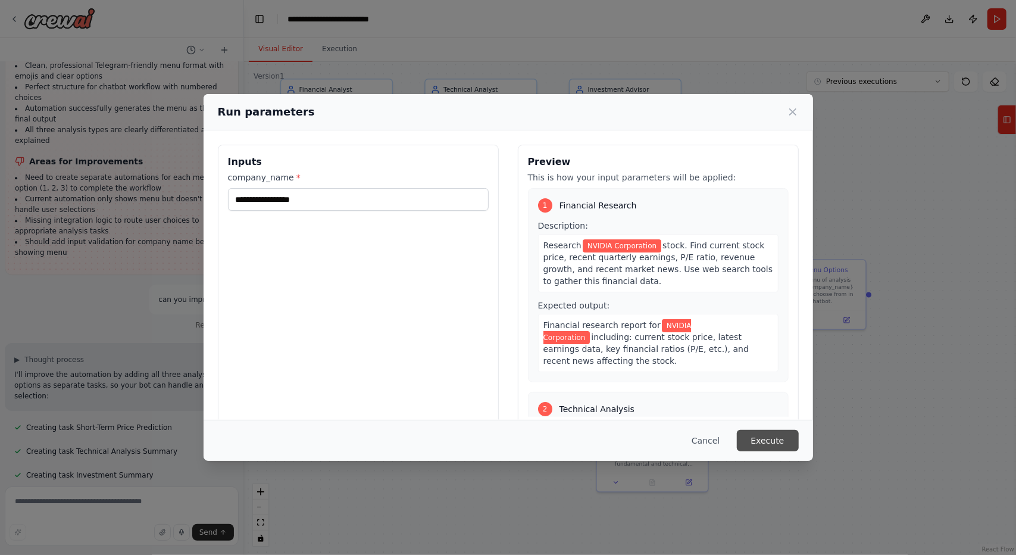
click at [781, 432] on button "Execute" at bounding box center [768, 440] width 62 height 21
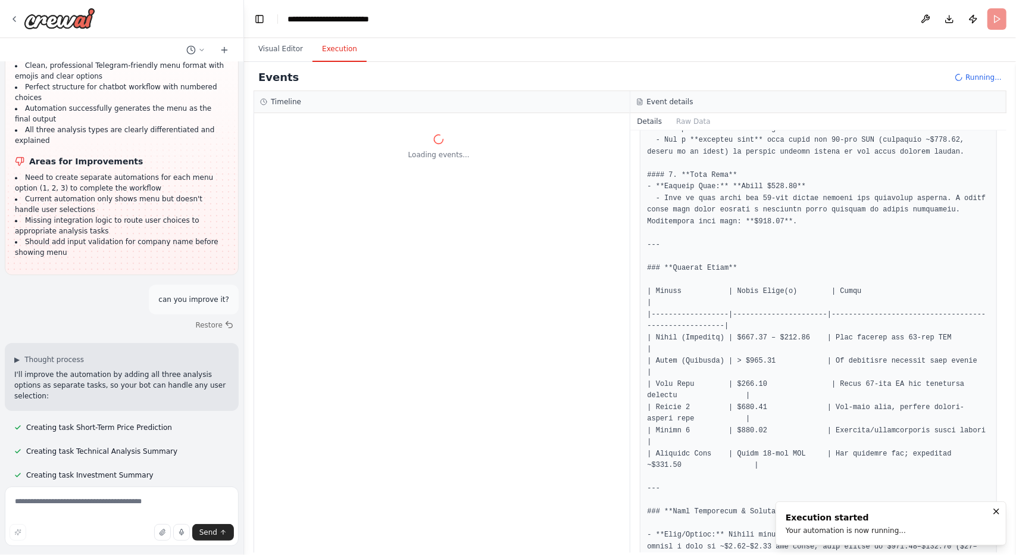
scroll to position [529, 0]
click at [295, 52] on button "Visual Editor" at bounding box center [281, 49] width 64 height 25
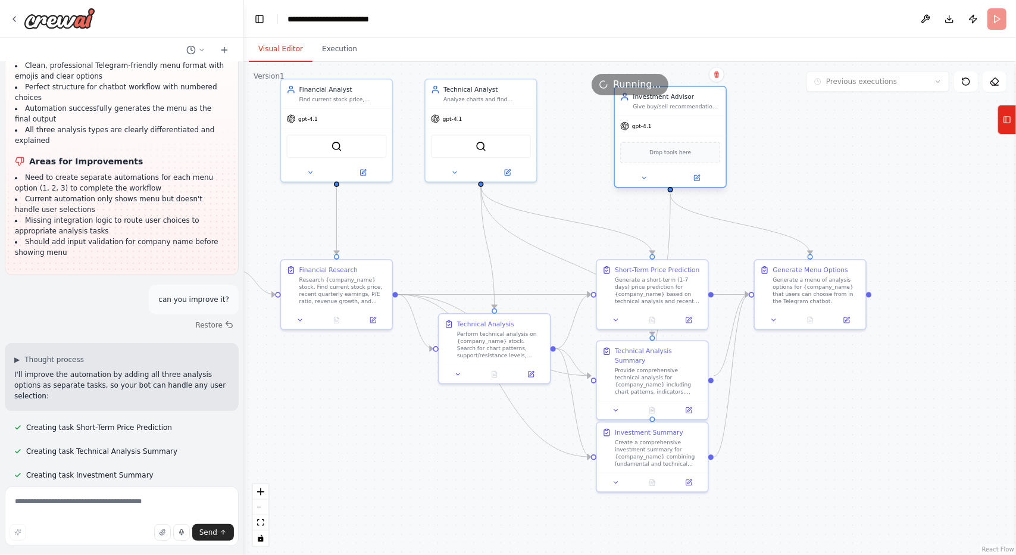
drag, startPoint x: 631, startPoint y: 123, endPoint x: 680, endPoint y: 133, distance: 49.9
click at [680, 133] on div "gpt-4.1" at bounding box center [670, 126] width 111 height 20
drag, startPoint x: 541, startPoint y: 245, endPoint x: 504, endPoint y: 268, distance: 43.1
click at [504, 268] on div ".deletable-edge-delete-btn { width: 20px; height: 20px; border: 0px solid #ffff…" at bounding box center [630, 308] width 772 height 493
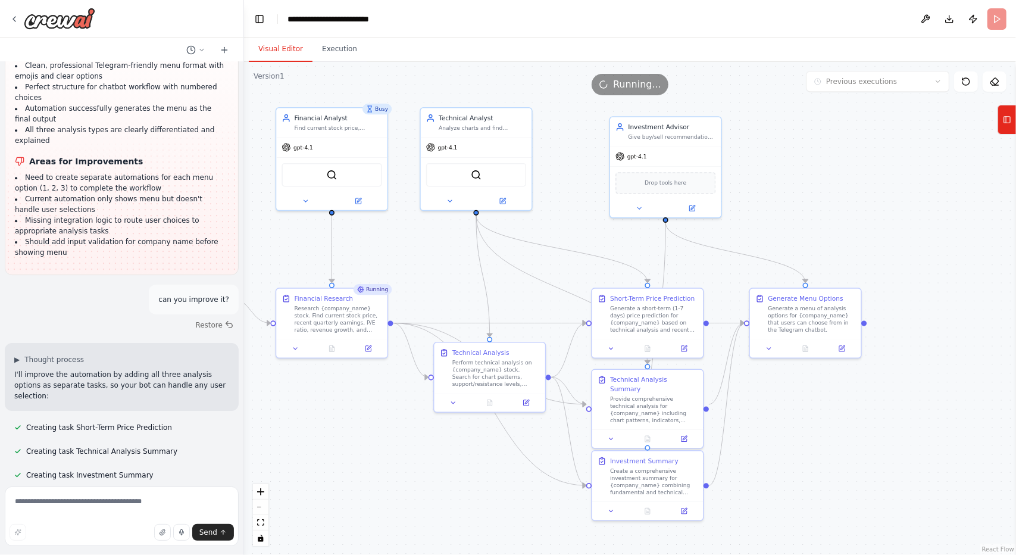
drag, startPoint x: 513, startPoint y: 260, endPoint x: 509, endPoint y: 288, distance: 28.9
click at [509, 288] on div ".deletable-edge-delete-btn { width: 20px; height: 20px; border: 0px solid #ffff…" at bounding box center [630, 308] width 772 height 493
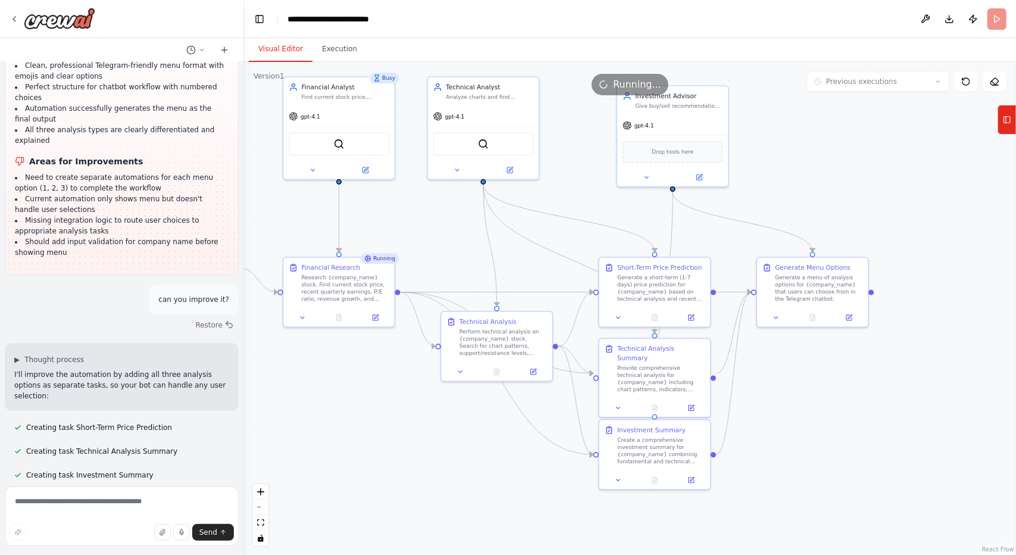
drag, startPoint x: 467, startPoint y: 488, endPoint x: 474, endPoint y: 457, distance: 31.6
click at [474, 457] on div ".deletable-edge-delete-btn { width: 20px; height: 20px; border: 0px solid #ffff…" at bounding box center [630, 308] width 772 height 493
click at [336, 58] on button "Execution" at bounding box center [340, 49] width 54 height 25
click at [287, 57] on button "Visual Editor" at bounding box center [281, 49] width 64 height 25
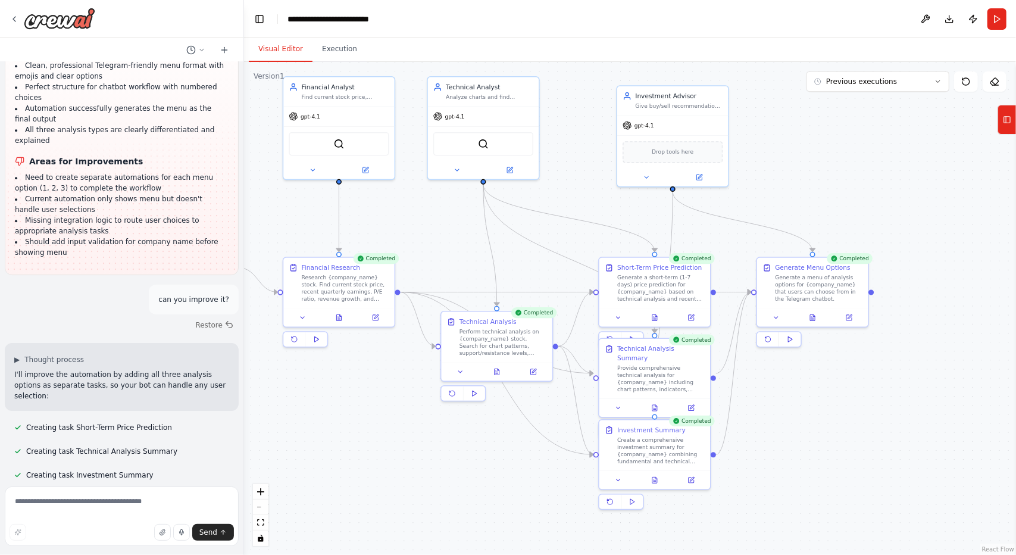
scroll to position [8686, 0]
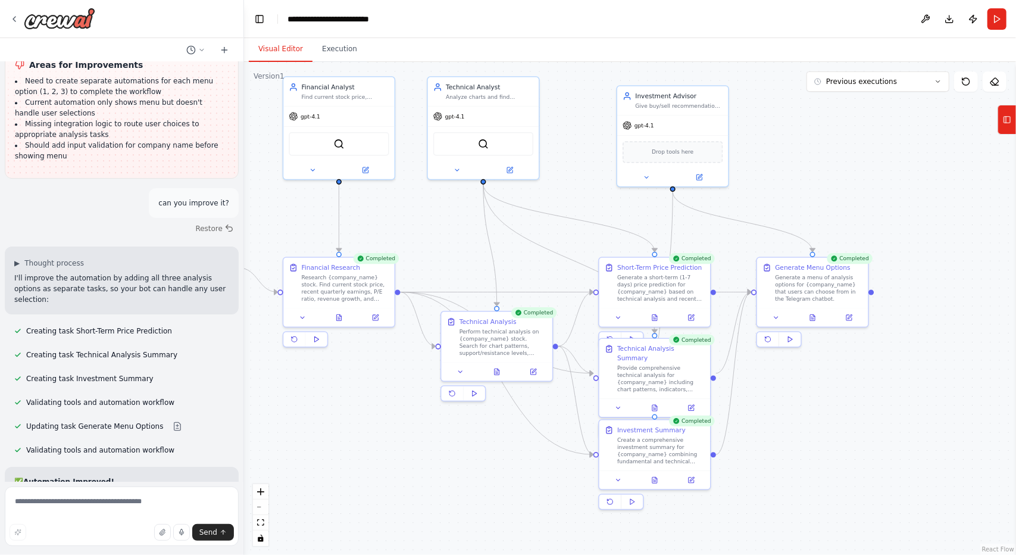
click at [436, 476] on div ".deletable-edge-delete-btn { width: 20px; height: 20px; border: 0px solid #ffff…" at bounding box center [630, 308] width 772 height 493
click at [736, 446] on div ".deletable-edge-delete-btn { width: 20px; height: 20px; border: 0px solid #ffff…" at bounding box center [630, 308] width 772 height 493
drag, startPoint x: 635, startPoint y: 452, endPoint x: 632, endPoint y: 485, distance: 32.9
click at [632, 485] on div "Create a comprehensive investment summary for {company_name} combining fundamen…" at bounding box center [661, 484] width 88 height 29
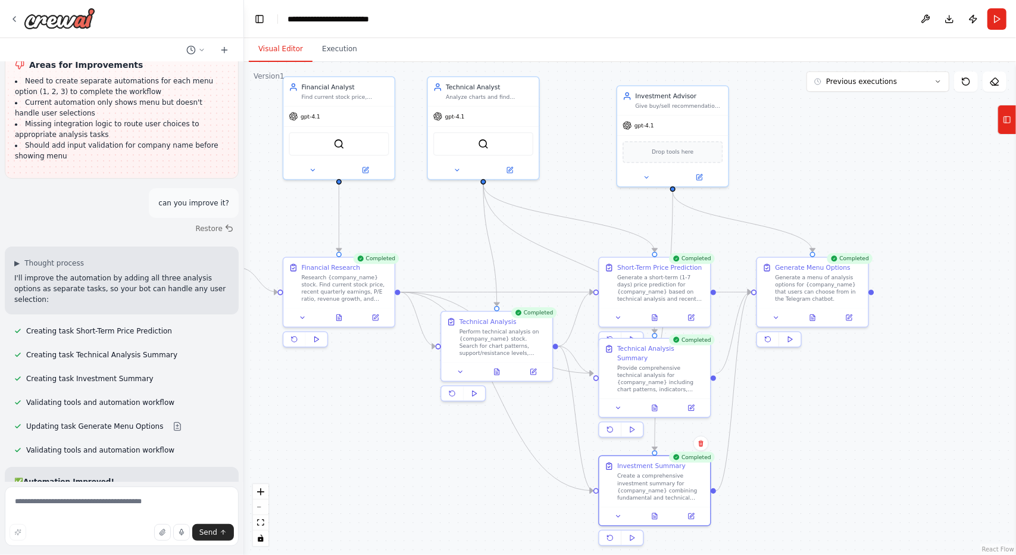
click at [766, 444] on div ".deletable-edge-delete-btn { width: 20px; height: 20px; border: 0px solid #ffff…" at bounding box center [630, 308] width 772 height 493
click at [810, 320] on button at bounding box center [813, 315] width 38 height 11
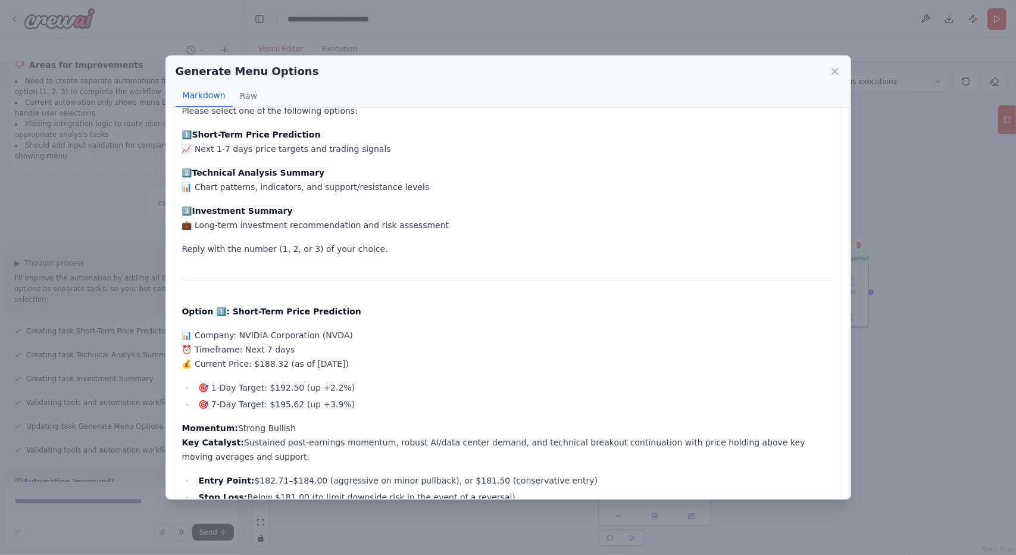
scroll to position [0, 0]
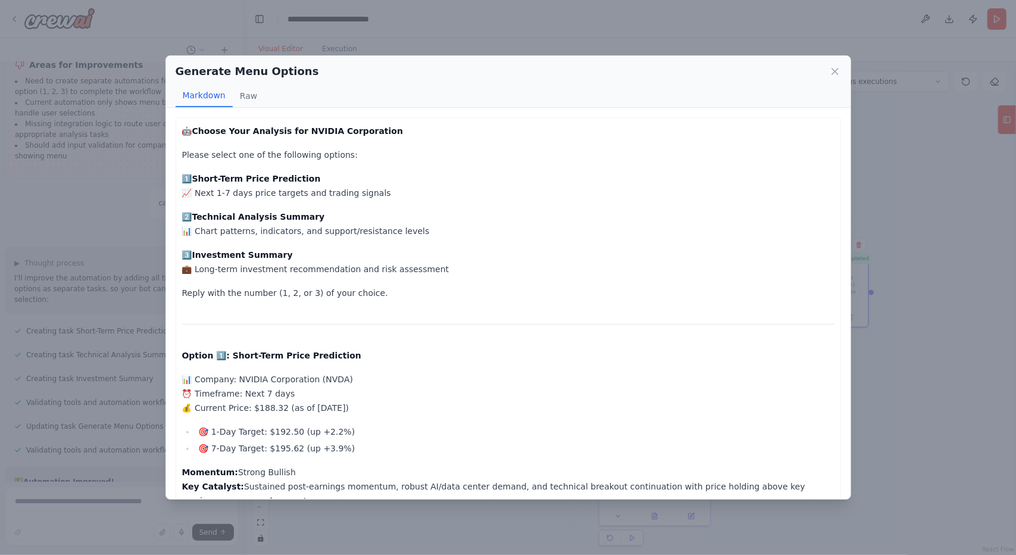
click at [978, 401] on div "Generate Menu Options Markdown Raw 🤖 Choose Your Analysis for NVIDIA Corporatio…" at bounding box center [508, 277] width 1016 height 555
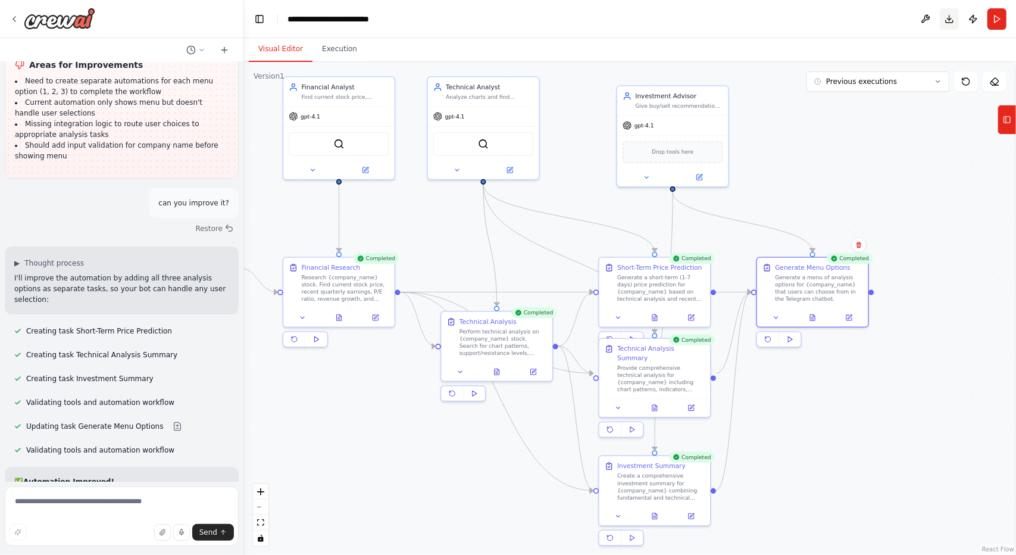
click at [953, 21] on button "Download" at bounding box center [949, 18] width 19 height 21
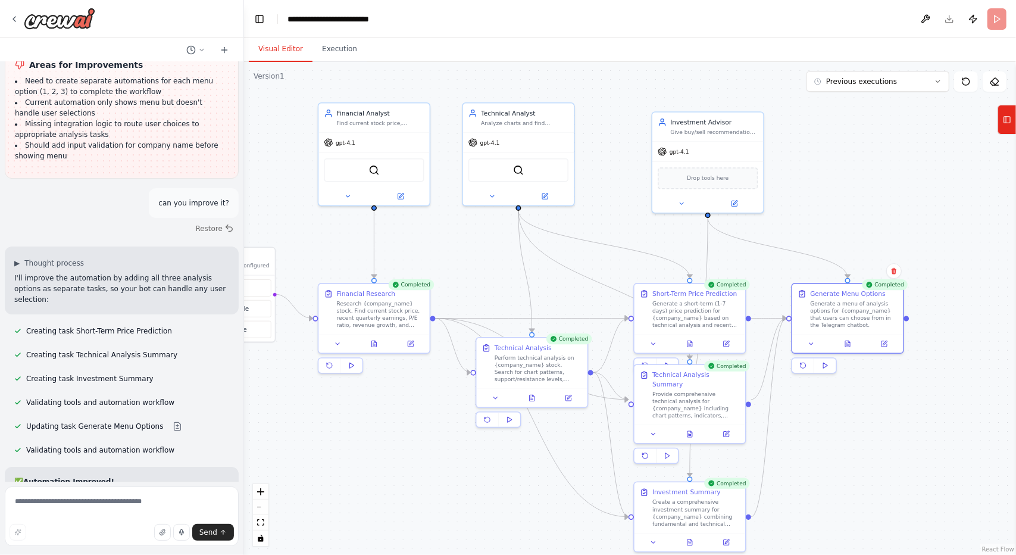
drag, startPoint x: 876, startPoint y: 417, endPoint x: 911, endPoint y: 444, distance: 43.8
click at [911, 444] on div ".deletable-edge-delete-btn { width: 20px; height: 20px; border: 0px solid #ffff…" at bounding box center [630, 308] width 772 height 493
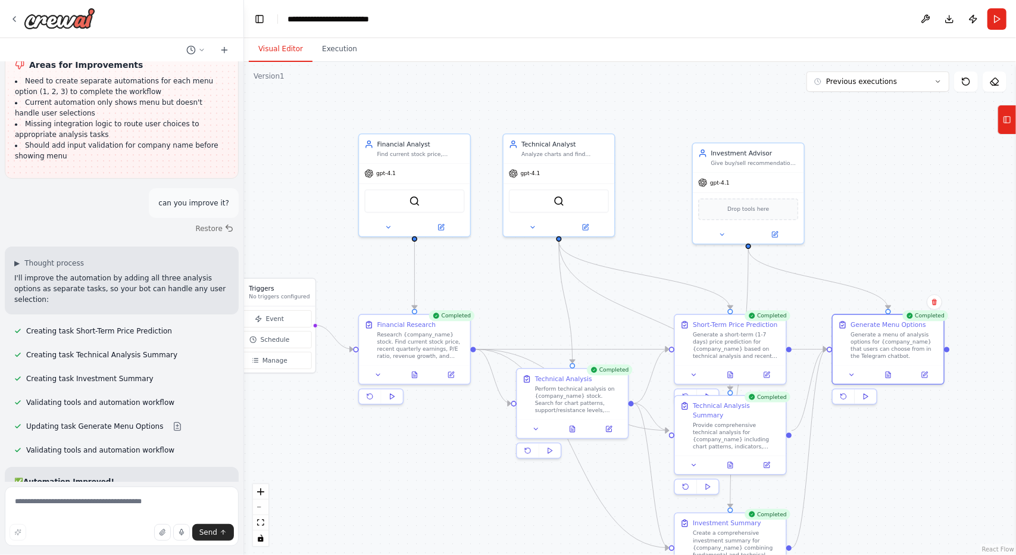
click at [899, 483] on div ".deletable-edge-delete-btn { width: 20px; height: 20px; border: 0px solid #ffff…" at bounding box center [630, 308] width 772 height 493
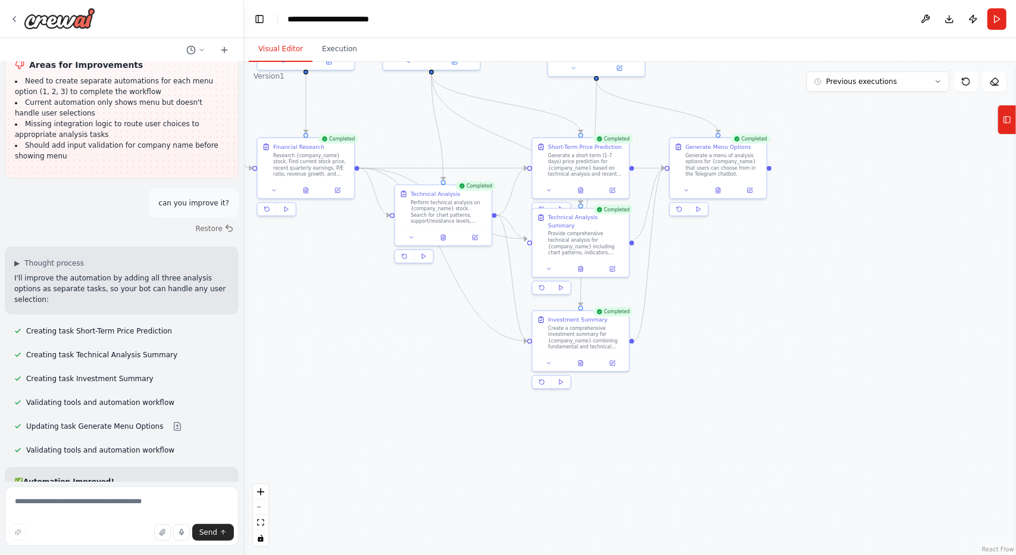
drag, startPoint x: 870, startPoint y: 239, endPoint x: 752, endPoint y: 63, distance: 212.0
click at [752, 63] on div ".deletable-edge-delete-btn { width: 20px; height: 20px; border: 0px solid #ffff…" at bounding box center [630, 308] width 772 height 493
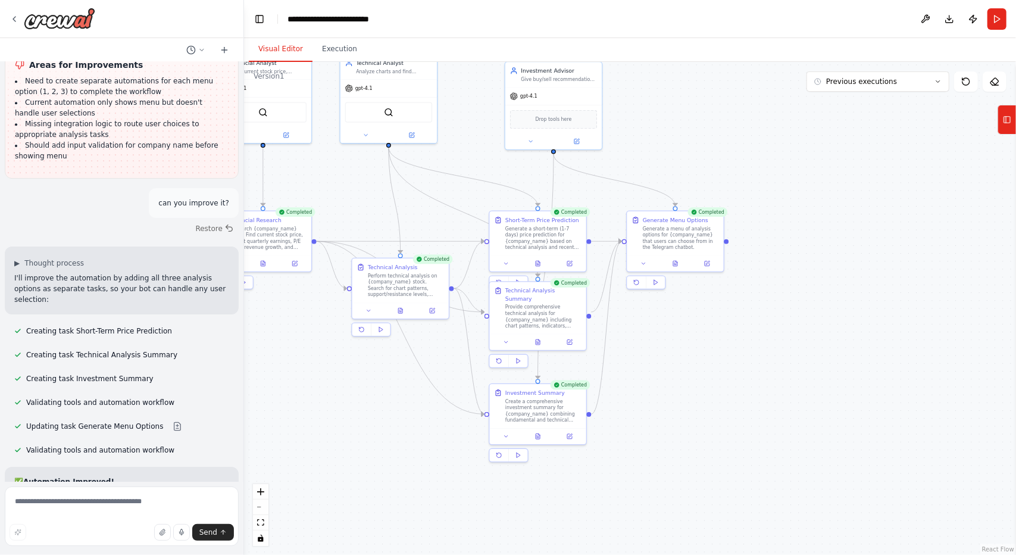
drag, startPoint x: 801, startPoint y: 260, endPoint x: 785, endPoint y: 289, distance: 33.6
click at [785, 289] on div ".deletable-edge-delete-btn { width: 20px; height: 20px; border: 0px solid #ffff…" at bounding box center [630, 308] width 772 height 493
click at [681, 265] on button at bounding box center [675, 262] width 33 height 10
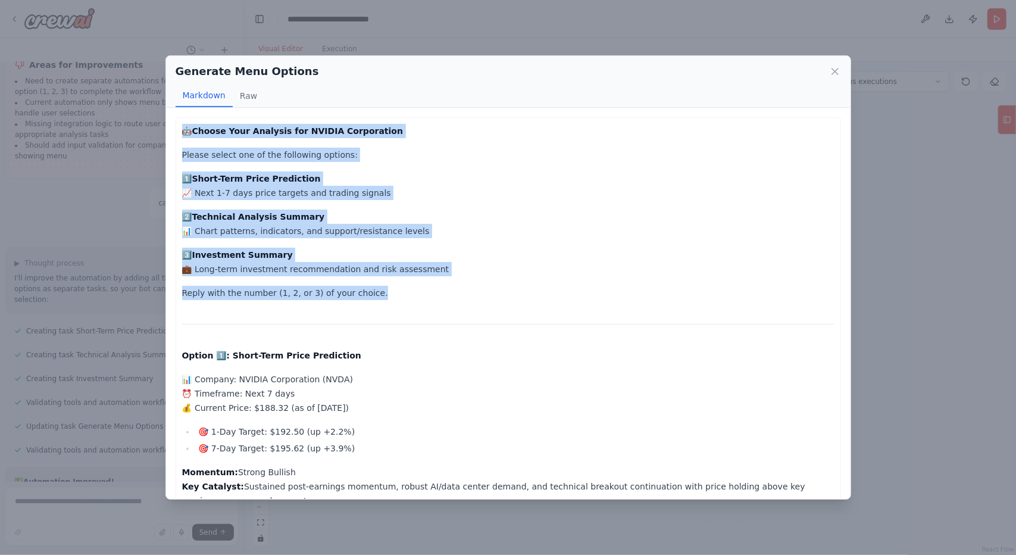
drag, startPoint x: 177, startPoint y: 121, endPoint x: 425, endPoint y: 308, distance: 310.3
click at [266, 295] on p "Reply with the number (1, 2, or 3) of your choice." at bounding box center [508, 293] width 652 height 14
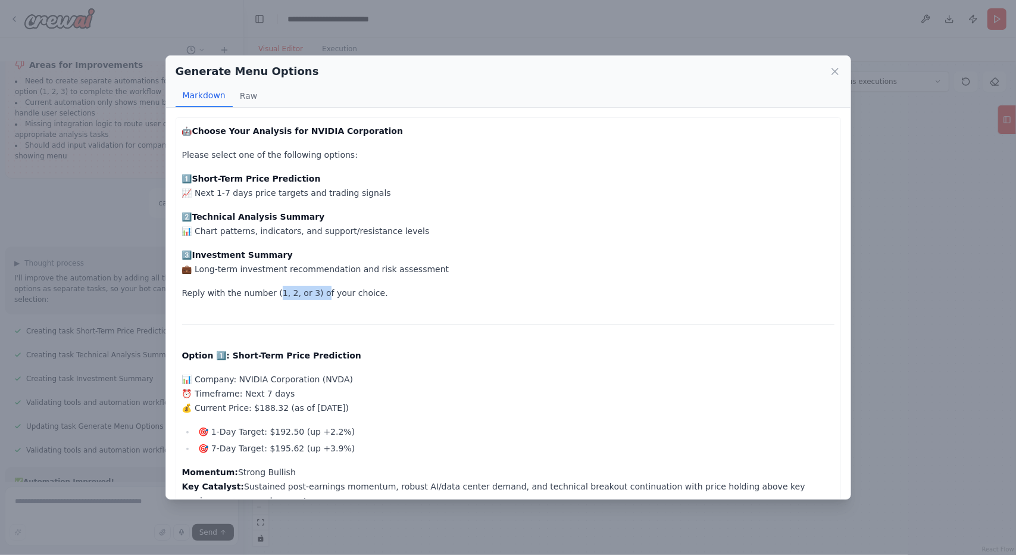
drag, startPoint x: 268, startPoint y: 295, endPoint x: 309, endPoint y: 288, distance: 41.0
click at [309, 288] on p "Reply with the number (1, 2, or 3) of your choice." at bounding box center [508, 293] width 652 height 14
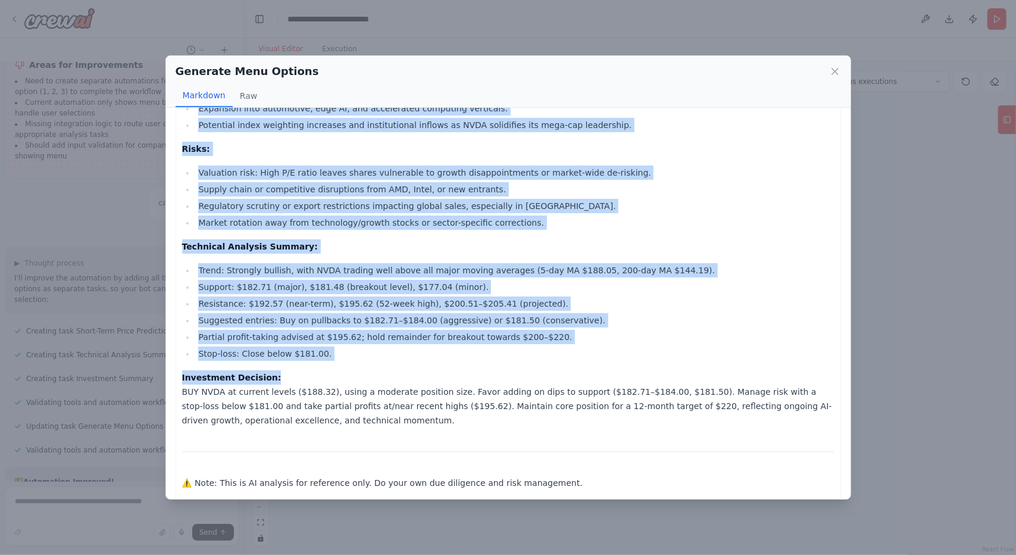
scroll to position [1581, 0]
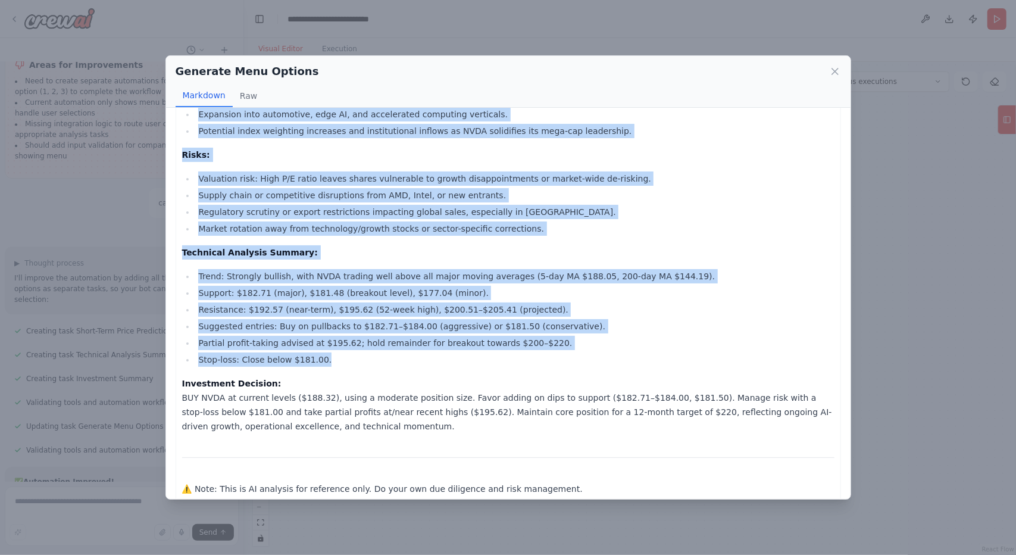
drag, startPoint x: 177, startPoint y: 236, endPoint x: 857, endPoint y: 345, distance: 688.6
click at [856, 345] on div "Generate Menu Options Markdown Raw 🤖 Choose Your Analysis for NVIDIA Corporatio…" at bounding box center [508, 277] width 1016 height 555
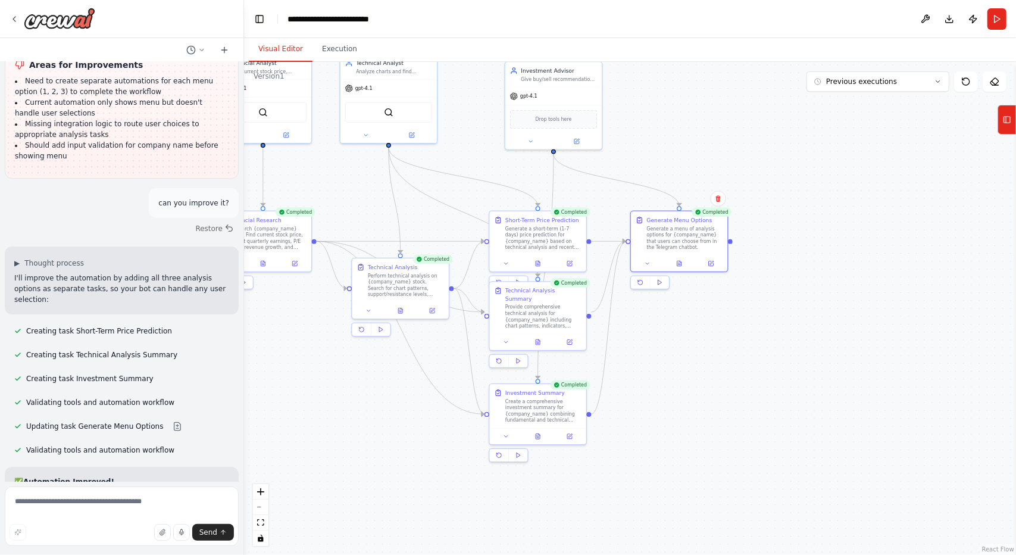
click at [825, 297] on div ".deletable-edge-delete-btn { width: 20px; height: 20px; border: 0px solid #ffff…" at bounding box center [630, 308] width 772 height 493
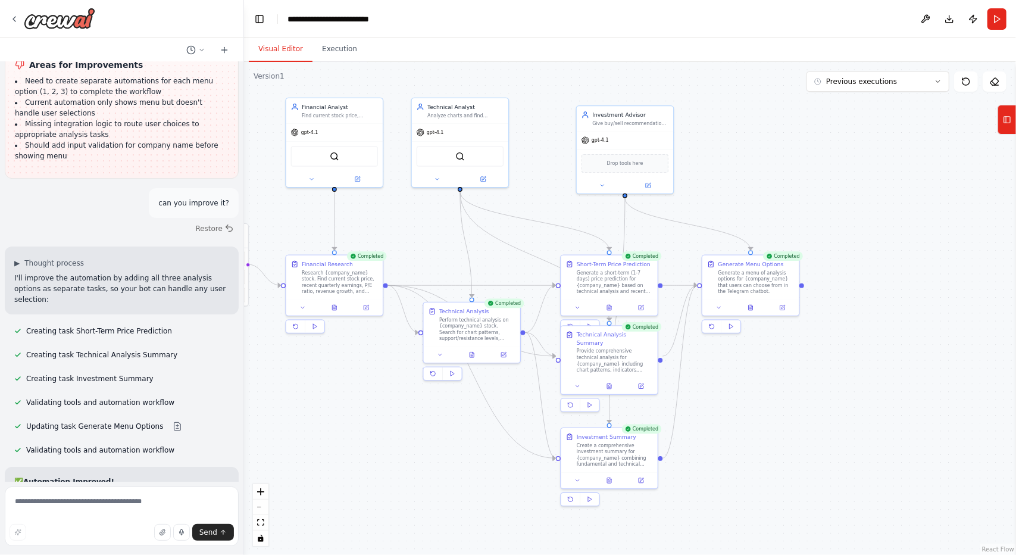
drag, startPoint x: 722, startPoint y: 363, endPoint x: 793, endPoint y: 407, distance: 83.9
click at [793, 407] on div ".deletable-edge-delete-btn { width: 20px; height: 20px; border: 0px solid #ffff…" at bounding box center [630, 308] width 772 height 493
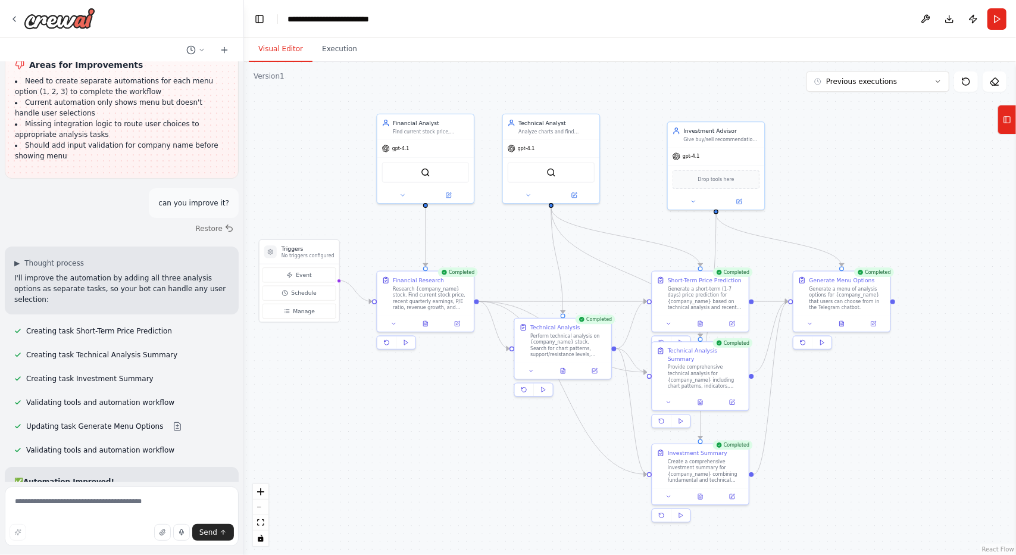
drag, startPoint x: 269, startPoint y: 105, endPoint x: 356, endPoint y: 117, distance: 87.7
click at [356, 117] on div ".deletable-edge-delete-btn { width: 20px; height: 20px; border: 0px solid #ffff…" at bounding box center [630, 308] width 772 height 493
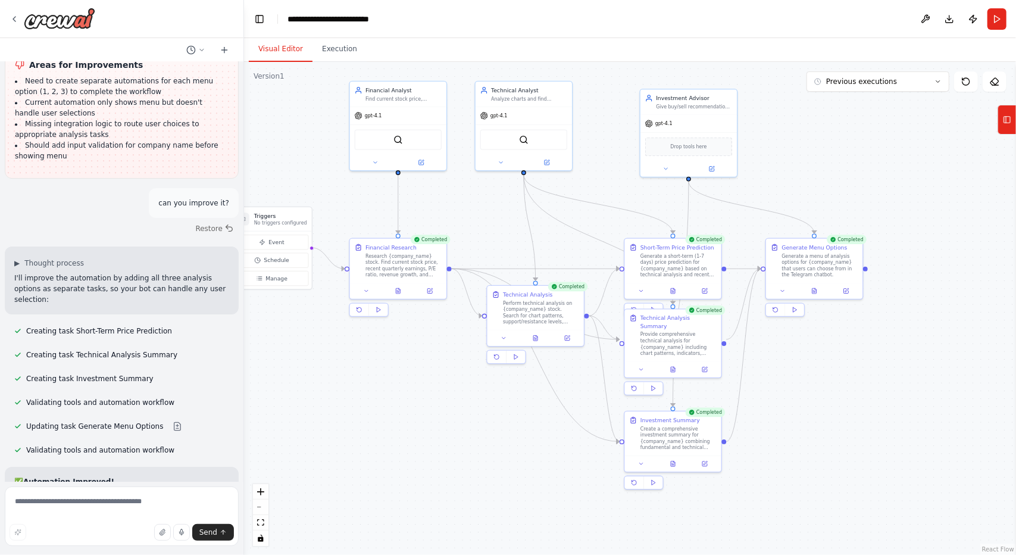
drag, startPoint x: 784, startPoint y: 503, endPoint x: 761, endPoint y: 474, distance: 36.8
click at [761, 474] on div ".deletable-edge-delete-btn { width: 20px; height: 20px; border: 0px solid #ffff…" at bounding box center [630, 308] width 772 height 493
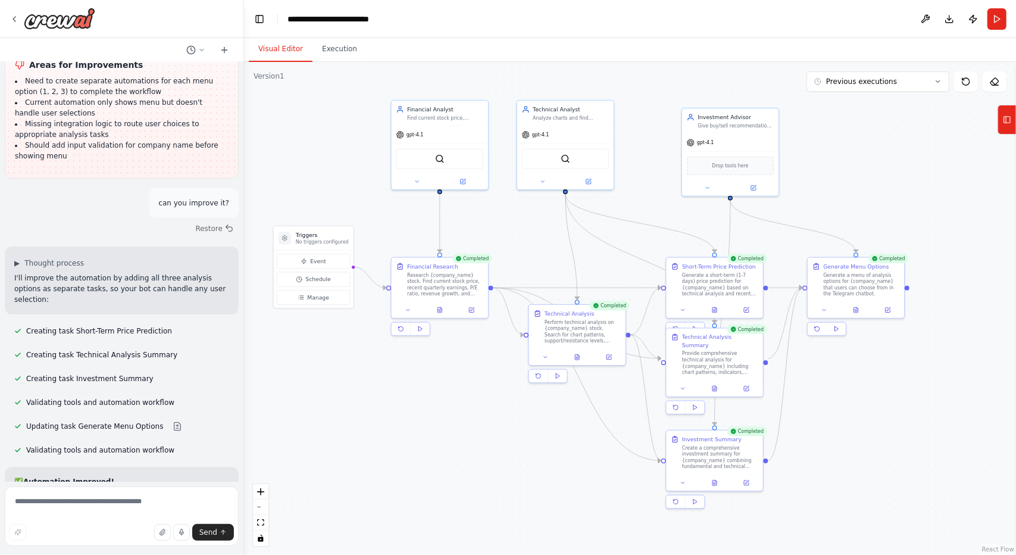
drag, startPoint x: 458, startPoint y: 416, endPoint x: 492, endPoint y: 428, distance: 36.0
click at [492, 428] on div ".deletable-edge-delete-btn { width: 20px; height: 20px; border: 0px solid #ffff…" at bounding box center [630, 308] width 772 height 493
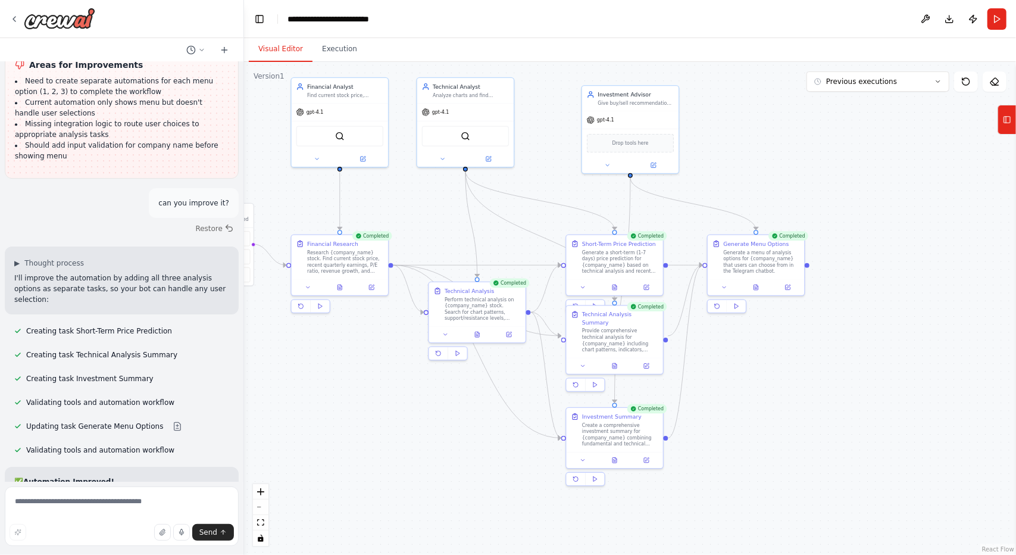
drag, startPoint x: 529, startPoint y: 469, endPoint x: 496, endPoint y: 403, distance: 72.9
click at [432, 443] on div ".deletable-edge-delete-btn { width: 20px; height: 20px; border: 0px solid #ffff…" at bounding box center [630, 308] width 772 height 493
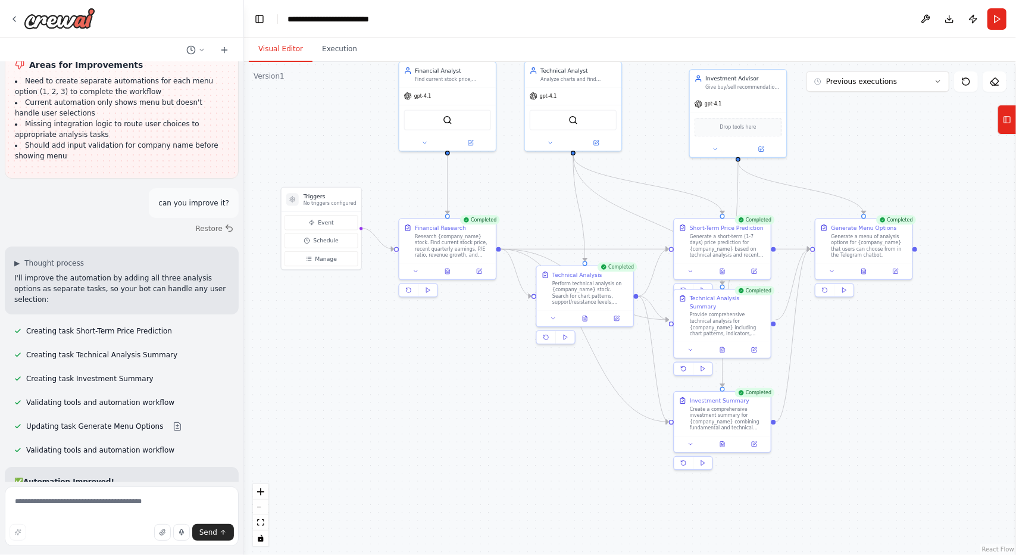
drag, startPoint x: 763, startPoint y: 429, endPoint x: 849, endPoint y: 436, distance: 86.0
click at [849, 436] on div ".deletable-edge-delete-btn { width: 20px; height: 20px; border: 0px solid #ffff…" at bounding box center [630, 308] width 772 height 493
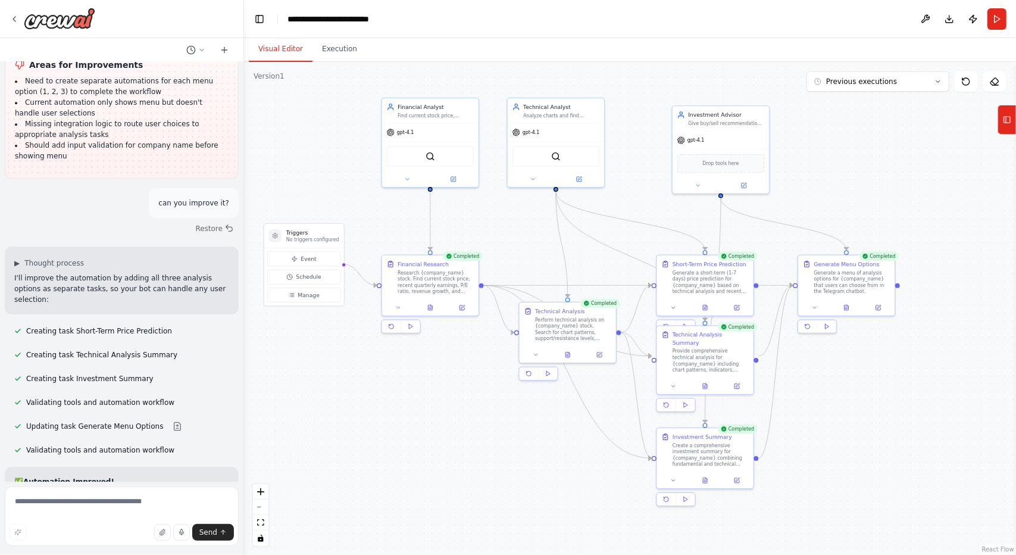
drag, startPoint x: 850, startPoint y: 438, endPoint x: 851, endPoint y: 459, distance: 21.4
click at [851, 459] on div ".deletable-edge-delete-btn { width: 20px; height: 20px; border: 0px solid #ffff…" at bounding box center [630, 308] width 772 height 493
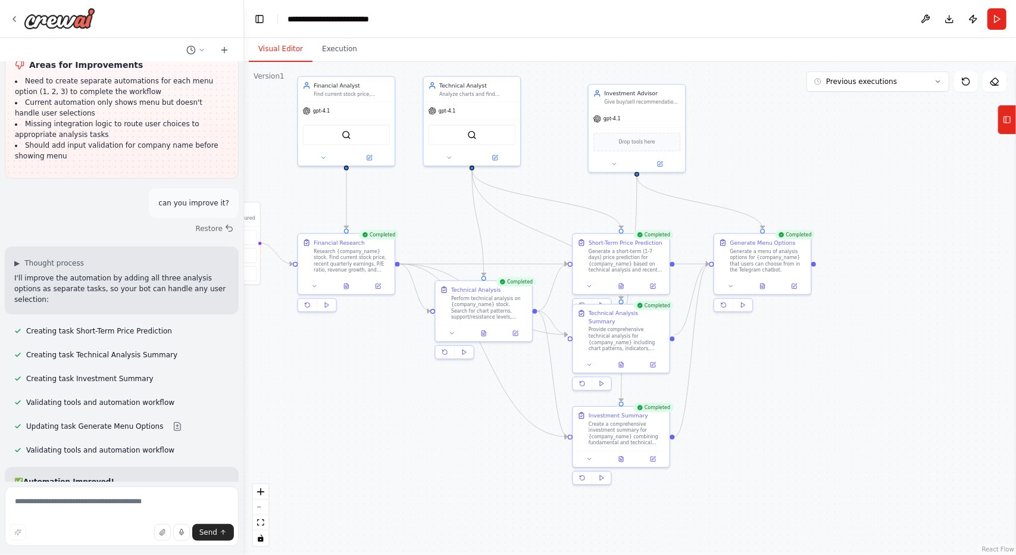
drag, startPoint x: 851, startPoint y: 455, endPoint x: 767, endPoint y: 434, distance: 86.6
click at [767, 434] on div ".deletable-edge-delete-btn { width: 20px; height: 20px; border: 0px solid #ffff…" at bounding box center [630, 308] width 772 height 493
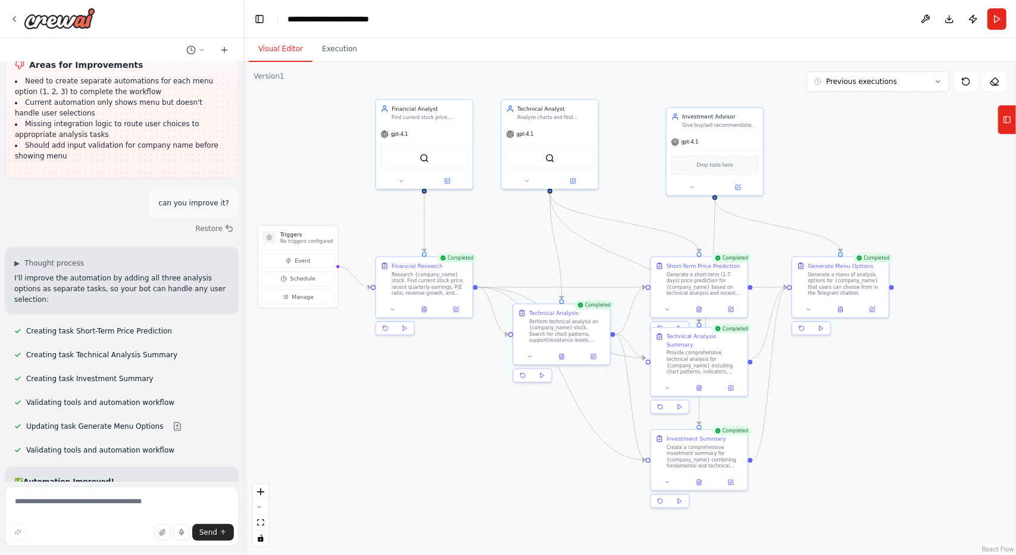
drag, startPoint x: 759, startPoint y: 396, endPoint x: 843, endPoint y: 427, distance: 89.7
click at [843, 427] on div ".deletable-edge-delete-btn { width: 20px; height: 20px; border: 0px solid #ffff…" at bounding box center [630, 308] width 772 height 493
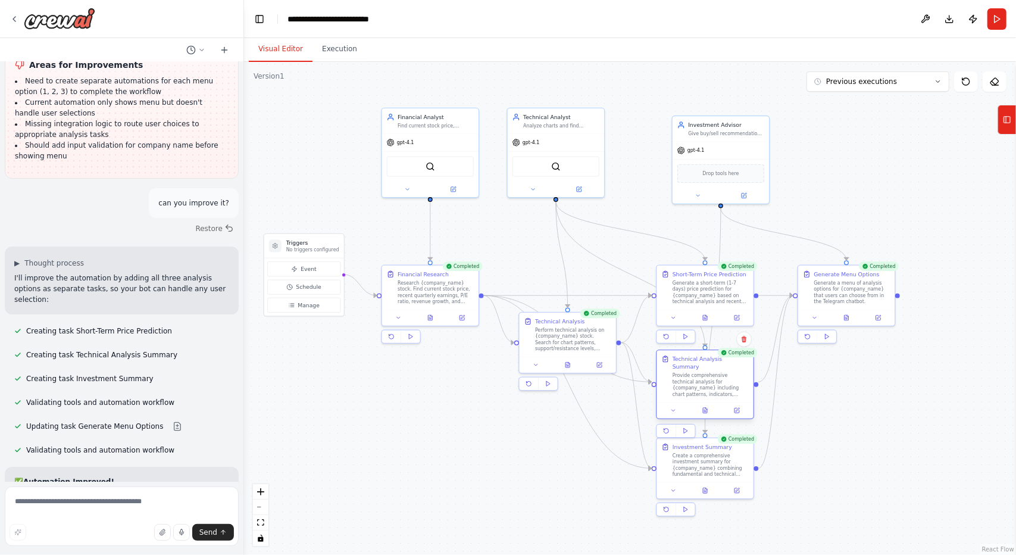
drag, startPoint x: 717, startPoint y: 360, endPoint x: 719, endPoint y: 375, distance: 15.7
click at [719, 375] on div "Provide comprehensive technical analysis for {company_name} including chart pat…" at bounding box center [711, 384] width 76 height 25
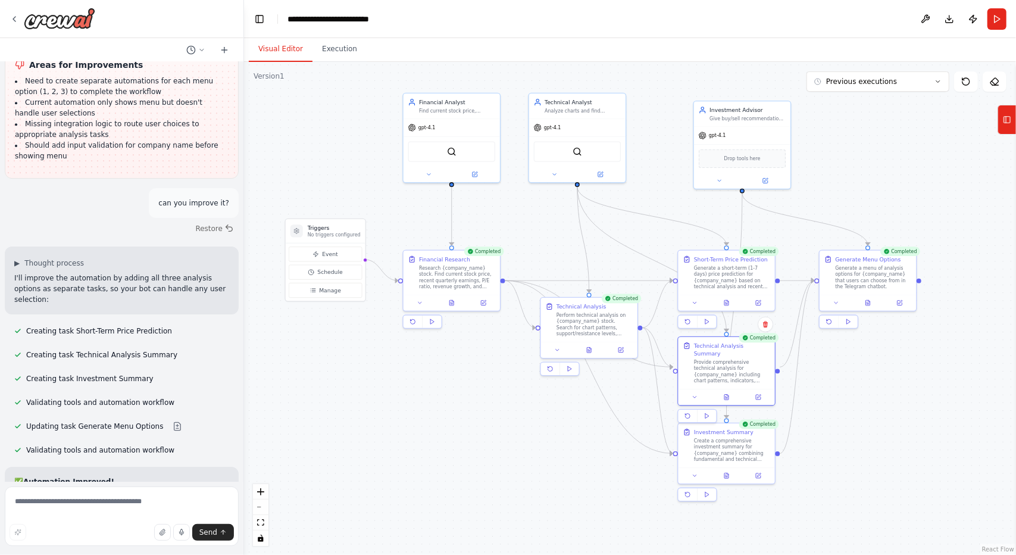
drag, startPoint x: 445, startPoint y: 414, endPoint x: 480, endPoint y: 401, distance: 37.1
click at [480, 401] on div ".deletable-edge-delete-btn { width: 20px; height: 20px; border: 0px solid #ffff…" at bounding box center [630, 308] width 772 height 493
